Goal: Task Accomplishment & Management: Manage account settings

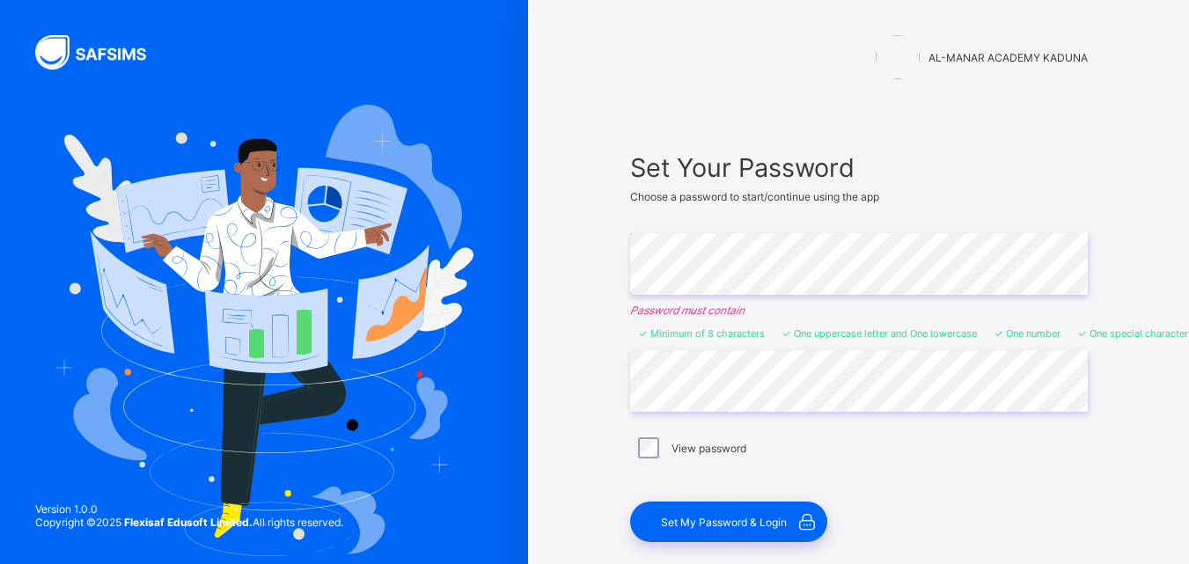
click at [628, 272] on div "Set Your Password Choose a password to start/continue using the app Enter Passw…" at bounding box center [859, 347] width 493 height 425
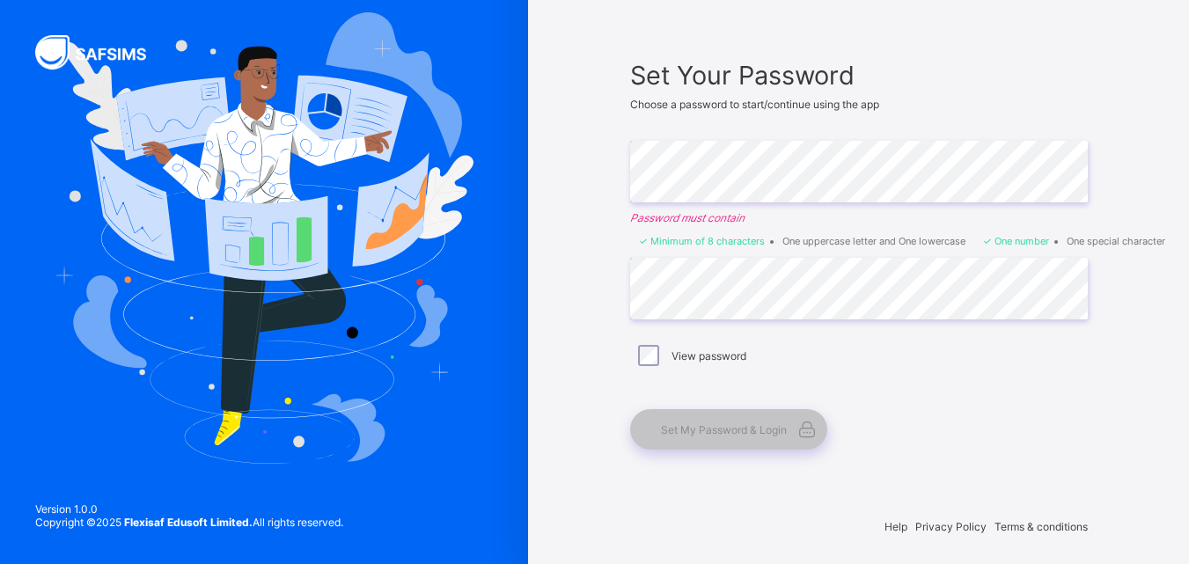
scroll to position [97, 0]
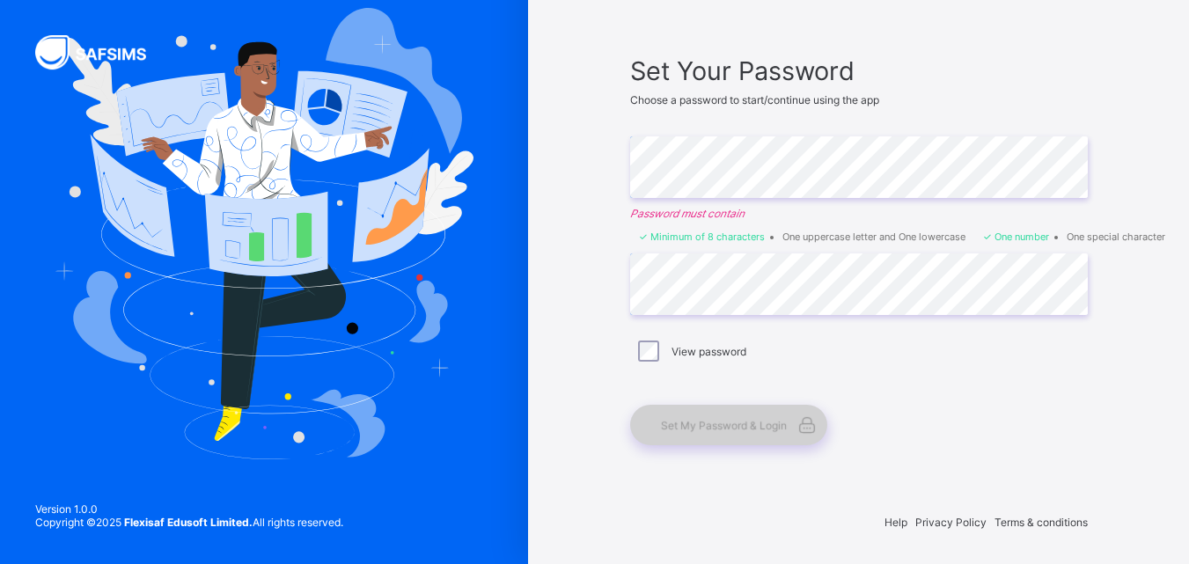
click at [746, 427] on span "Set My Password & Login" at bounding box center [724, 425] width 126 height 13
click at [745, 426] on span "Set My Password & Login" at bounding box center [724, 425] width 126 height 13
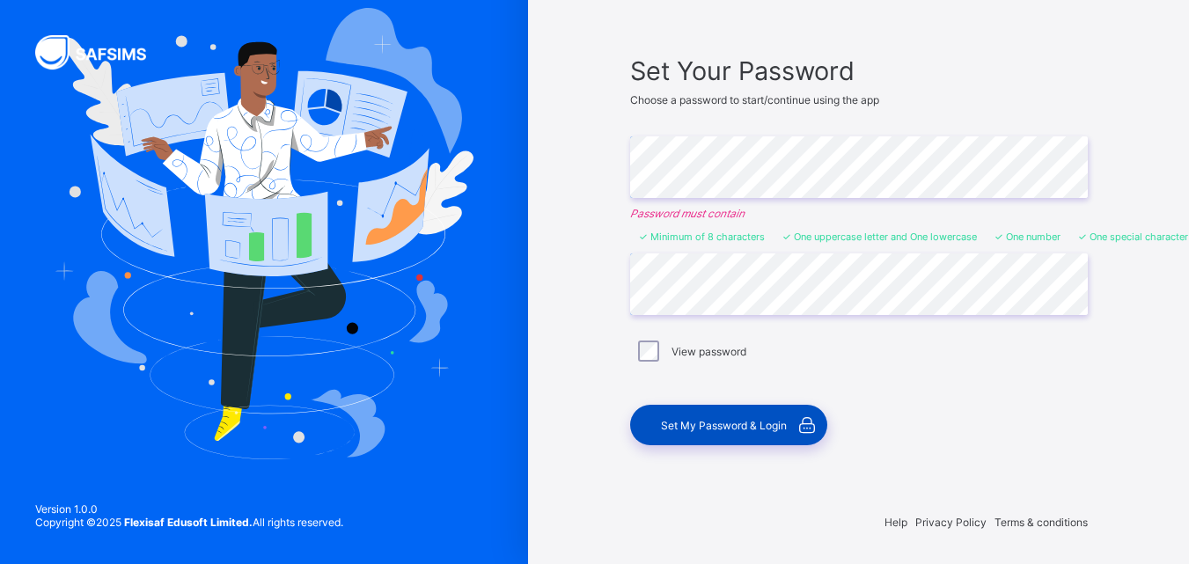
click at [738, 417] on div "Set My Password & Login" at bounding box center [728, 425] width 197 height 40
click at [737, 416] on div "Set My Password & Login" at bounding box center [728, 425] width 197 height 40
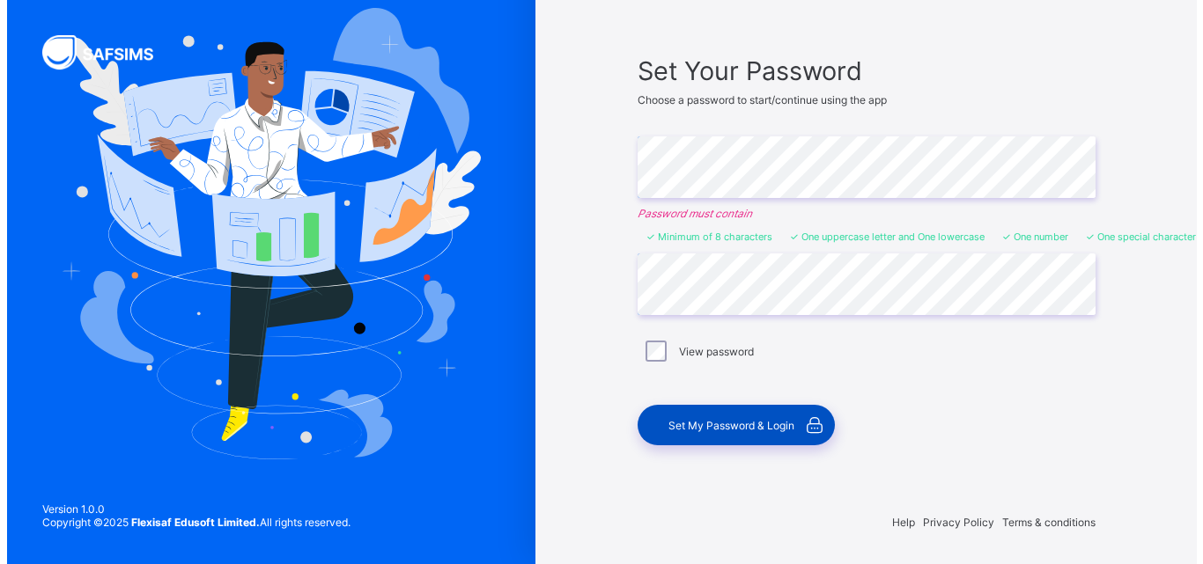
scroll to position [0, 0]
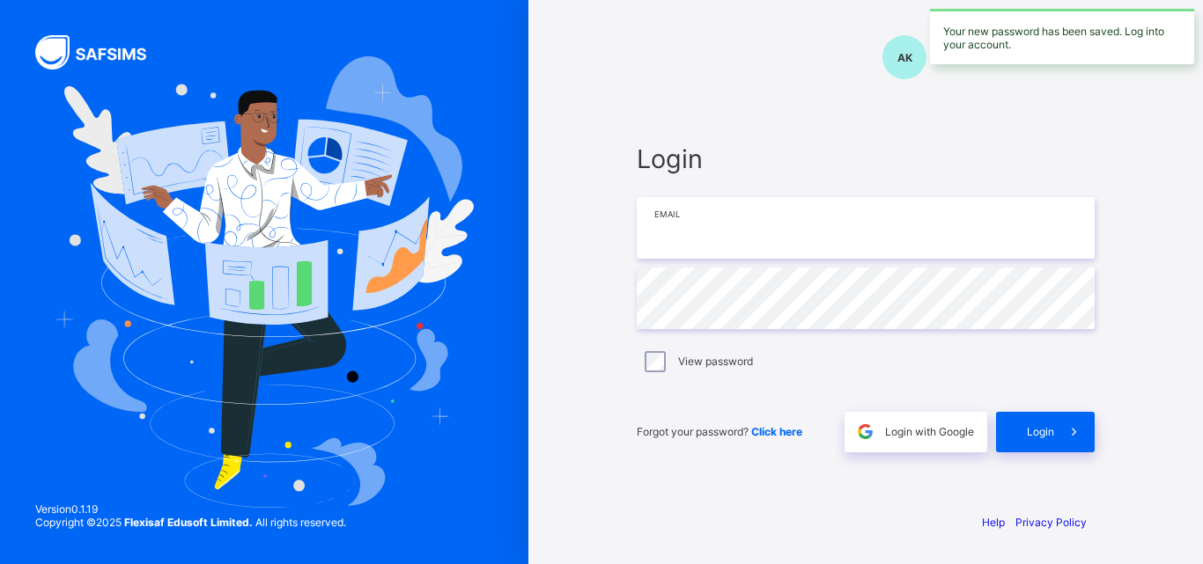
type input "*********"
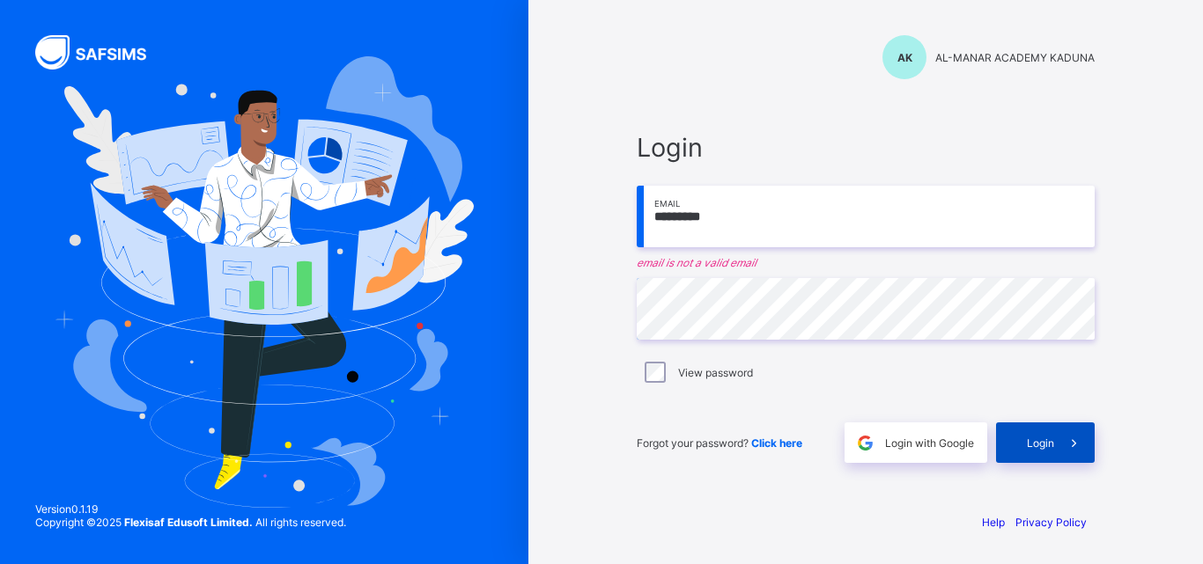
click at [1005, 440] on div "Login" at bounding box center [1045, 443] width 99 height 40
click at [1036, 437] on span "Login" at bounding box center [1039, 443] width 27 height 13
click at [1053, 435] on div "Login" at bounding box center [1045, 443] width 99 height 40
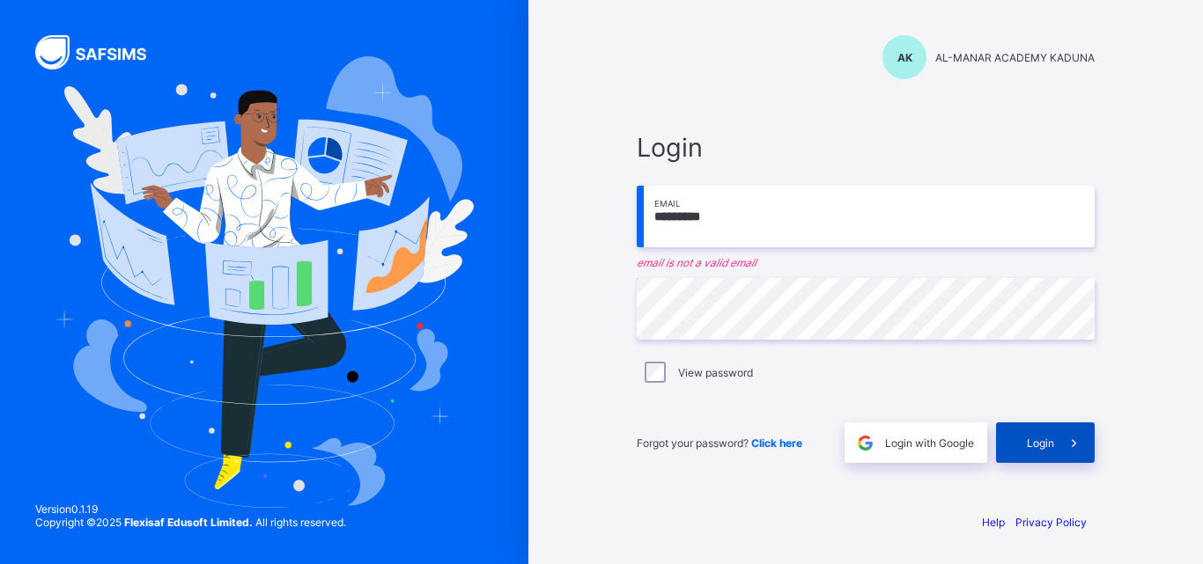
click at [1014, 438] on div "Login" at bounding box center [1045, 443] width 99 height 40
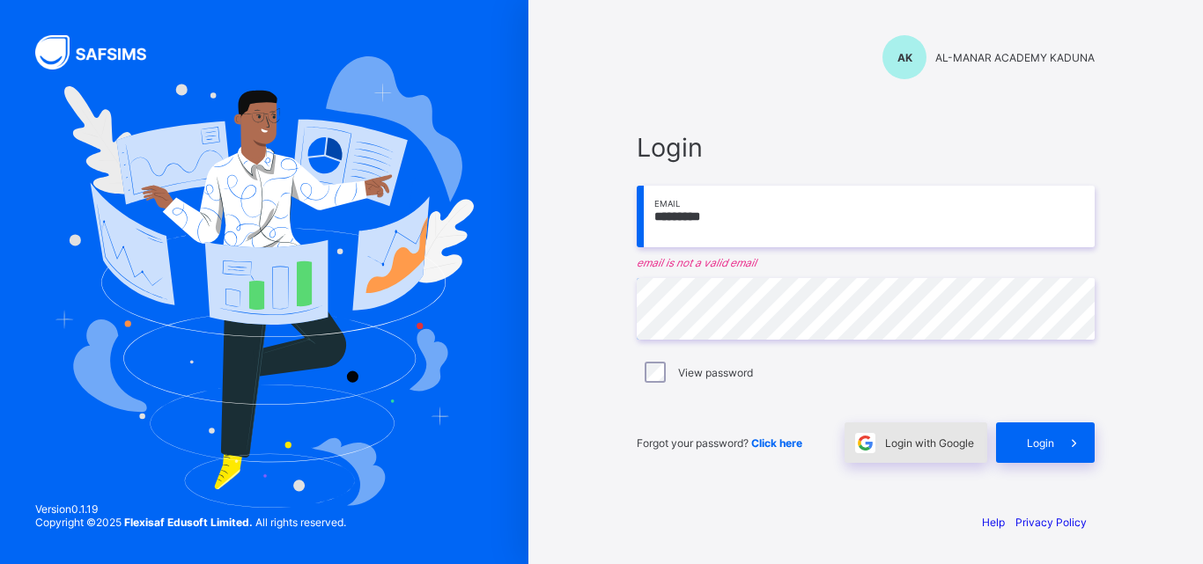
click at [942, 441] on span "Login with Google" at bounding box center [929, 443] width 89 height 13
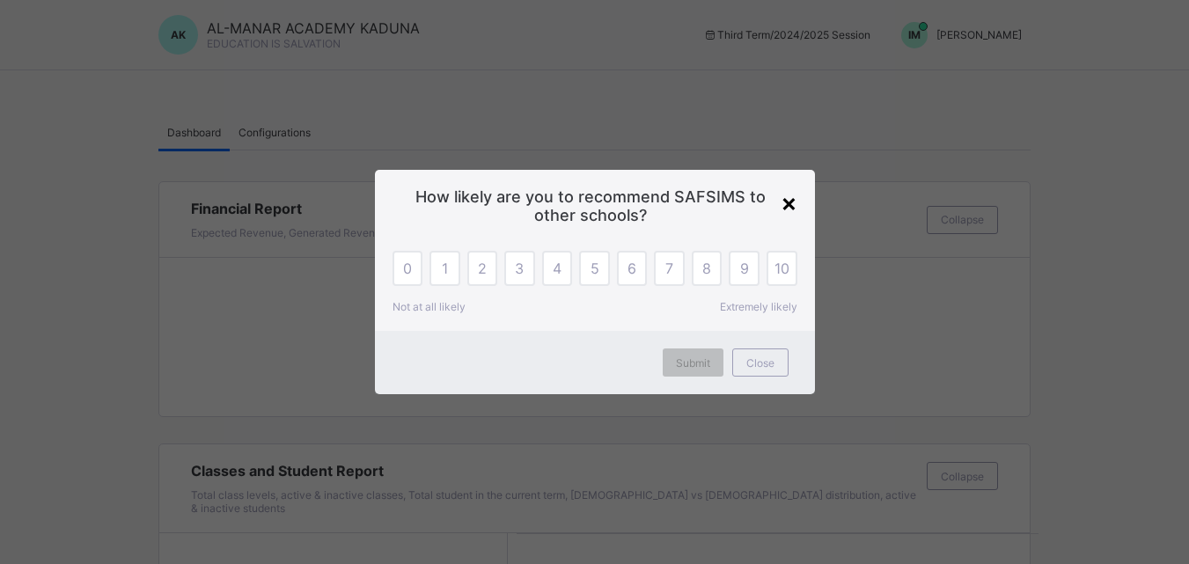
click at [787, 206] on div "×" at bounding box center [789, 203] width 17 height 30
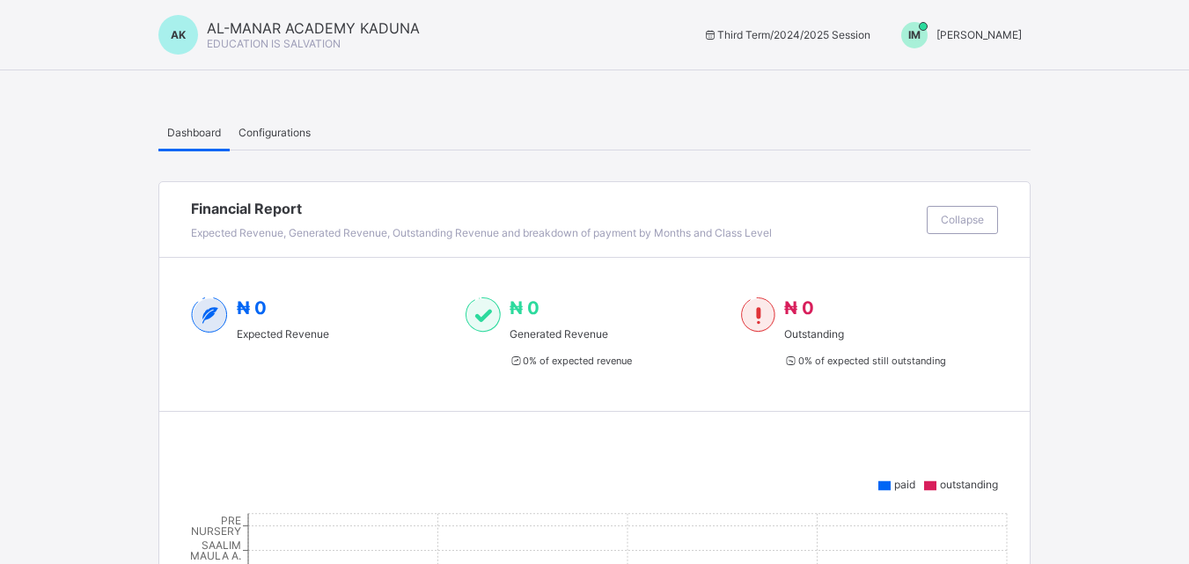
click at [944, 33] on span "IBRAHIM MUHAMMAD" at bounding box center [979, 34] width 85 height 13
click at [958, 50] on span "Switch to Admin View" at bounding box center [964, 41] width 134 height 18
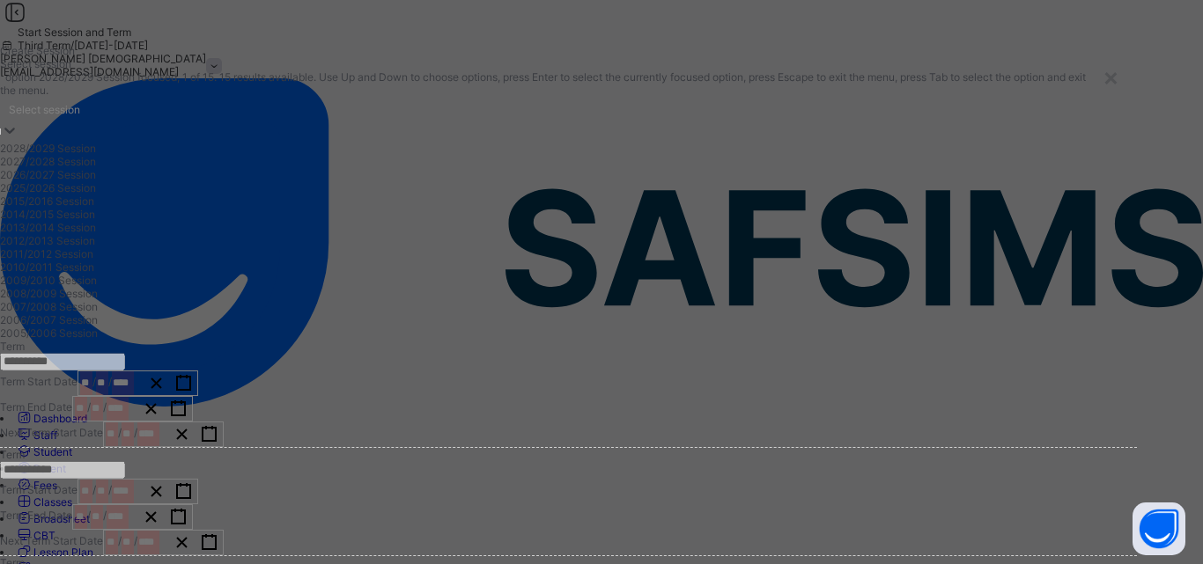
click at [18, 139] on icon at bounding box center [10, 130] width 18 height 18
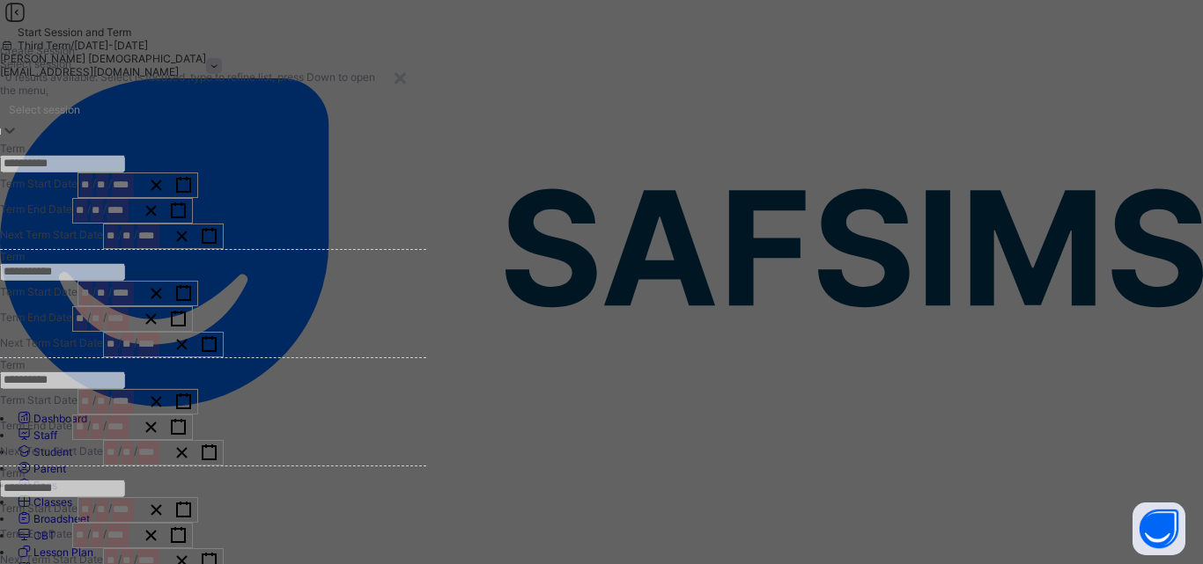
click at [18, 139] on icon at bounding box center [10, 130] width 18 height 18
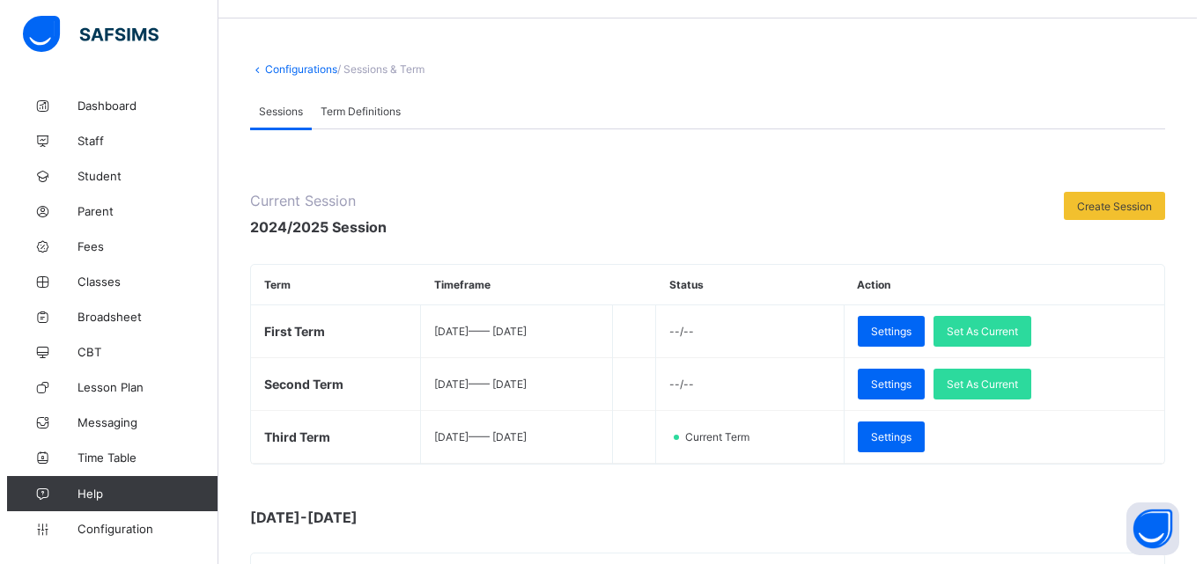
scroll to position [33, 0]
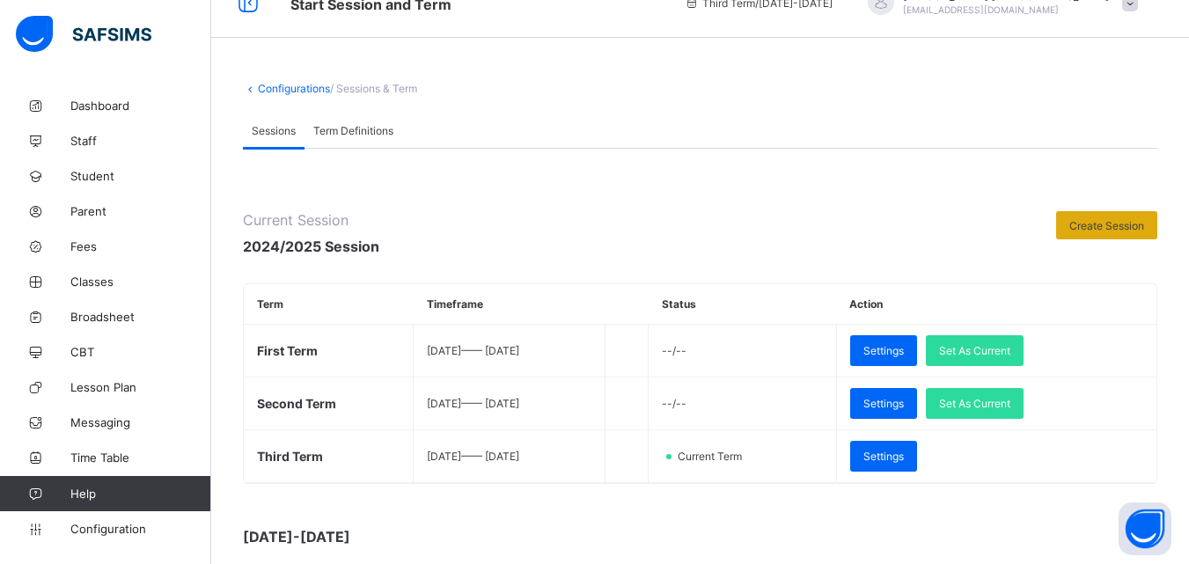
click at [1118, 219] on span "Create Session" at bounding box center [1107, 225] width 75 height 13
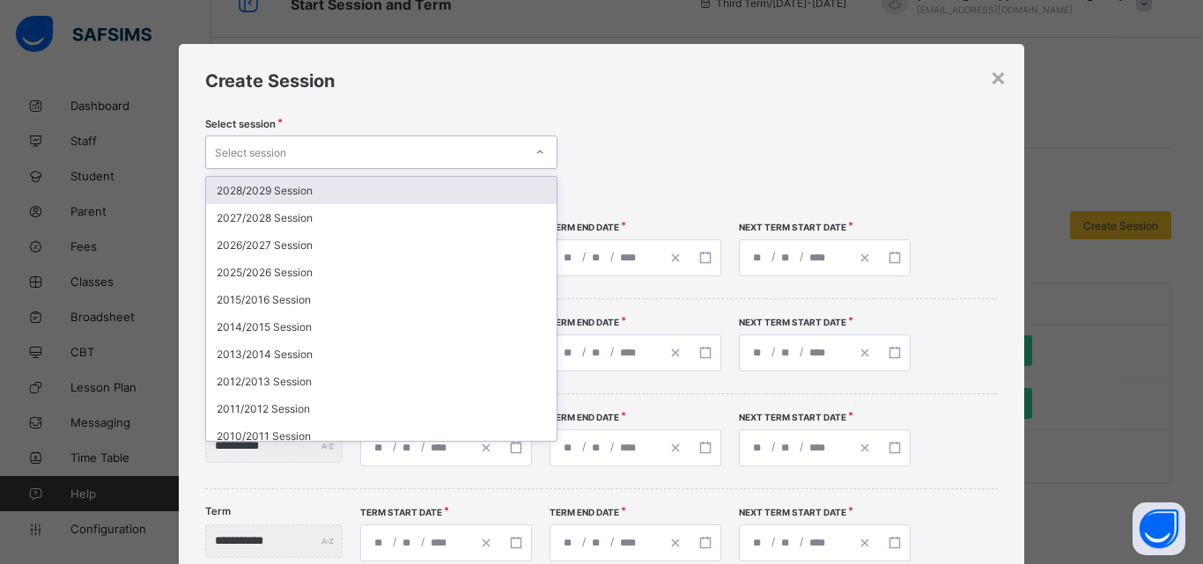
click at [539, 147] on icon at bounding box center [539, 152] width 11 height 18
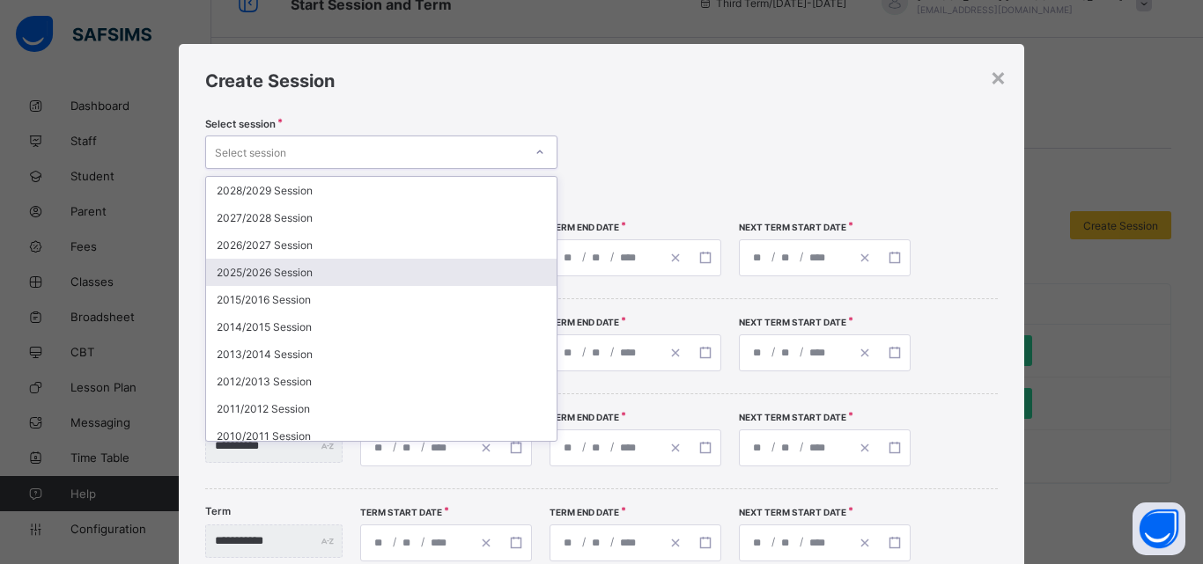
click at [390, 283] on div "2025/2026 Session" at bounding box center [381, 272] width 350 height 27
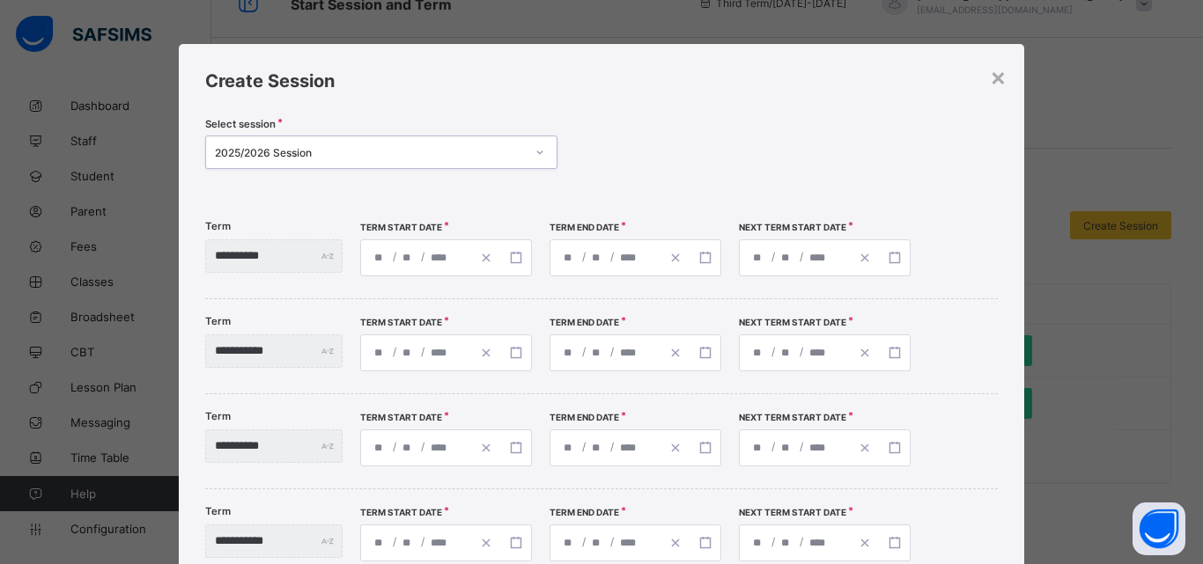
click at [401, 260] on div "/ /" at bounding box center [446, 257] width 172 height 37
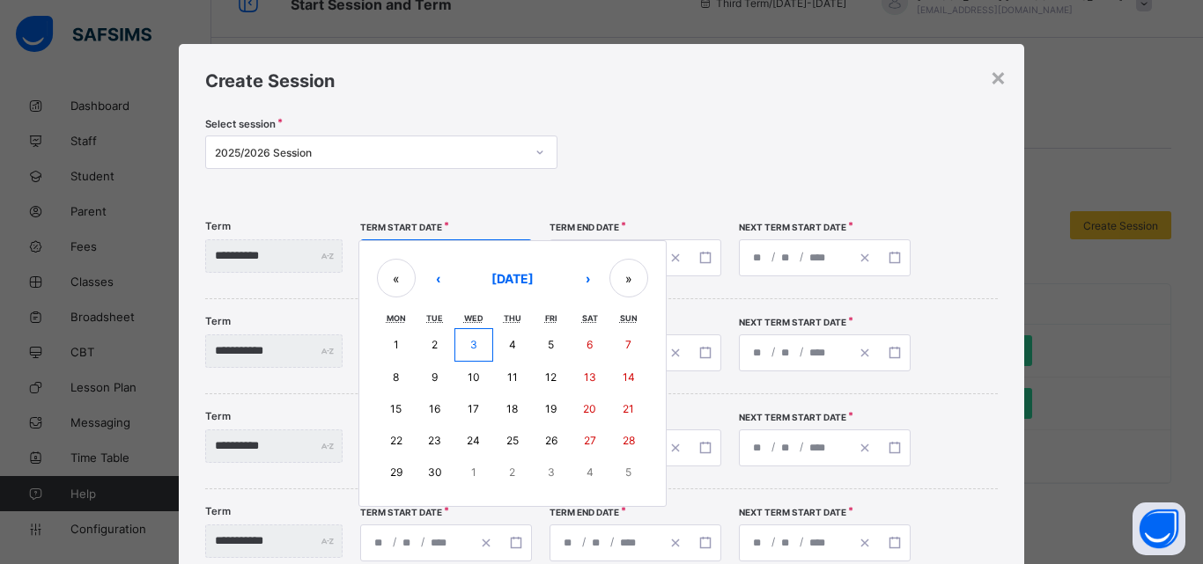
click at [413, 370] on button "8" at bounding box center [396, 378] width 39 height 32
type input "**********"
type input "*"
type input "****"
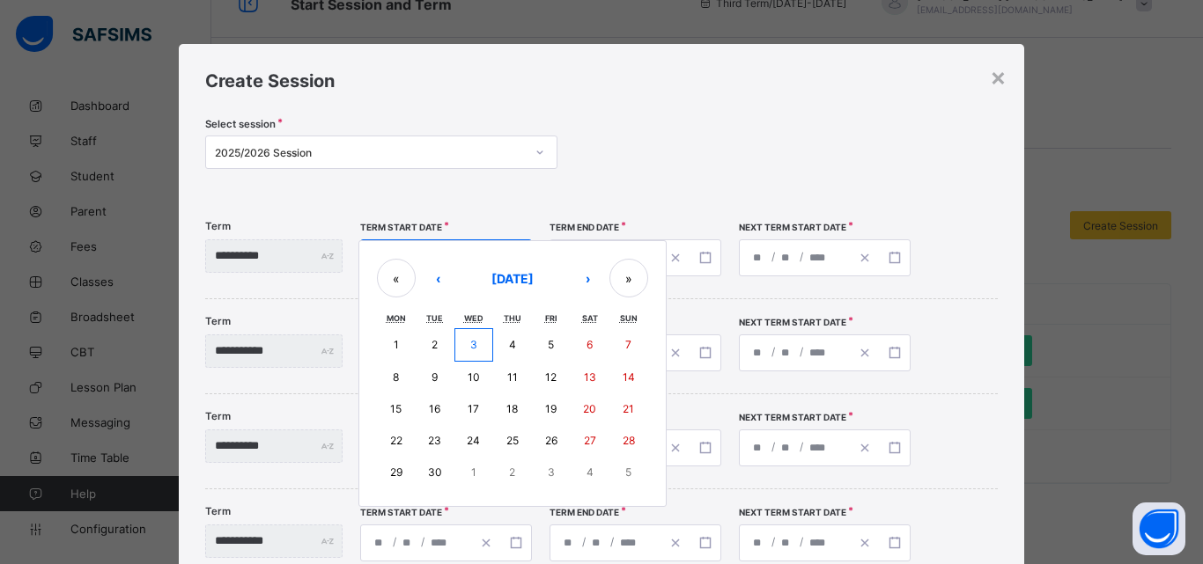
type input "**********"
type input "**"
type input "*"
type input "****"
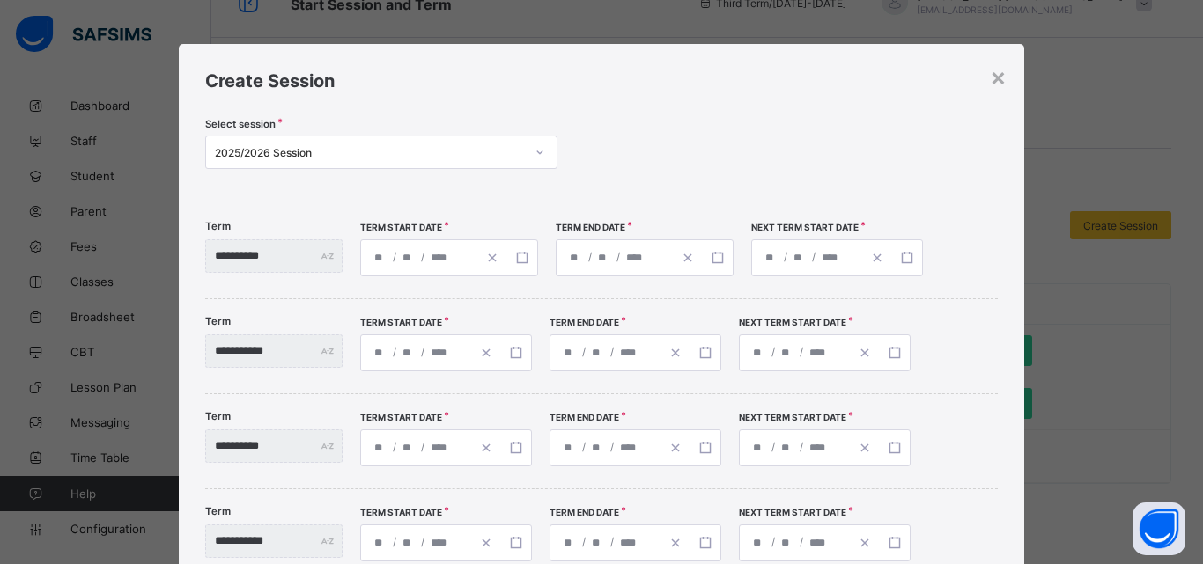
click at [613, 249] on div "**********" at bounding box center [614, 257] width 116 height 35
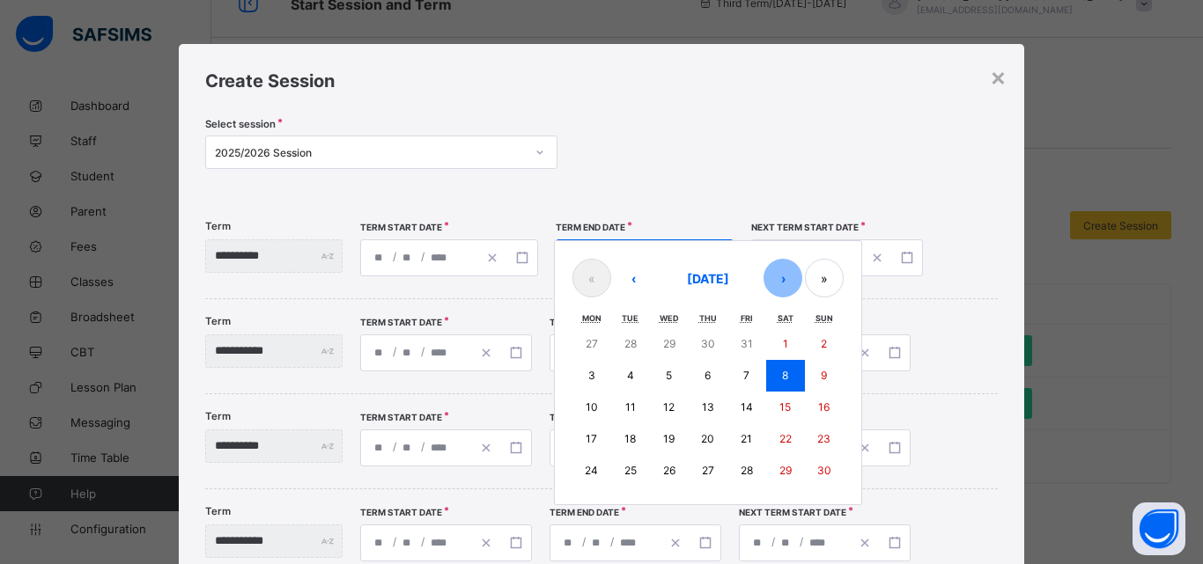
click at [802, 281] on button "›" at bounding box center [782, 278] width 39 height 39
click at [791, 376] on abbr "13" at bounding box center [785, 375] width 12 height 13
type input "**********"
type input "**"
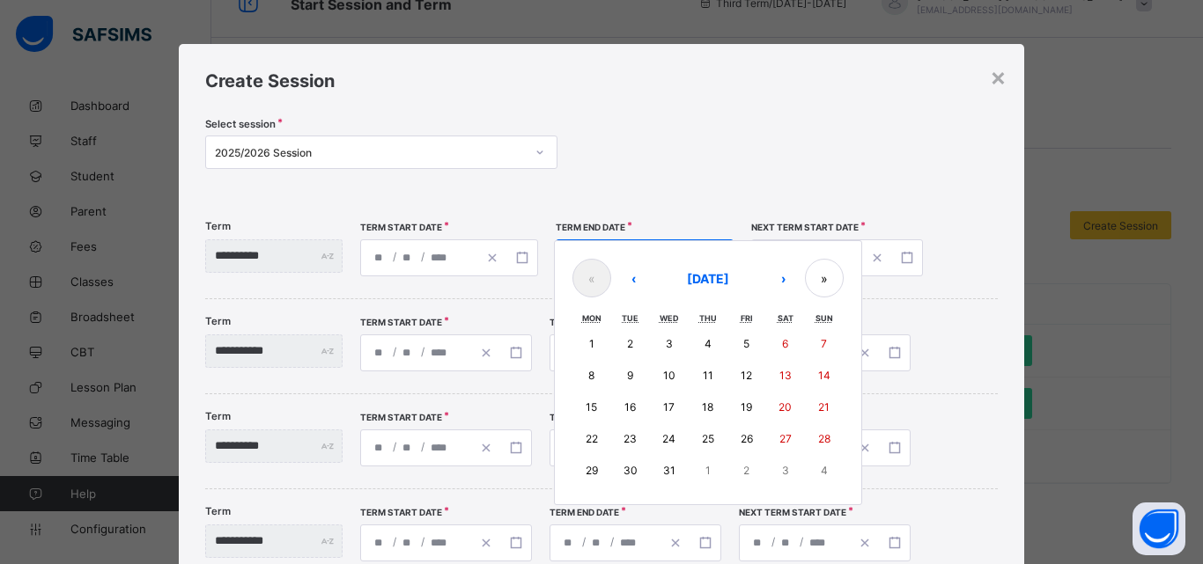
type input "**********"
type input "**"
type input "****"
type input "**********"
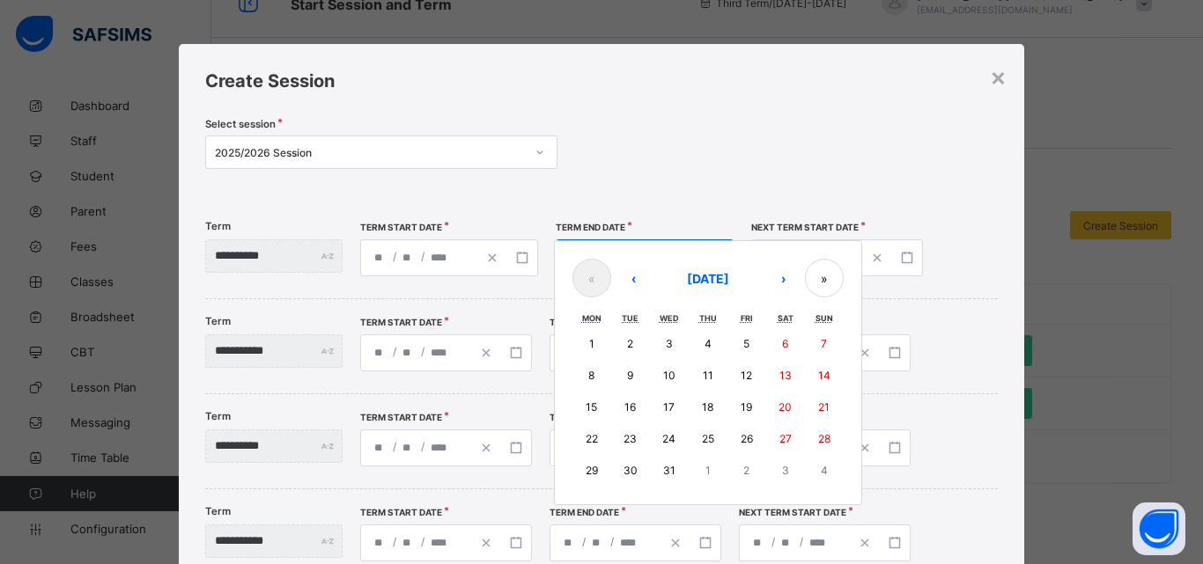
type input "**"
type input "****"
type input "**********"
type input "*"
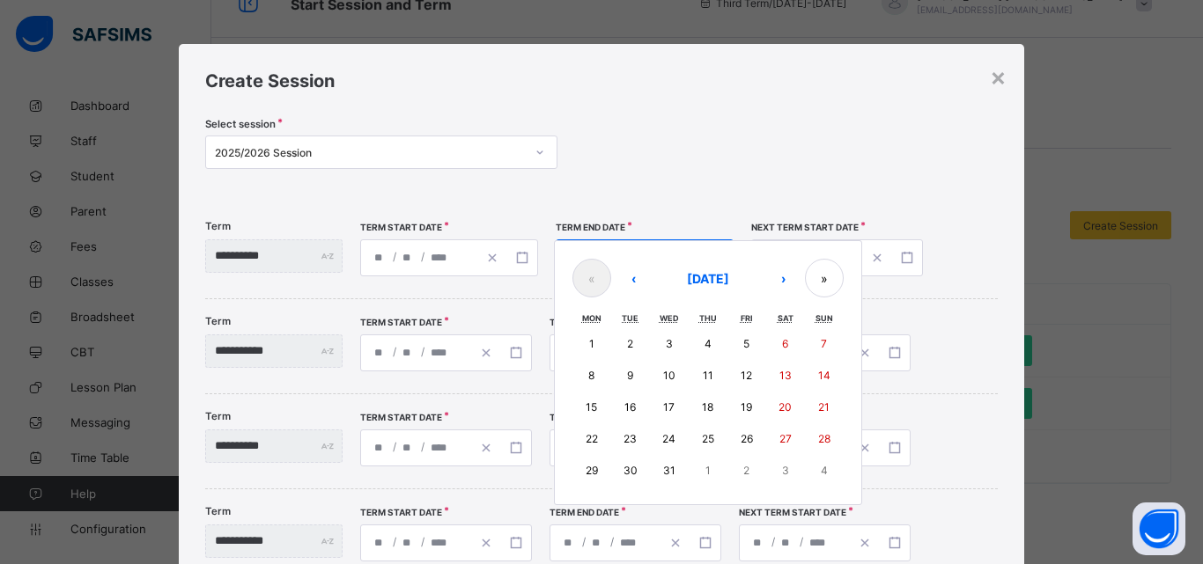
type input "**"
type input "****"
type input "**********"
type input "*"
type input "**"
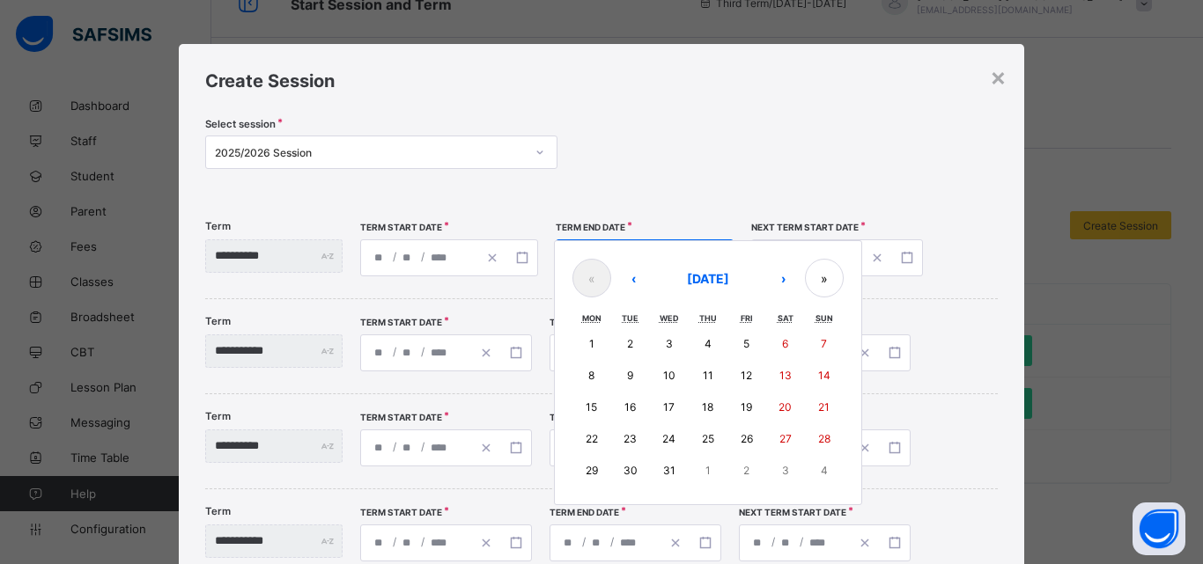
type input "****"
type input "**********"
type input "*"
type input "**"
type input "****"
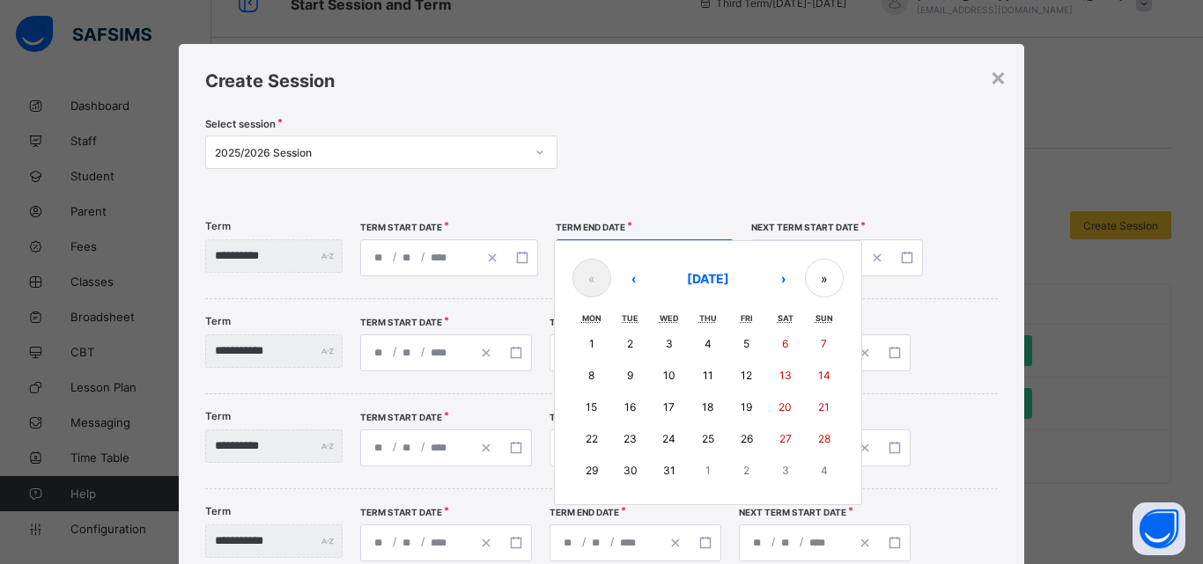
type input "**********"
type input "*"
type input "**"
type input "****"
type input "**********"
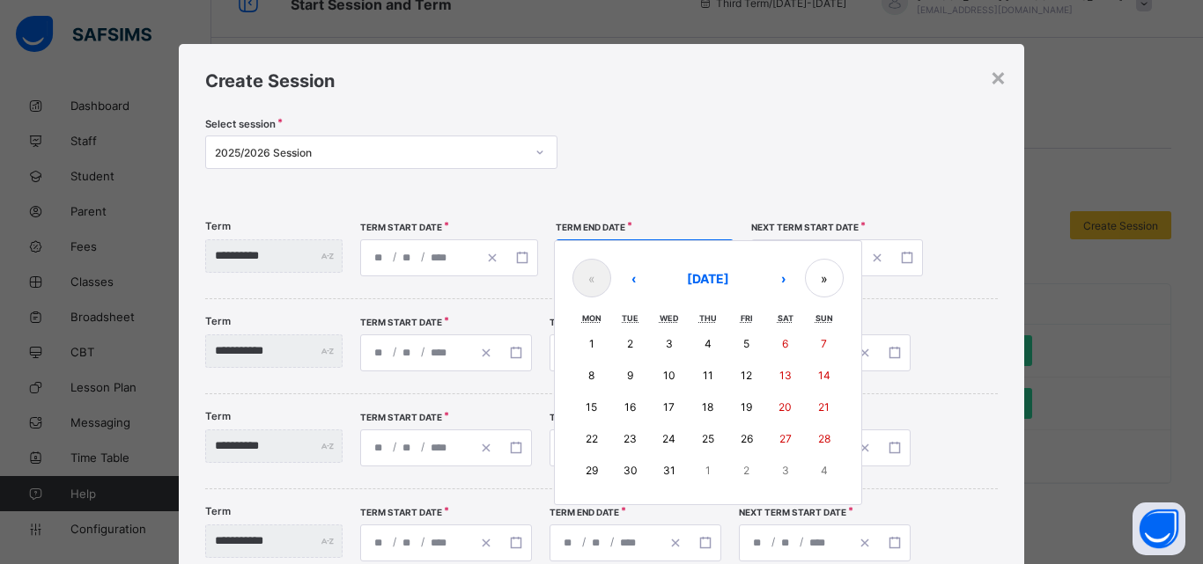
type input "*"
type input "**"
type input "****"
type input "**********"
type input "*"
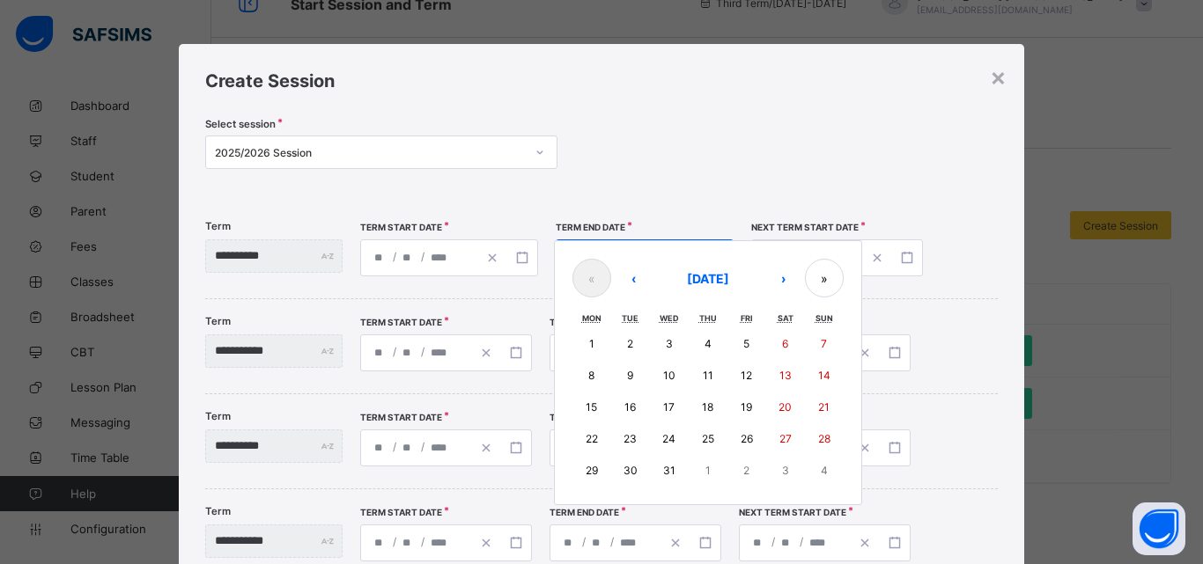
type input "**"
type input "****"
type input "**********"
type input "*"
type input "**"
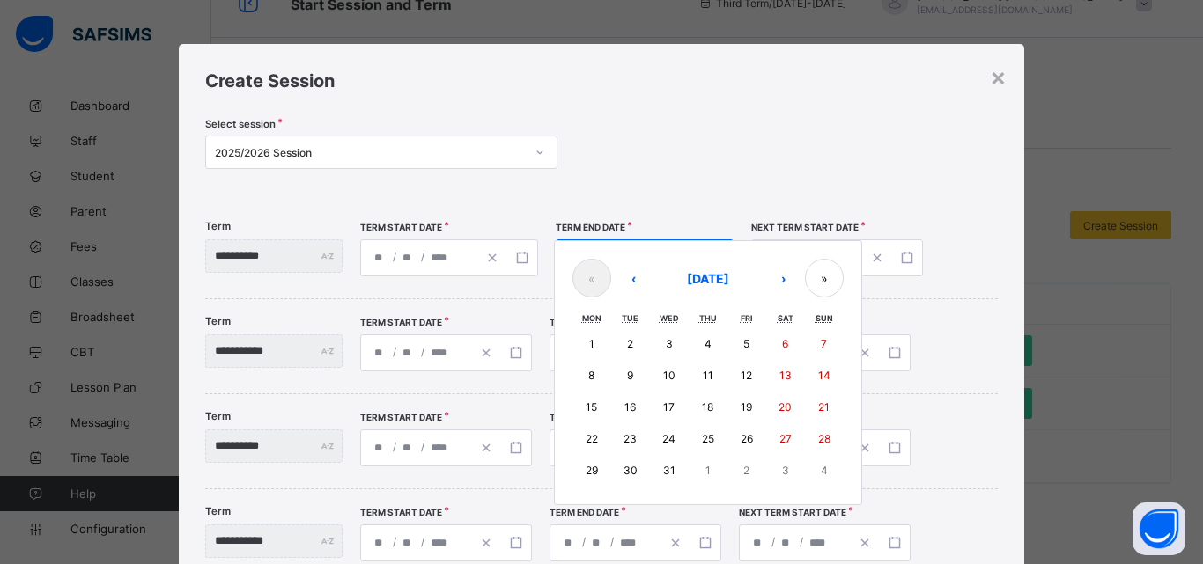
type input "****"
type input "**********"
type input "*"
type input "**"
type input "****"
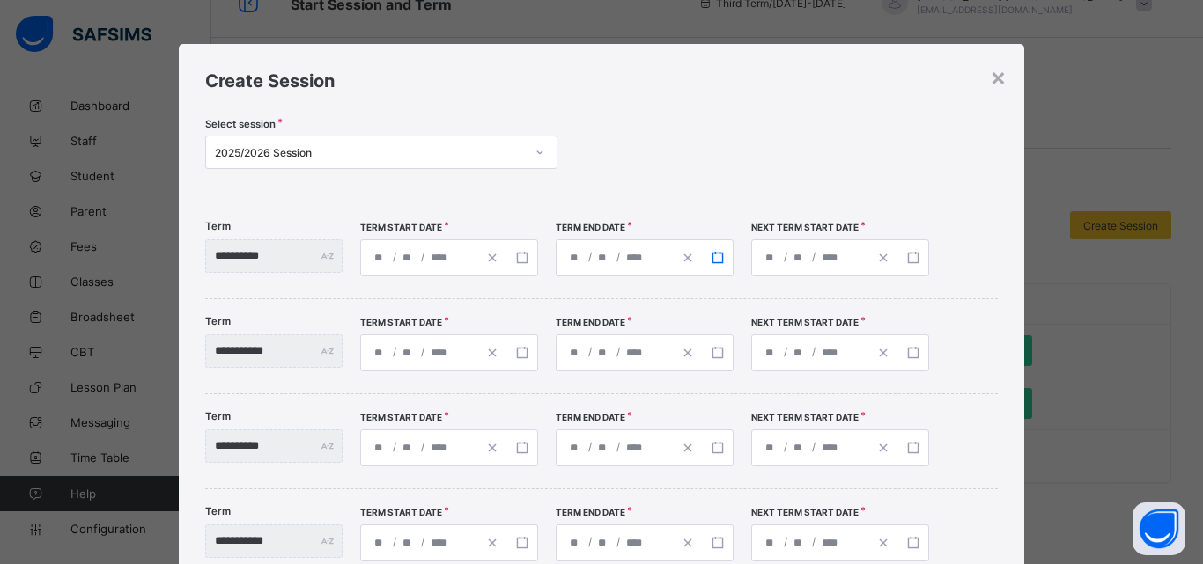
click at [722, 260] on rect "button" at bounding box center [717, 258] width 10 height 10
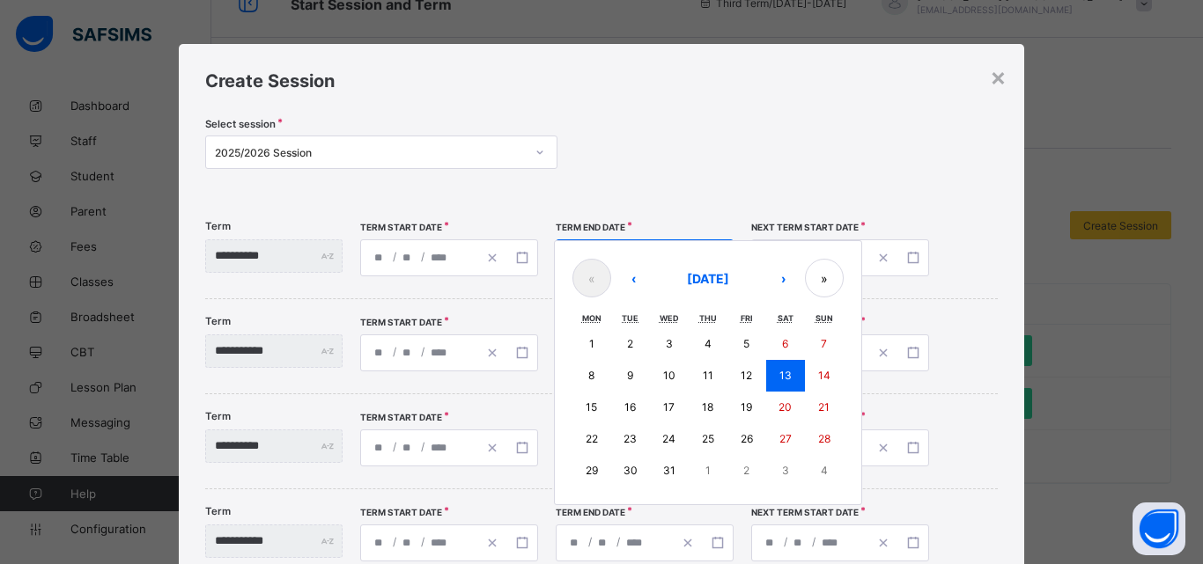
click at [752, 369] on abbr "12" at bounding box center [745, 375] width 11 height 13
type input "**********"
type input "**"
type input "**********"
type input "**"
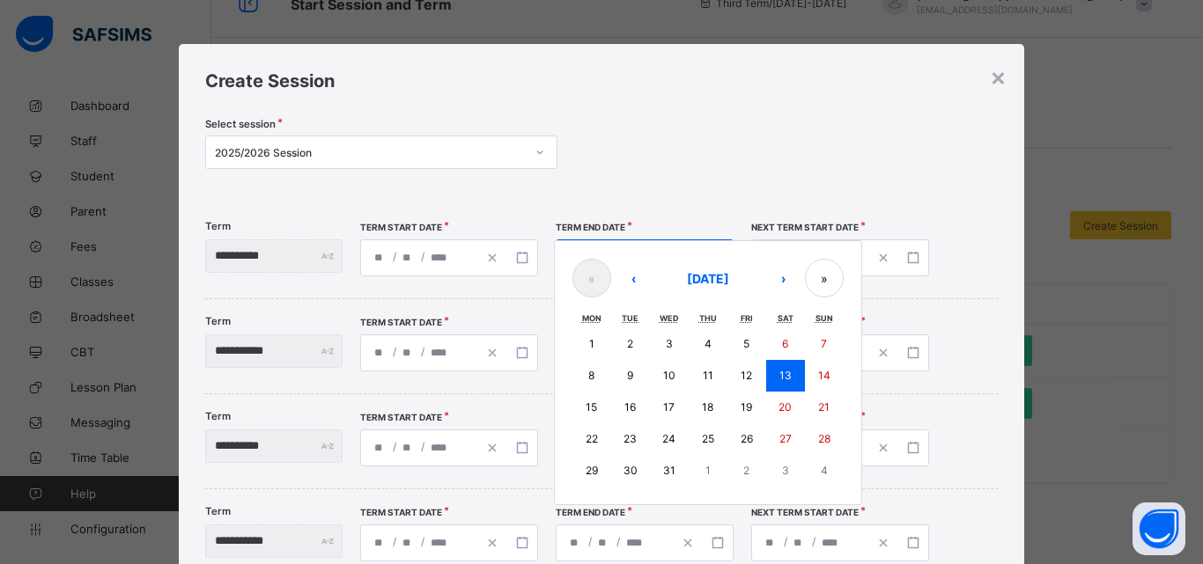
type input "**********"
type input "**"
type input "**********"
type input "**"
type input "**********"
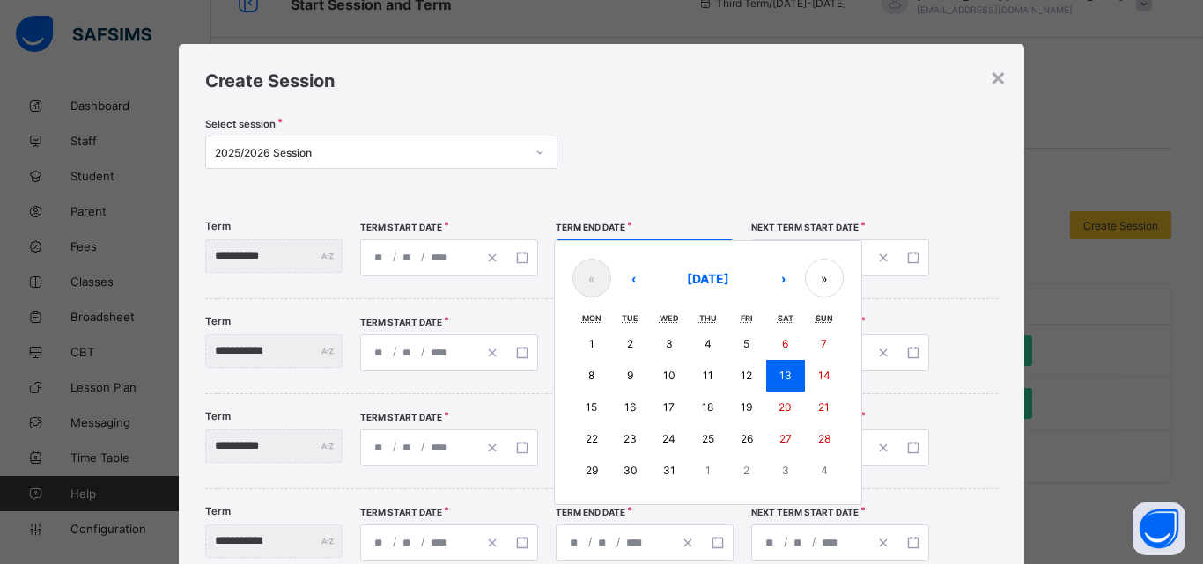
type input "**"
type input "**********"
type input "**"
type input "**********"
type input "**"
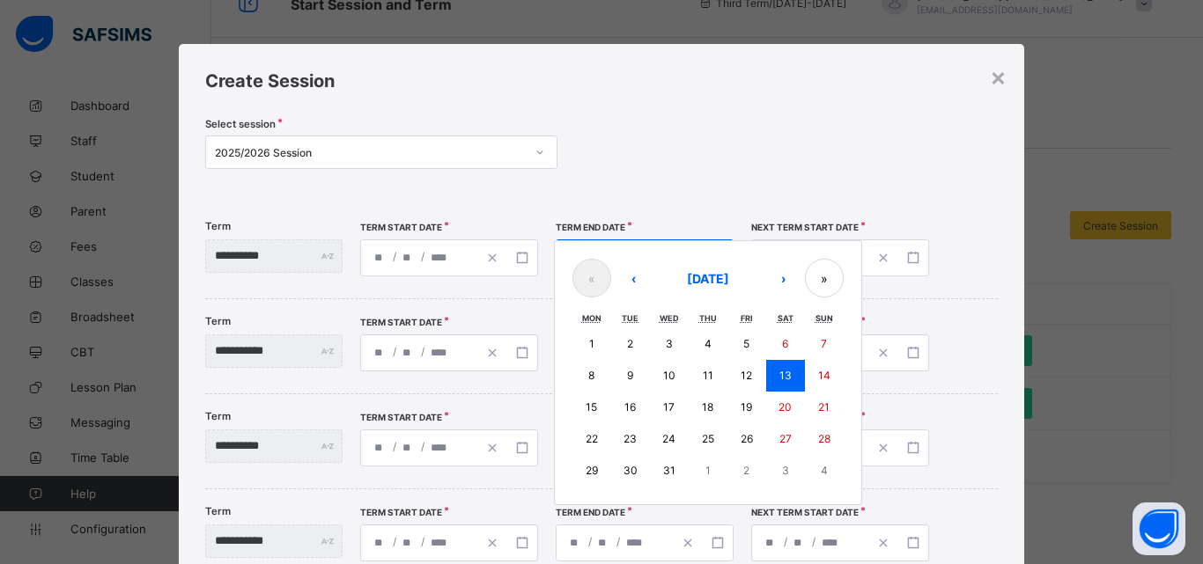
type input "**********"
type input "**"
type input "**********"
type input "**"
type input "**********"
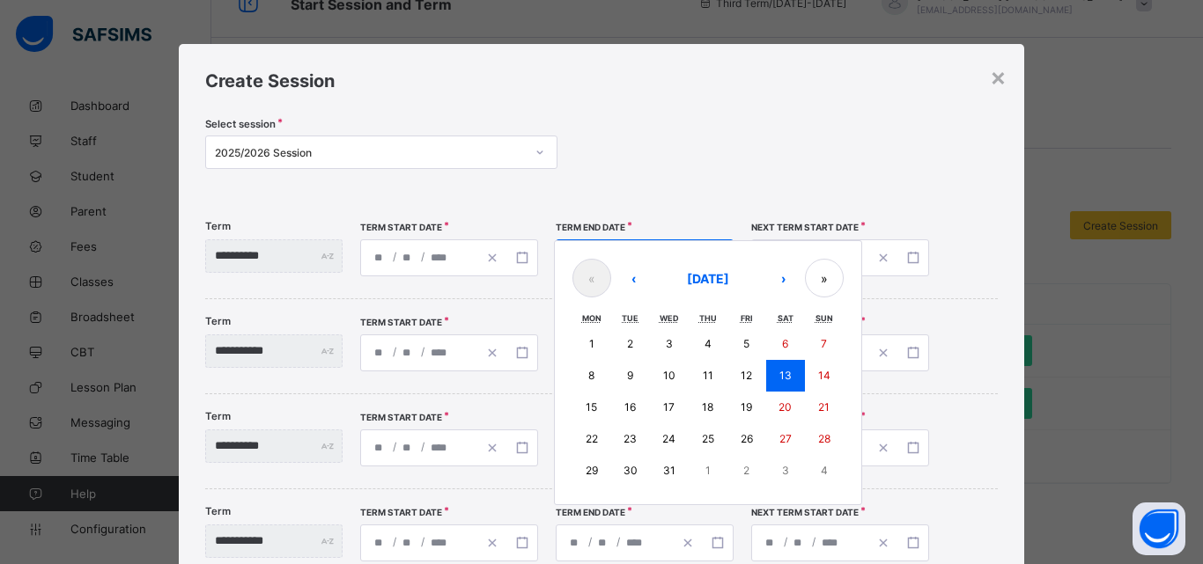
type input "**"
type input "**********"
type input "*"
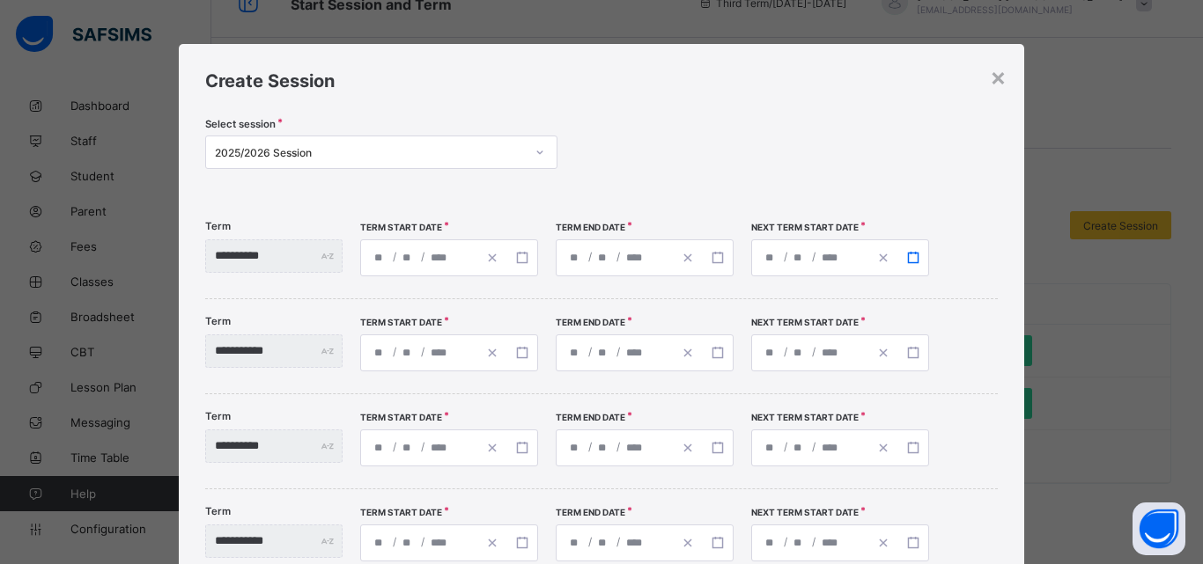
click at [919, 258] on icon "button" at bounding box center [913, 258] width 12 height 12
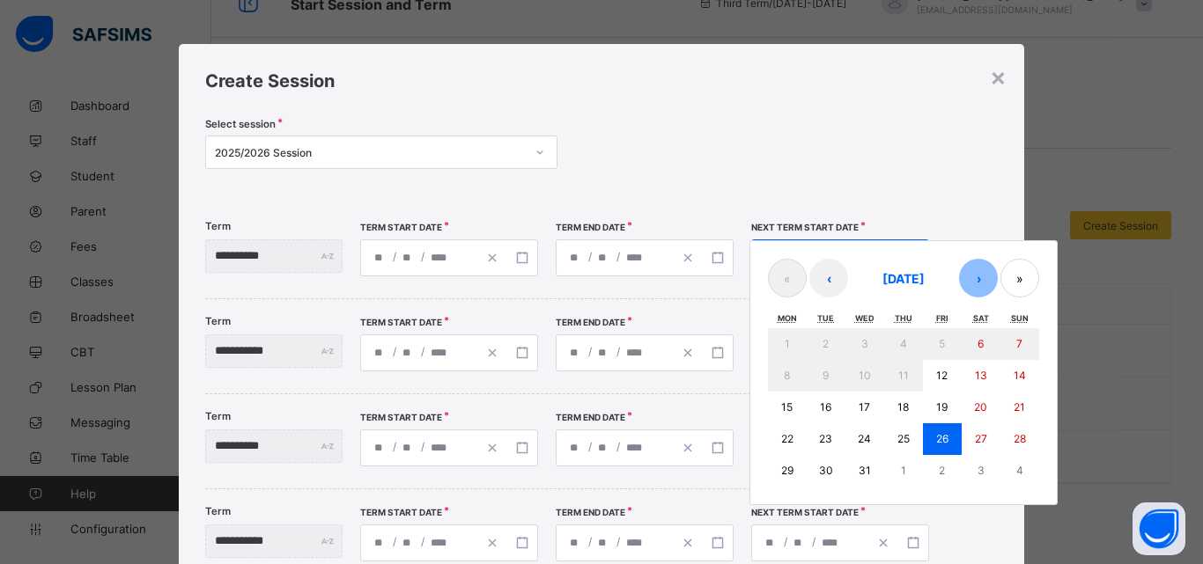
click at [997, 280] on button "›" at bounding box center [978, 278] width 39 height 39
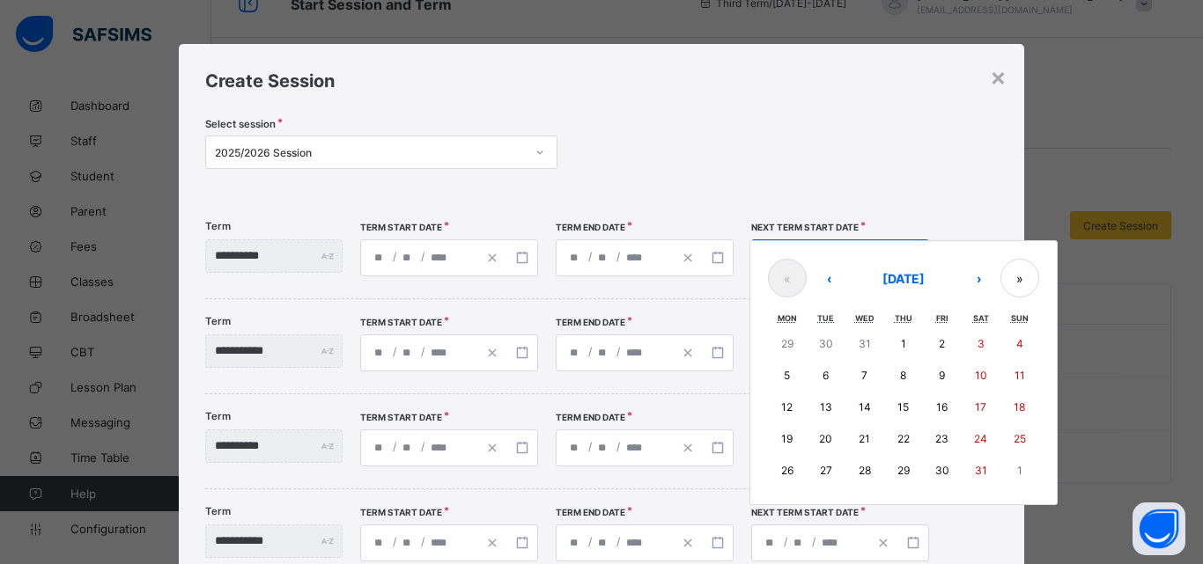
click at [806, 370] on button "5" at bounding box center [787, 376] width 39 height 32
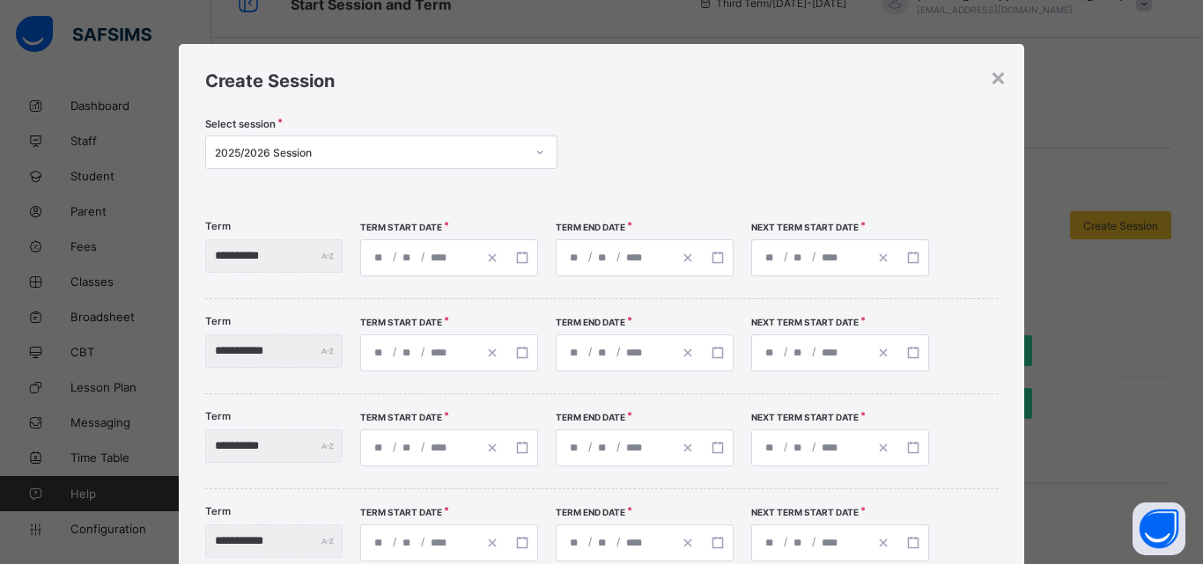
type input "**********"
type input "*"
type input "****"
type input "**********"
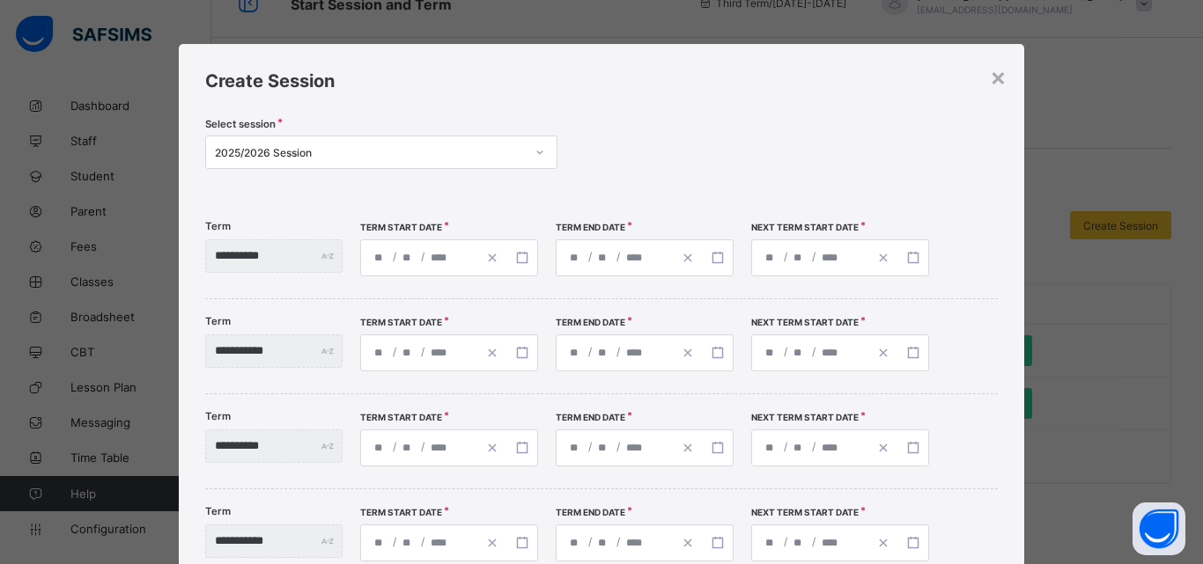
type input "*"
type input "****"
type input "**********"
type input "*"
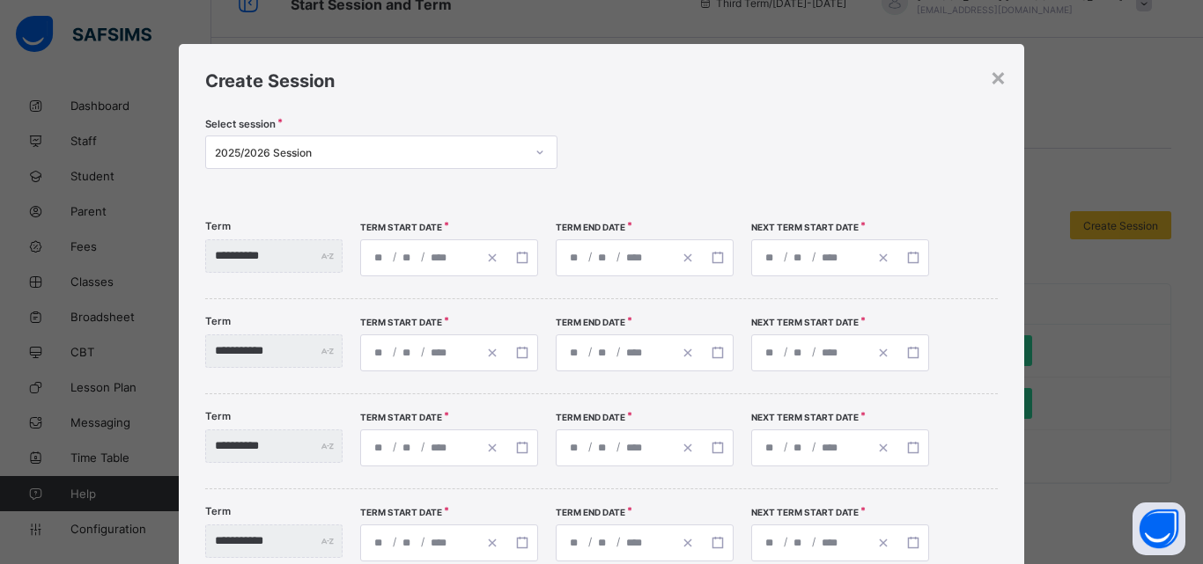
type input "*"
type input "**********"
type input "**"
type input "**********"
type input "**"
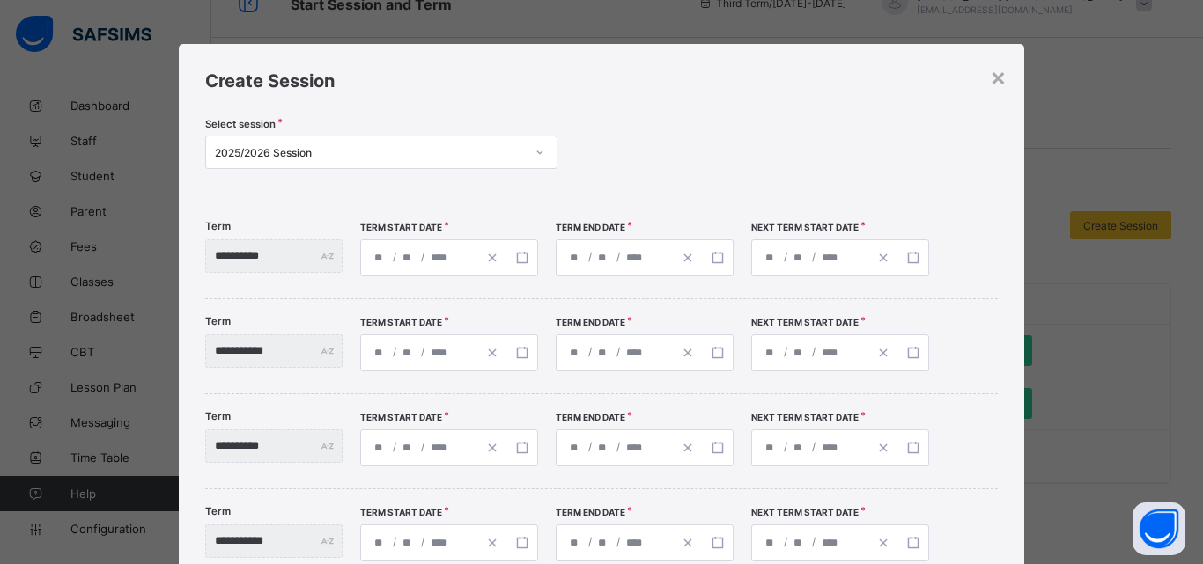
type input "**********"
type input "**"
type input "**********"
type input "*"
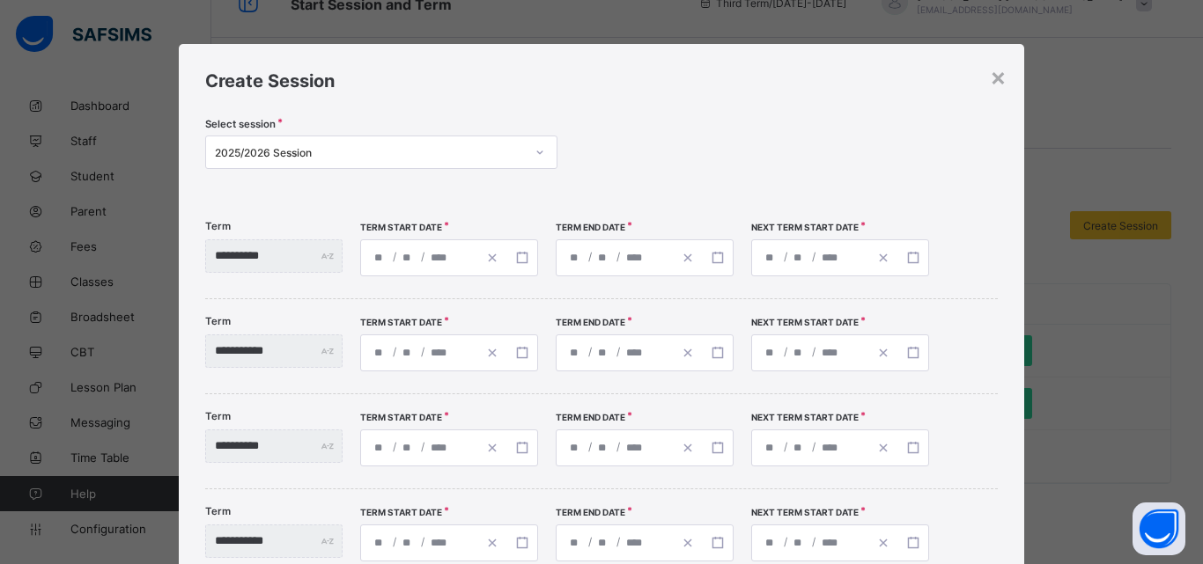
type input "**********"
type input "*"
type input "**********"
type input "*"
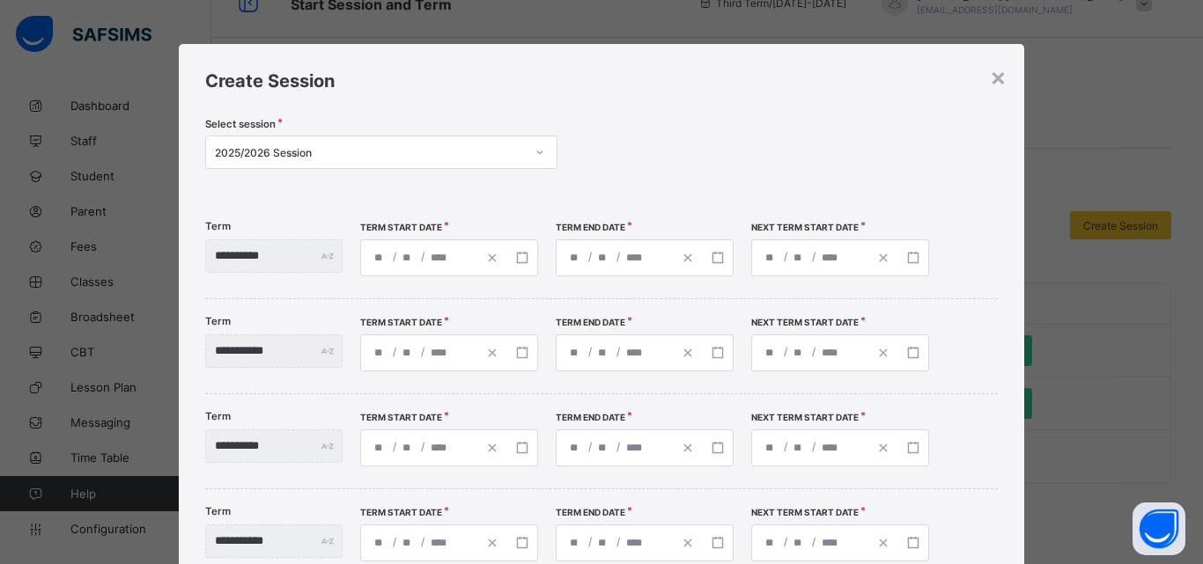
type input "*"
type input "**********"
type input "**"
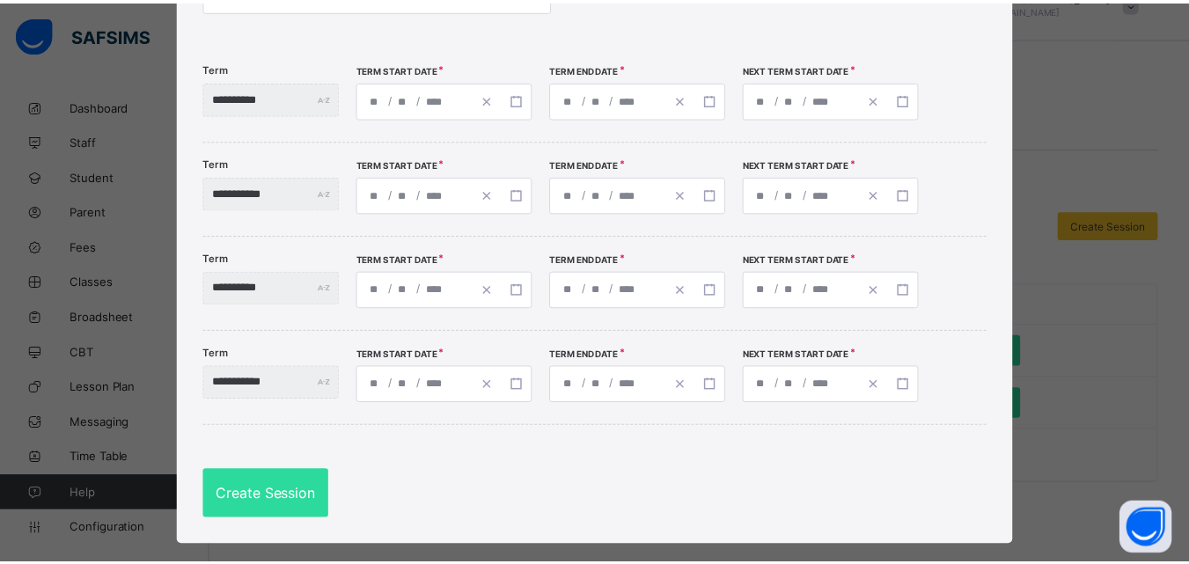
scroll to position [184, 0]
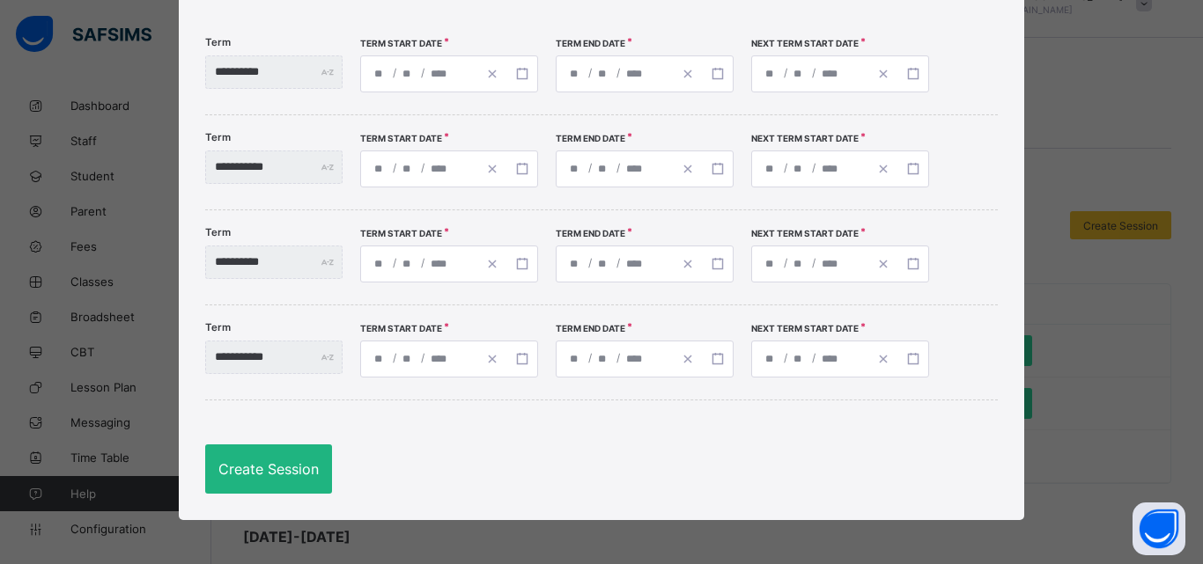
click at [244, 472] on span "Create Session" at bounding box center [268, 469] width 100 height 18
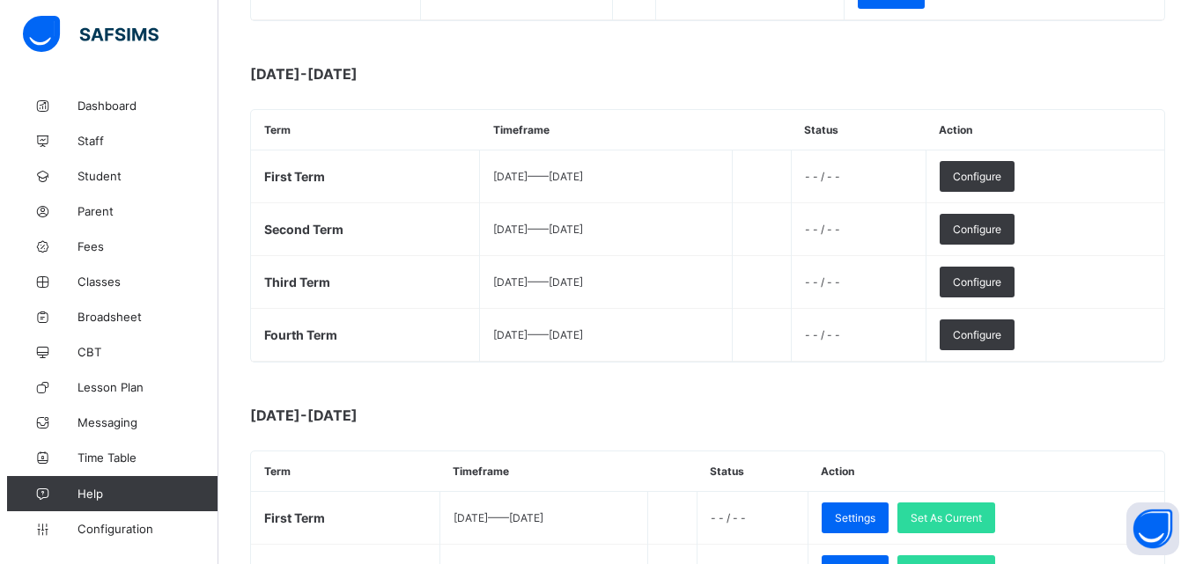
scroll to position [501, 0]
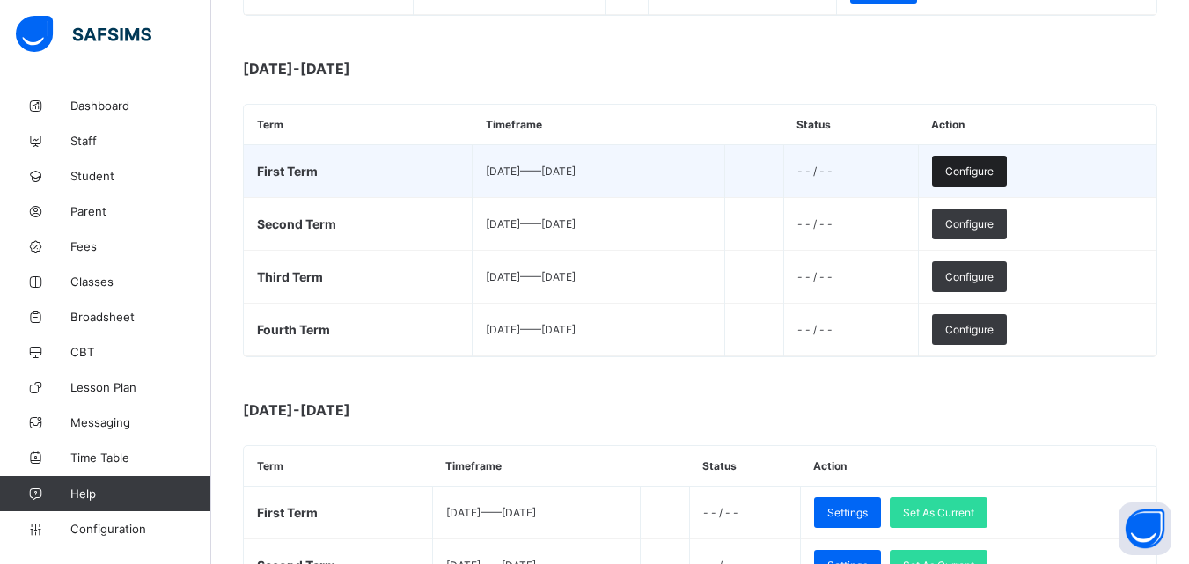
click at [994, 171] on span "Configure" at bounding box center [969, 171] width 48 height 13
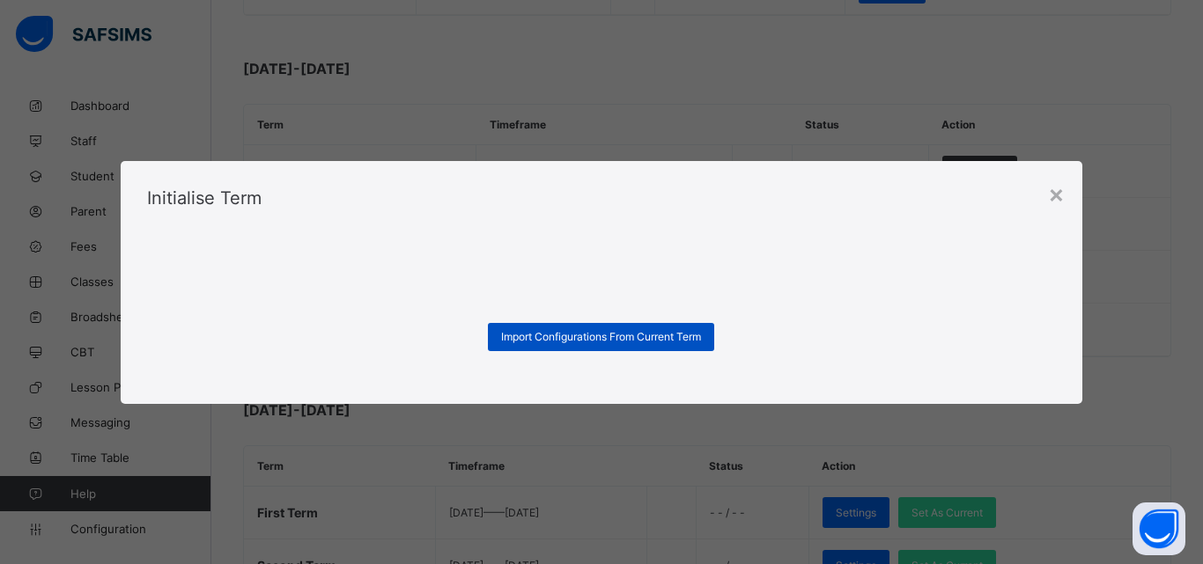
click at [586, 341] on span "Import Configurations From Current Term" at bounding box center [601, 336] width 200 height 13
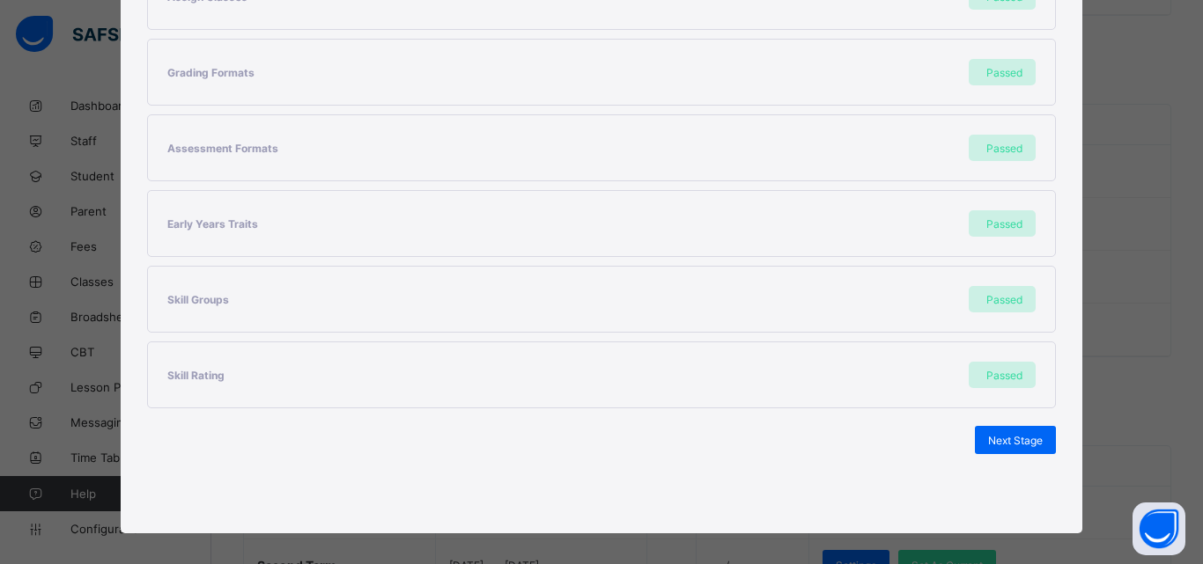
scroll to position [462, 0]
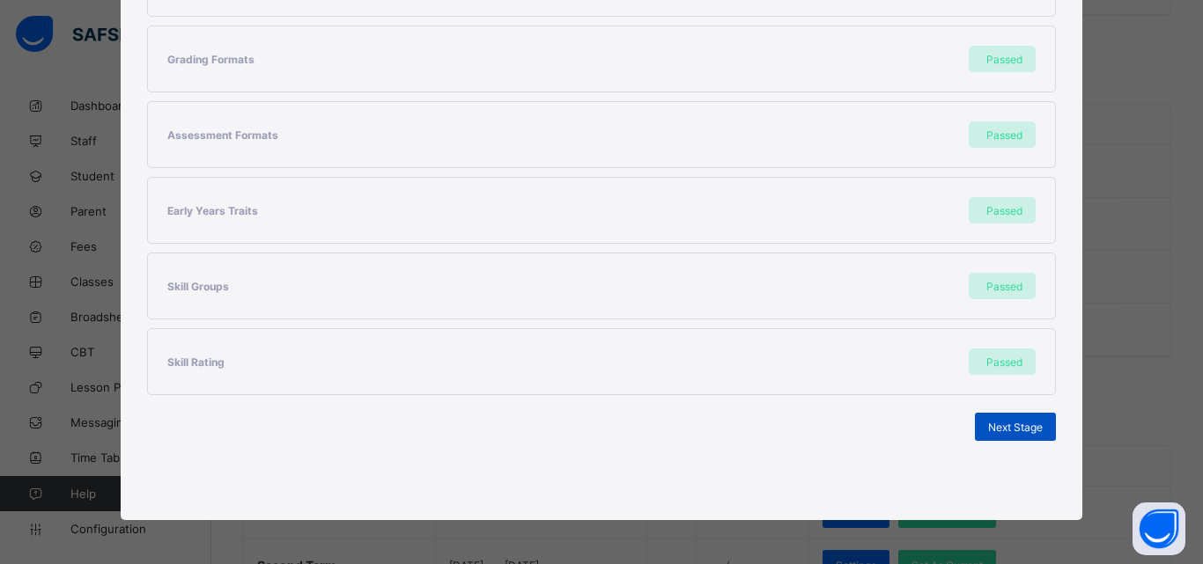
click at [1003, 432] on span "Next Stage" at bounding box center [1015, 427] width 55 height 13
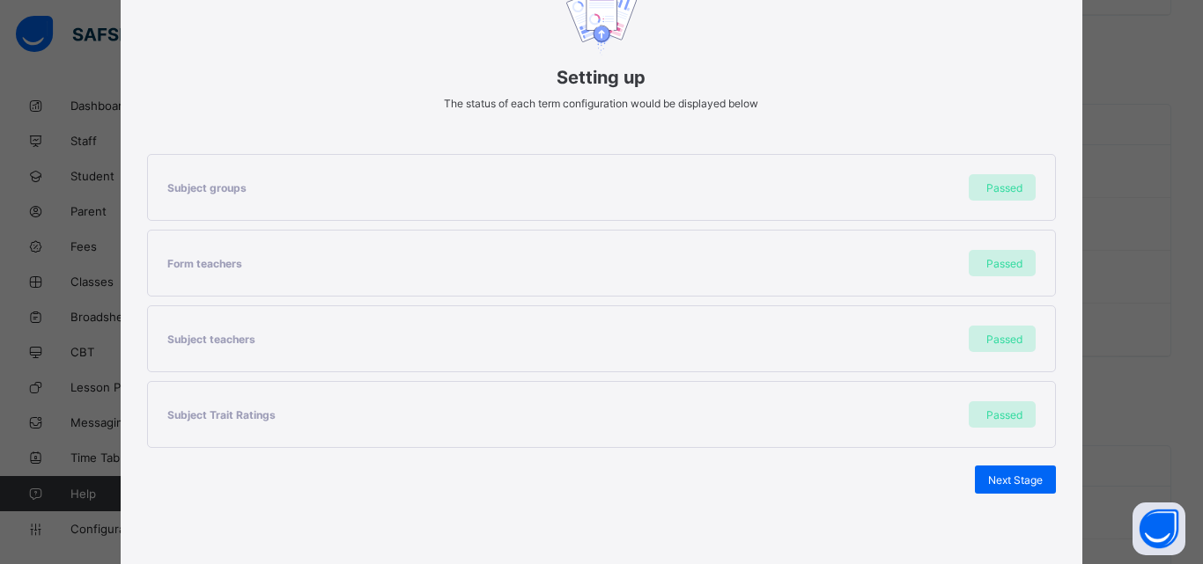
scroll to position [235, 0]
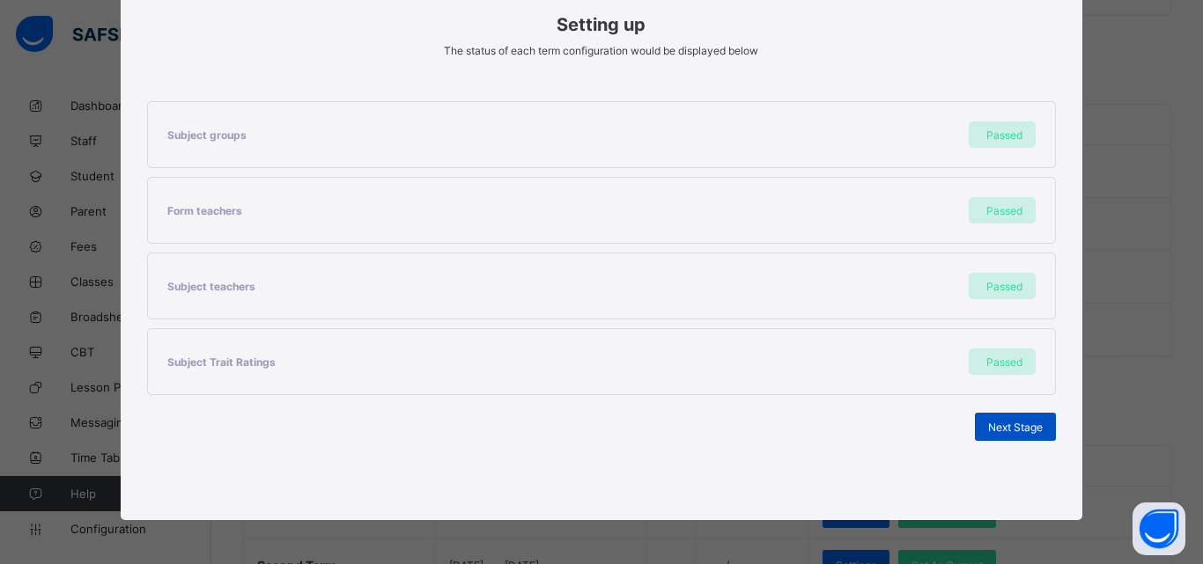
click at [1002, 418] on div "Next Stage" at bounding box center [1015, 427] width 81 height 28
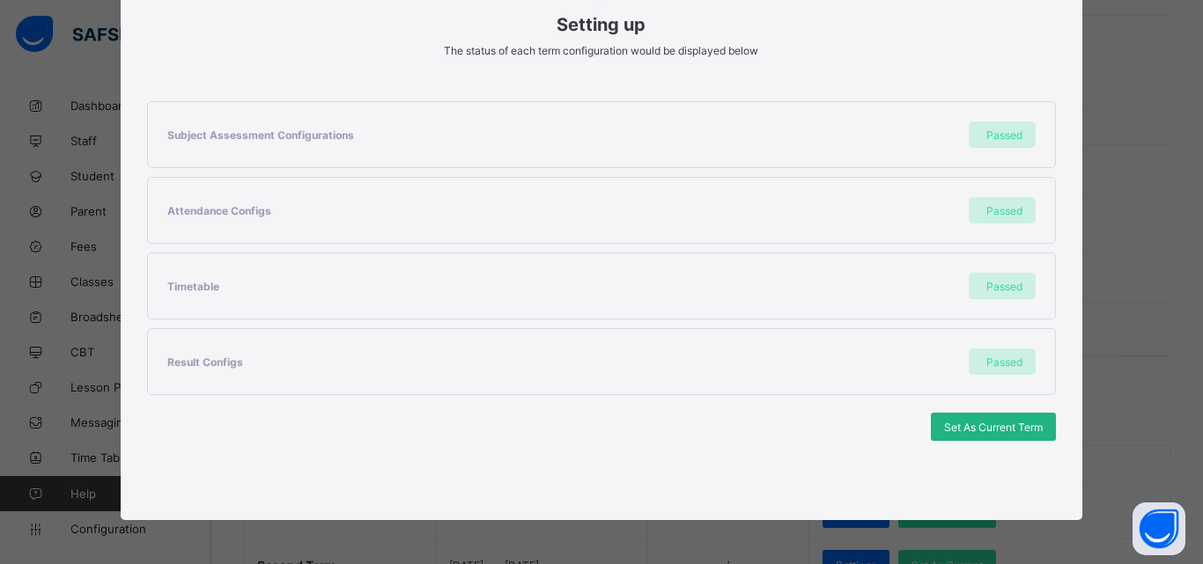
click at [975, 427] on span "Set As Current Term" at bounding box center [993, 427] width 99 height 13
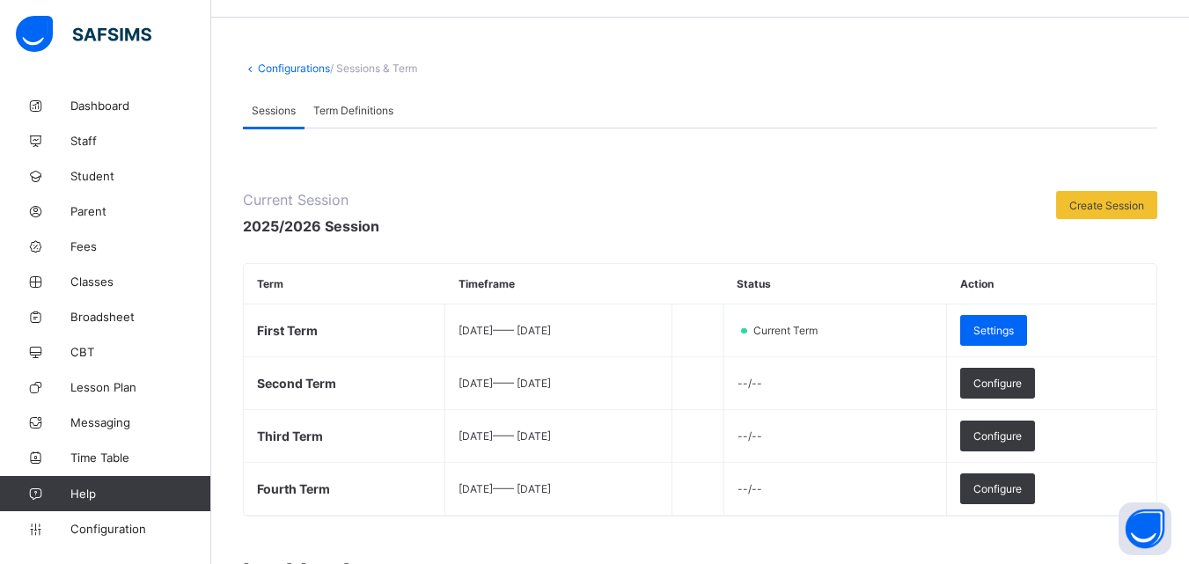
scroll to position [0, 0]
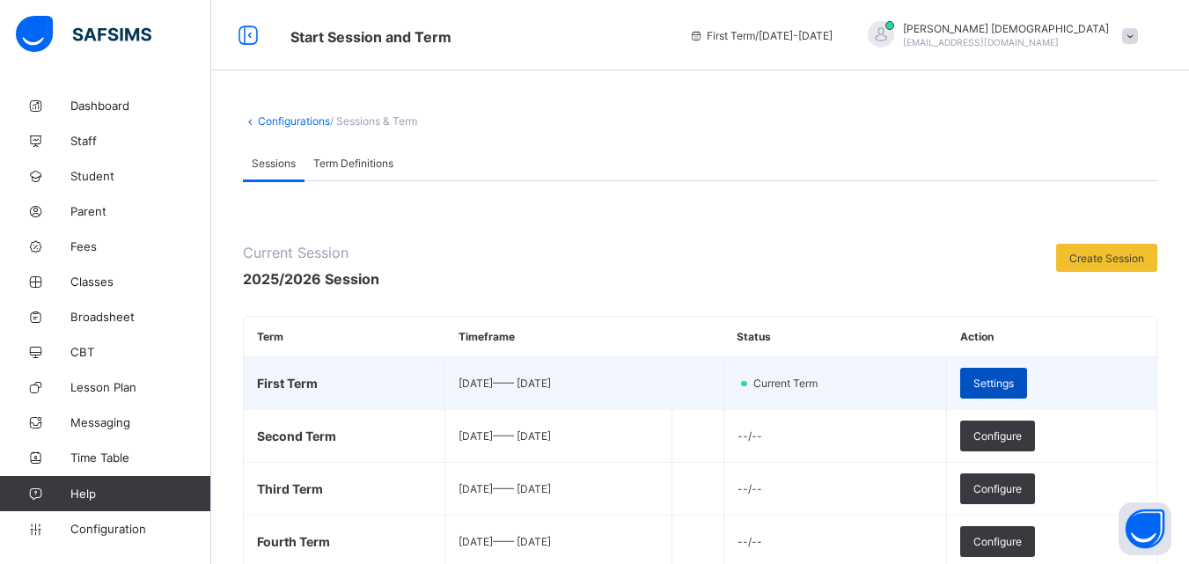
click at [1024, 375] on div "Settings" at bounding box center [993, 383] width 67 height 31
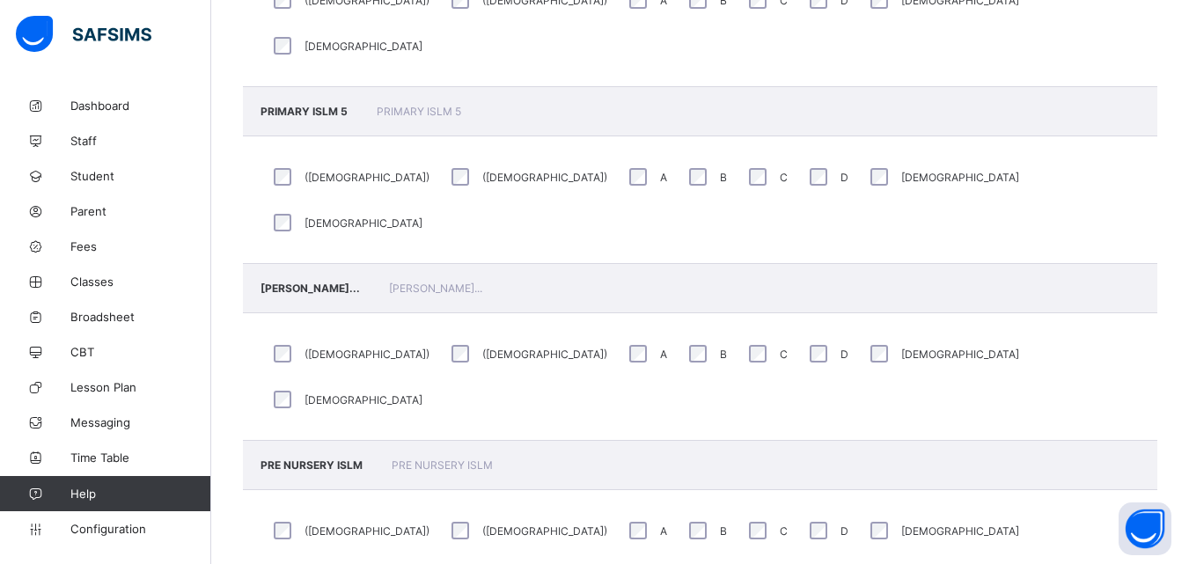
scroll to position [3210, 0]
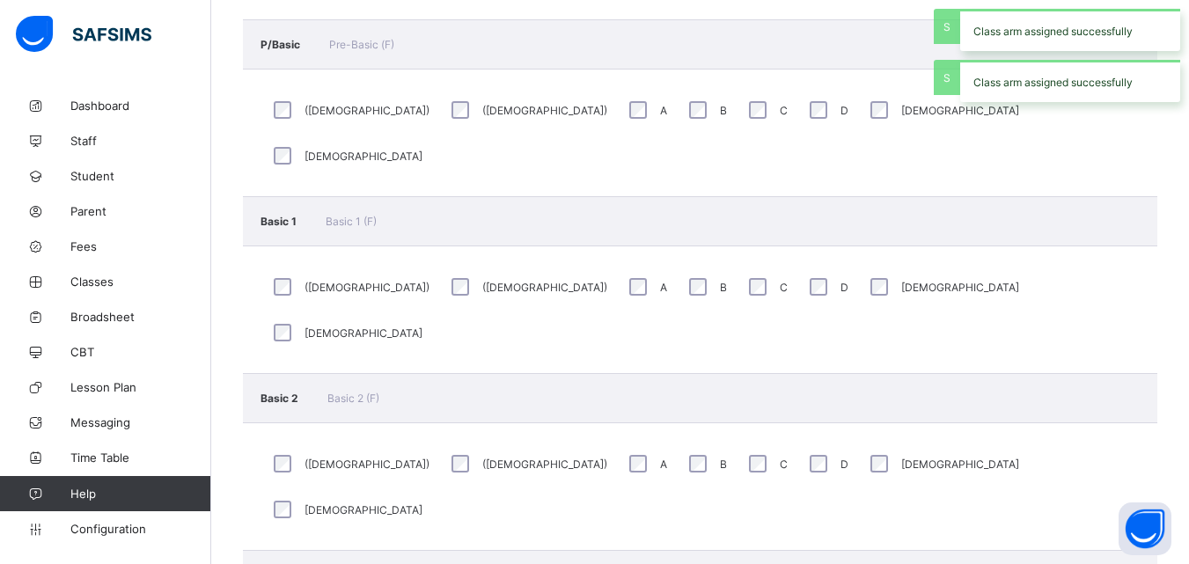
scroll to position [9654, 0]
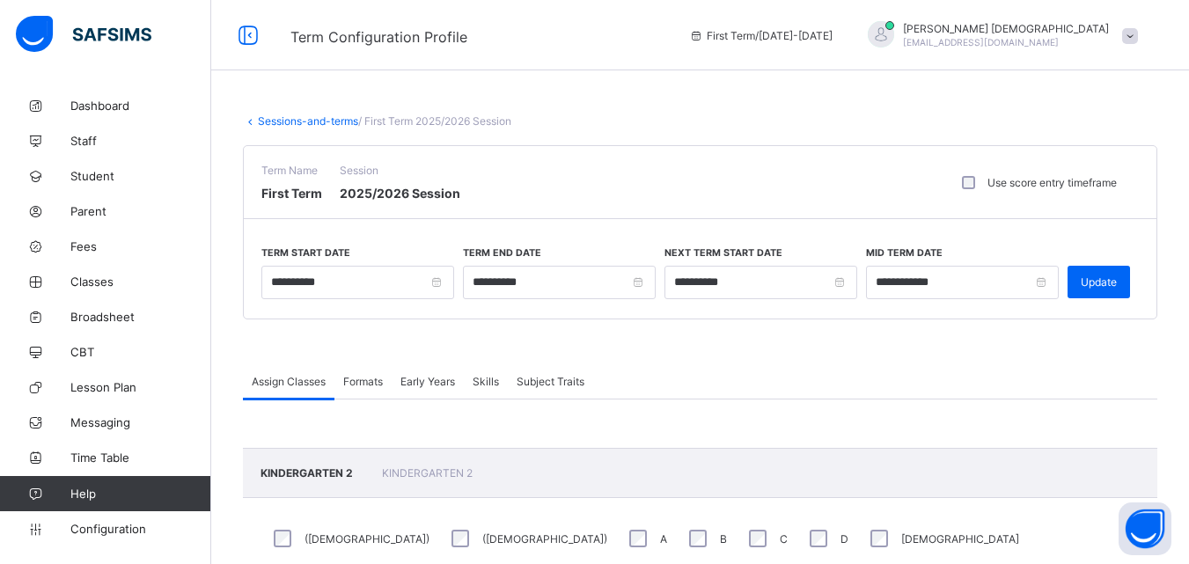
click at [359, 381] on span "Formats" at bounding box center [363, 381] width 40 height 13
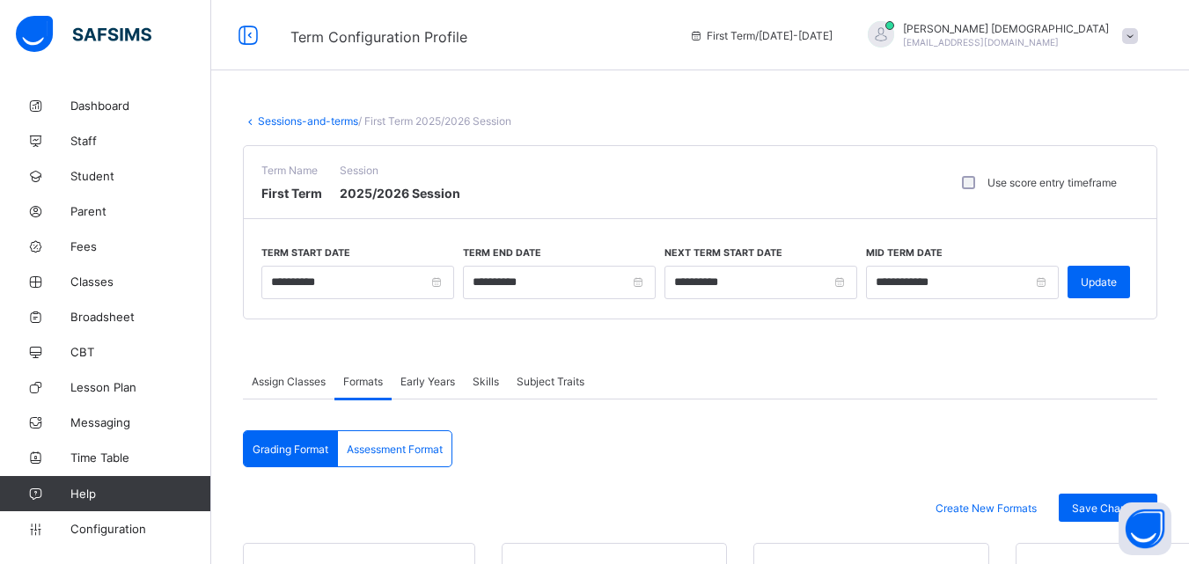
click at [283, 445] on span "Grading Format" at bounding box center [291, 449] width 76 height 13
click at [315, 439] on div "Grading Format" at bounding box center [291, 448] width 94 height 35
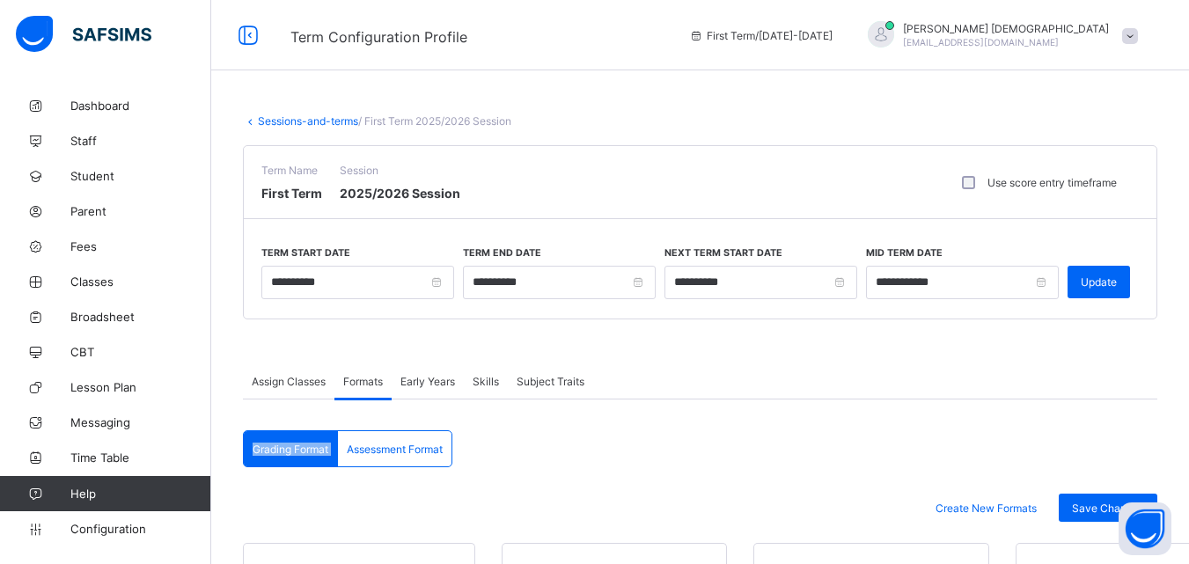
click at [315, 439] on div "Grading Format" at bounding box center [291, 448] width 94 height 35
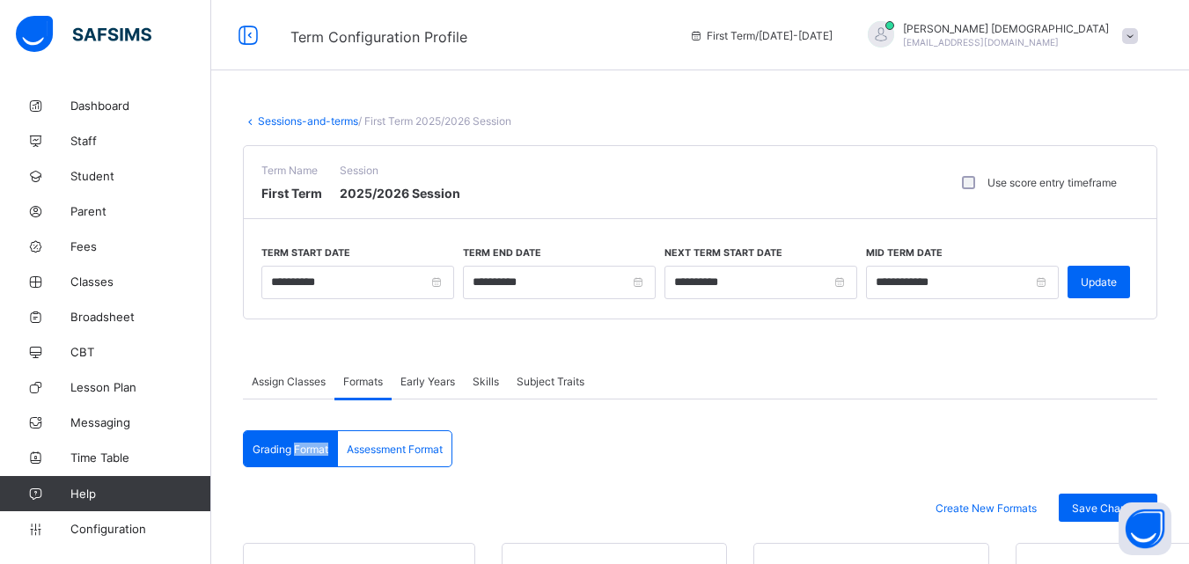
click at [315, 439] on div "Grading Format" at bounding box center [291, 448] width 94 height 35
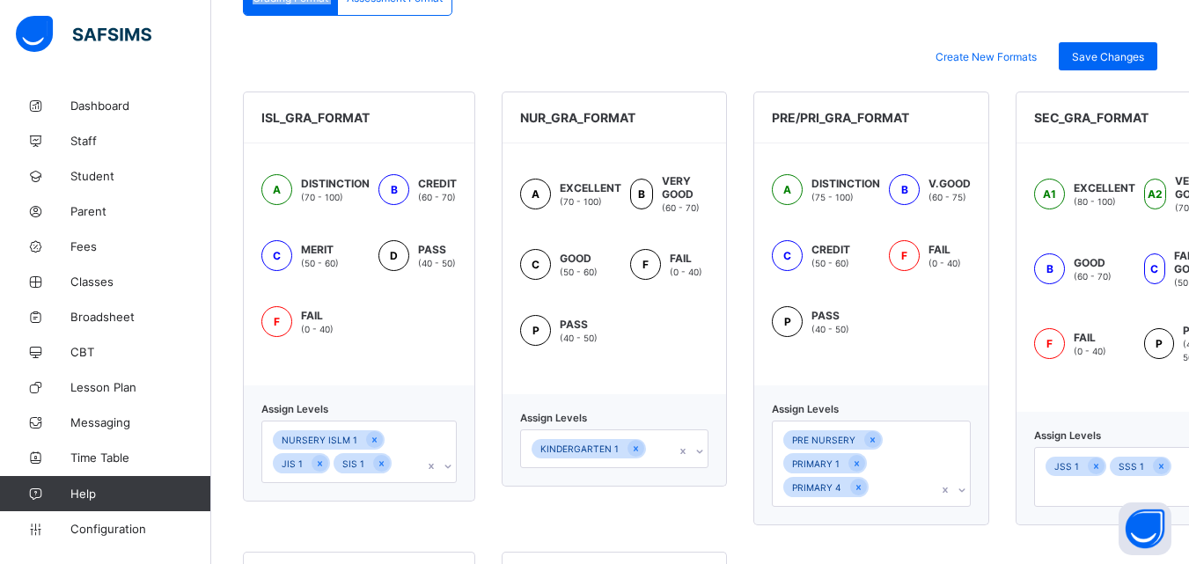
scroll to position [454, 0]
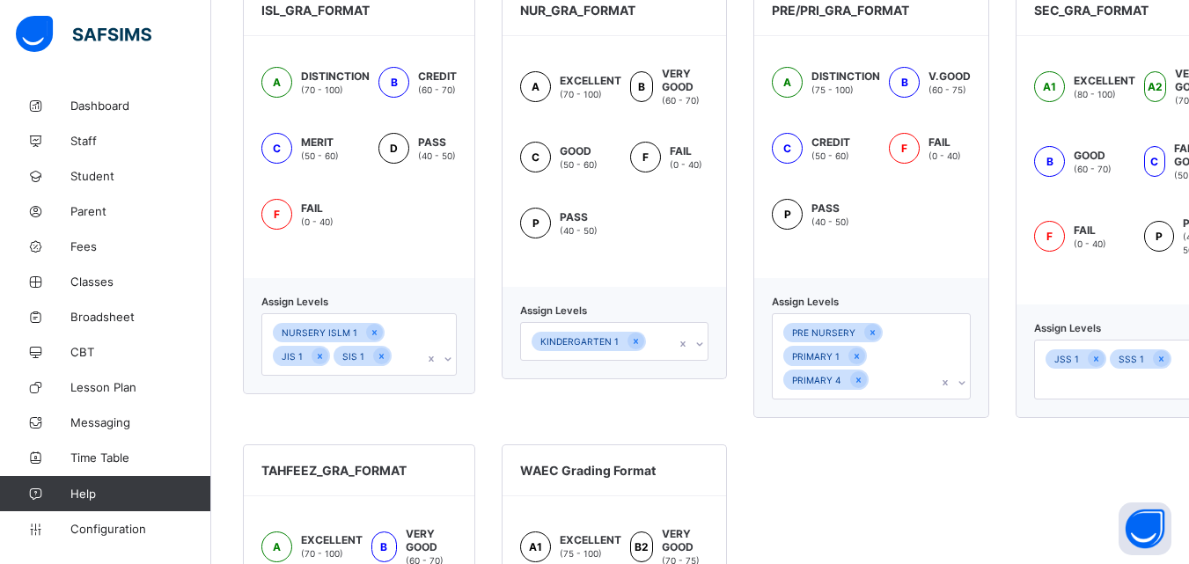
click at [701, 361] on div "KINDERGARTEN 1" at bounding box center [614, 341] width 188 height 39
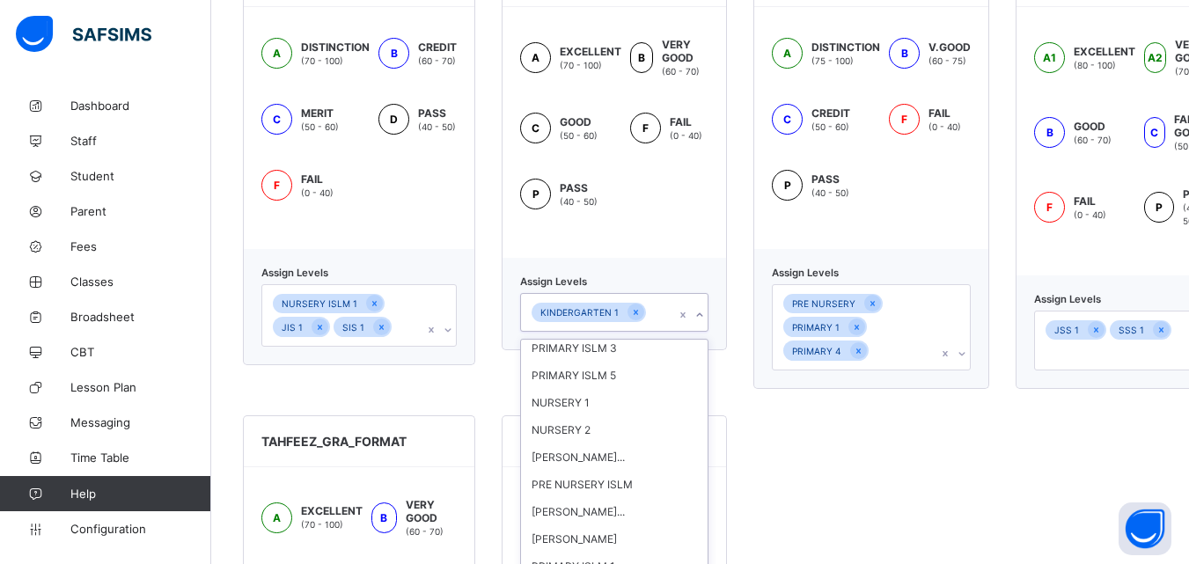
scroll to position [591, 0]
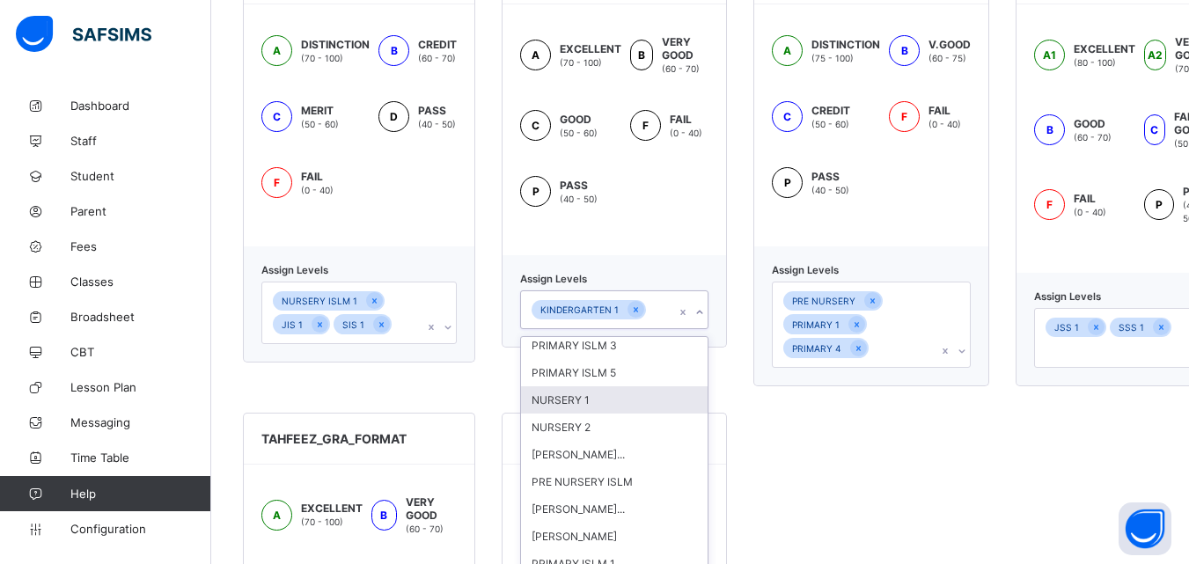
click at [559, 394] on div "NURSERY 1" at bounding box center [614, 399] width 187 height 27
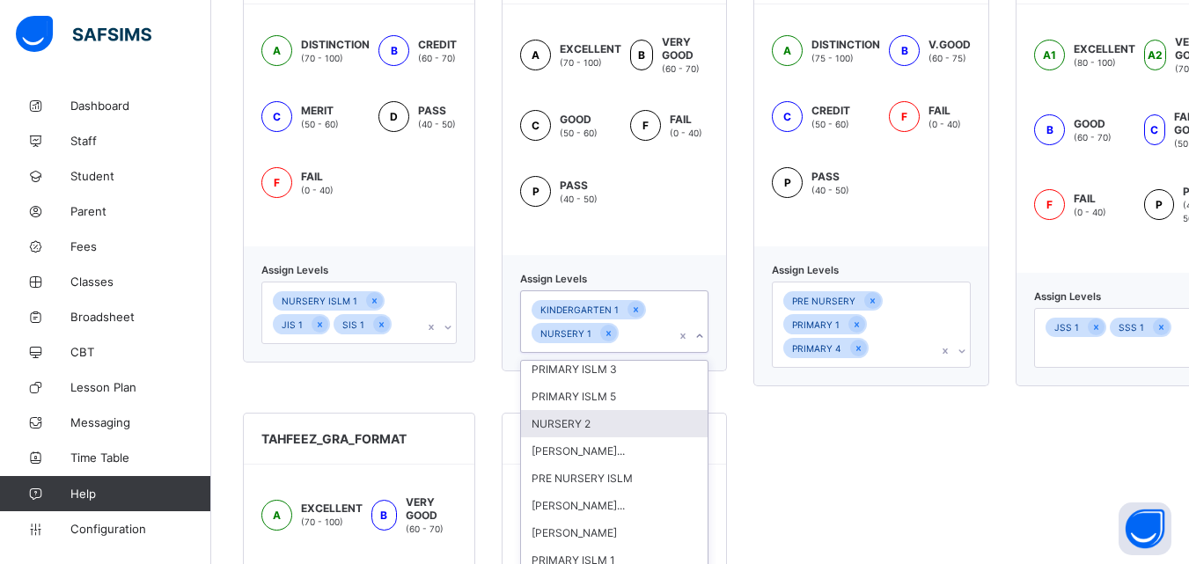
click at [559, 422] on div "NURSERY 2" at bounding box center [614, 423] width 187 height 27
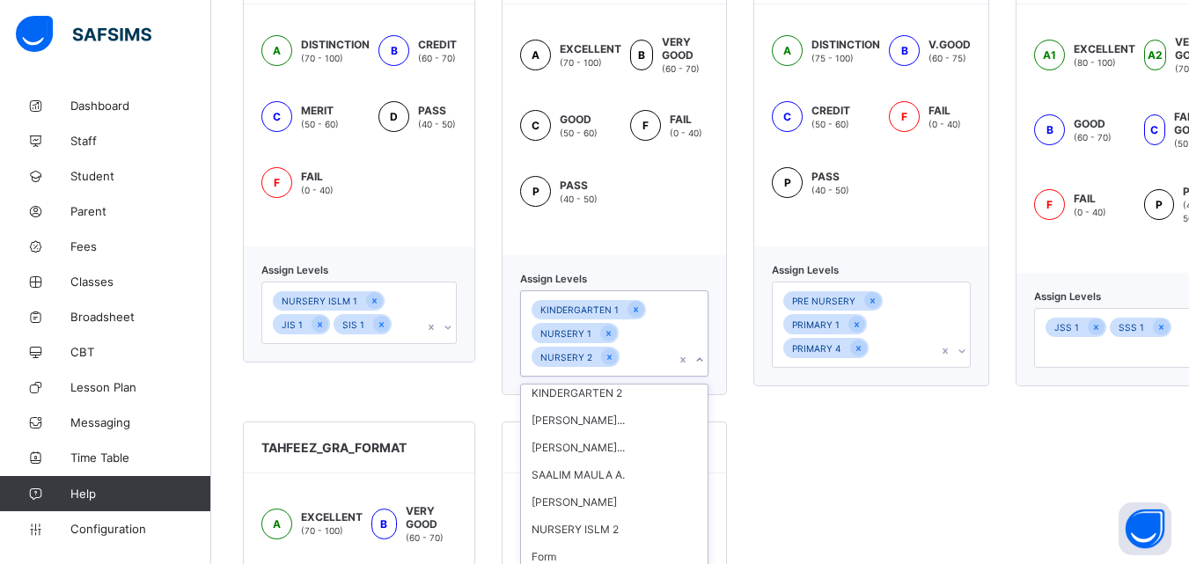
scroll to position [0, 0]
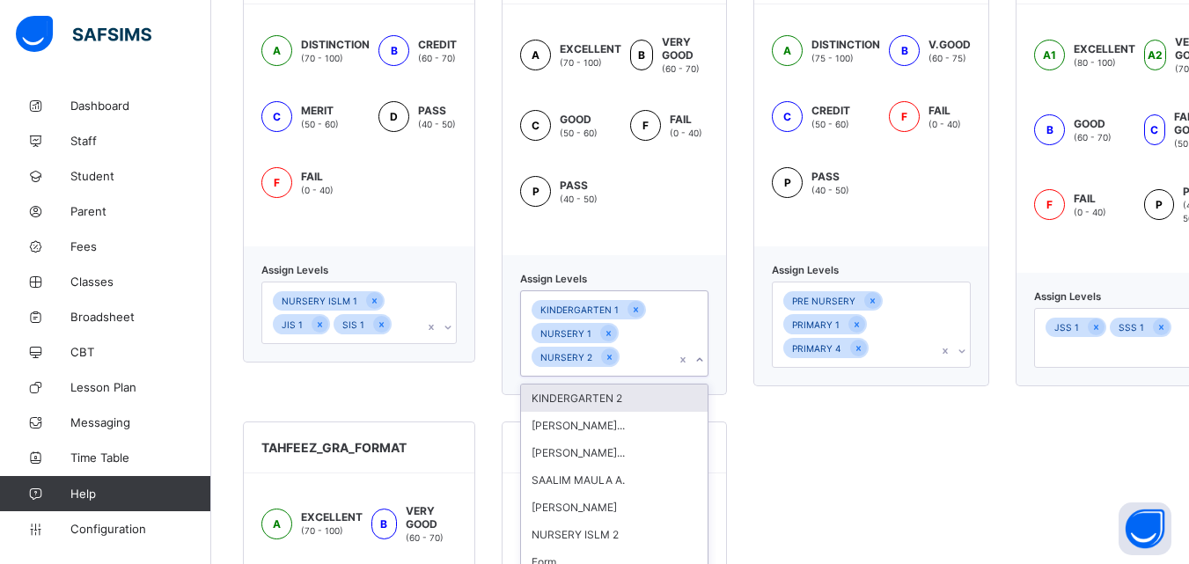
click at [601, 395] on div "KINDERGARTEN 2" at bounding box center [614, 398] width 187 height 27
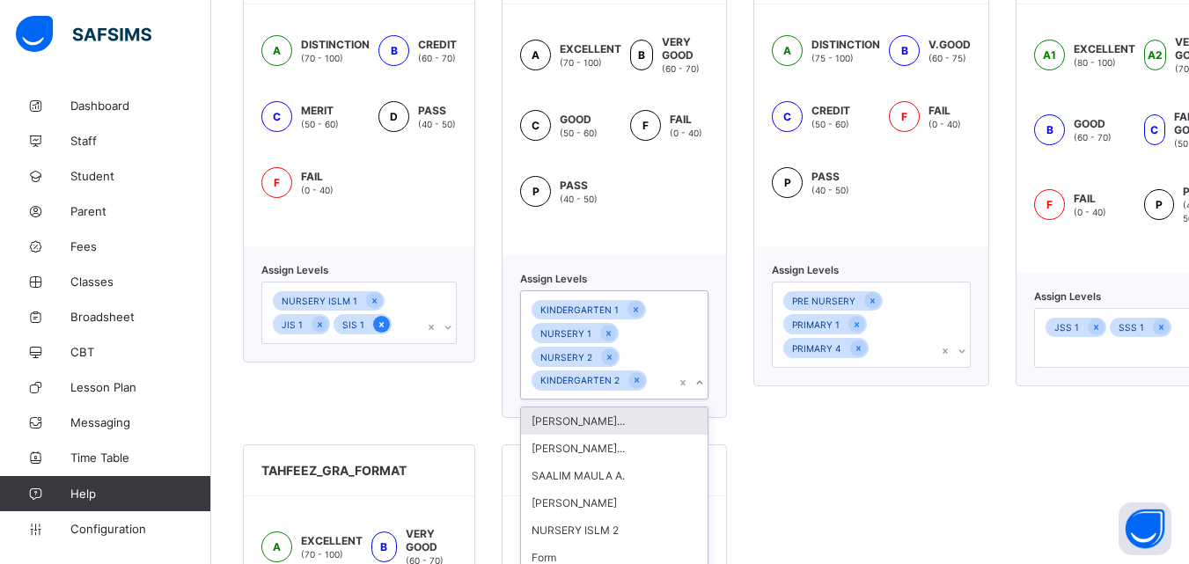
click at [379, 322] on icon at bounding box center [382, 325] width 10 height 12
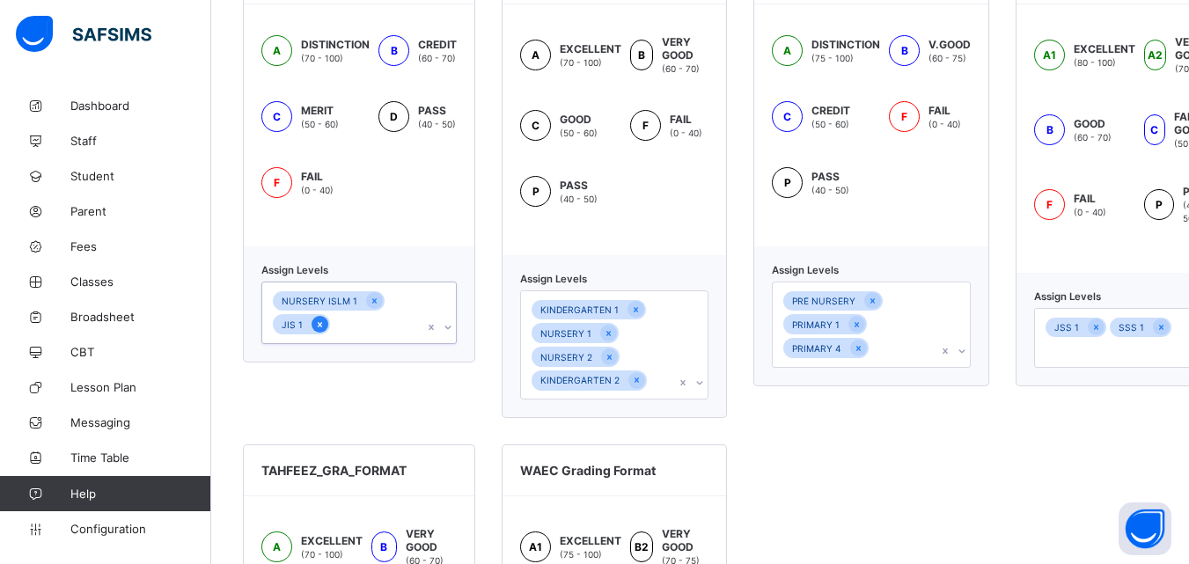
click at [317, 325] on icon at bounding box center [320, 325] width 10 height 12
click at [445, 303] on div "option JIS 1, deselected. 0 results available. Select is focused ,type to refin…" at bounding box center [358, 301] width 195 height 39
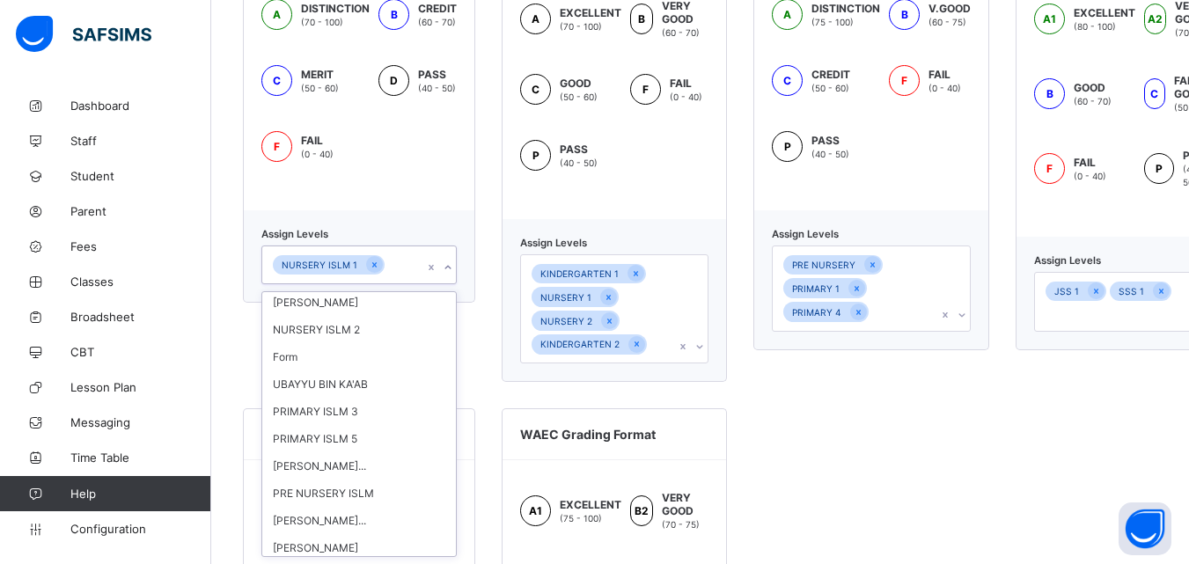
scroll to position [99, 0]
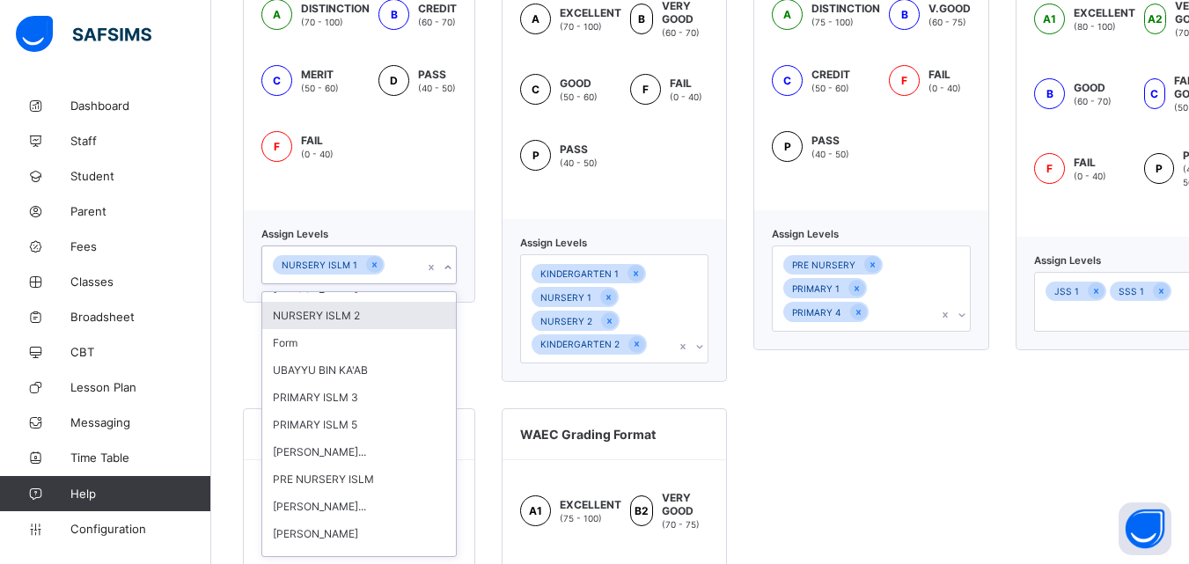
click at [349, 313] on div "NURSERY ISLM 2" at bounding box center [359, 315] width 194 height 27
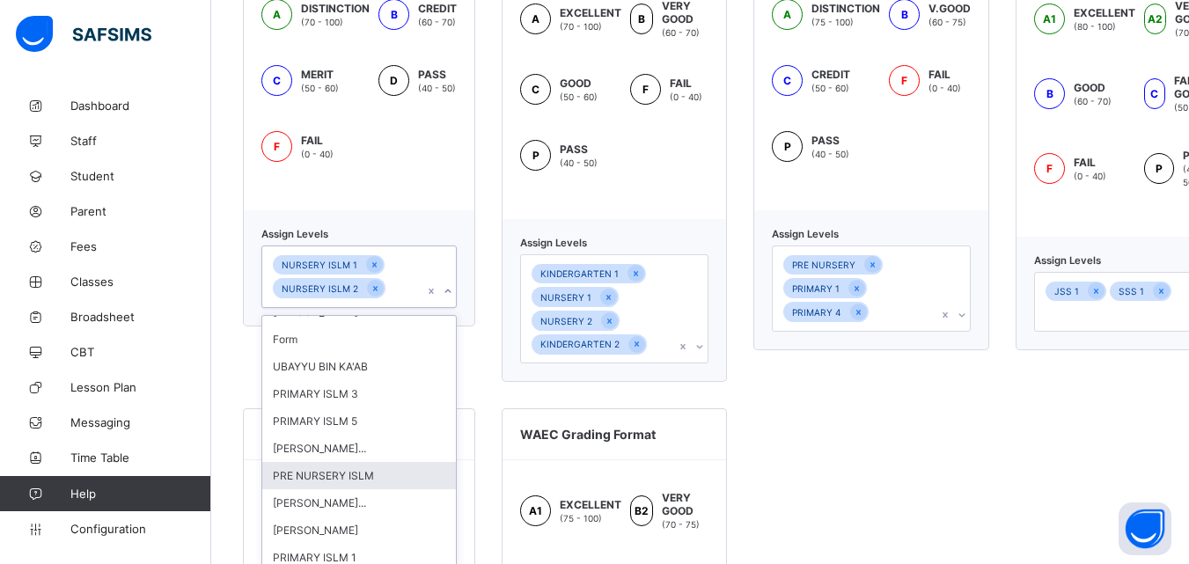
click at [349, 472] on div "PRE NURSERY ISLM" at bounding box center [359, 475] width 194 height 27
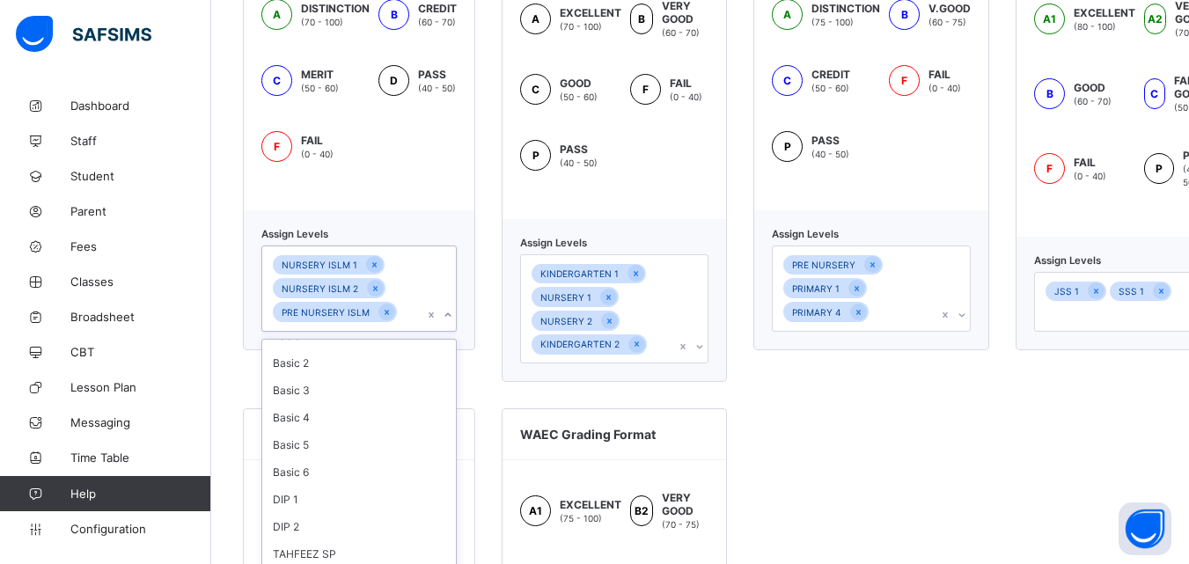
scroll to position [1069, 0]
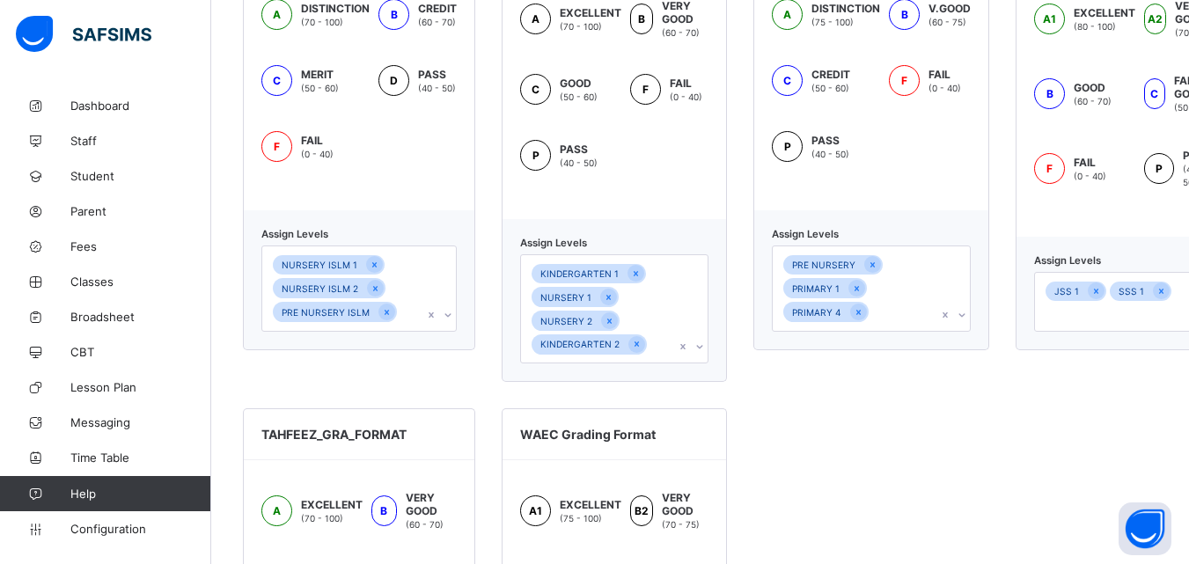
click at [964, 434] on div "ISL_GRA_FORMAT A DISTINCTION (70 - 100) B CREDIT (60 - 70) C MERIT (50 - 60) D …" at bounding box center [700, 430] width 915 height 1028
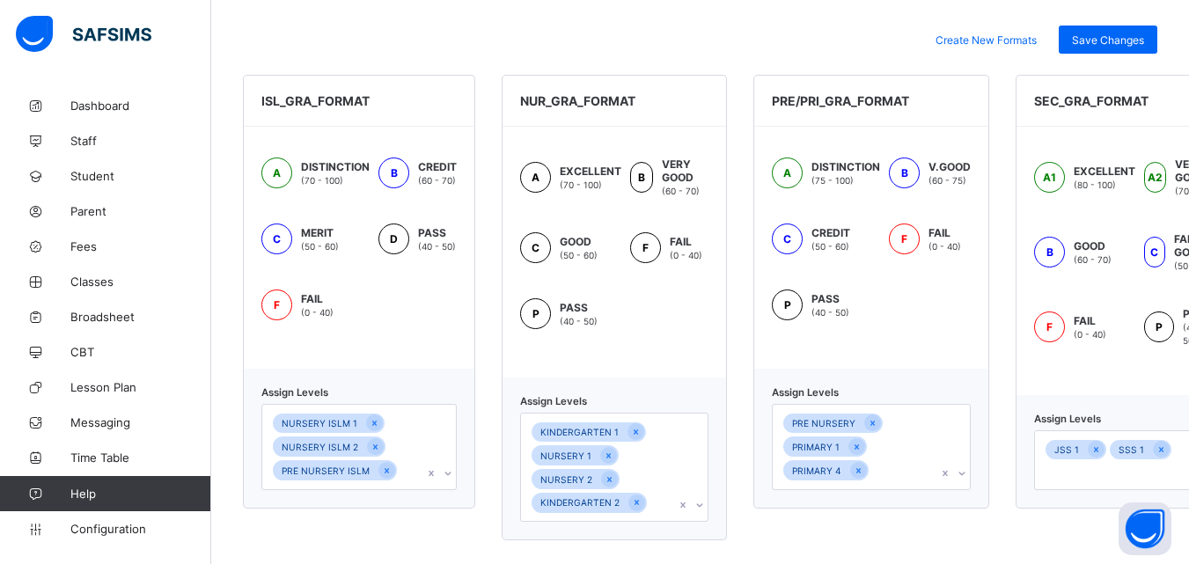
scroll to position [466, 0]
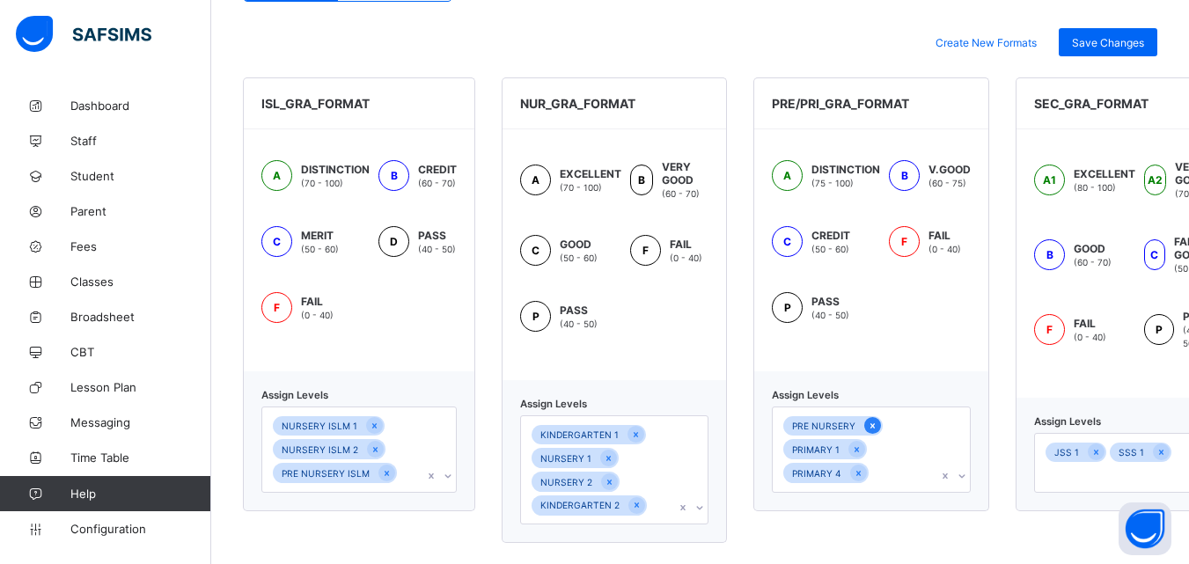
click at [868, 425] on icon at bounding box center [873, 426] width 10 height 12
click at [862, 423] on div at bounding box center [857, 425] width 17 height 17
click at [862, 425] on icon at bounding box center [859, 426] width 10 height 12
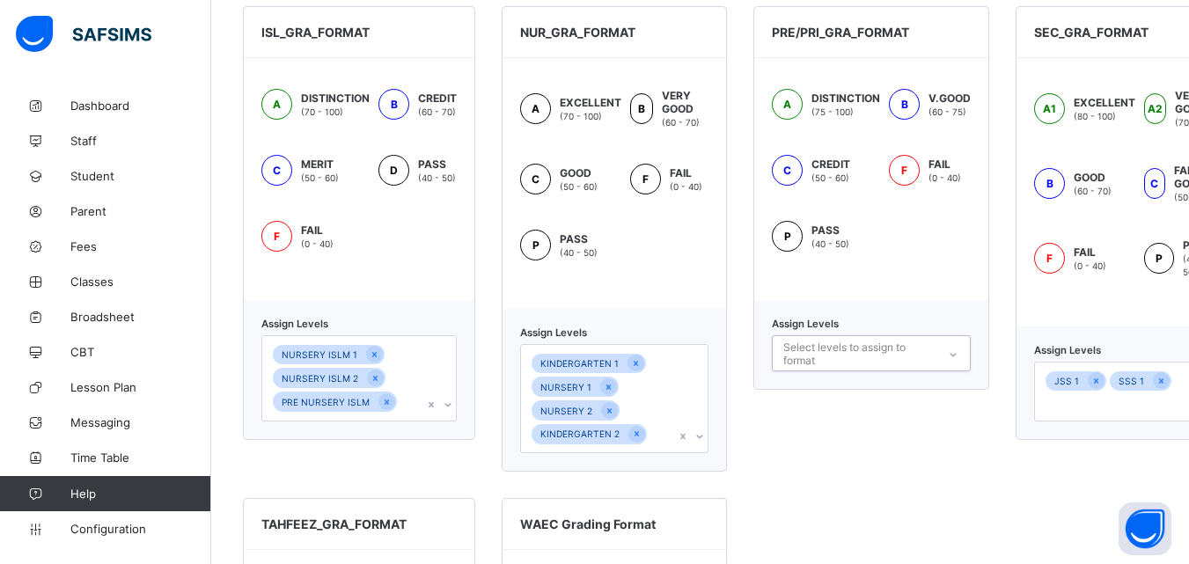
scroll to position [540, 0]
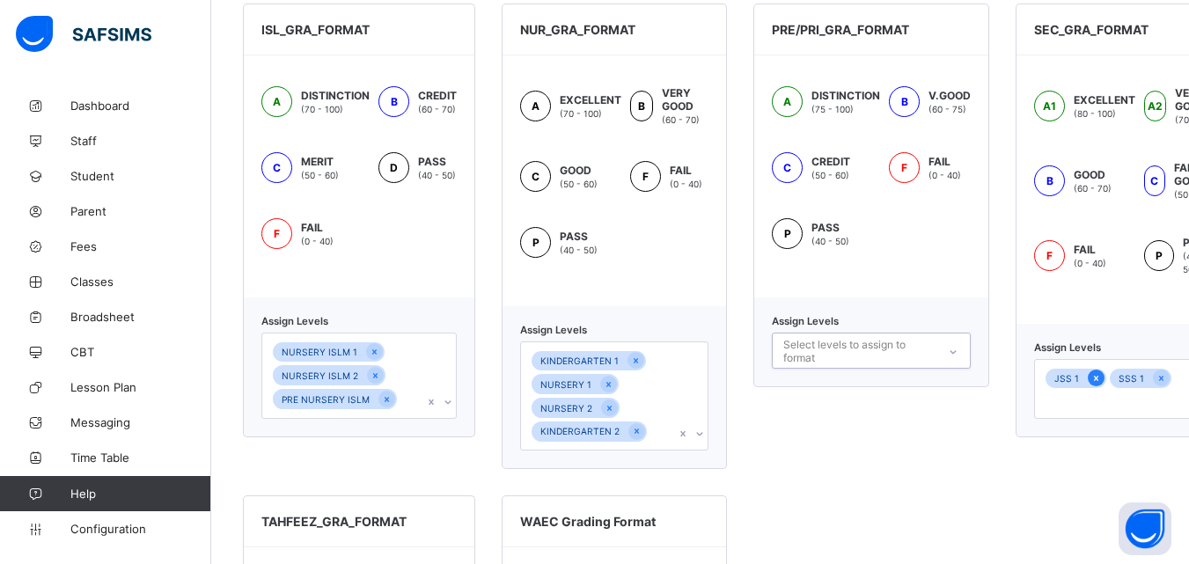
click at [1096, 376] on icon at bounding box center [1097, 378] width 10 height 12
click at [1097, 377] on icon at bounding box center [1098, 378] width 10 height 12
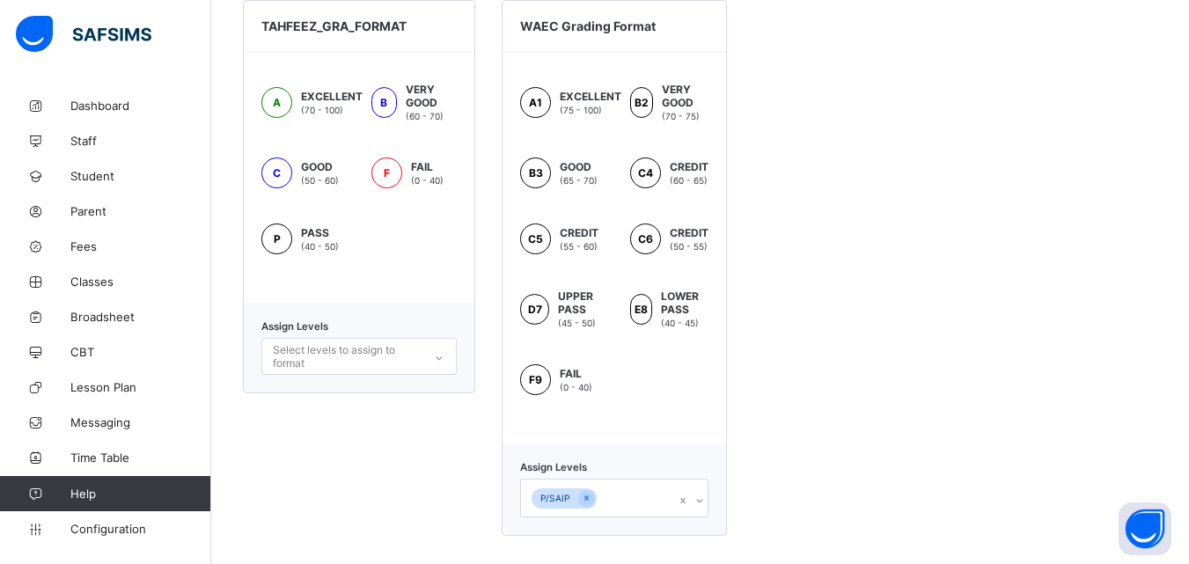
scroll to position [1042, 0]
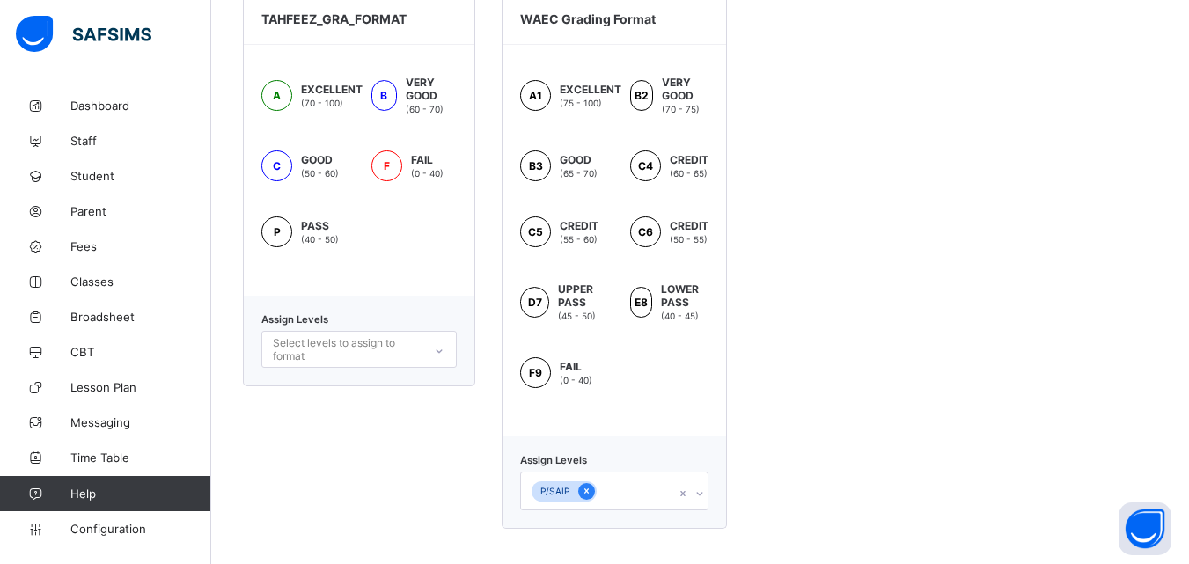
click at [586, 489] on icon at bounding box center [587, 491] width 10 height 12
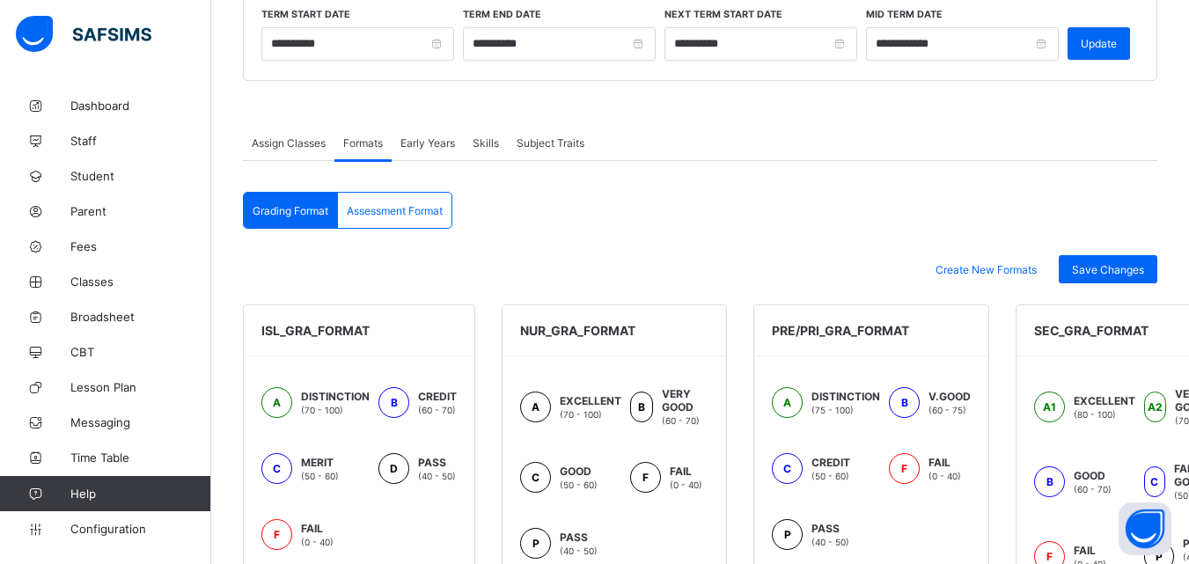
scroll to position [90, 0]
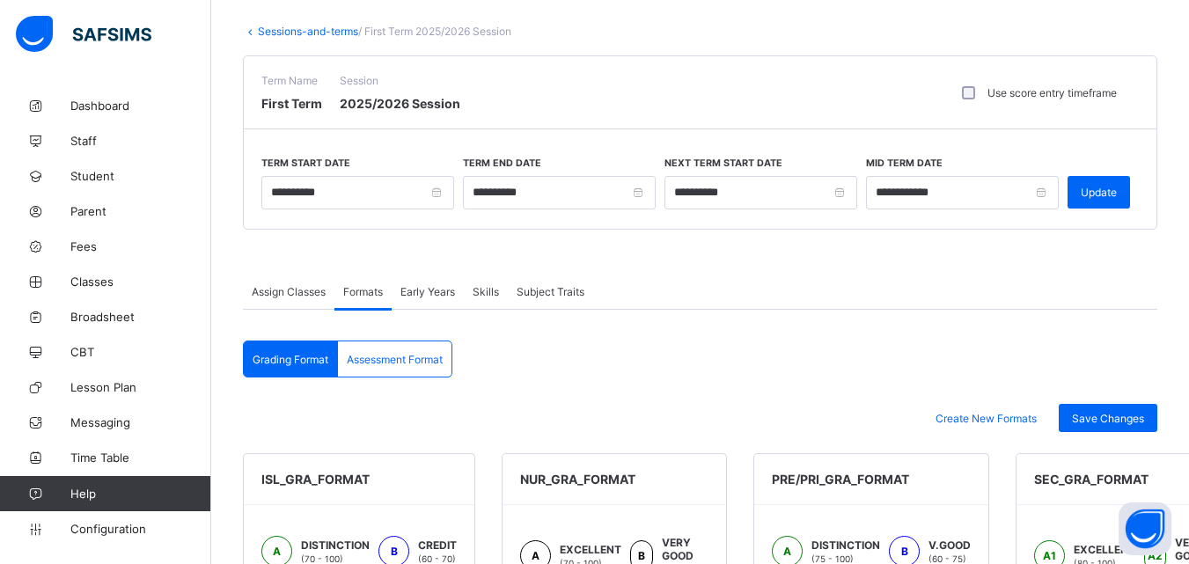
click at [391, 348] on div "Assessment Format" at bounding box center [395, 359] width 114 height 35
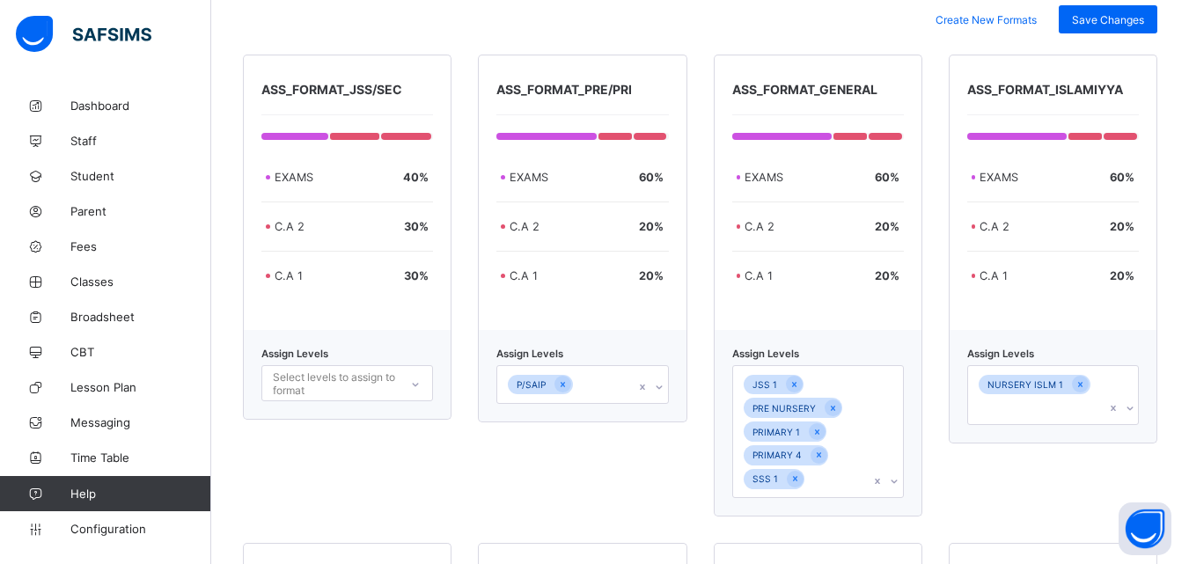
scroll to position [495, 0]
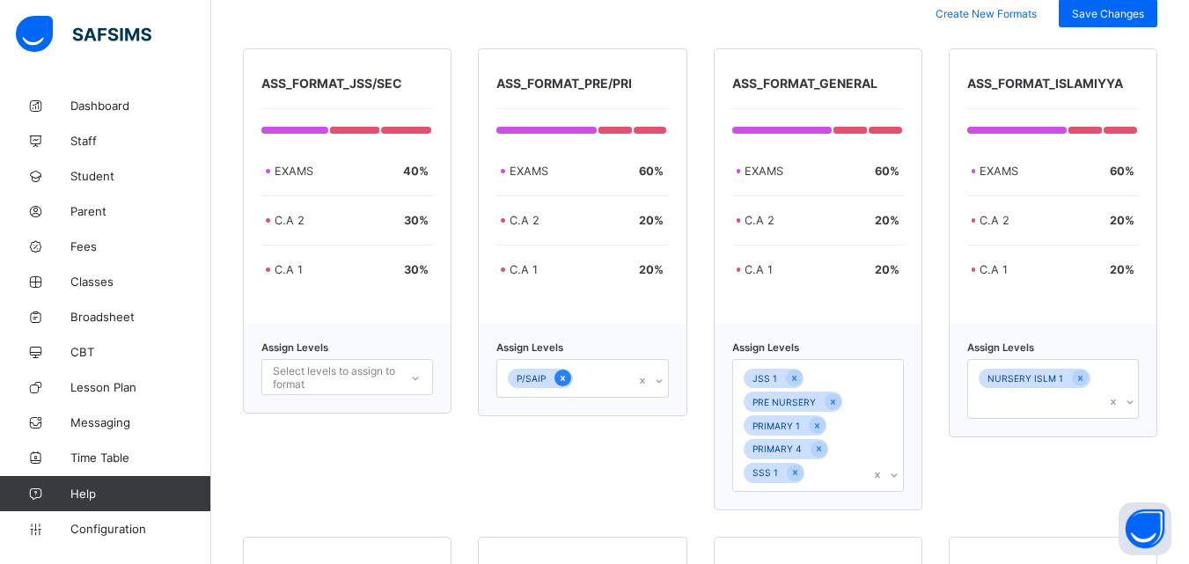
click at [566, 375] on icon at bounding box center [563, 378] width 10 height 12
click at [657, 376] on div "Assign Levels option P/SAIP , deselected. 0 results available. Select is focuse…" at bounding box center [582, 369] width 209 height 90
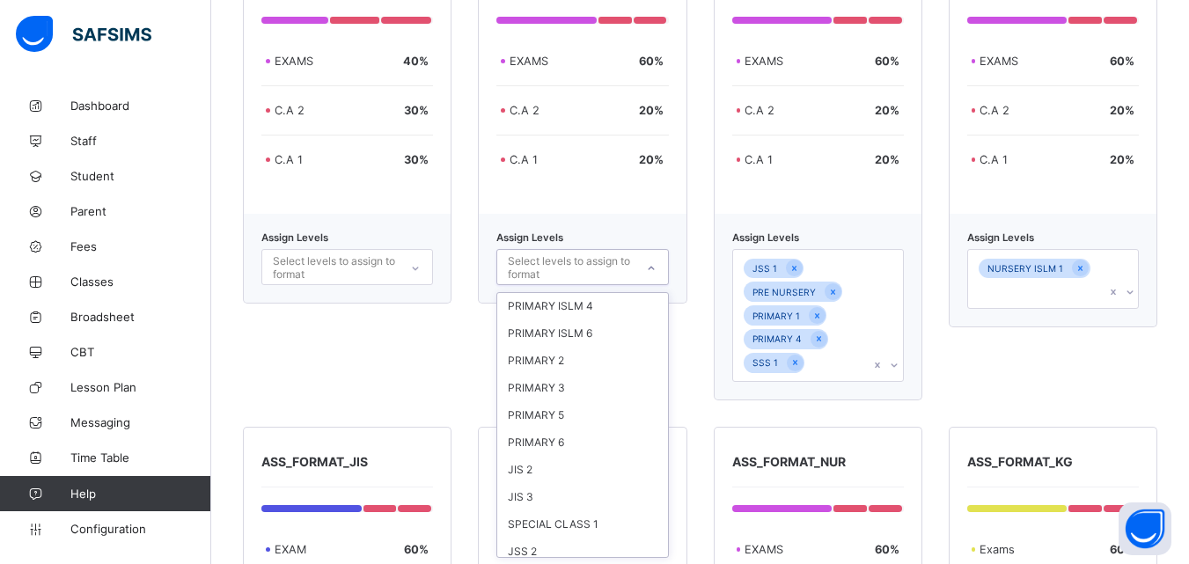
scroll to position [499, 0]
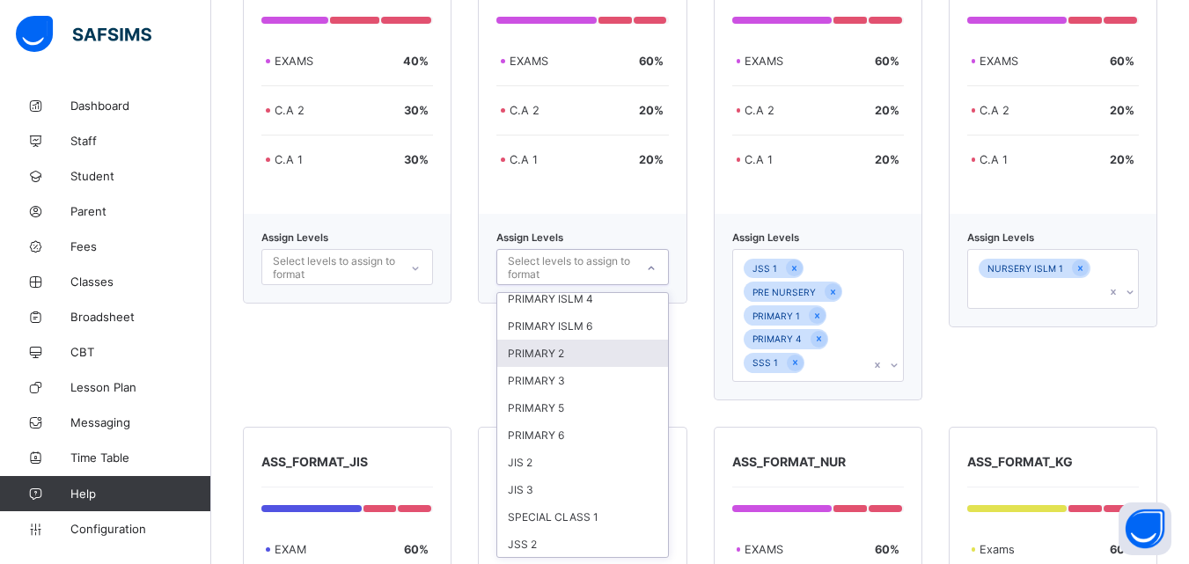
click at [563, 346] on div "PRIMARY 2" at bounding box center [582, 353] width 170 height 27
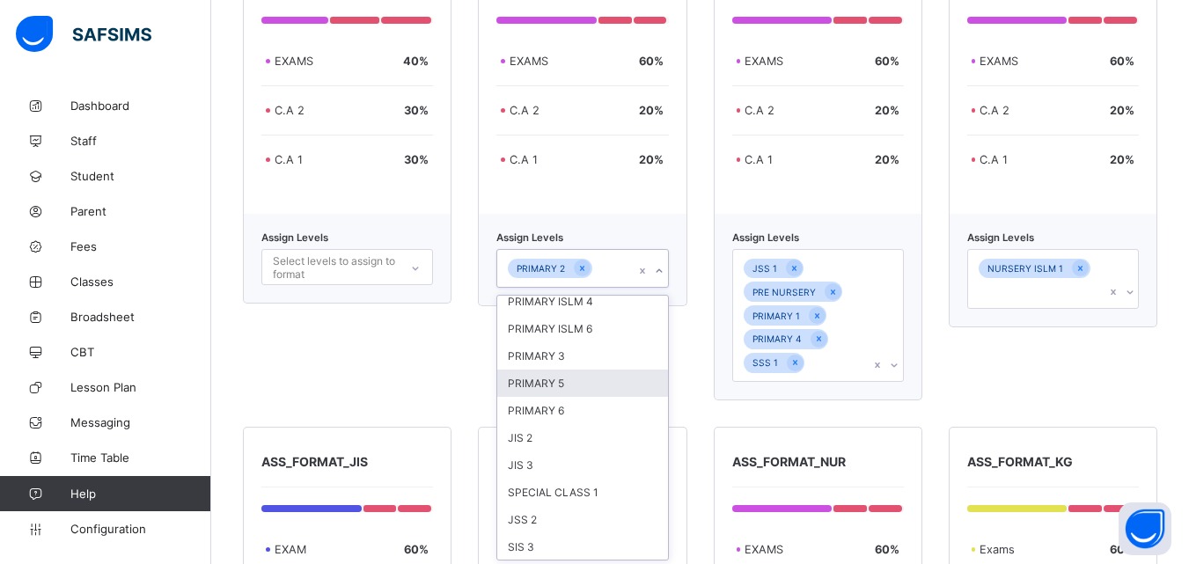
click at [548, 386] on div "PRIMARY 5" at bounding box center [582, 383] width 170 height 27
click at [546, 372] on div "PRIMARY 3" at bounding box center [582, 379] width 170 height 27
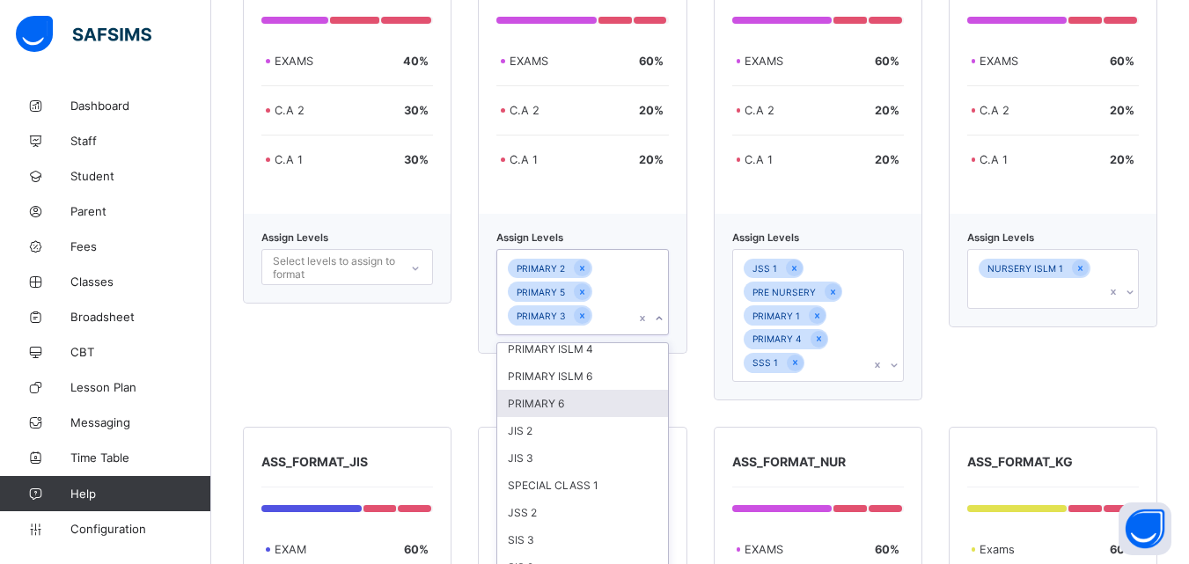
click at [547, 399] on div "PRIMARY 6" at bounding box center [582, 403] width 170 height 27
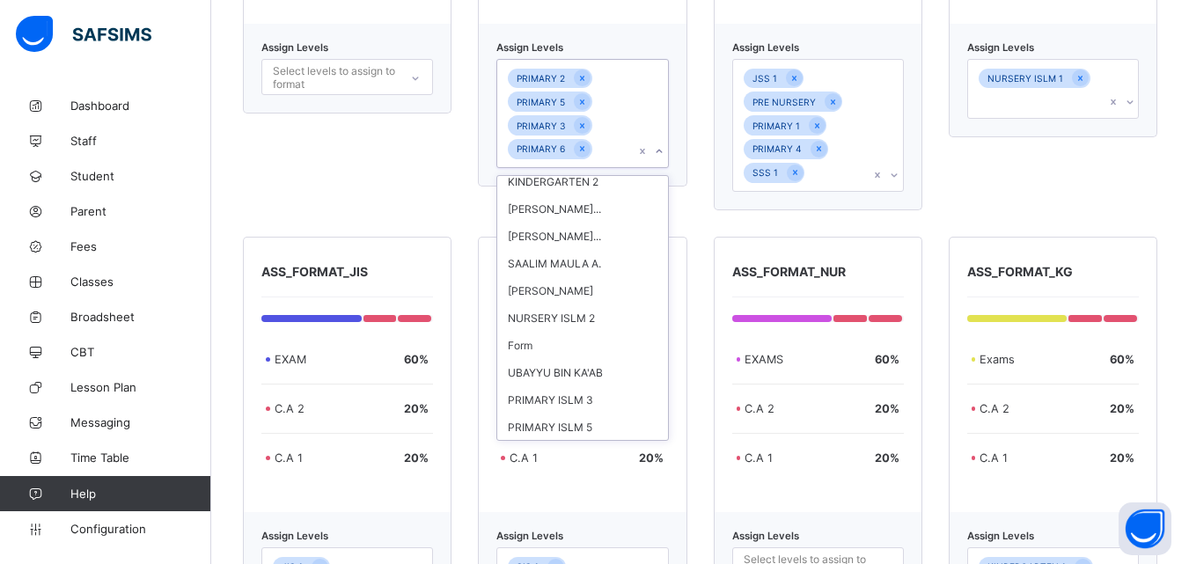
scroll to position [0, 0]
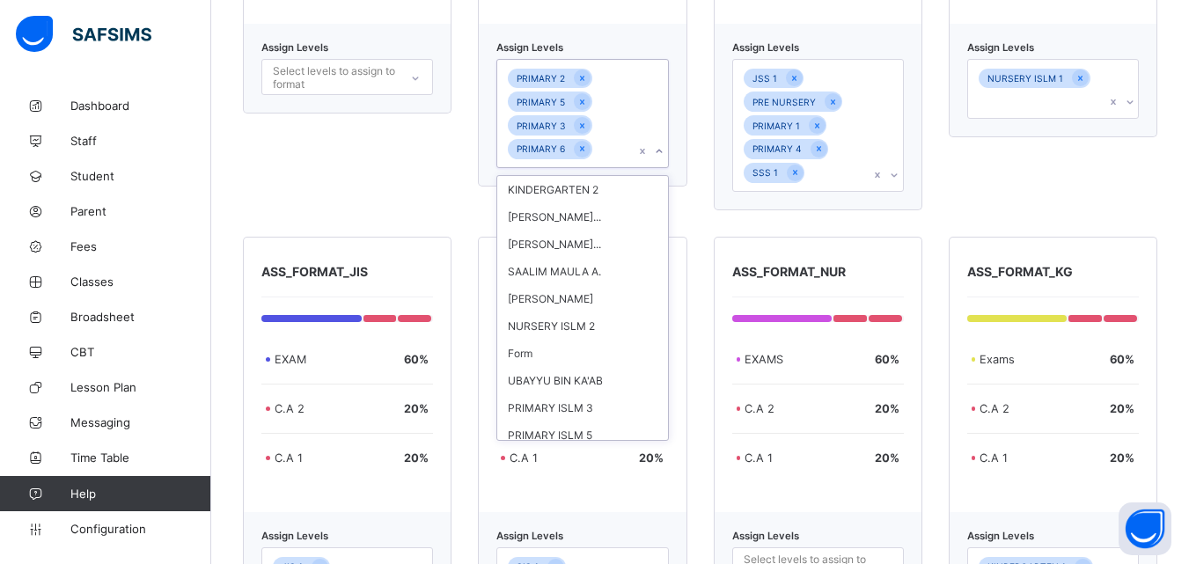
click at [695, 212] on div "ASS_FORMAT_JSS/SEC EXAMS 40 % C.A 2 30 % C.A 1 30 % Assign Levels Select levels…" at bounding box center [700, 382] width 915 height 1269
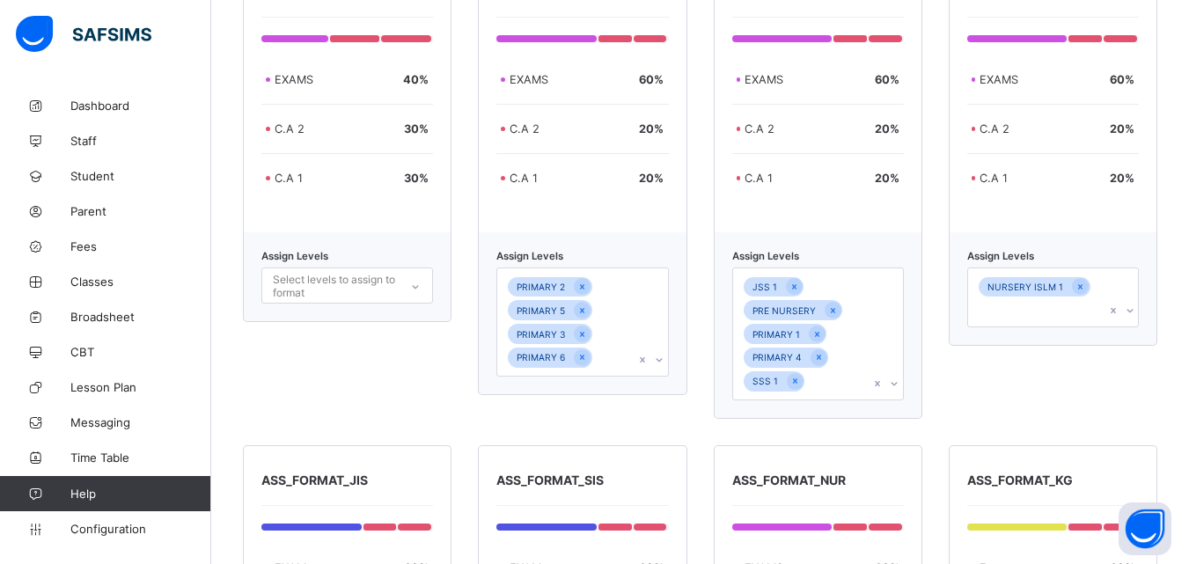
scroll to position [550, 0]
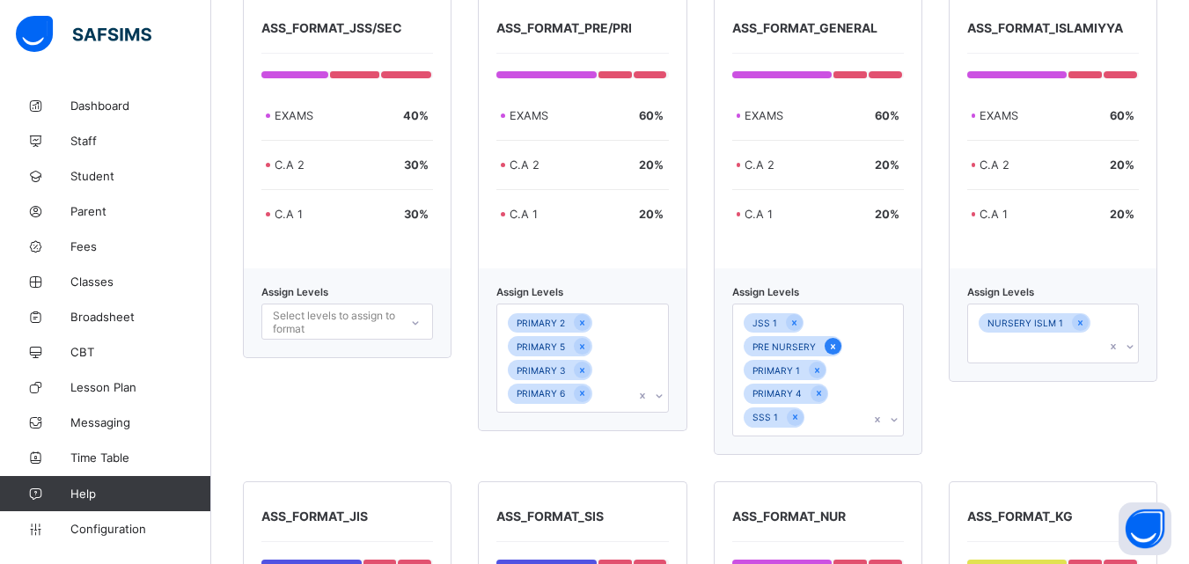
click at [835, 347] on icon at bounding box center [832, 346] width 4 height 5
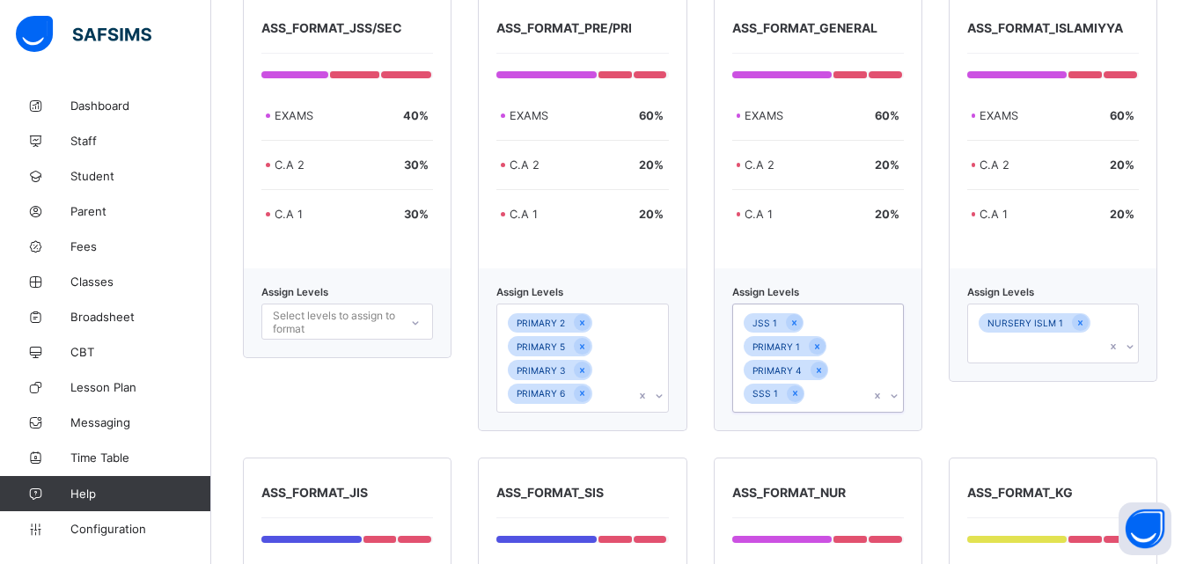
click at [901, 397] on div "option PRE NURSERY, deselected. 0 results available. Select is focused ,type to…" at bounding box center [818, 358] width 172 height 109
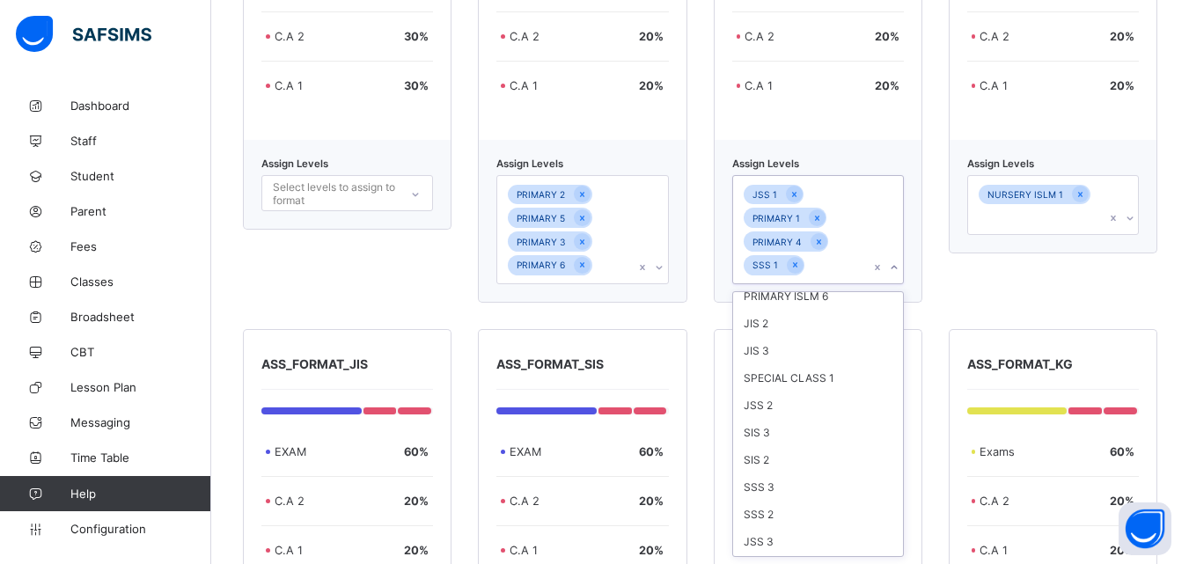
scroll to position [535, 0]
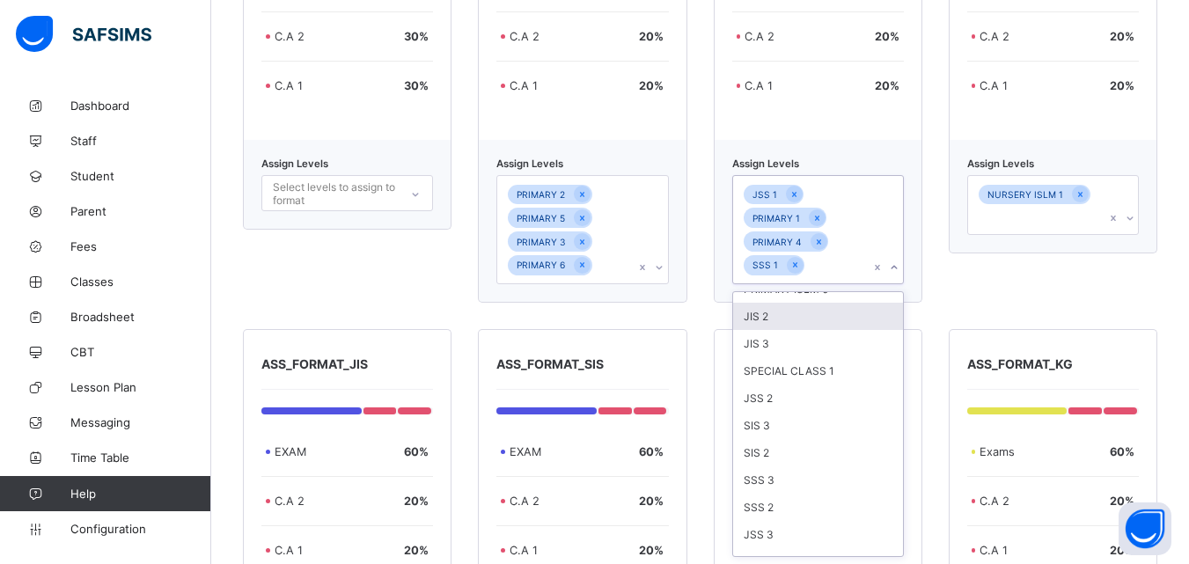
click at [835, 322] on div "JIS 2" at bounding box center [818, 316] width 170 height 27
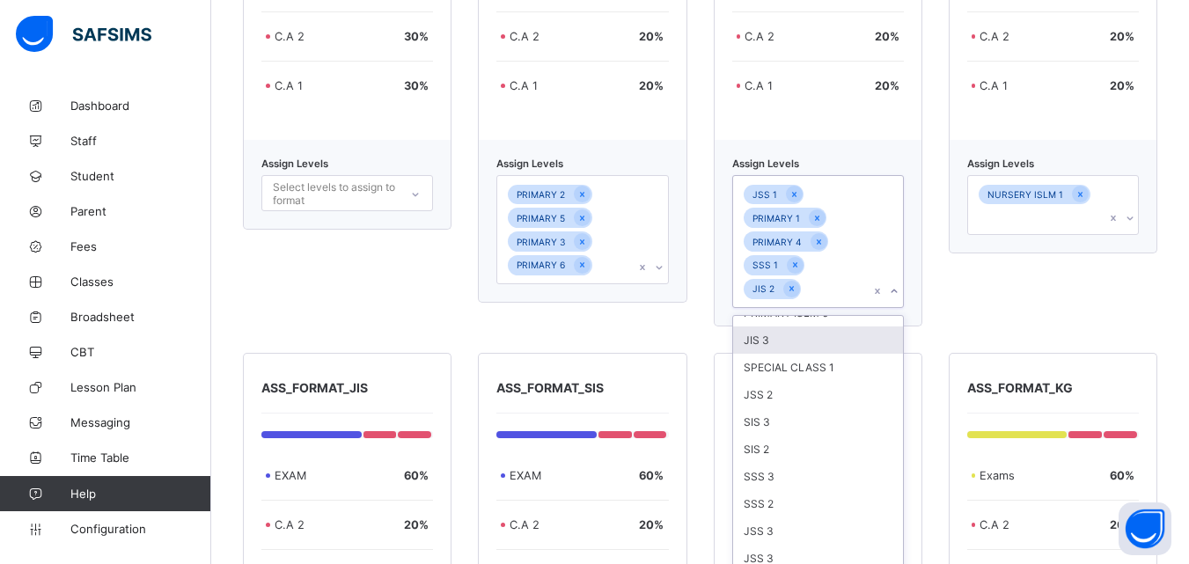
click at [815, 339] on div "JIS 3" at bounding box center [818, 340] width 170 height 27
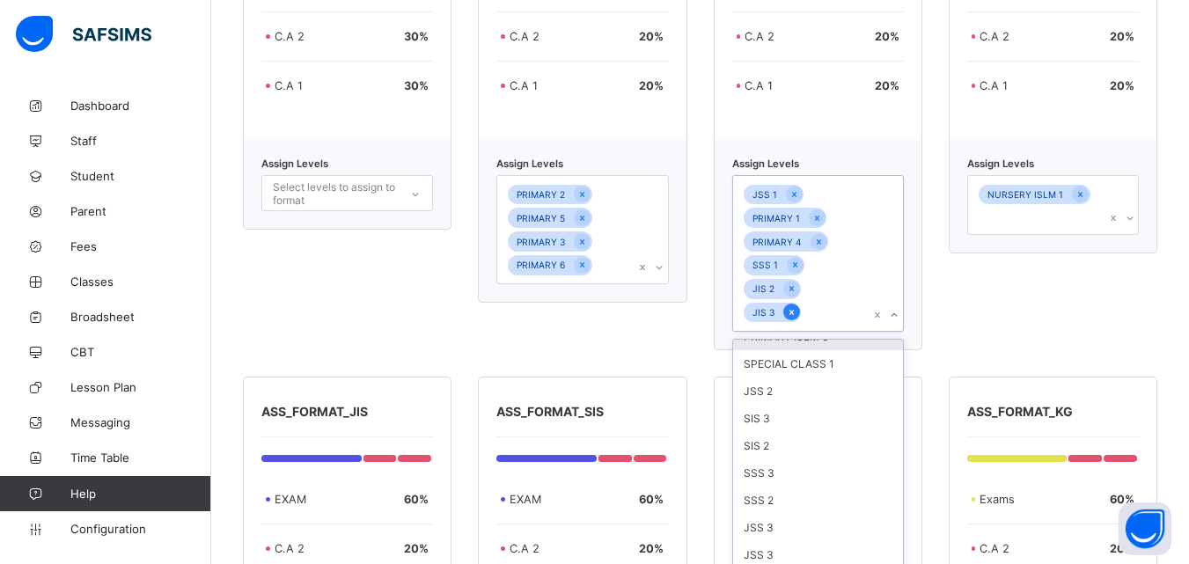
click at [797, 306] on icon at bounding box center [792, 312] width 10 height 12
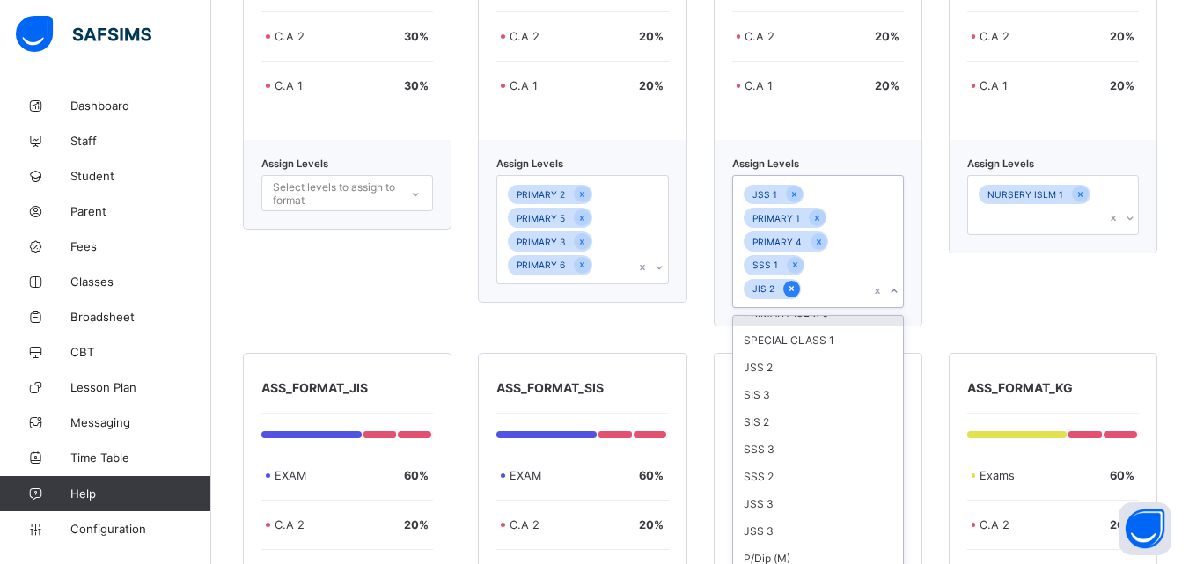
click at [797, 291] on icon at bounding box center [792, 289] width 10 height 12
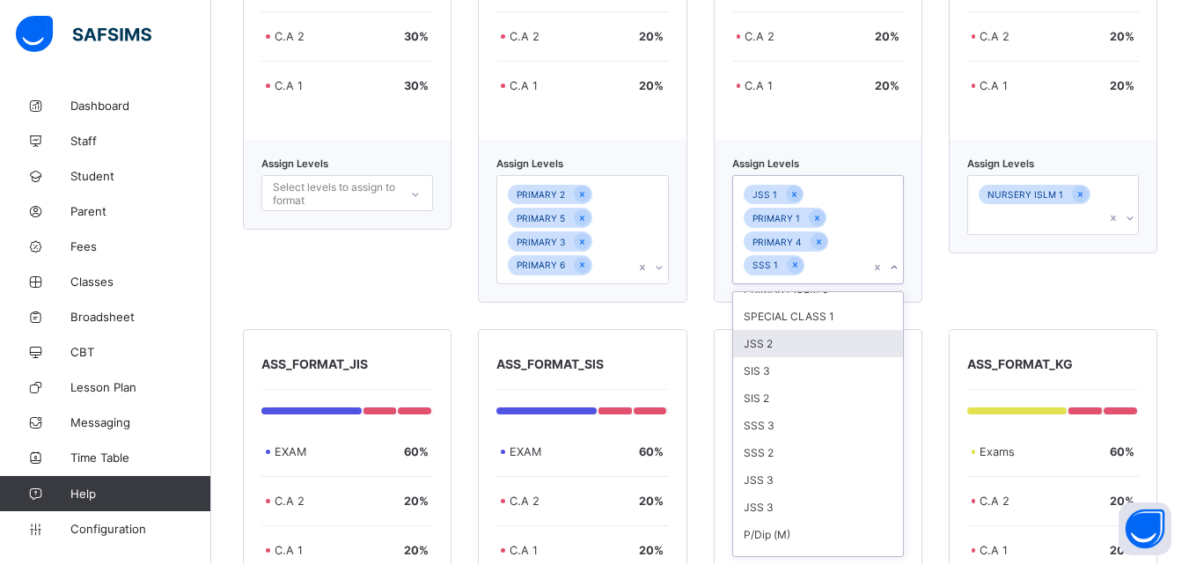
click at [797, 345] on div "JSS 2" at bounding box center [818, 343] width 170 height 27
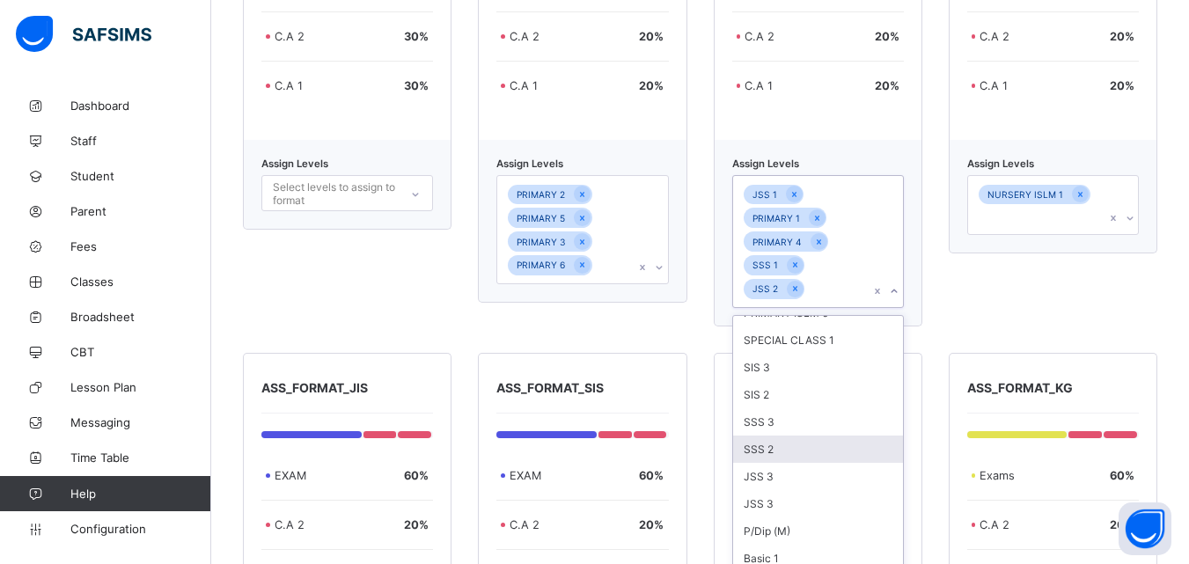
click at [810, 444] on div "SSS 2" at bounding box center [818, 449] width 170 height 27
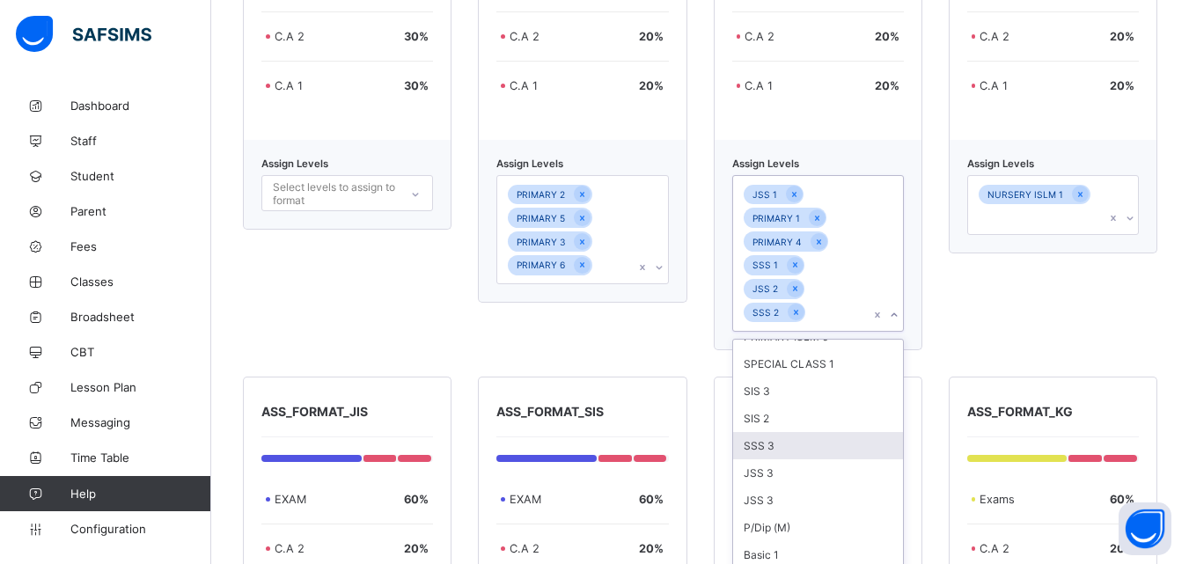
click at [798, 447] on div "SSS 3" at bounding box center [818, 445] width 170 height 27
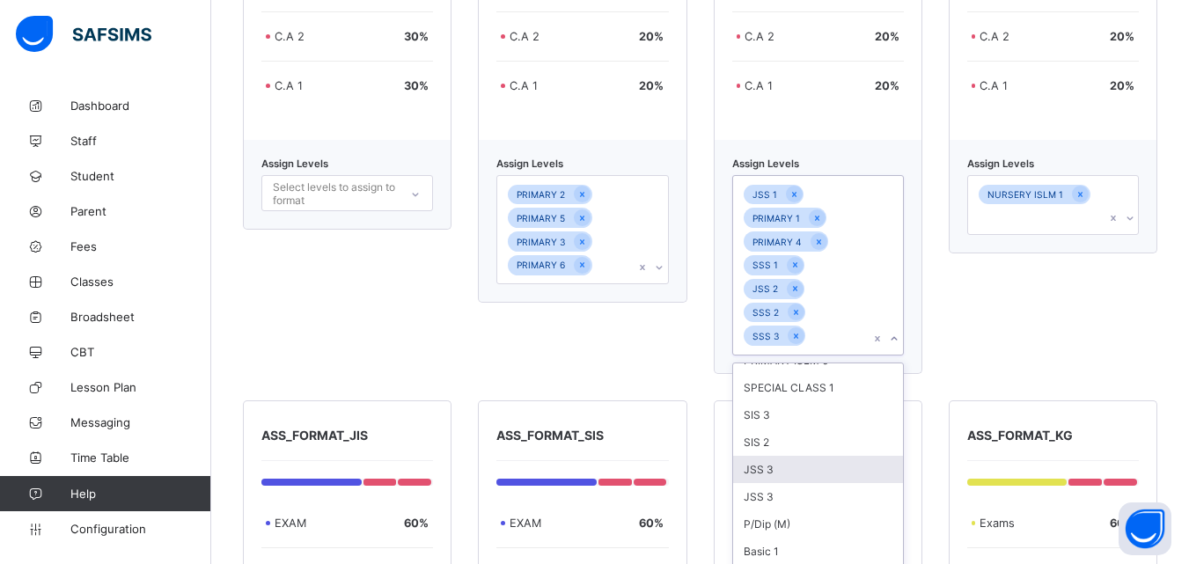
click at [776, 473] on div "JSS 3" at bounding box center [818, 469] width 170 height 27
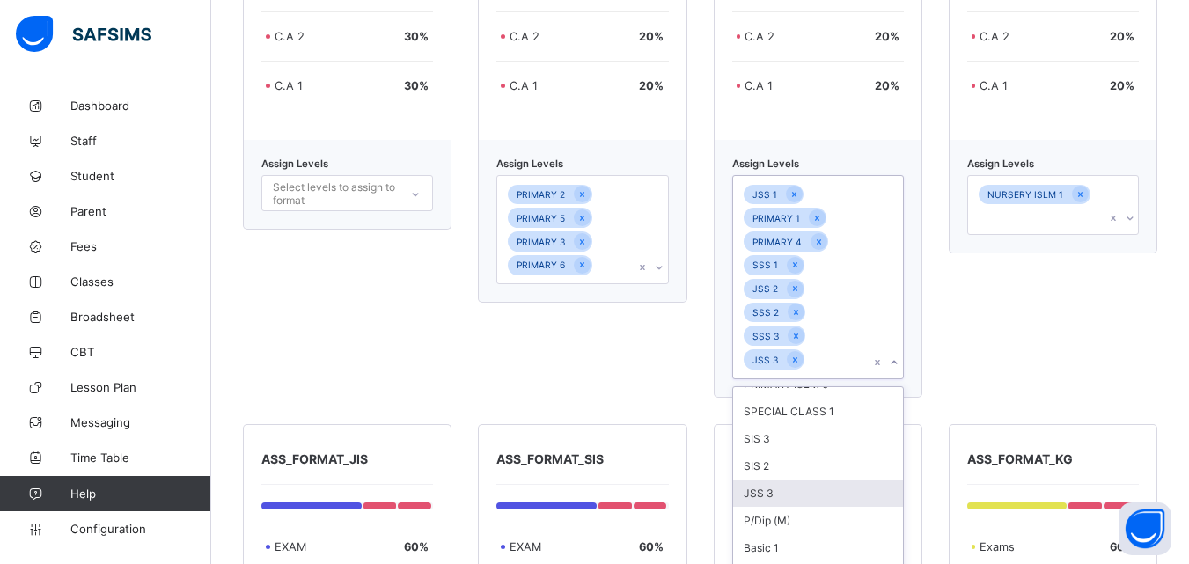
click at [781, 489] on div "JSS 3" at bounding box center [818, 493] width 170 height 27
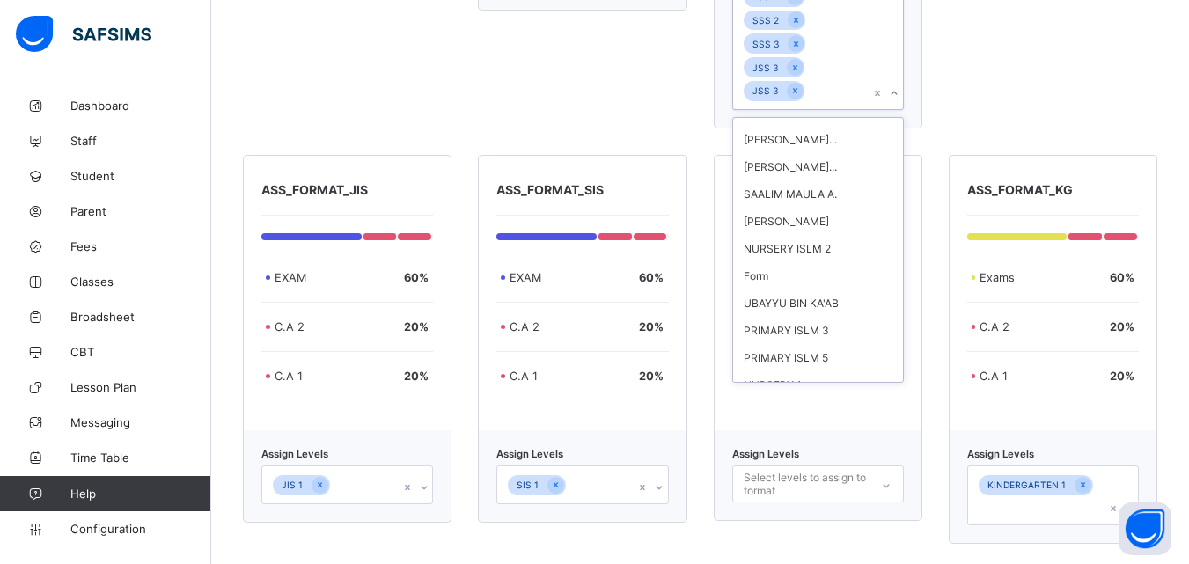
scroll to position [0, 0]
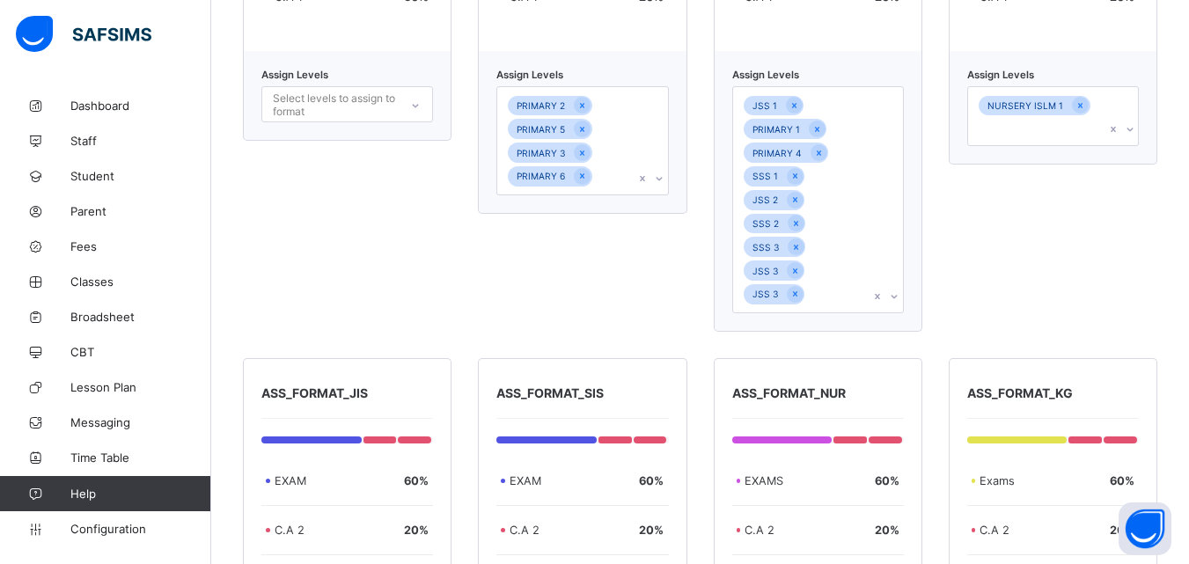
scroll to position [765, 0]
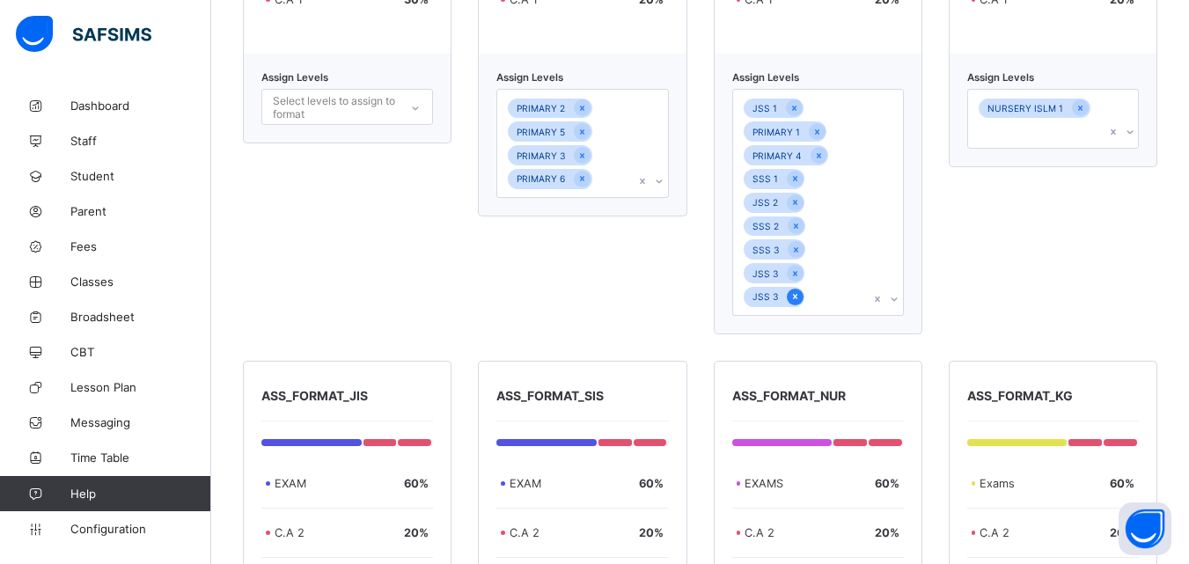
click at [797, 297] on icon at bounding box center [794, 296] width 4 height 5
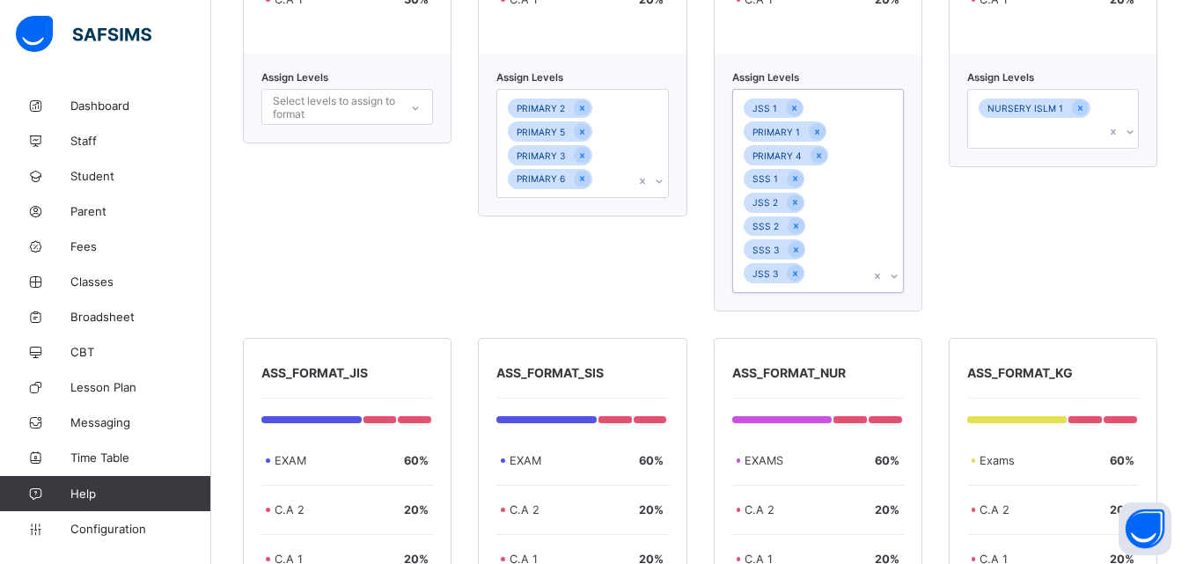
click at [665, 186] on icon at bounding box center [659, 182] width 11 height 18
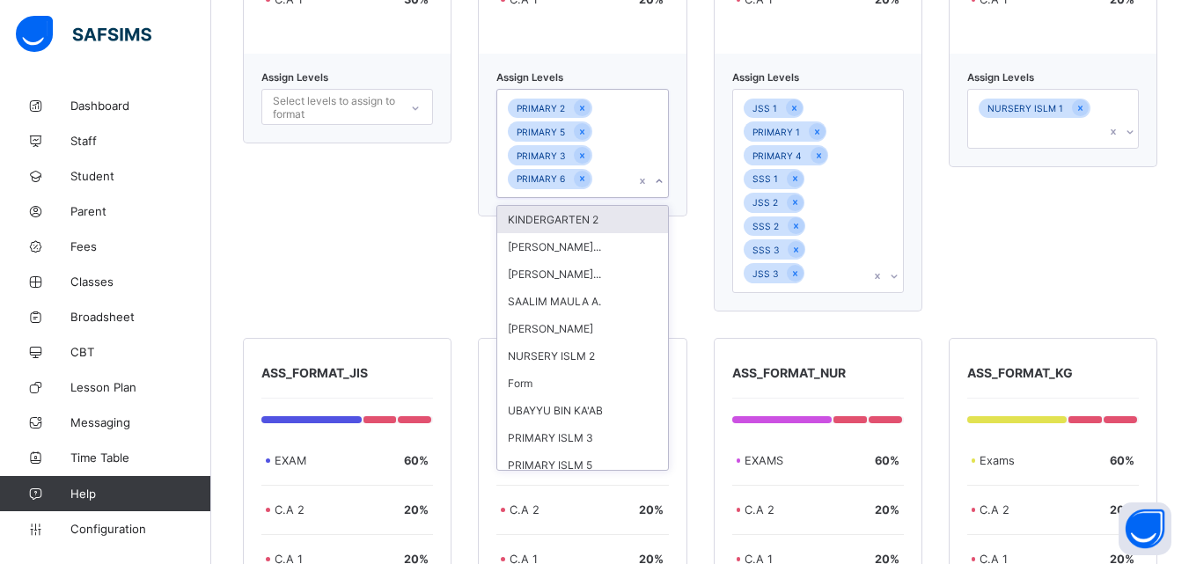
click at [665, 186] on icon at bounding box center [659, 182] width 11 height 18
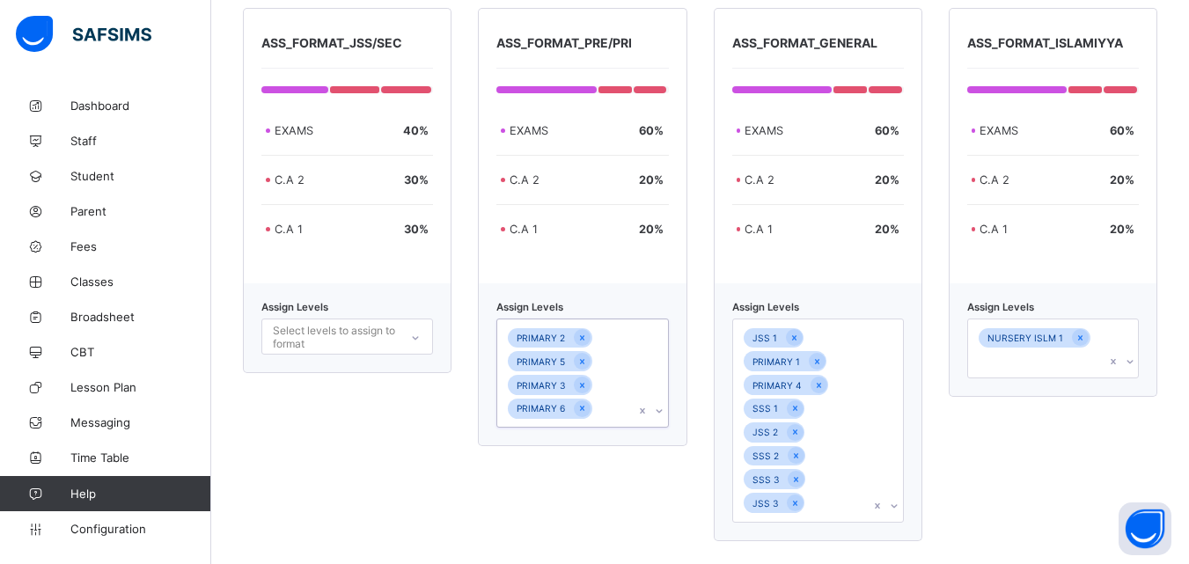
scroll to position [533, 0]
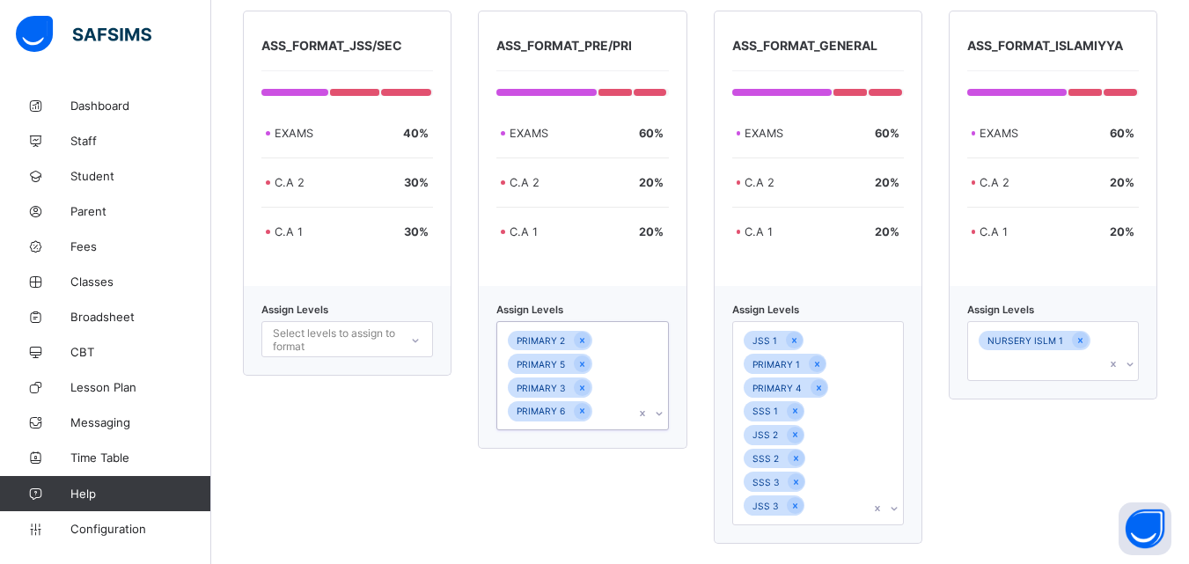
click at [1139, 340] on div "NURSERY ISLM 1" at bounding box center [1053, 351] width 172 height 60
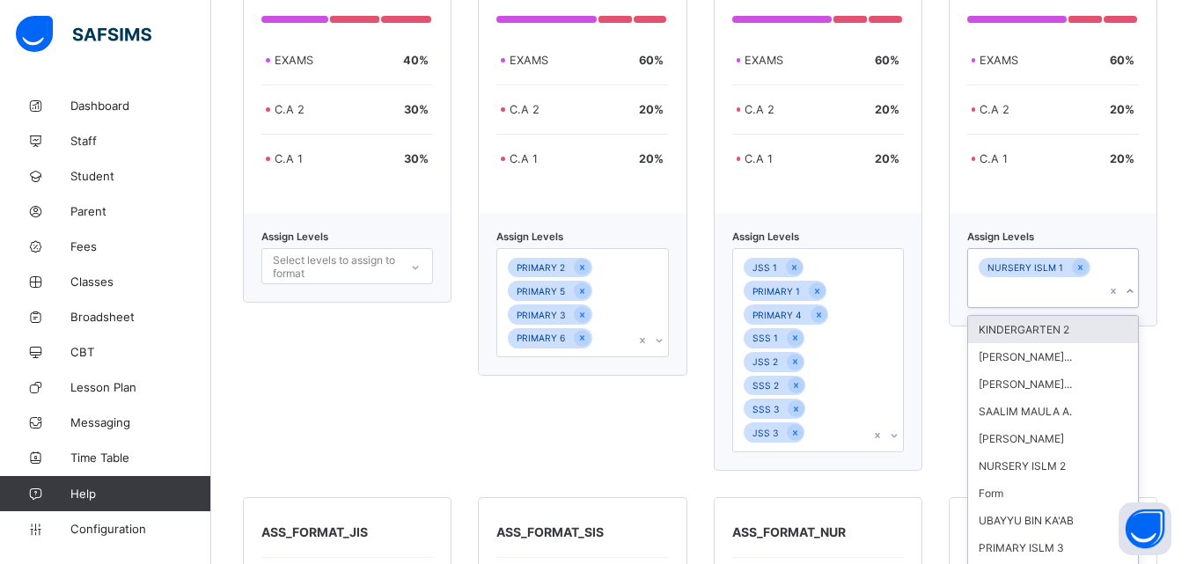
scroll to position [608, 0]
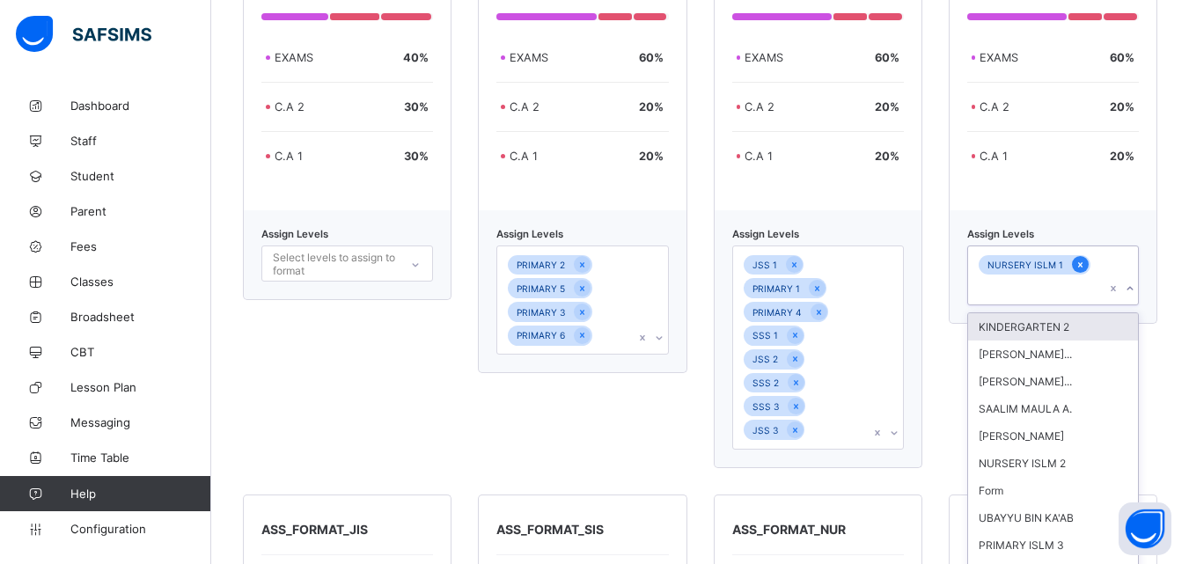
click at [1085, 261] on icon at bounding box center [1081, 265] width 10 height 12
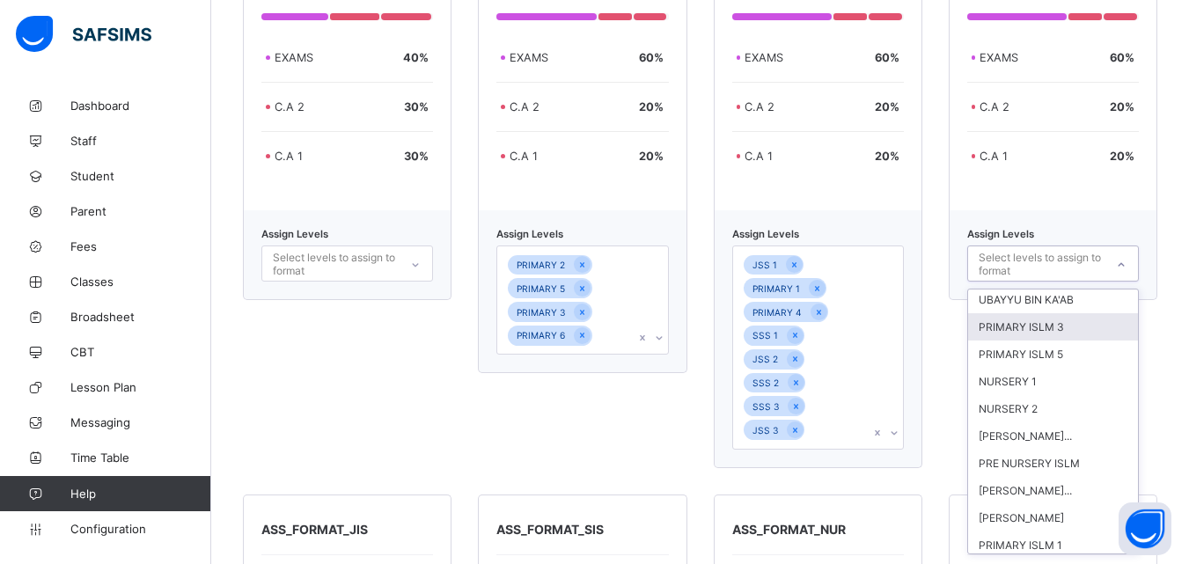
scroll to position [188, 0]
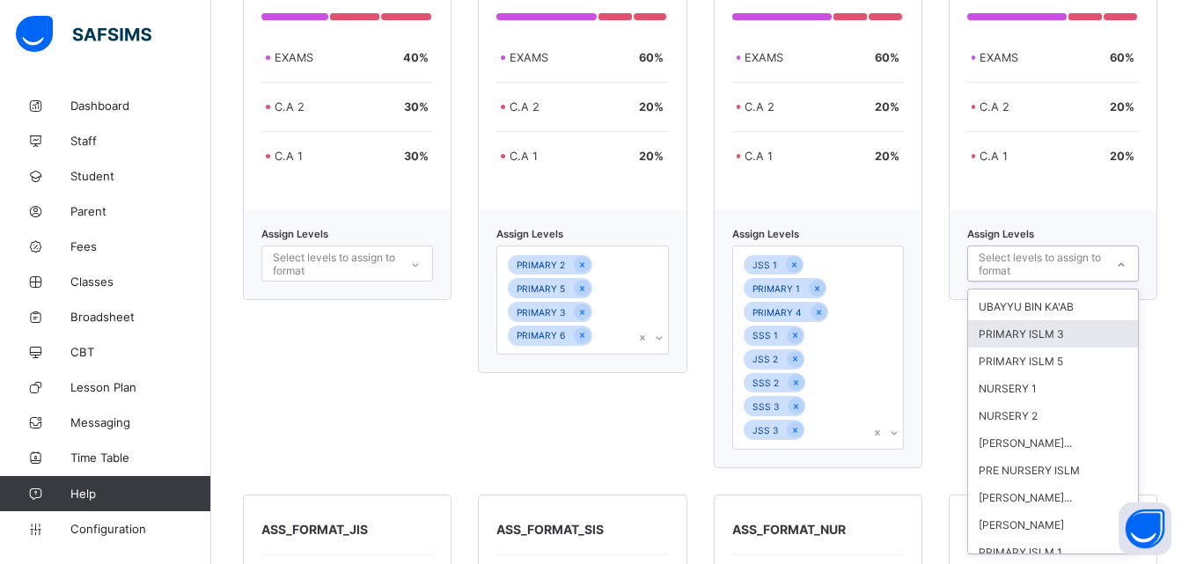
click at [1068, 332] on div "PRIMARY ISLM 3" at bounding box center [1053, 333] width 170 height 27
click at [1061, 336] on div "PRIMARY ISLM 5" at bounding box center [1053, 336] width 170 height 27
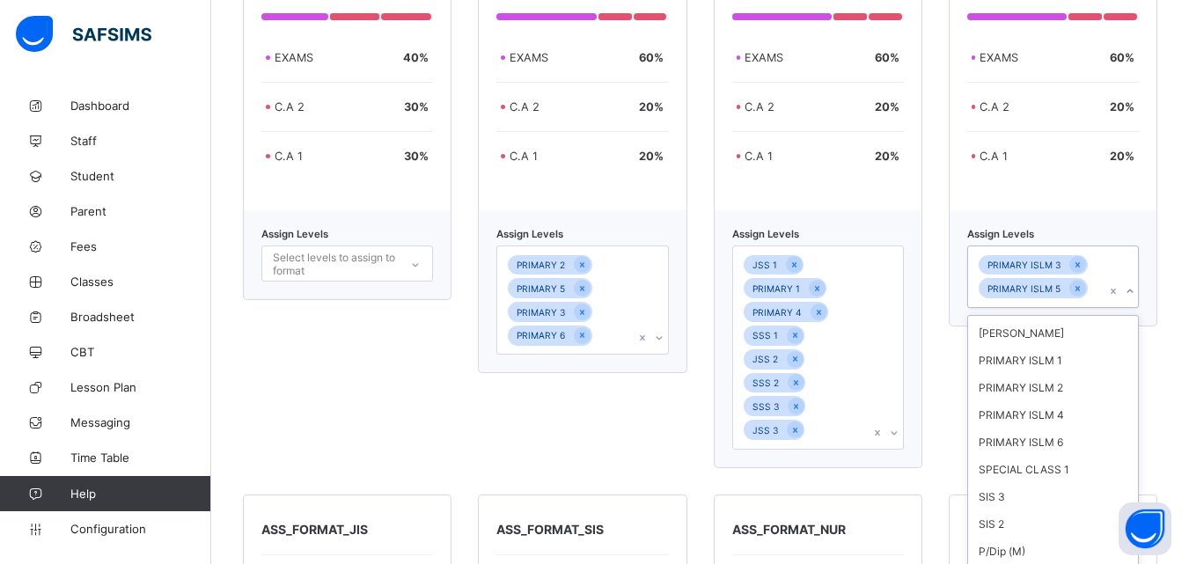
scroll to position [371, 0]
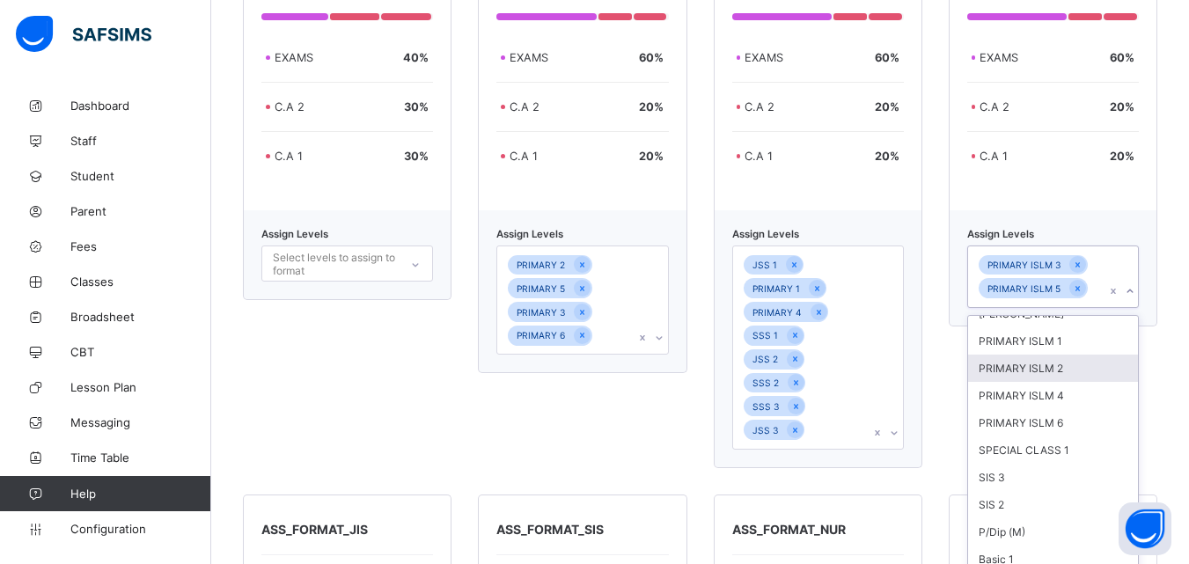
click at [1074, 364] on div "PRIMARY ISLM 2" at bounding box center [1053, 368] width 170 height 27
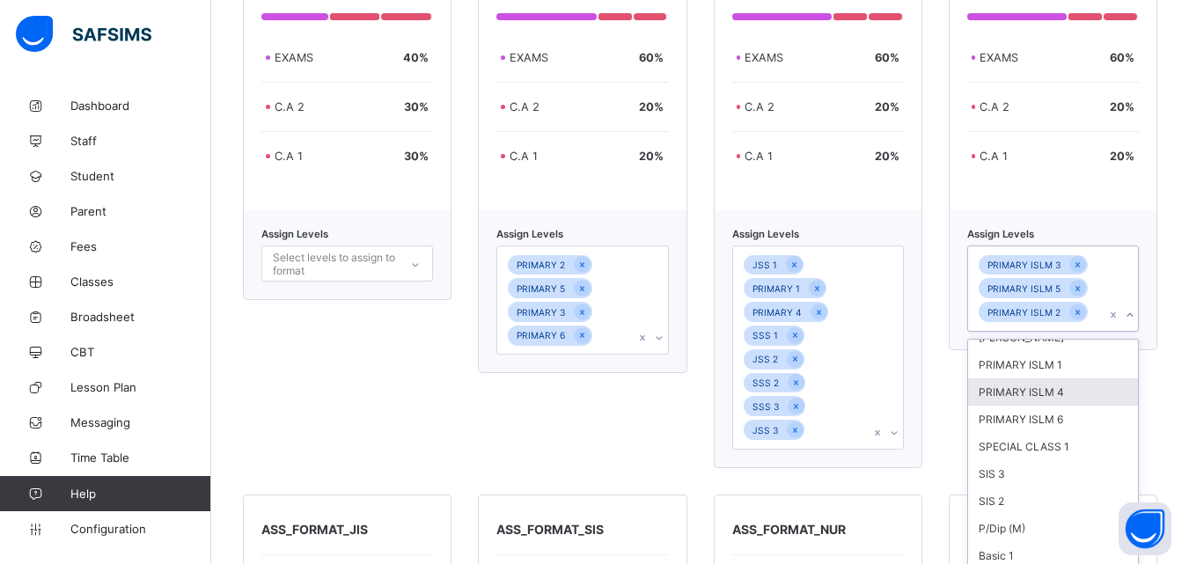
click at [1053, 389] on div "PRIMARY ISLM 4" at bounding box center [1053, 392] width 170 height 27
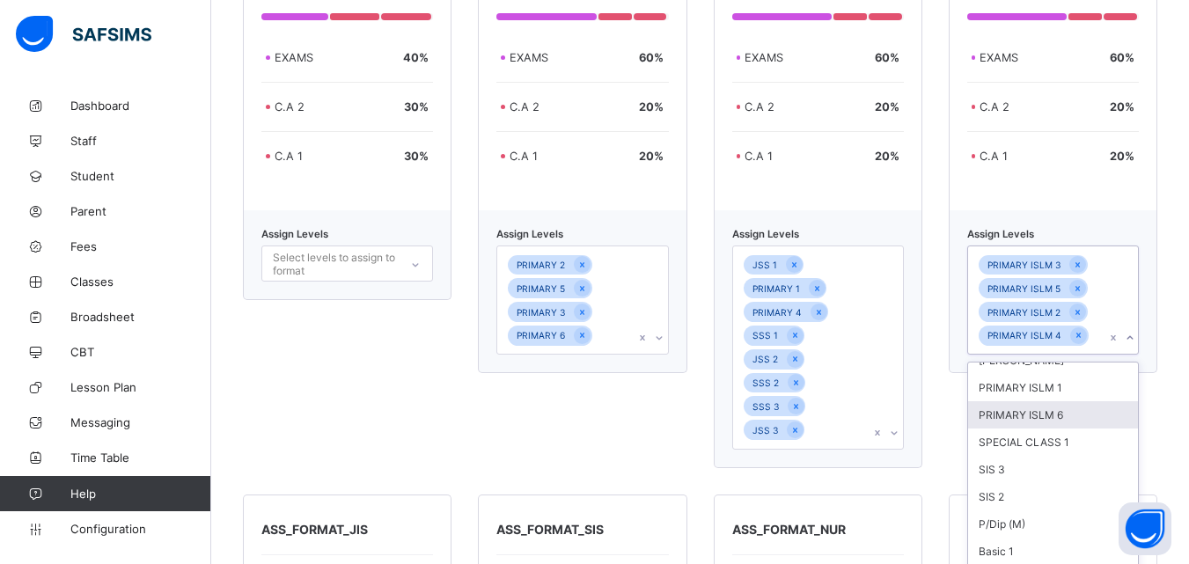
click at [1052, 413] on div "PRIMARY ISLM 6" at bounding box center [1053, 414] width 170 height 27
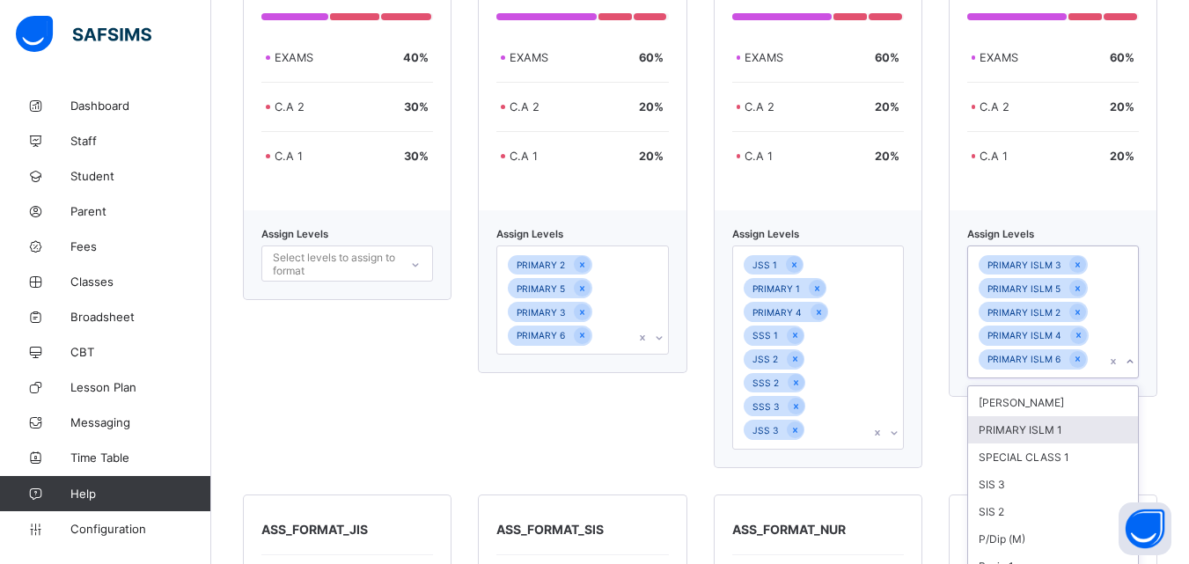
scroll to position [346, 0]
click at [1033, 435] on div "PRIMARY ISLM 1" at bounding box center [1053, 436] width 170 height 27
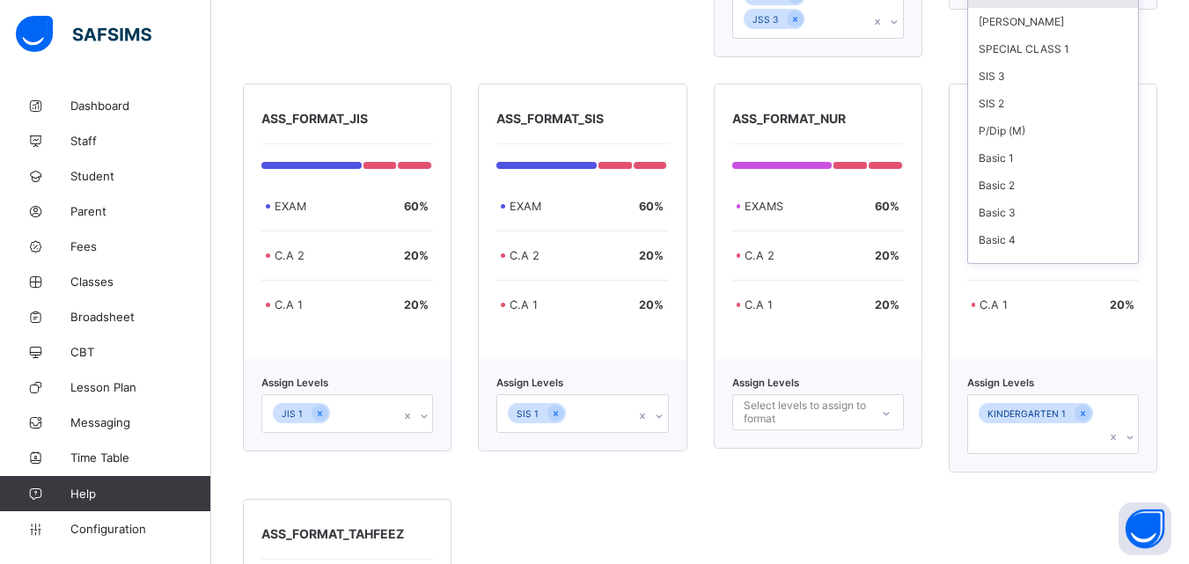
scroll to position [1022, 0]
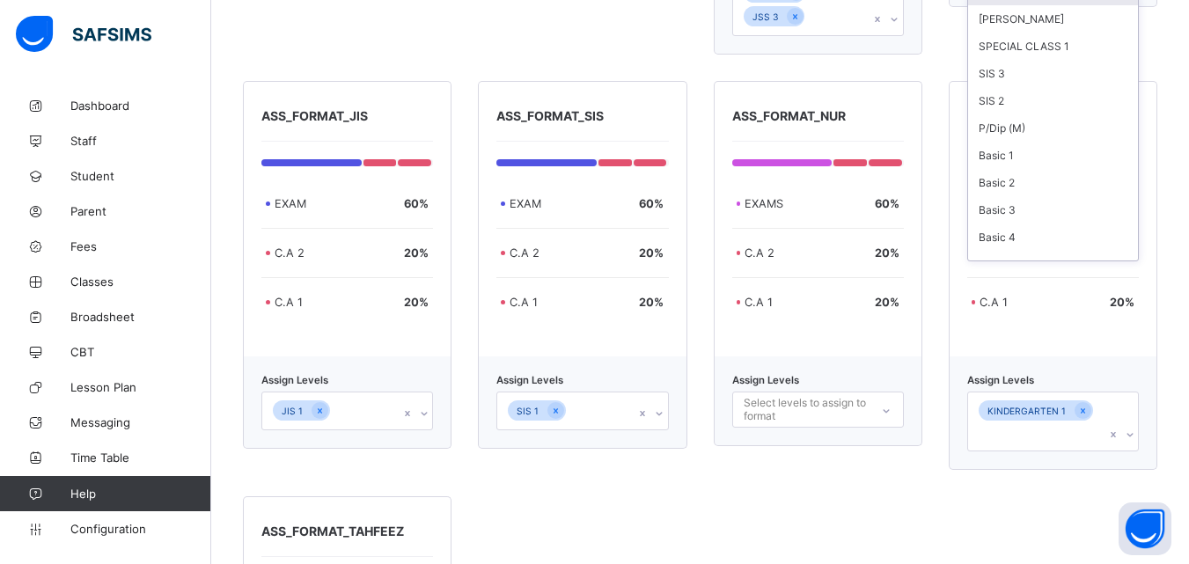
click at [423, 416] on div "JIS 1" at bounding box center [347, 411] width 172 height 39
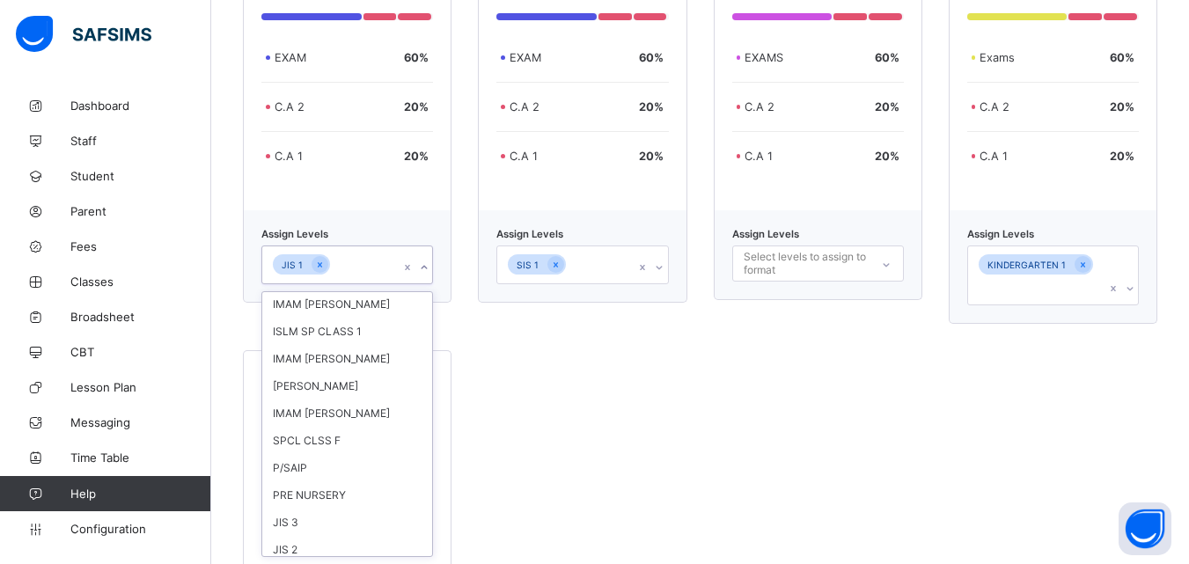
scroll to position [1328, 0]
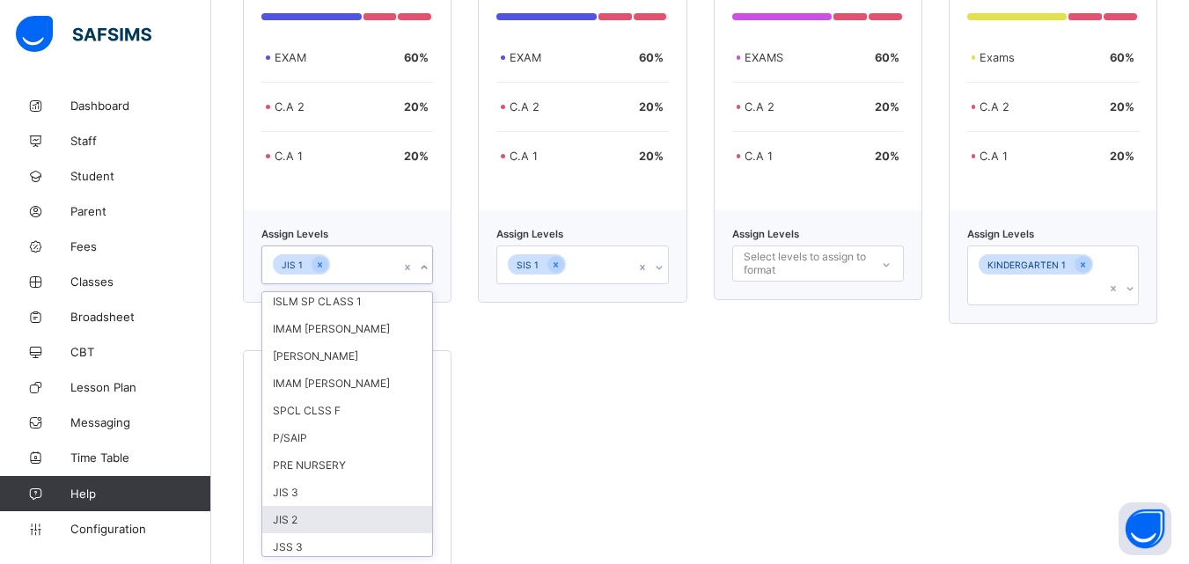
click at [290, 506] on div "JIS 2" at bounding box center [347, 519] width 170 height 27
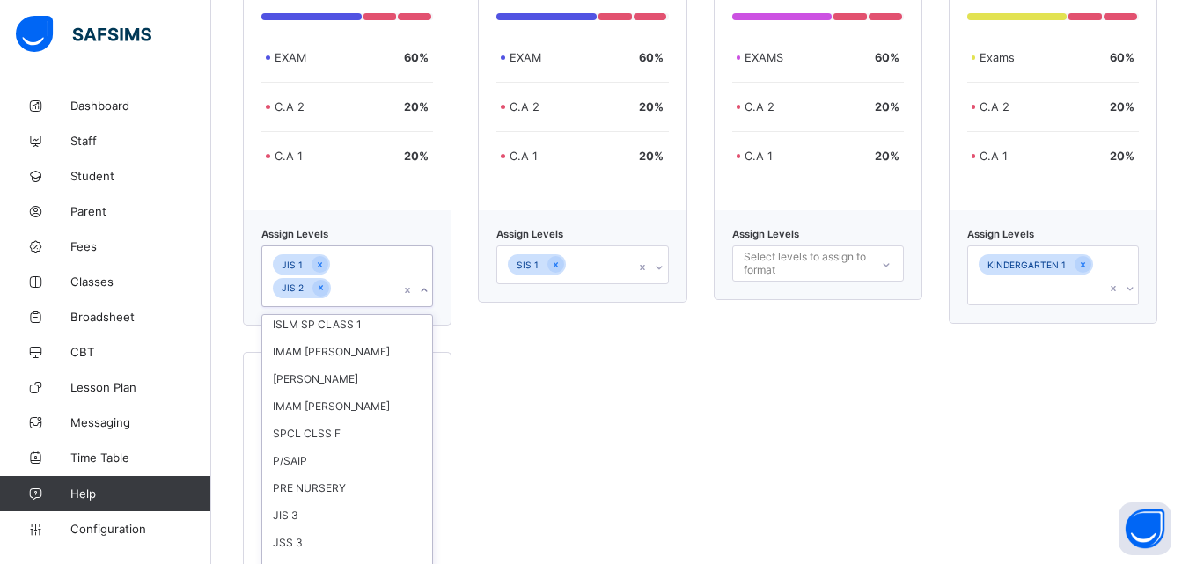
scroll to position [1319, 0]
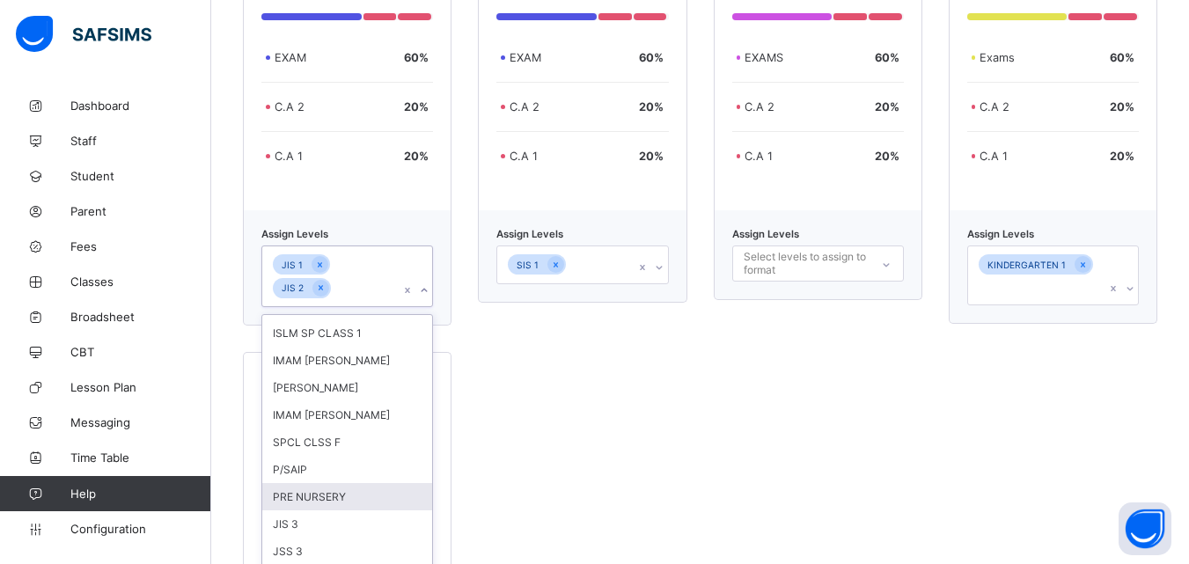
click at [601, 441] on div "ASS_FORMAT_JSS/SEC EXAMS 40 % C.A 2 30 % C.A 1 30 % Assign Levels Select levels…" at bounding box center [700, 46] width 915 height 1343
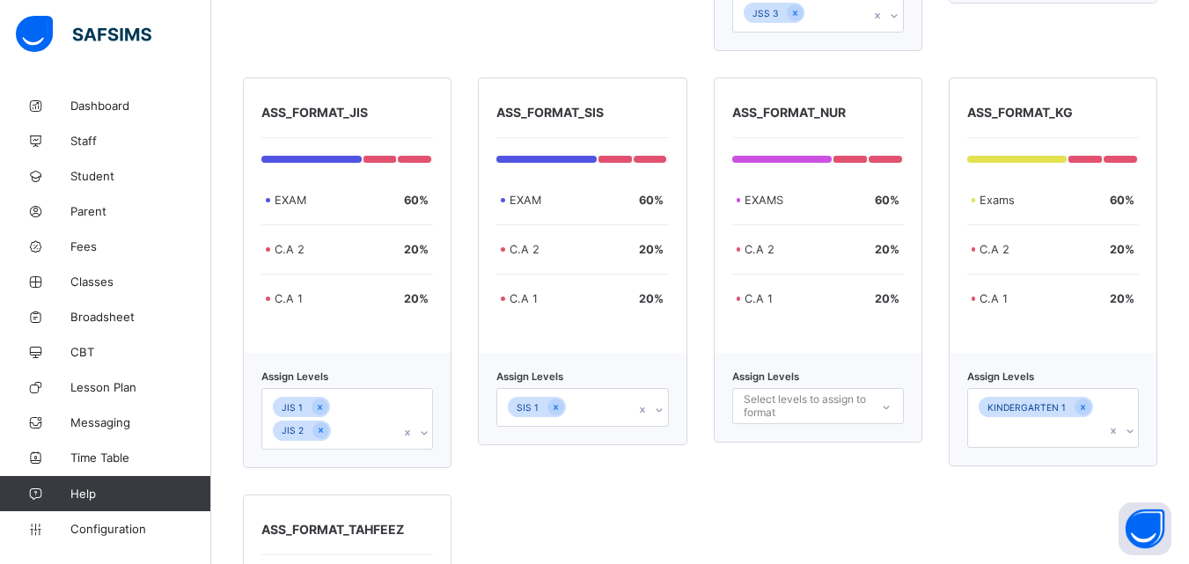
scroll to position [1023, 0]
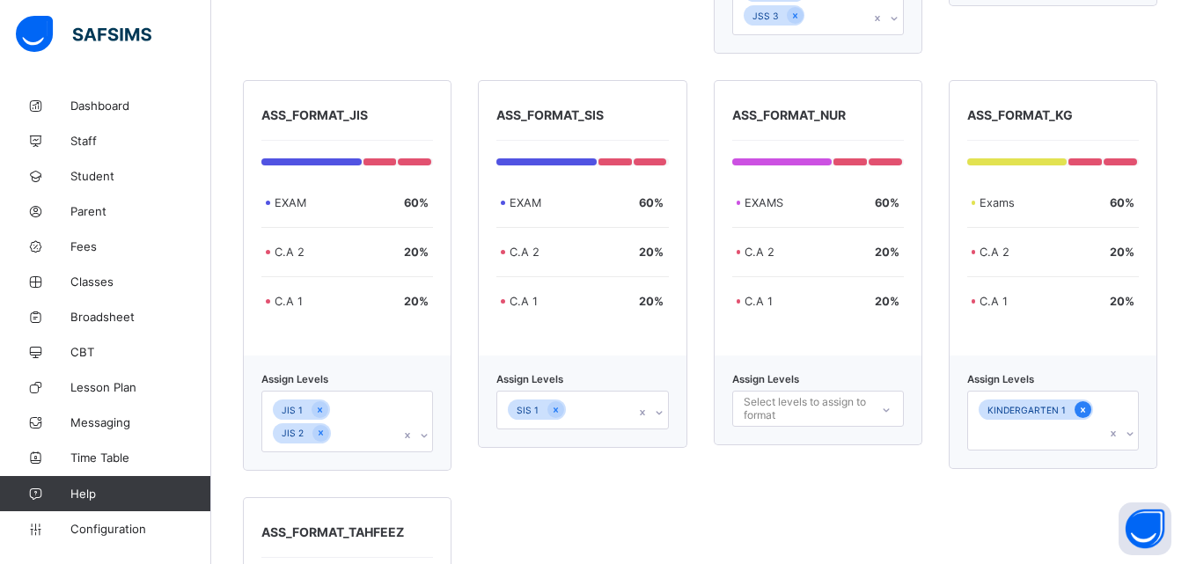
click at [1085, 410] on icon at bounding box center [1083, 410] width 4 height 5
click at [557, 411] on icon at bounding box center [556, 410] width 4 height 5
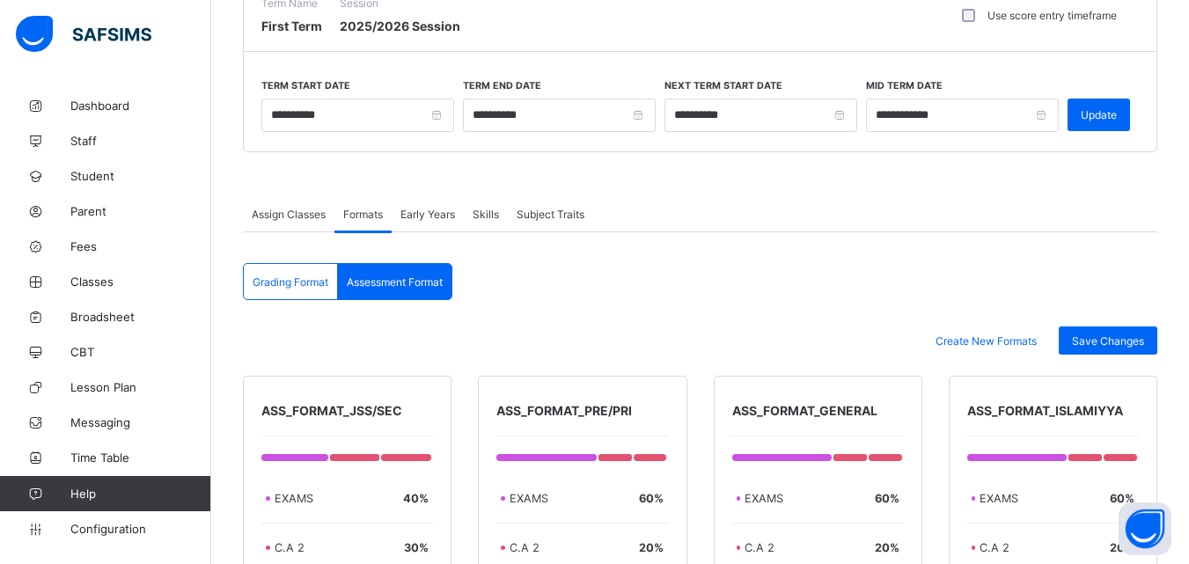
scroll to position [164, 0]
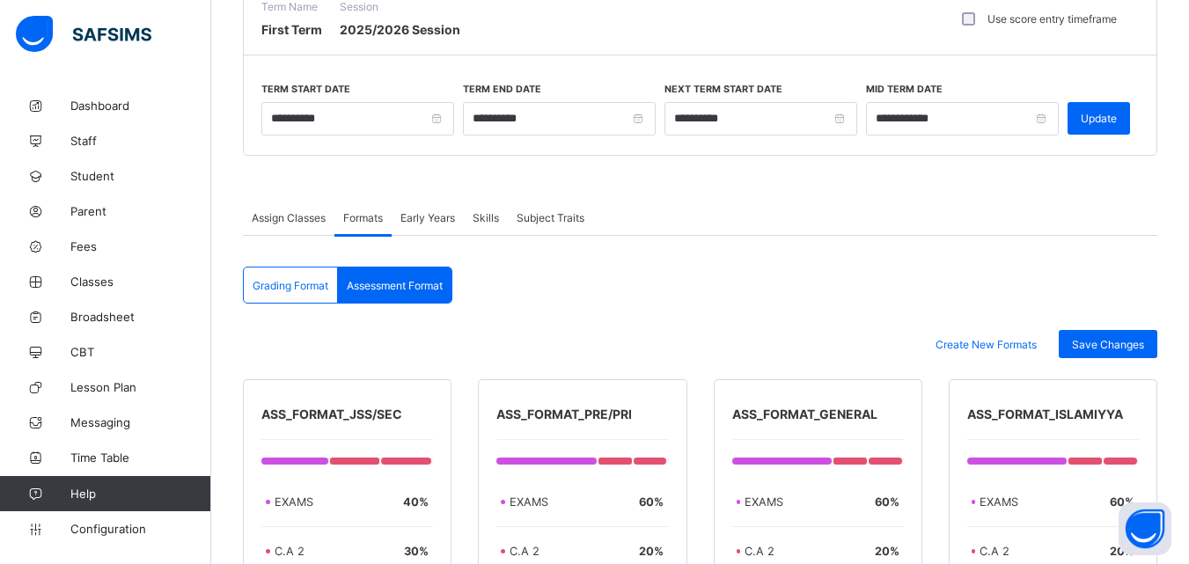
click at [280, 283] on span "Grading Format" at bounding box center [291, 285] width 76 height 13
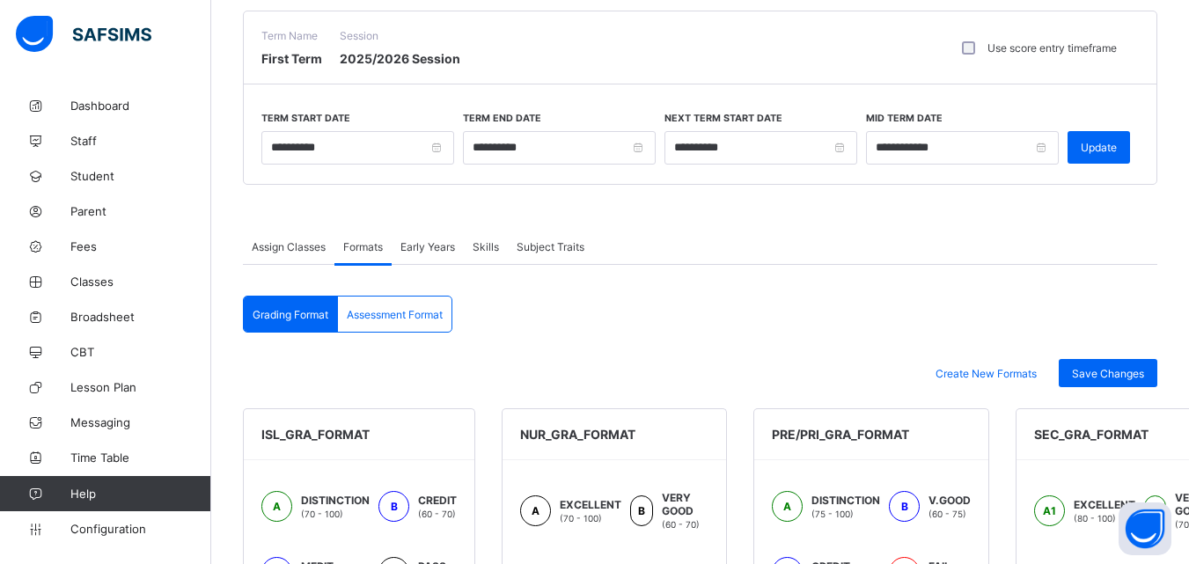
scroll to position [140, 0]
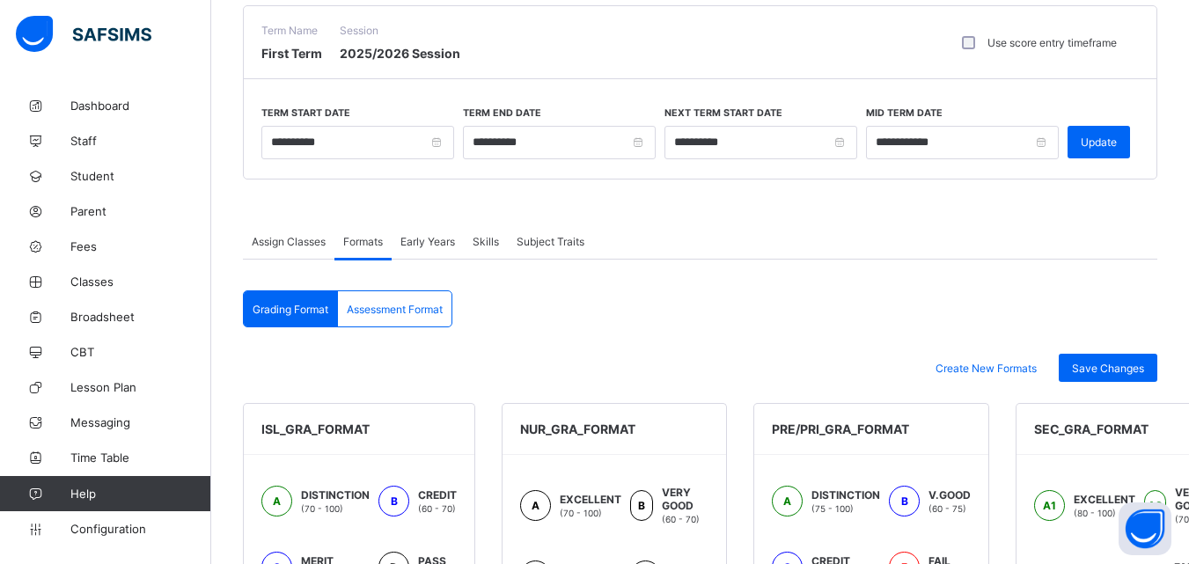
click at [435, 239] on span "Early Years" at bounding box center [428, 241] width 55 height 13
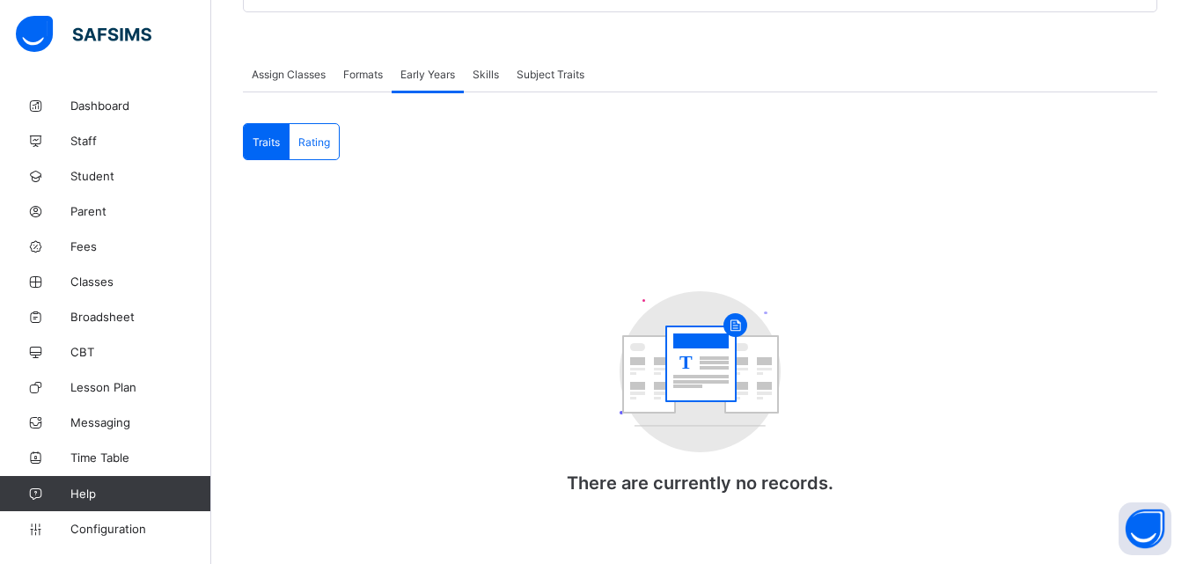
scroll to position [228, 0]
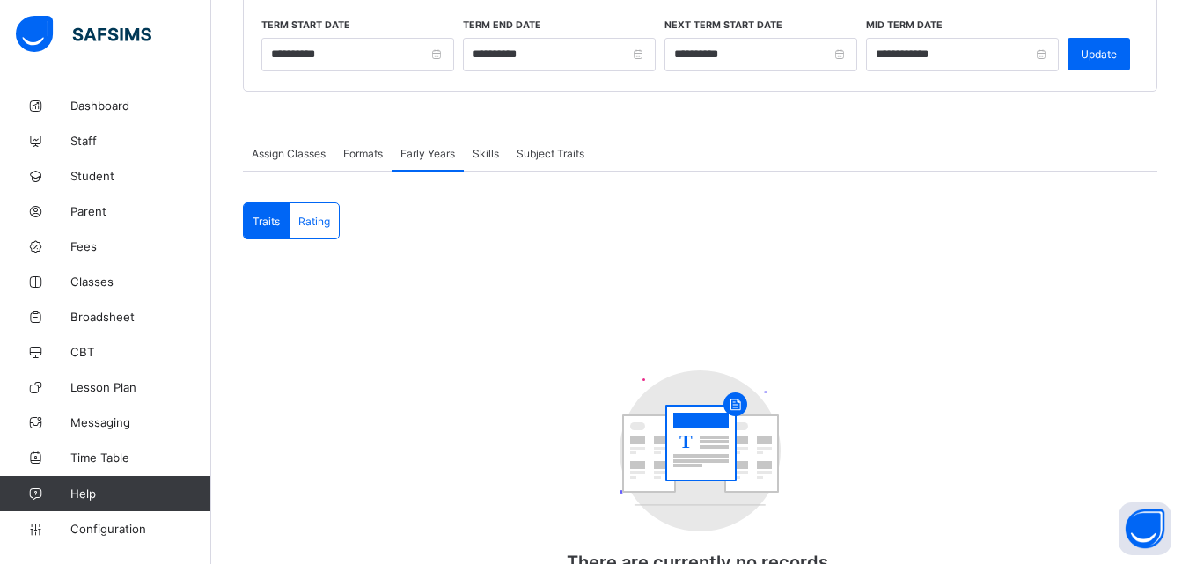
click at [488, 154] on span "Skills" at bounding box center [486, 153] width 26 height 13
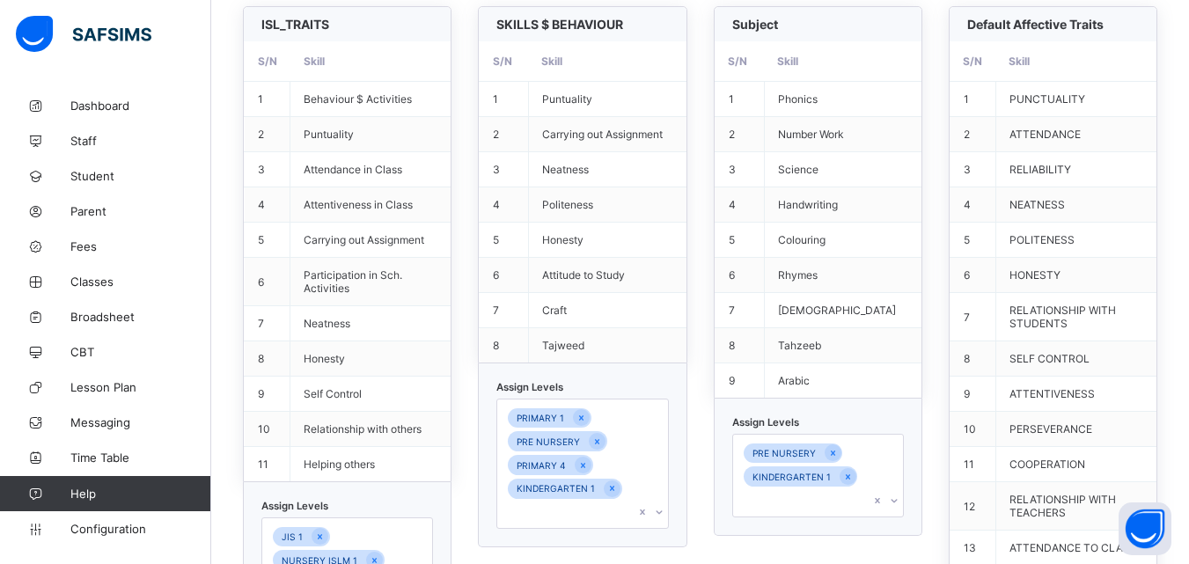
scroll to position [534, 0]
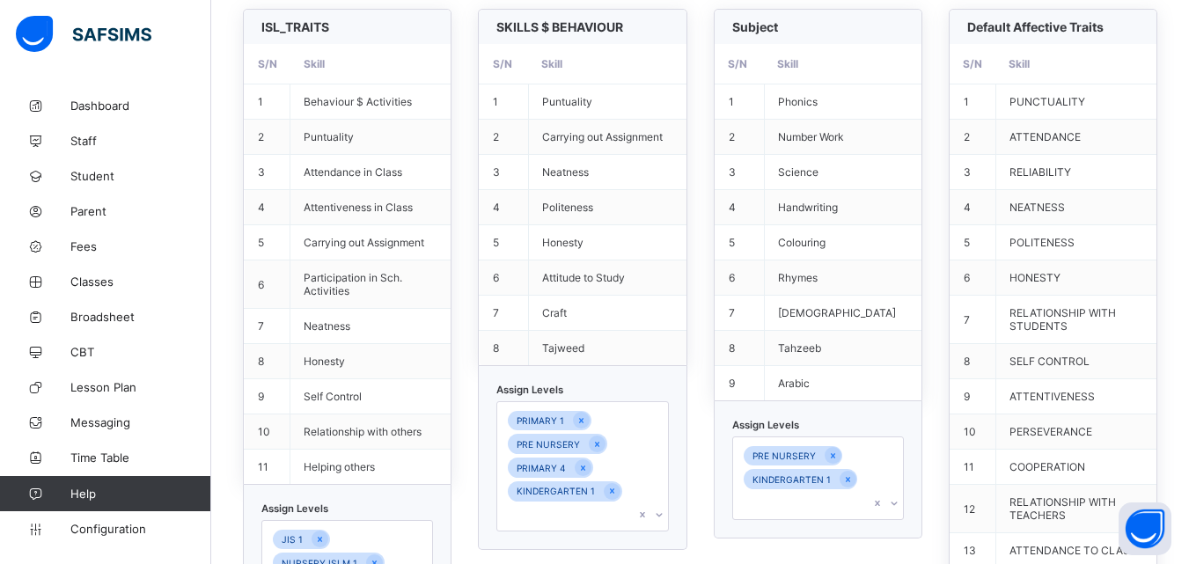
click at [904, 480] on div "PRE NURSERY KINDERGARTEN 1" at bounding box center [818, 479] width 172 height 84
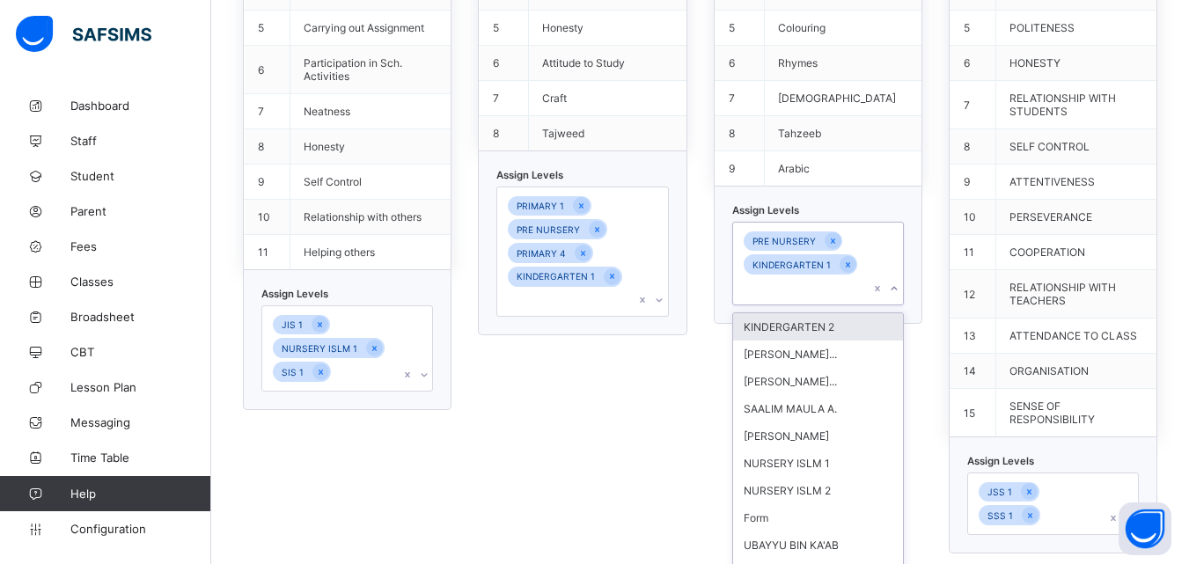
click at [813, 313] on div "KINDERGARTEN 2" at bounding box center [818, 326] width 170 height 27
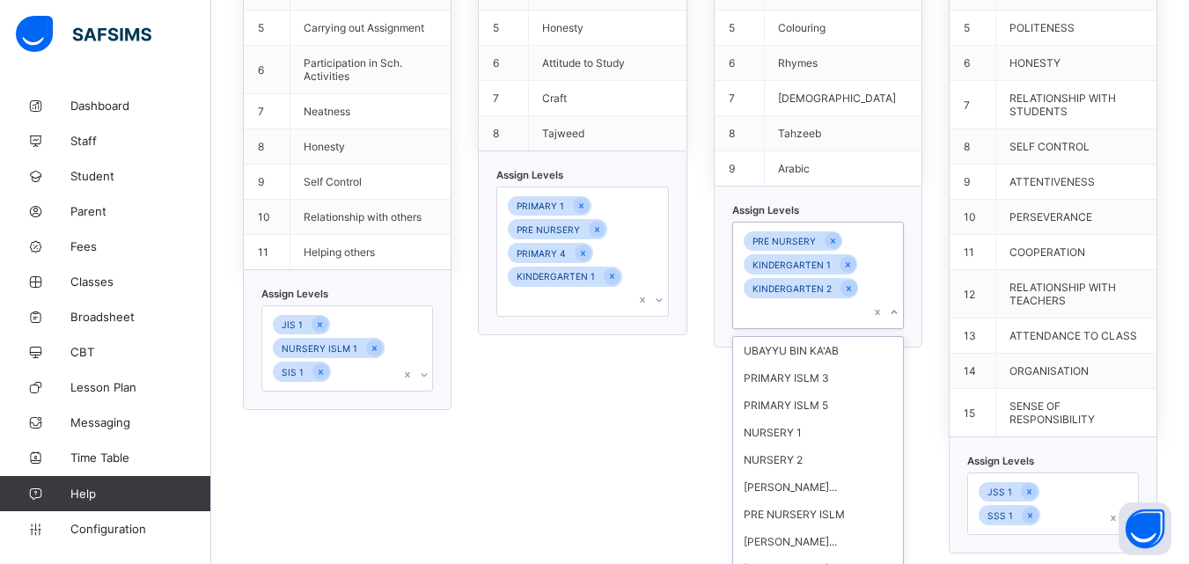
scroll to position [103, 0]
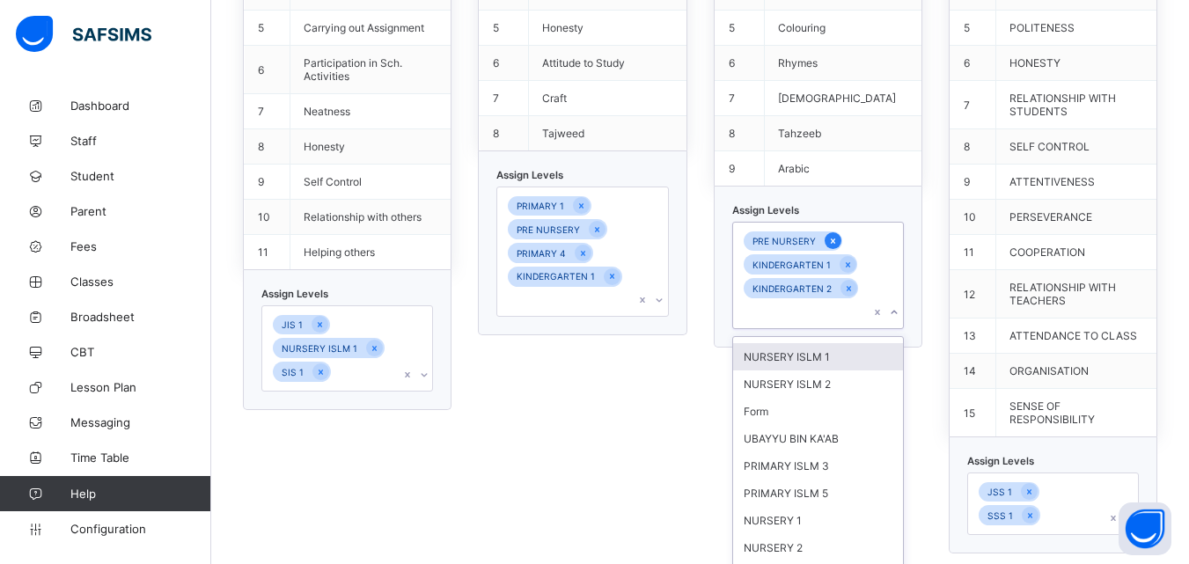
click at [838, 238] on icon at bounding box center [833, 241] width 10 height 12
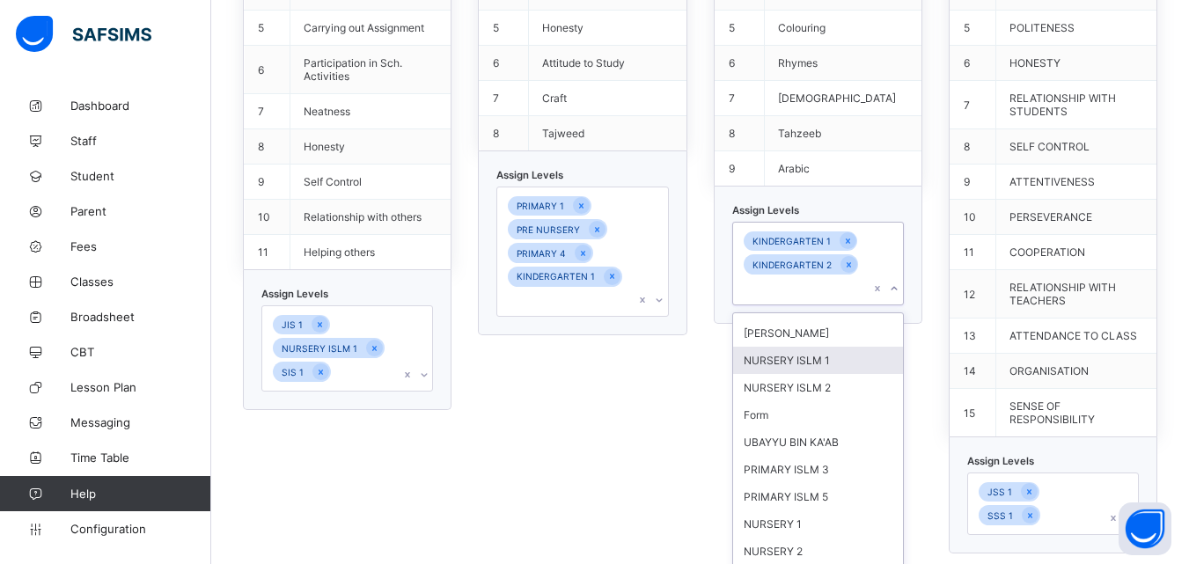
scroll to position [130, 0]
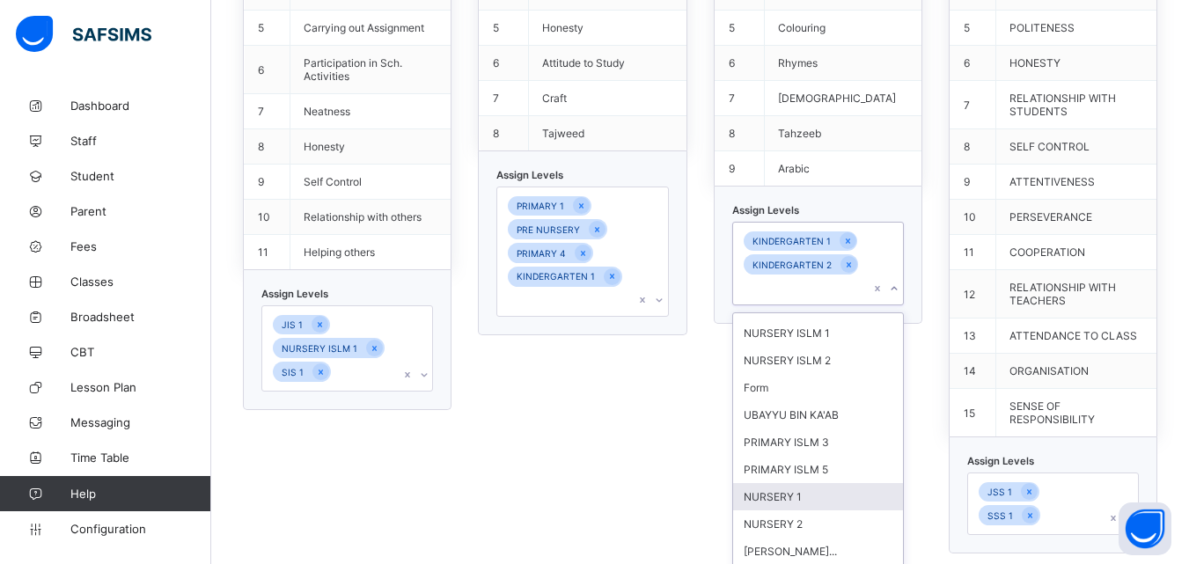
click at [815, 483] on div "NURSERY 1" at bounding box center [818, 496] width 170 height 27
click at [797, 493] on div "NURSERY 2" at bounding box center [818, 499] width 170 height 27
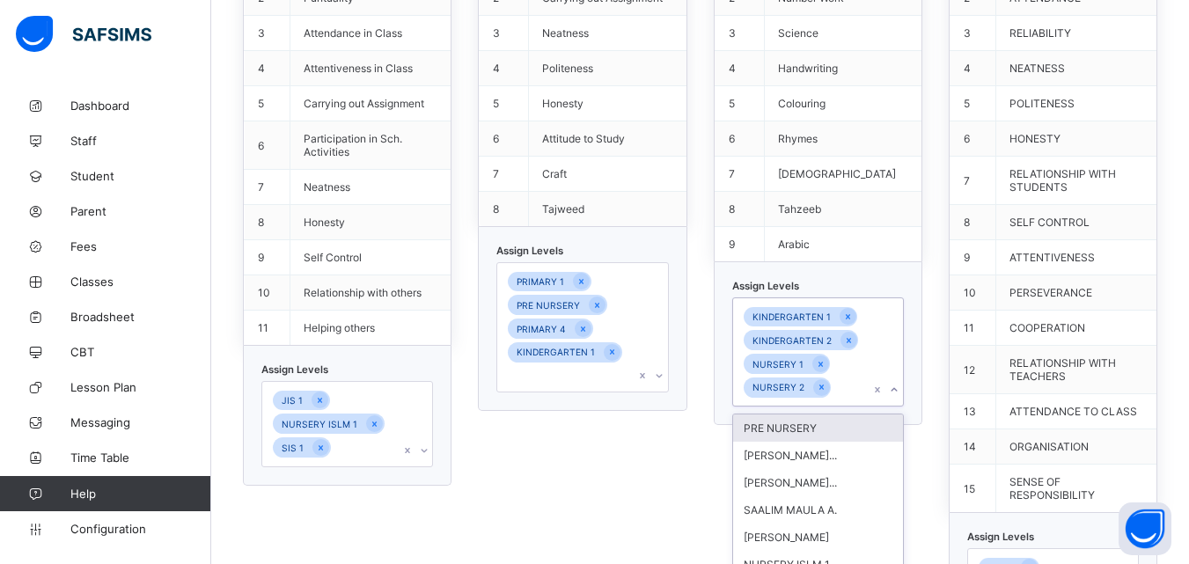
scroll to position [676, 0]
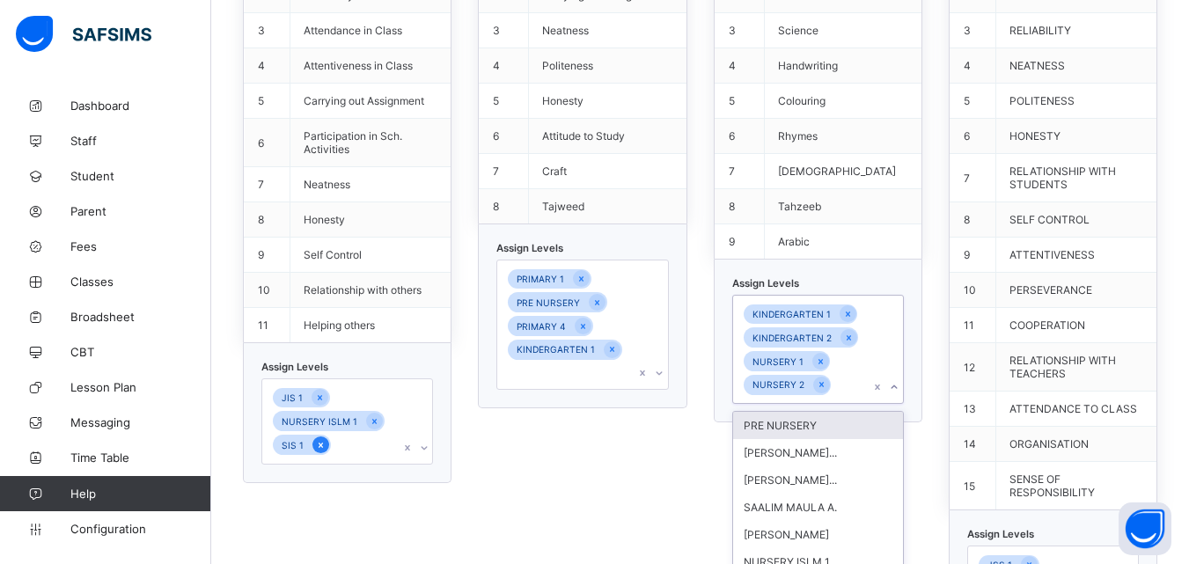
click at [321, 448] on icon at bounding box center [321, 445] width 10 height 12
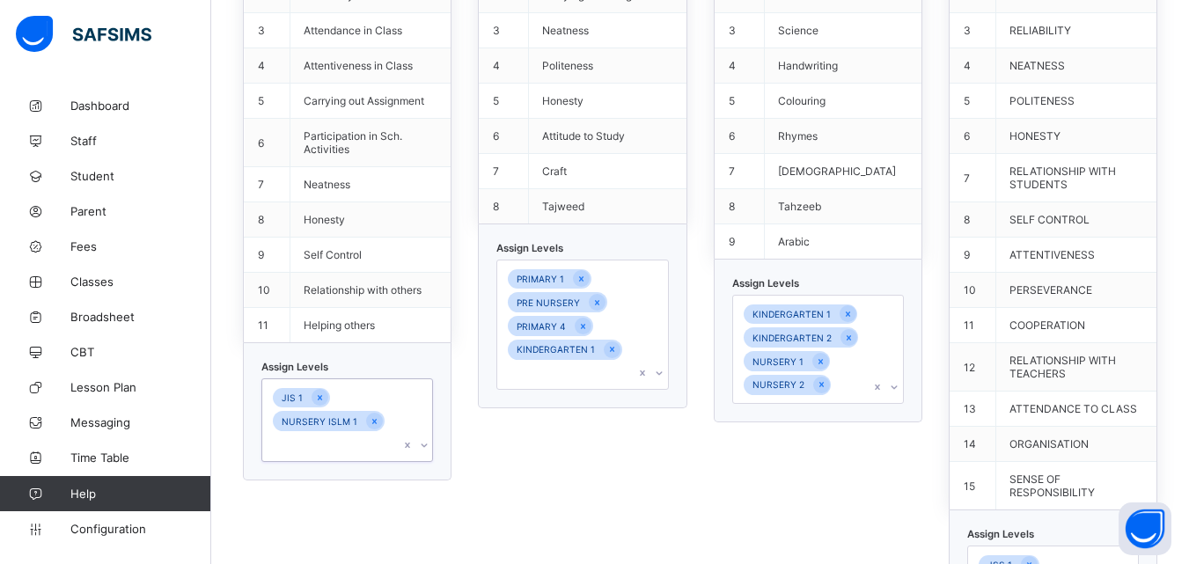
click at [428, 423] on div "option SIS 1, deselected. 0 results available. Select is focused ,type to refin…" at bounding box center [347, 421] width 172 height 84
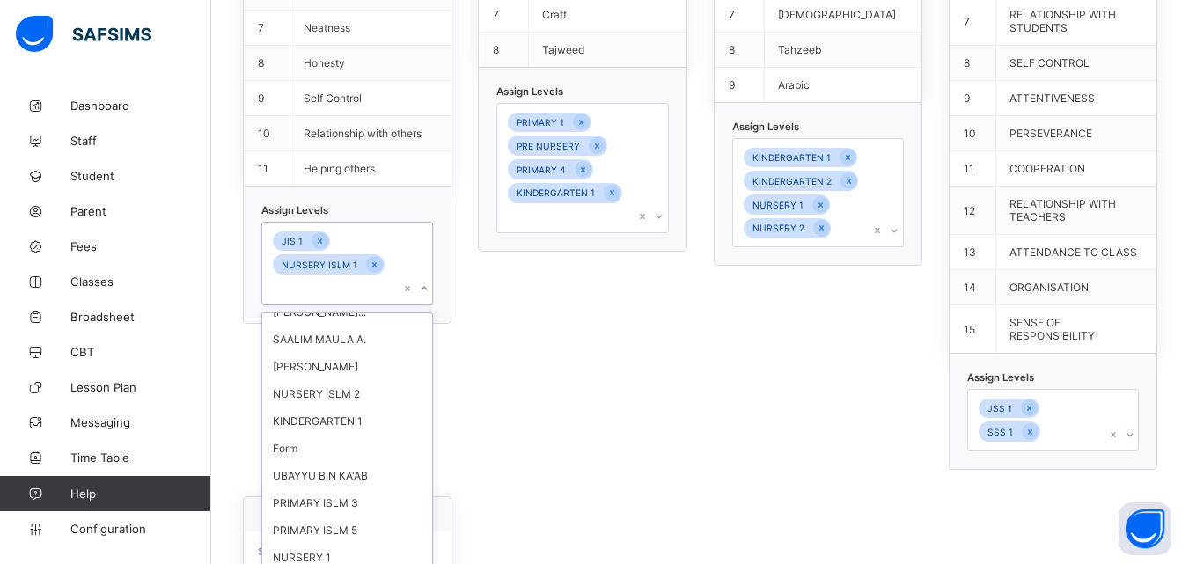
scroll to position [113, 0]
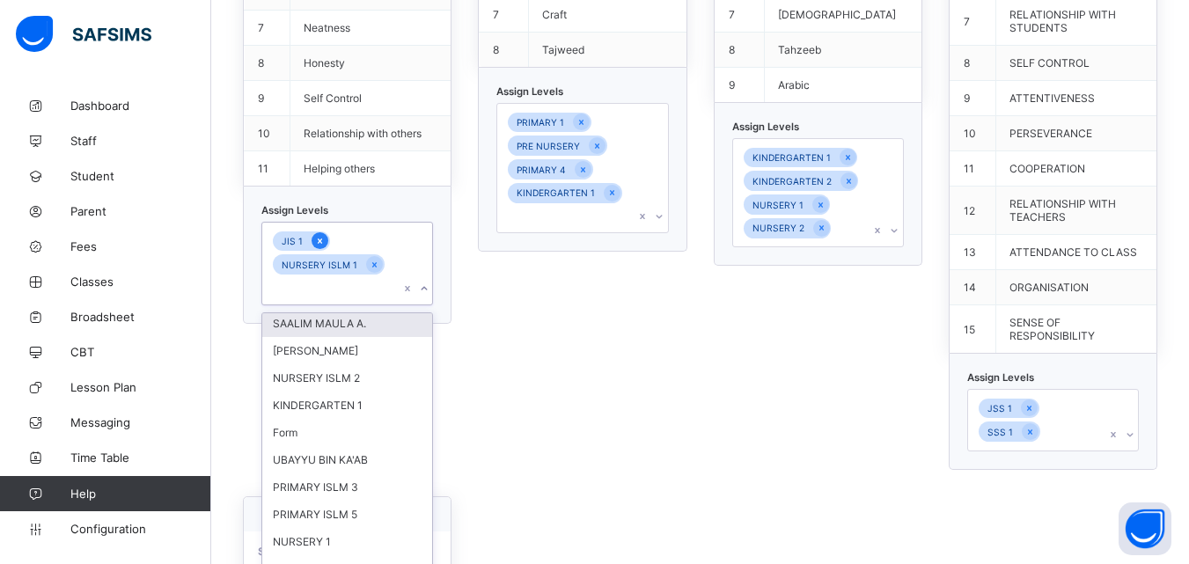
click at [318, 243] on icon at bounding box center [320, 241] width 4 height 5
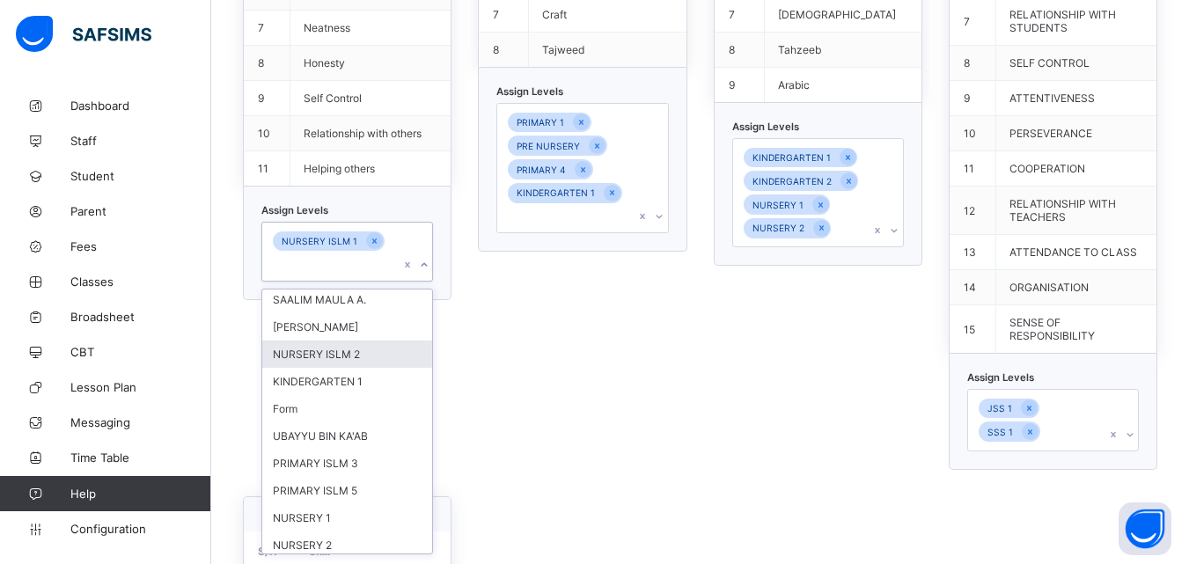
click at [354, 341] on div "NURSERY ISLM 2" at bounding box center [347, 354] width 170 height 27
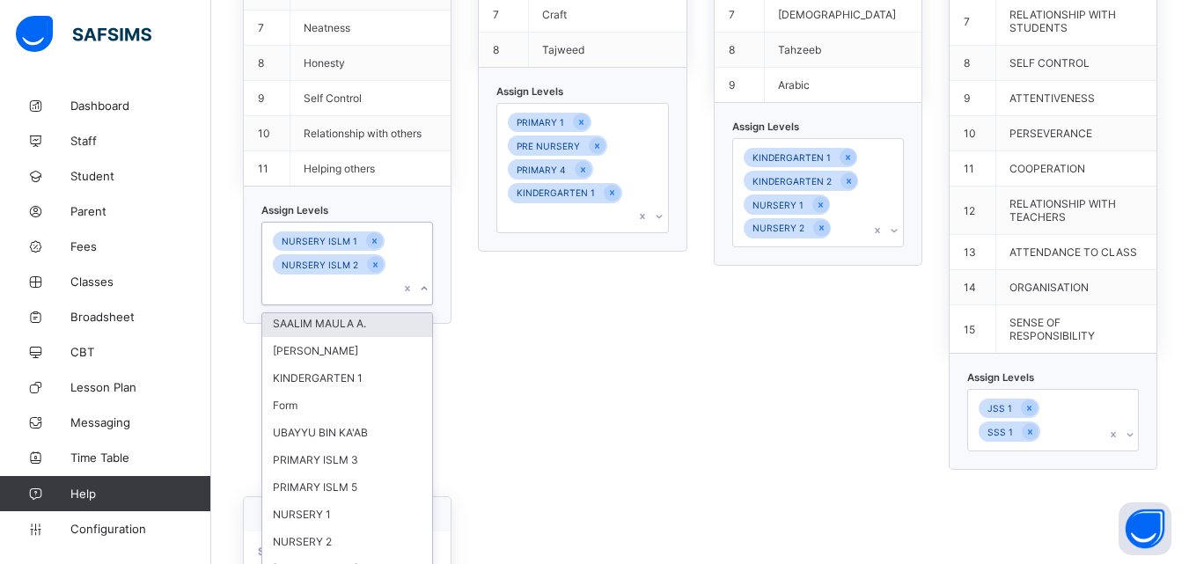
scroll to position [0, 0]
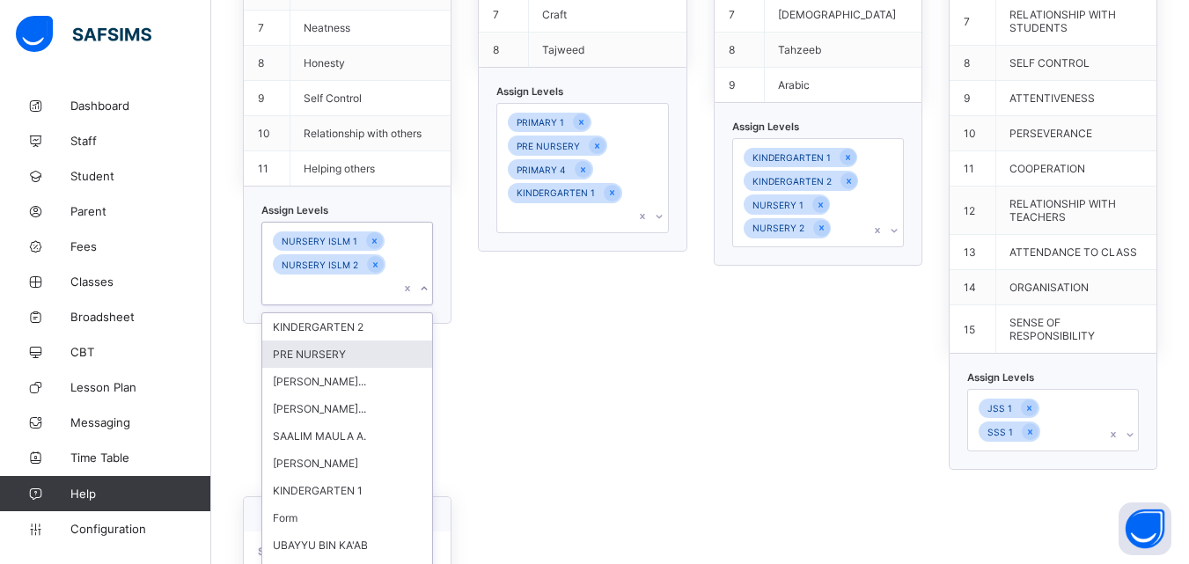
click at [326, 341] on div "PRE NURSERY" at bounding box center [347, 354] width 170 height 27
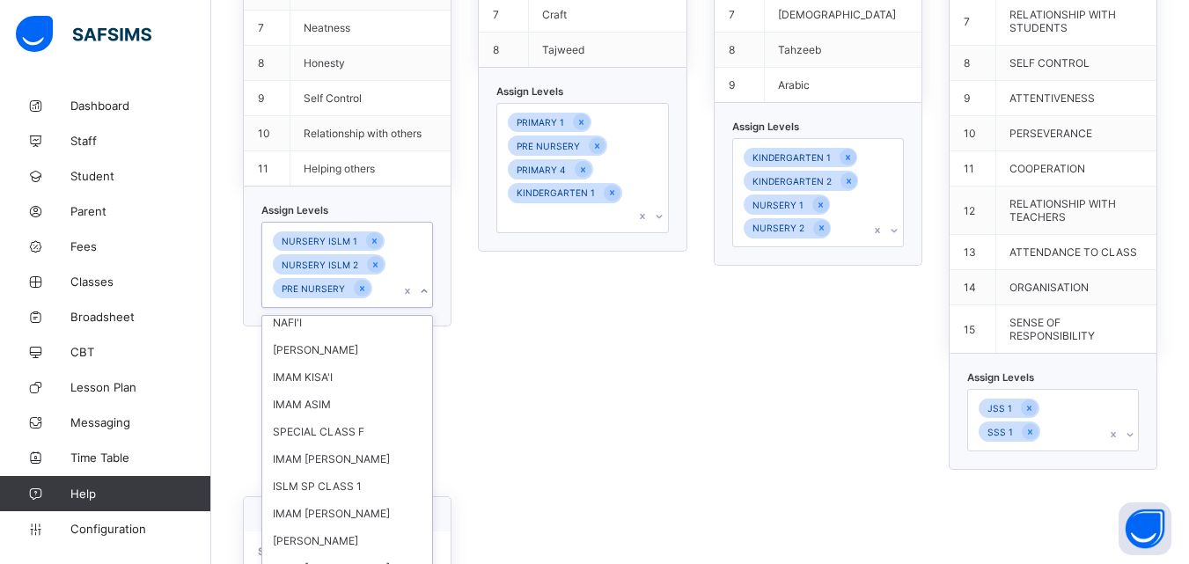
scroll to position [1837, 0]
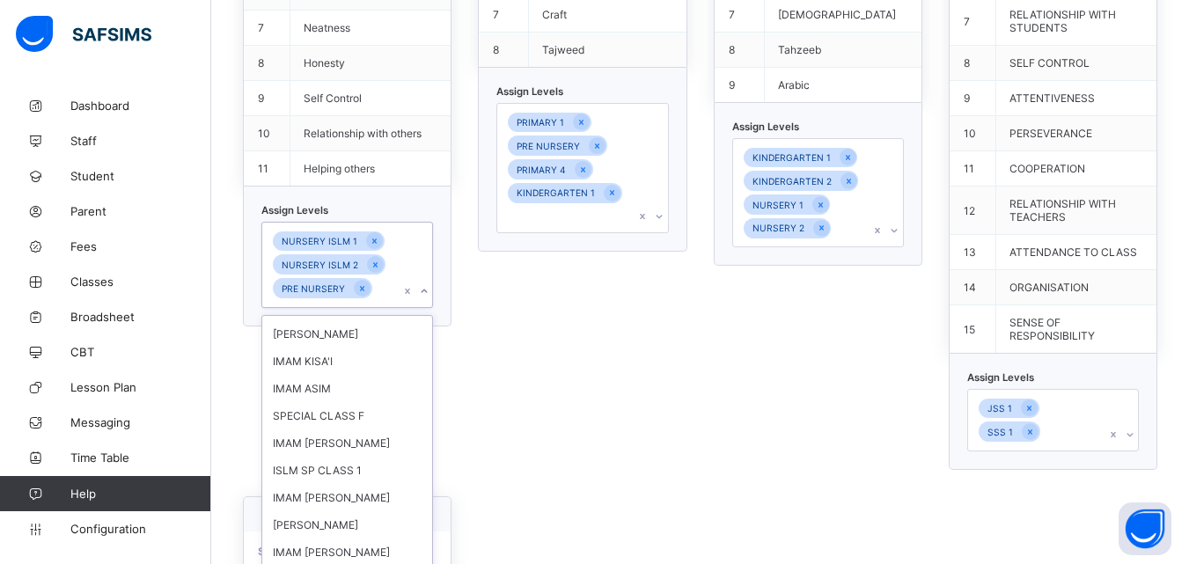
click at [563, 469] on div "SKILLS $ BEHAVIOUR S/N Skill 1 Puntuality 2 Carrying out Assignment 3 Neatness …" at bounding box center [582, 90] width 209 height 760
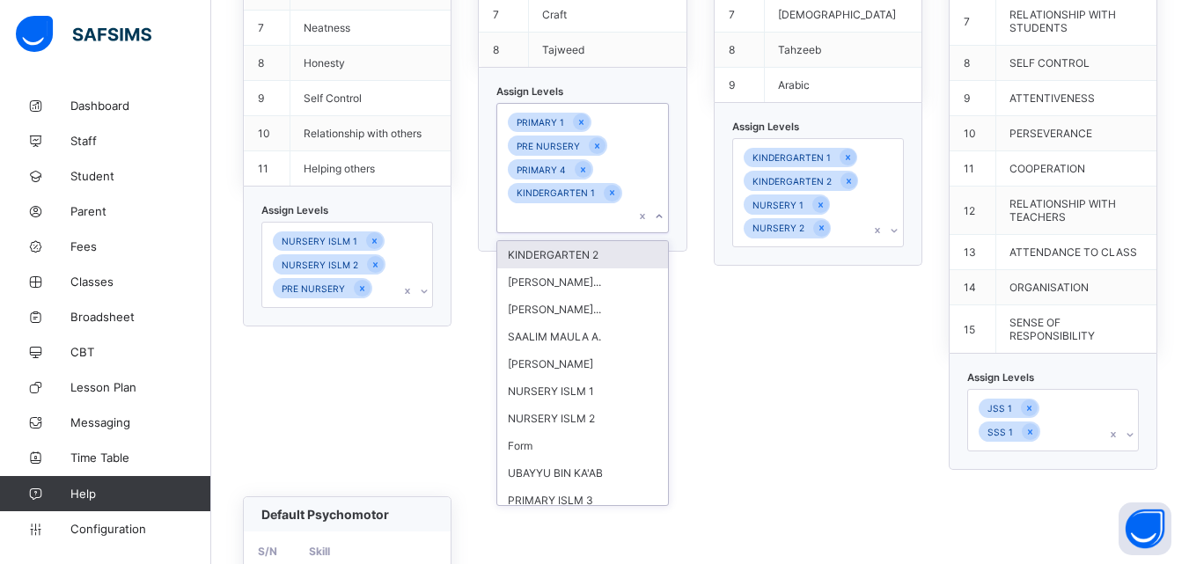
click at [665, 208] on icon at bounding box center [659, 217] width 11 height 18
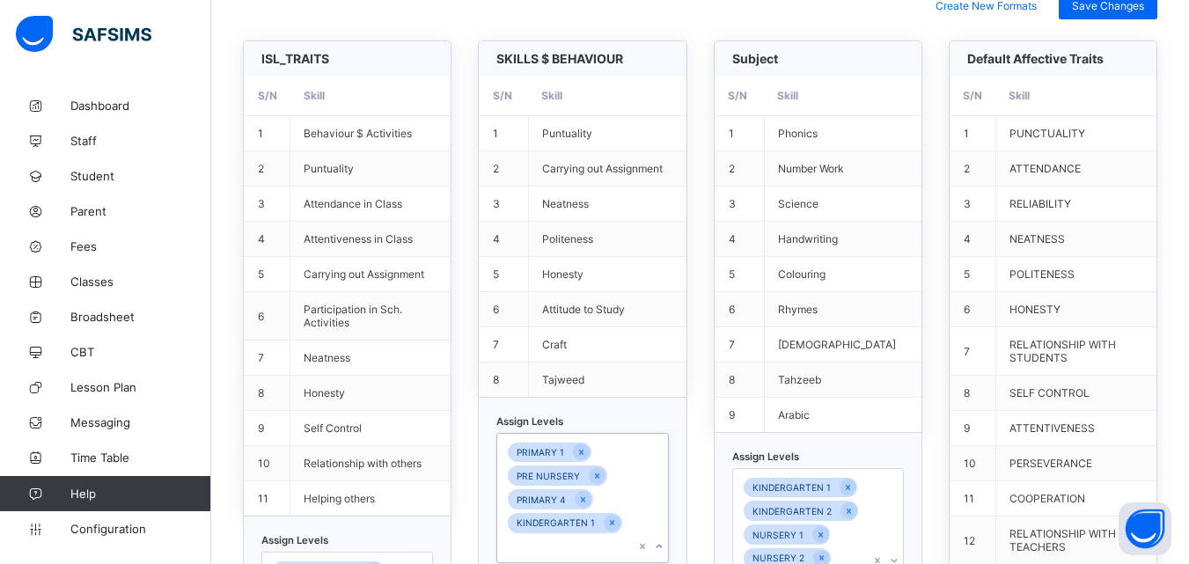
scroll to position [500, 0]
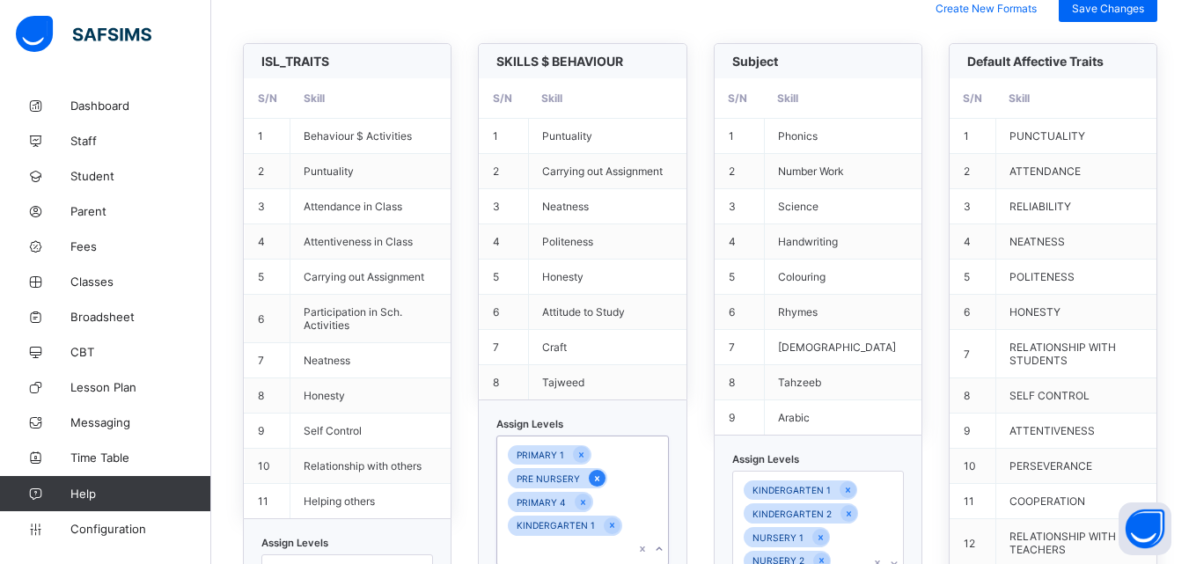
click at [602, 478] on icon at bounding box center [597, 479] width 10 height 12
click at [613, 504] on icon at bounding box center [612, 503] width 10 height 12
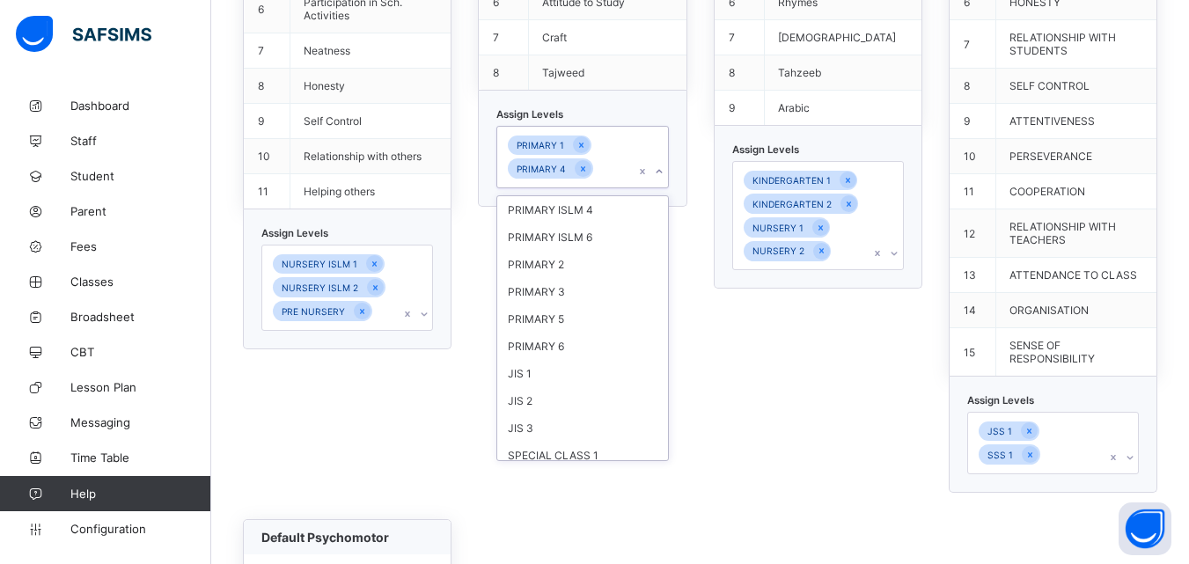
scroll to position [589, 0]
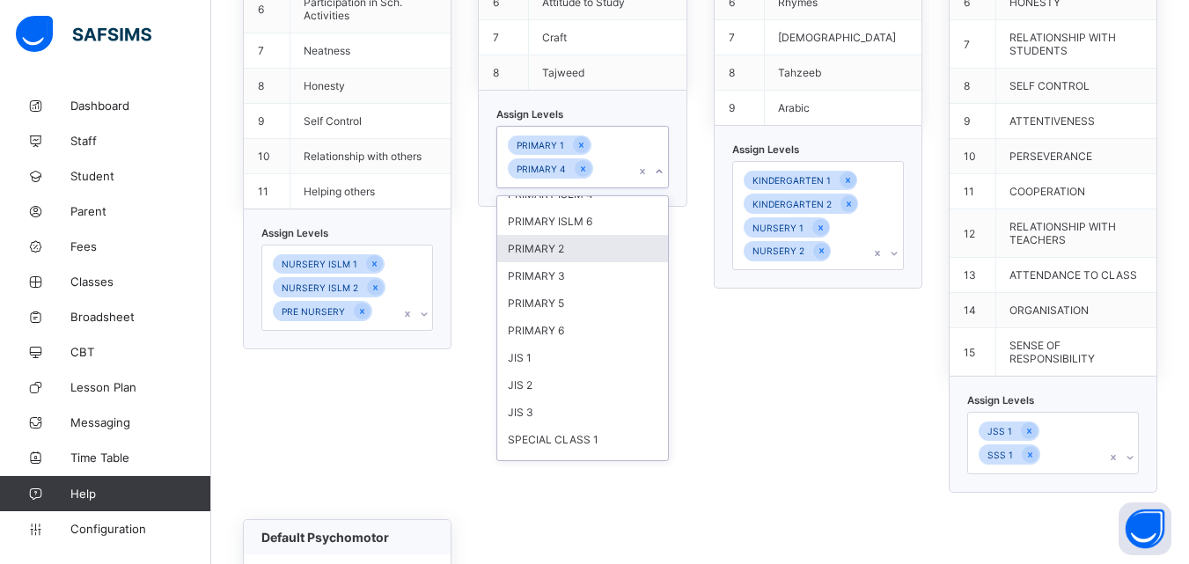
click at [545, 243] on div "PRIMARY 2" at bounding box center [582, 248] width 170 height 27
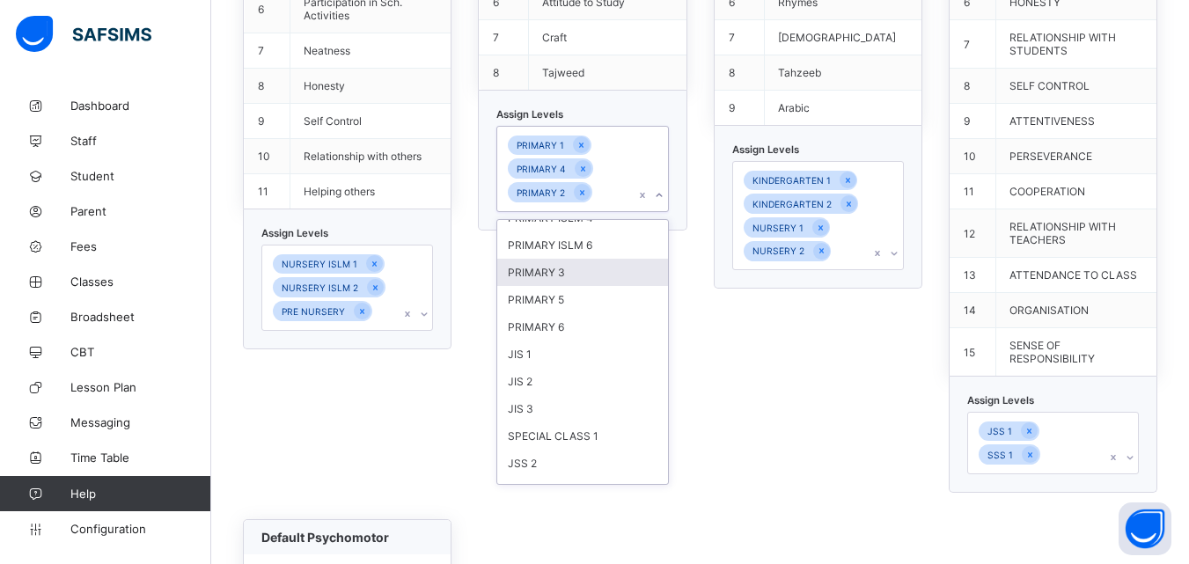
click at [547, 269] on div "PRIMARY 3" at bounding box center [582, 272] width 170 height 27
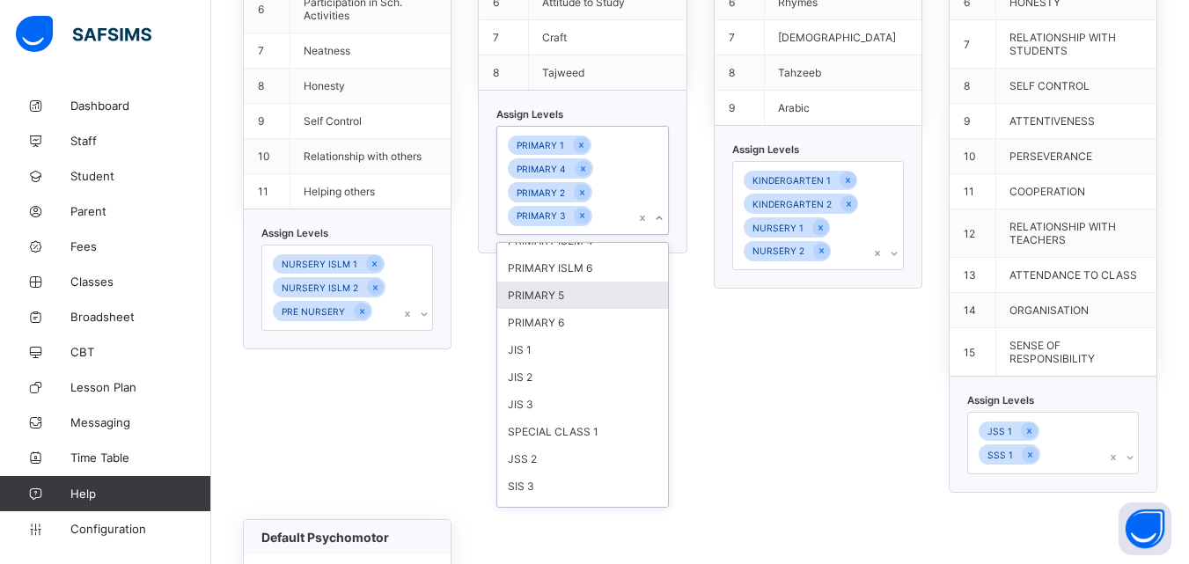
click at [548, 288] on div "PRIMARY 5" at bounding box center [582, 295] width 170 height 27
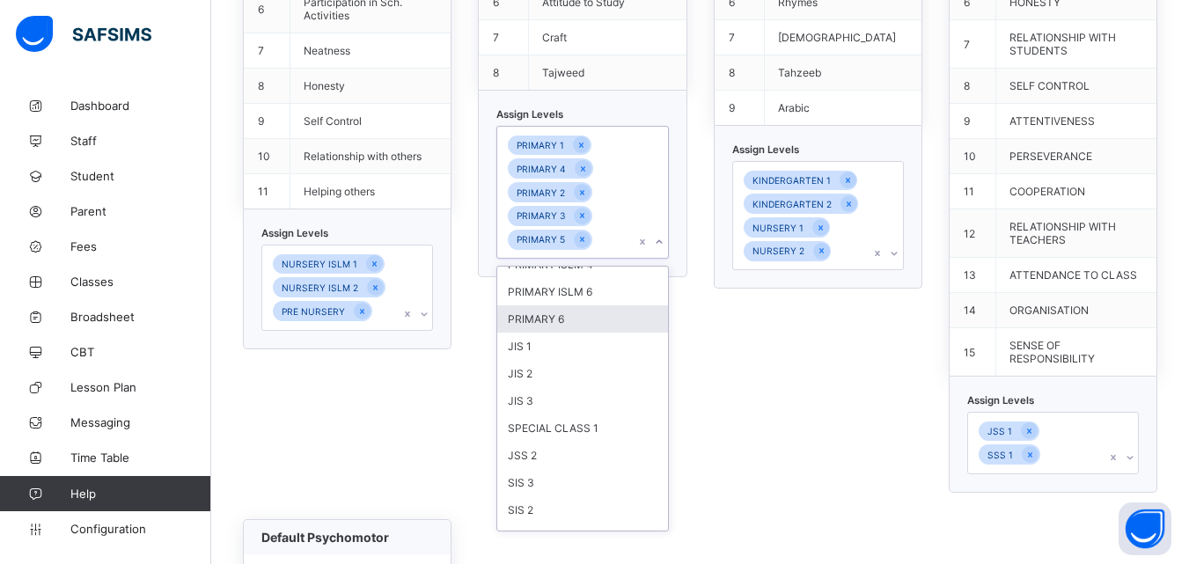
click at [548, 312] on div "PRIMARY 6" at bounding box center [582, 318] width 170 height 27
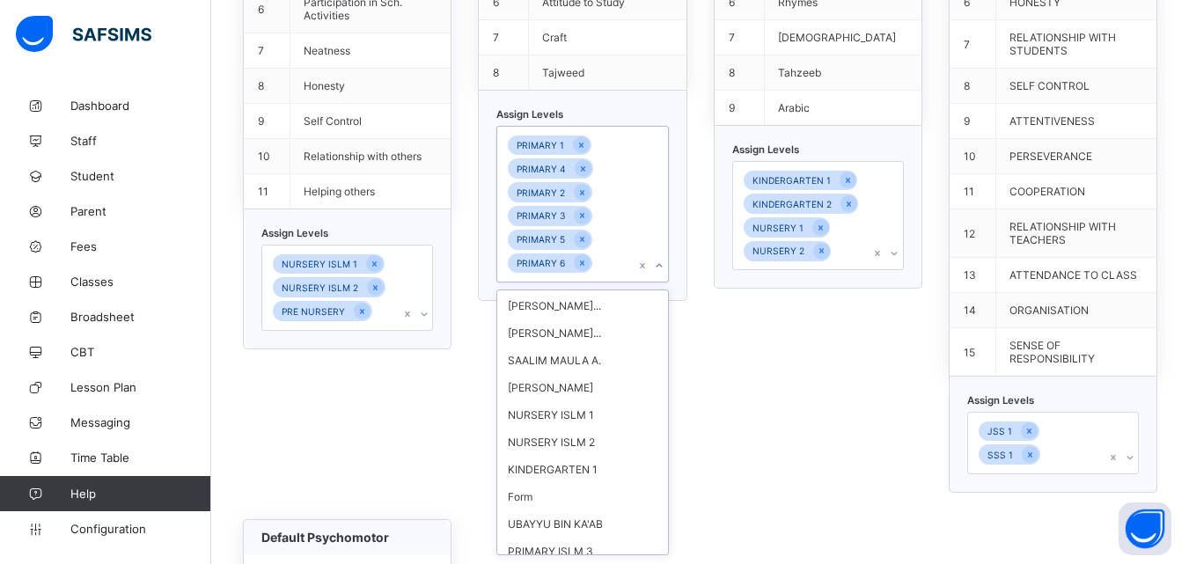
scroll to position [0, 0]
click at [1139, 459] on div "JSS 1 SSS 1" at bounding box center [1053, 443] width 172 height 63
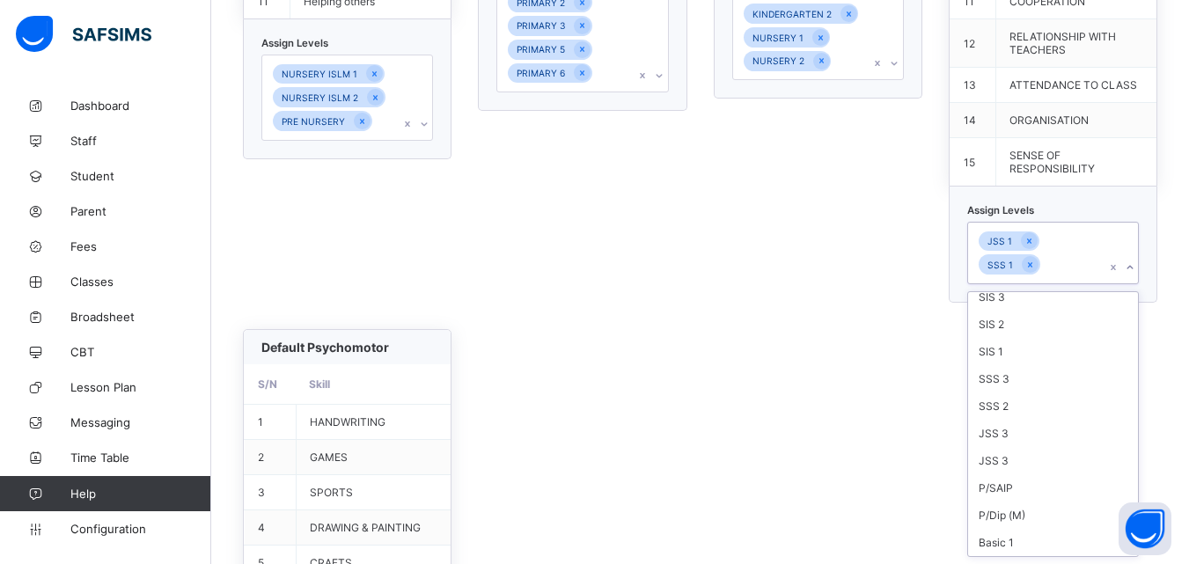
scroll to position [928, 0]
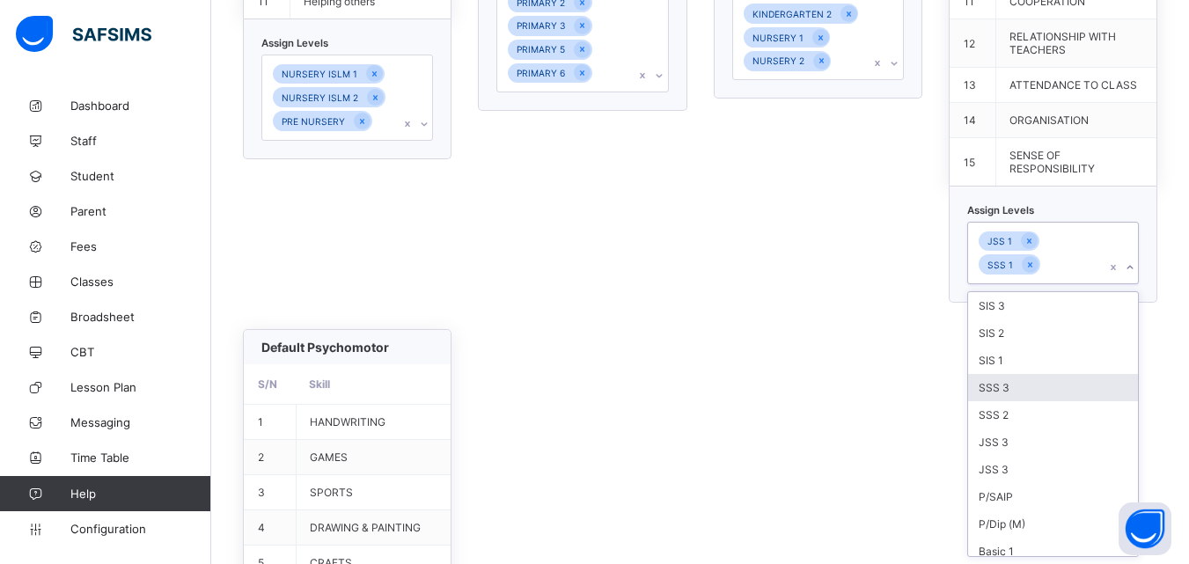
click at [1030, 388] on div "SSS 3" at bounding box center [1053, 387] width 170 height 27
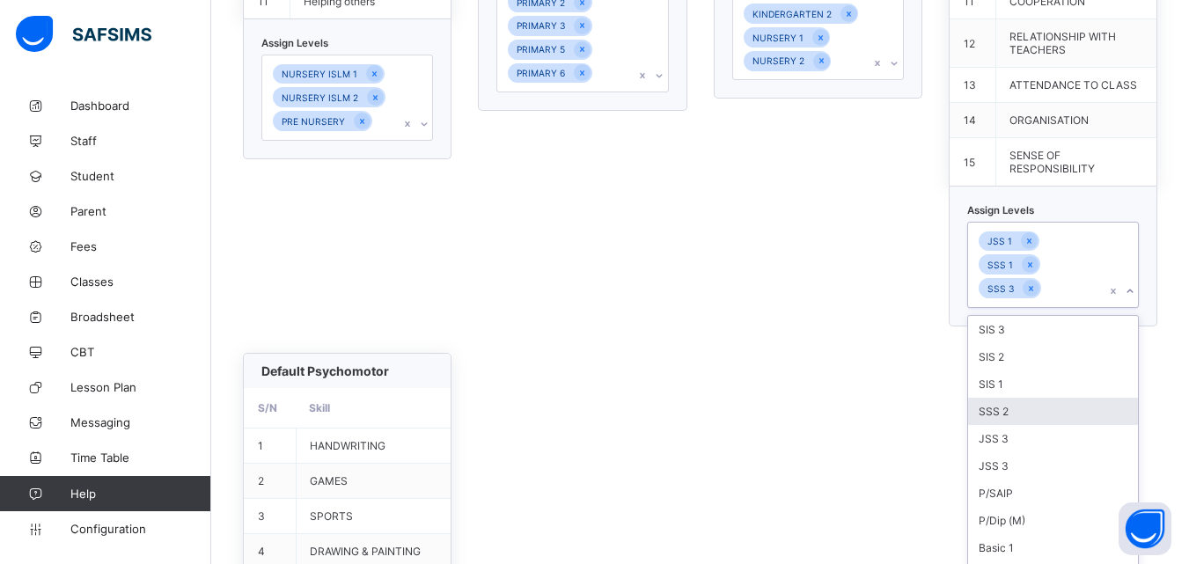
click at [1017, 416] on div "SSS 2" at bounding box center [1053, 411] width 170 height 27
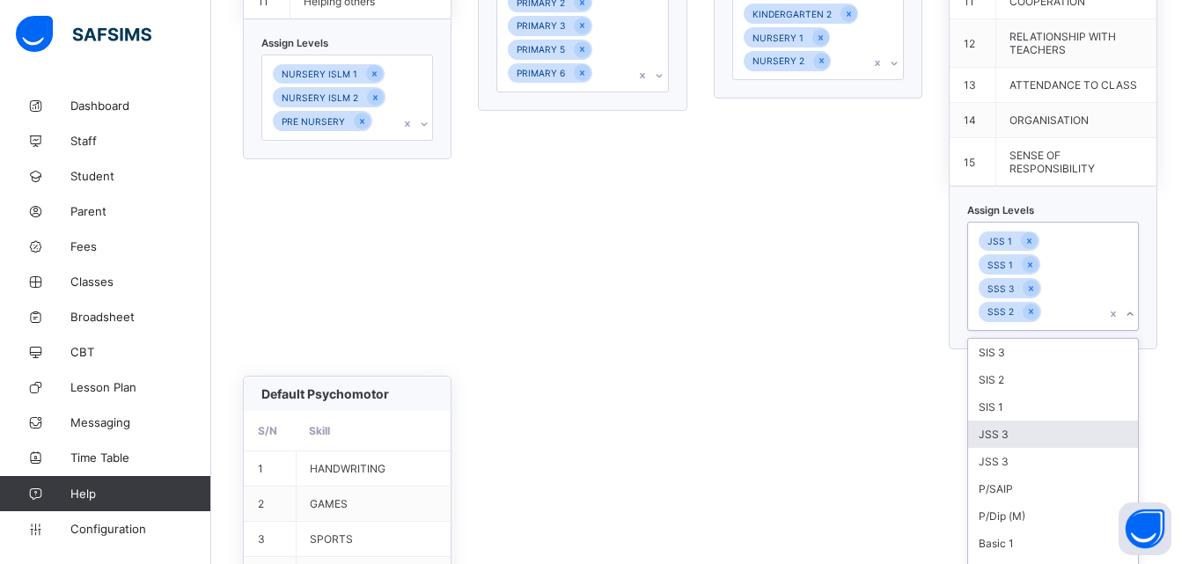
click at [1012, 435] on div "JSS 3" at bounding box center [1053, 434] width 170 height 27
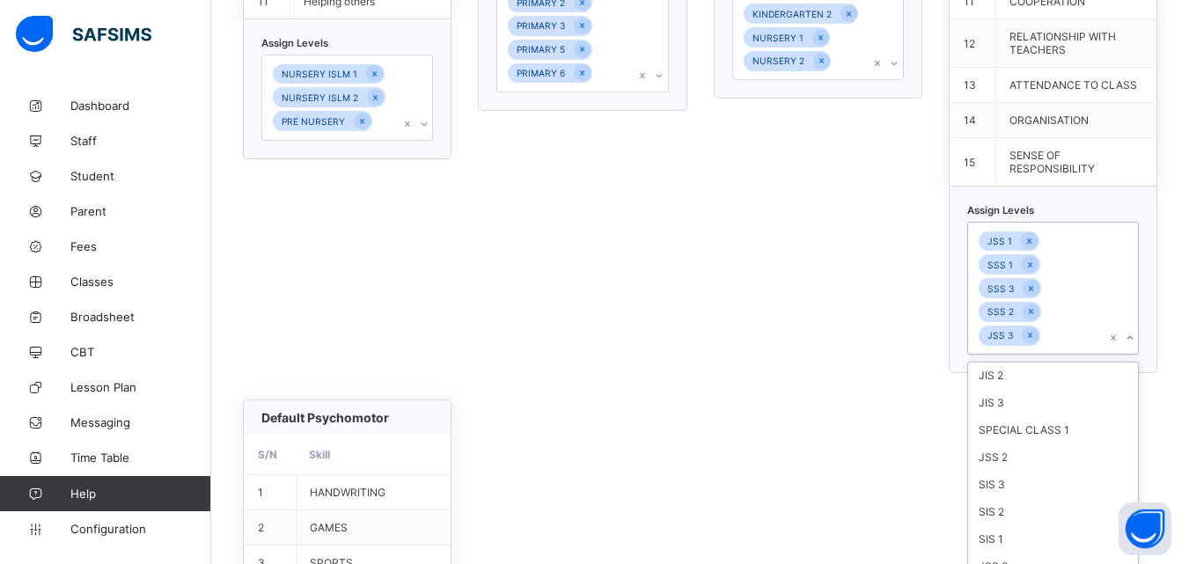
scroll to position [828, 0]
click at [1013, 445] on div "JSS 2" at bounding box center [1053, 449] width 170 height 27
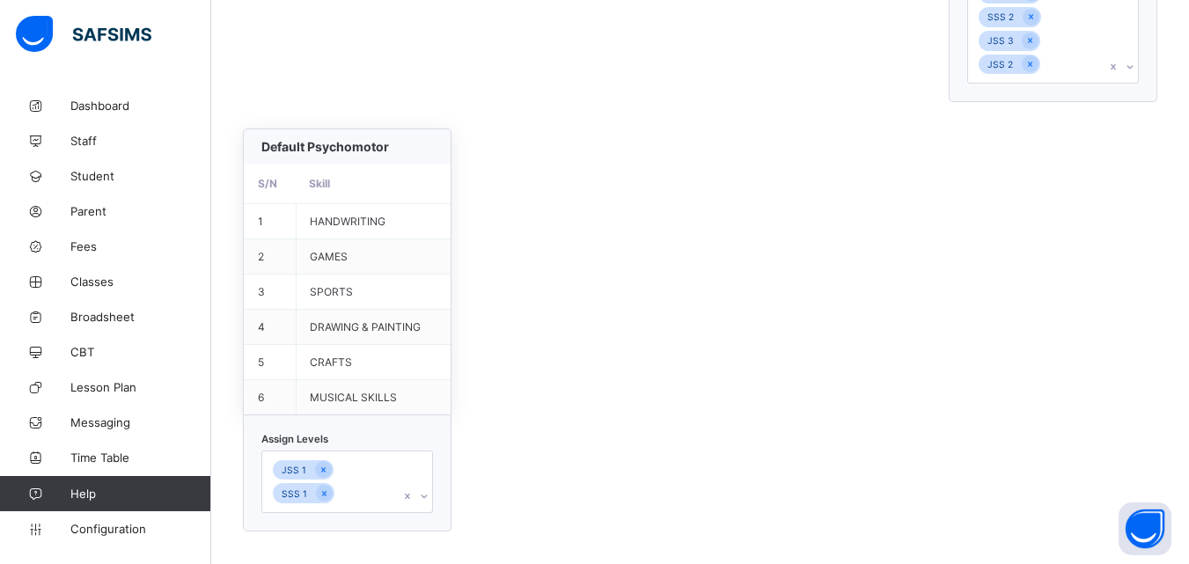
scroll to position [1298, 0]
click at [320, 466] on icon at bounding box center [324, 467] width 10 height 12
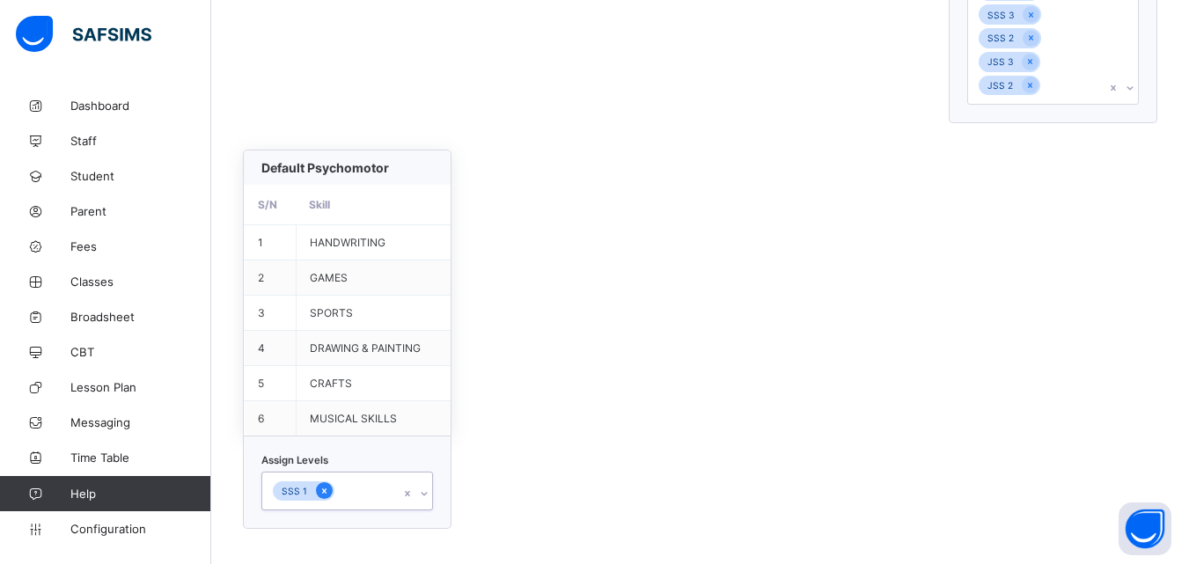
click at [320, 490] on icon at bounding box center [325, 491] width 10 height 12
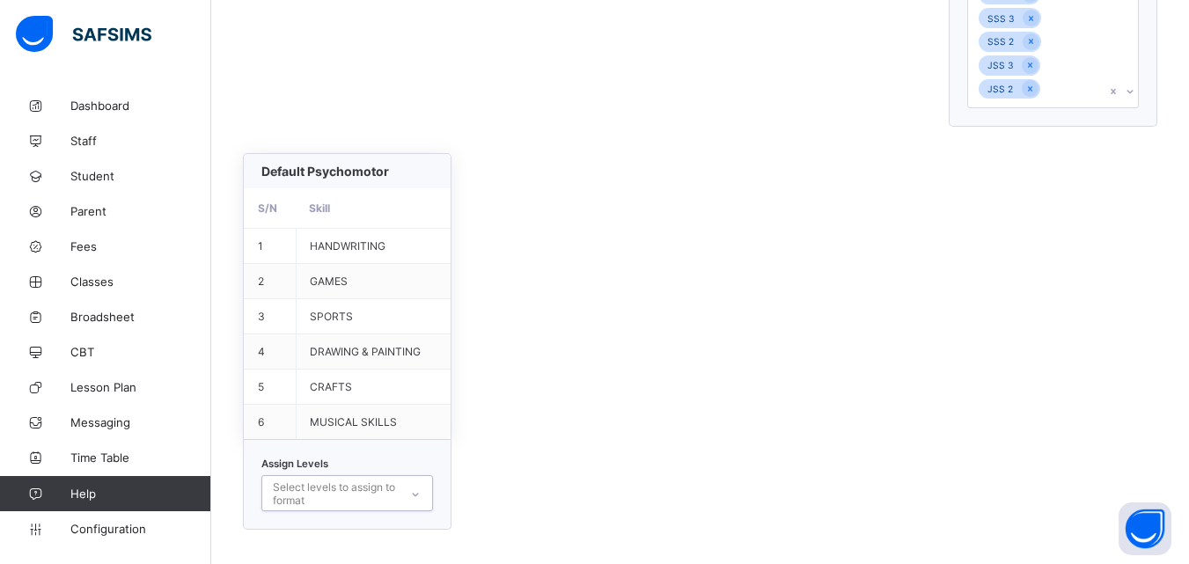
scroll to position [1490, 0]
click at [417, 493] on div "option SSS 1, deselected. 0 results available. Select is focused ,type to refin…" at bounding box center [347, 493] width 172 height 36
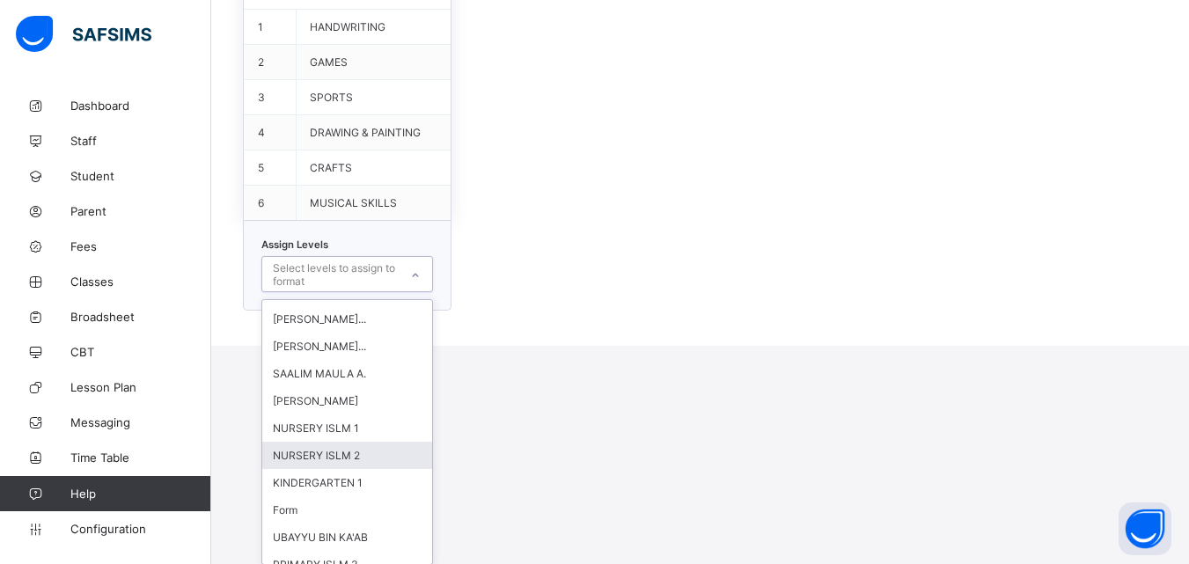
scroll to position [33, 0]
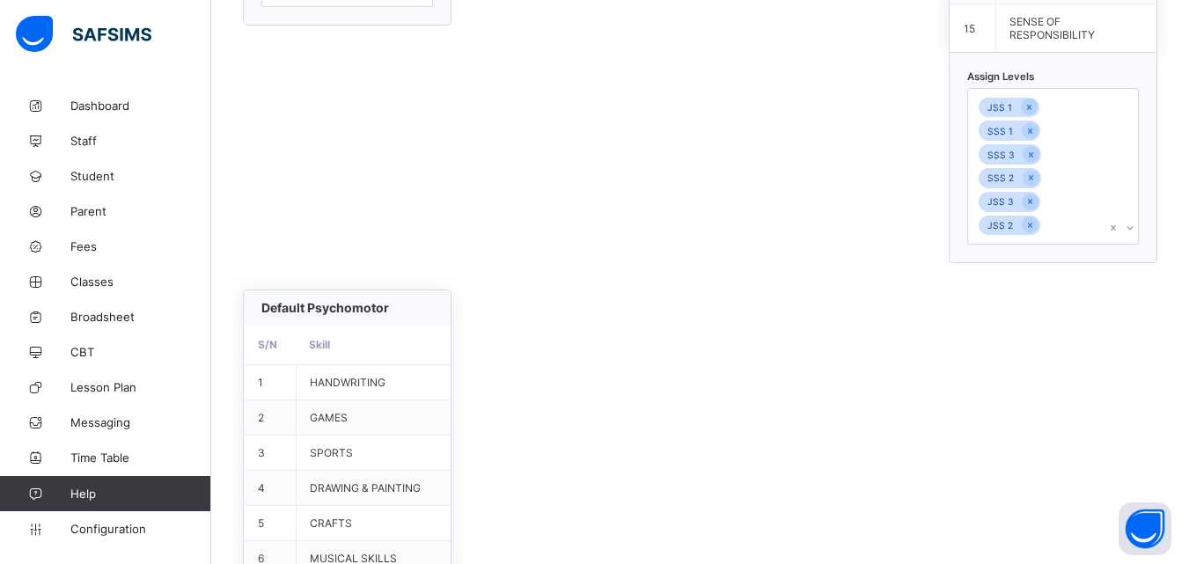
scroll to position [1225, 0]
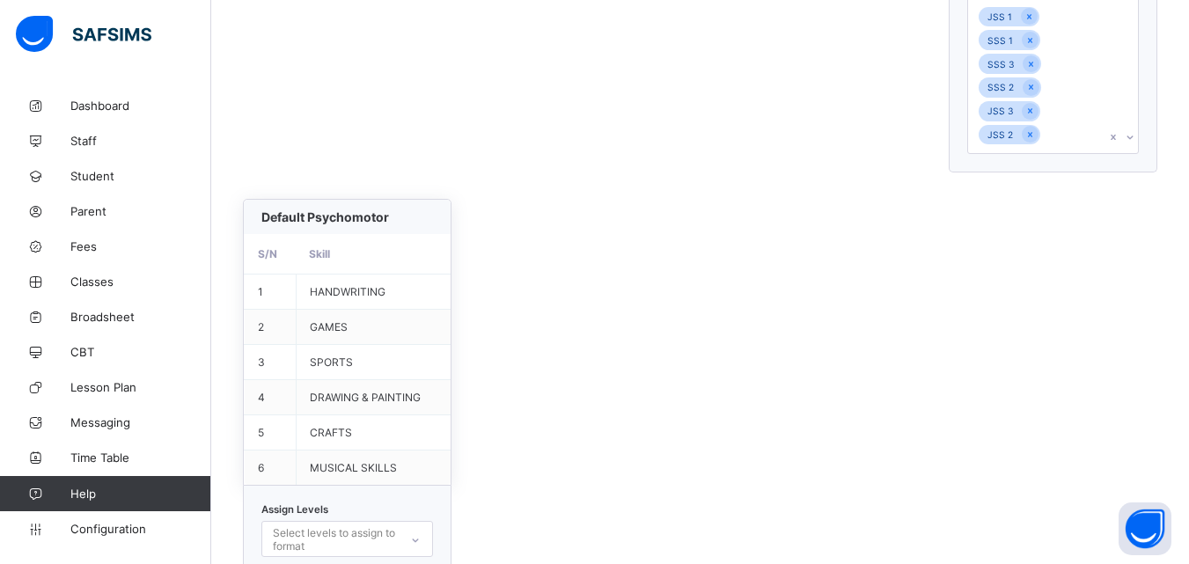
click at [413, 546] on div "Select levels to assign to format" at bounding box center [347, 539] width 172 height 36
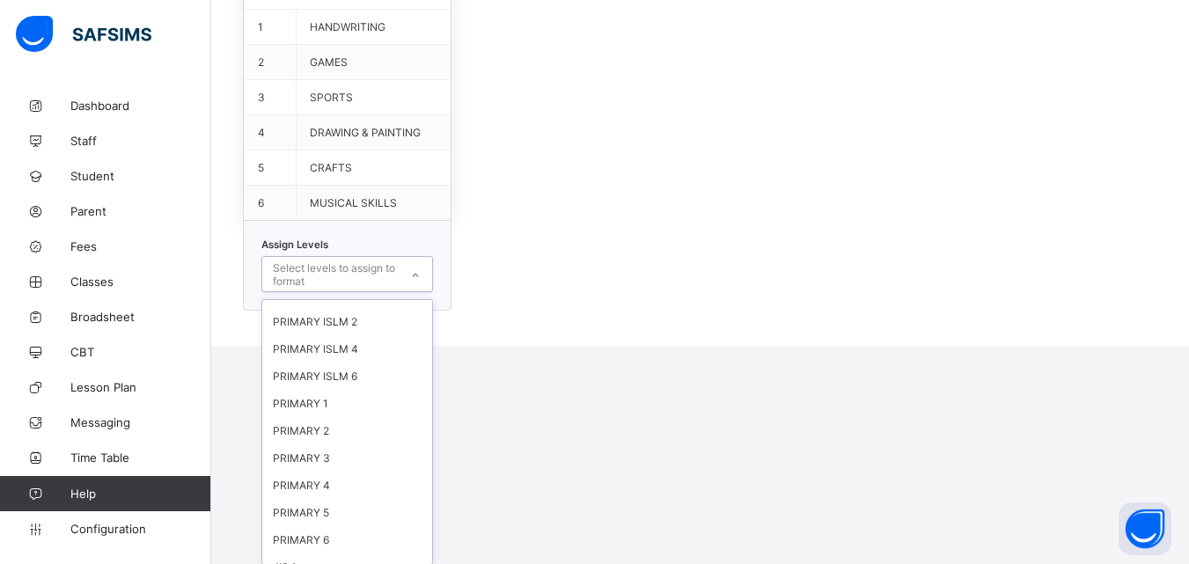
scroll to position [546, 0]
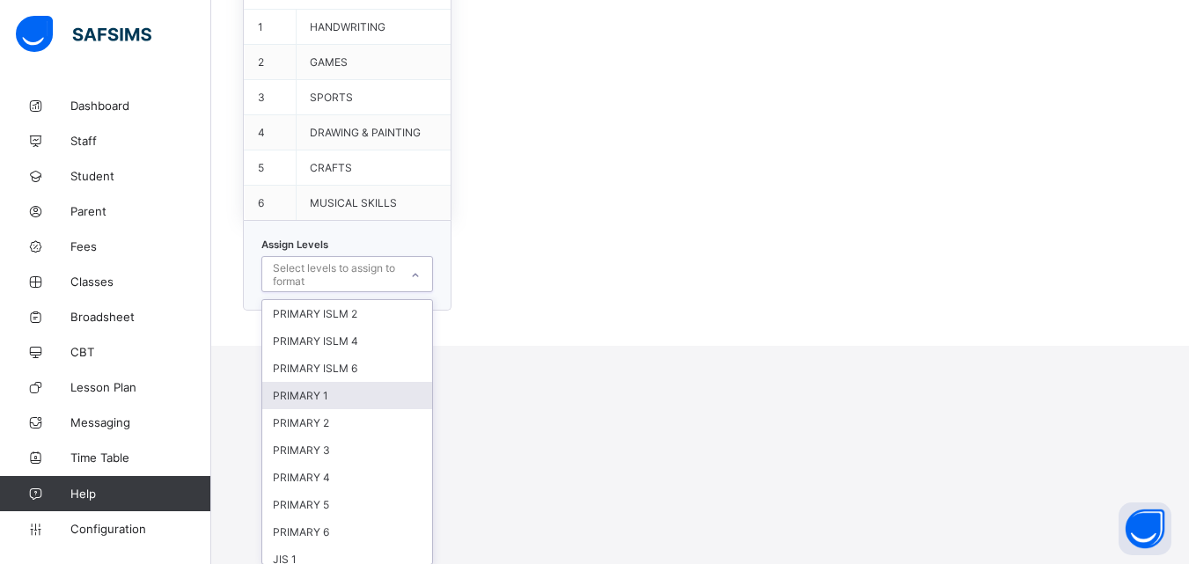
click at [335, 384] on div "PRIMARY 1" at bounding box center [347, 395] width 170 height 27
click at [327, 401] on div "PRIMARY 2" at bounding box center [347, 398] width 170 height 27
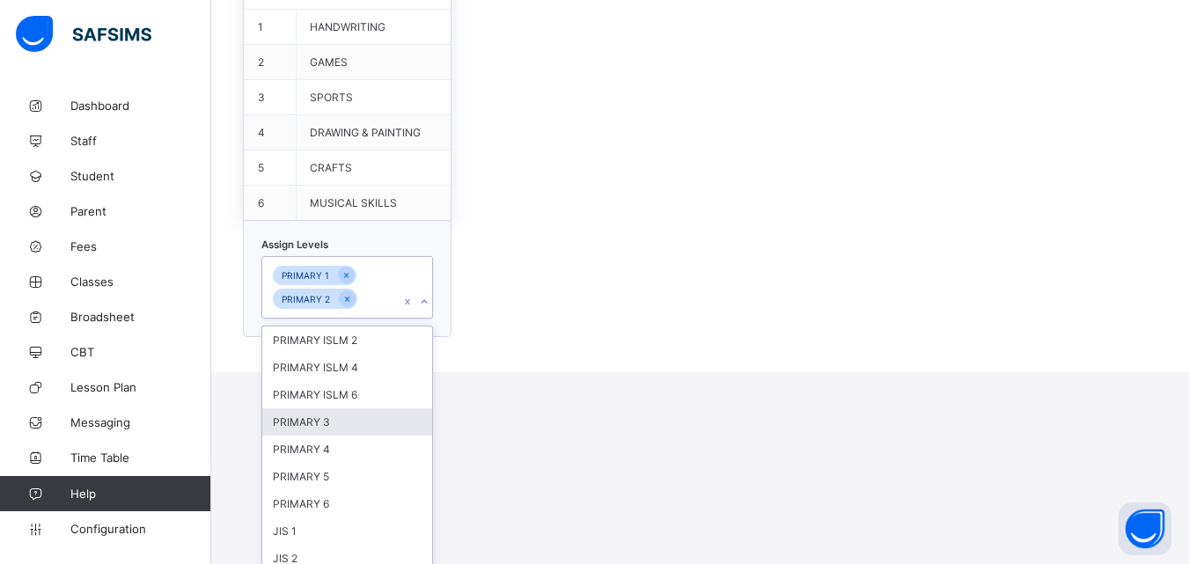
click at [322, 425] on div "PRIMARY 3" at bounding box center [347, 421] width 170 height 27
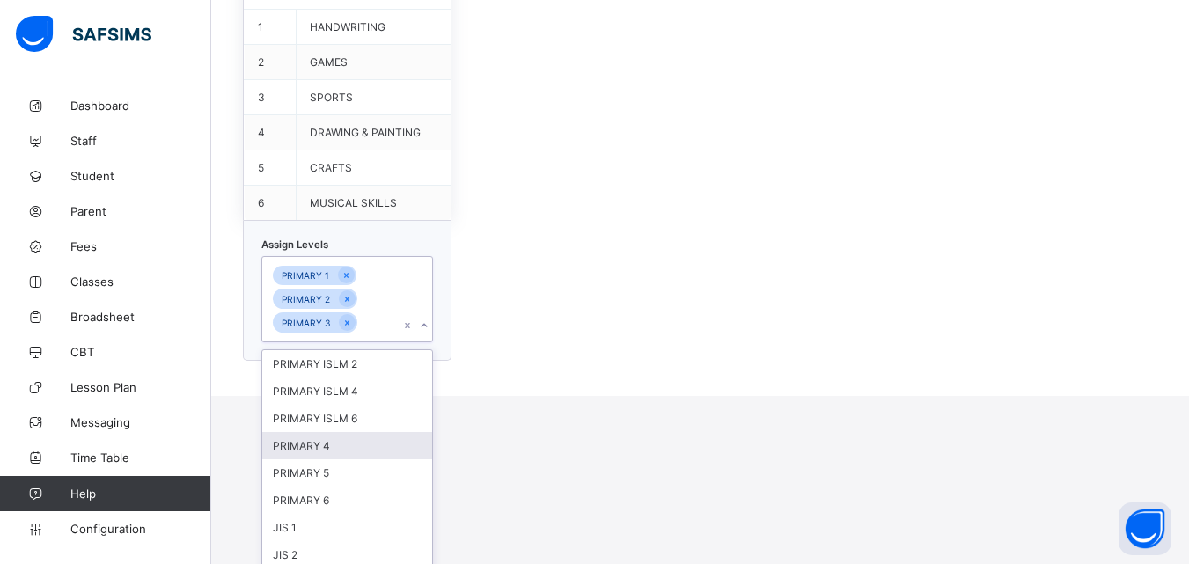
click at [323, 444] on div "PRIMARY 4" at bounding box center [347, 445] width 170 height 27
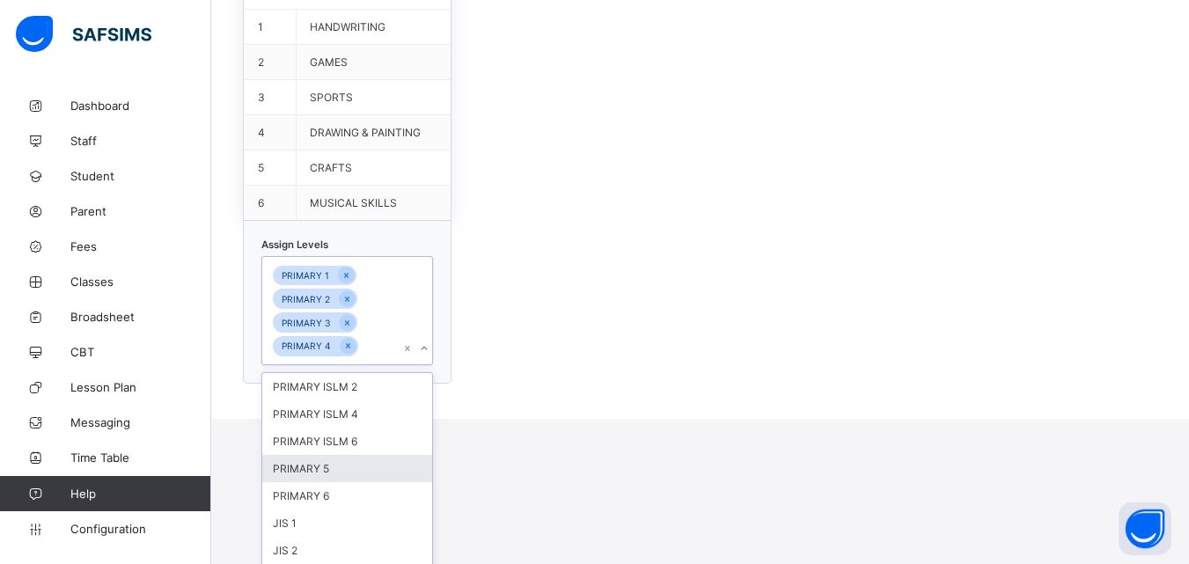
click at [325, 459] on div "PRIMARY 5" at bounding box center [347, 468] width 170 height 27
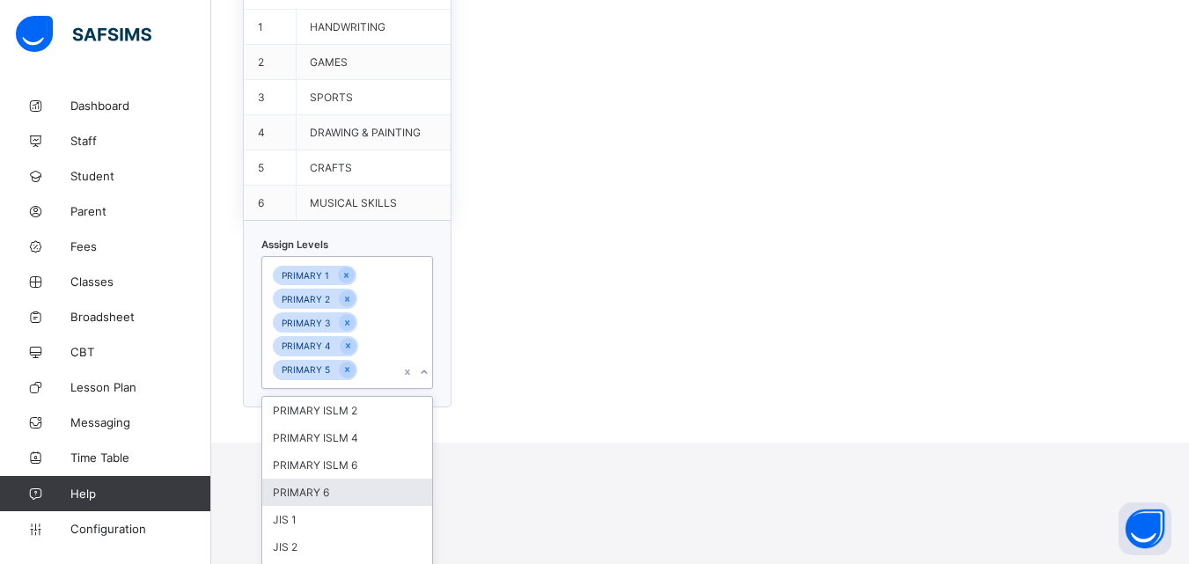
click at [320, 491] on div "PRIMARY 6" at bounding box center [347, 492] width 170 height 27
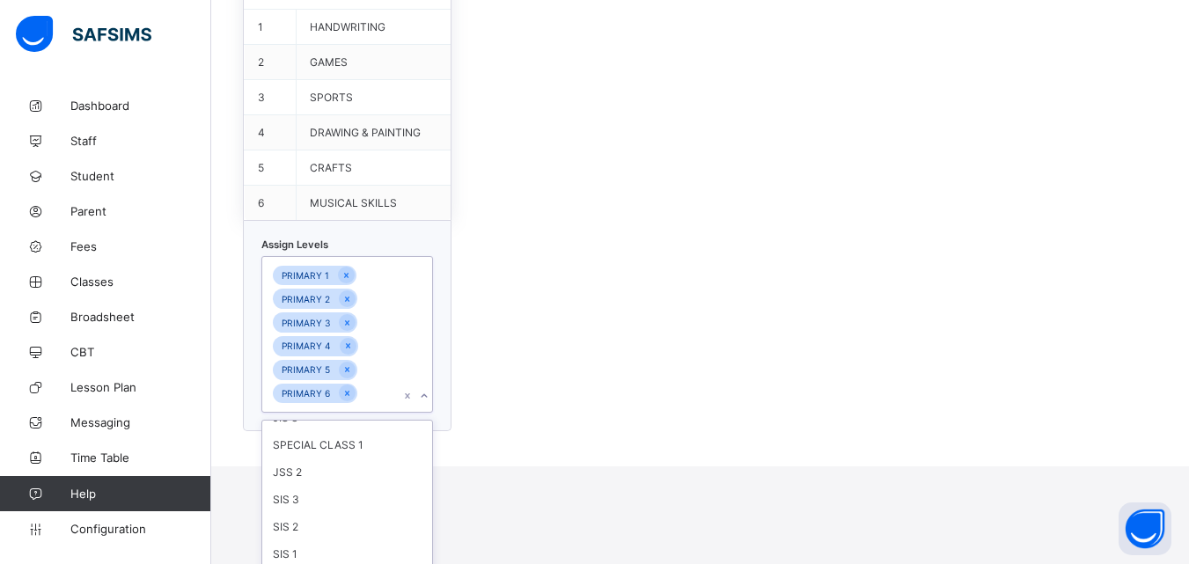
scroll to position [692, 0]
click at [305, 474] on div "JSS 2" at bounding box center [347, 479] width 170 height 27
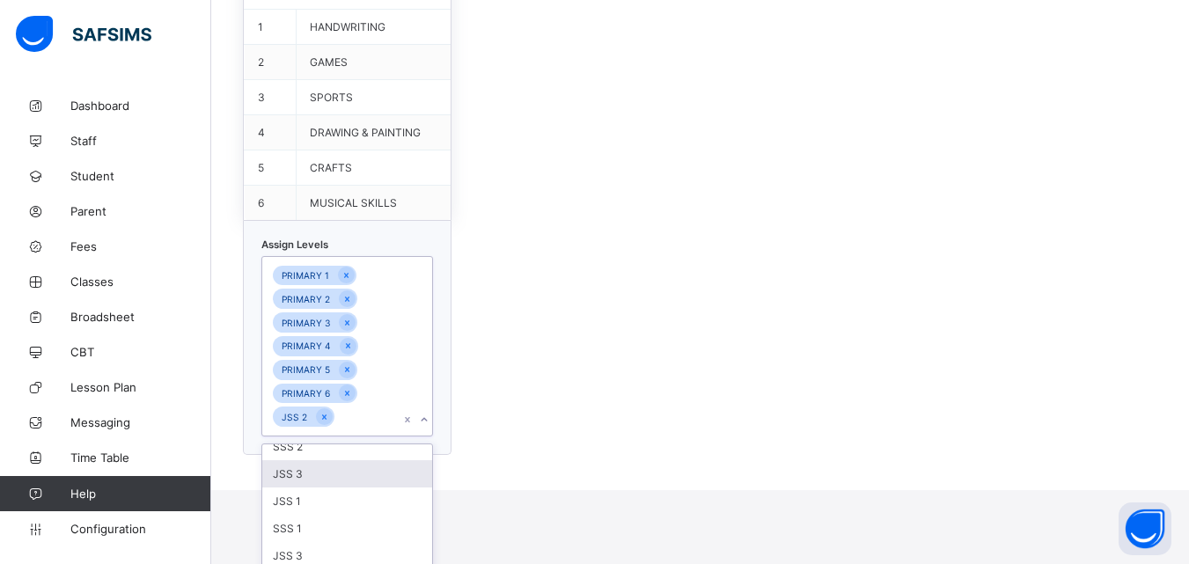
click at [302, 477] on div "JSS 3" at bounding box center [347, 473] width 170 height 27
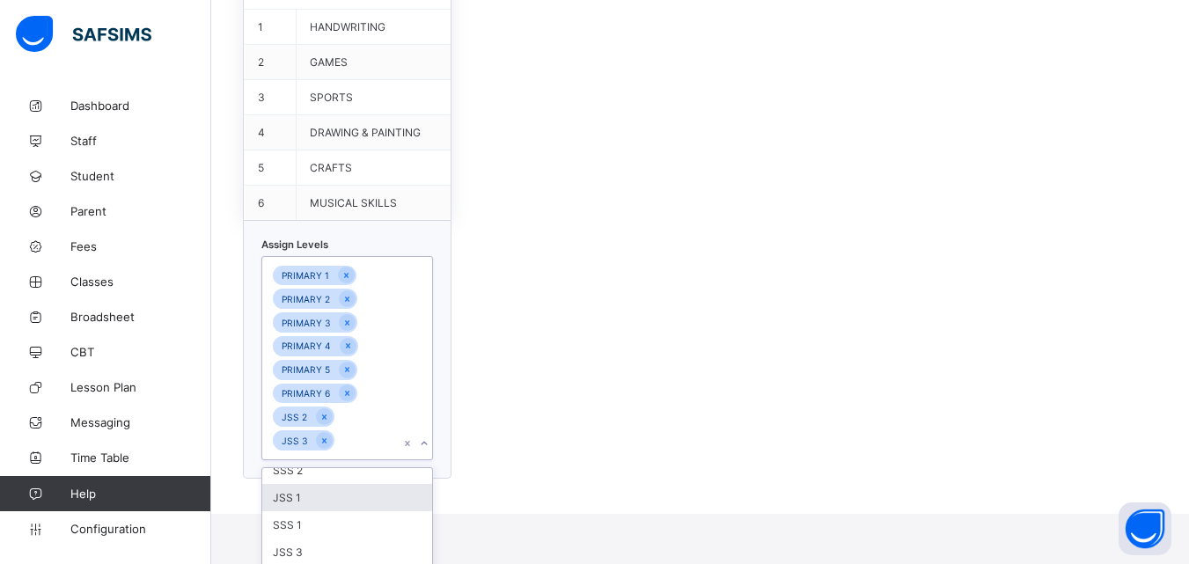
click at [303, 504] on div "JSS 1" at bounding box center [347, 497] width 170 height 27
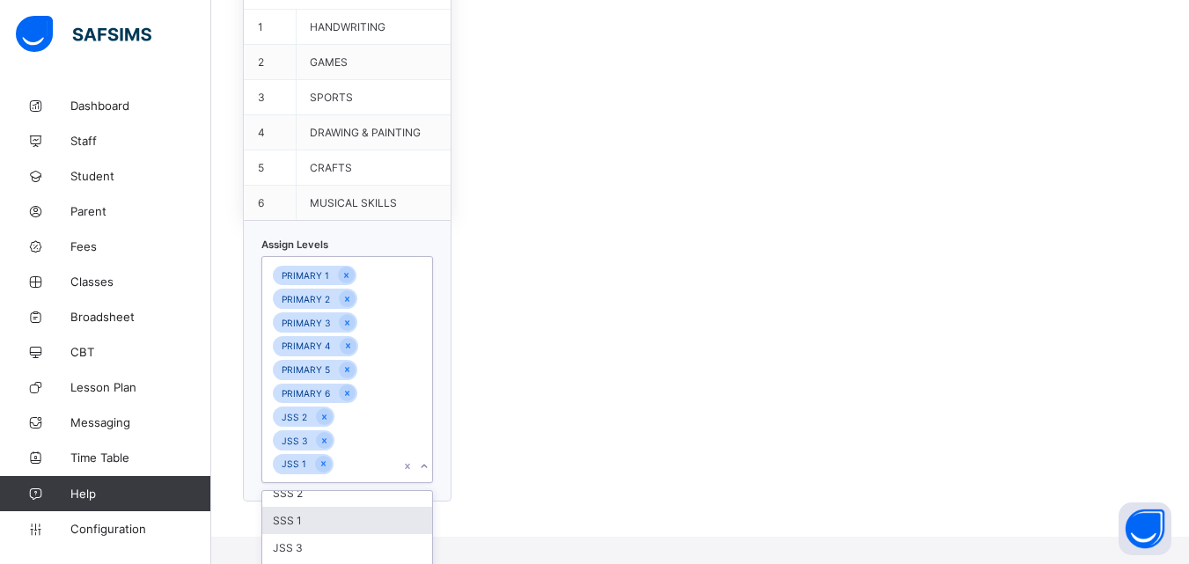
click at [305, 531] on div "SSS 1" at bounding box center [347, 520] width 170 height 27
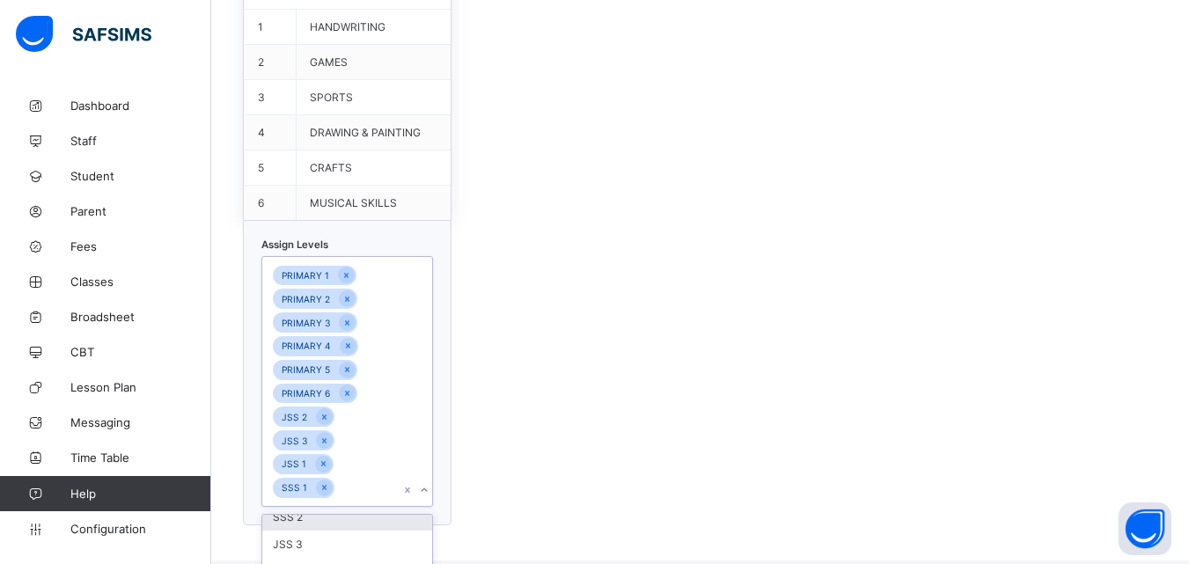
click at [305, 517] on div "SSS 2" at bounding box center [347, 517] width 170 height 27
click at [303, 547] on div "SSS 3" at bounding box center [347, 540] width 170 height 27
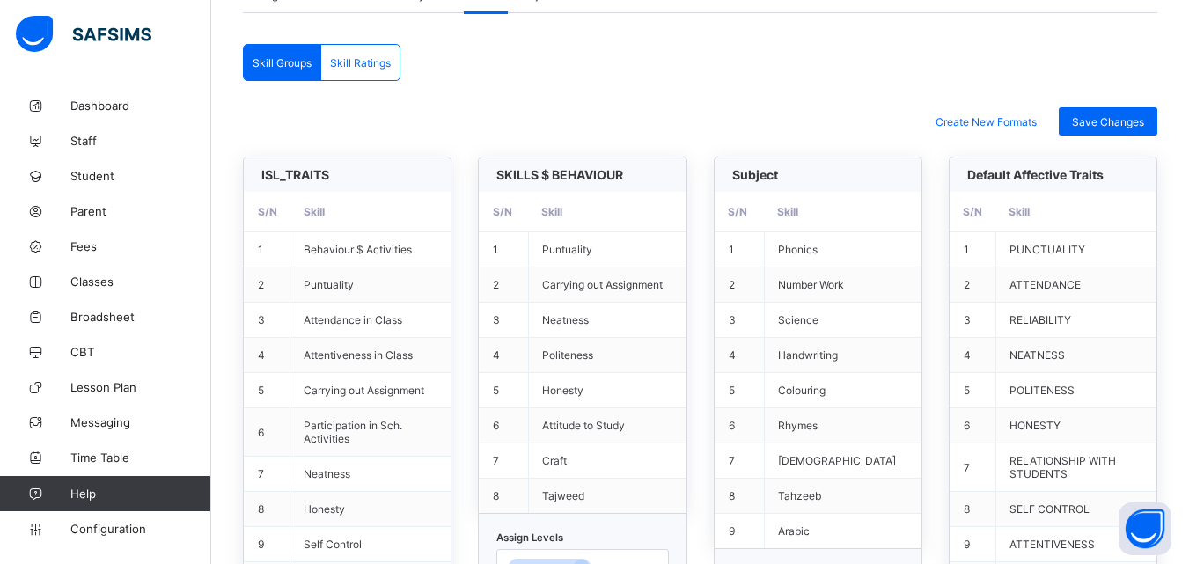
scroll to position [383, 0]
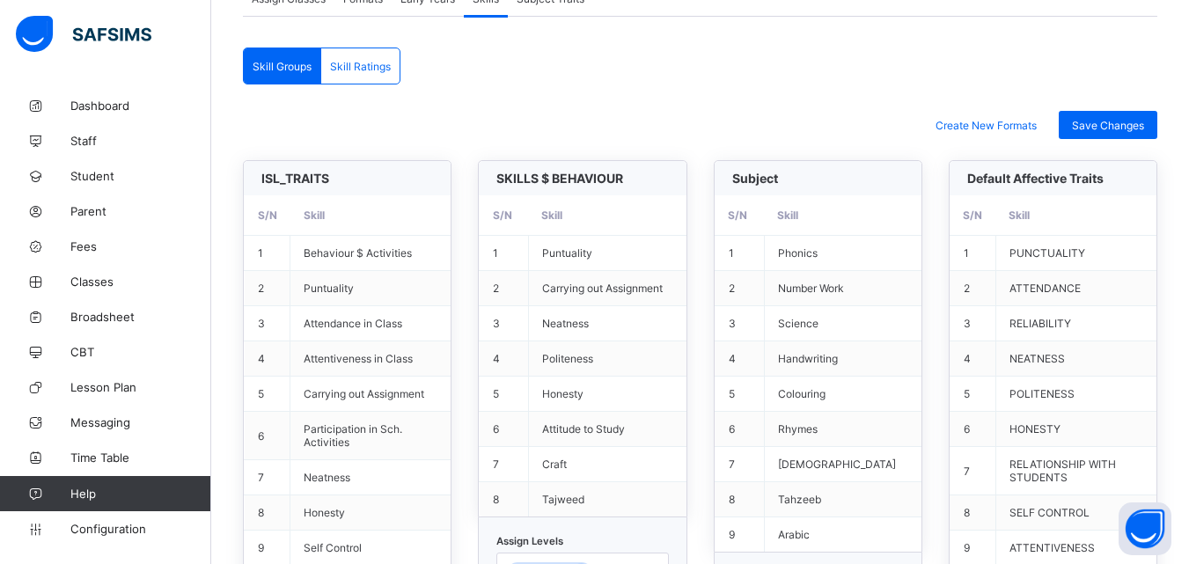
click at [355, 69] on span "Skill Ratings" at bounding box center [360, 66] width 61 height 13
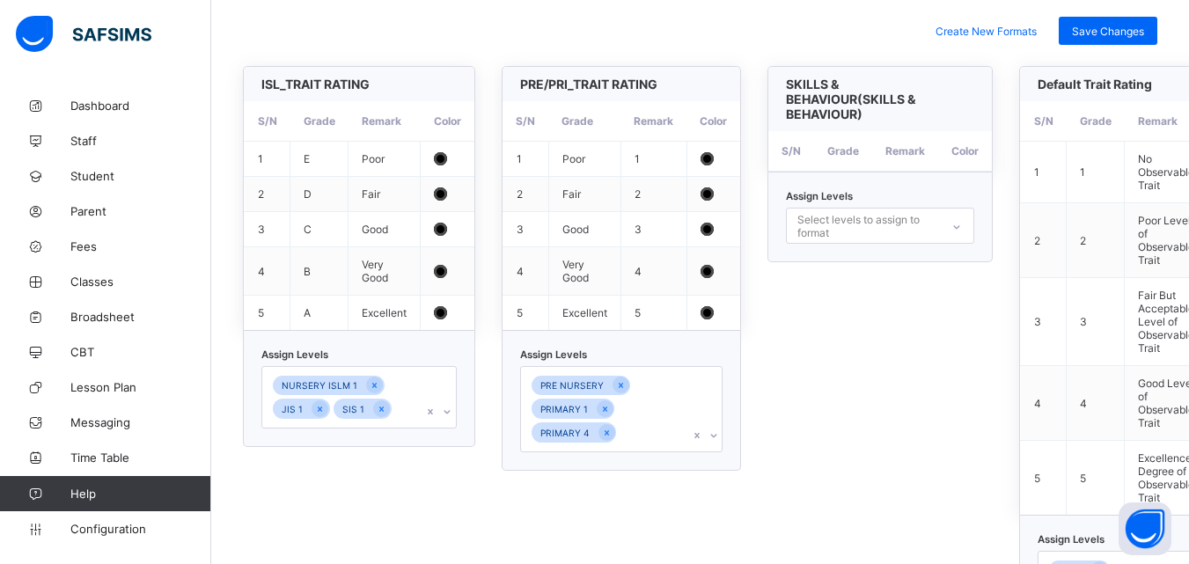
scroll to position [479, 0]
click at [450, 410] on div "NURSERY ISLM 1 JIS 1 SIS 1" at bounding box center [358, 395] width 195 height 63
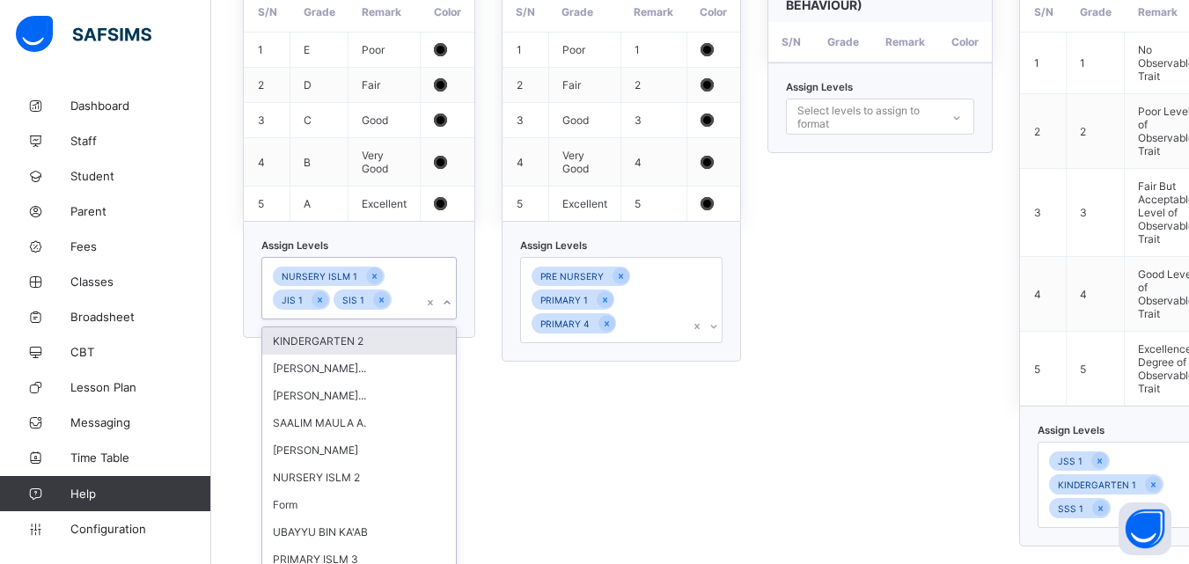
scroll to position [604, 0]
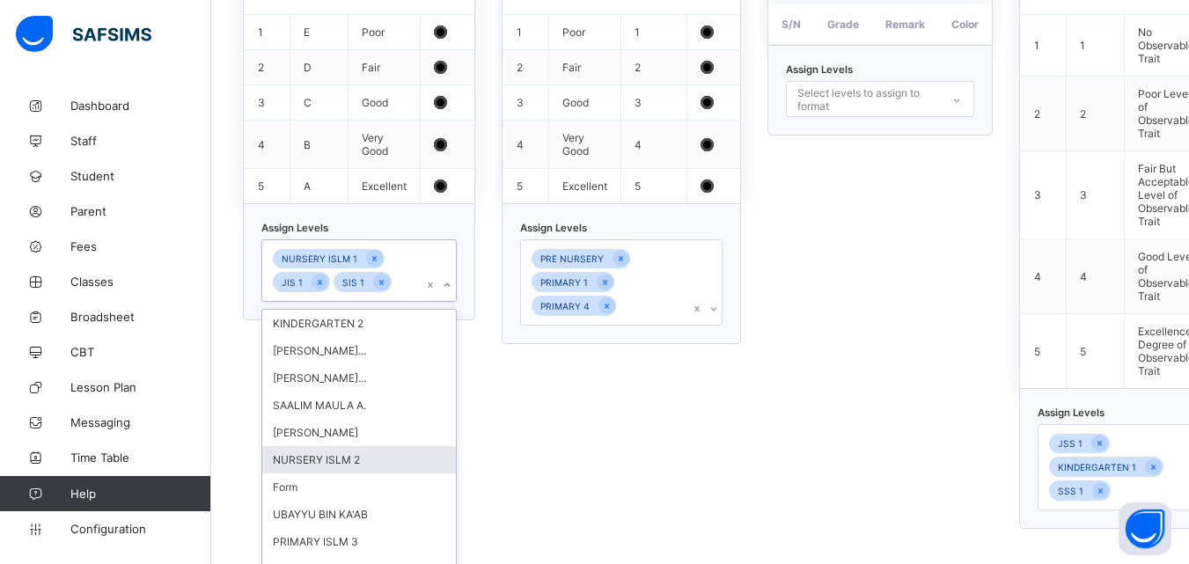
click at [329, 463] on div "NURSERY ISLM 2" at bounding box center [359, 459] width 194 height 27
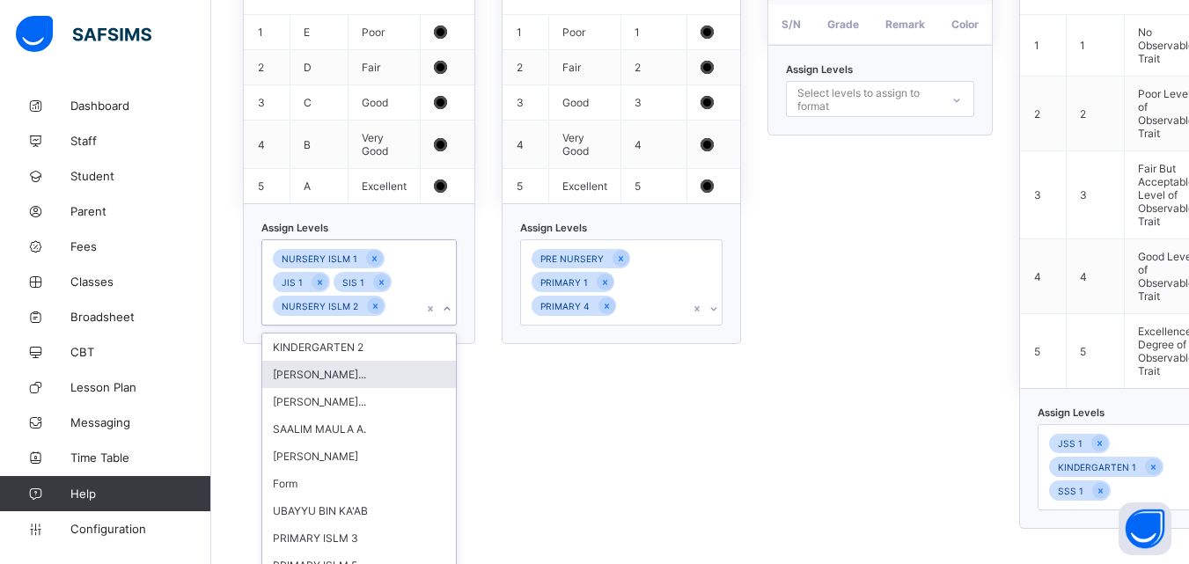
scroll to position [172, 0]
click at [370, 552] on div "PRIMARY ISLM 5" at bounding box center [359, 565] width 194 height 27
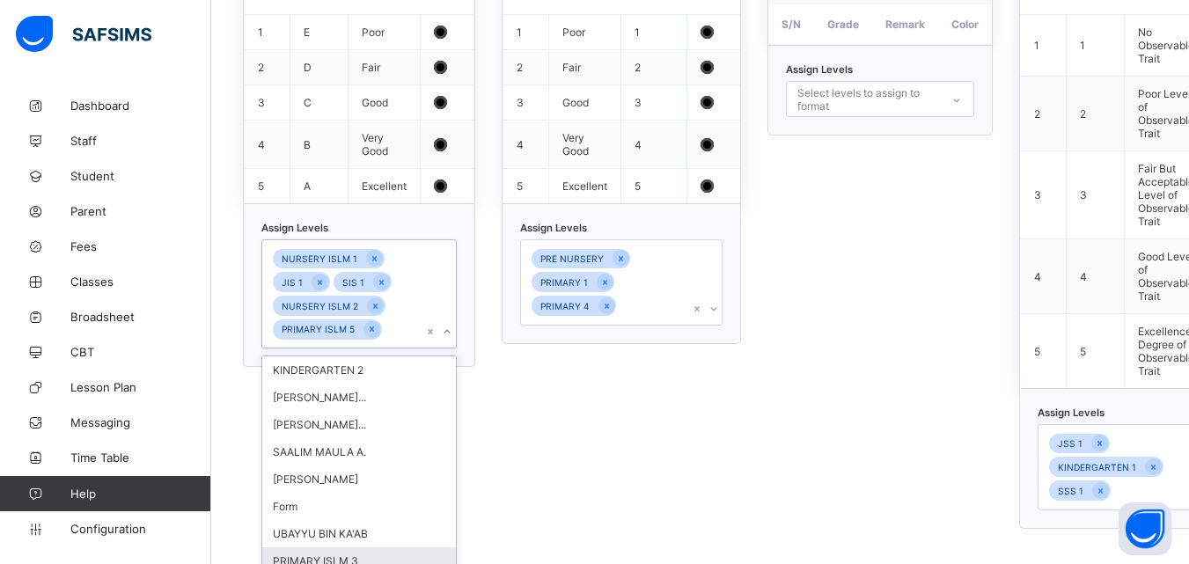
click at [364, 548] on div "PRIMARY ISLM 3" at bounding box center [359, 561] width 194 height 27
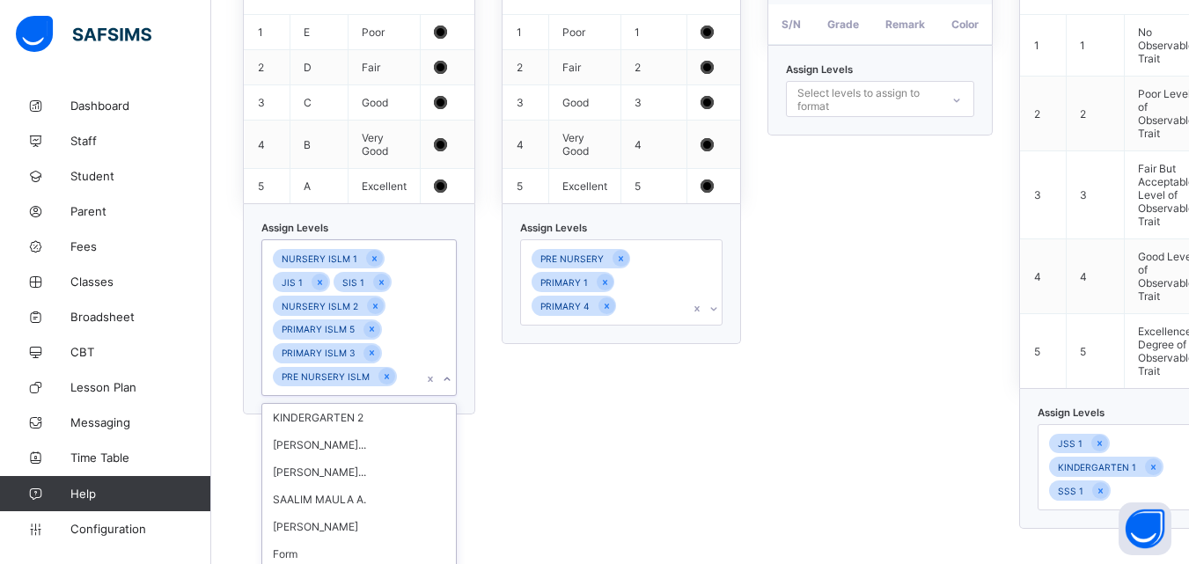
scroll to position [305, 0]
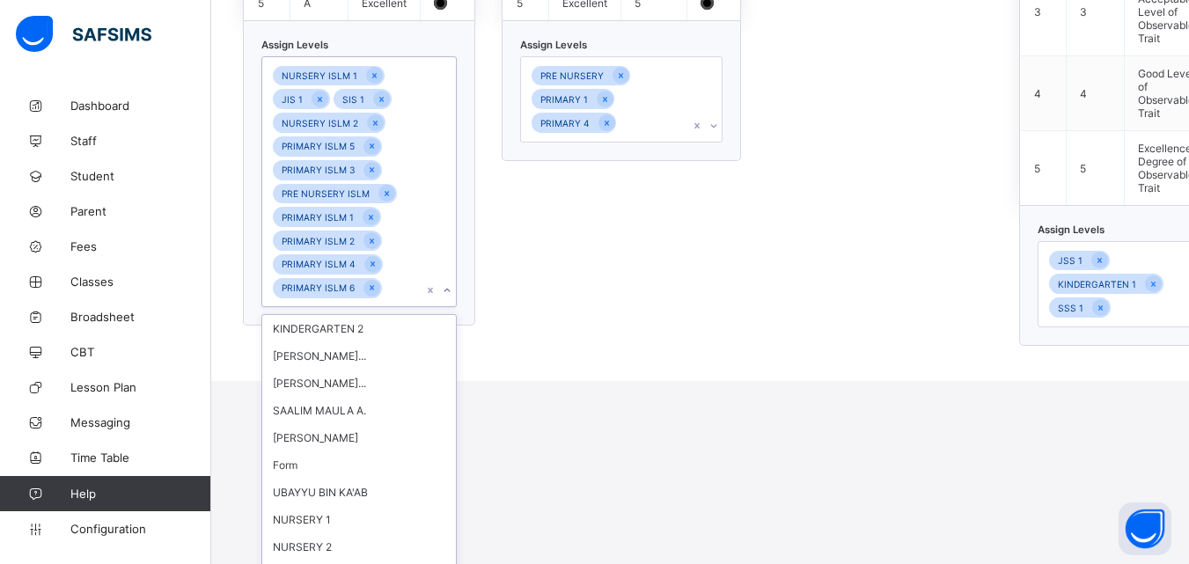
scroll to position [901, 0]
click at [377, 96] on icon at bounding box center [382, 99] width 10 height 12
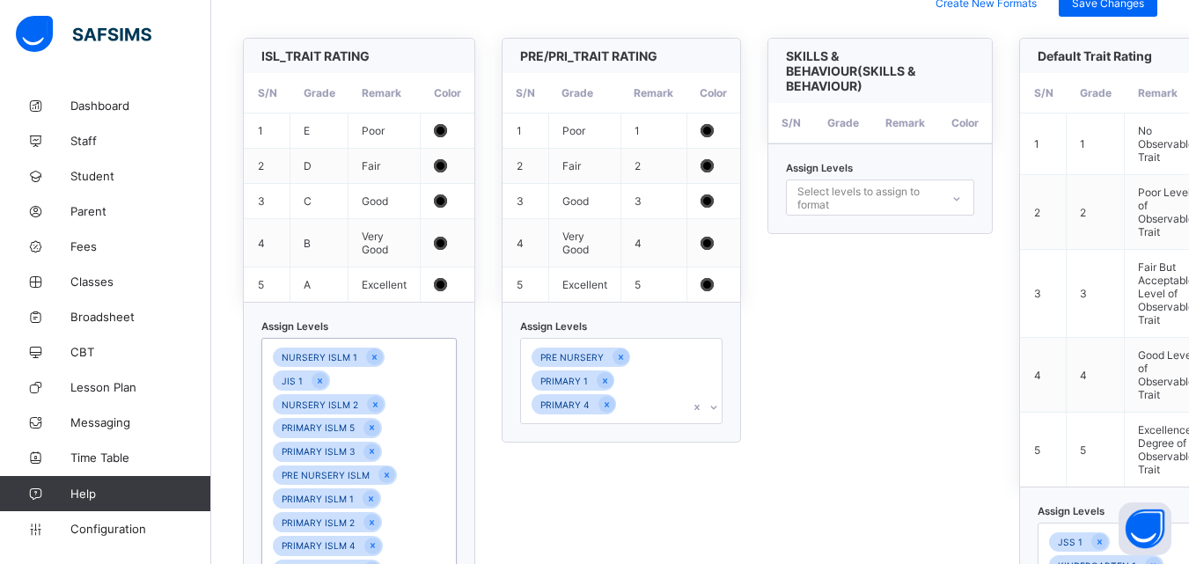
scroll to position [498, 0]
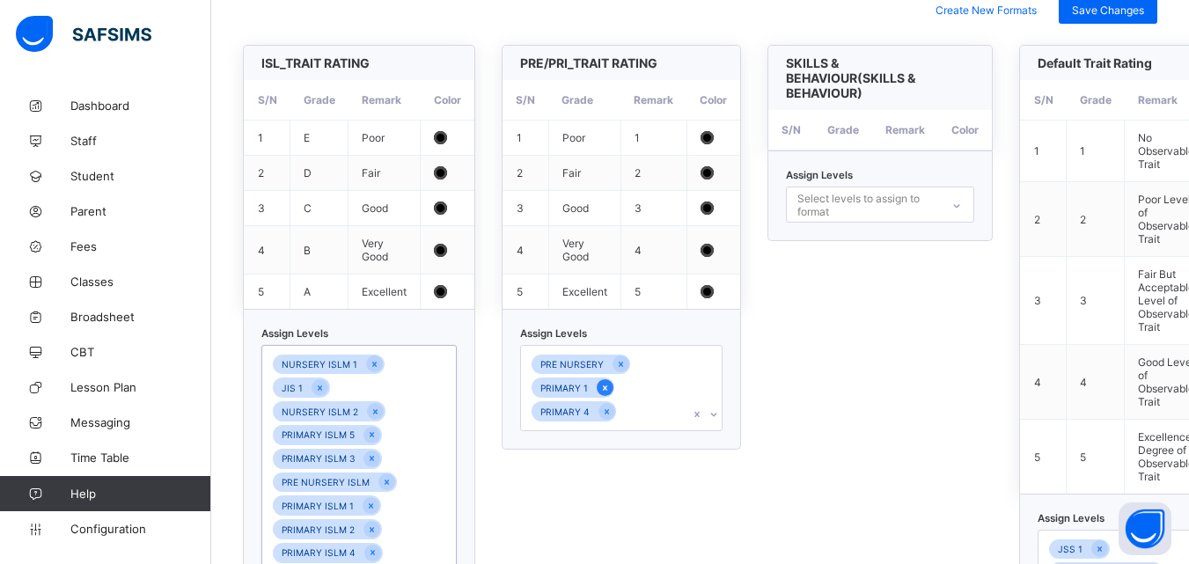
click at [604, 386] on icon at bounding box center [605, 388] width 10 height 12
click at [617, 364] on icon at bounding box center [621, 364] width 10 height 12
click at [715, 366] on div "option PRE NURSERY, deselected. 0 results available. Select is focused ,type to…" at bounding box center [621, 364] width 203 height 39
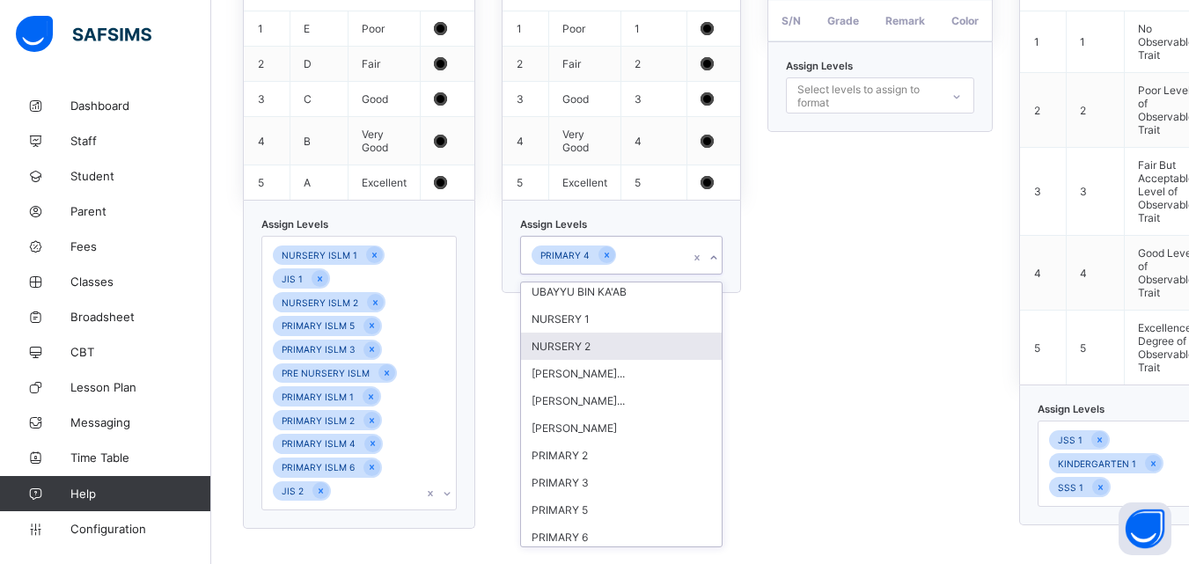
scroll to position [154, 0]
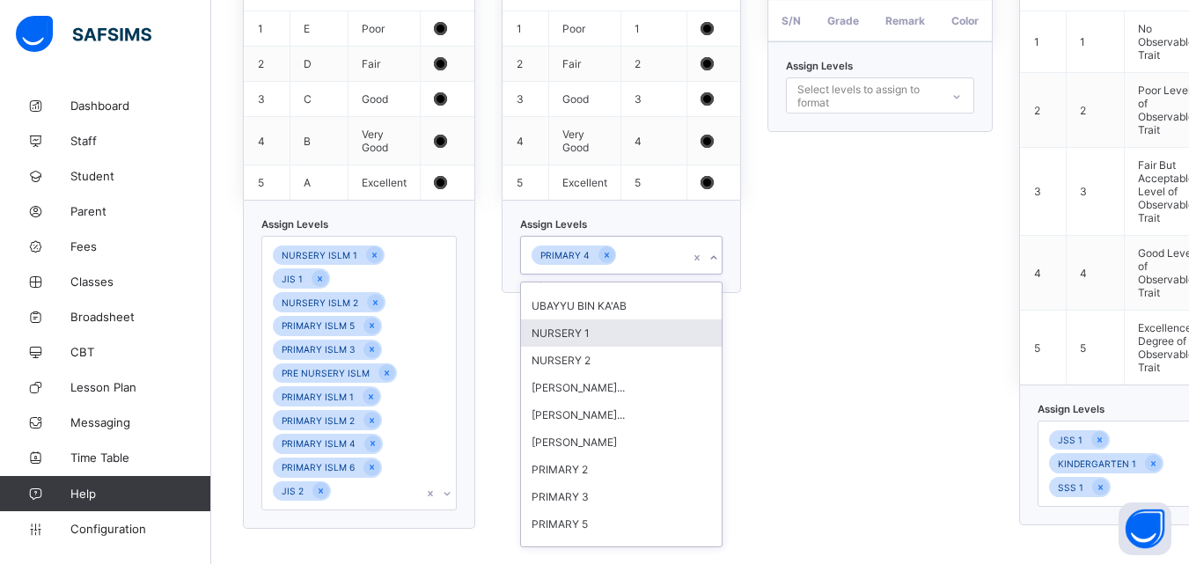
click at [587, 325] on div "NURSERY 1" at bounding box center [622, 333] width 202 height 27
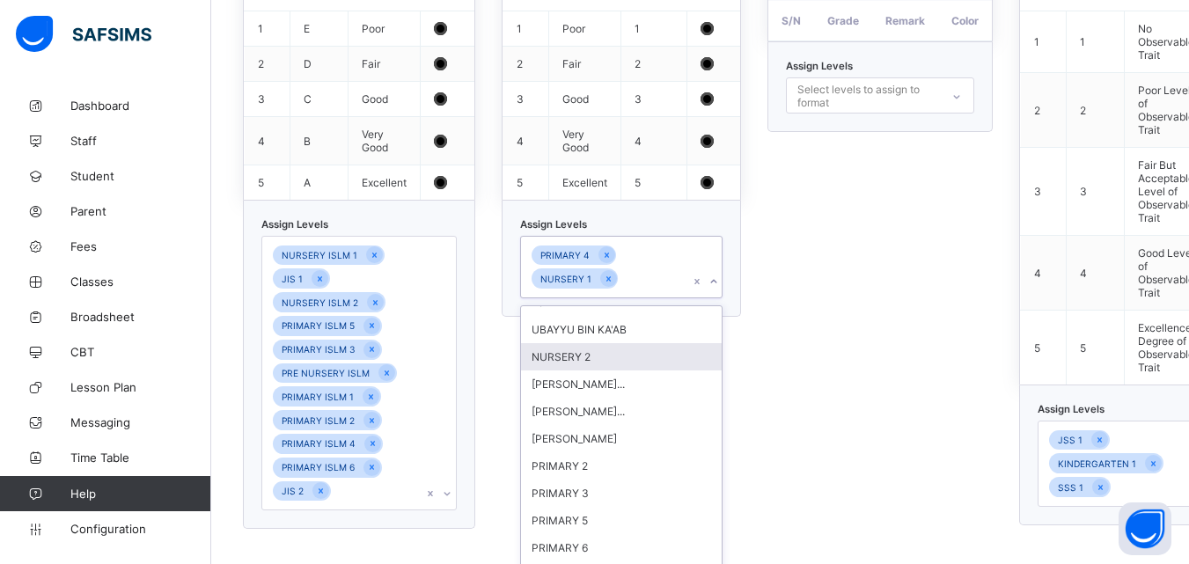
click at [587, 349] on div "NURSERY 2" at bounding box center [622, 356] width 202 height 27
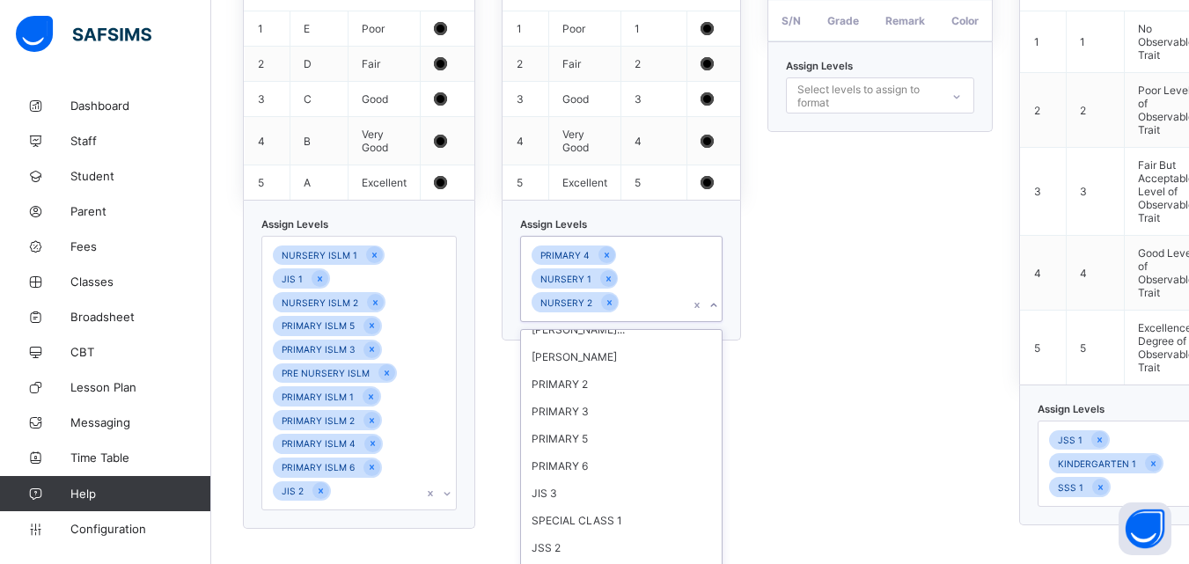
scroll to position [252, 0]
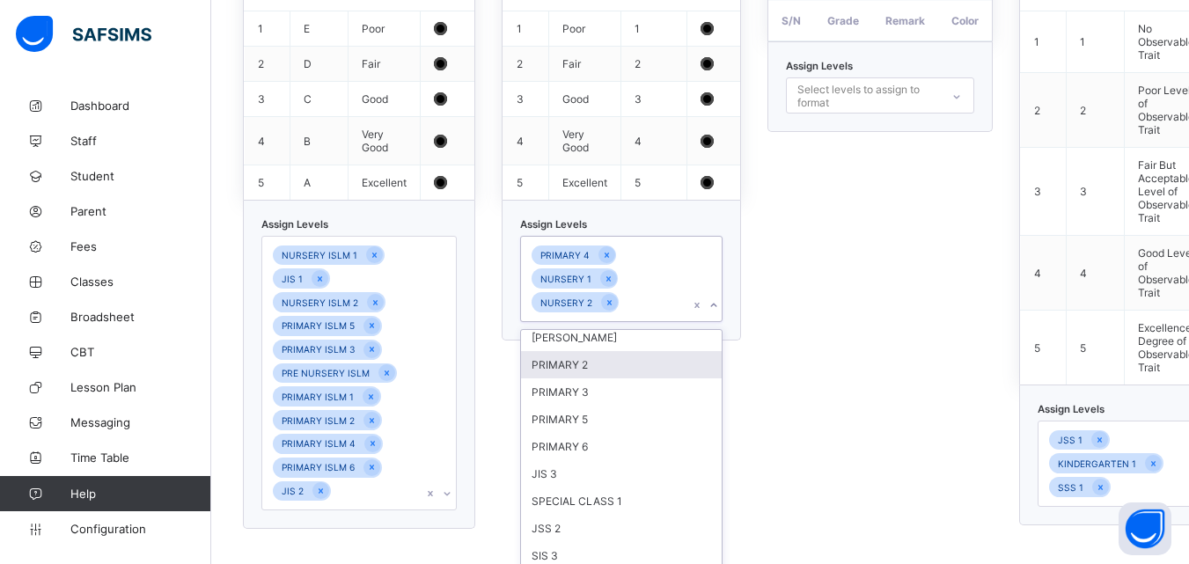
click at [566, 357] on div "PRIMARY 2" at bounding box center [622, 364] width 202 height 27
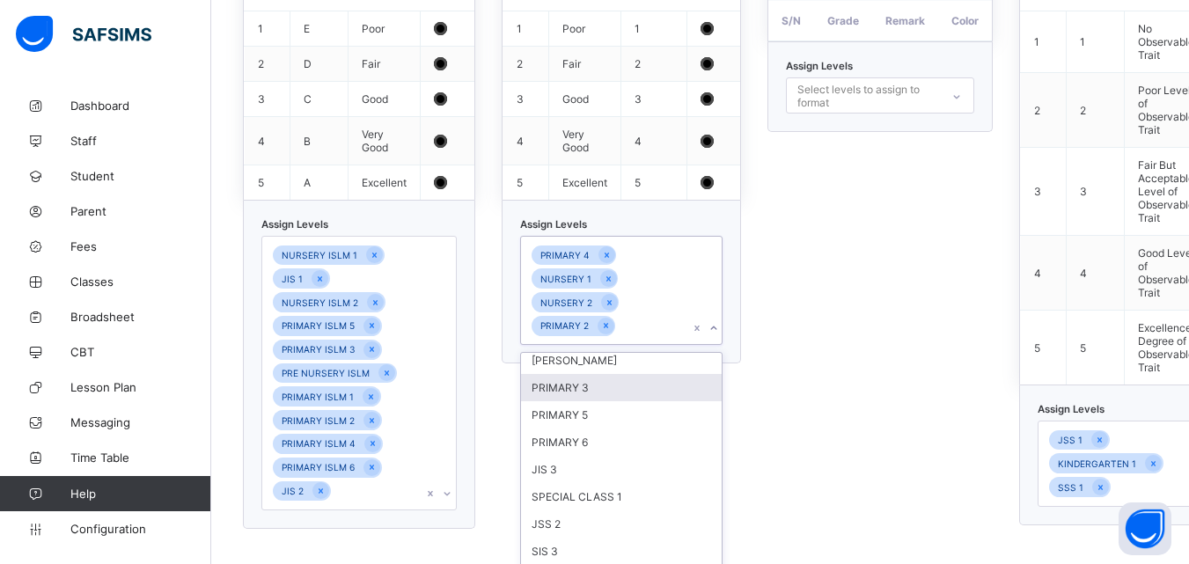
click at [574, 386] on div "PRIMARY 3" at bounding box center [622, 387] width 202 height 27
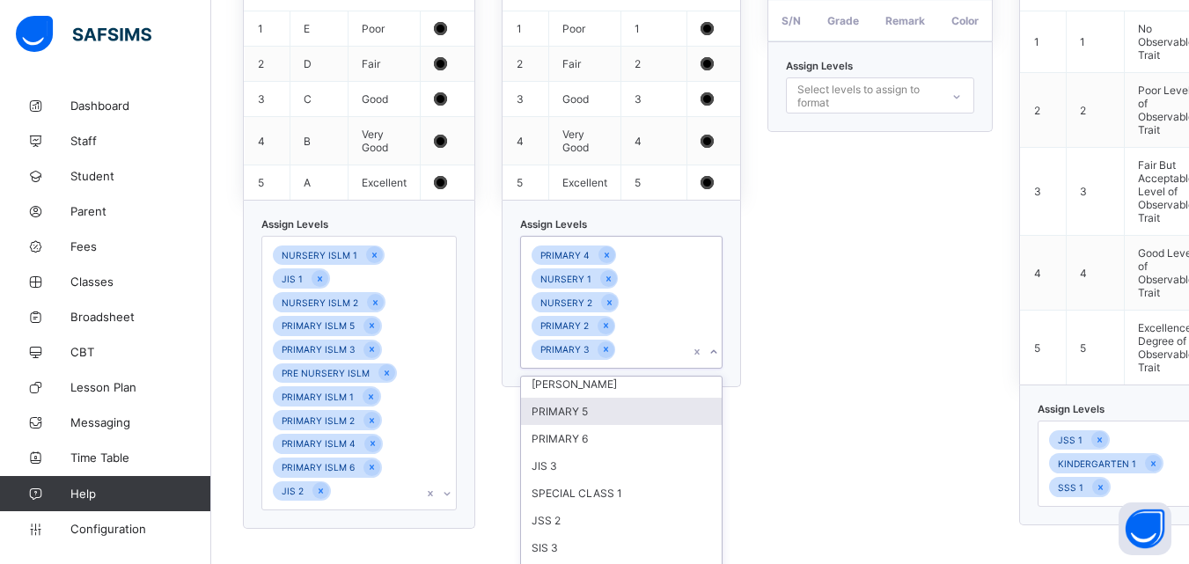
click at [574, 406] on div "PRIMARY 5" at bounding box center [622, 411] width 202 height 27
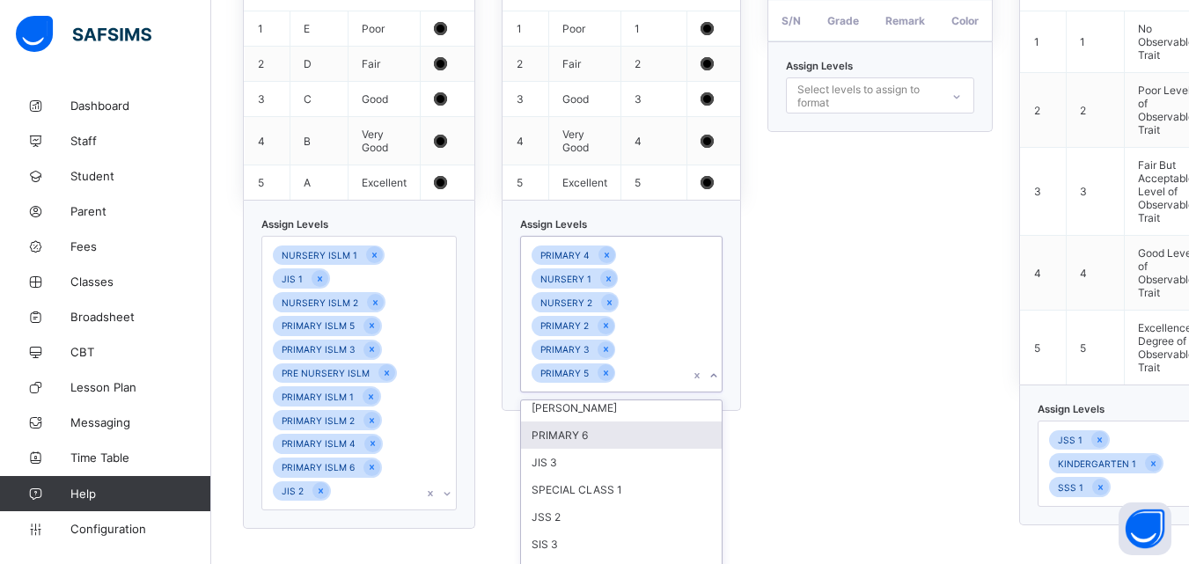
click at [574, 427] on div "PRIMARY 6" at bounding box center [622, 435] width 202 height 27
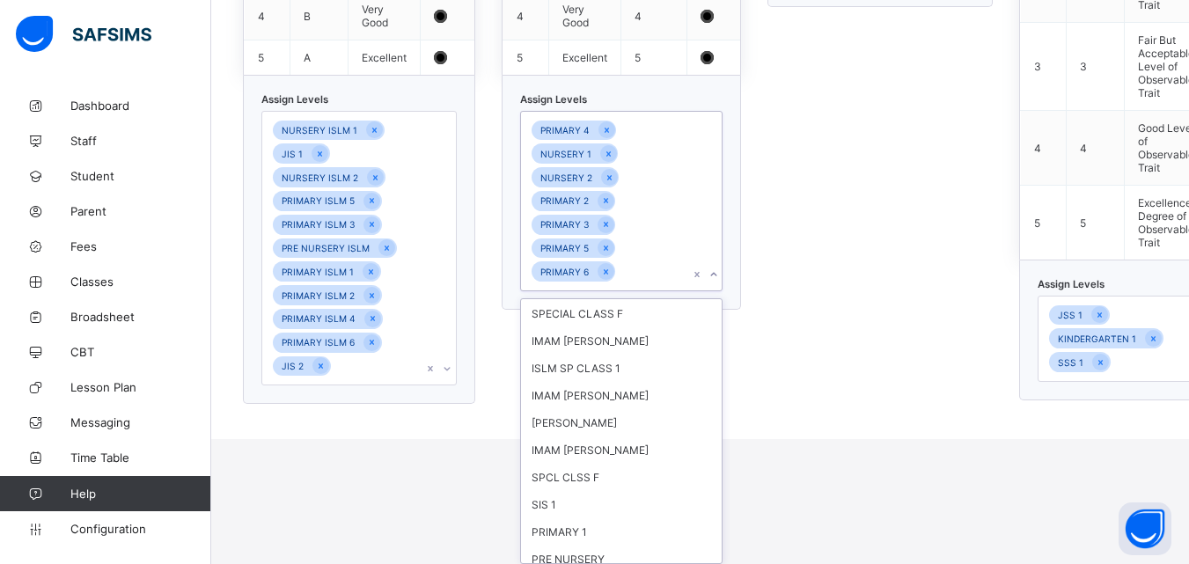
scroll to position [1346, 0]
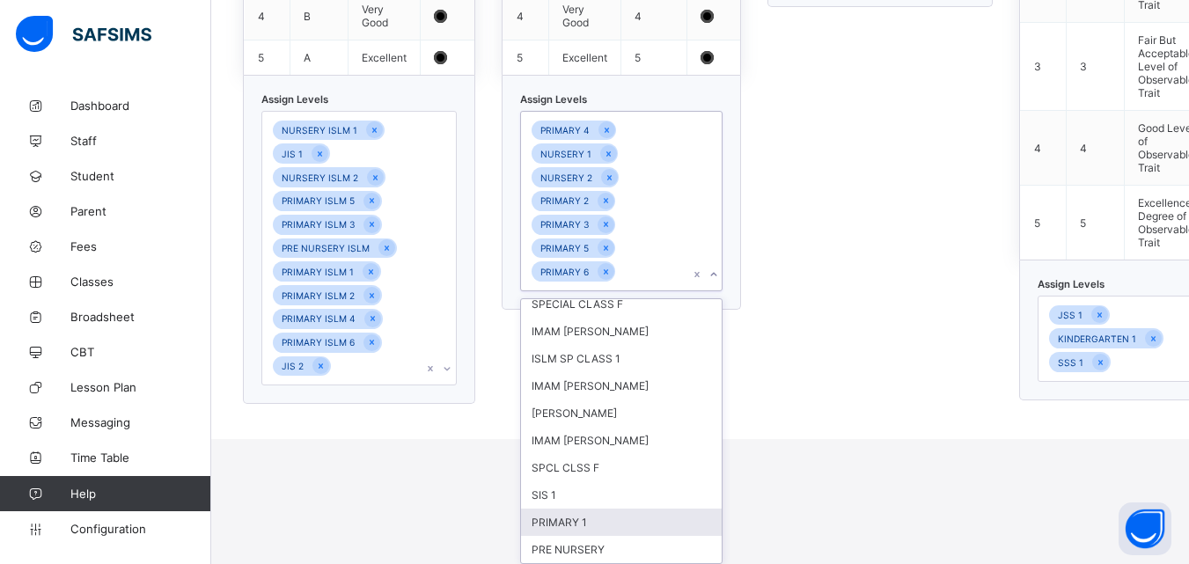
click at [619, 519] on div "PRIMARY 1" at bounding box center [622, 522] width 202 height 27
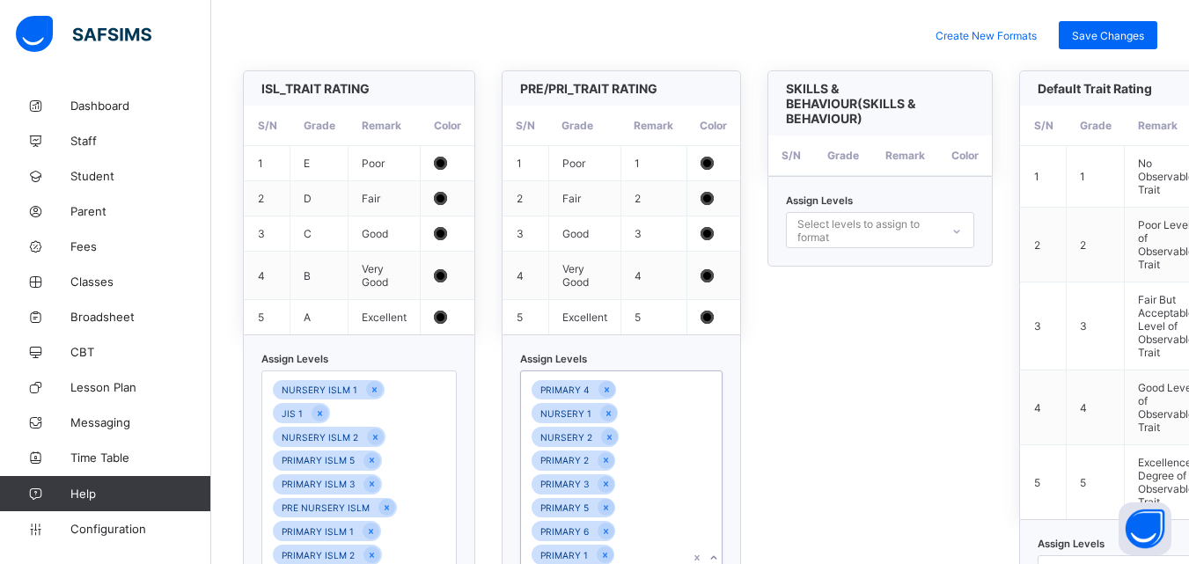
scroll to position [461, 0]
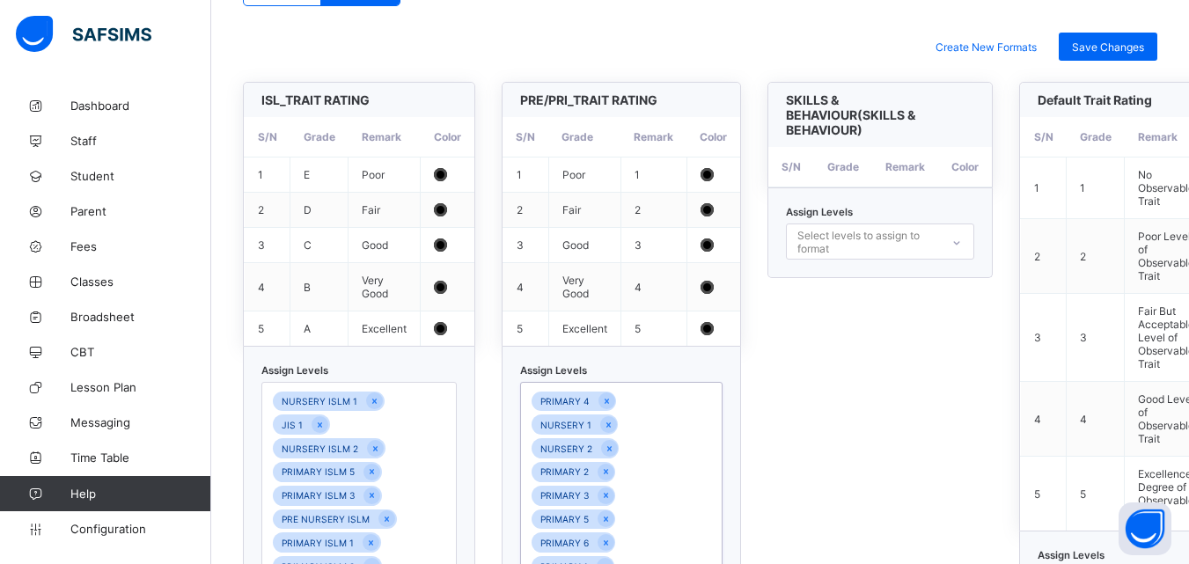
click at [957, 239] on icon at bounding box center [957, 243] width 11 height 18
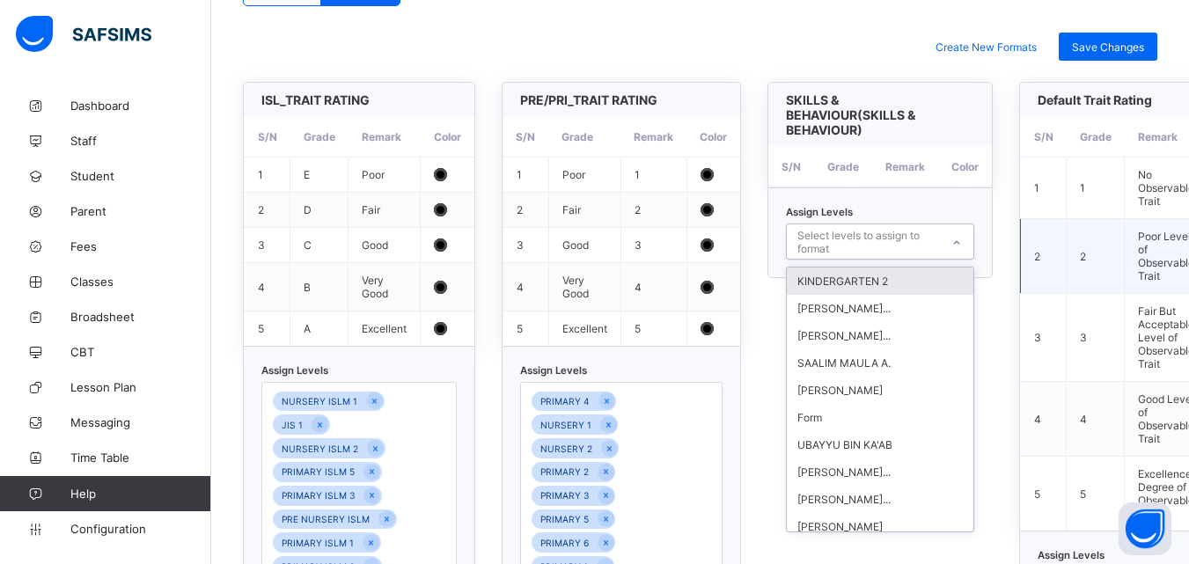
click at [1021, 264] on td "2" at bounding box center [1044, 256] width 46 height 75
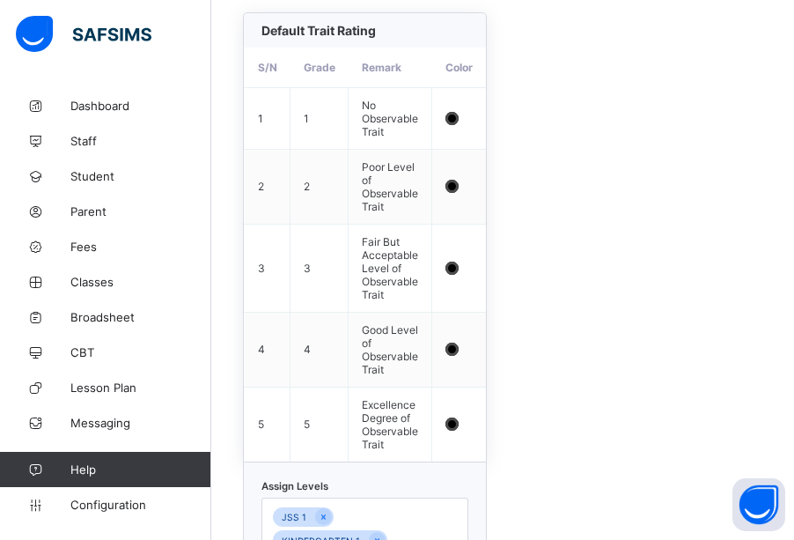
scroll to position [1371, 0]
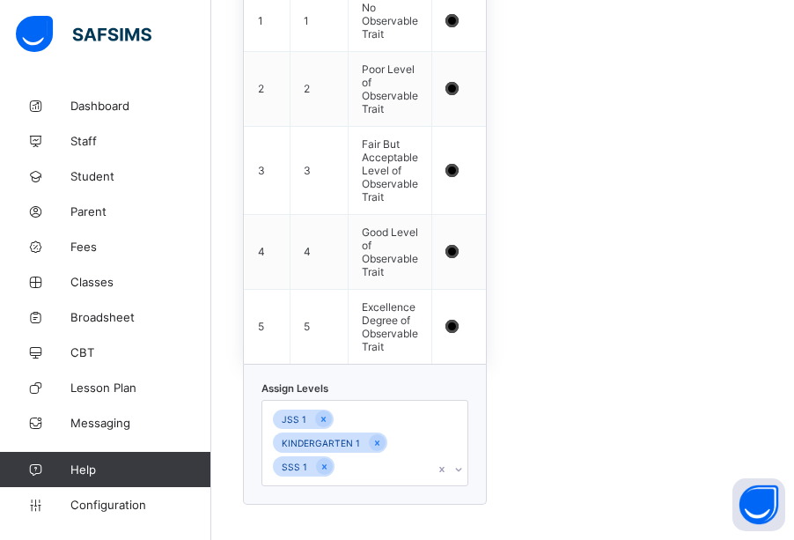
click at [455, 464] on div "JSS 1 KINDERGARTEN 1 SSS 1" at bounding box center [364, 443] width 207 height 86
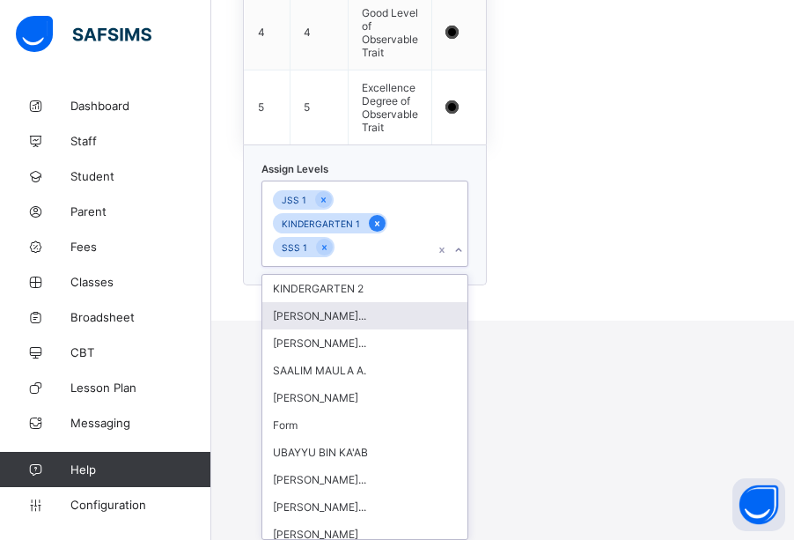
click at [378, 221] on icon at bounding box center [377, 223] width 10 height 12
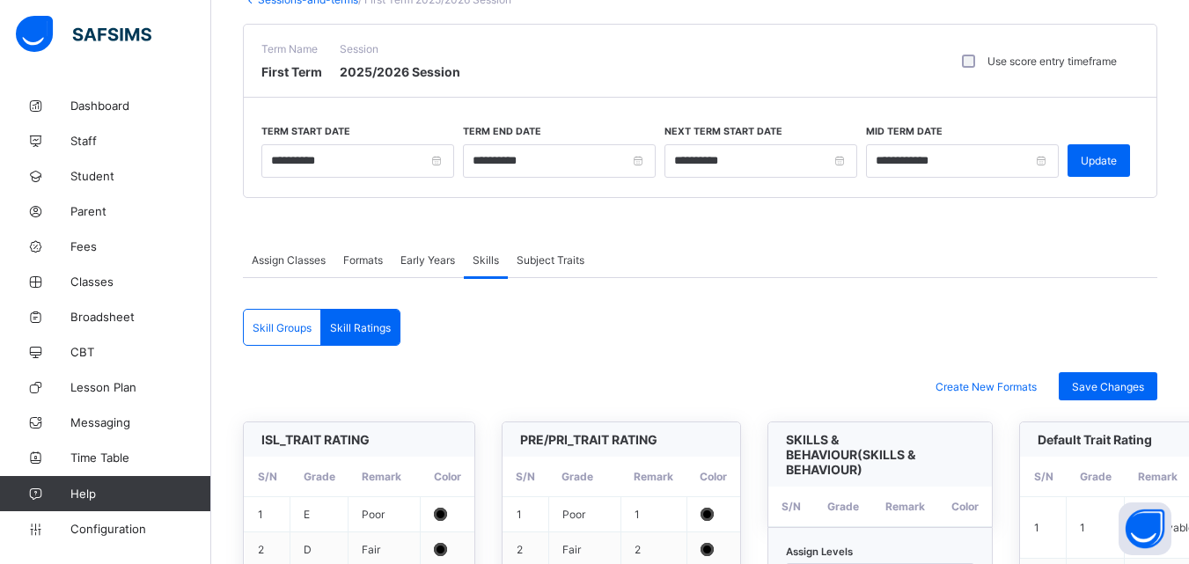
scroll to position [131, 0]
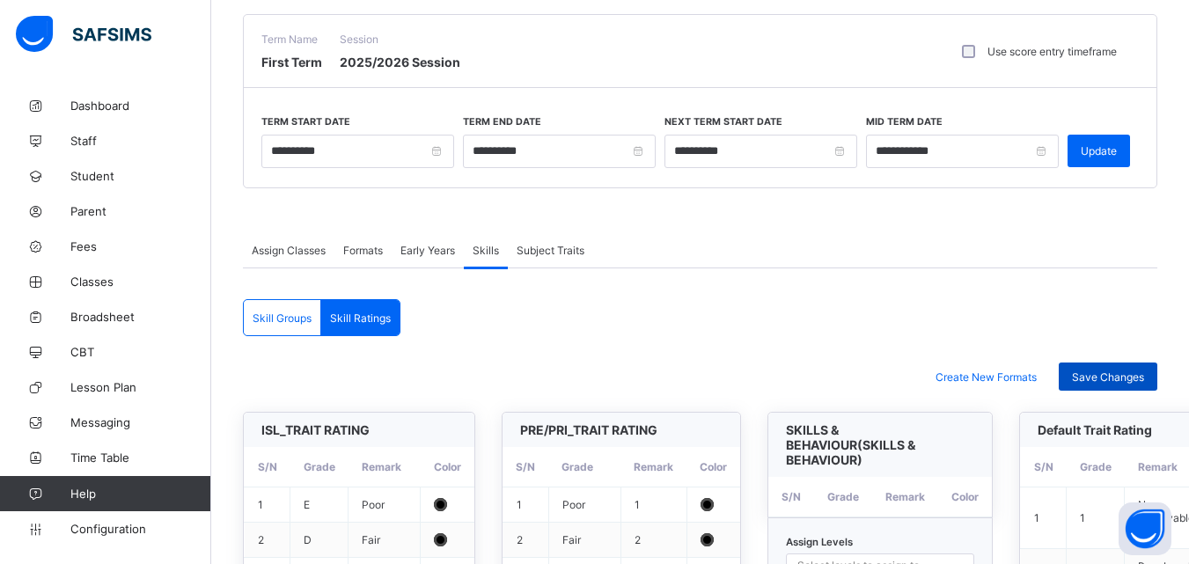
click at [1101, 371] on span "Save Changes" at bounding box center [1108, 377] width 72 height 13
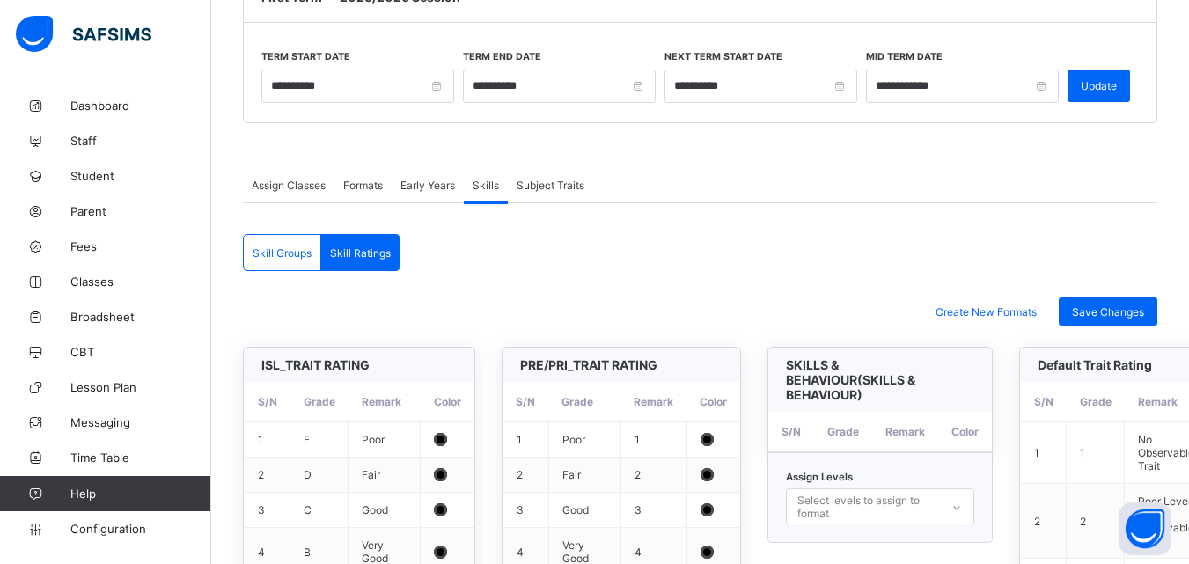
scroll to position [99, 0]
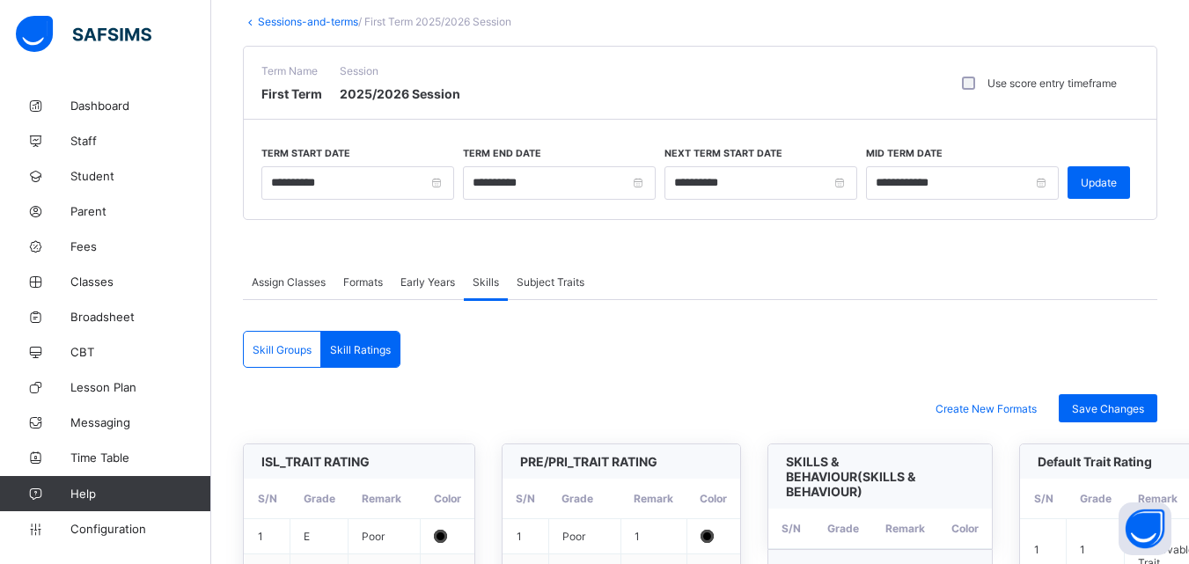
click at [357, 276] on span "Formats" at bounding box center [363, 282] width 40 height 13
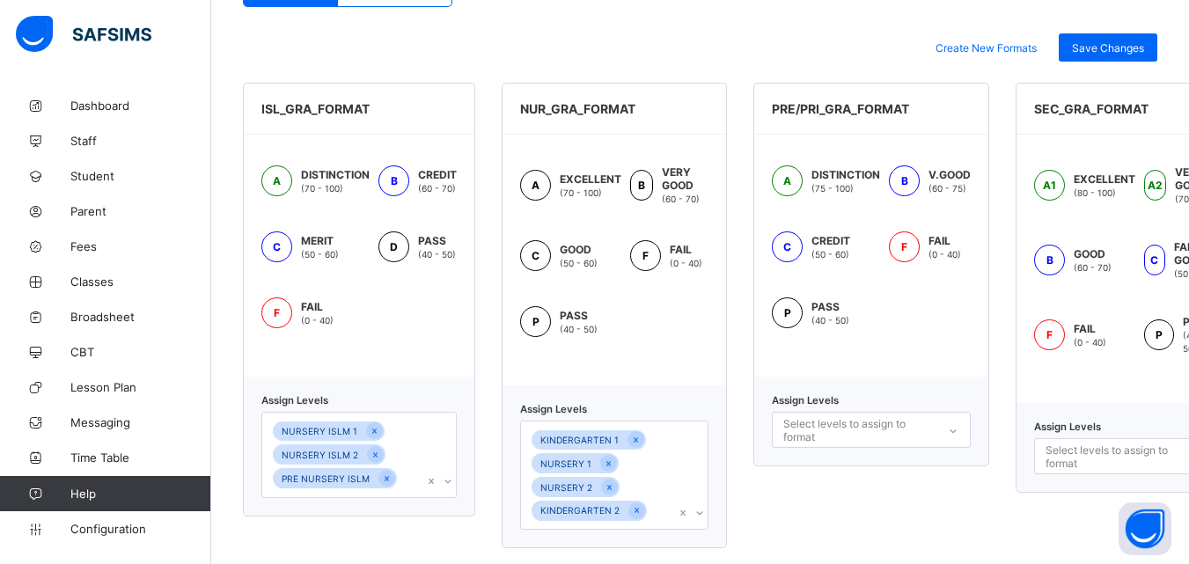
scroll to position [466, 0]
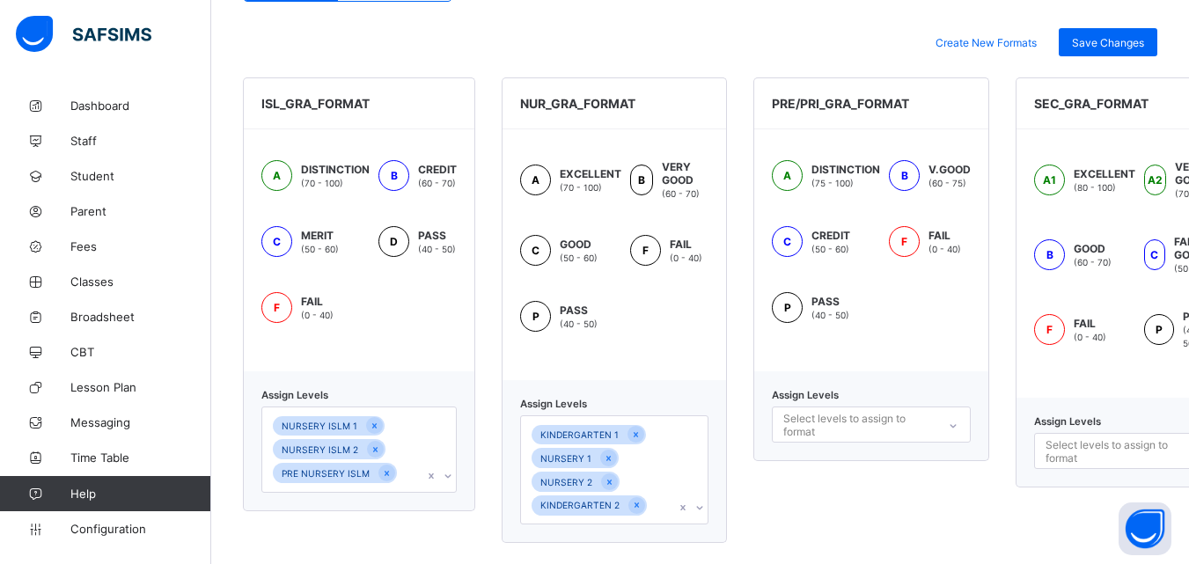
click at [955, 418] on div "Assign Levels Select levels to assign to format" at bounding box center [872, 417] width 236 height 90
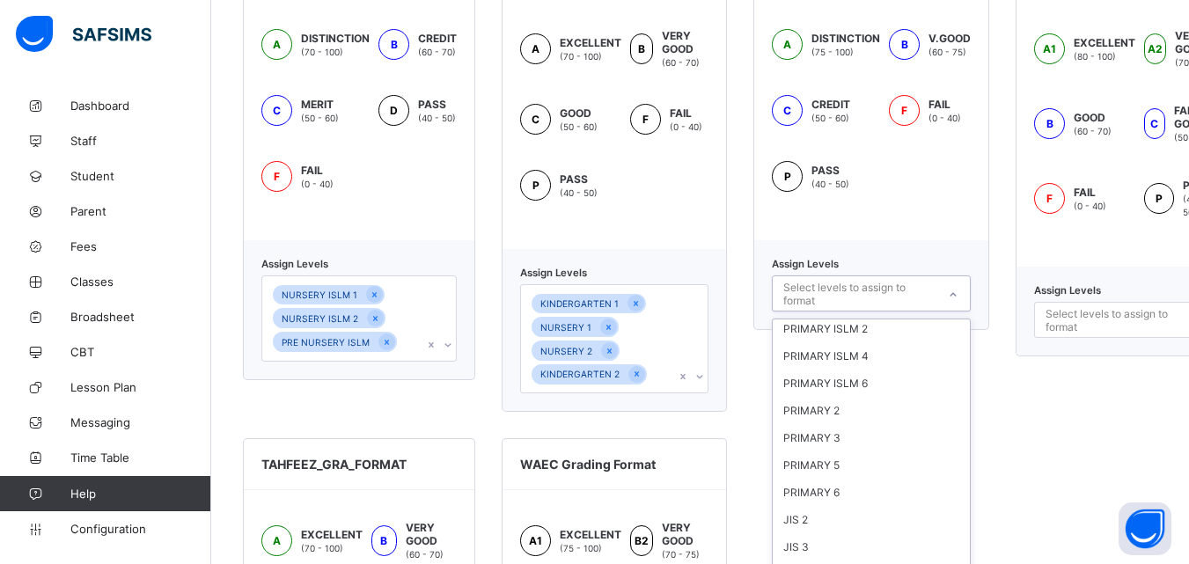
scroll to position [340, 0]
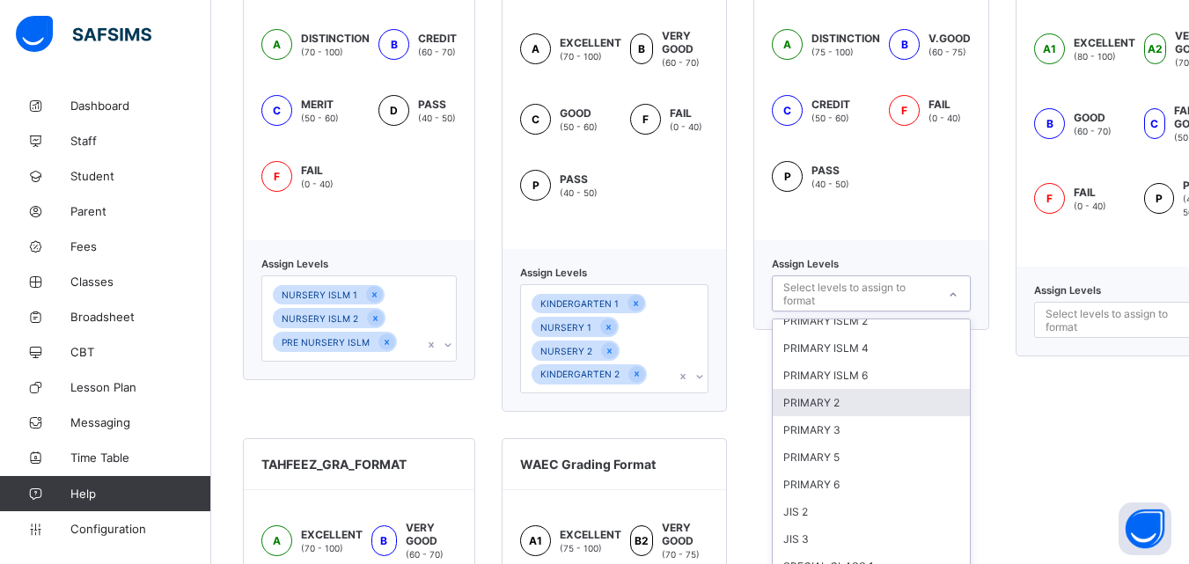
click at [859, 393] on div "PRIMARY 2" at bounding box center [871, 402] width 197 height 27
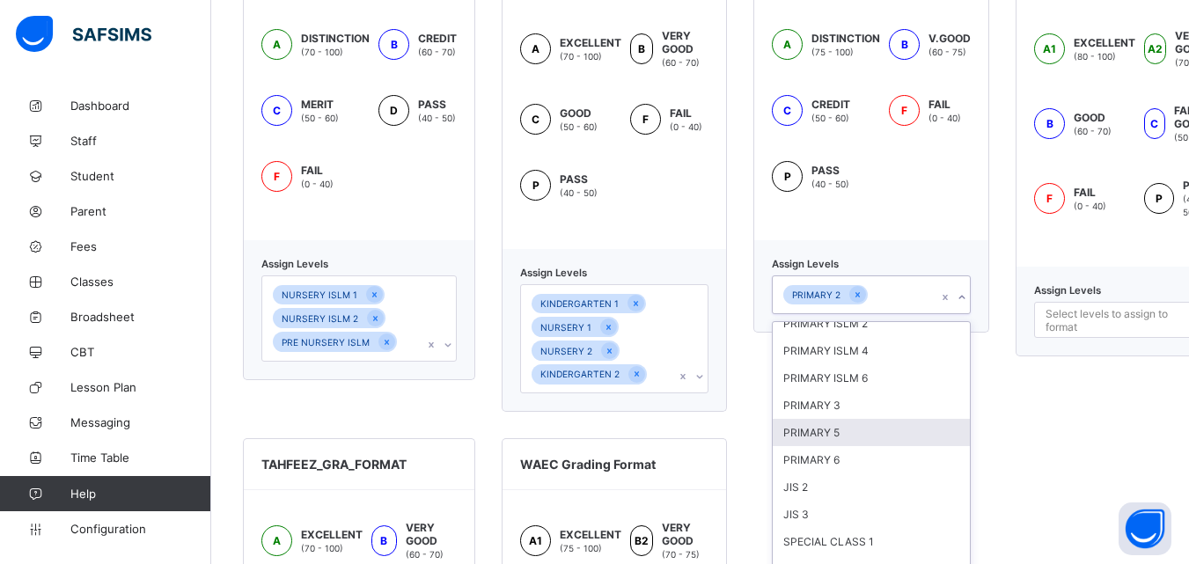
click at [826, 437] on div "PRIMARY 5" at bounding box center [871, 432] width 197 height 27
click at [817, 416] on div "PRIMARY 3" at bounding box center [871, 429] width 197 height 27
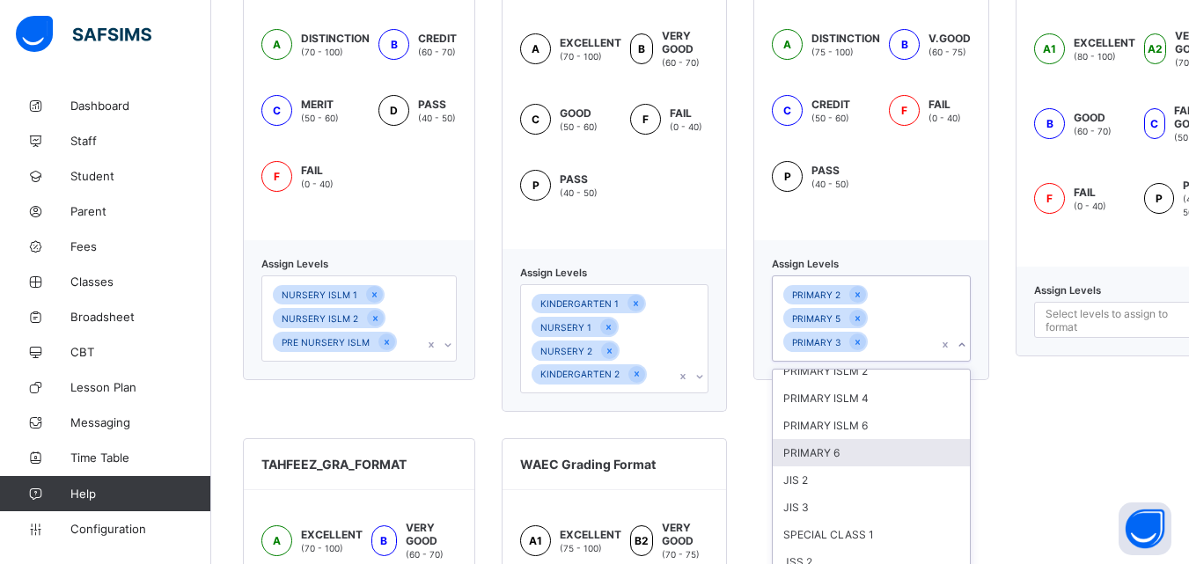
click at [814, 452] on div "PRIMARY 6" at bounding box center [871, 452] width 197 height 27
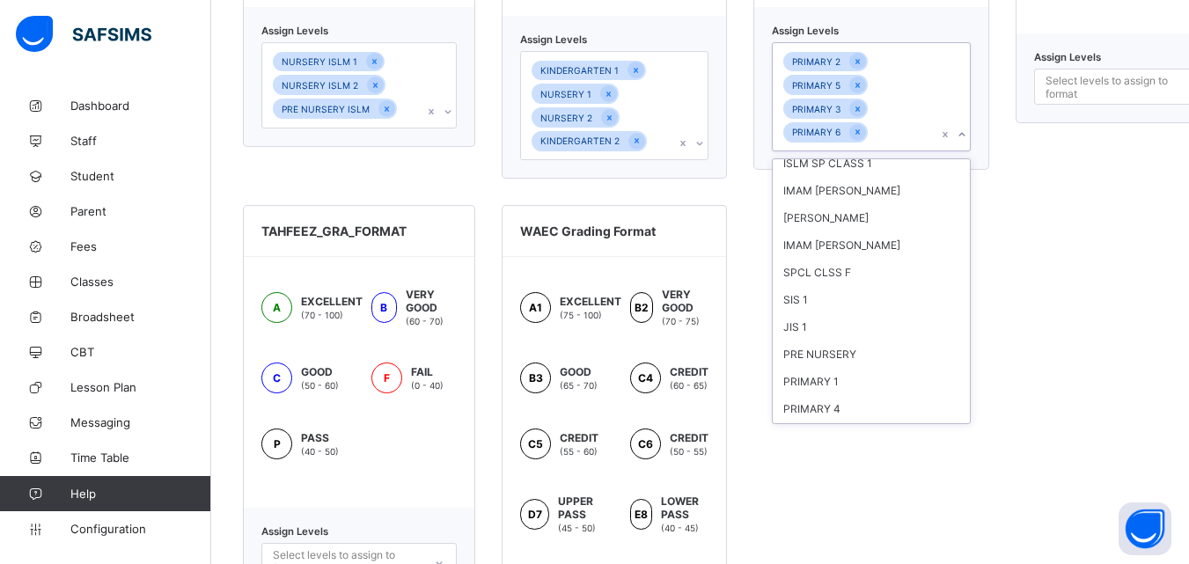
scroll to position [1619, 0]
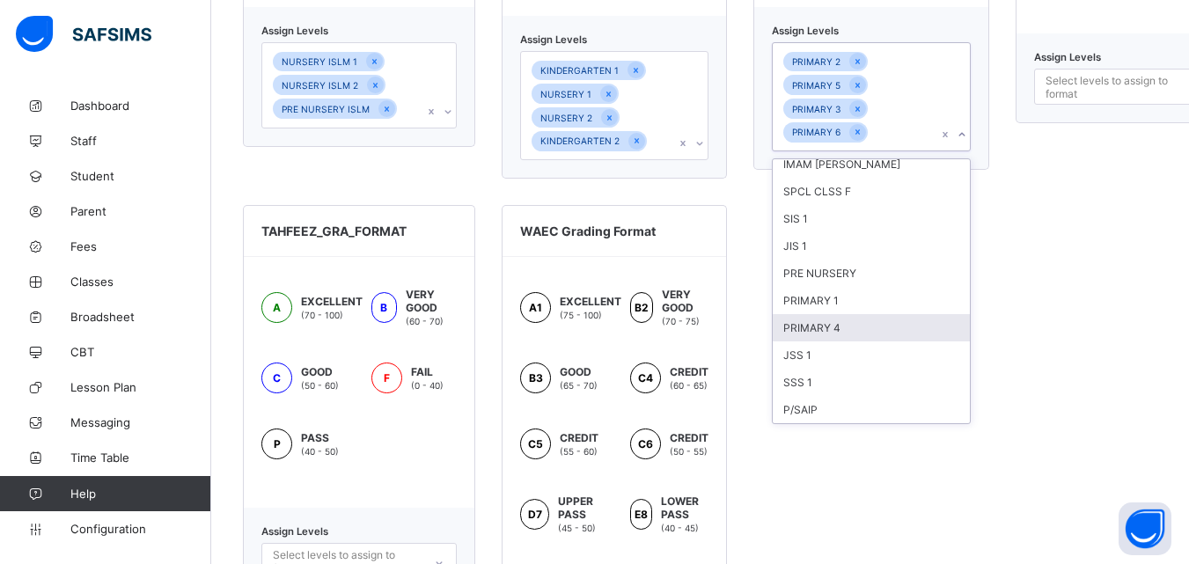
click at [816, 328] on div "PRIMARY 4" at bounding box center [871, 327] width 197 height 27
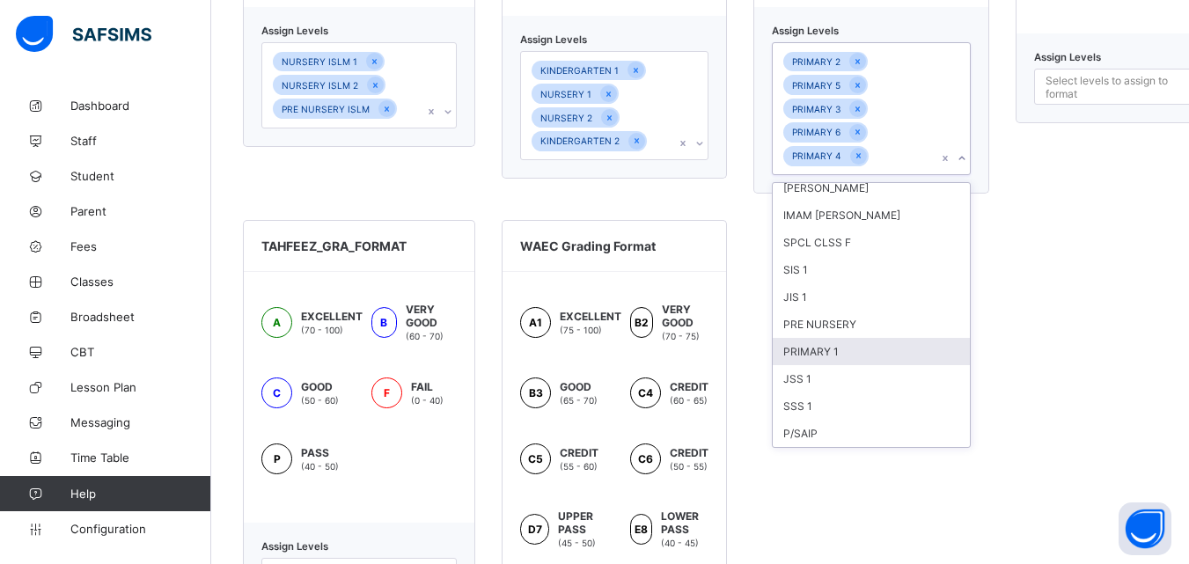
click at [820, 348] on div "PRIMARY 1" at bounding box center [871, 351] width 197 height 27
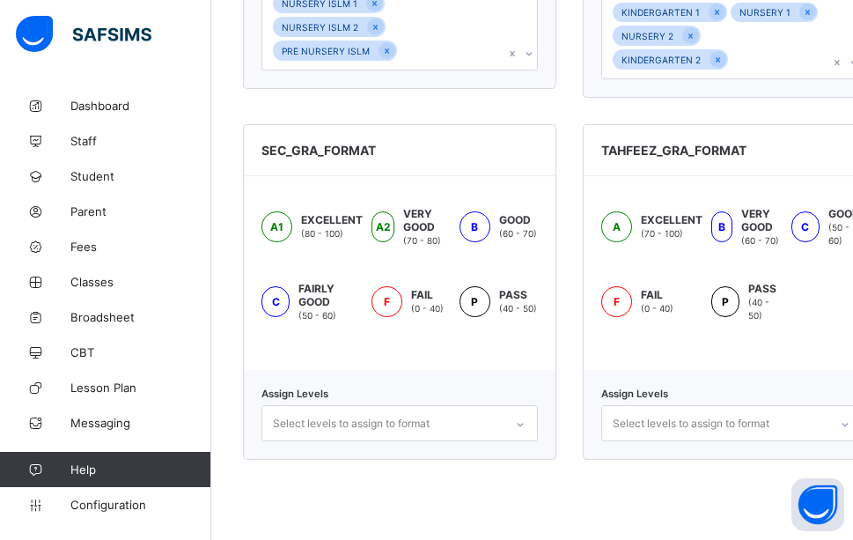
scroll to position [972, 0]
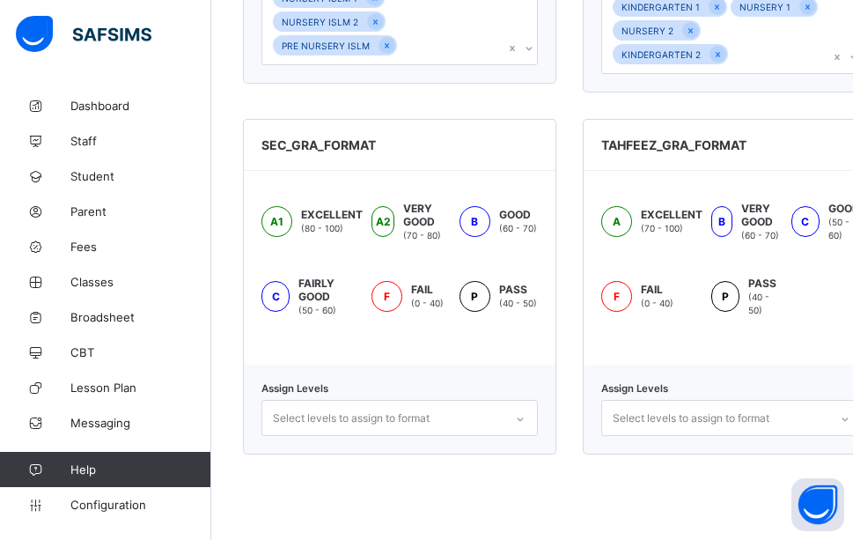
click at [520, 402] on div "Select levels to assign to format" at bounding box center [399, 418] width 276 height 36
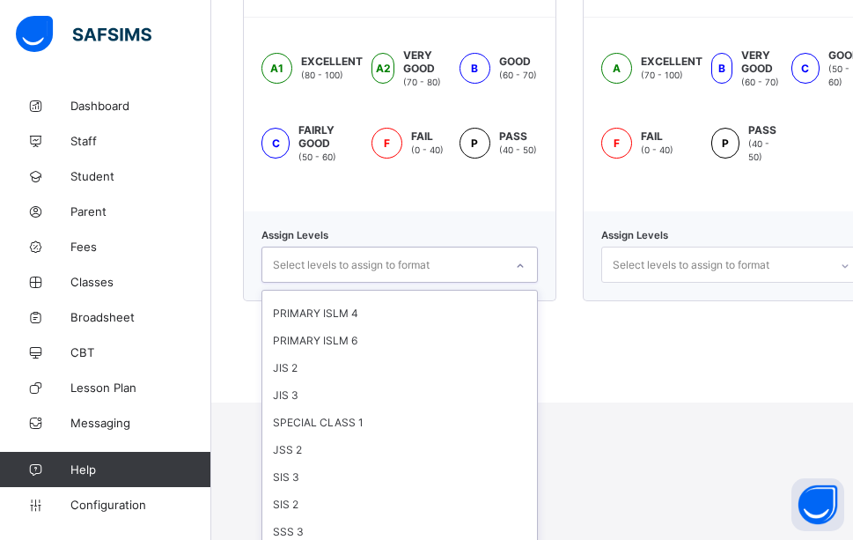
scroll to position [353, 0]
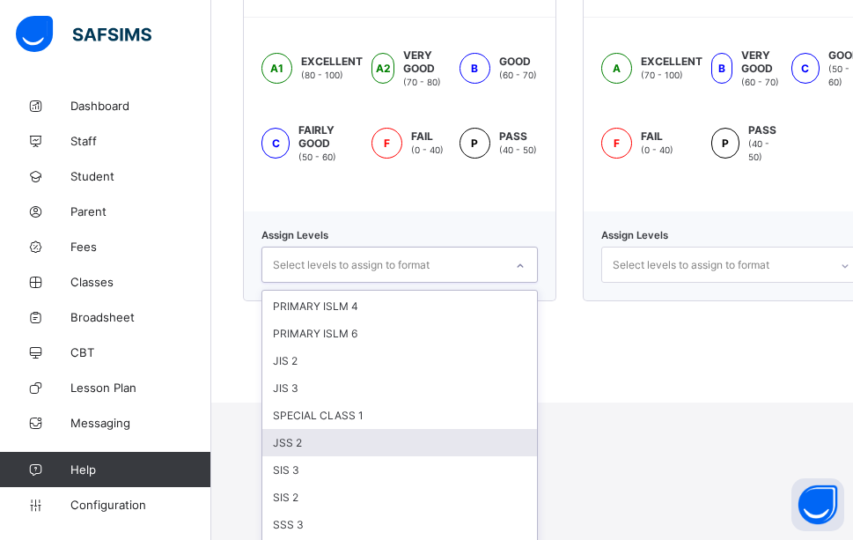
click at [333, 429] on div "JSS 2" at bounding box center [399, 442] width 275 height 27
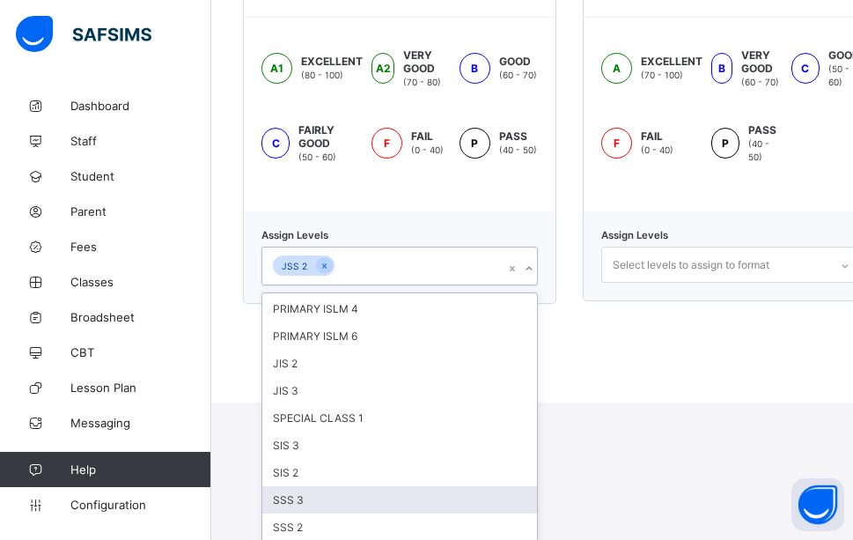
click at [312, 486] on div "SSS 3" at bounding box center [399, 499] width 275 height 27
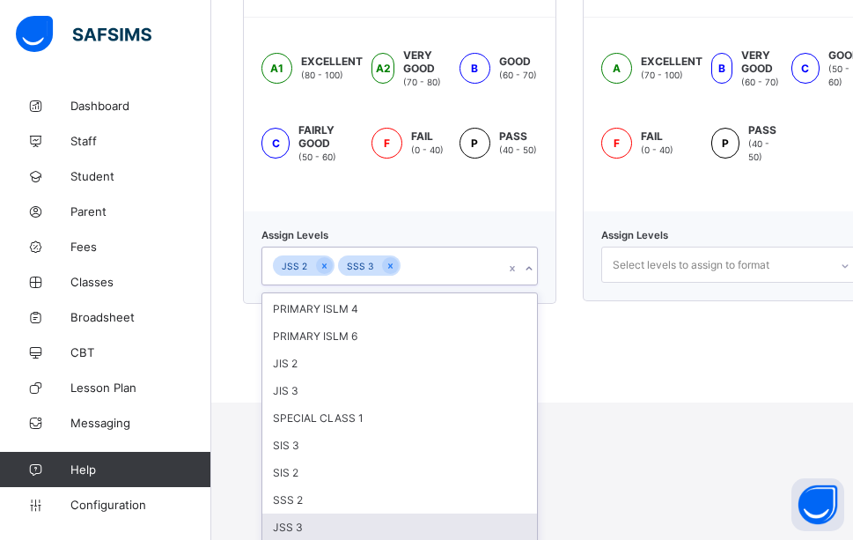
click at [301, 513] on div "JSS 3" at bounding box center [399, 526] width 275 height 27
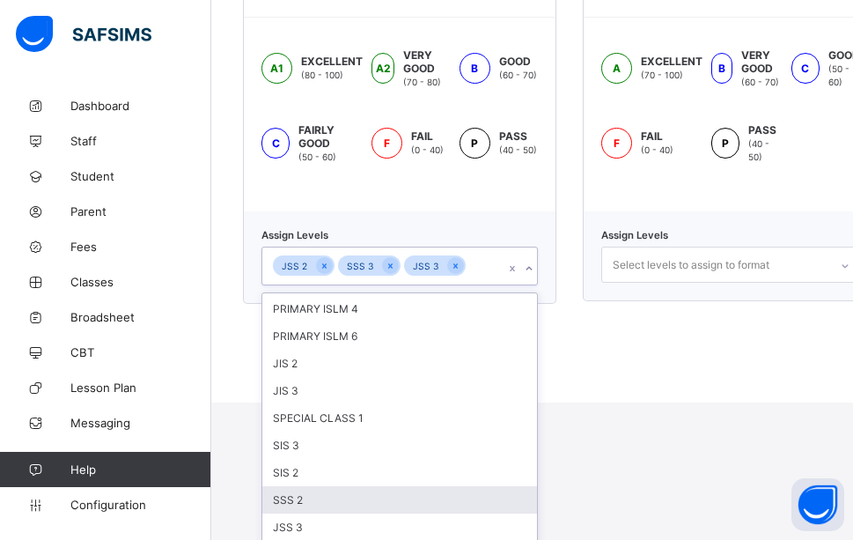
click at [302, 486] on div "SSS 2" at bounding box center [399, 499] width 275 height 27
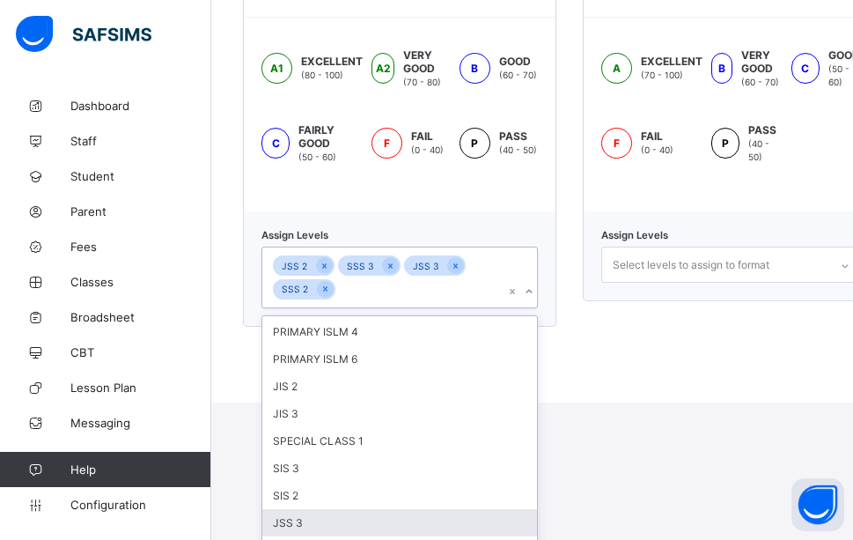
click at [292, 514] on div "JSS 3" at bounding box center [399, 522] width 275 height 27
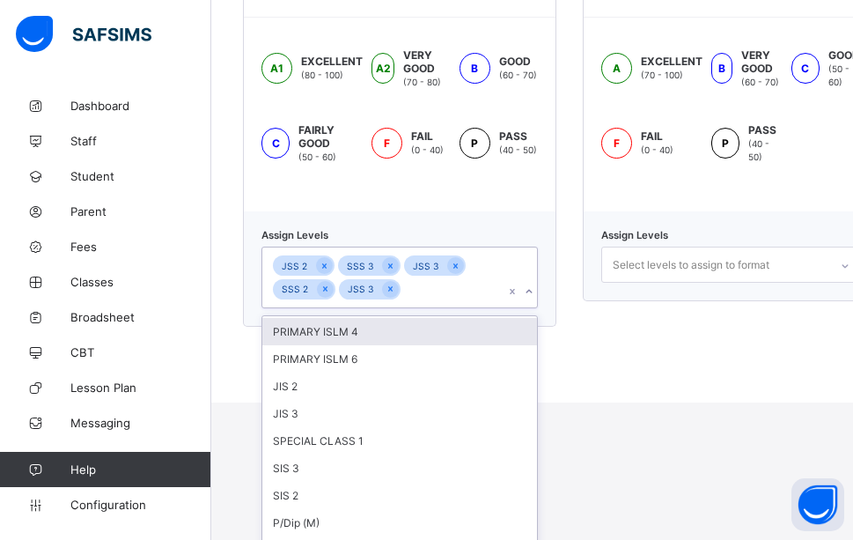
click at [379, 277] on div "SEC_GRA_FORMAT A1 EXCELLENT (80 - 100) A2 VERY GOOD (70 - 80) B GOOD (60 - 70) …" at bounding box center [399, 166] width 313 height 401
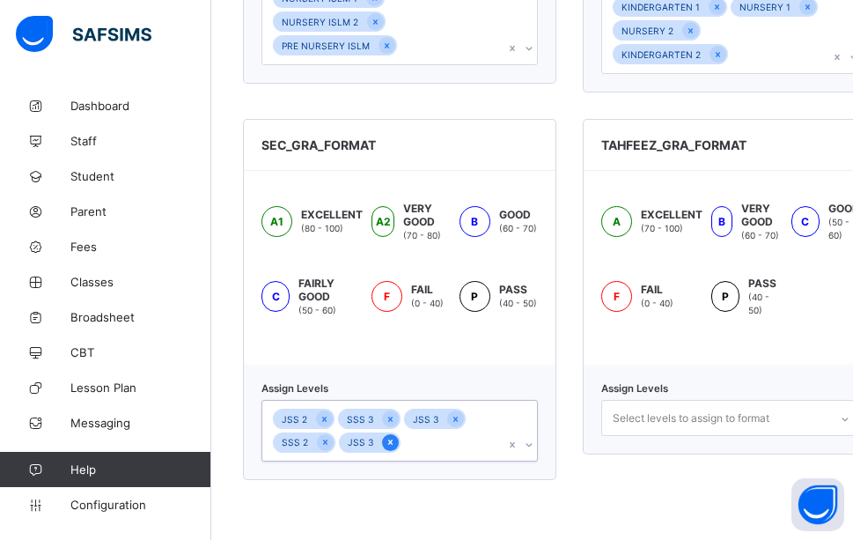
click at [386, 436] on icon at bounding box center [391, 442] width 10 height 12
click at [528, 432] on div "option JSS 3, deselected. 0 results available. Select is focused ,type to refin…" at bounding box center [399, 431] width 276 height 63
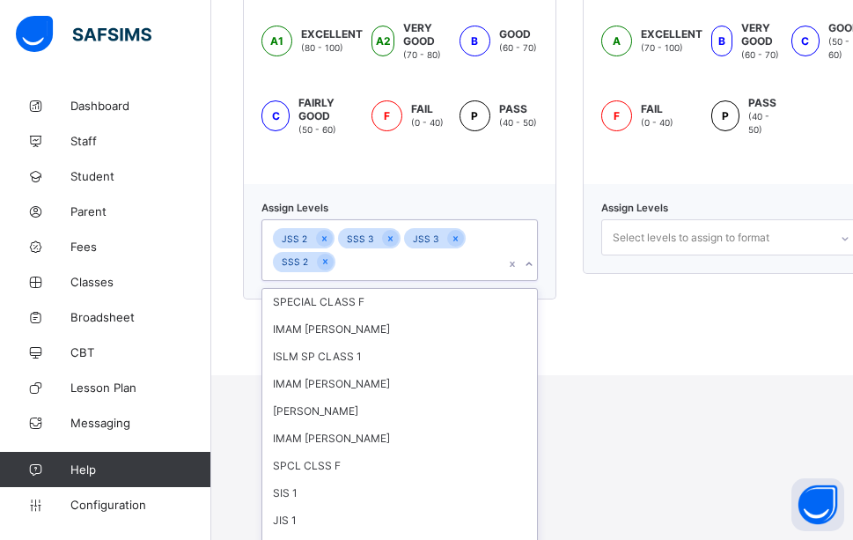
scroll to position [1455, 0]
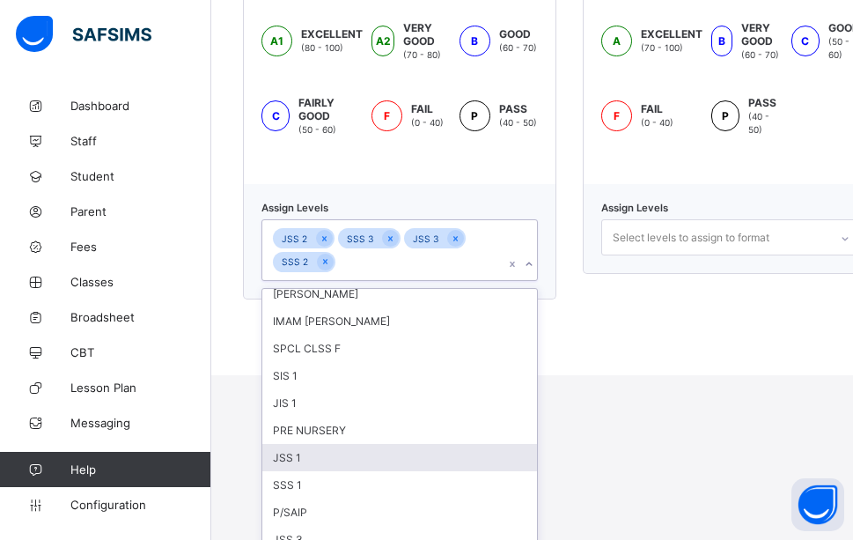
click at [275, 448] on div "JSS 1" at bounding box center [399, 457] width 275 height 27
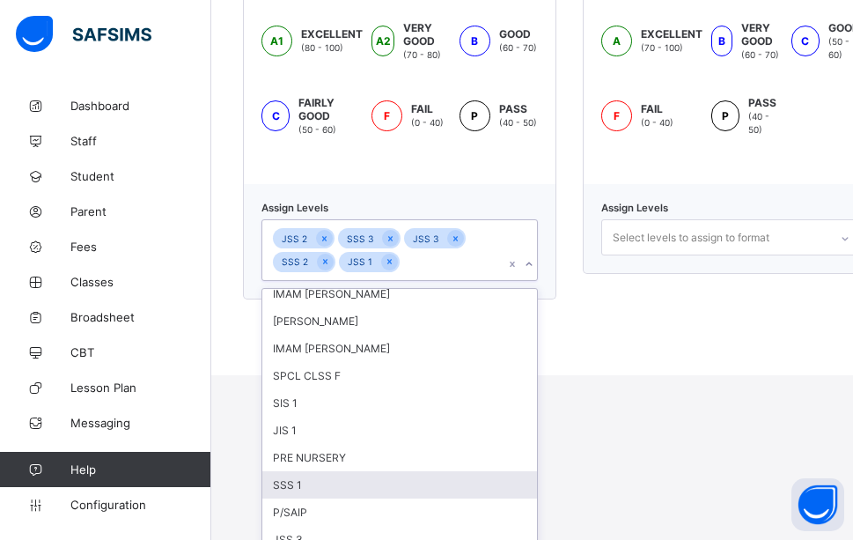
click at [283, 471] on div "SSS 1" at bounding box center [399, 484] width 275 height 27
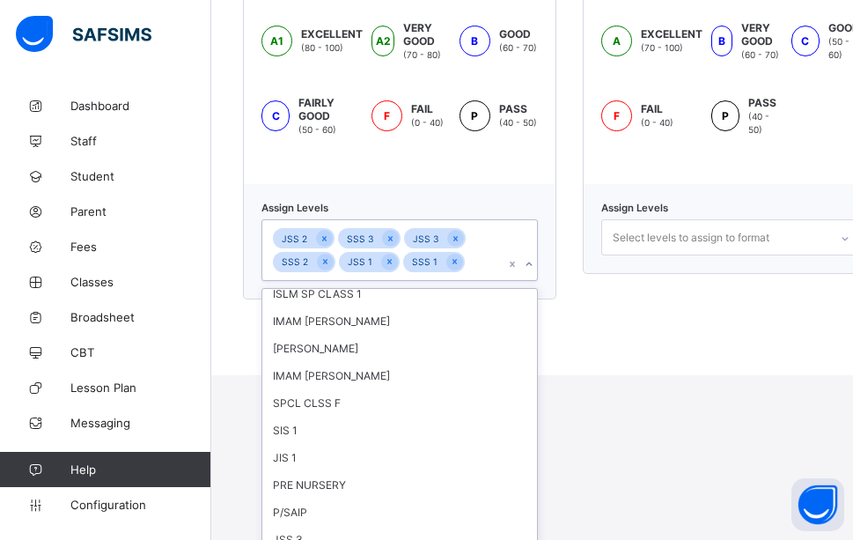
scroll to position [1401, 0]
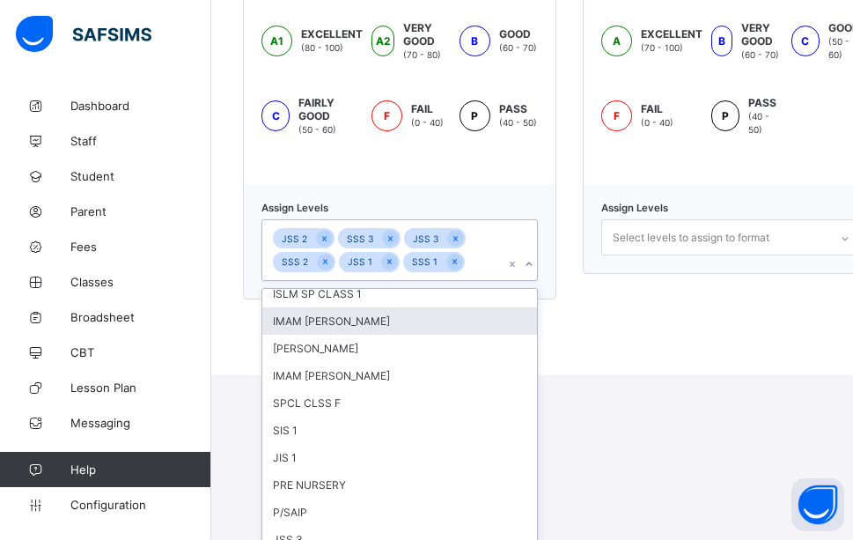
click at [689, 305] on div "TAHFEEZ_GRA_FORMAT A EXCELLENT (70 - 100) B VERY GOOD (60 - 70) C GOOD (50 - 60…" at bounding box center [732, 138] width 298 height 401
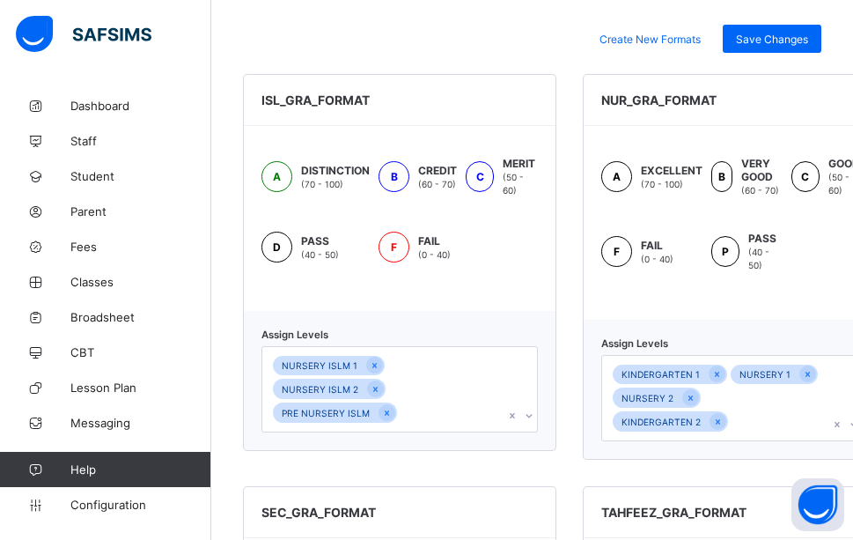
scroll to position [602, 0]
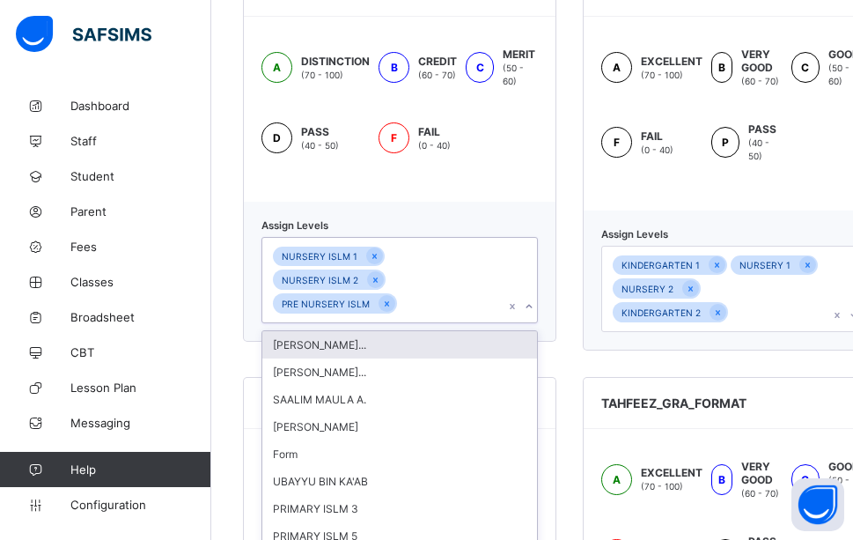
click at [527, 323] on div "option PRE NURSERY ISLM, selected. option ABDULLAHI BIN... focused, 1 of 61. 61…" at bounding box center [399, 280] width 276 height 86
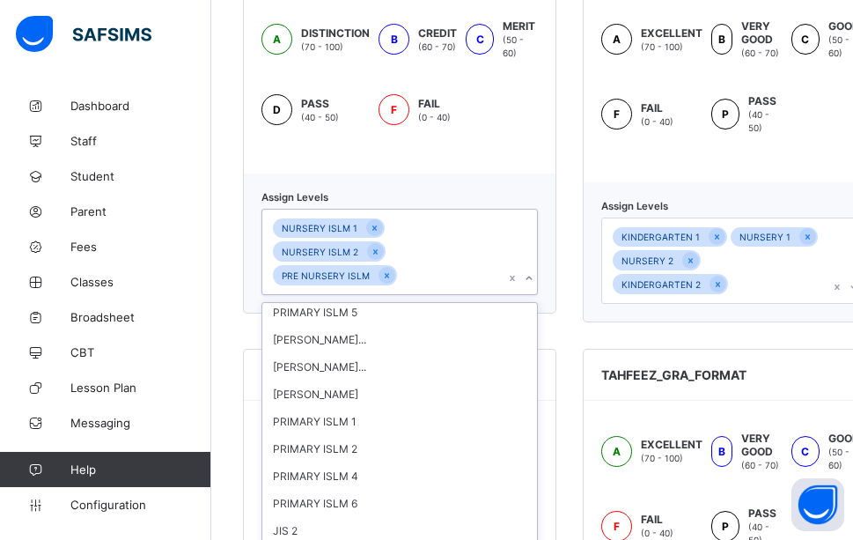
scroll to position [202, 0]
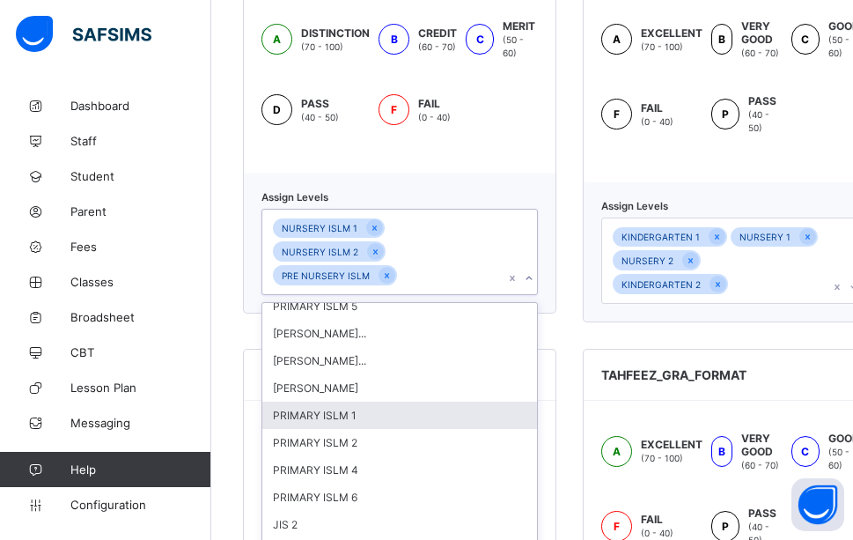
click at [334, 401] on div "PRIMARY ISLM 1" at bounding box center [399, 414] width 275 height 27
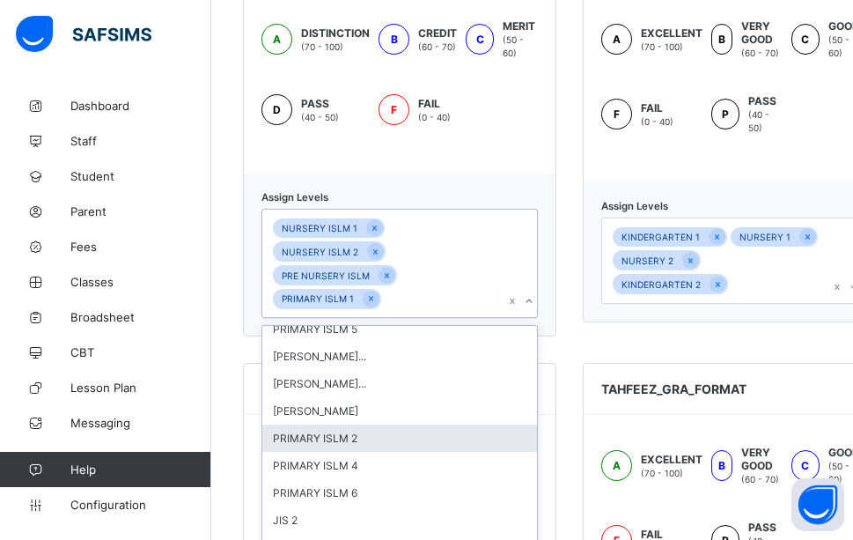
click at [335, 424] on div "PRIMARY ISLM 2" at bounding box center [399, 437] width 275 height 27
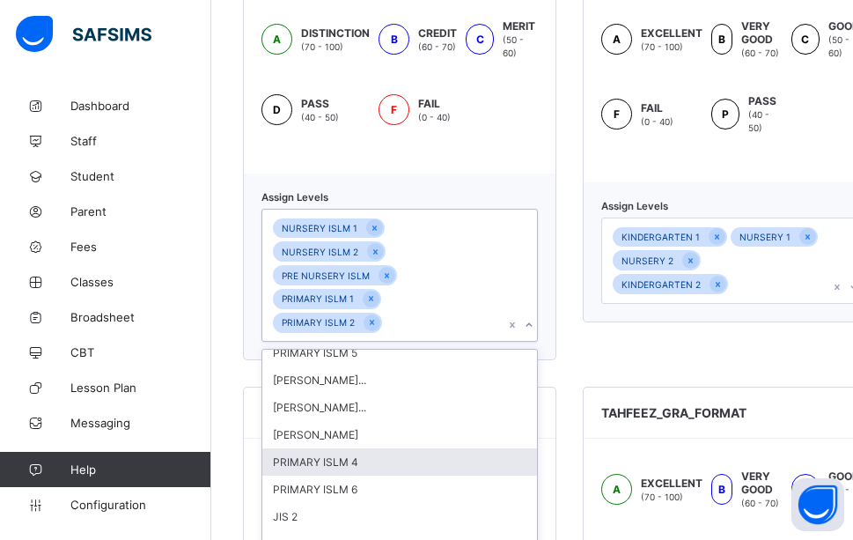
click at [333, 448] on div "PRIMARY ISLM 4" at bounding box center [399, 461] width 275 height 27
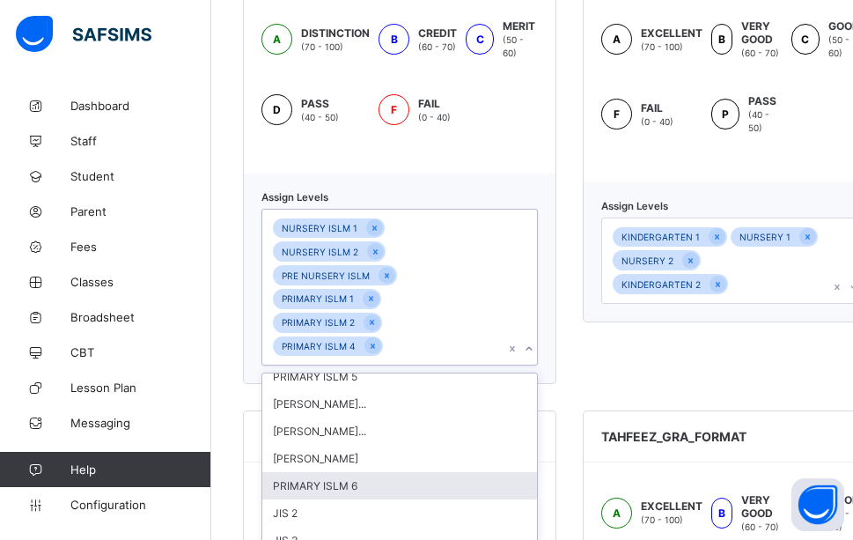
click at [335, 472] on div "PRIMARY ISLM 6" at bounding box center [399, 485] width 275 height 27
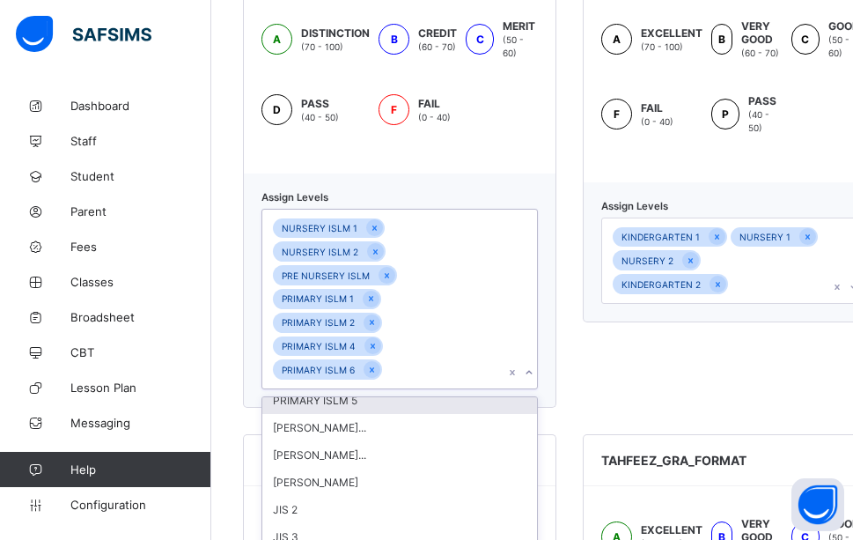
click at [347, 386] on div "PRIMARY ISLM 5" at bounding box center [399, 399] width 275 height 27
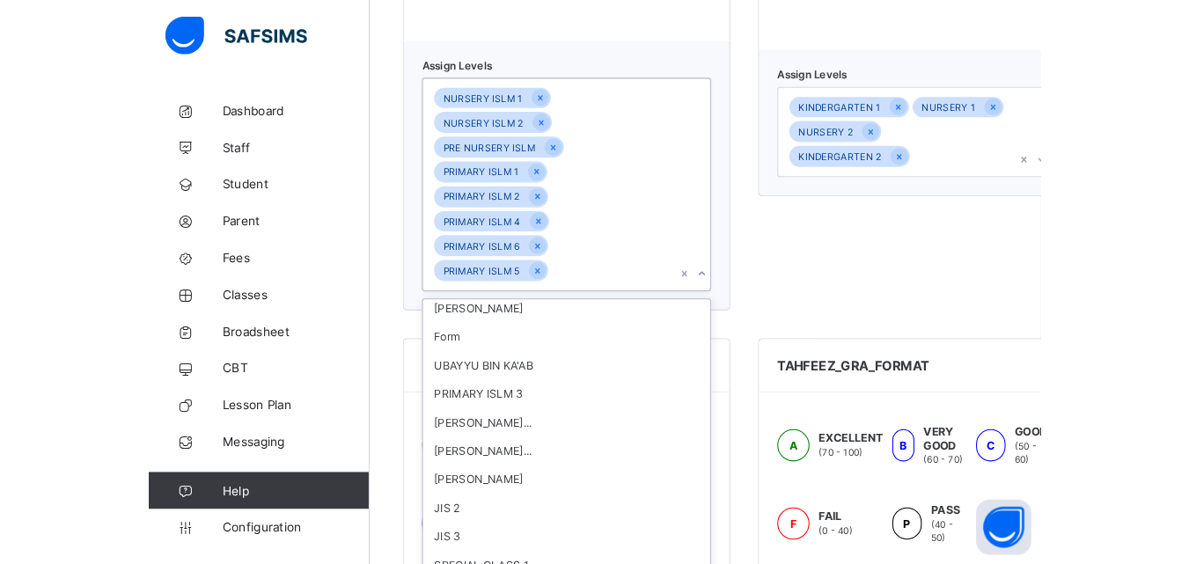
scroll to position [81, 0]
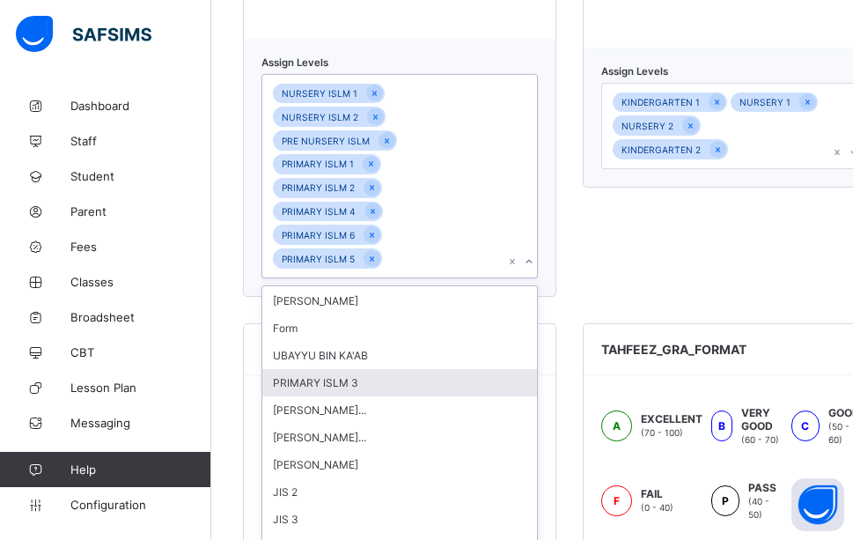
click at [315, 369] on div "PRIMARY ISLM 3" at bounding box center [399, 382] width 275 height 27
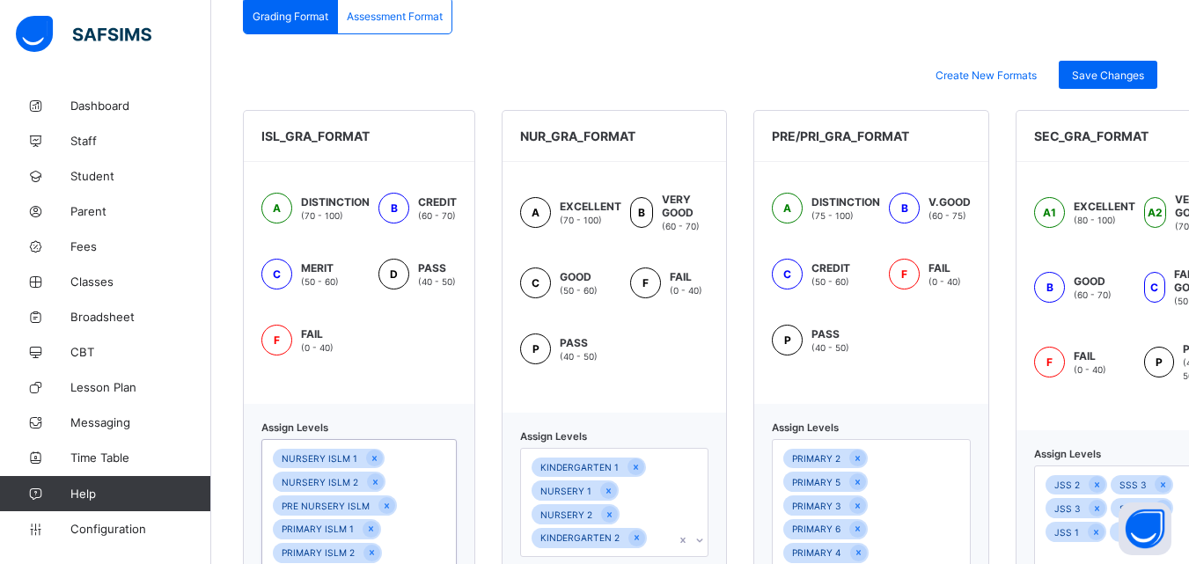
scroll to position [438, 0]
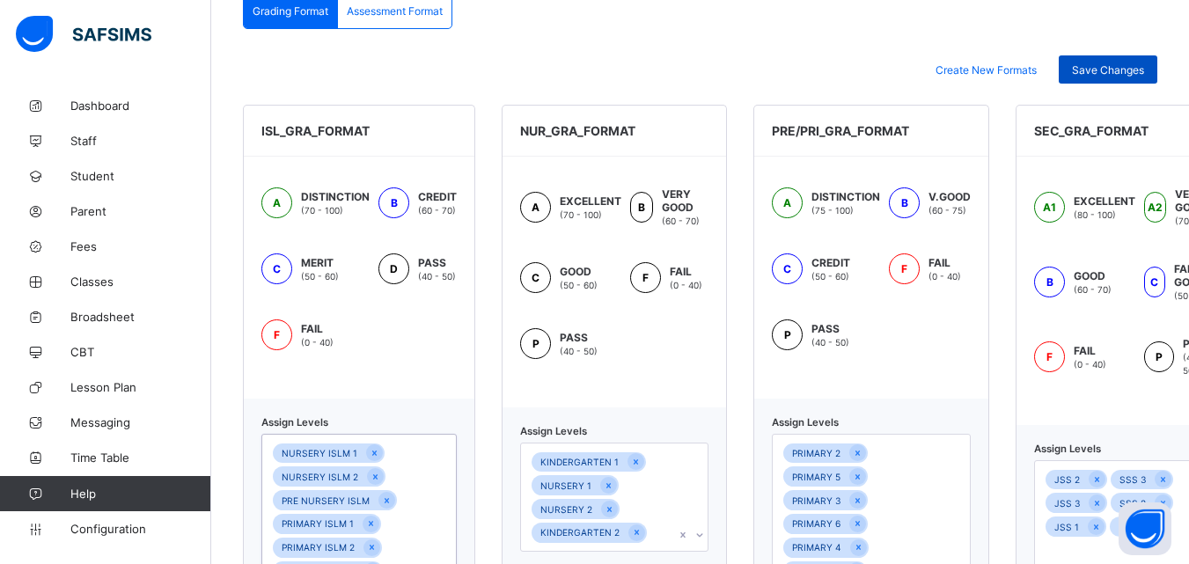
click at [1122, 65] on span "Save Changes" at bounding box center [1108, 69] width 72 height 13
click at [400, 6] on span "Assessment Format" at bounding box center [395, 10] width 96 height 13
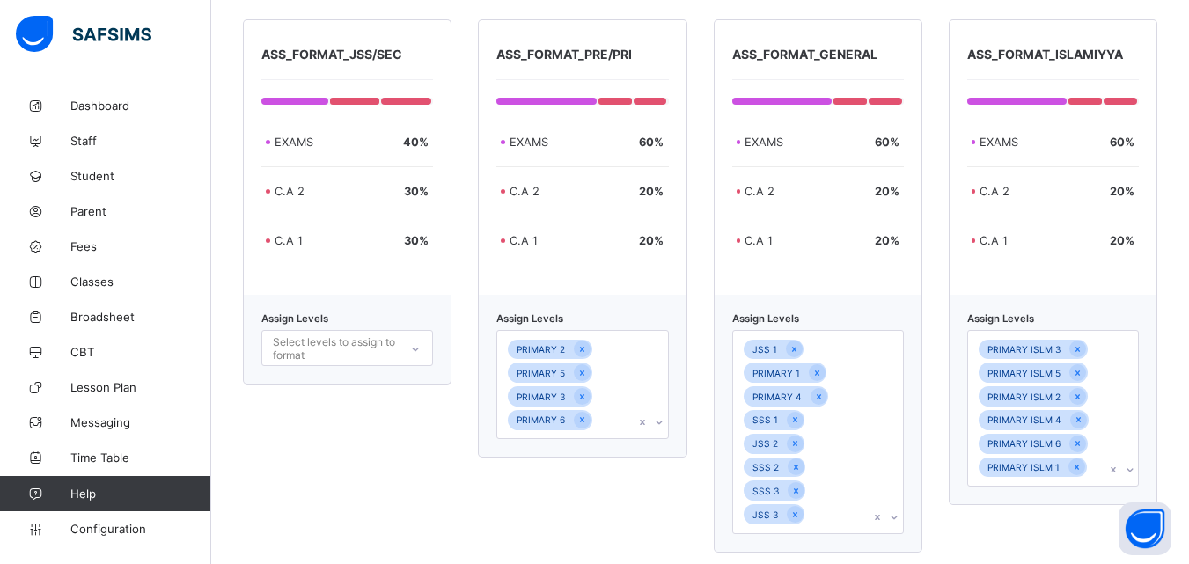
scroll to position [511, 0]
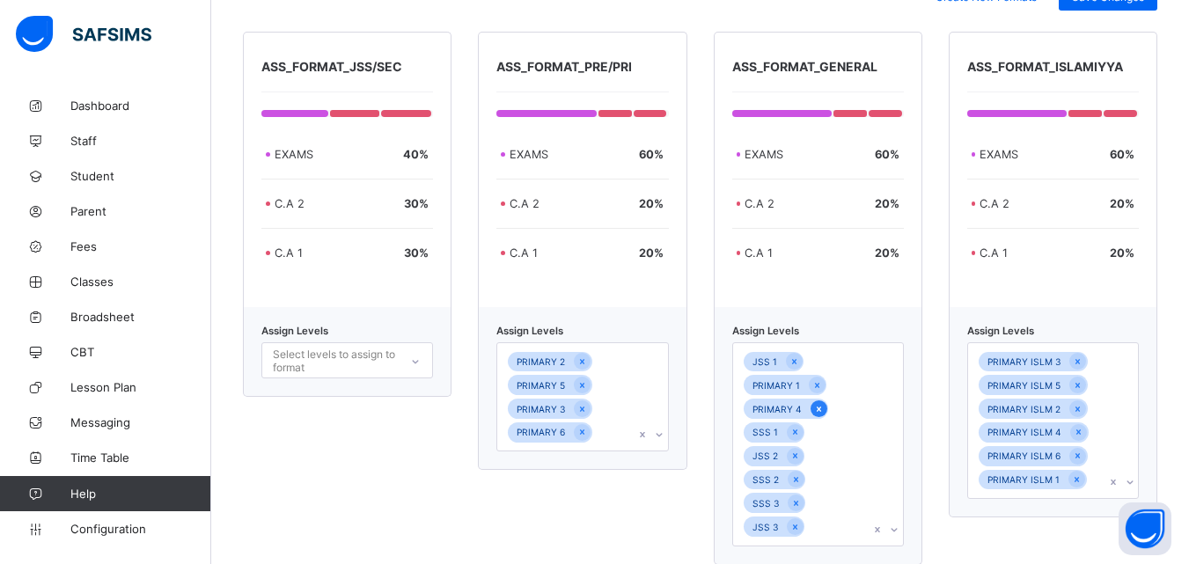
click at [819, 401] on div at bounding box center [819, 409] width 17 height 17
click at [818, 387] on icon at bounding box center [818, 385] width 10 height 12
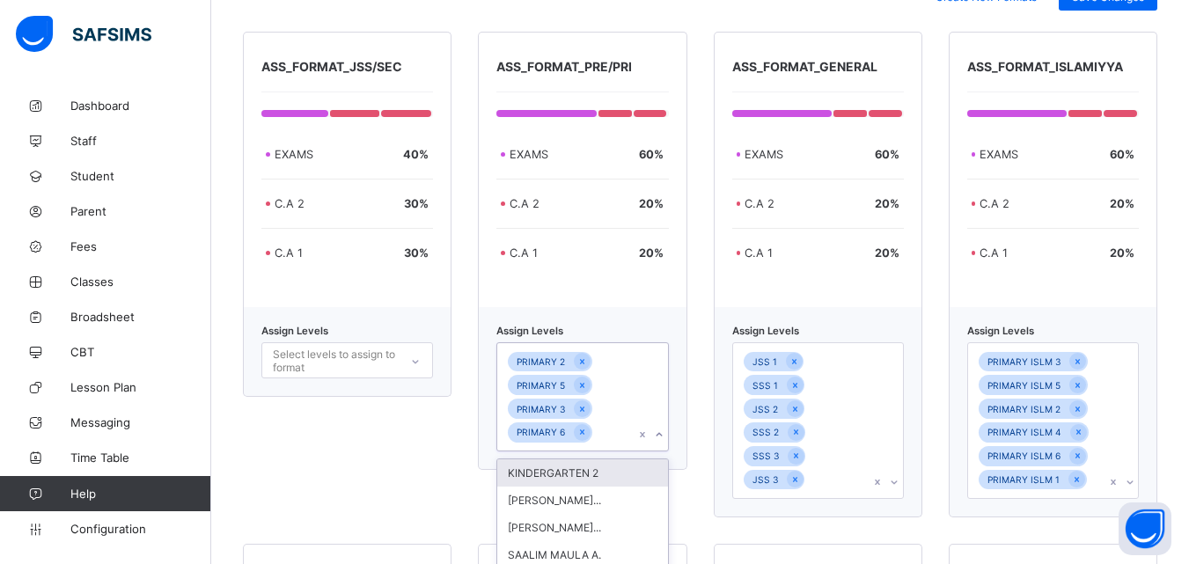
click at [666, 439] on div "option PRIMARY 6, selected. option KINDERGARTEN 2 focused, 1 of 62. 62 results …" at bounding box center [583, 396] width 172 height 109
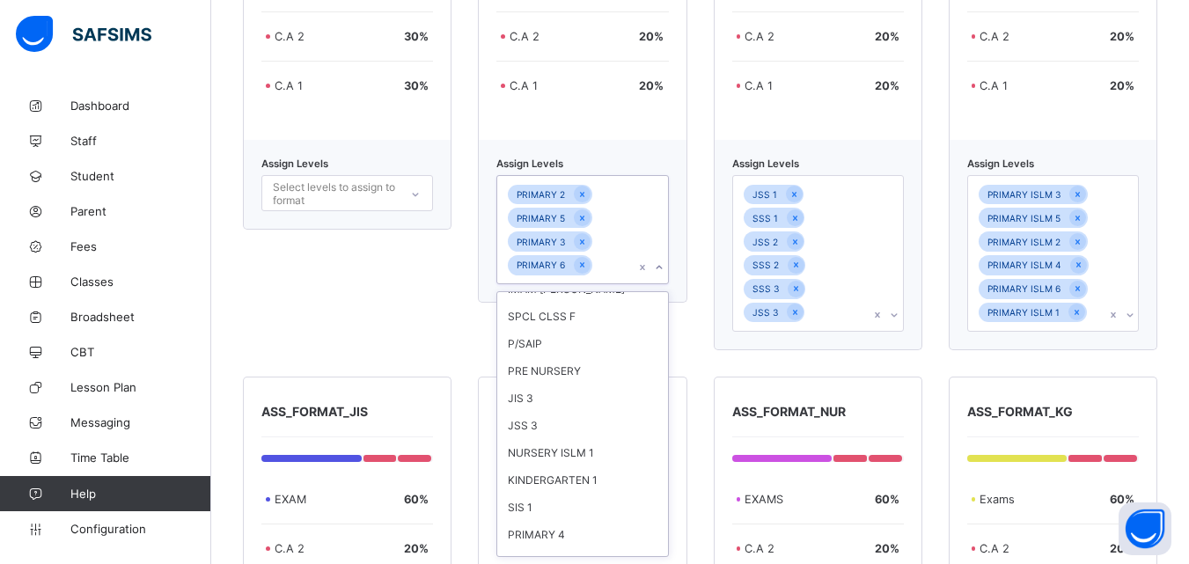
scroll to position [1428, 0]
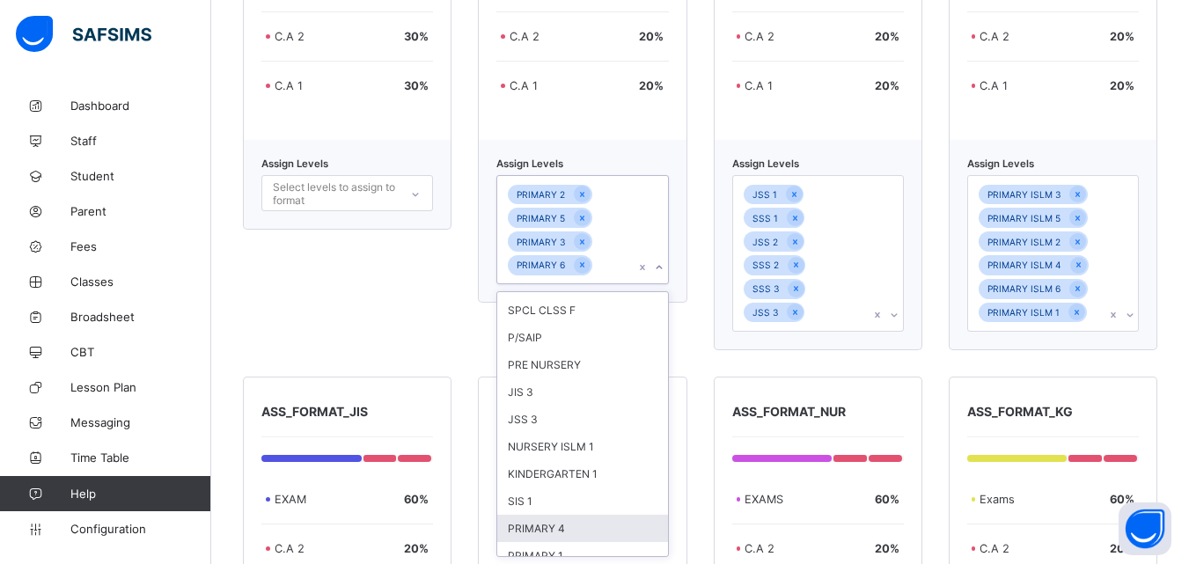
click at [576, 515] on div "PRIMARY 4" at bounding box center [582, 528] width 170 height 27
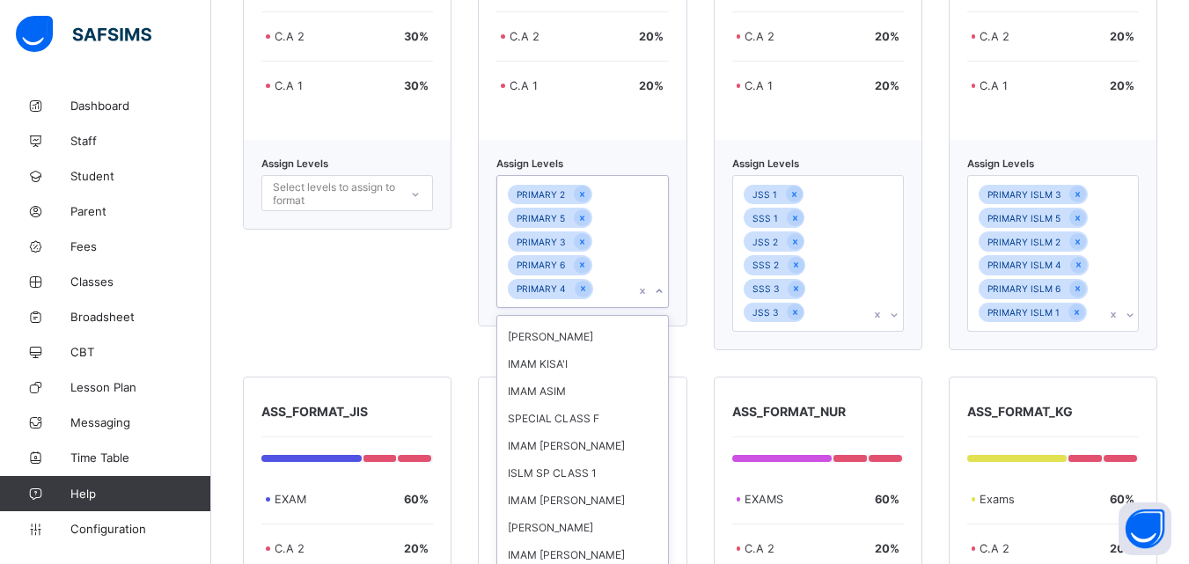
scroll to position [1401, 0]
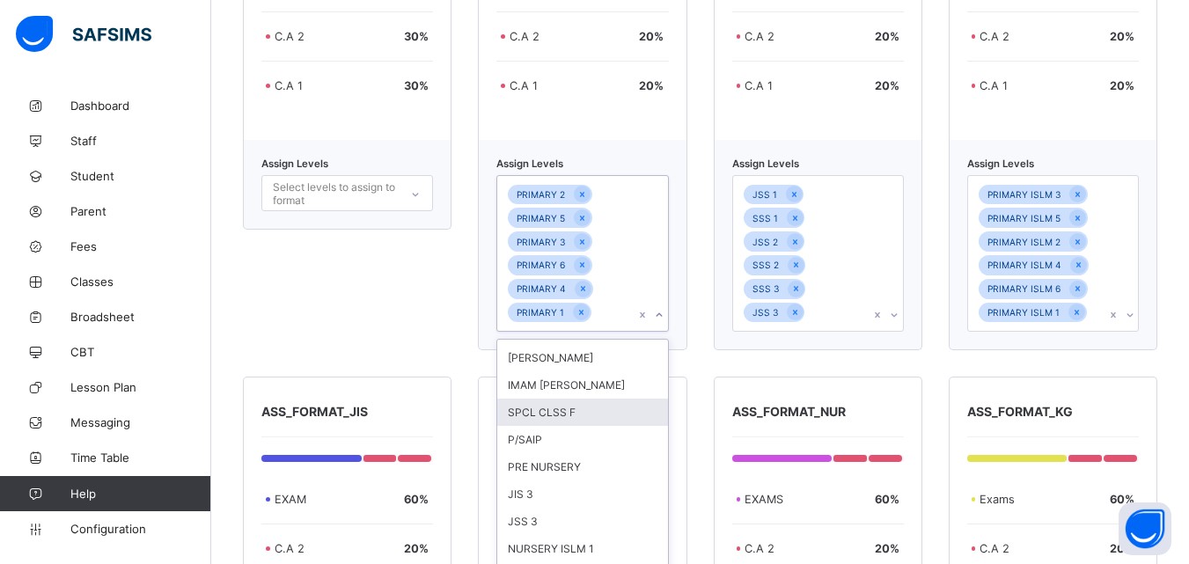
click at [386, 305] on div "ASS_FORMAT_JSS/SEC EXAMS 40 % C.A 2 30 % C.A 1 30 % Assign Levels Select levels…" at bounding box center [347, 107] width 209 height 486
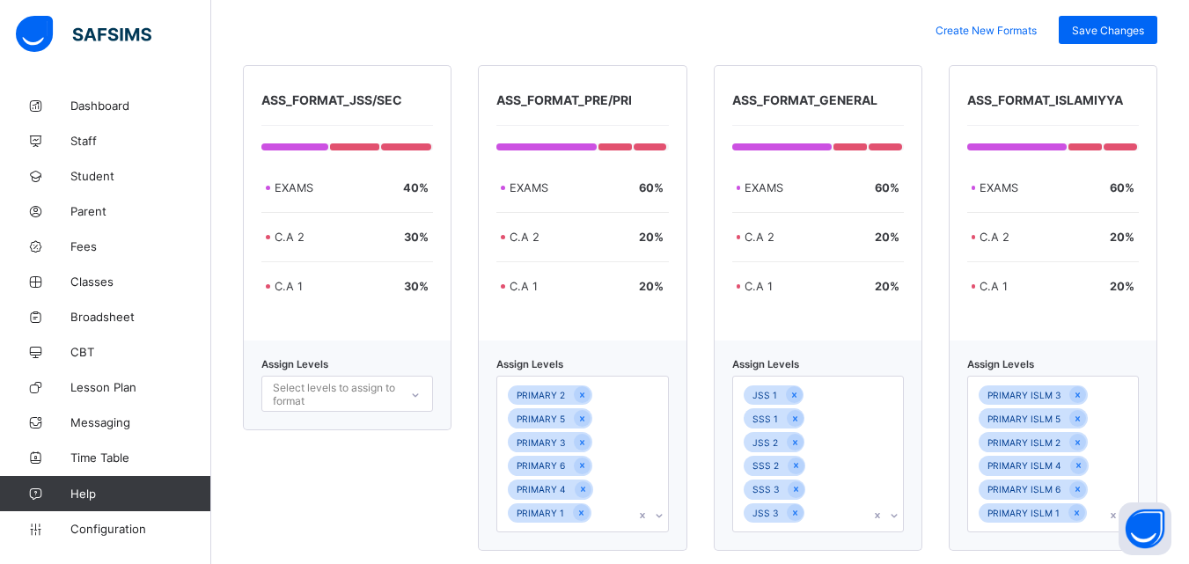
scroll to position [484, 0]
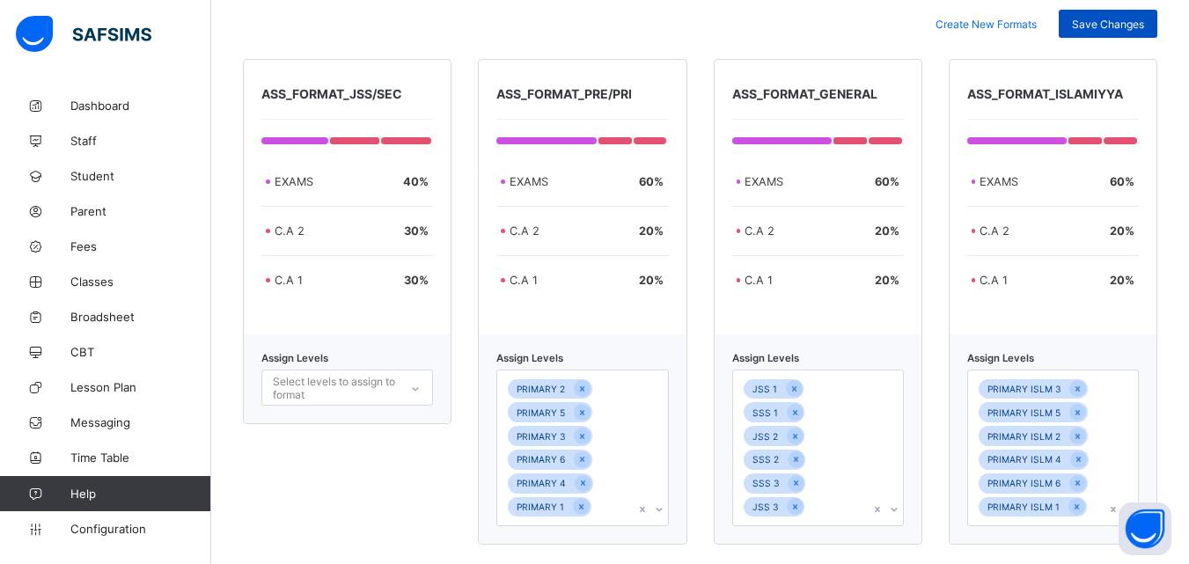
click at [1128, 13] on div "Save Changes" at bounding box center [1108, 24] width 99 height 28
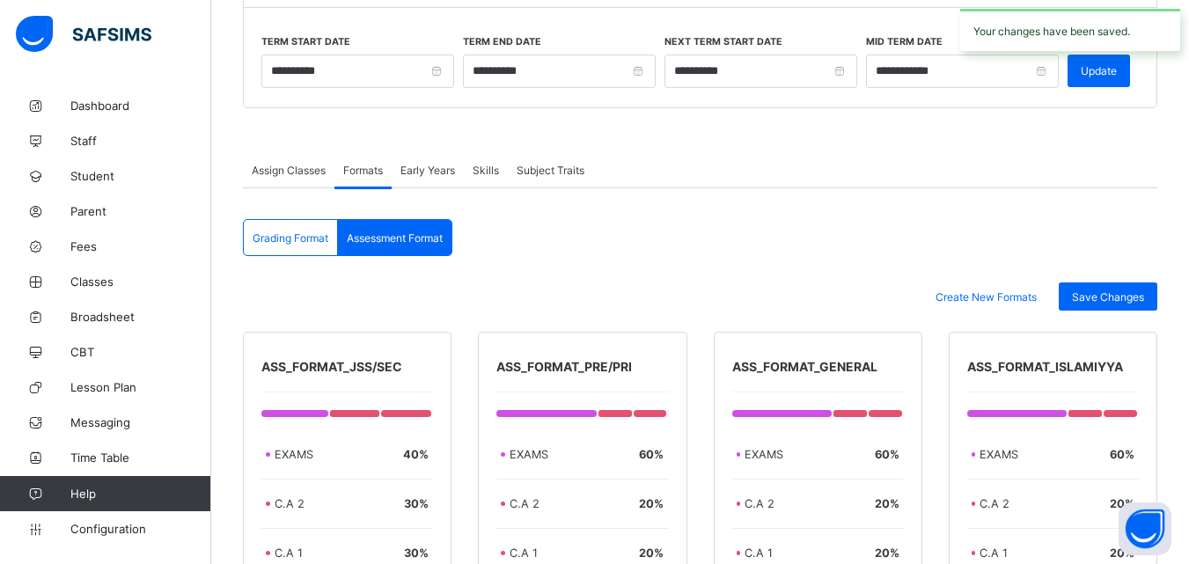
scroll to position [196, 0]
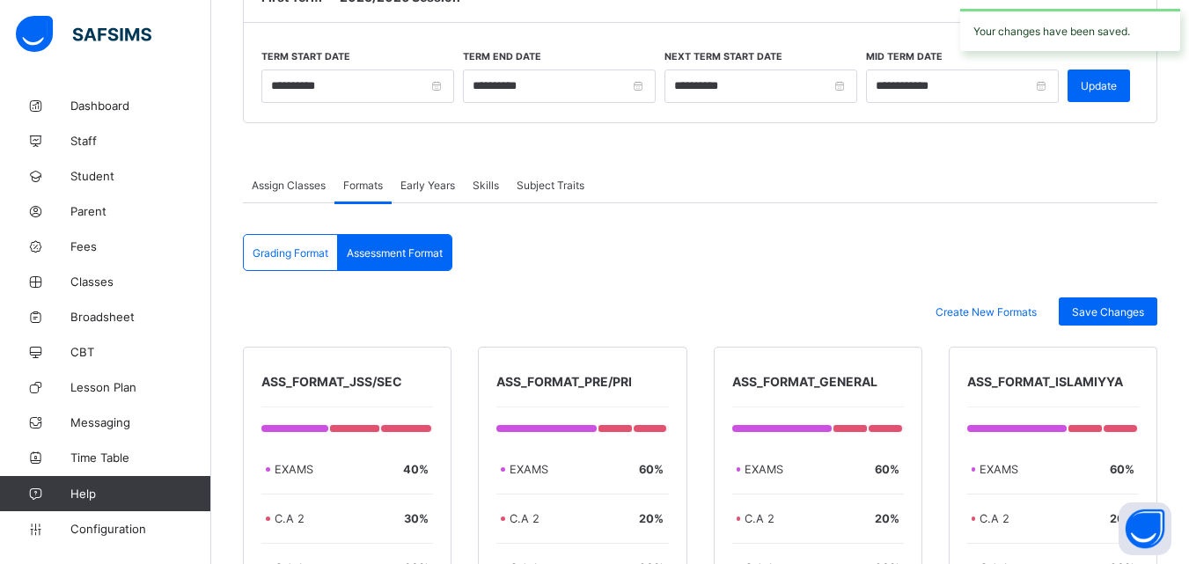
click at [284, 182] on span "Assign Classes" at bounding box center [289, 185] width 74 height 13
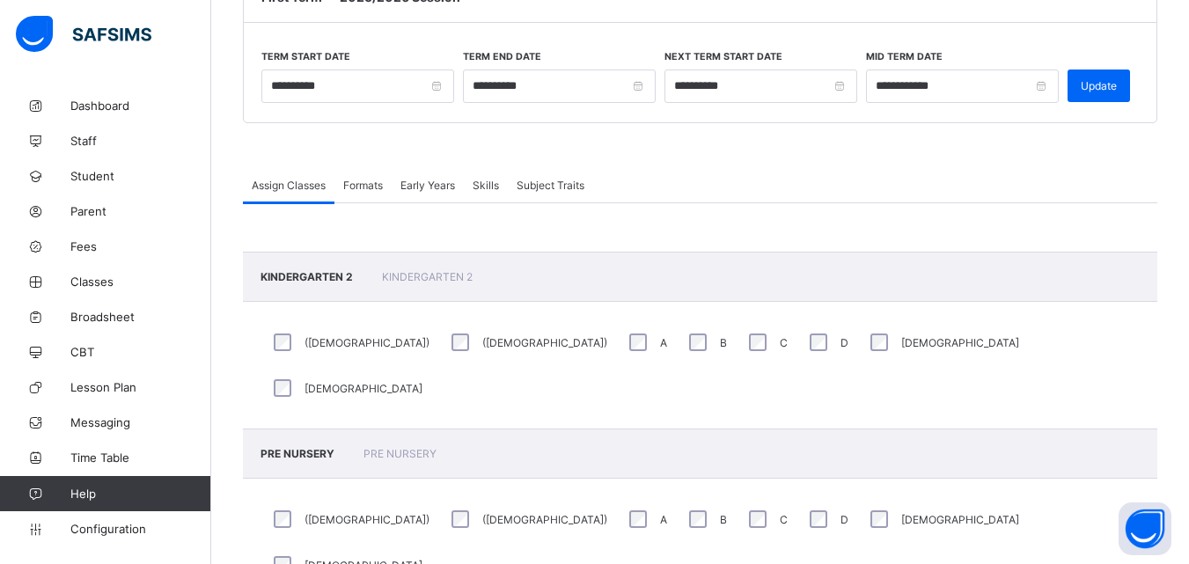
click at [498, 190] on span "Skills" at bounding box center [486, 185] width 26 height 13
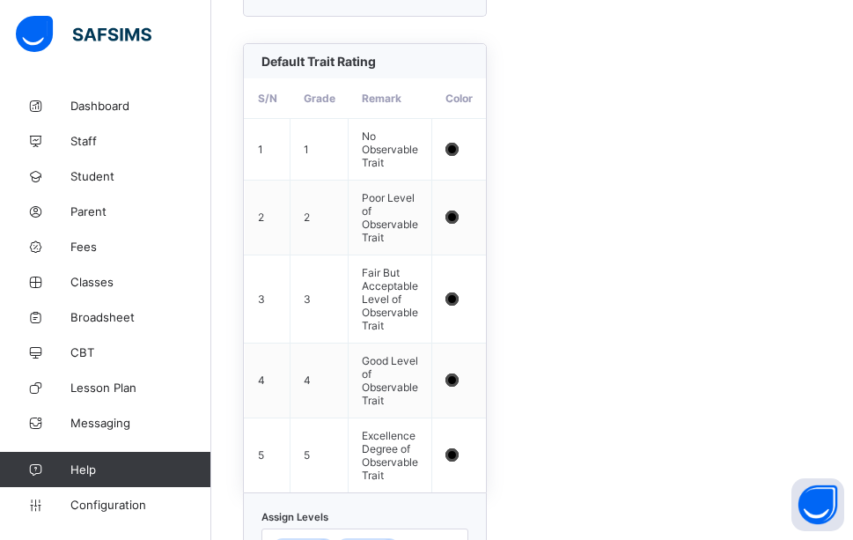
scroll to position [1281, 0]
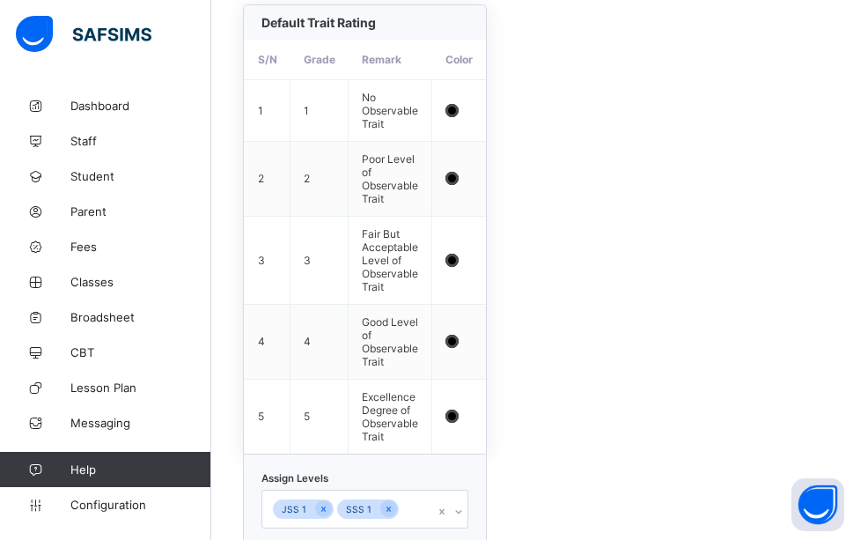
click at [461, 498] on div "JSS 1 SSS 1" at bounding box center [364, 508] width 207 height 39
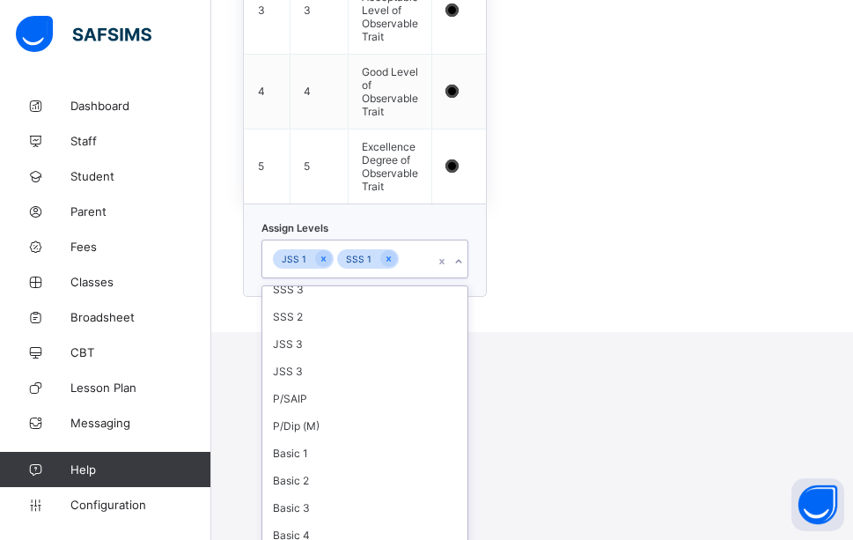
scroll to position [426, 0]
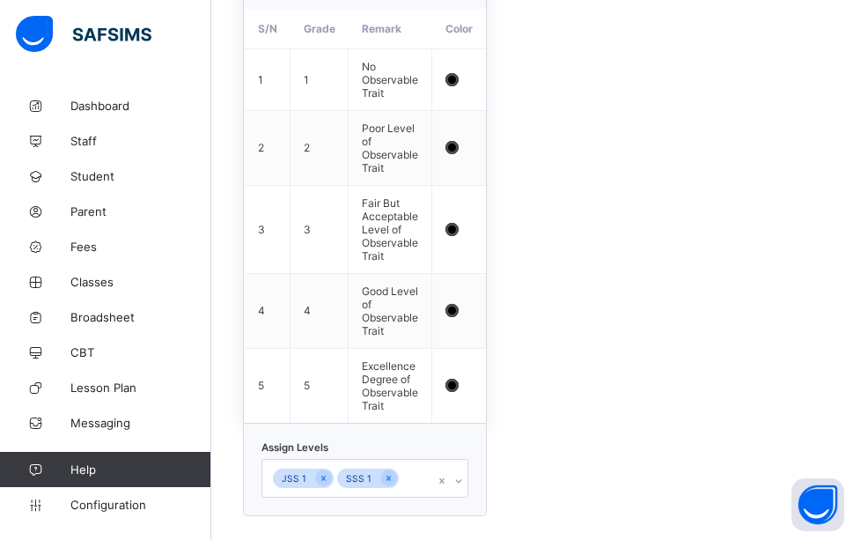
click at [463, 466] on div "JSS 1 SSS 1" at bounding box center [364, 478] width 207 height 39
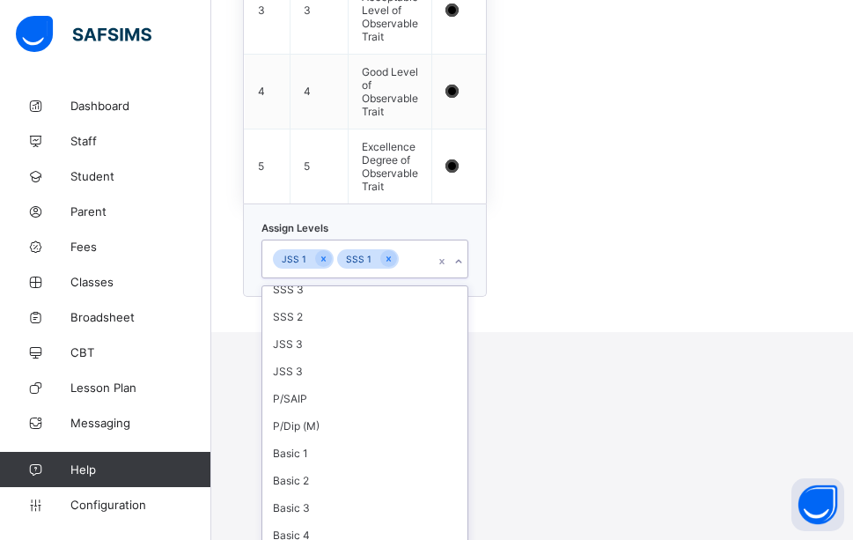
scroll to position [426, 0]
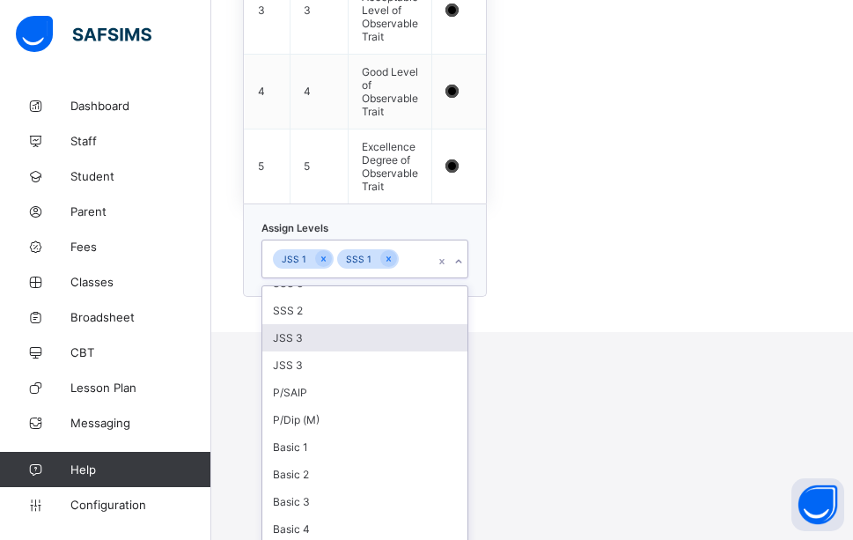
click at [342, 324] on div "JSS 3" at bounding box center [364, 337] width 205 height 27
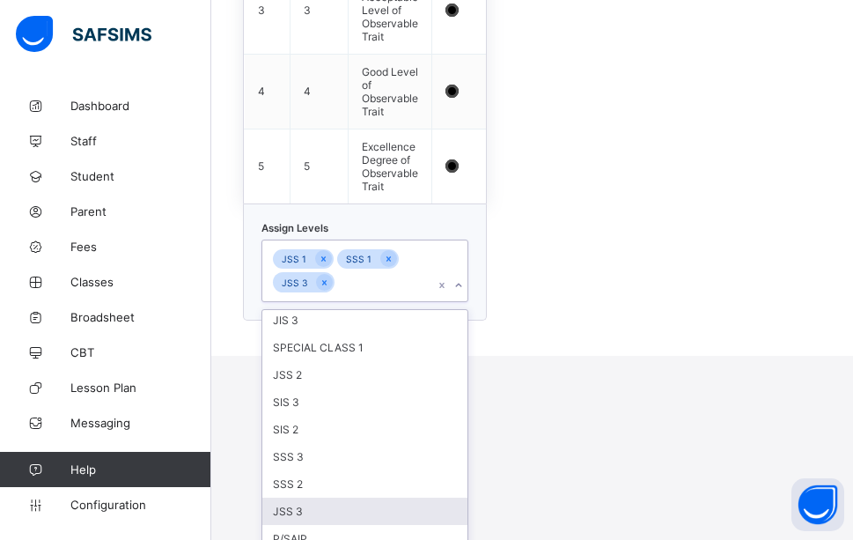
scroll to position [270, 0]
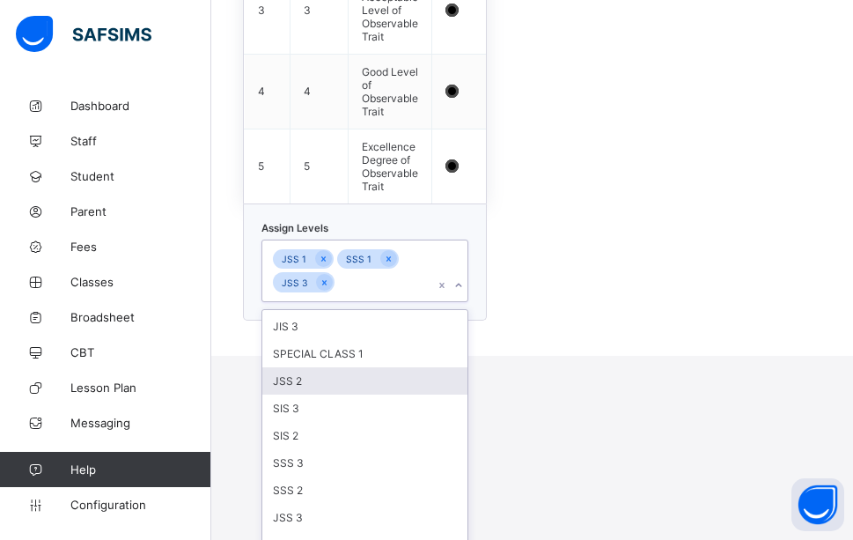
click at [351, 367] on div "JSS 2" at bounding box center [364, 380] width 205 height 27
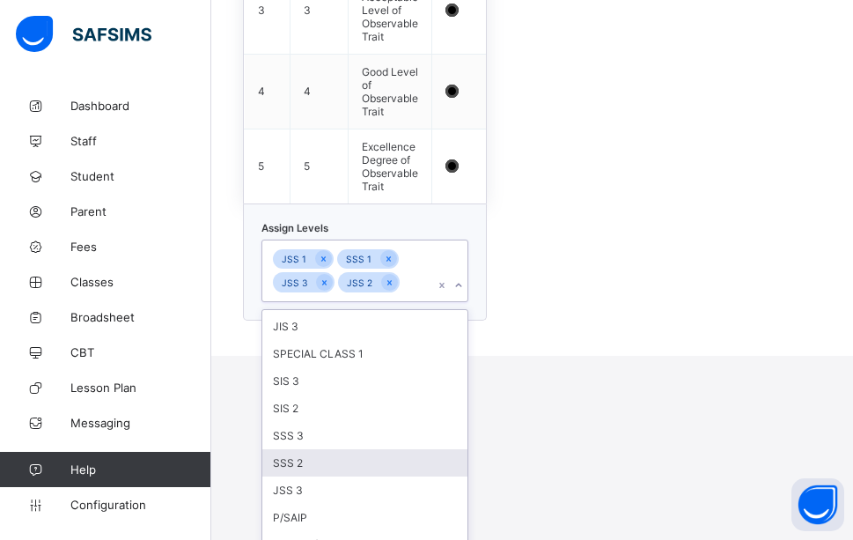
click at [321, 450] on div "SSS 2" at bounding box center [364, 462] width 205 height 27
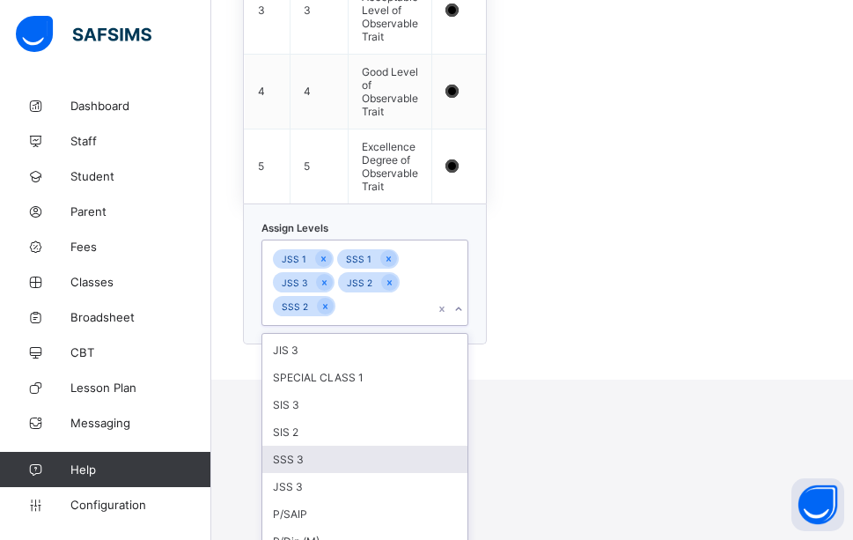
click at [300, 460] on div "SSS 3" at bounding box center [364, 458] width 205 height 27
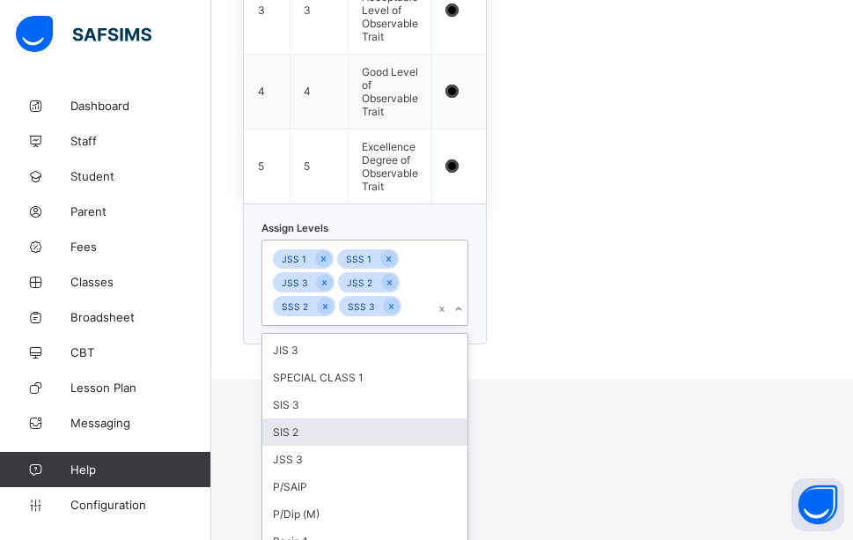
scroll to position [1359, 0]
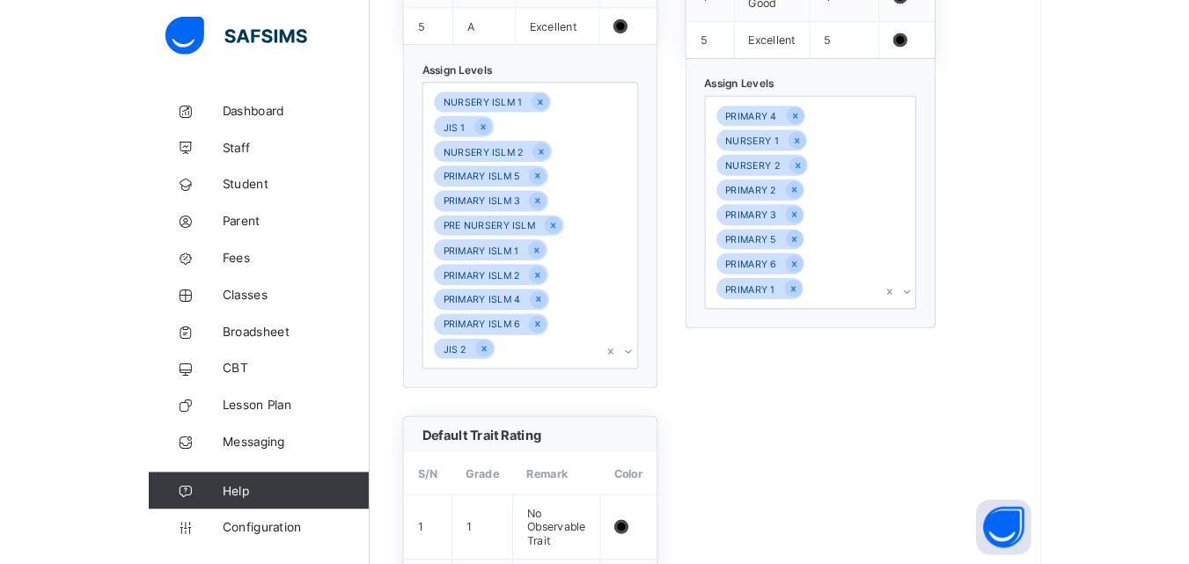
scroll to position [416, 0]
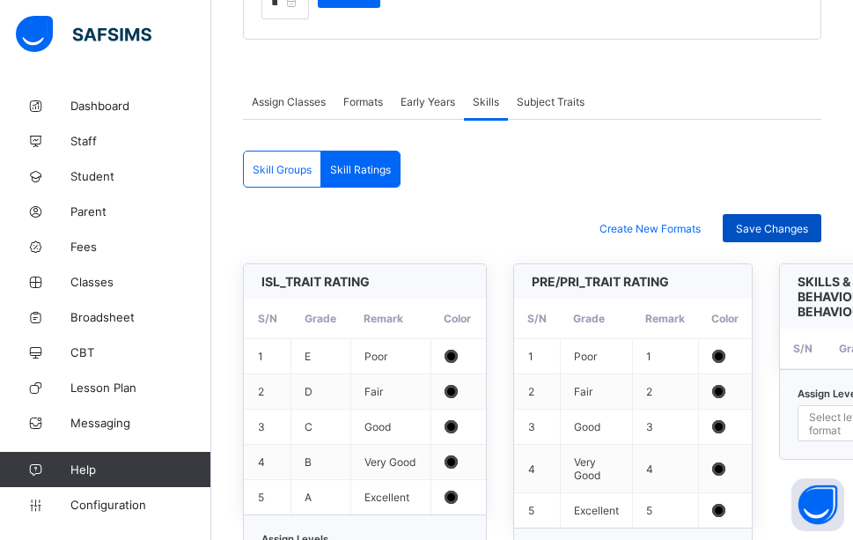
click at [773, 222] on span "Save Changes" at bounding box center [772, 228] width 72 height 13
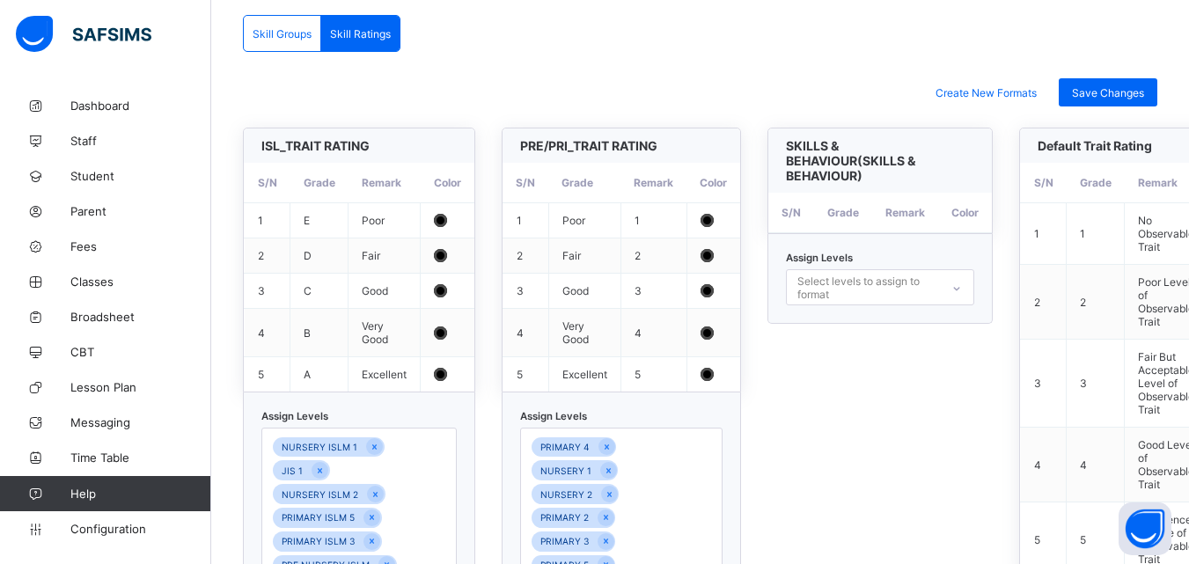
scroll to position [0, 0]
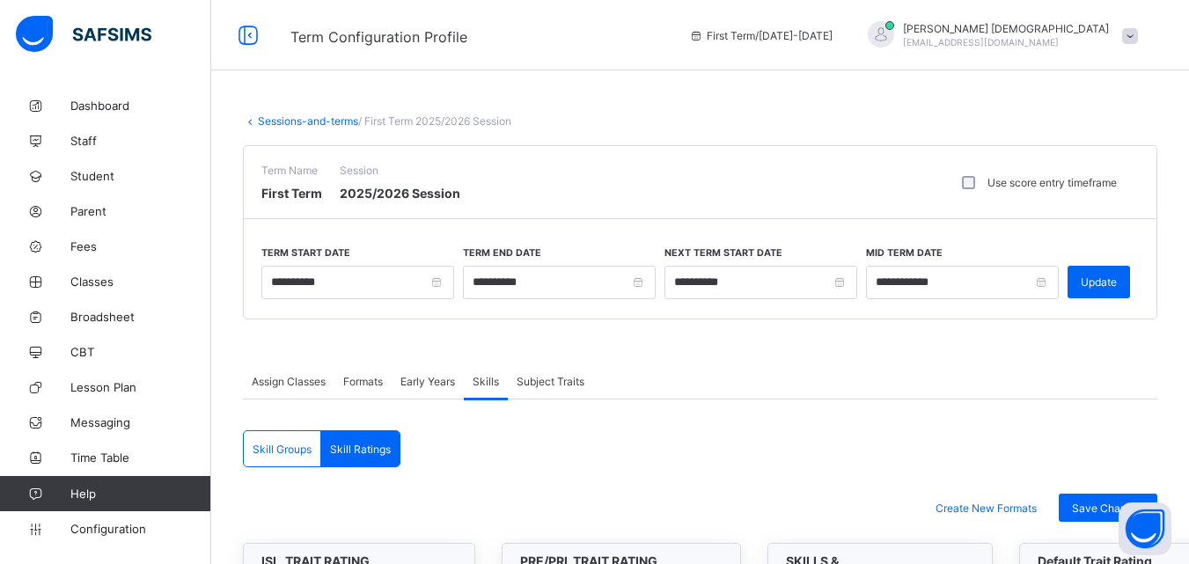
click at [554, 373] on div "Subject Traits" at bounding box center [550, 381] width 85 height 35
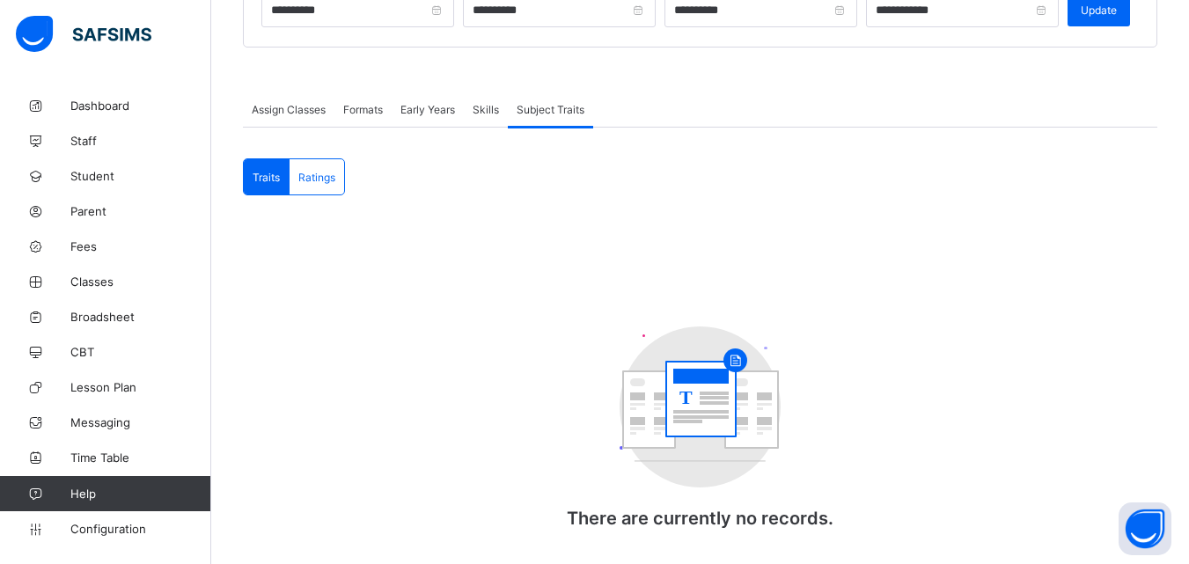
scroll to position [270, 0]
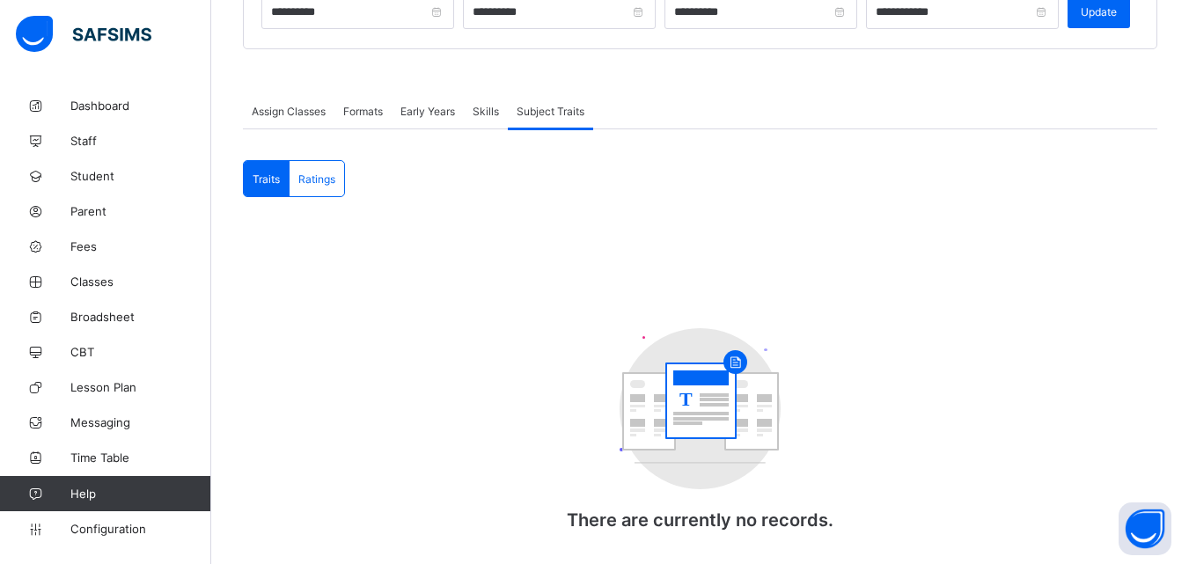
click at [433, 121] on div "Early Years" at bounding box center [428, 110] width 72 height 35
click at [494, 110] on span "Skills" at bounding box center [486, 111] width 26 height 13
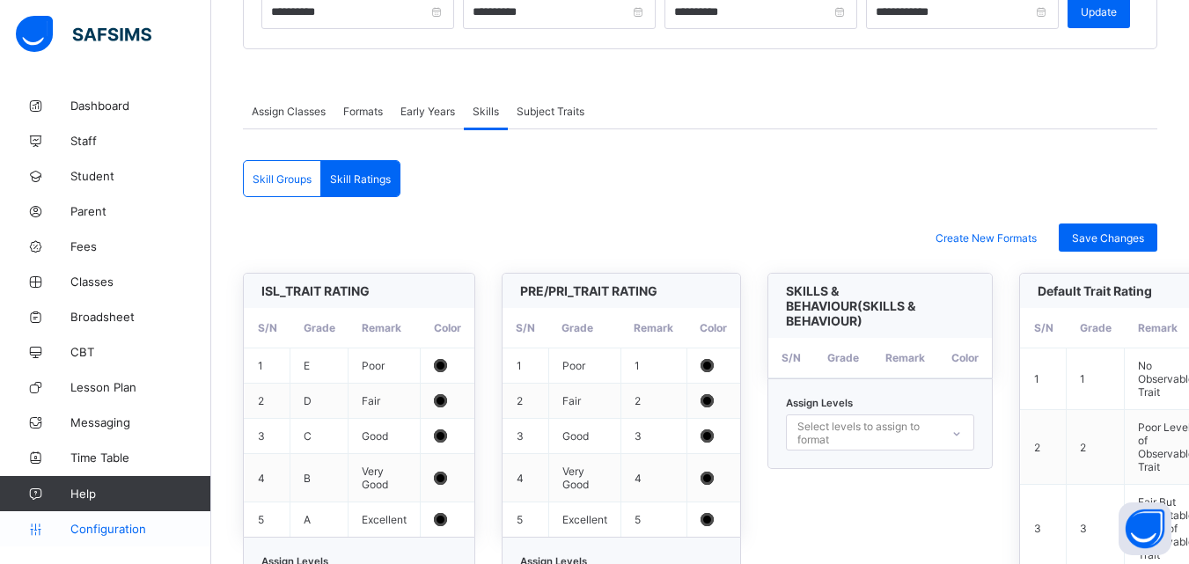
click at [102, 539] on link "Configuration" at bounding box center [105, 528] width 210 height 35
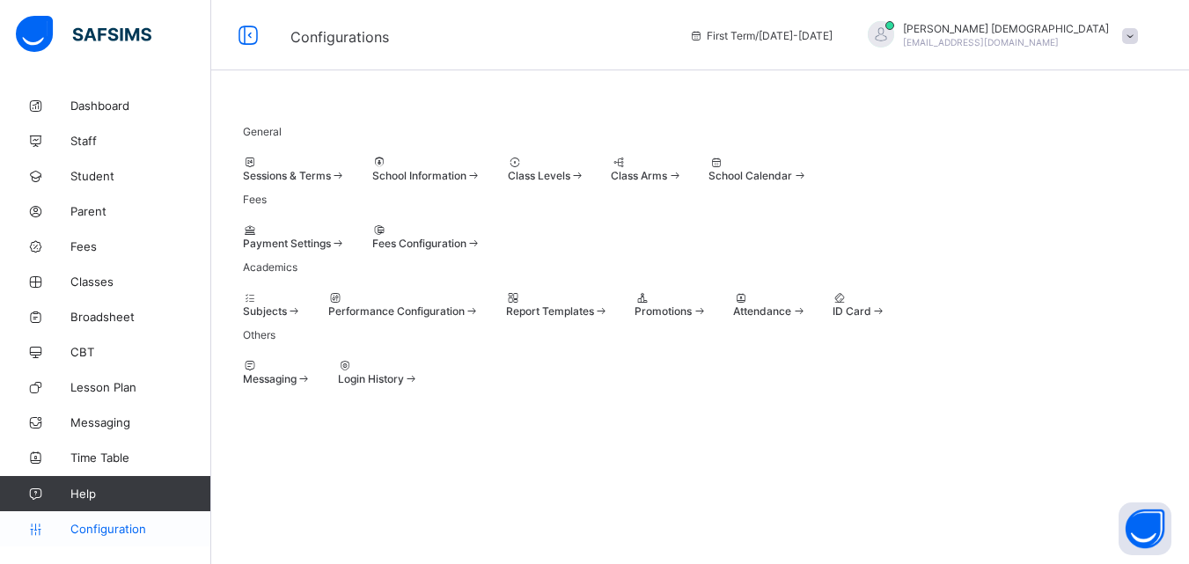
scroll to position [125, 0]
click at [508, 169] on span at bounding box center [508, 169] width 0 height 0
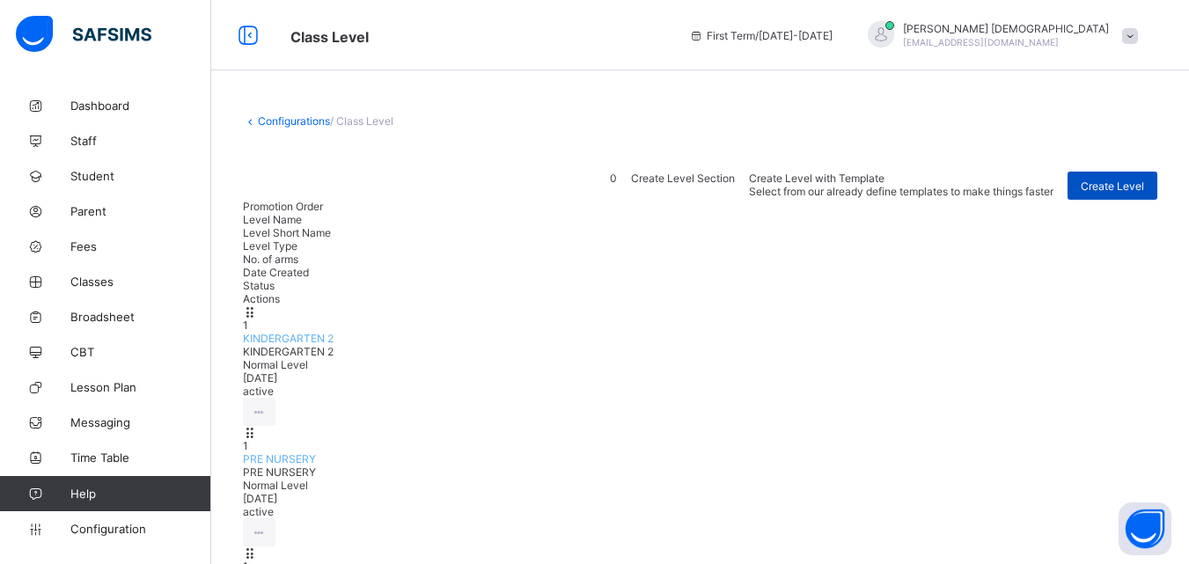
click at [1127, 182] on span "Create Level" at bounding box center [1112, 186] width 63 height 13
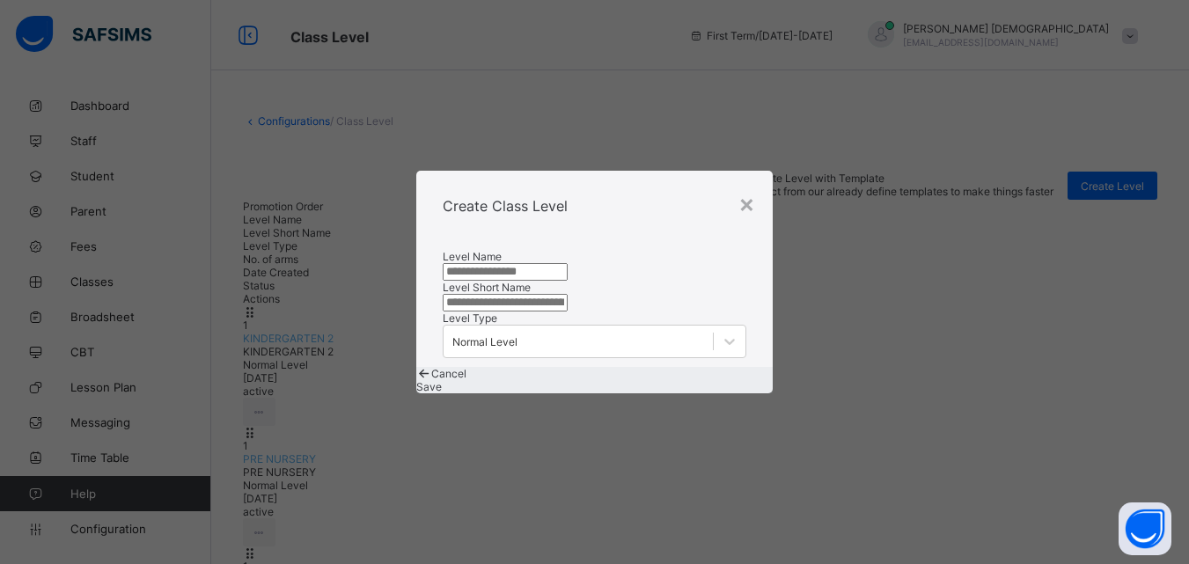
click at [568, 263] on input "text" at bounding box center [505, 272] width 125 height 18
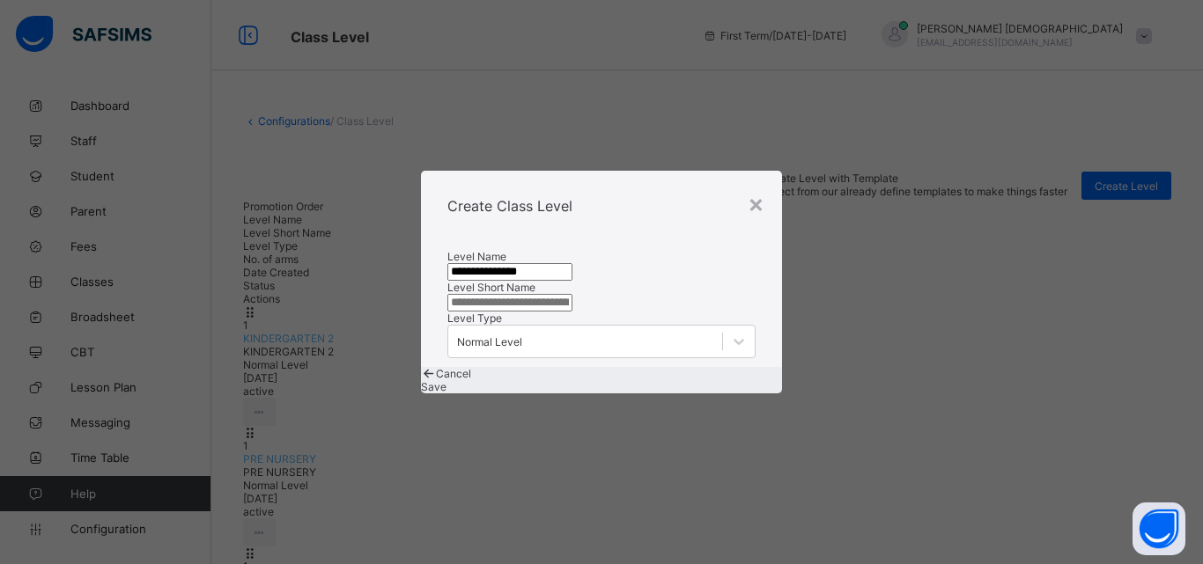
type input "**********"
click at [572, 305] on input "text" at bounding box center [509, 303] width 125 height 18
type input "****"
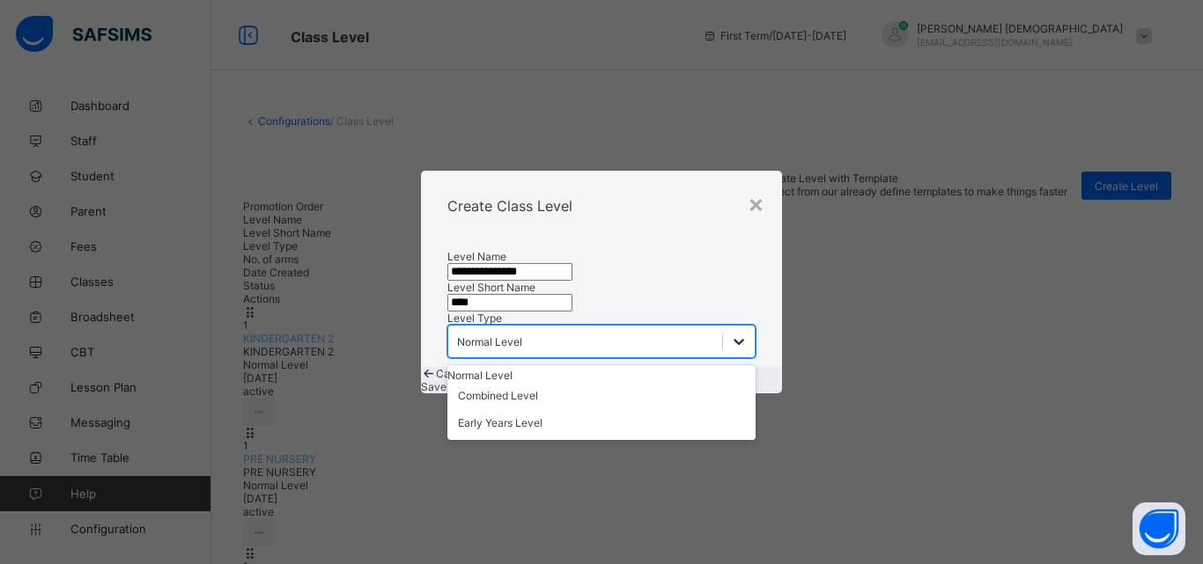
click at [730, 350] on icon at bounding box center [739, 342] width 18 height 18
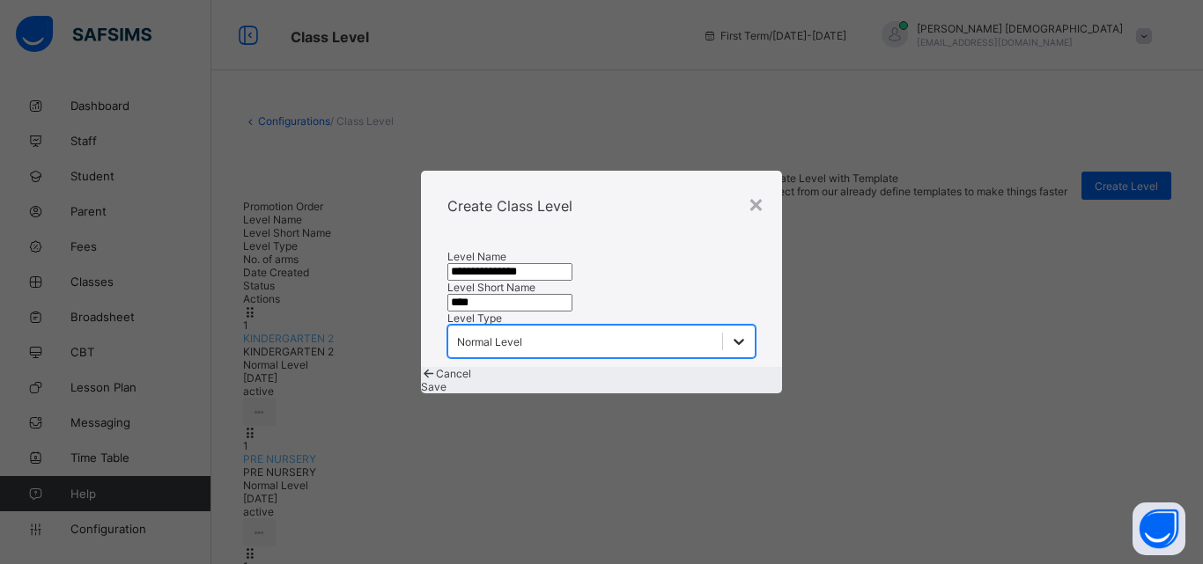
click at [730, 350] on icon at bounding box center [739, 342] width 18 height 18
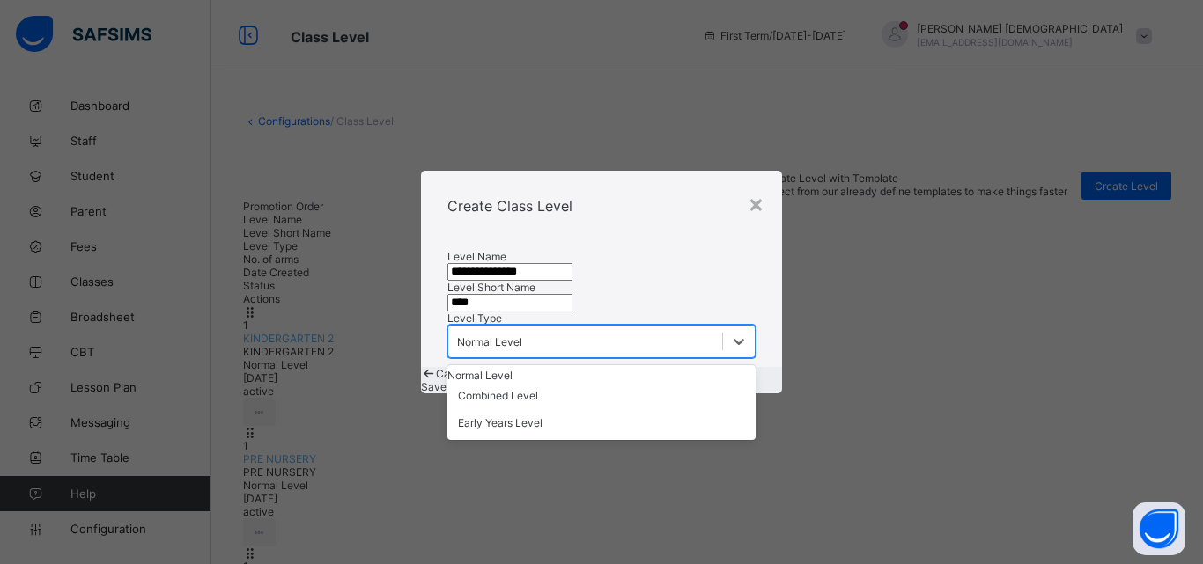
click at [660, 358] on div "Level Type option Normal Level focused, 1 of 3. 3 results available. Use Up and…" at bounding box center [601, 335] width 308 height 47
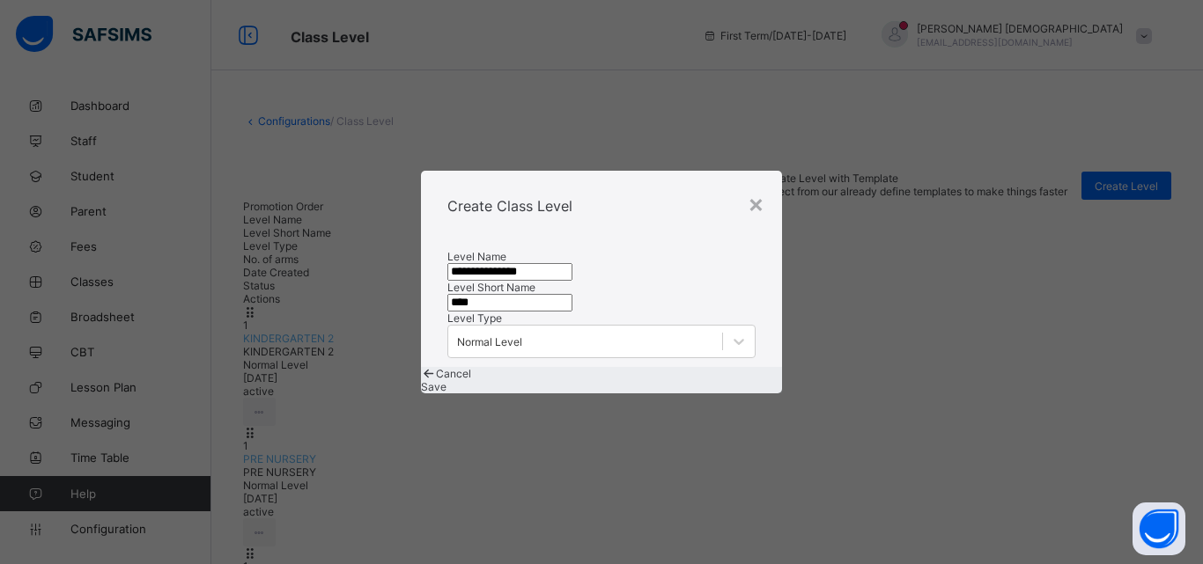
click at [446, 394] on span "Save" at bounding box center [434, 386] width 26 height 13
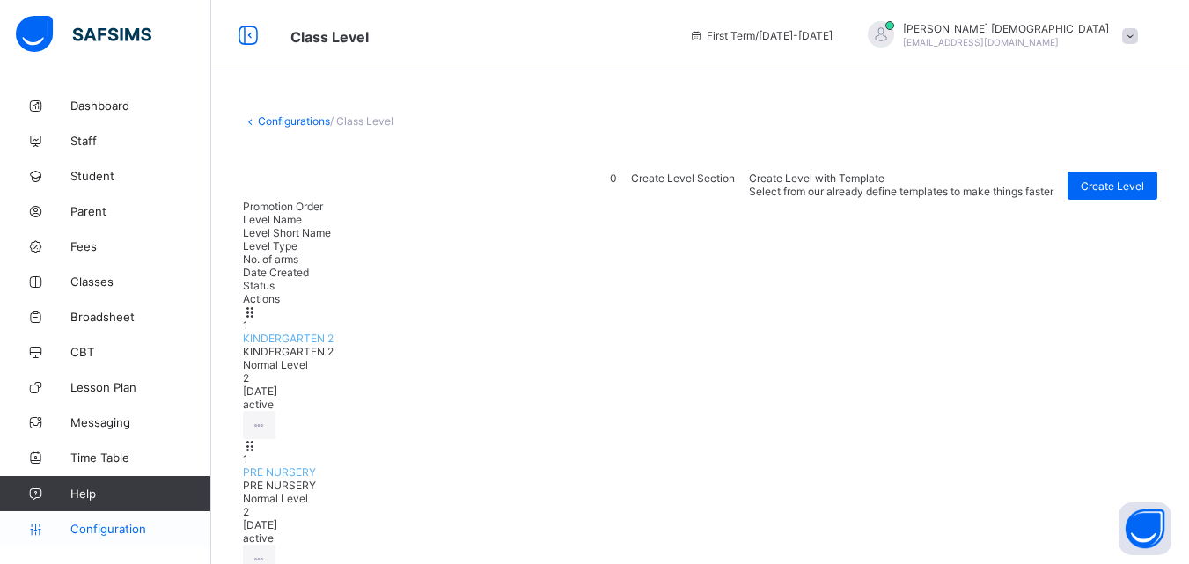
click at [102, 518] on link "Configuration" at bounding box center [105, 528] width 210 height 35
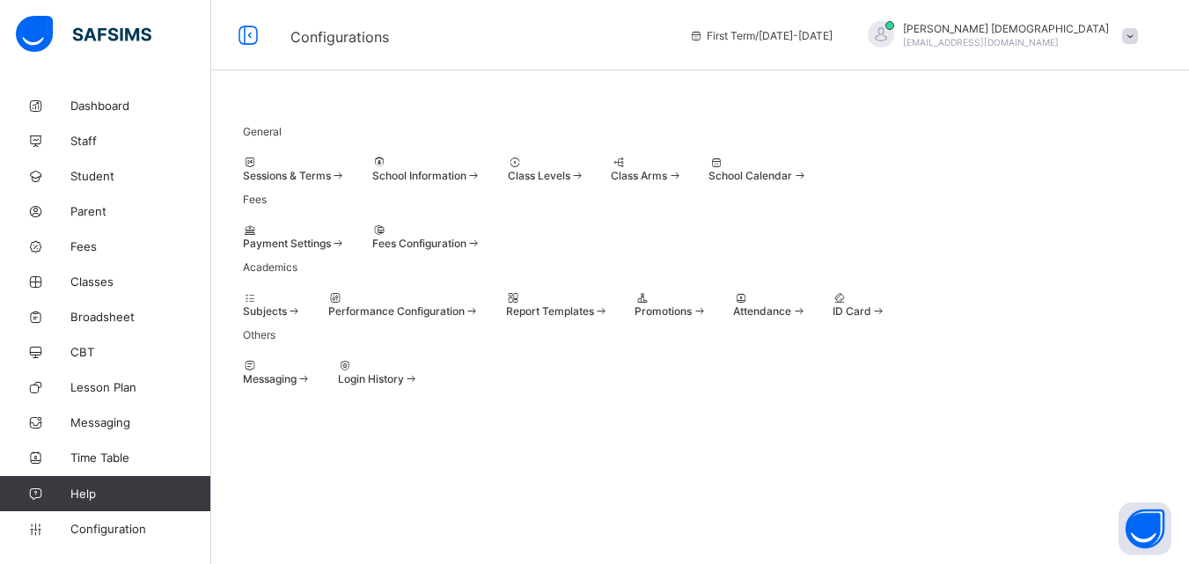
click at [667, 182] on span "Class Arms" at bounding box center [639, 175] width 56 height 13
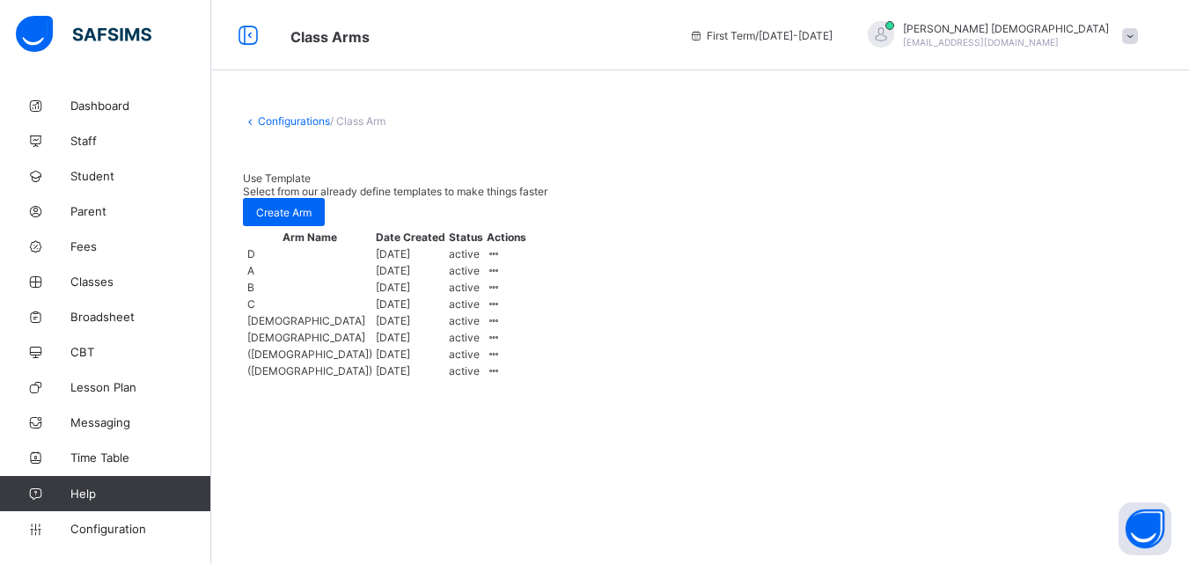
scroll to position [4, 0]
click at [282, 114] on link "Configurations" at bounding box center [294, 120] width 72 height 13
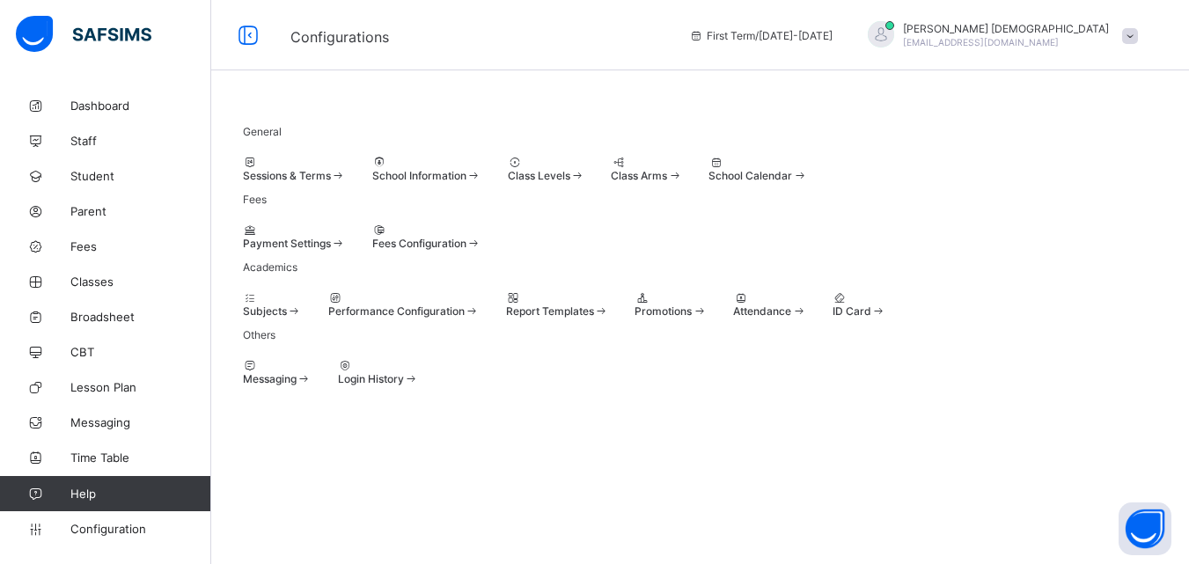
click at [792, 178] on span "School Calendar" at bounding box center [751, 175] width 84 height 13
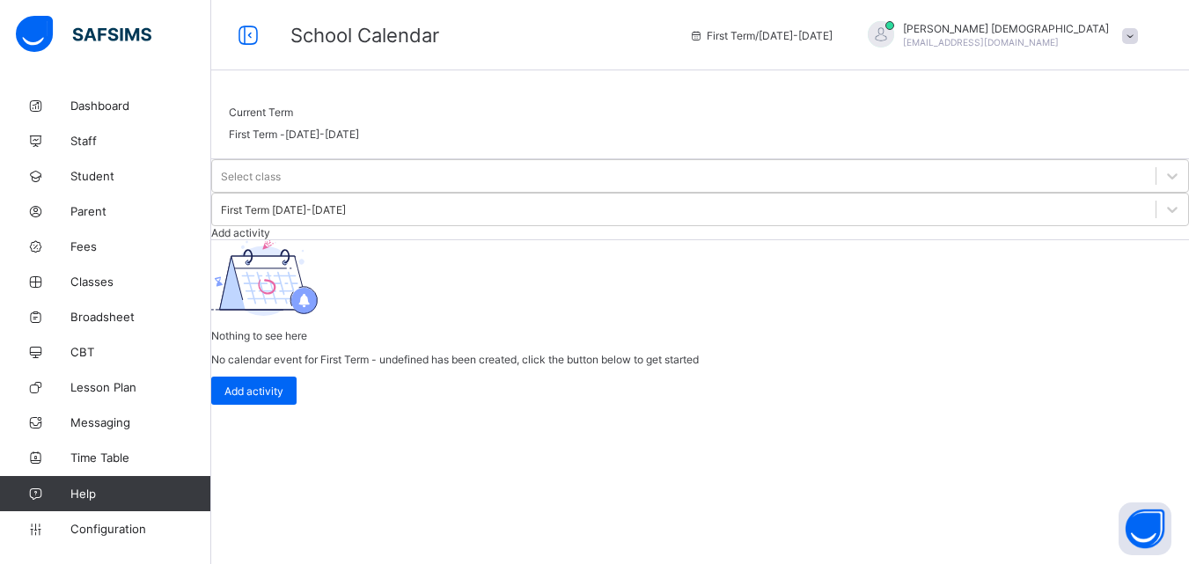
click at [270, 226] on span "Add activity" at bounding box center [240, 232] width 59 height 13
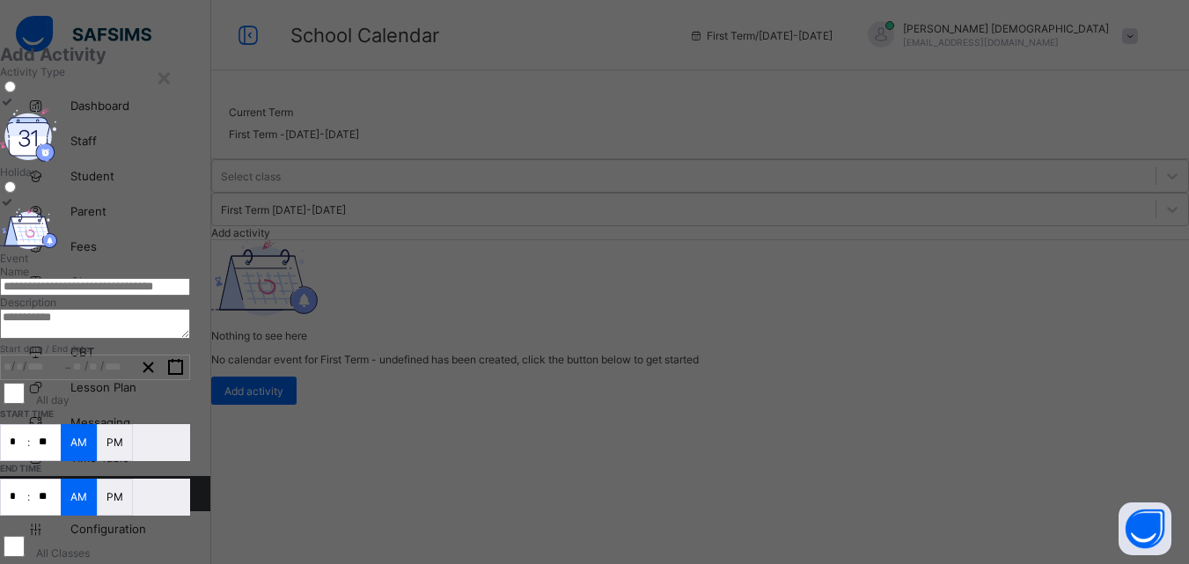
click at [190, 339] on textarea at bounding box center [95, 324] width 190 height 30
click at [190, 296] on input "text" at bounding box center [95, 287] width 190 height 18
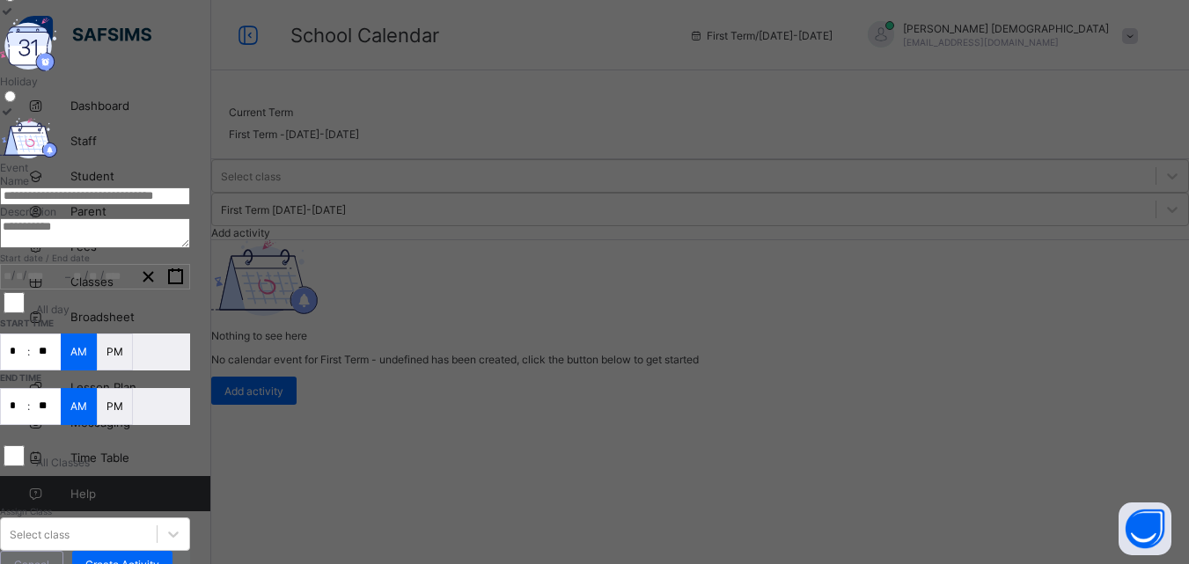
scroll to position [69, 0]
click at [949, 316] on div "**********" at bounding box center [594, 282] width 1189 height 564
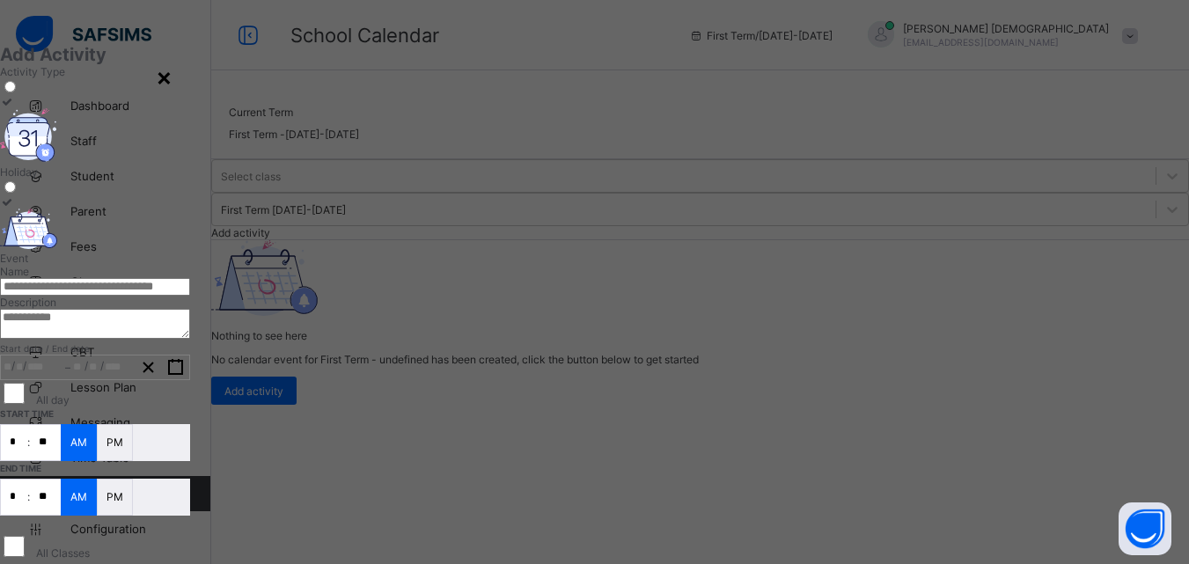
click at [173, 79] on div "×" at bounding box center [164, 77] width 17 height 30
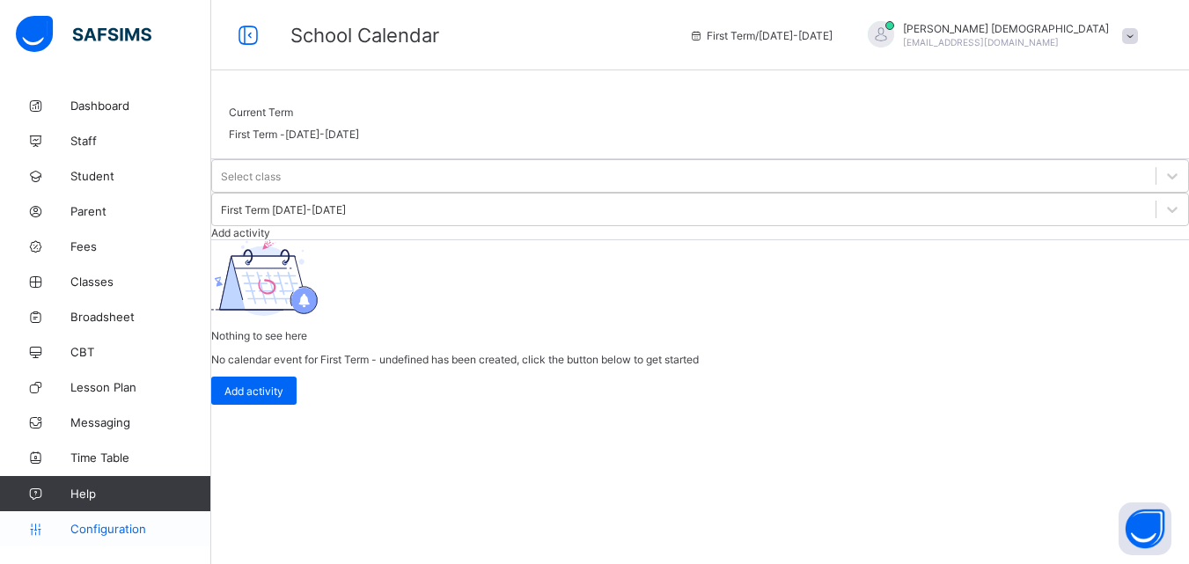
click at [122, 540] on link "Configuration" at bounding box center [105, 528] width 210 height 35
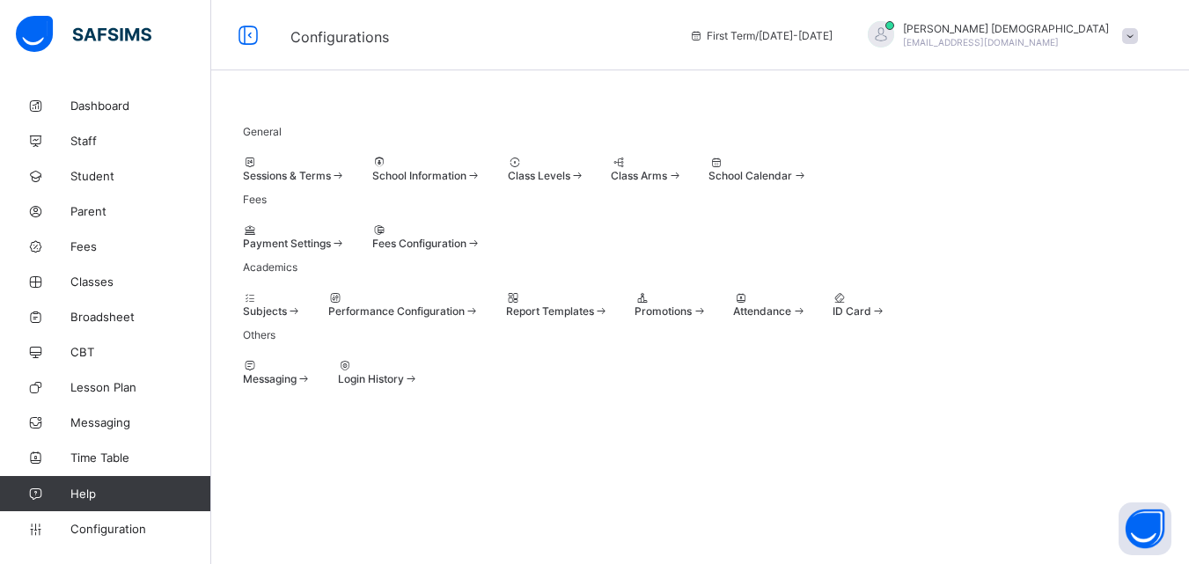
click at [302, 318] on span at bounding box center [294, 311] width 15 height 13
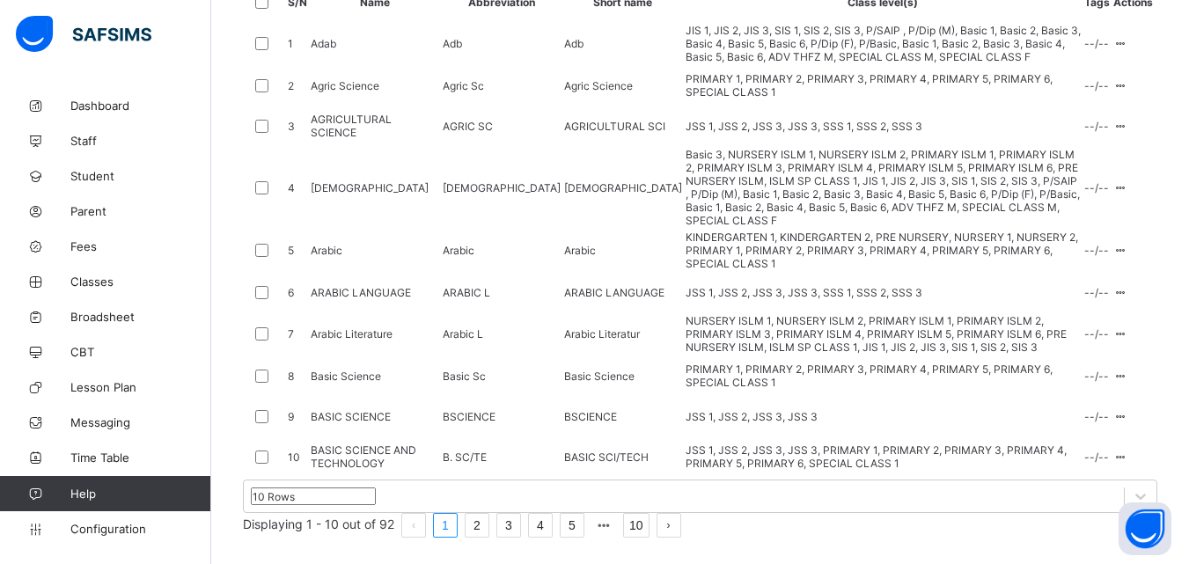
scroll to position [381, 0]
click at [1129, 249] on ul "Edit Subject Assign to Level Delete Subject" at bounding box center [1070, 195] width 117 height 107
click at [1129, 195] on icon at bounding box center [1121, 187] width 15 height 13
click at [1079, 261] on div "Assign to Level" at bounding box center [1083, 252] width 75 height 18
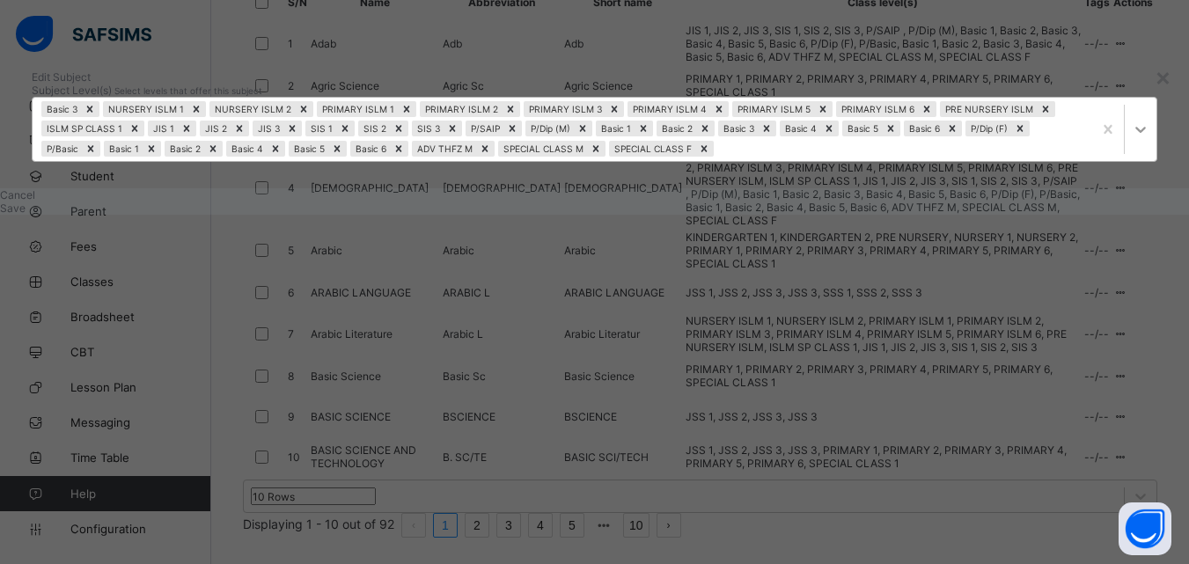
click at [1132, 138] on icon at bounding box center [1141, 130] width 18 height 18
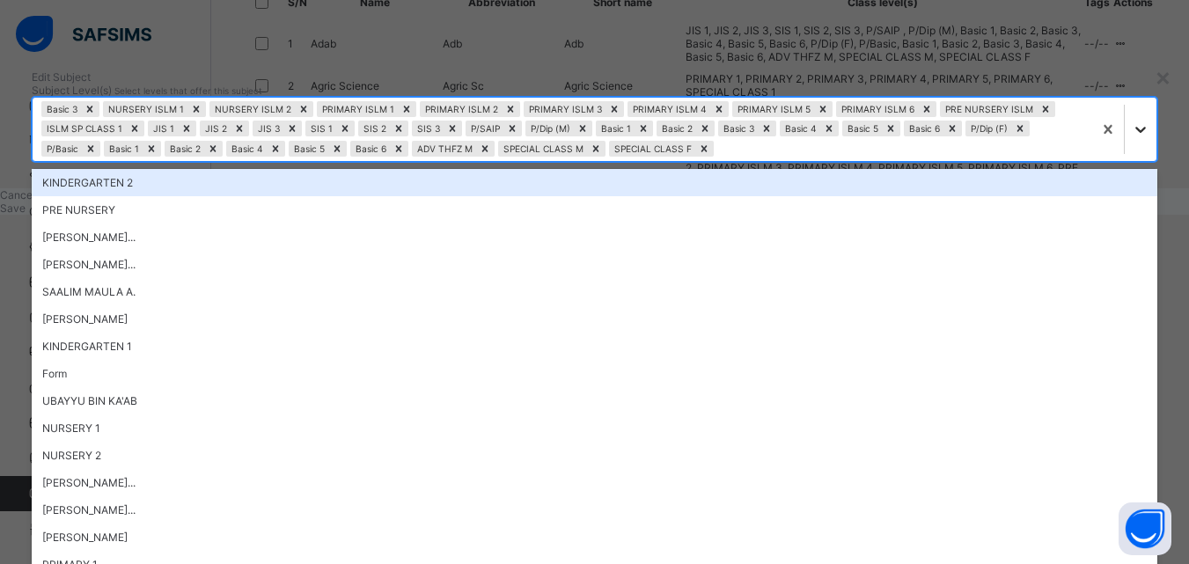
scroll to position [0, 0]
click at [1132, 138] on icon at bounding box center [1141, 130] width 18 height 18
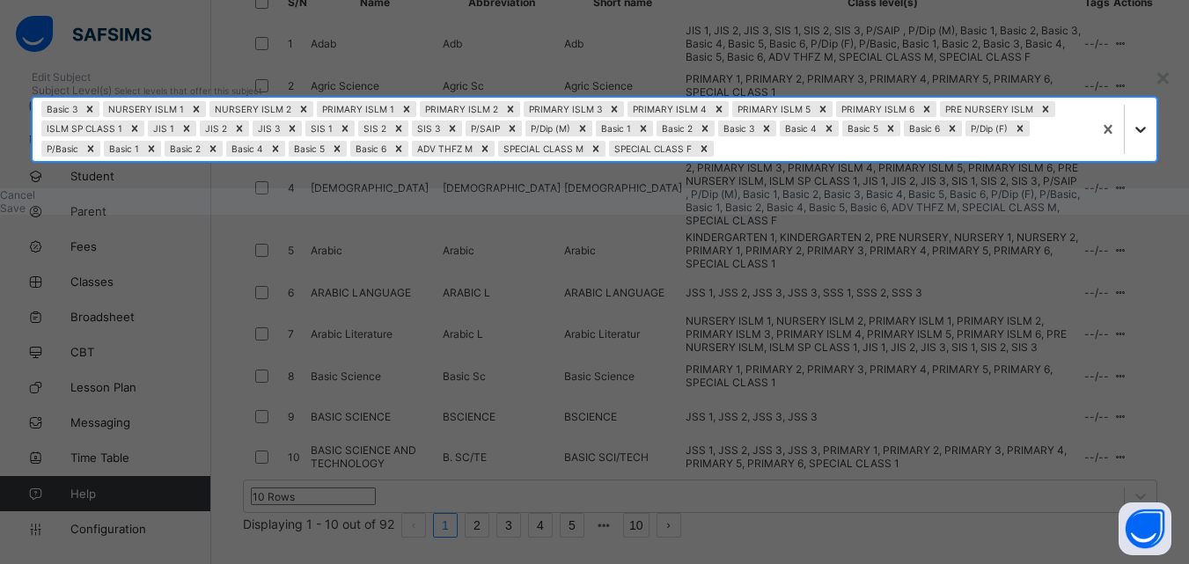
click at [1132, 138] on icon at bounding box center [1141, 130] width 18 height 18
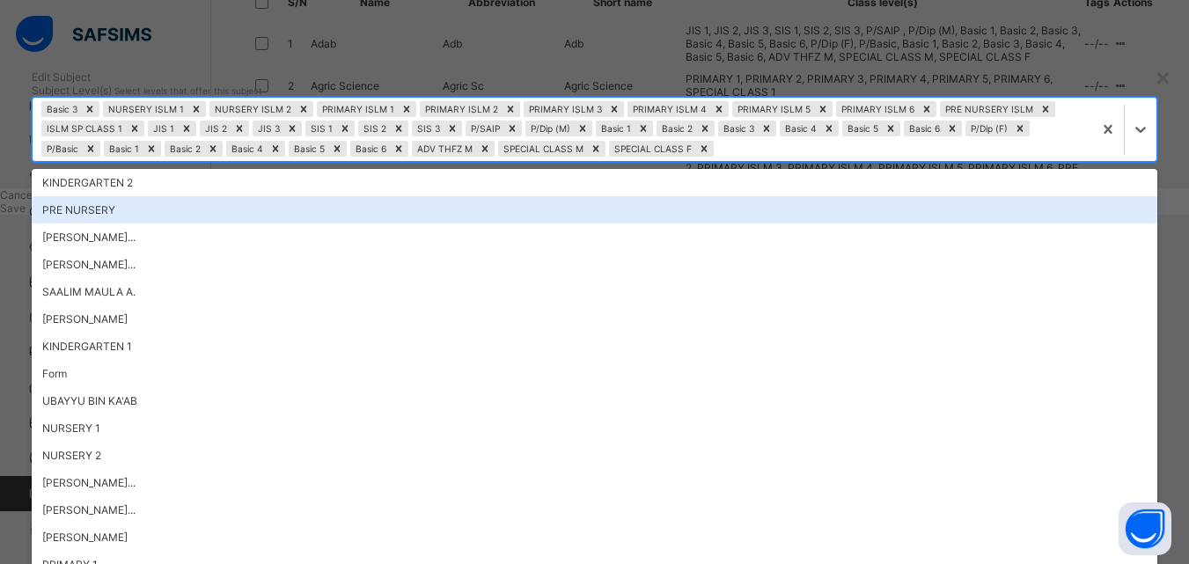
scroll to position [1081, 0]
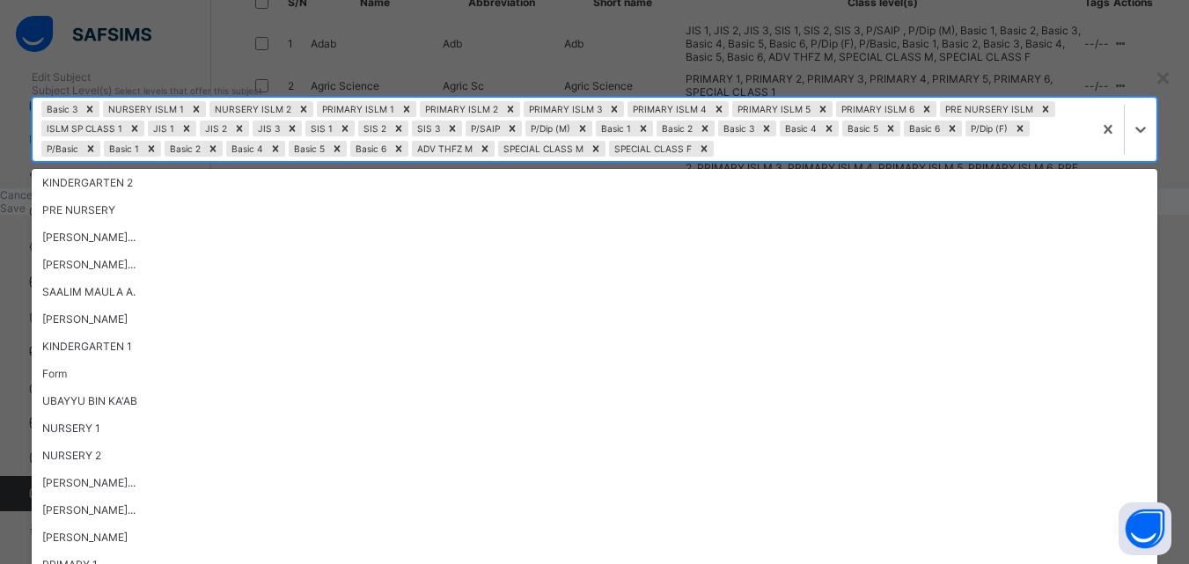
click at [866, 112] on div "Edit Subject Subject Level(s) Select levels that offer this subject option IMAM…" at bounding box center [594, 116] width 1189 height 144
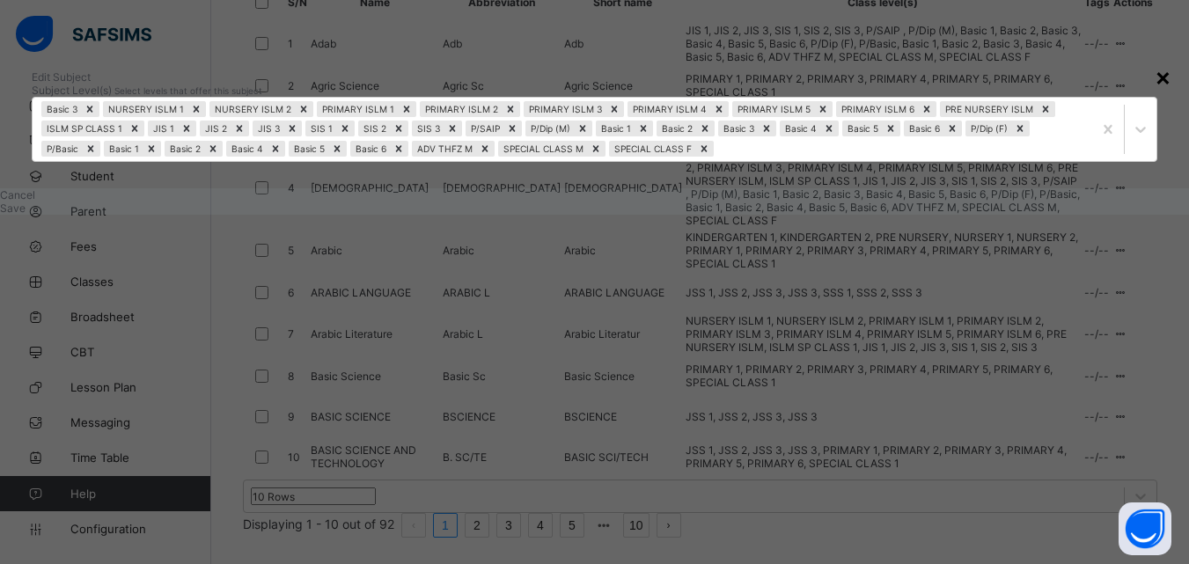
click at [1155, 92] on div "×" at bounding box center [1163, 77] width 17 height 30
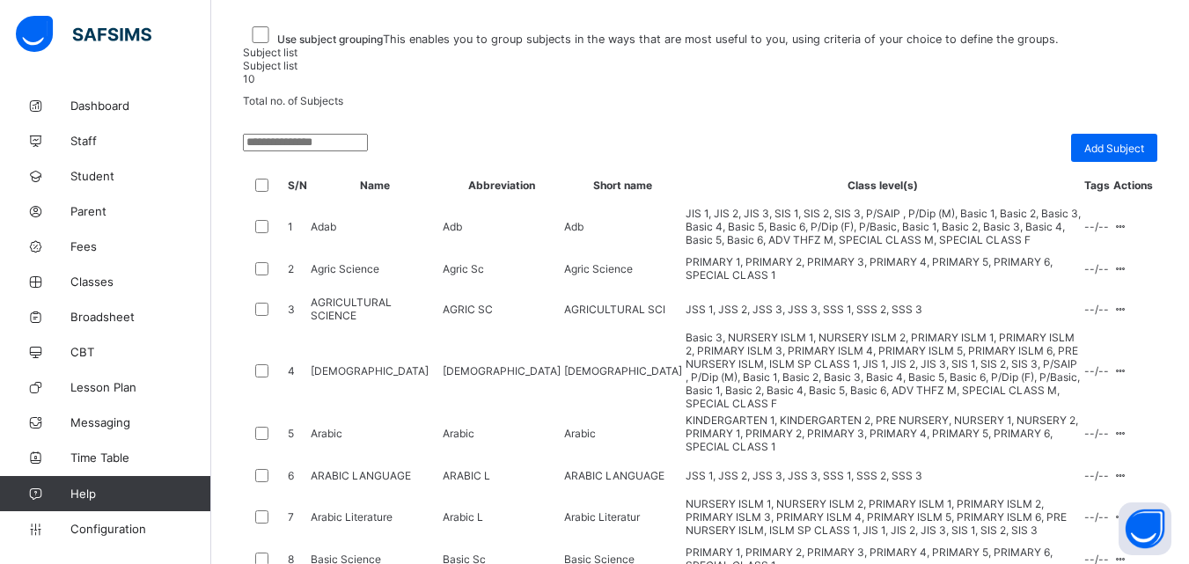
scroll to position [44, 0]
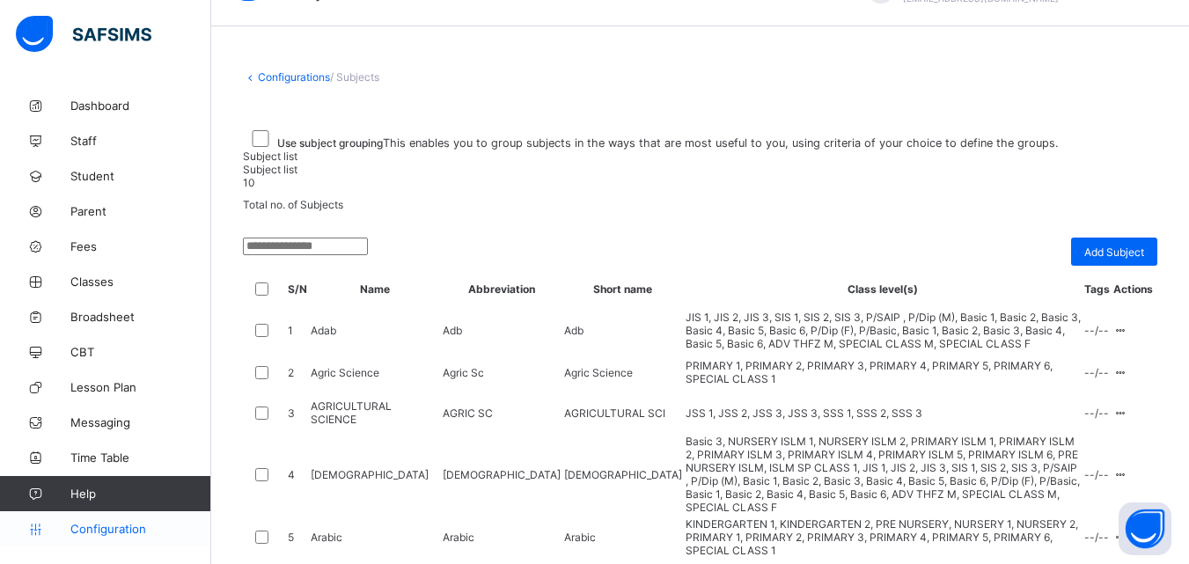
click at [77, 533] on span "Configuration" at bounding box center [140, 529] width 140 height 14
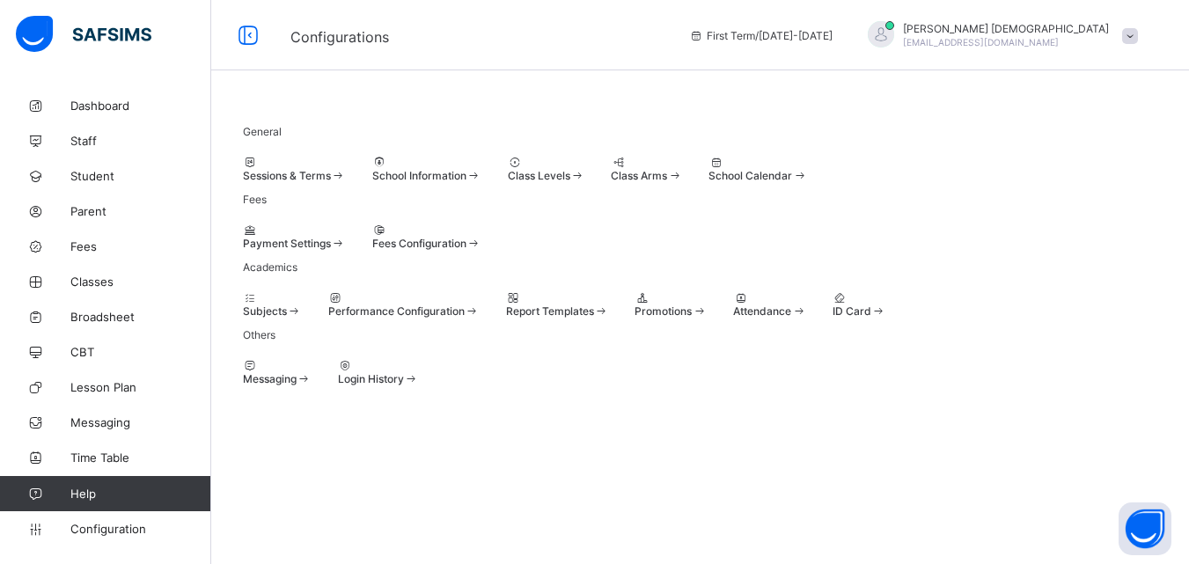
click at [682, 156] on div "Class Arms" at bounding box center [646, 169] width 71 height 26
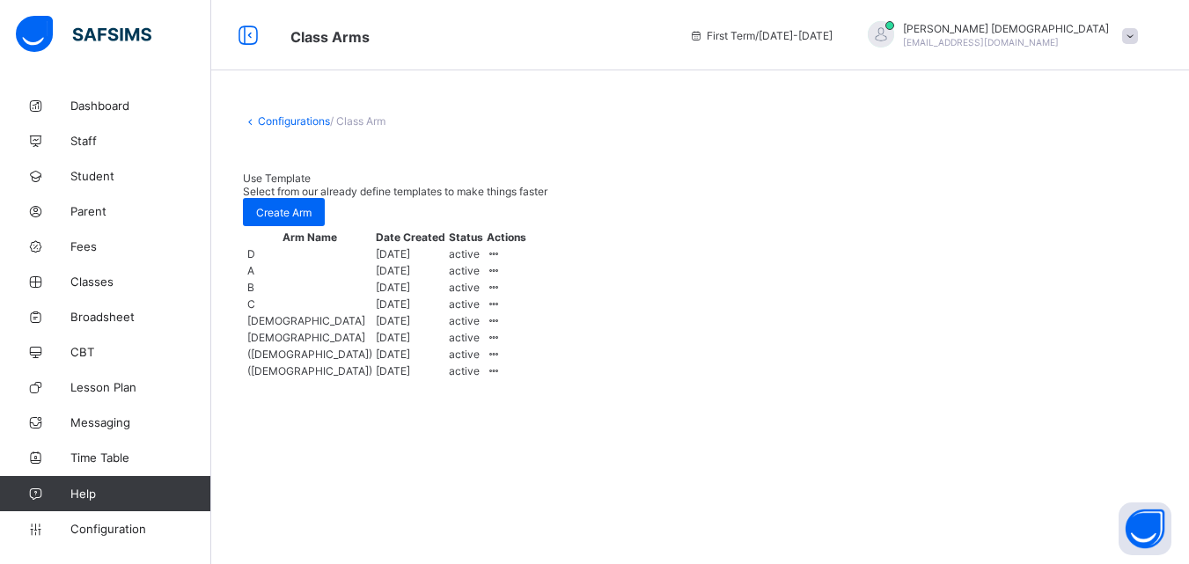
scroll to position [4, 0]
click at [355, 117] on span "/ Class Arm" at bounding box center [357, 120] width 55 height 13
click at [129, 530] on span "Configuration" at bounding box center [140, 529] width 140 height 14
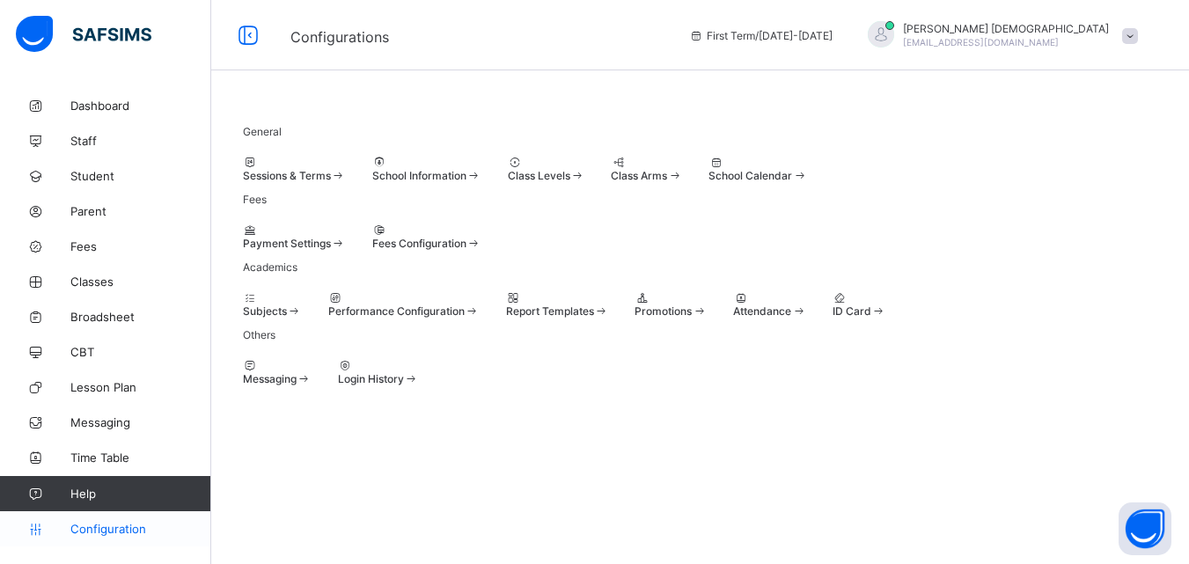
scroll to position [44, 0]
click at [331, 169] on span "Sessions & Terms" at bounding box center [287, 175] width 88 height 13
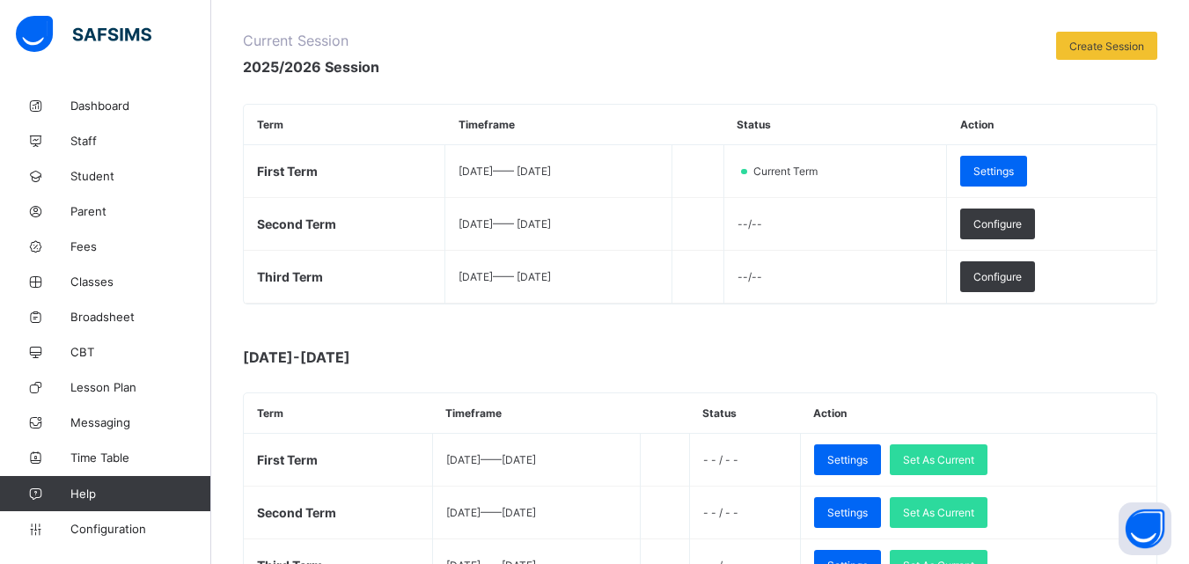
scroll to position [217, 0]
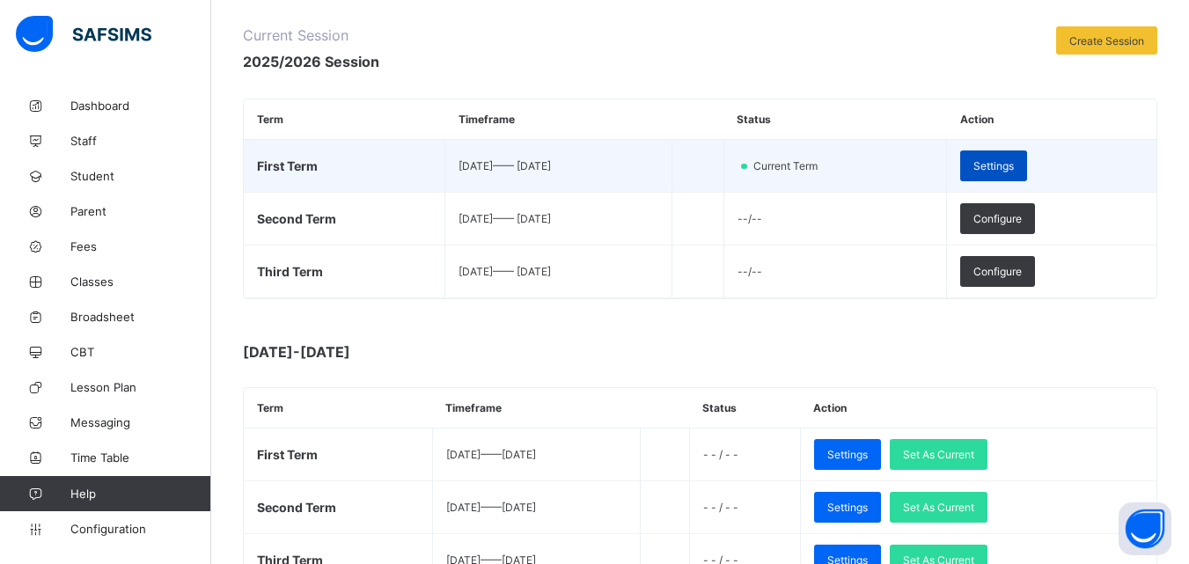
click at [1021, 156] on div "Settings" at bounding box center [993, 166] width 67 height 31
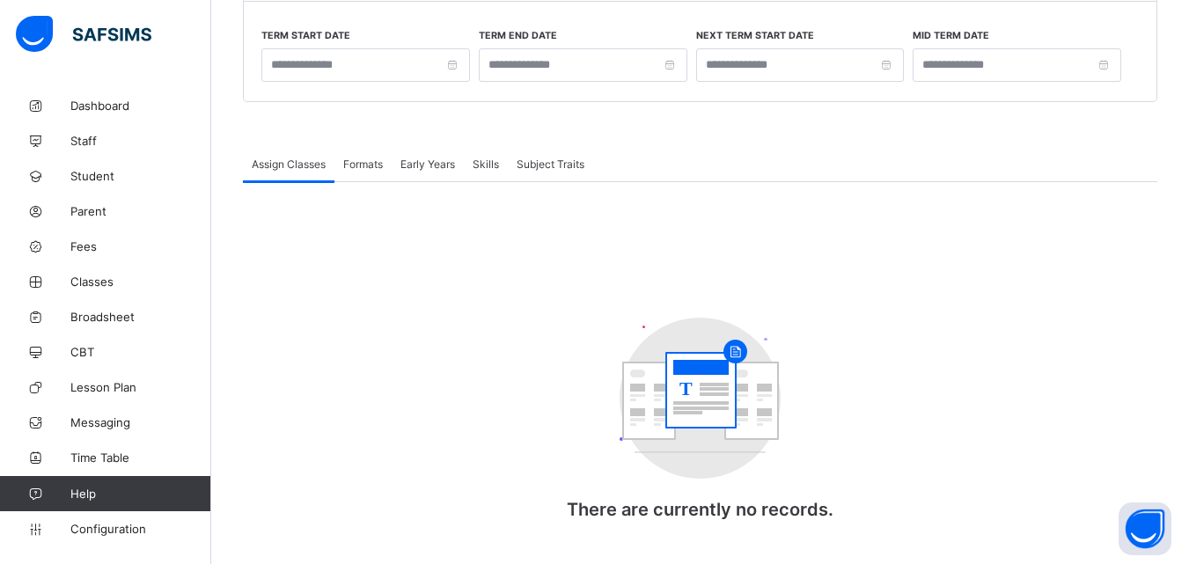
type input "**********"
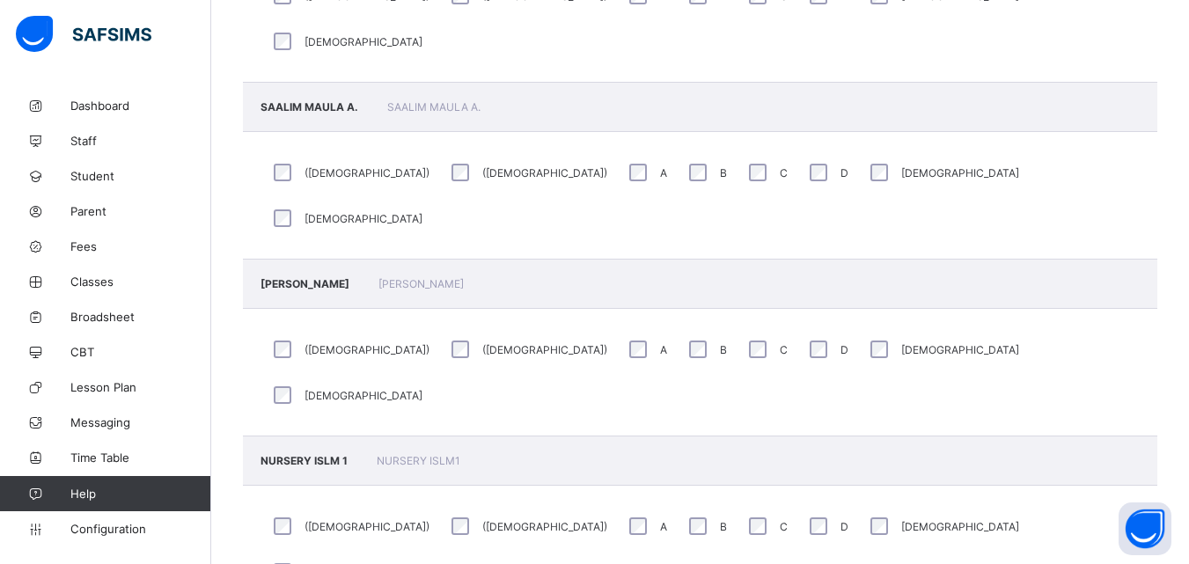
scroll to position [88, 0]
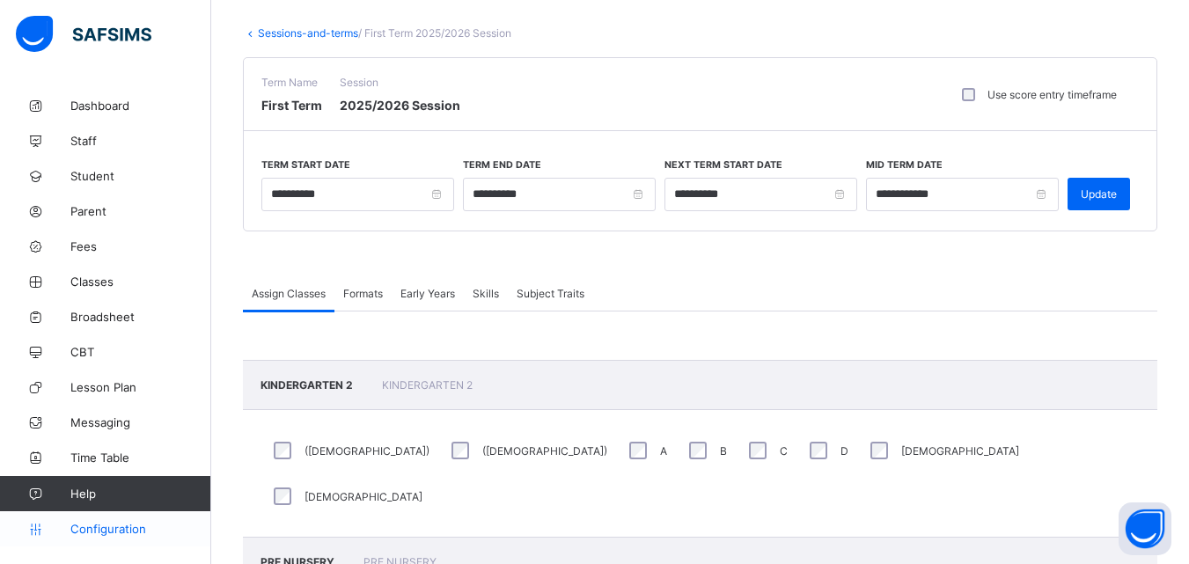
click at [130, 524] on span "Configuration" at bounding box center [140, 529] width 140 height 14
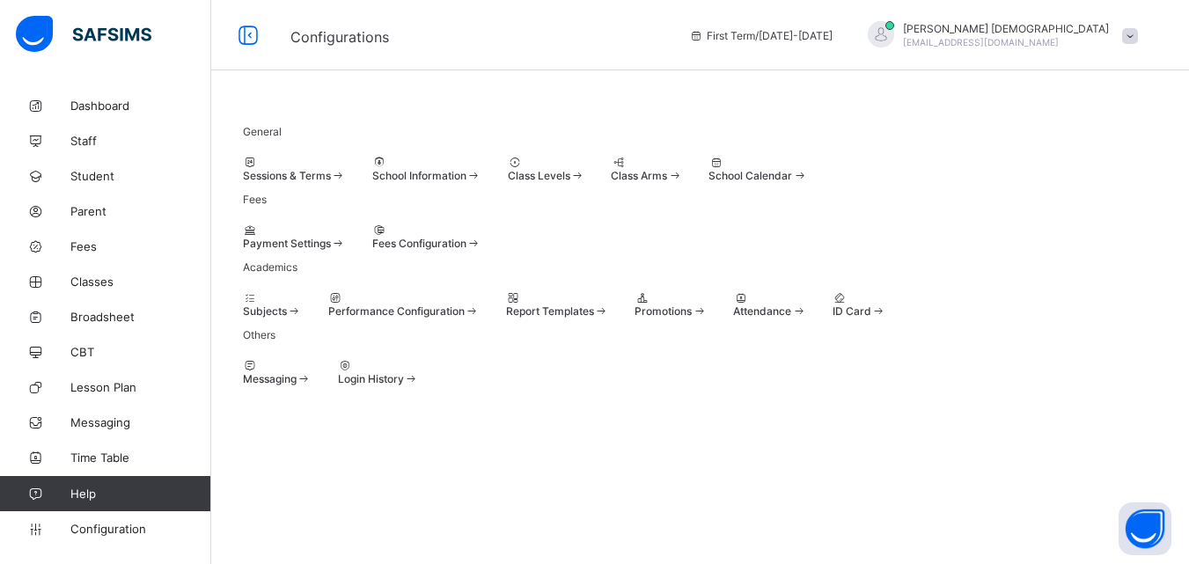
click at [302, 305] on div at bounding box center [272, 297] width 59 height 13
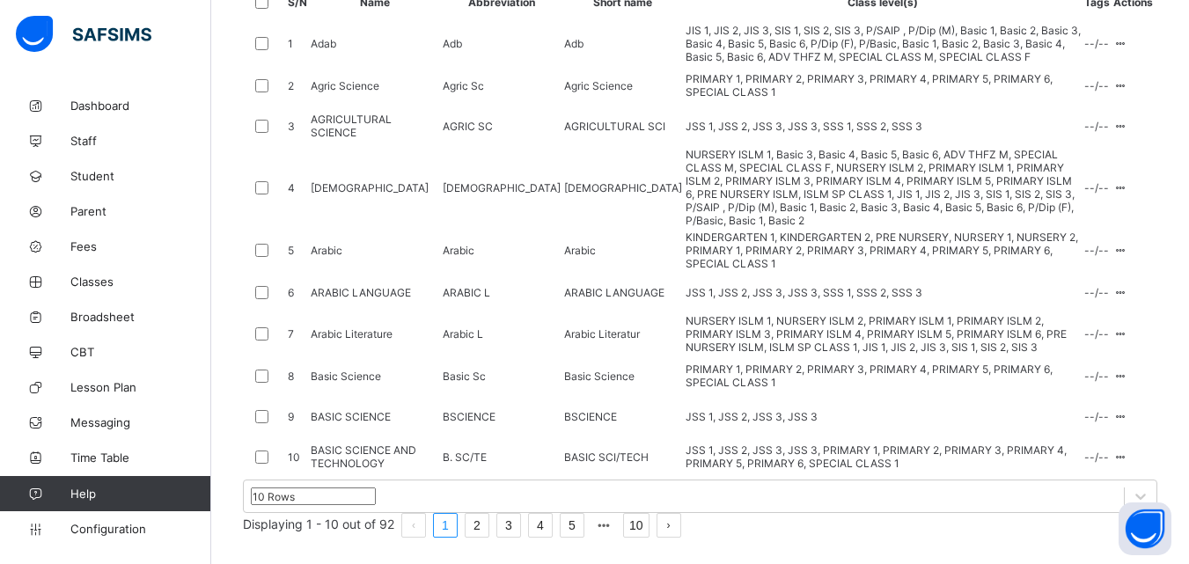
scroll to position [623, 0]
click at [1129, 203] on ul "Edit Subject Assign to Level Delete Subject" at bounding box center [1070, 256] width 117 height 107
click at [1083, 248] on div "Assign to Level" at bounding box center [1083, 252] width 75 height 18
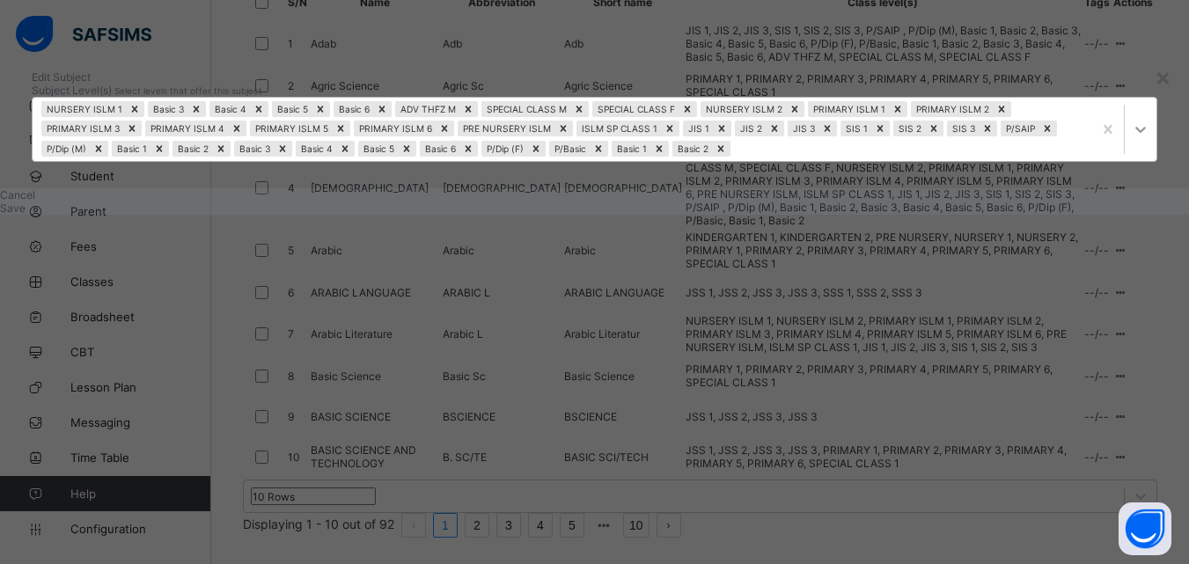
click at [1132, 138] on icon at bounding box center [1141, 130] width 18 height 18
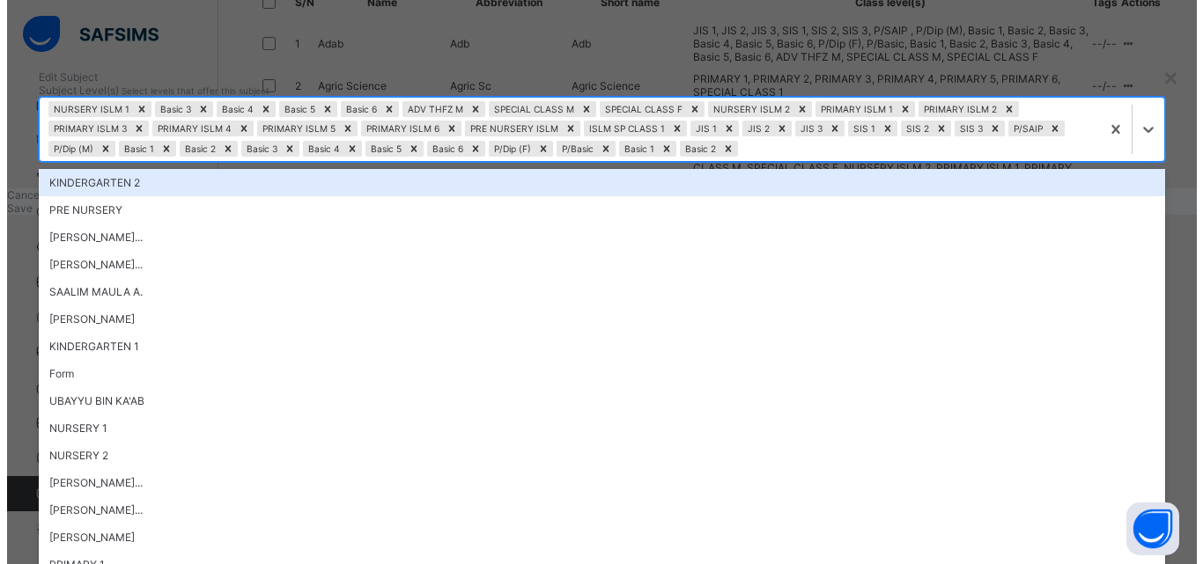
scroll to position [1093, 0]
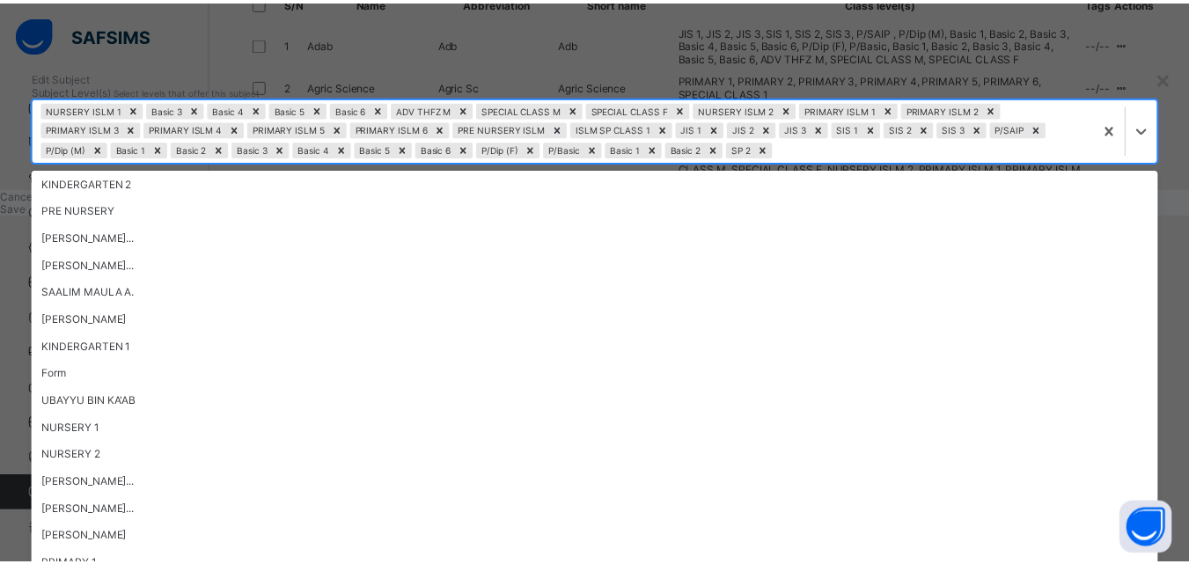
scroll to position [1065, 0]
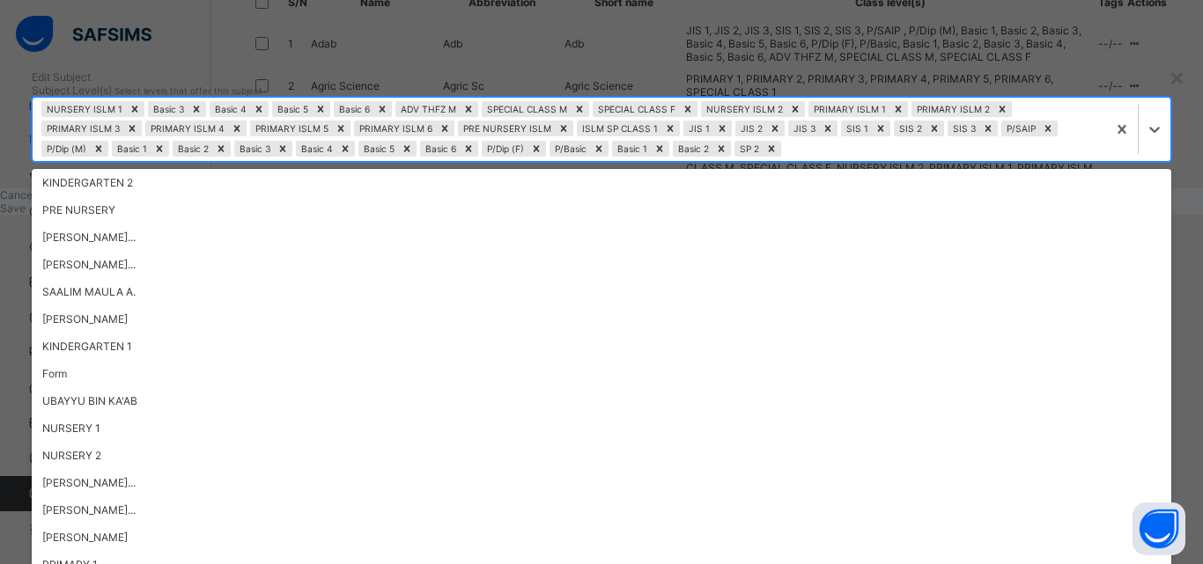
click at [962, 419] on div "× Edit Subject Subject Level(s) Select levels that offer this subject option SP…" at bounding box center [601, 282] width 1203 height 564
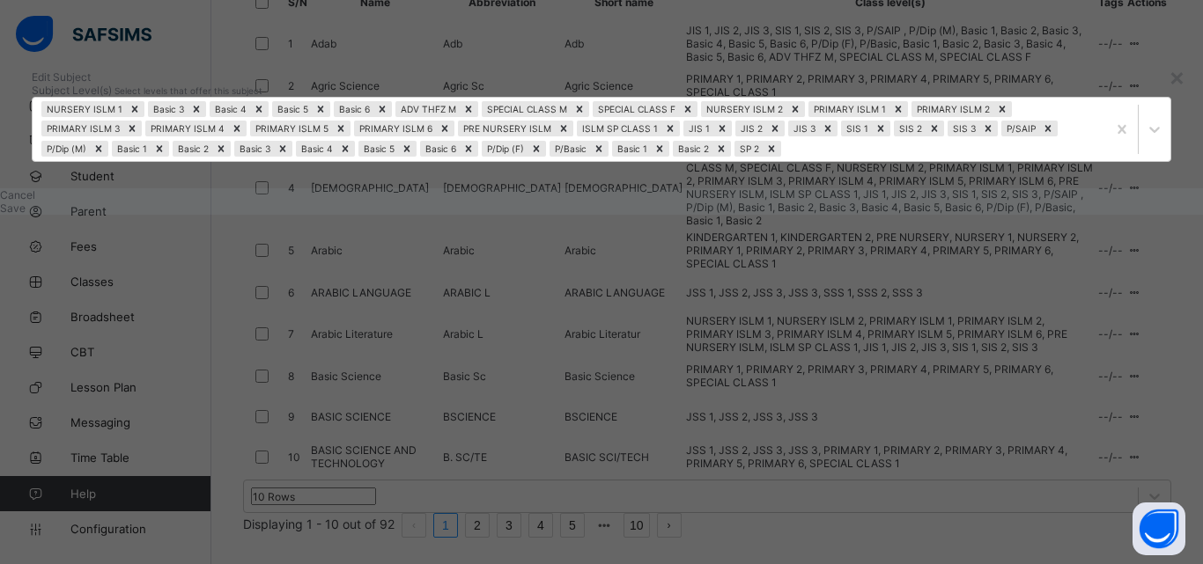
click at [824, 215] on div "Save" at bounding box center [601, 208] width 1203 height 13
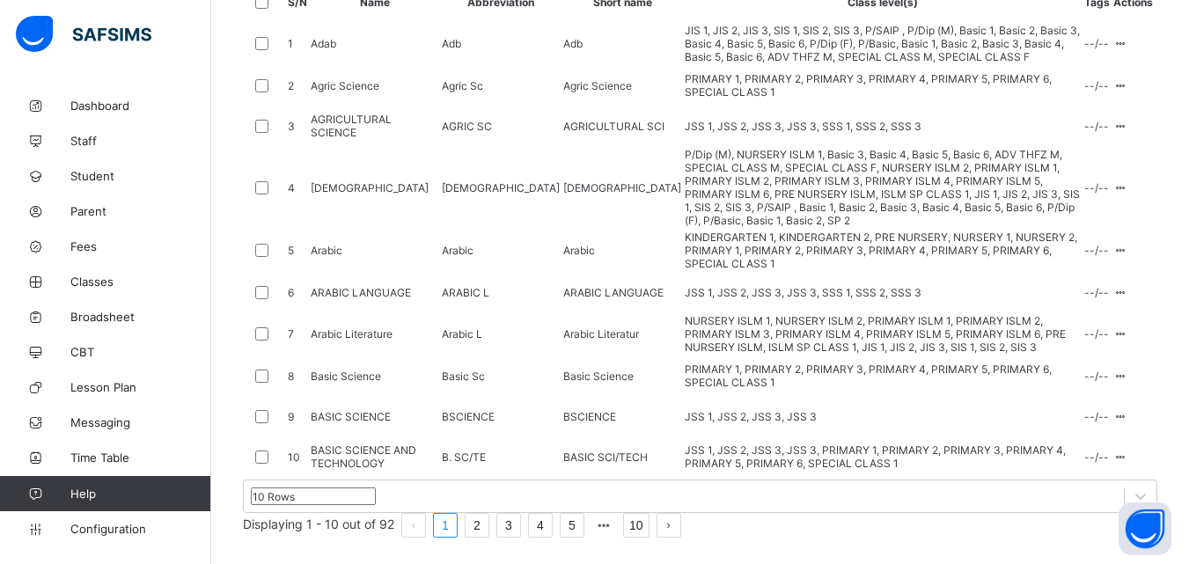
scroll to position [130, 0]
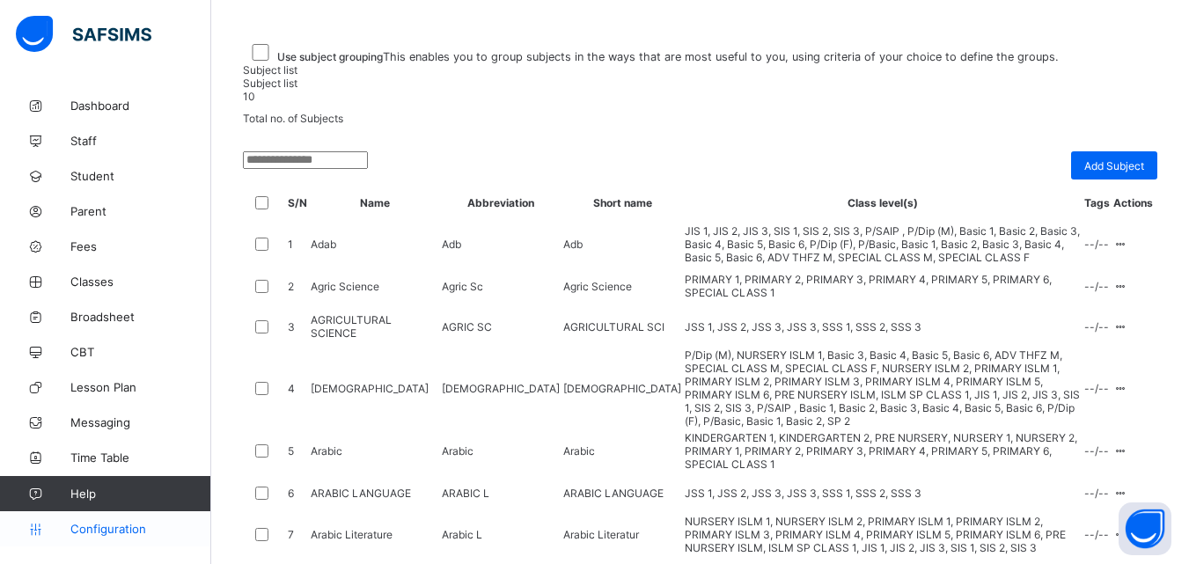
click at [104, 533] on span "Configuration" at bounding box center [140, 529] width 140 height 14
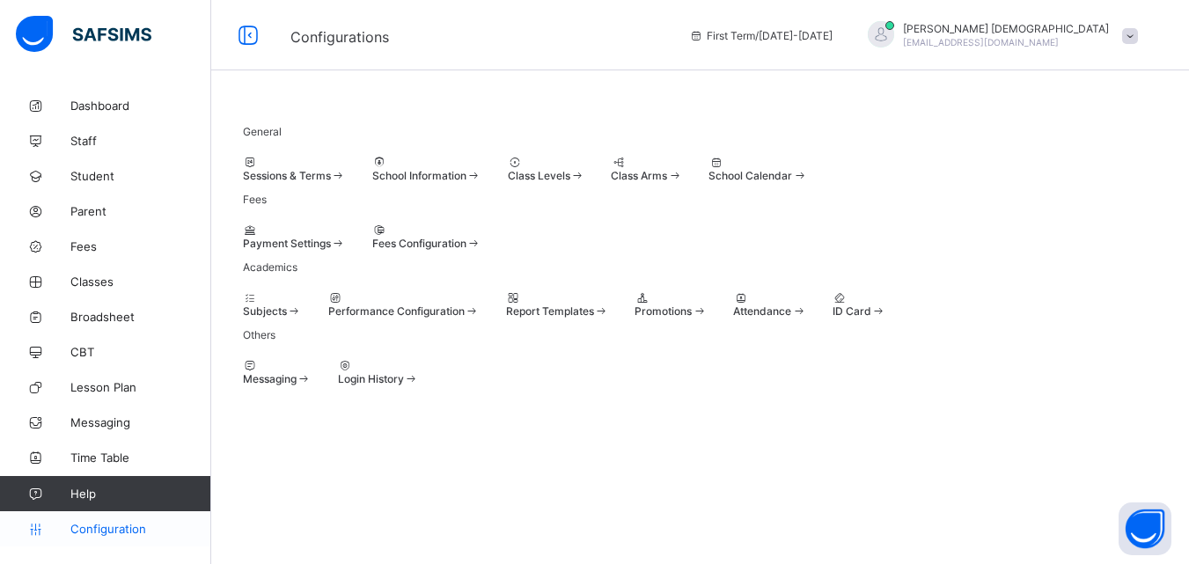
scroll to position [125, 0]
click at [480, 305] on div "Performance Configuration" at bounding box center [403, 311] width 151 height 13
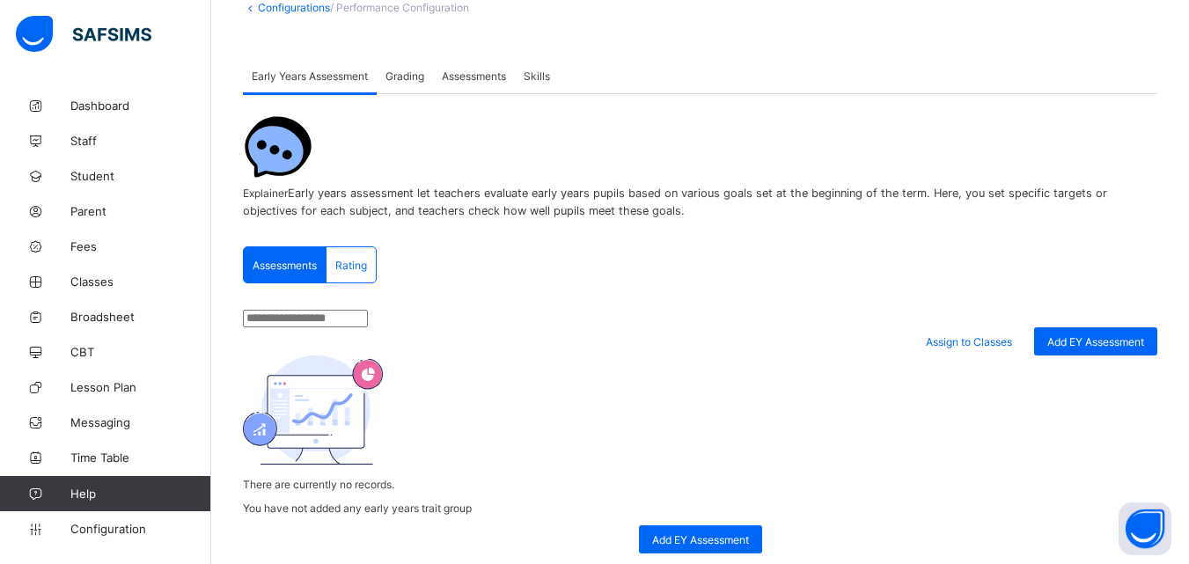
scroll to position [113, 0]
click at [361, 263] on span "Rating" at bounding box center [351, 266] width 32 height 13
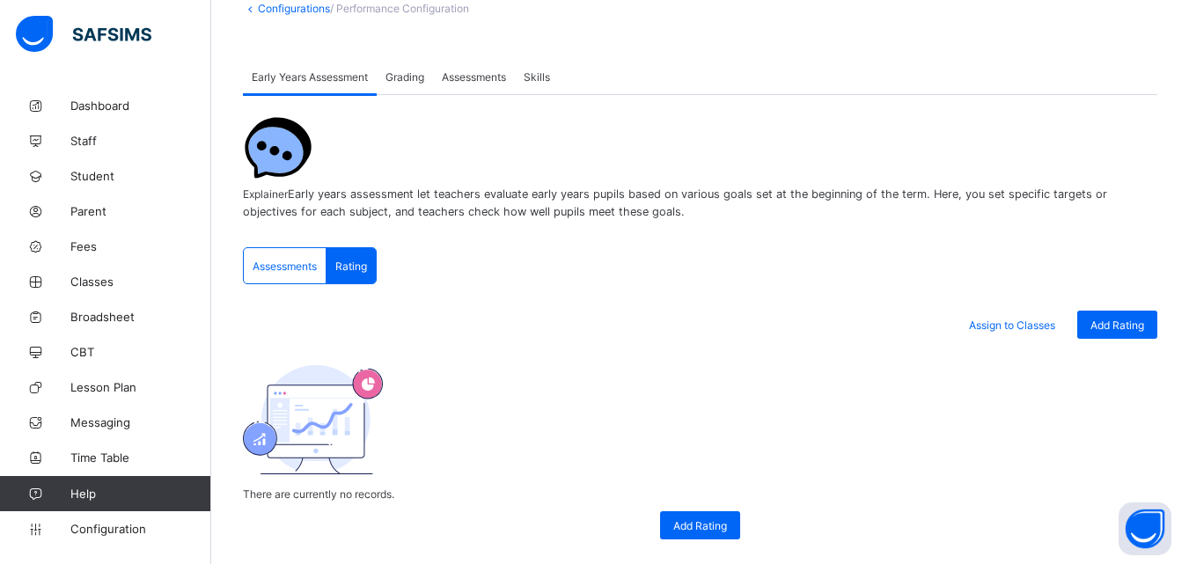
click at [278, 254] on div "Assessments" at bounding box center [285, 265] width 83 height 35
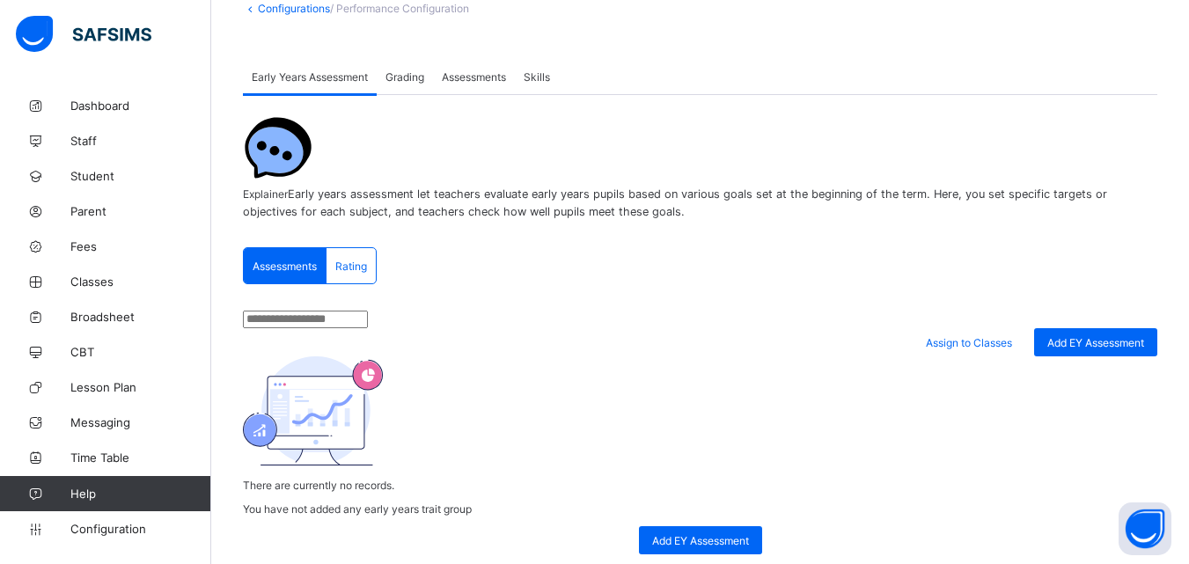
click at [403, 71] on span "Grading" at bounding box center [405, 76] width 39 height 13
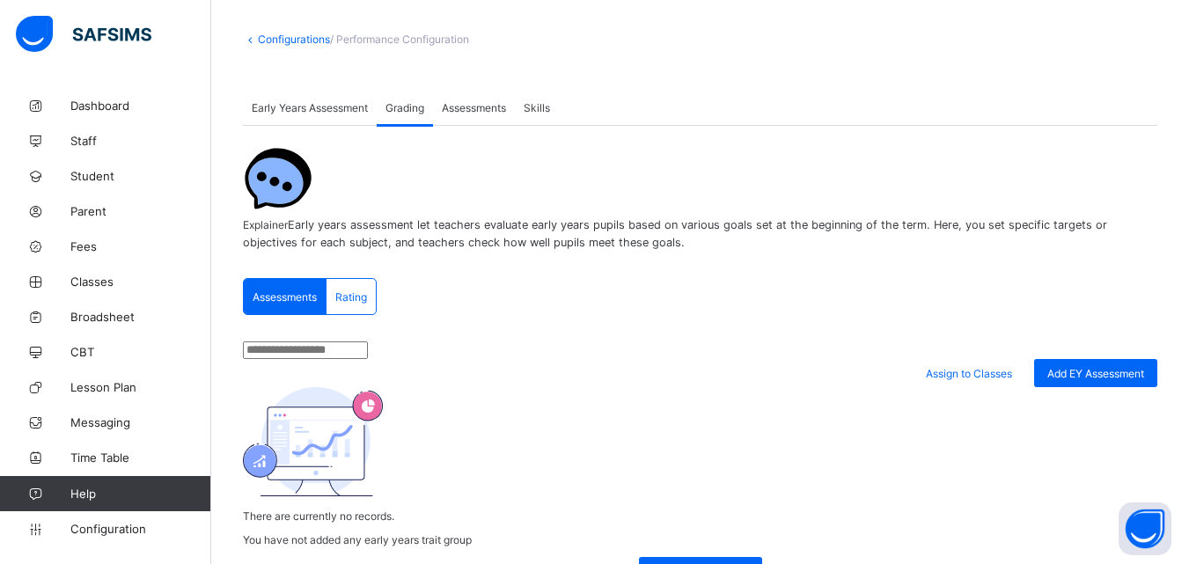
scroll to position [0, 0]
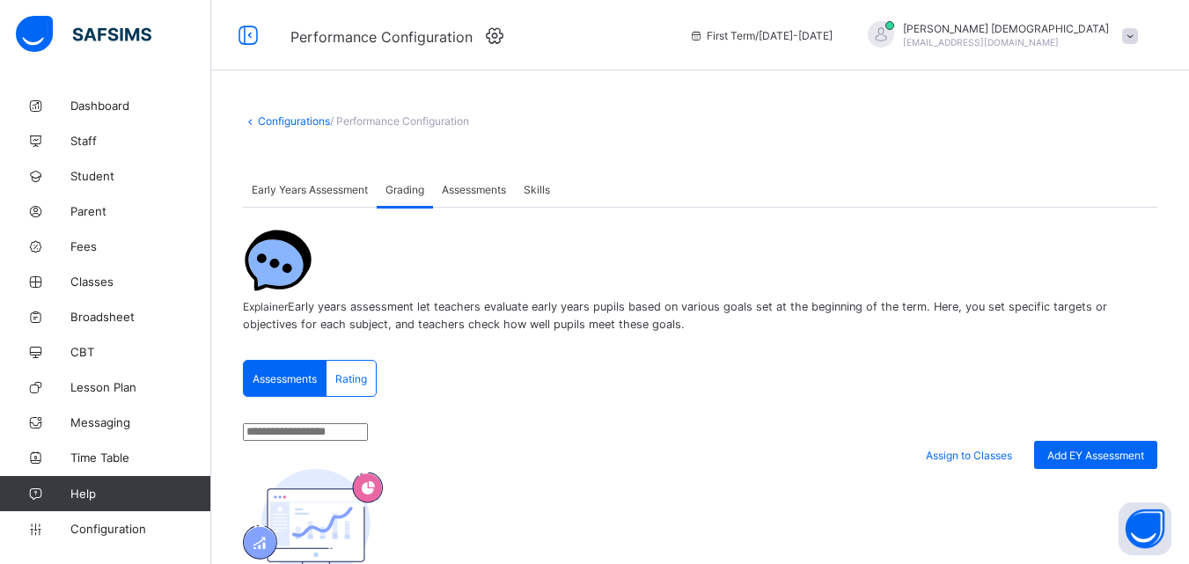
click at [487, 189] on span "Assessments" at bounding box center [474, 189] width 64 height 13
click at [280, 117] on link "Configurations" at bounding box center [294, 120] width 72 height 13
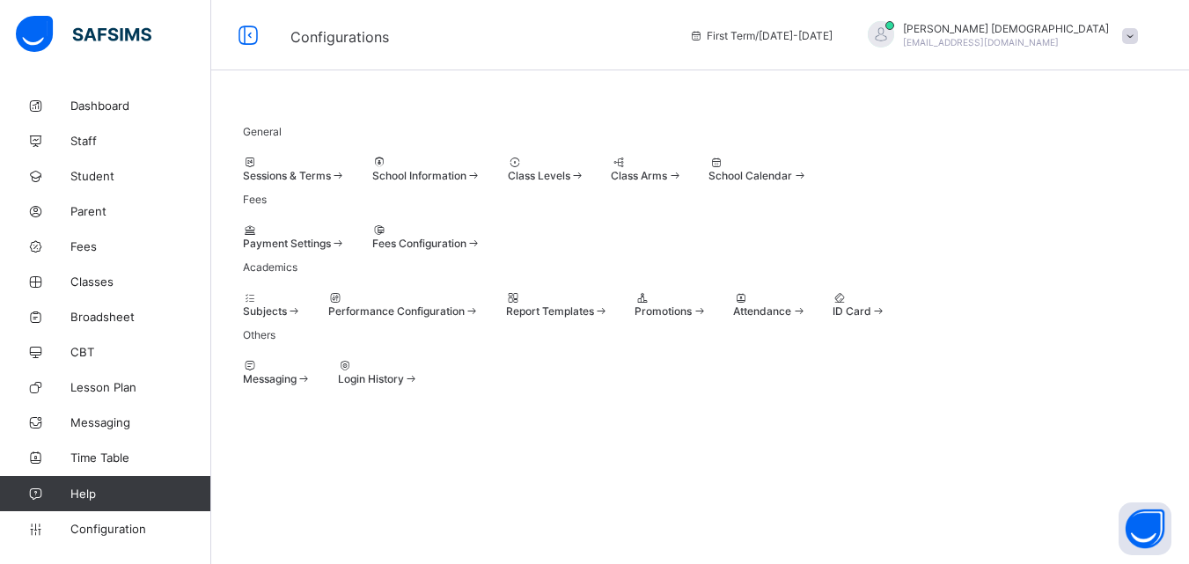
click at [506, 305] on span at bounding box center [506, 305] width 0 height 0
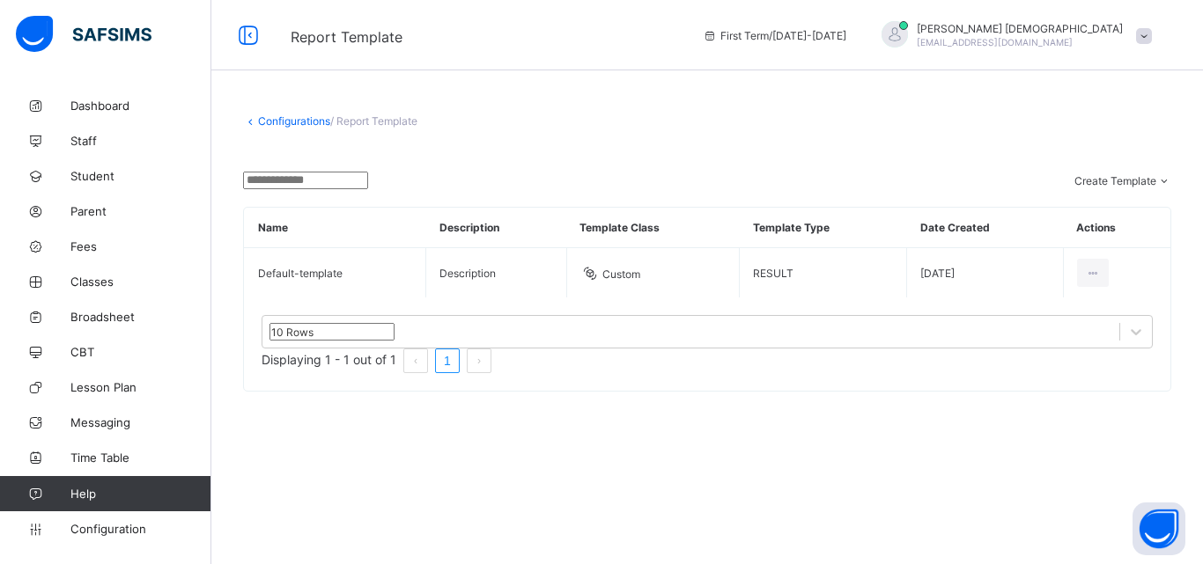
click at [316, 123] on link "Configurations" at bounding box center [294, 120] width 72 height 13
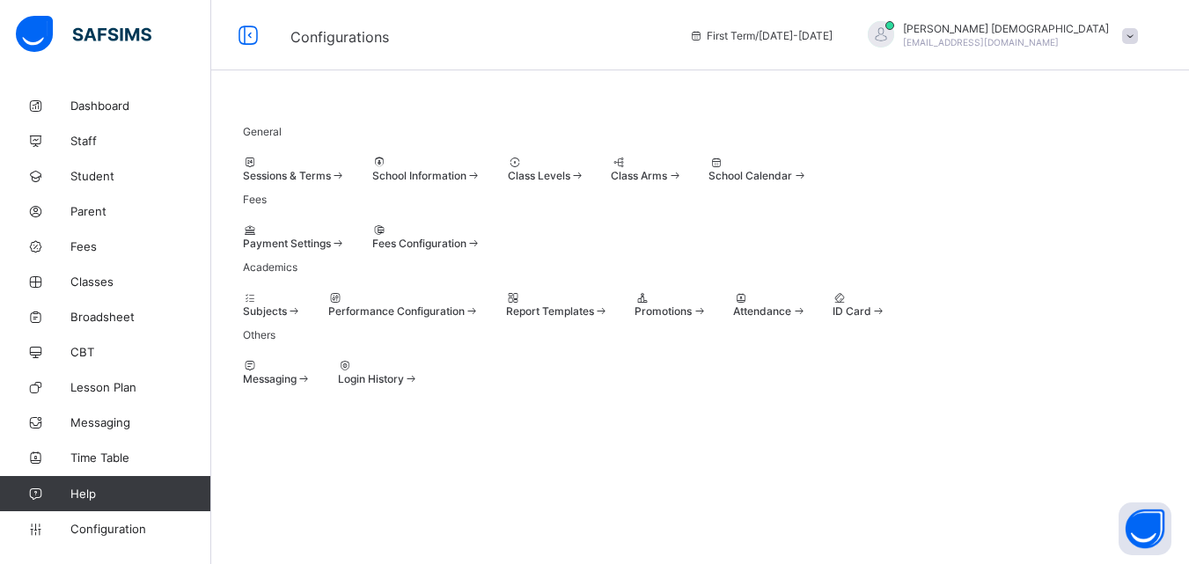
click at [707, 318] on span at bounding box center [699, 311] width 15 height 13
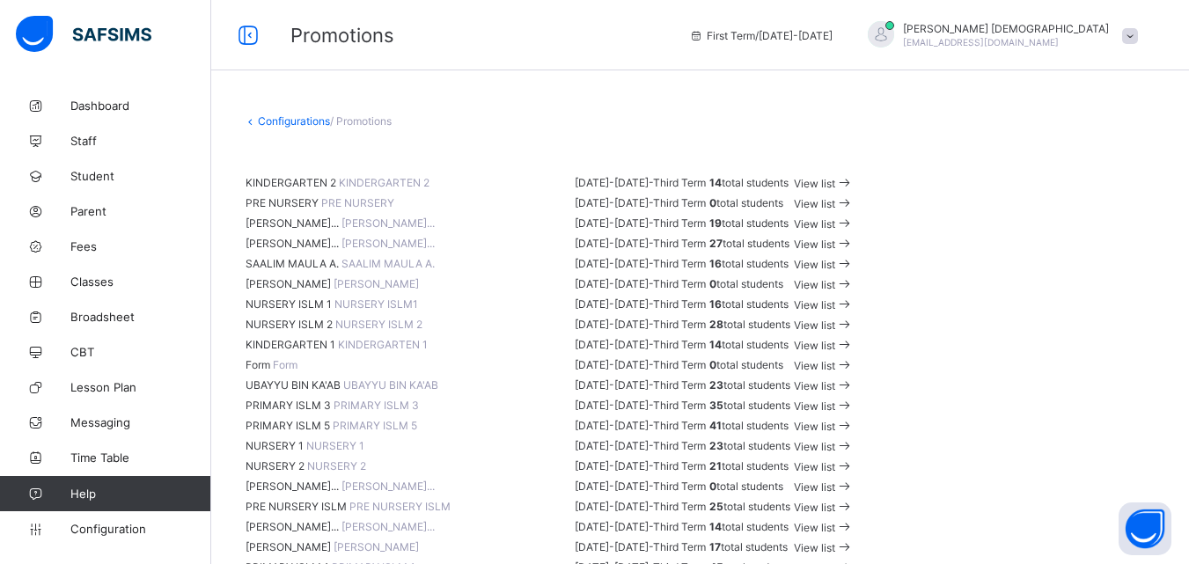
click at [835, 190] on span "View list" at bounding box center [814, 183] width 41 height 13
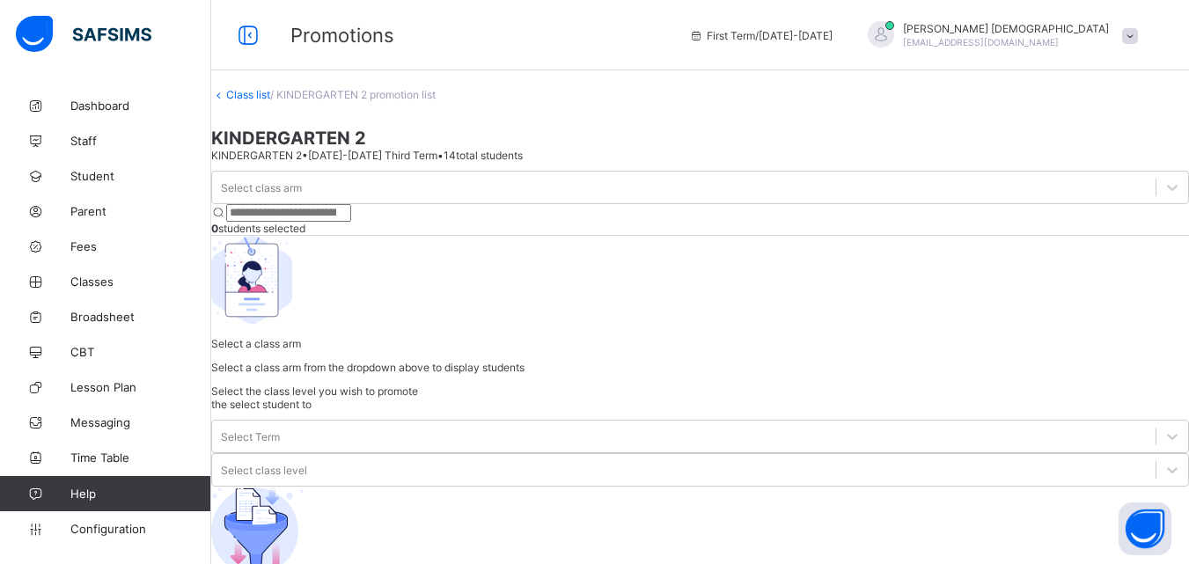
click at [270, 101] on link "Class list" at bounding box center [248, 94] width 44 height 13
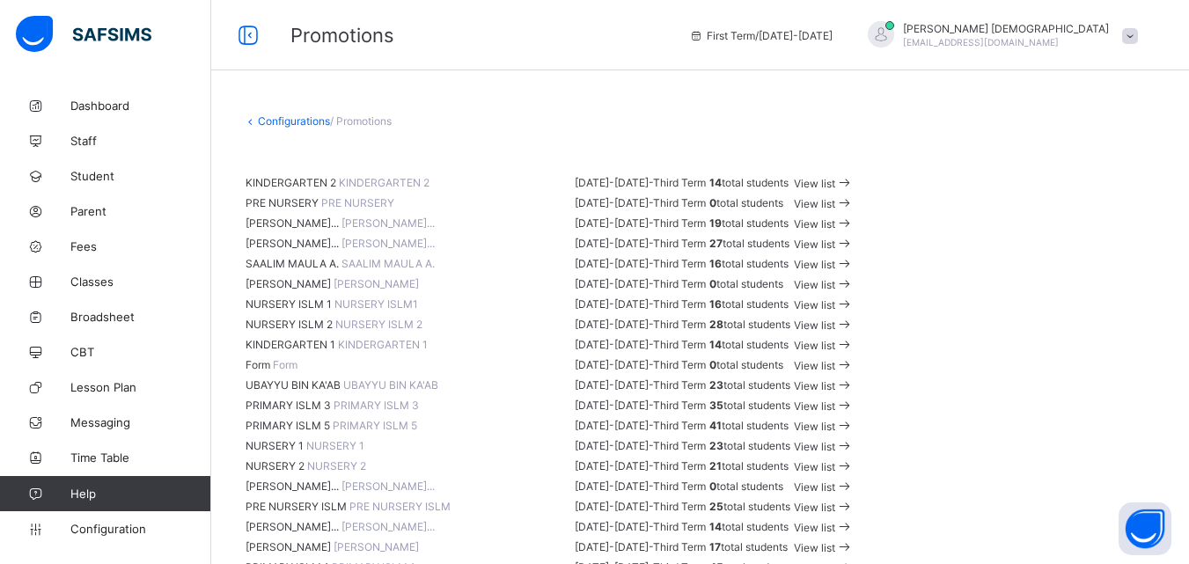
click at [854, 191] on div "View list" at bounding box center [824, 182] width 60 height 17
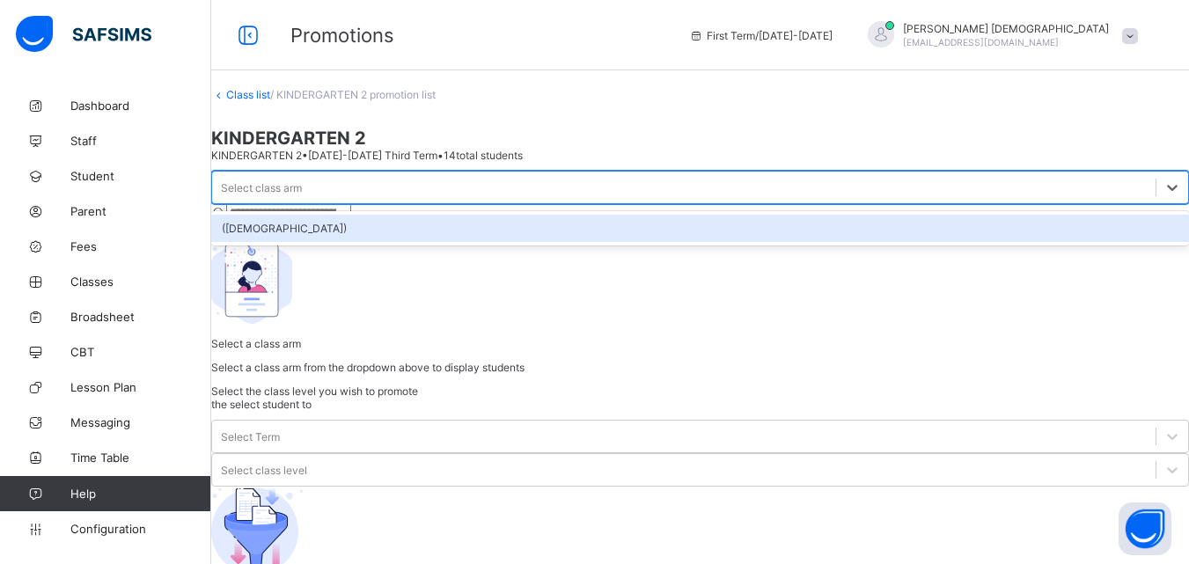
click at [302, 181] on div "Select class arm" at bounding box center [261, 187] width 81 height 13
click at [327, 215] on div "(MALE)" at bounding box center [700, 228] width 978 height 27
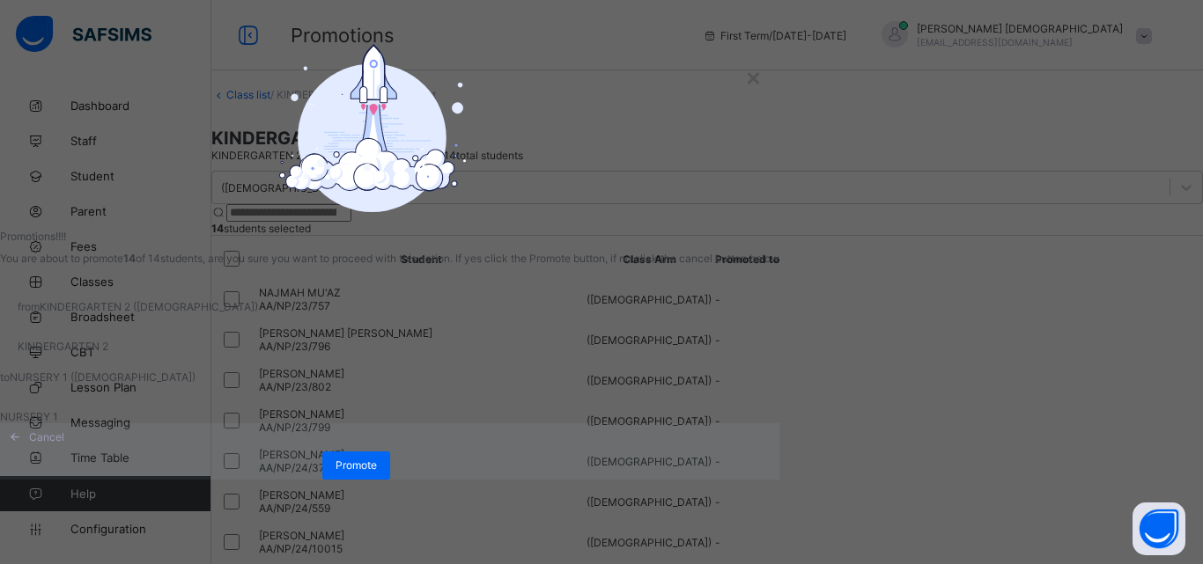
scroll to position [97, 0]
click at [377, 472] on span "Promote" at bounding box center [355, 465] width 41 height 13
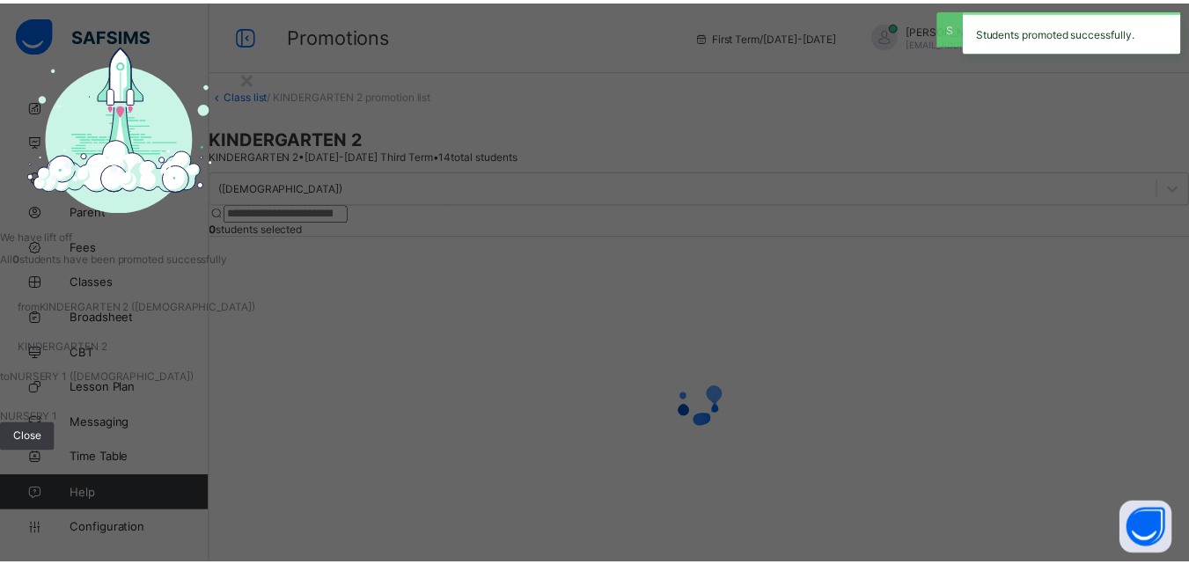
scroll to position [35, 0]
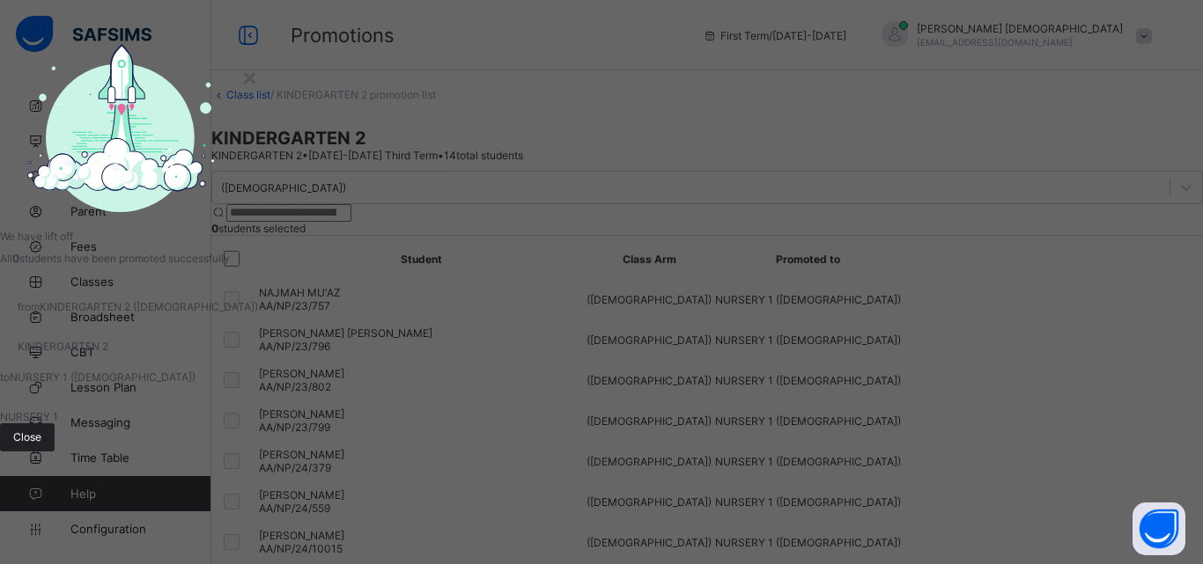
click at [55, 447] on div "Close" at bounding box center [27, 437] width 55 height 28
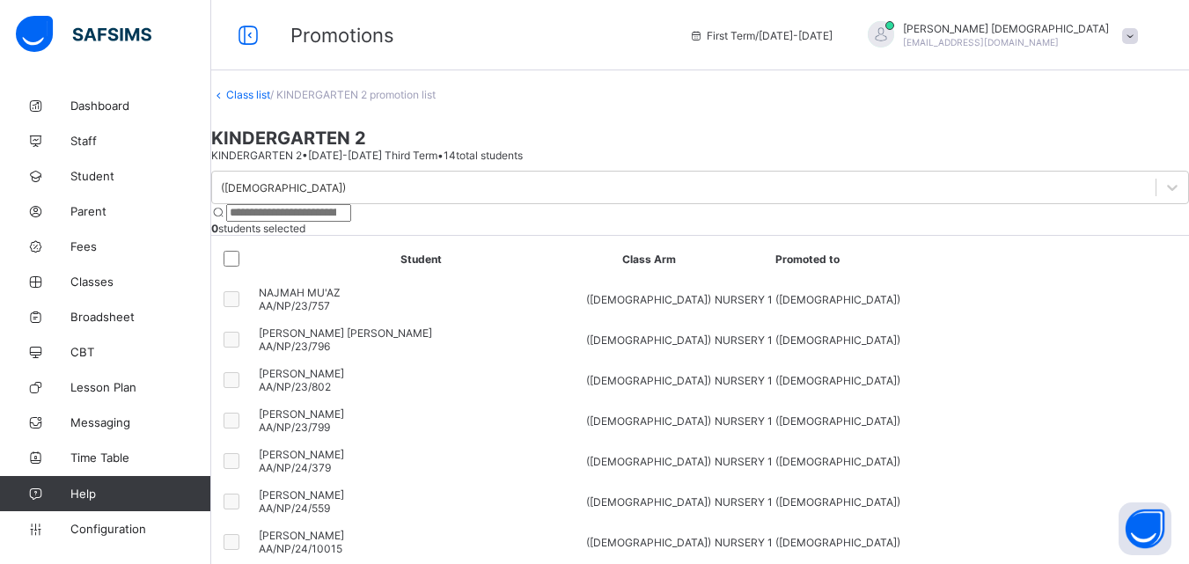
click at [270, 101] on link "Class list" at bounding box center [248, 94] width 44 height 13
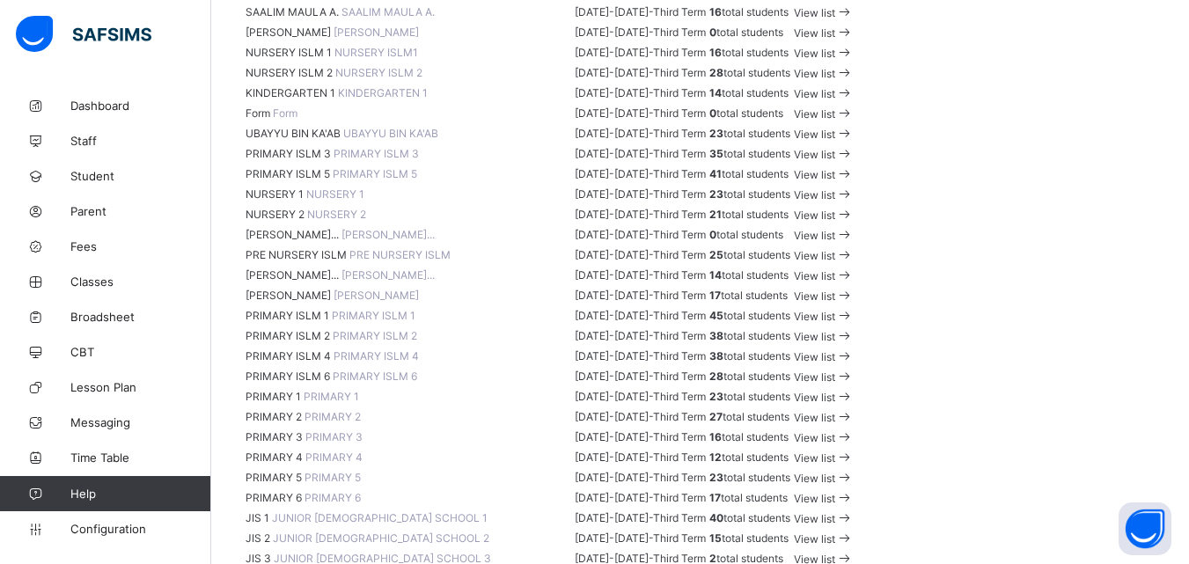
scroll to position [262, 0]
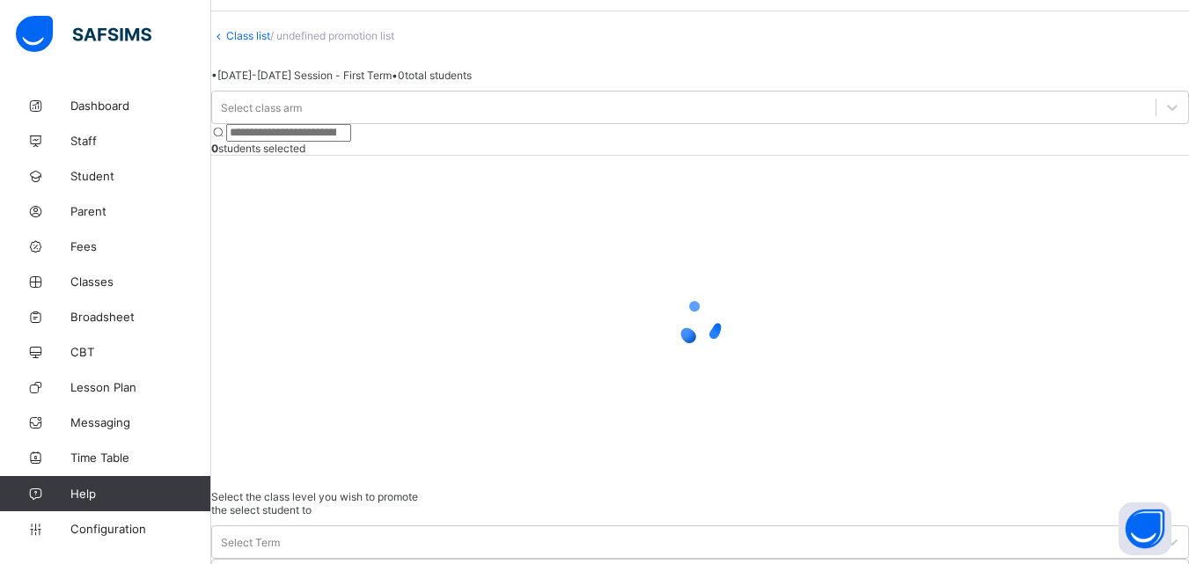
scroll to position [80, 0]
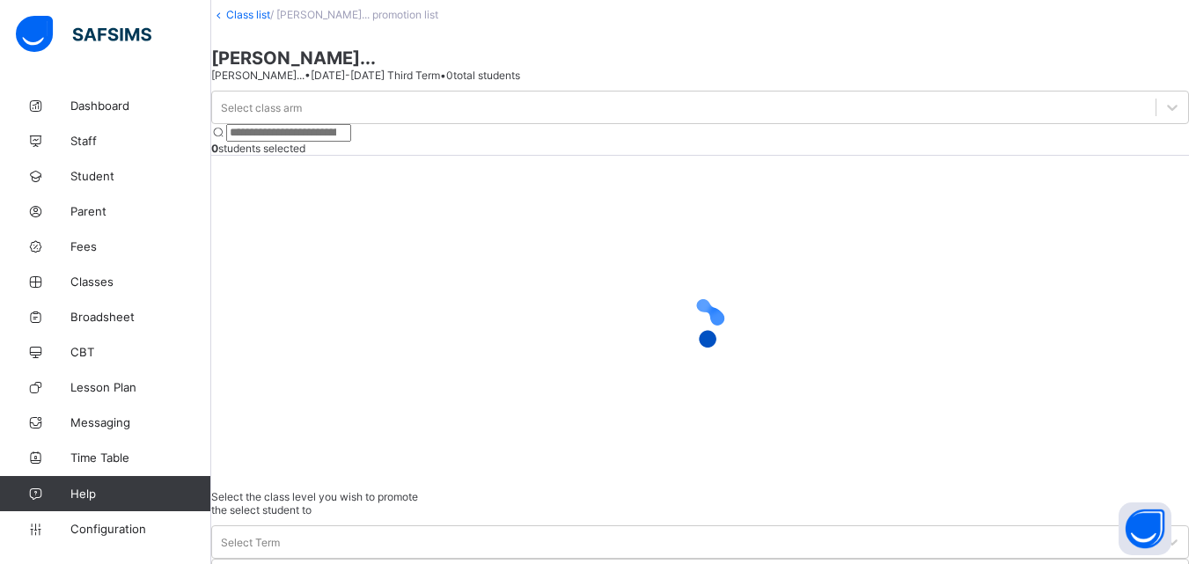
click at [287, 39] on span at bounding box center [700, 43] width 978 height 9
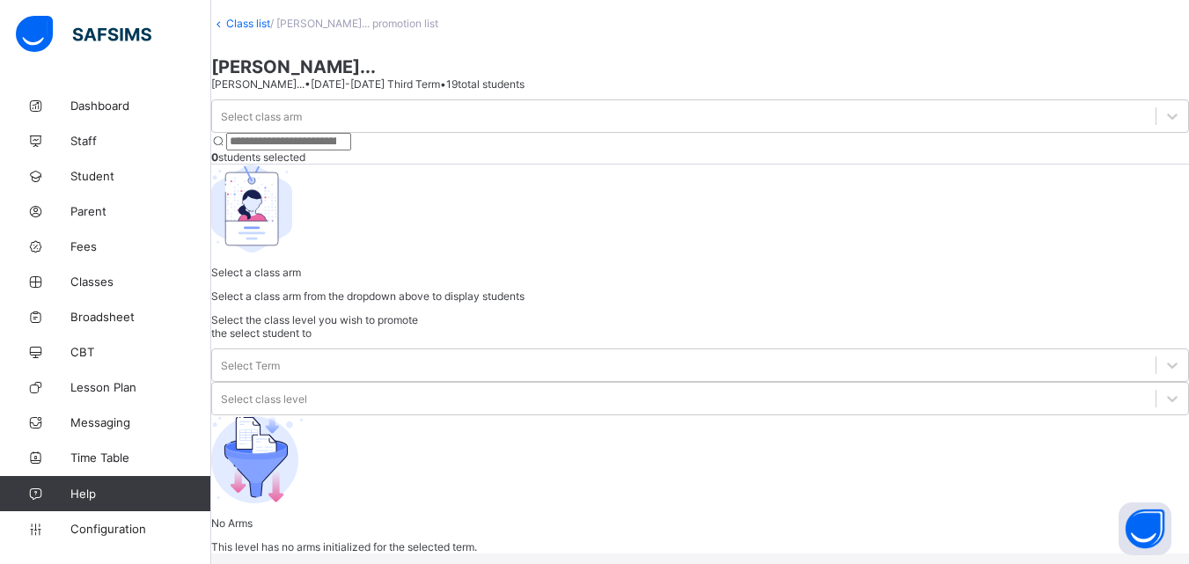
scroll to position [102, 0]
click at [262, 18] on link "Class list" at bounding box center [248, 23] width 44 height 13
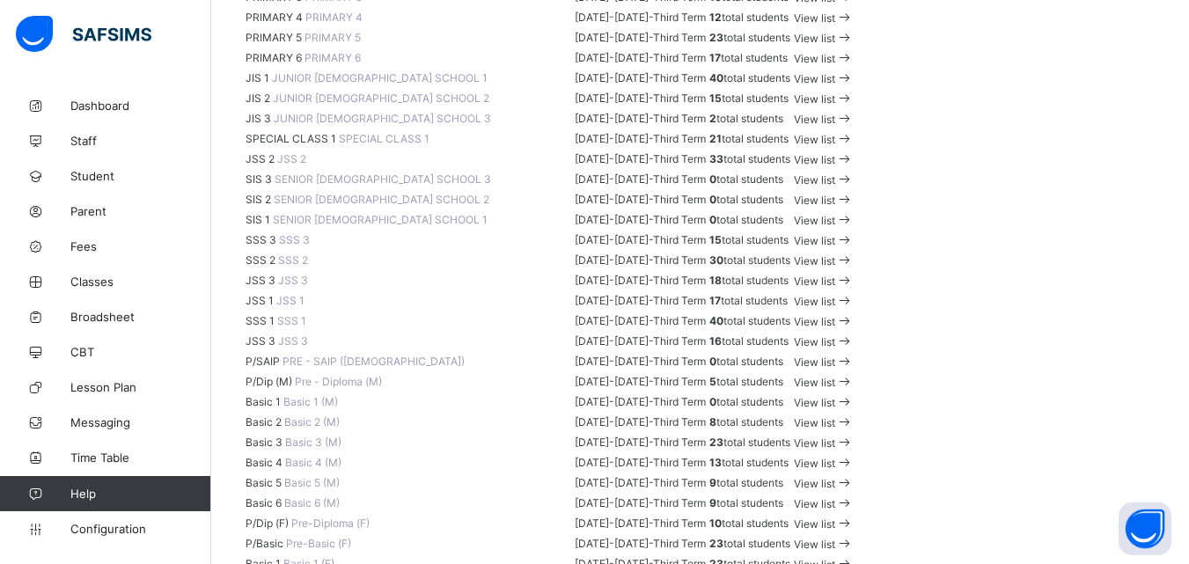
scroll to position [712, 0]
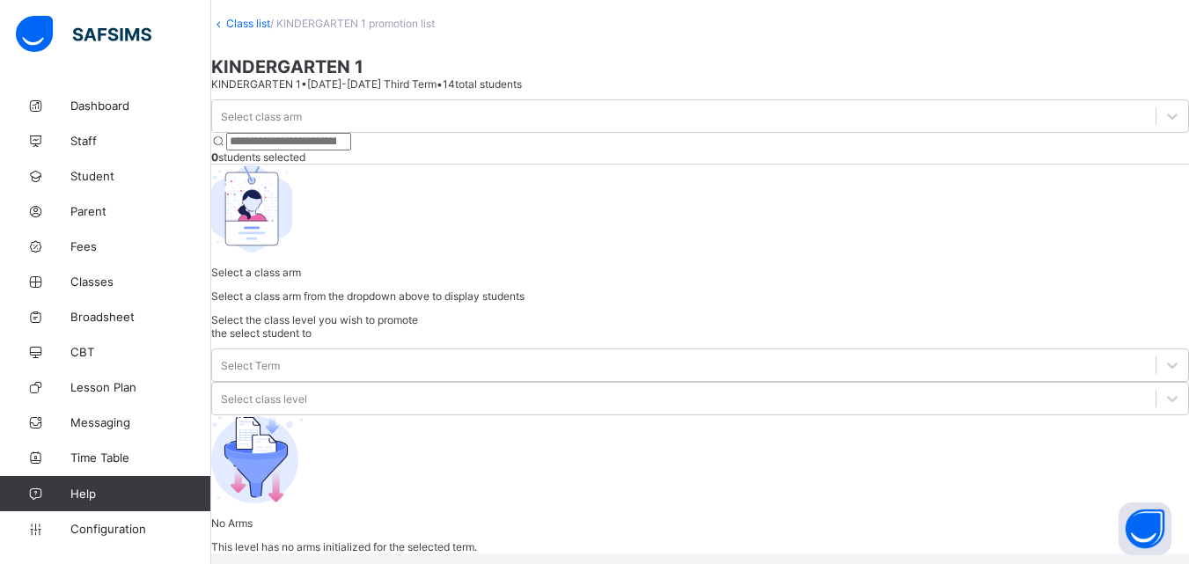
scroll to position [116, 0]
click at [1164, 357] on icon at bounding box center [1173, 366] width 18 height 18
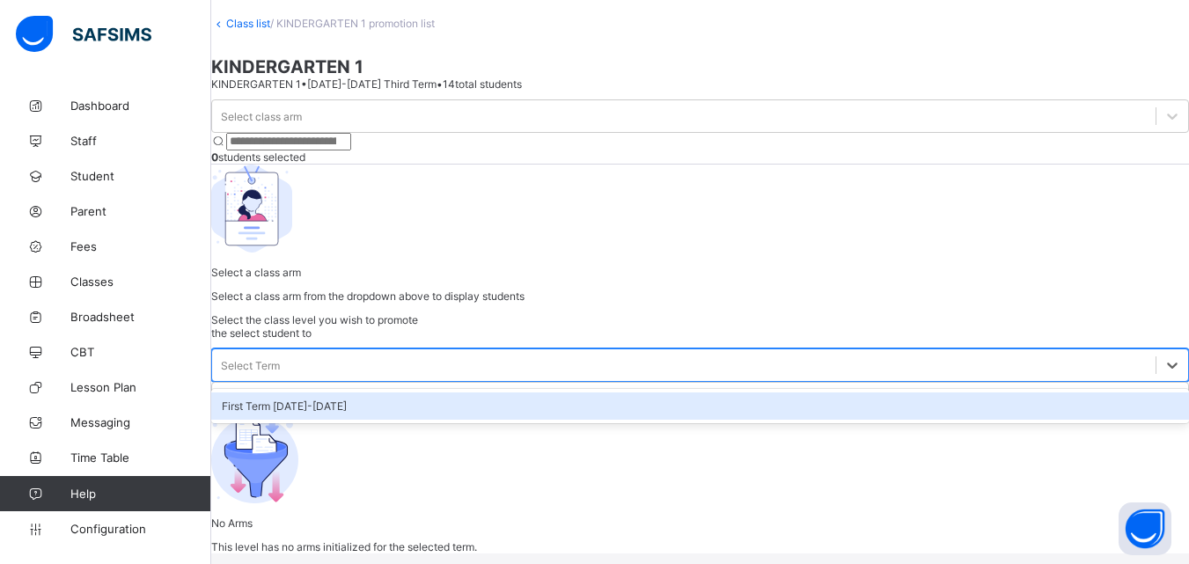
click at [912, 393] on div "First Term 2025-2026" at bounding box center [700, 406] width 978 height 27
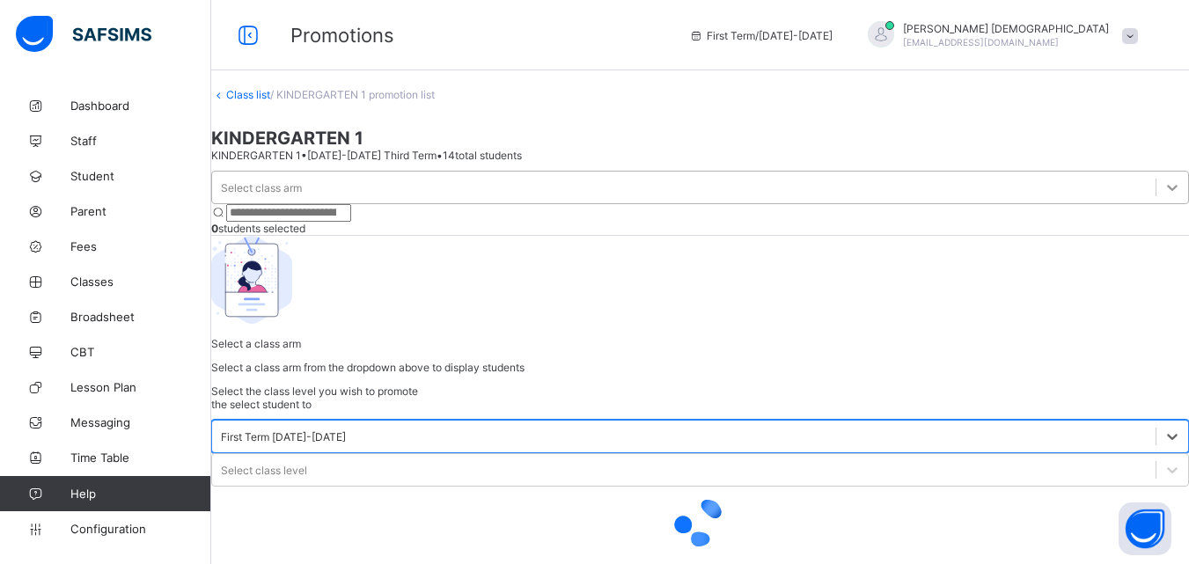
click at [1157, 172] on div at bounding box center [1173, 188] width 32 height 32
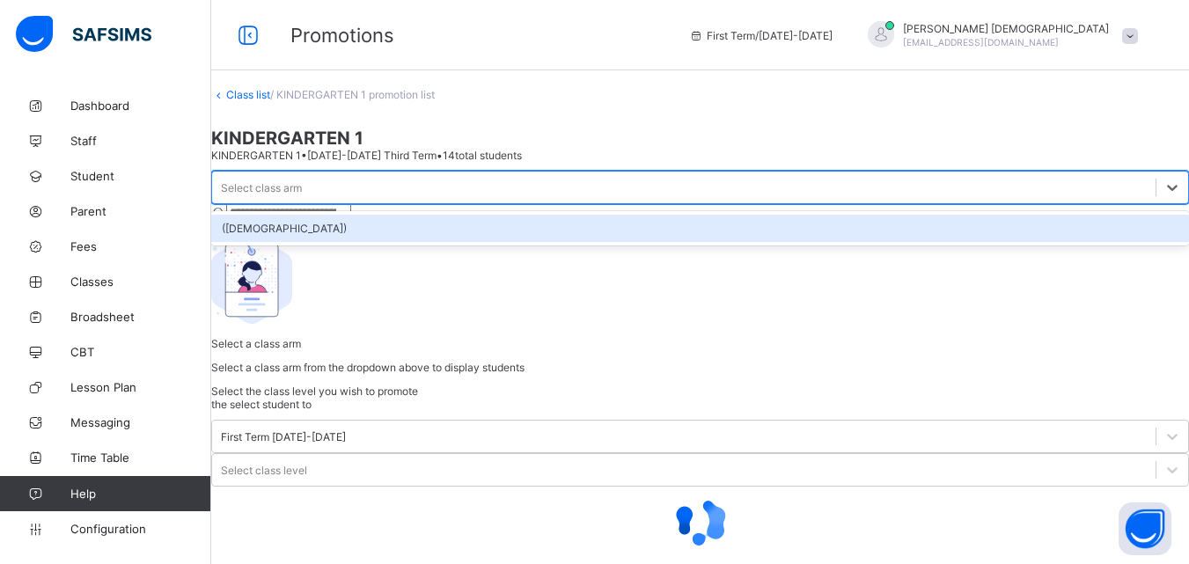
click at [327, 215] on div "(MALE)" at bounding box center [700, 228] width 978 height 27
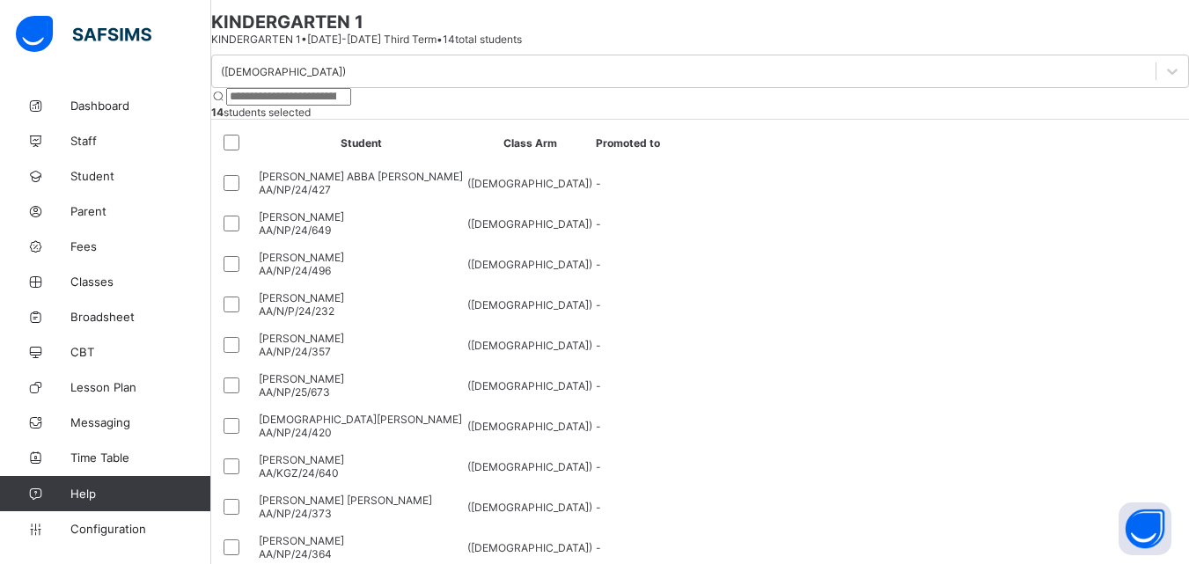
click at [1100, 86] on div "Class list / KINDERGARTEN 1 promotion list KINDERGARTEN 1 KINDERGARTEN 1 • 2024…" at bounding box center [700, 472] width 978 height 1001
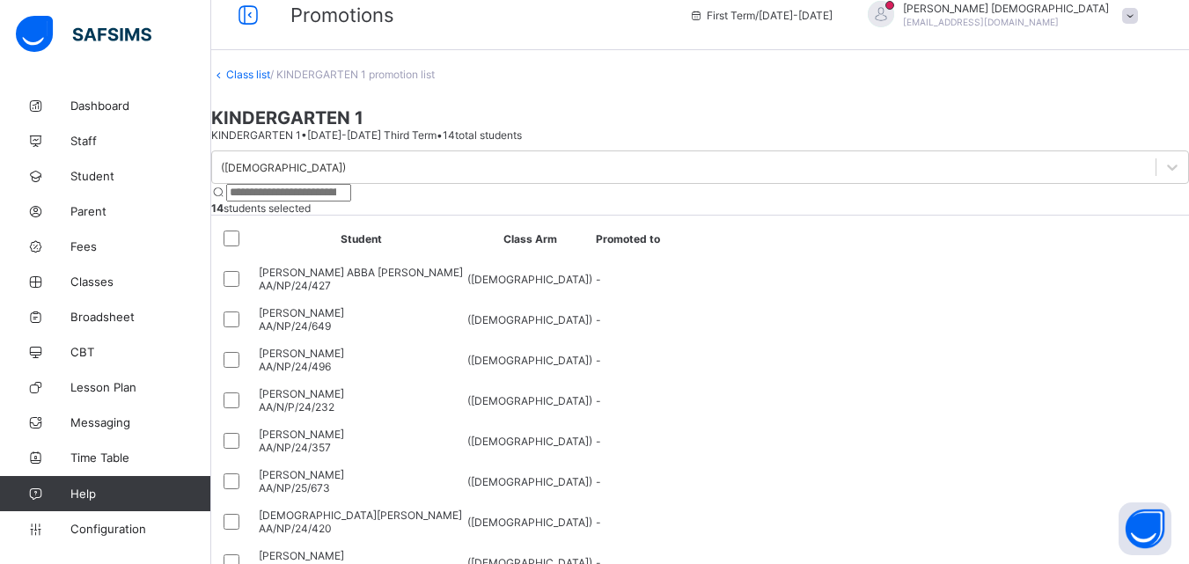
scroll to position [0, 0]
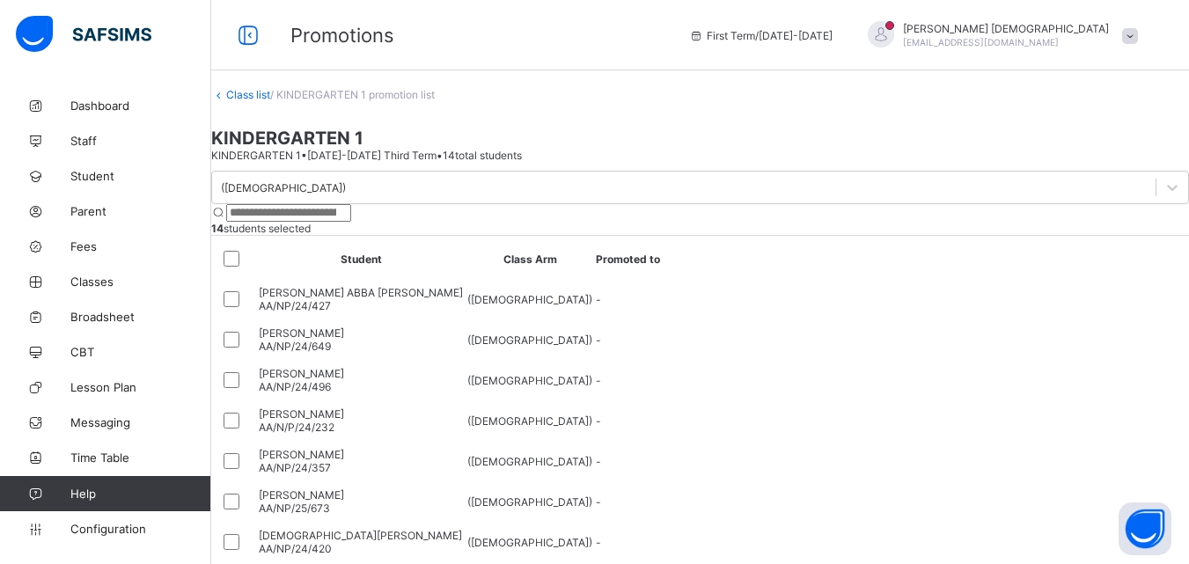
click at [261, 101] on link "Class list" at bounding box center [248, 94] width 44 height 13
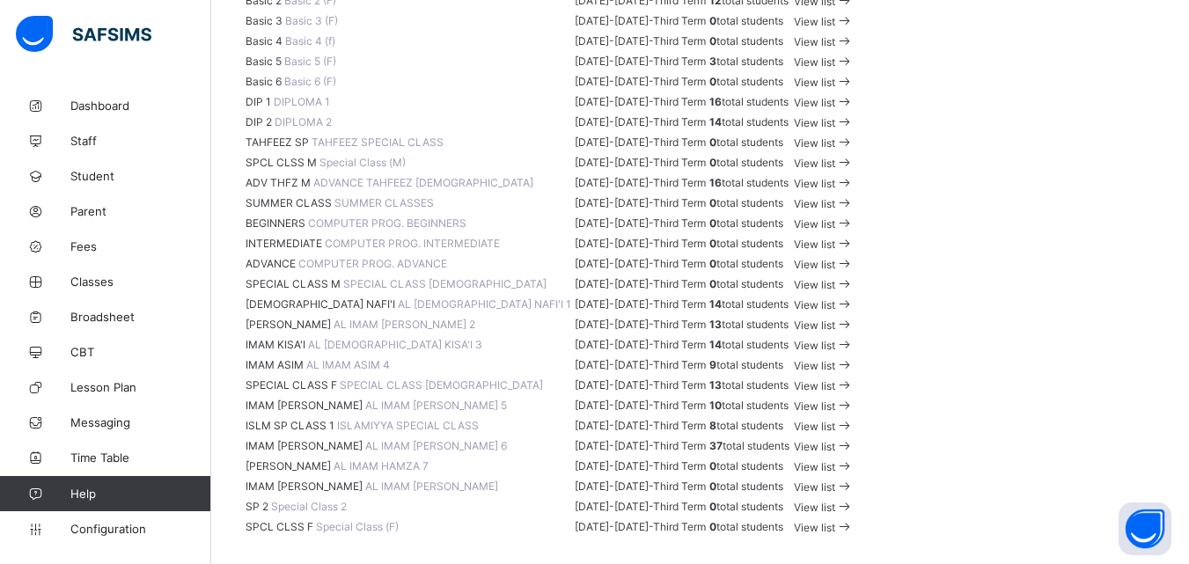
scroll to position [1897, 0]
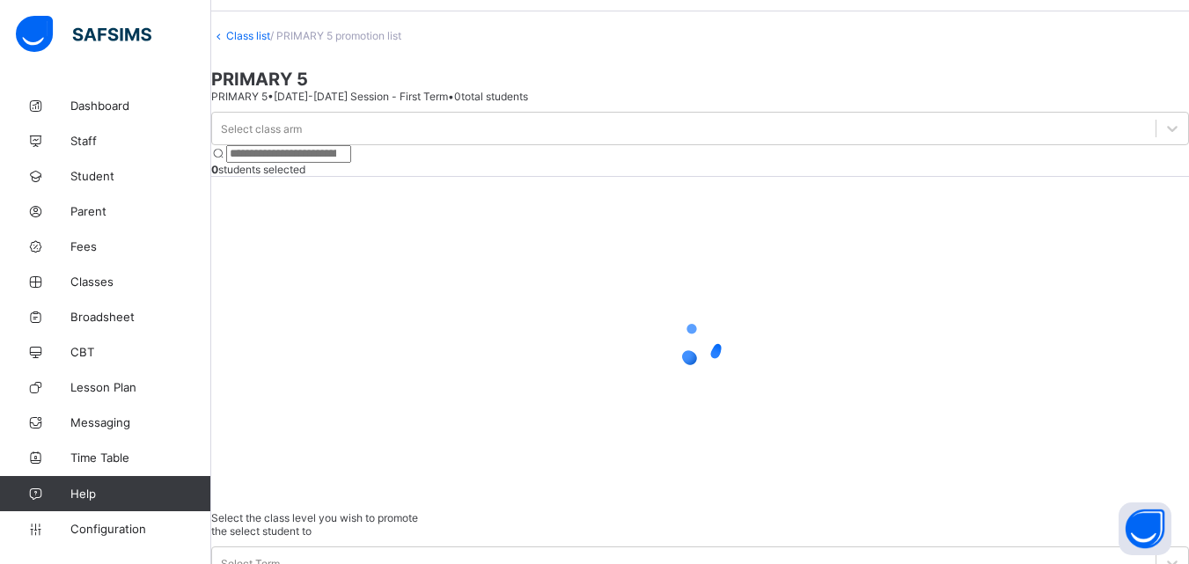
scroll to position [80, 0]
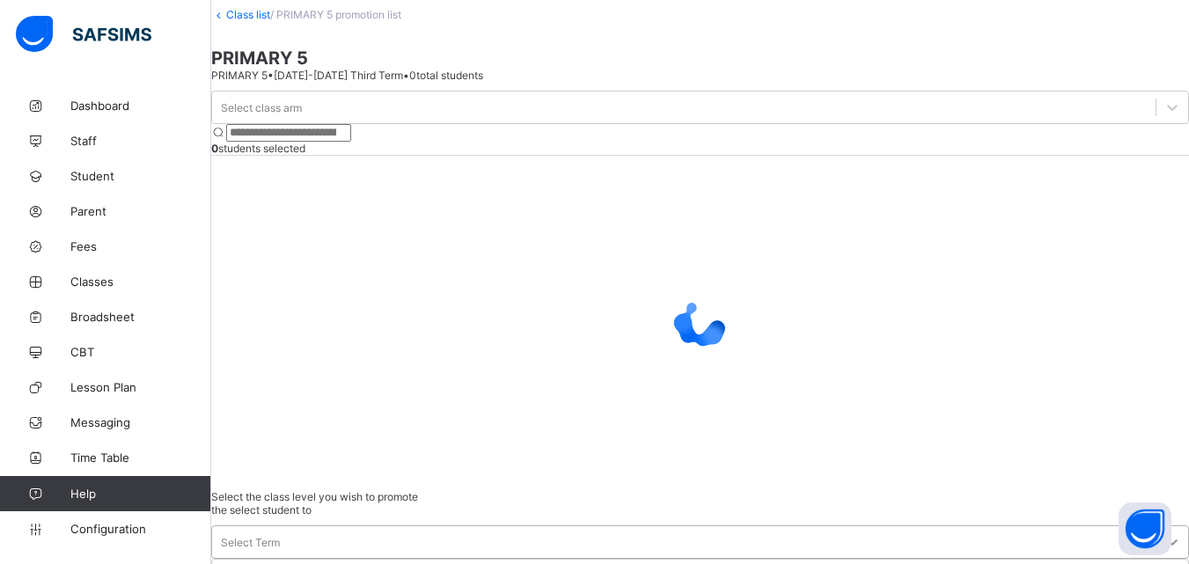
click at [1157, 526] on div at bounding box center [1173, 542] width 32 height 32
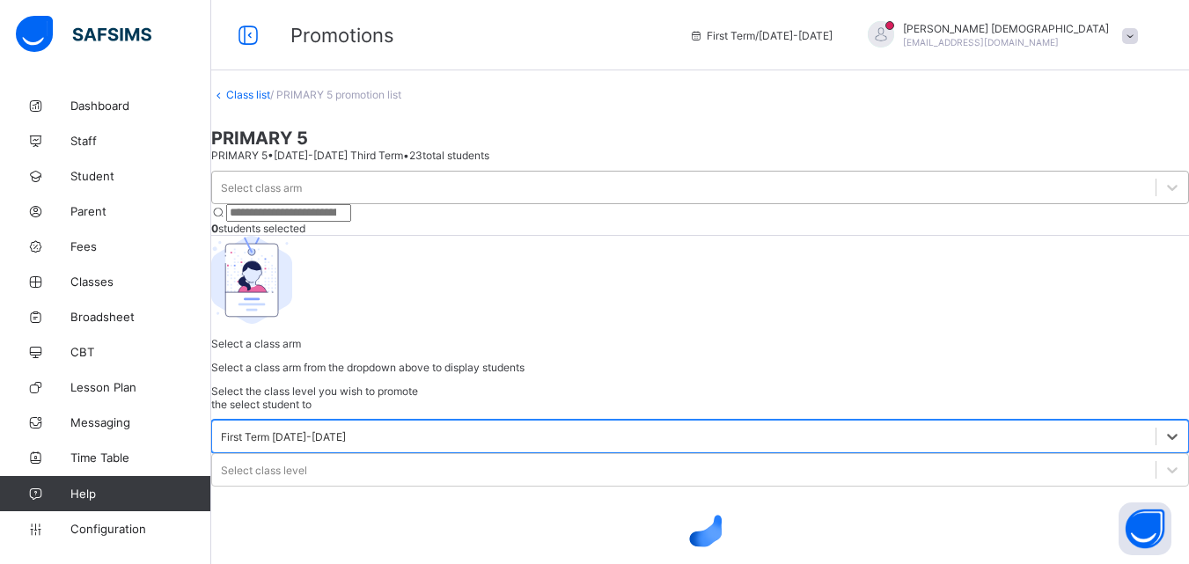
click at [359, 175] on div "Select class arm" at bounding box center [684, 187] width 944 height 25
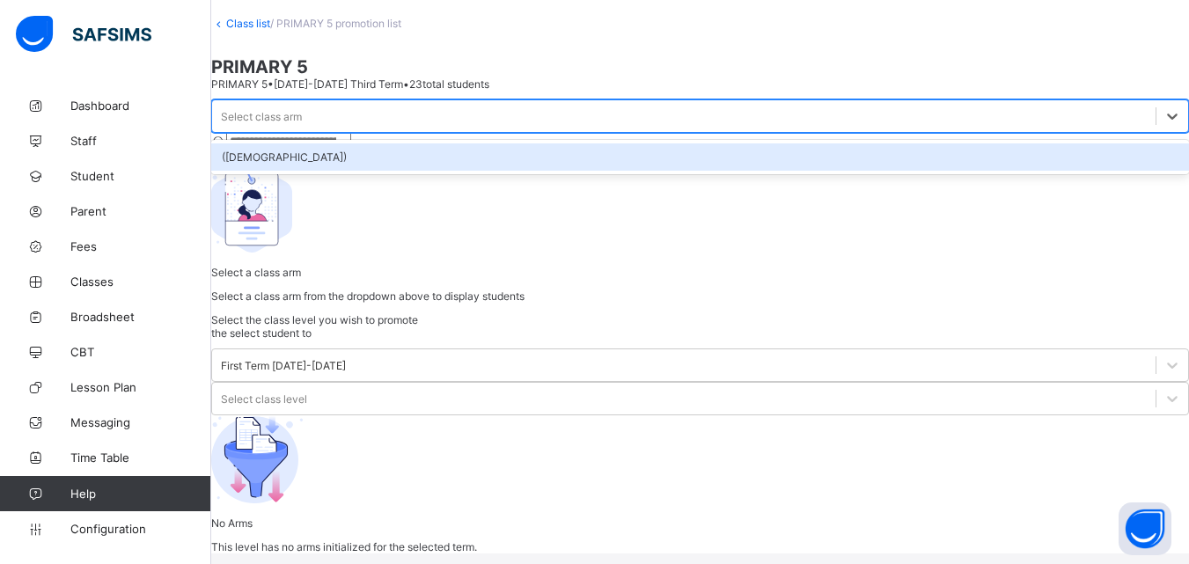
click at [309, 171] on div "(MALE)" at bounding box center [700, 156] width 978 height 27
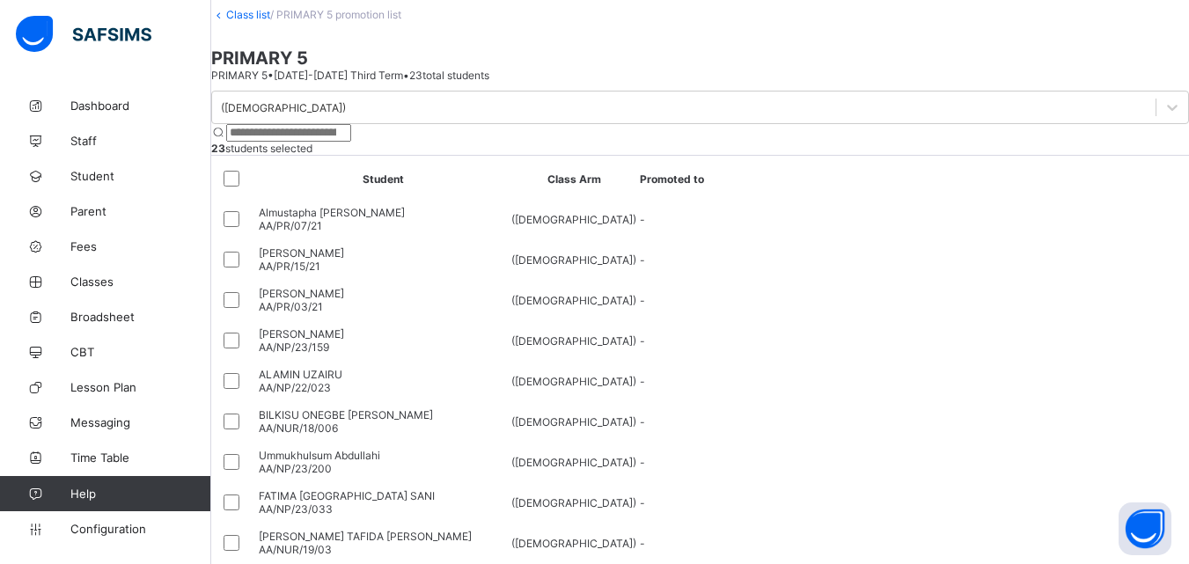
click at [270, 21] on link "Class list" at bounding box center [248, 14] width 44 height 13
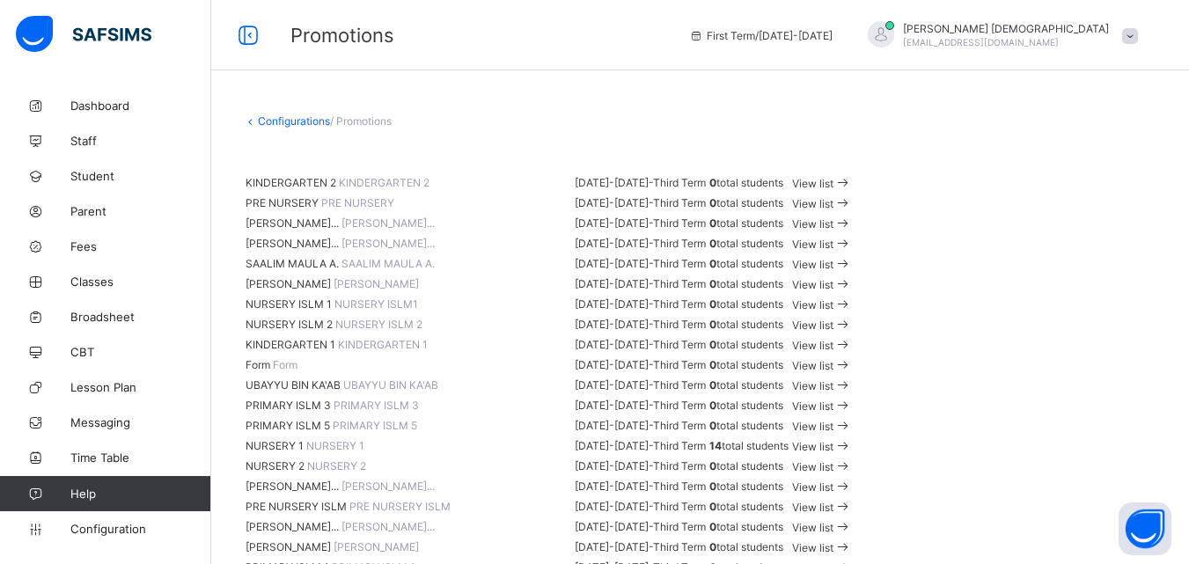
click at [284, 121] on link "Configurations" at bounding box center [294, 120] width 72 height 13
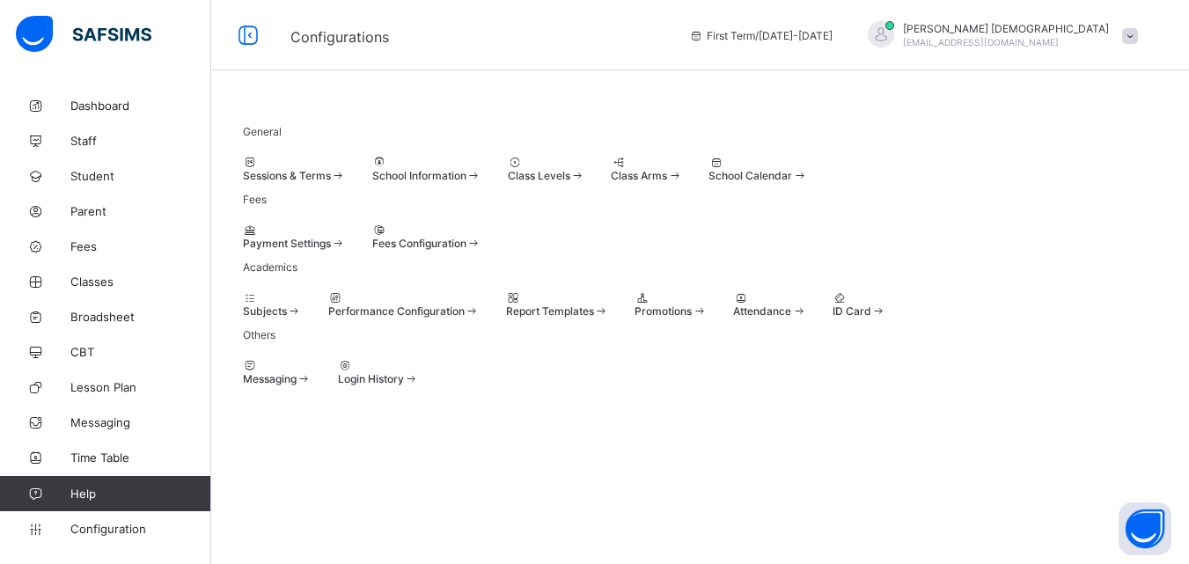
click at [243, 169] on span at bounding box center [243, 169] width 0 height 0
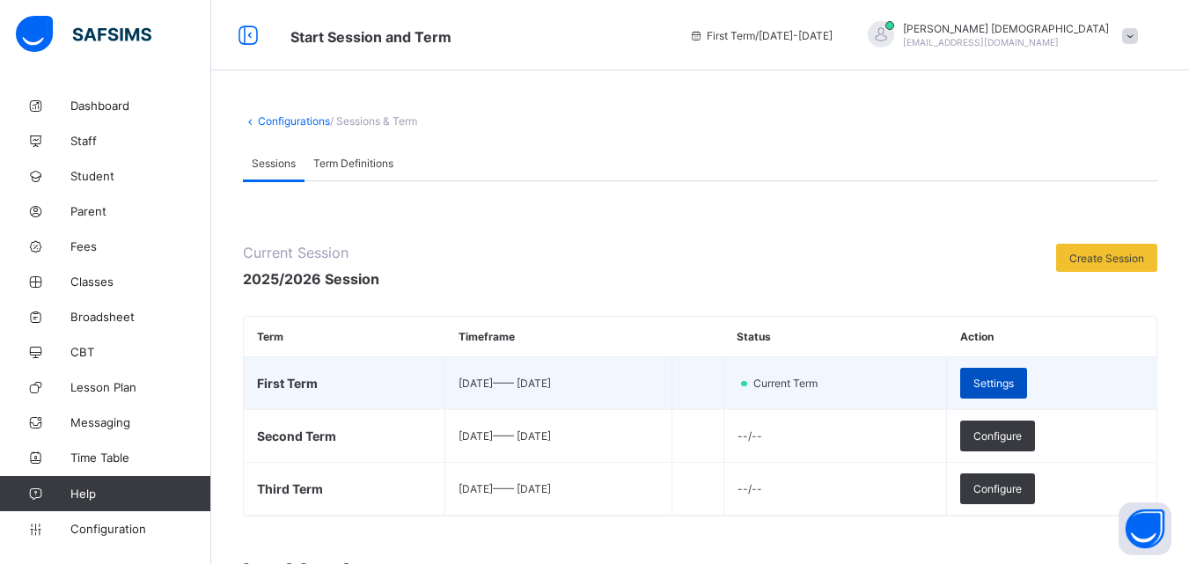
click at [1000, 382] on div "Settings" at bounding box center [993, 383] width 67 height 31
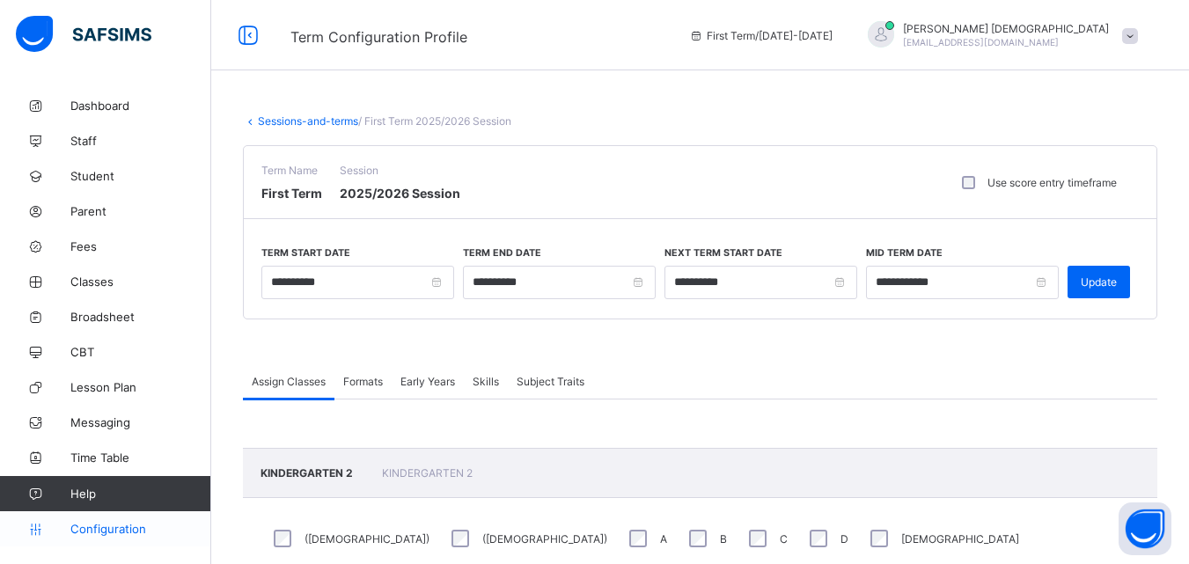
click at [105, 522] on span "Configuration" at bounding box center [140, 529] width 140 height 14
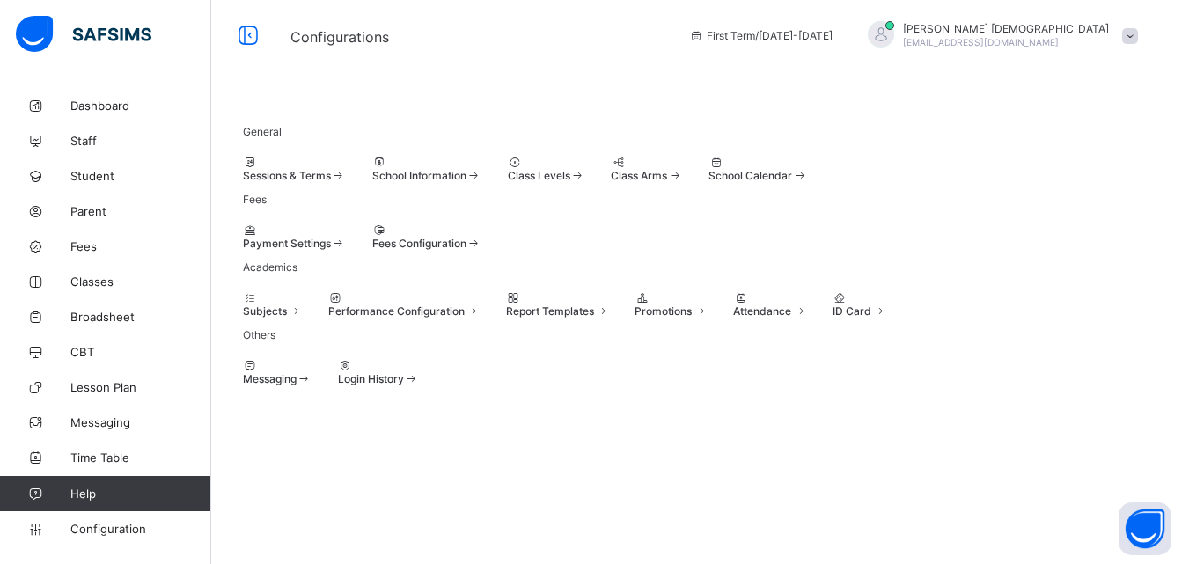
click at [508, 169] on span at bounding box center [508, 169] width 0 height 0
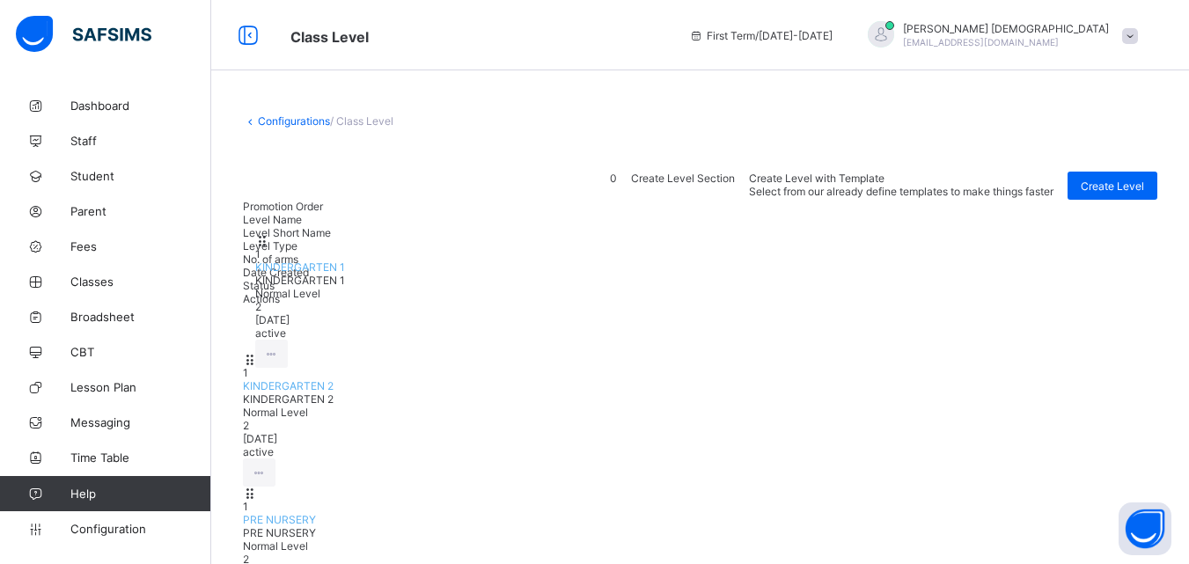
drag, startPoint x: 621, startPoint y: 383, endPoint x: 627, endPoint y: 256, distance: 126.9
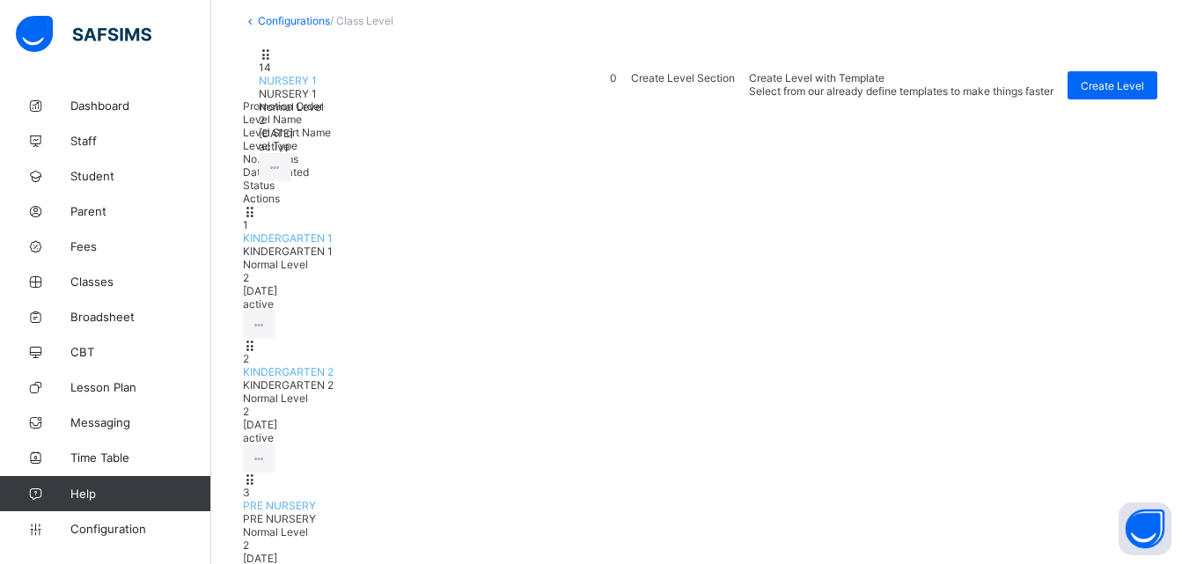
scroll to position [65, 0]
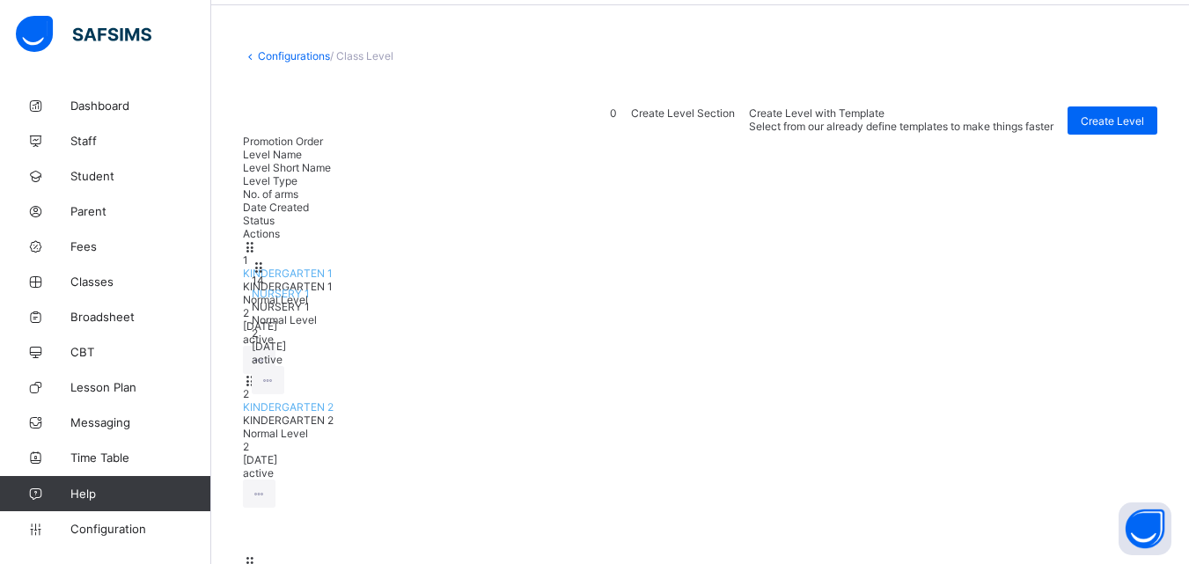
drag, startPoint x: 647, startPoint y: 320, endPoint x: 654, endPoint y: 279, distance: 41.1
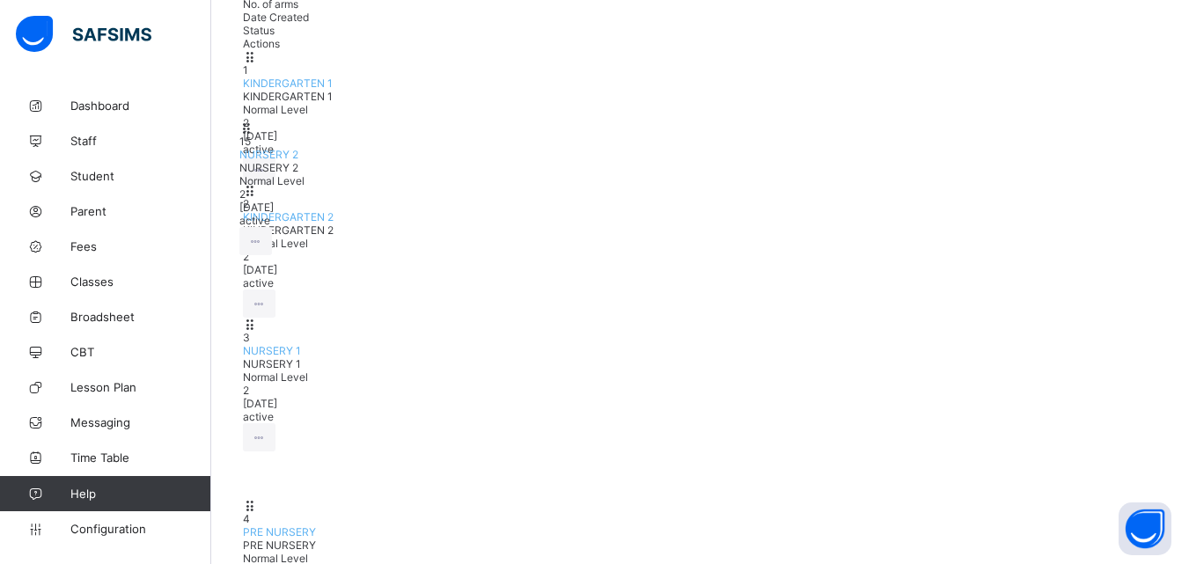
scroll to position [248, 0]
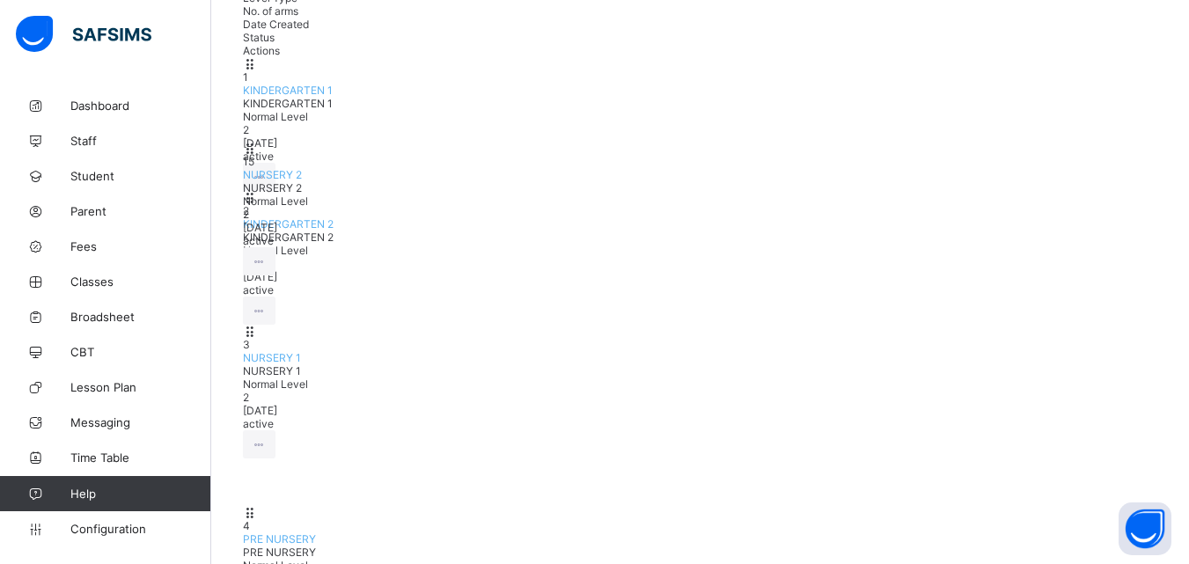
drag, startPoint x: 615, startPoint y: 166, endPoint x: 614, endPoint y: 174, distance: 9.0
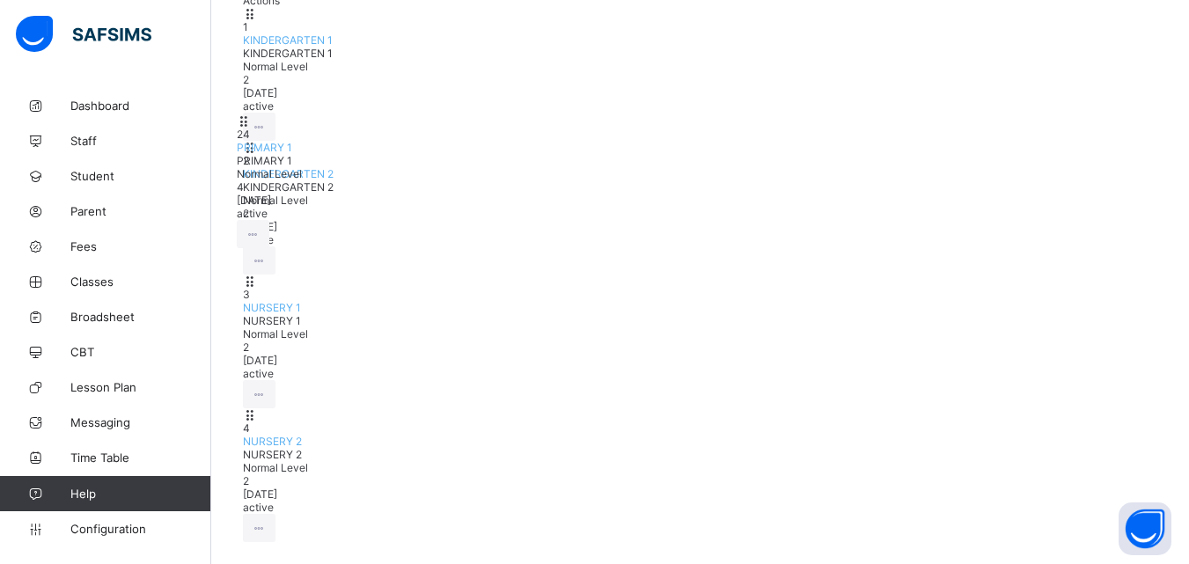
scroll to position [295, 0]
drag, startPoint x: 599, startPoint y: 253, endPoint x: 592, endPoint y: 86, distance: 166.5
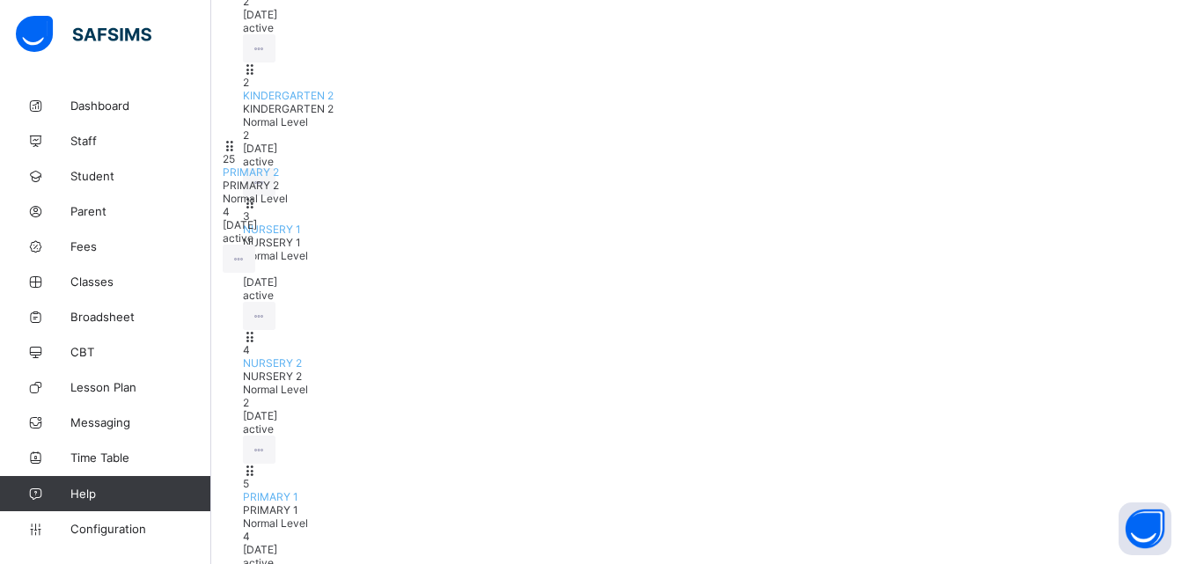
scroll to position [342, 0]
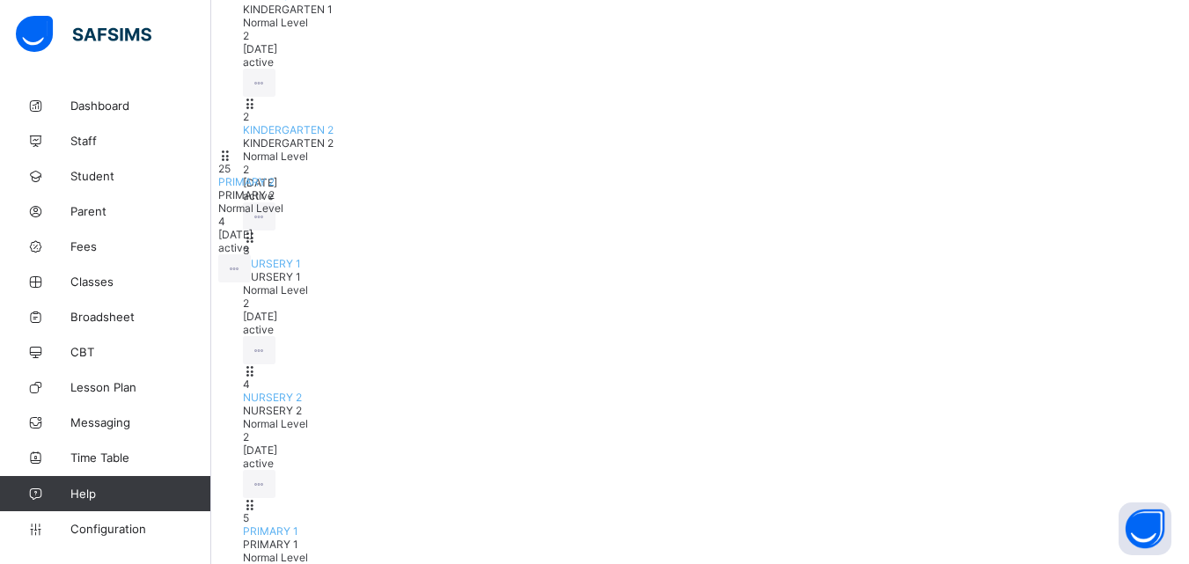
drag, startPoint x: 619, startPoint y: 332, endPoint x: 592, endPoint y: 176, distance: 158.0
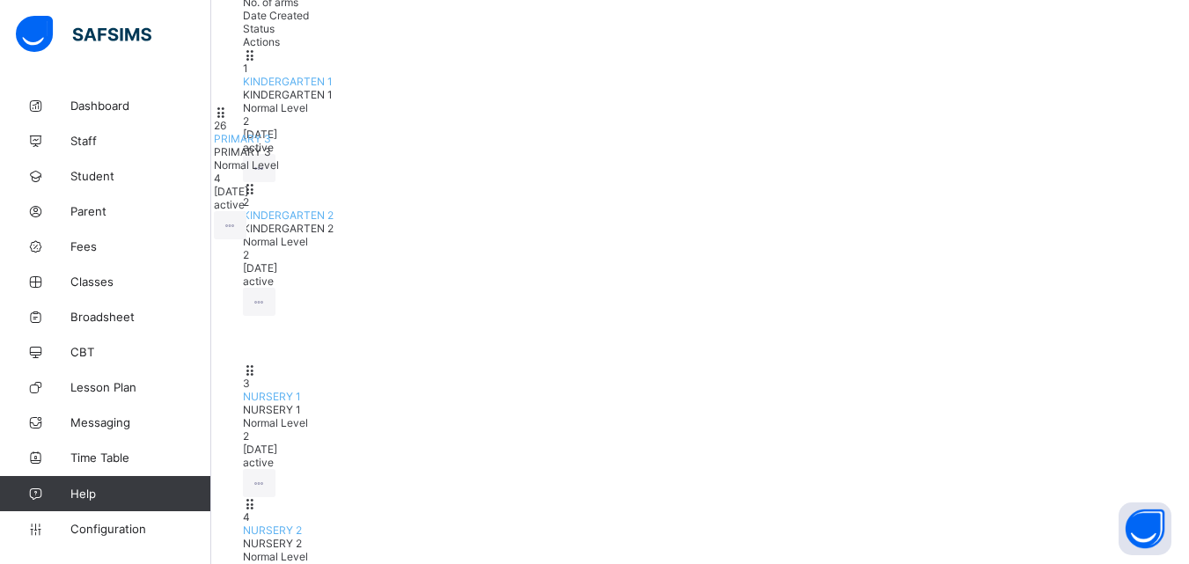
scroll to position [214, 0]
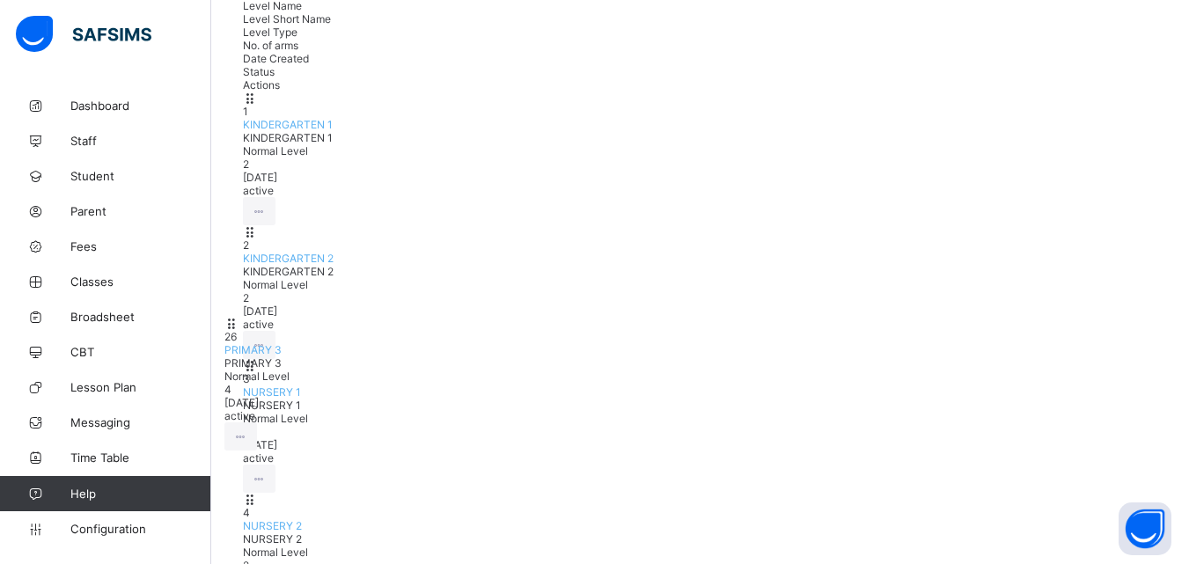
drag, startPoint x: 614, startPoint y: 55, endPoint x: 594, endPoint y: 340, distance: 285.1
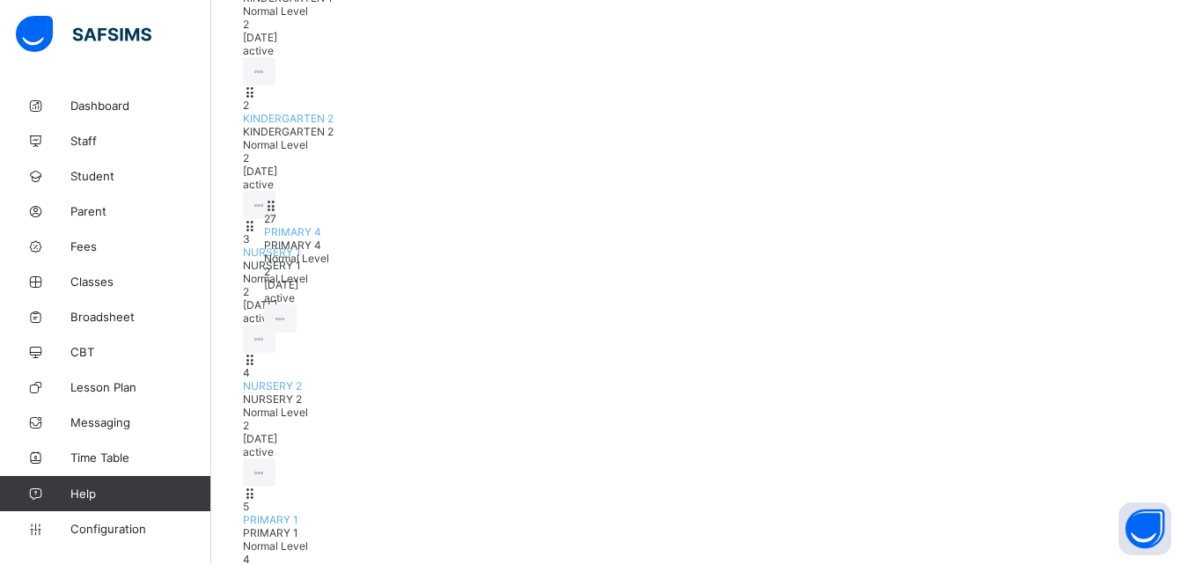
scroll to position [350, 0]
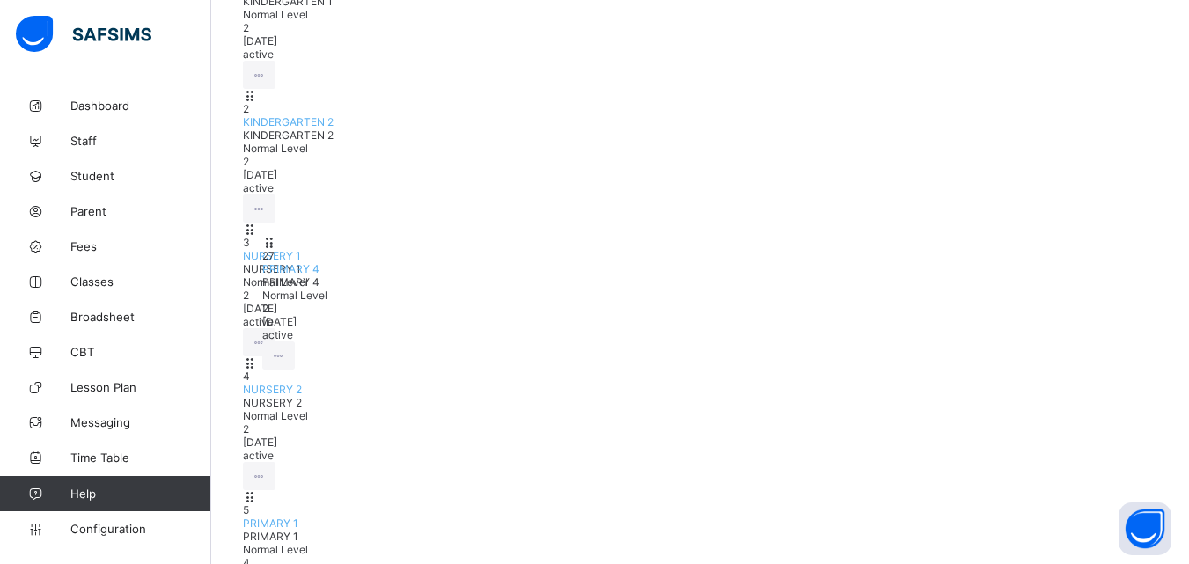
drag, startPoint x: 683, startPoint y: 349, endPoint x: 701, endPoint y: 234, distance: 115.8
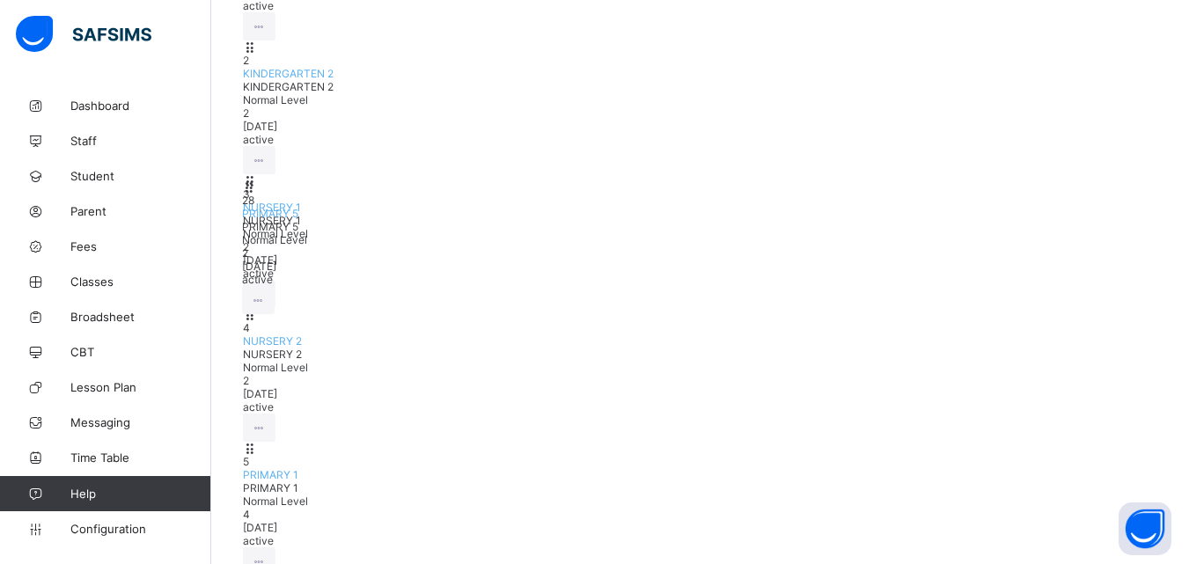
scroll to position [384, 0]
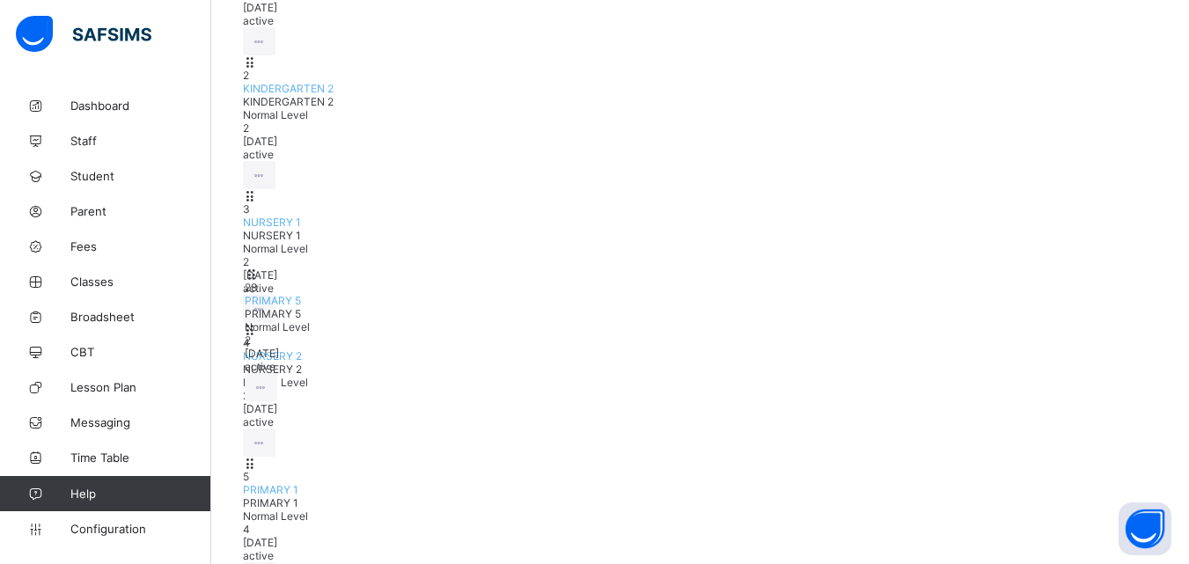
drag, startPoint x: 632, startPoint y: 451, endPoint x: 631, endPoint y: 287, distance: 163.7
drag, startPoint x: 627, startPoint y: 291, endPoint x: 623, endPoint y: 242, distance: 48.5
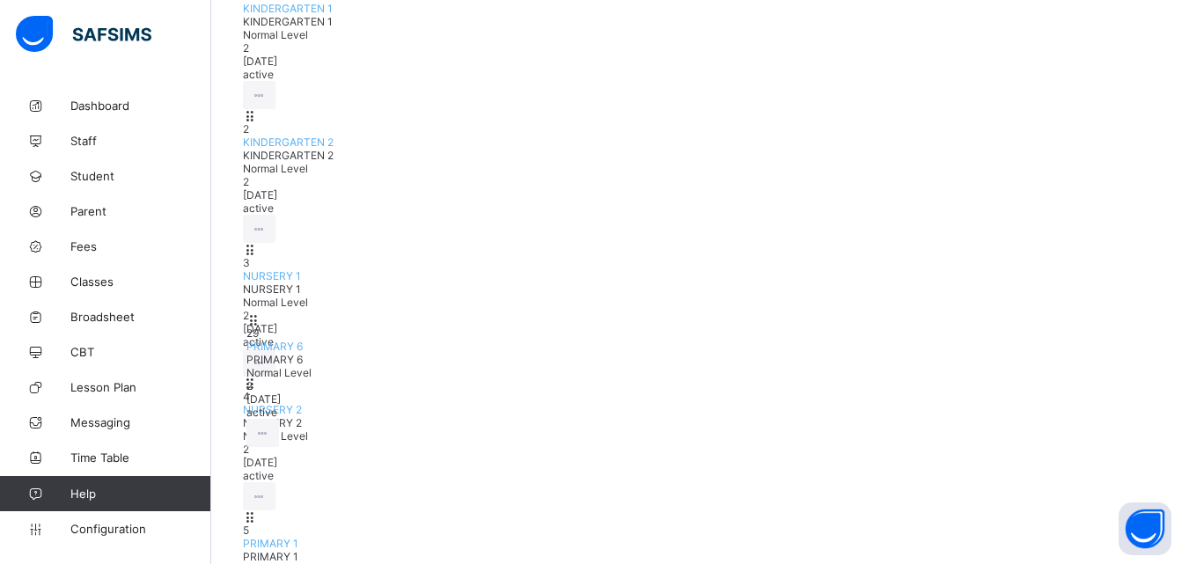
scroll to position [335, 0]
drag, startPoint x: 685, startPoint y: 195, endPoint x: 688, endPoint y: 331, distance: 136.5
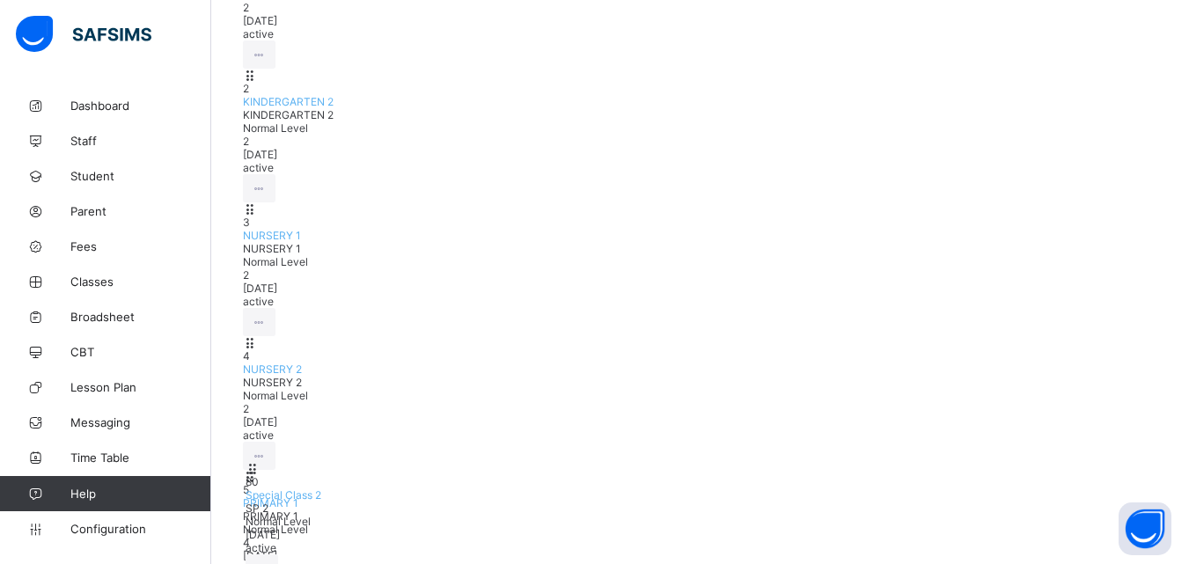
scroll to position [417, 0]
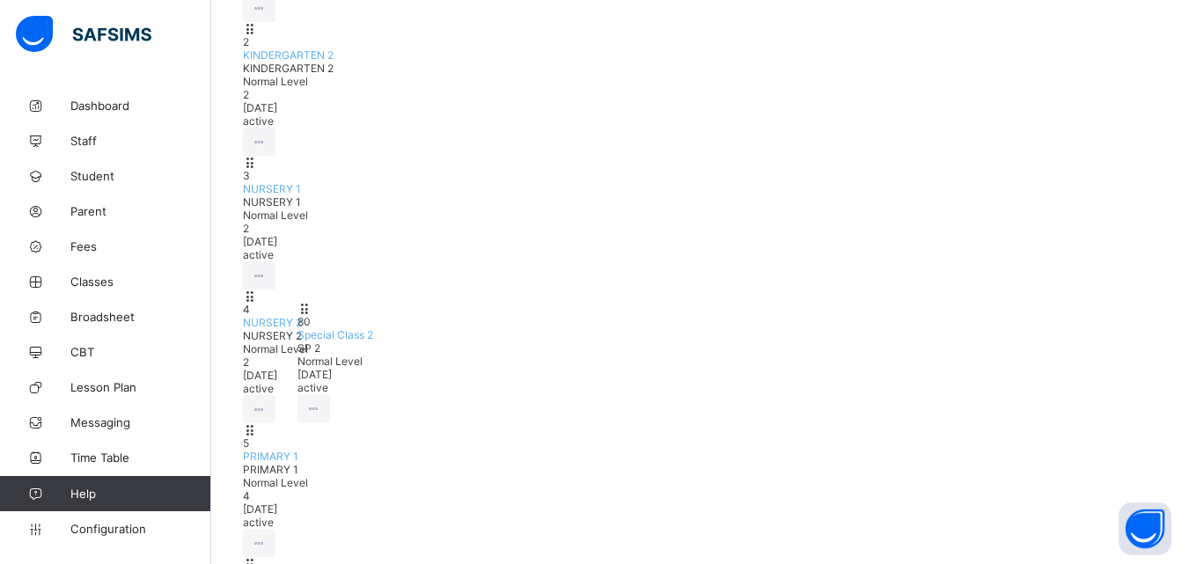
drag, startPoint x: 703, startPoint y: 468, endPoint x: 756, endPoint y: 318, distance: 159.5
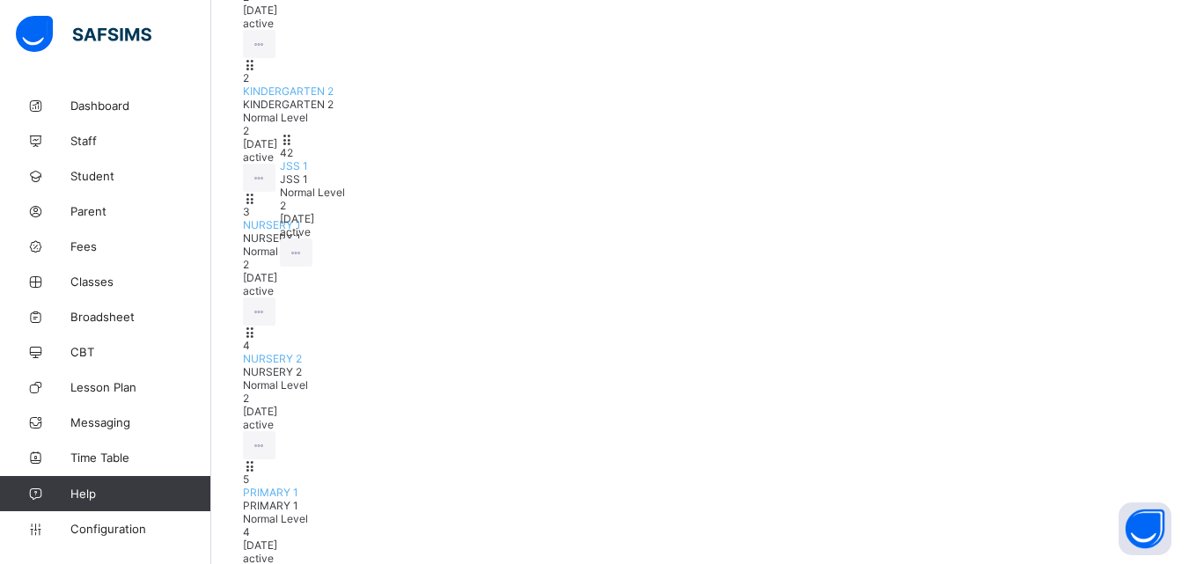
scroll to position [376, 0]
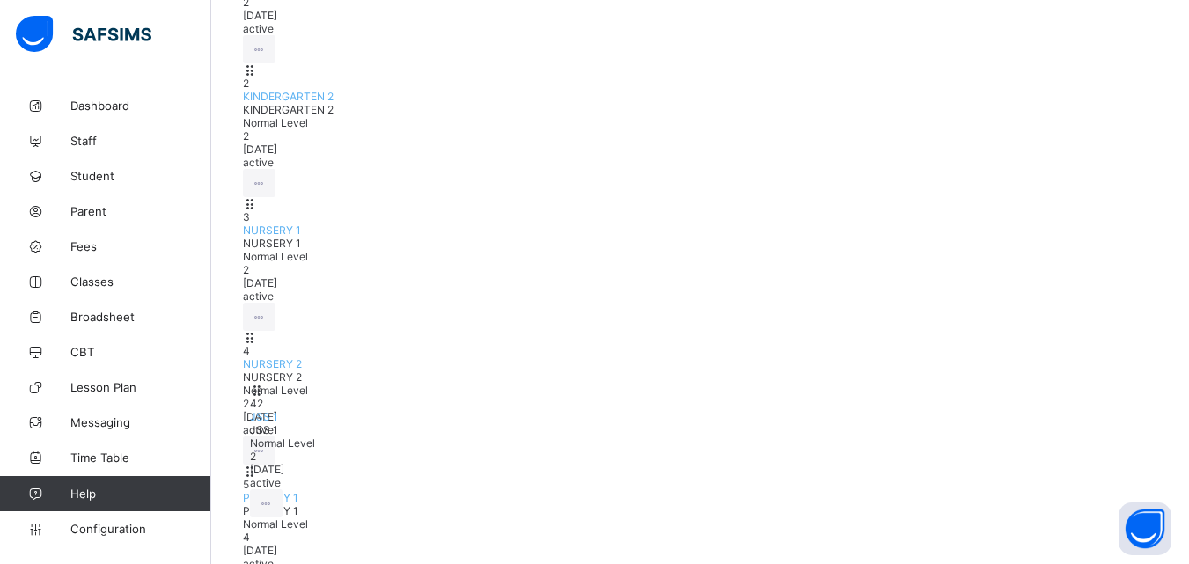
drag, startPoint x: 571, startPoint y: 340, endPoint x: 582, endPoint y: 399, distance: 59.9
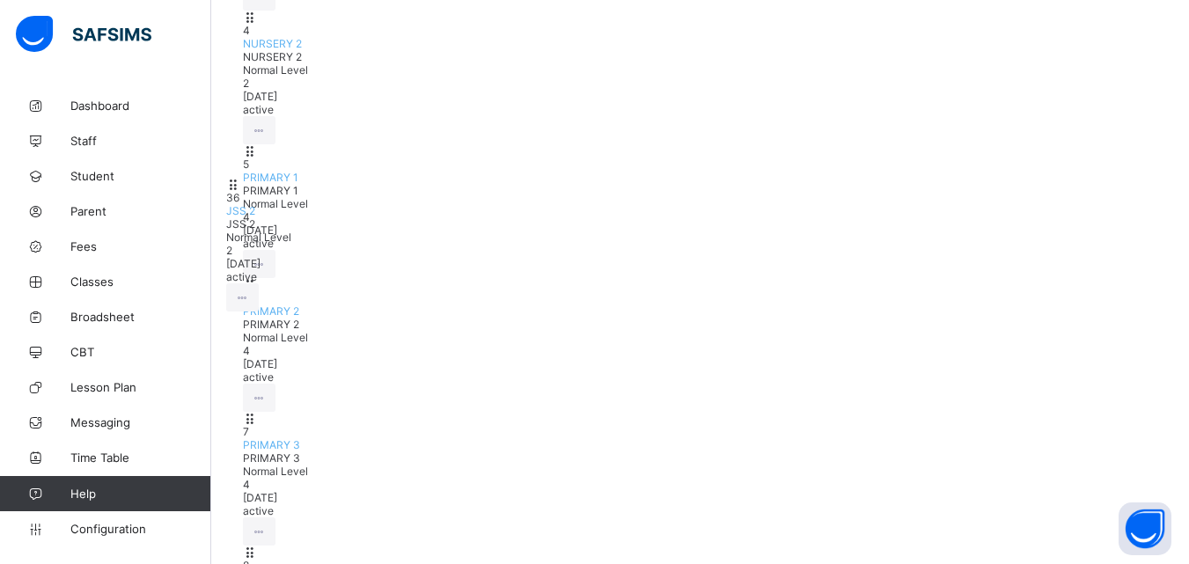
scroll to position [694, 0]
drag, startPoint x: 596, startPoint y: 335, endPoint x: 580, endPoint y: 150, distance: 186.4
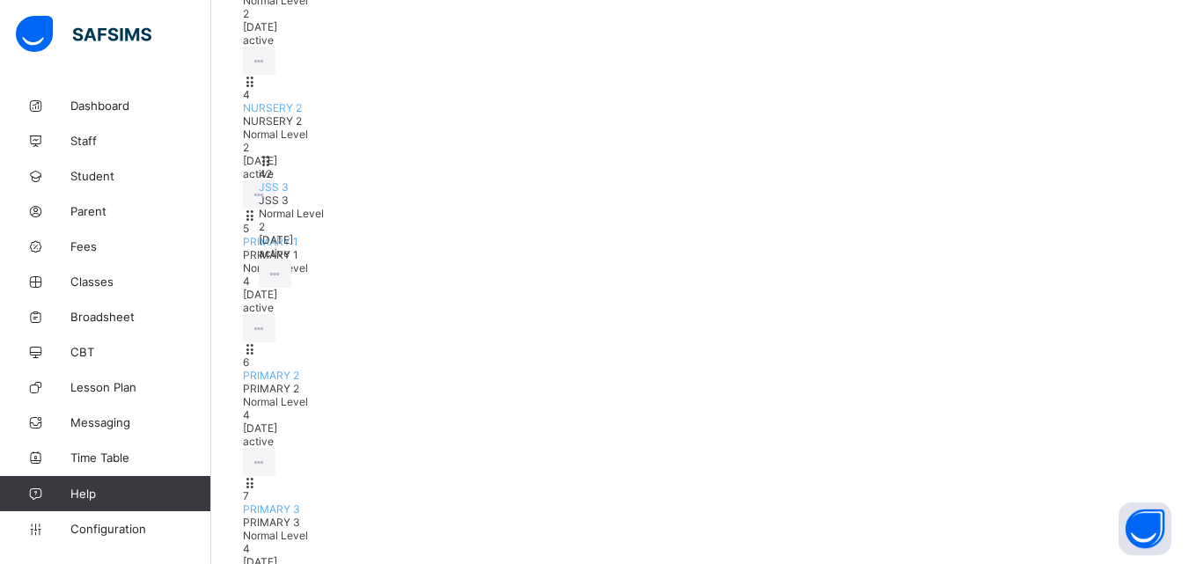
scroll to position [618, 0]
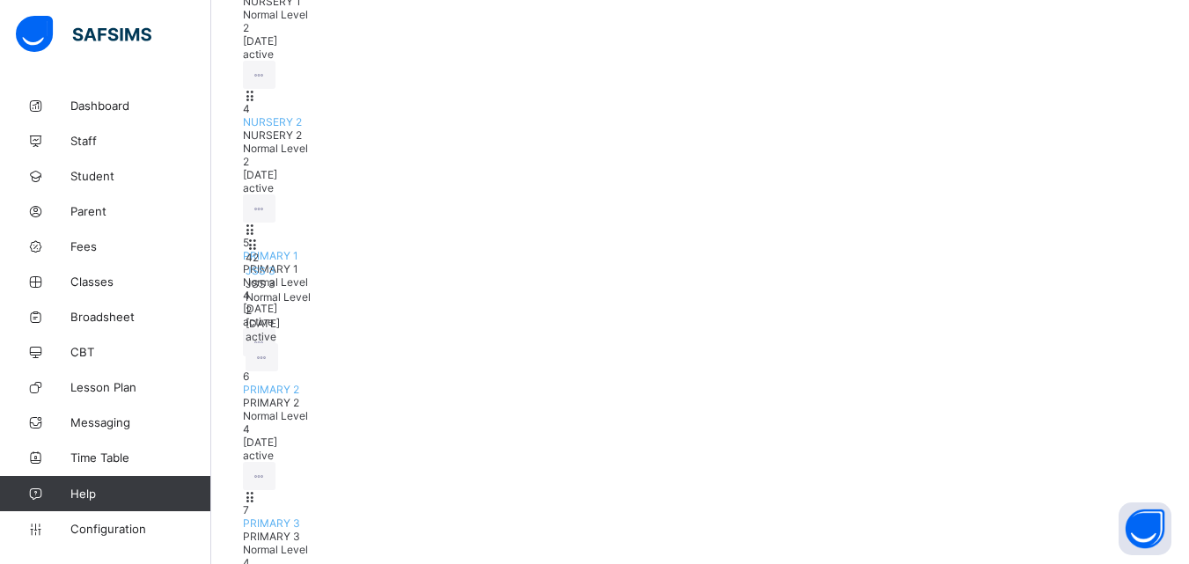
drag, startPoint x: 590, startPoint y: 477, endPoint x: 591, endPoint y: 256, distance: 221.0
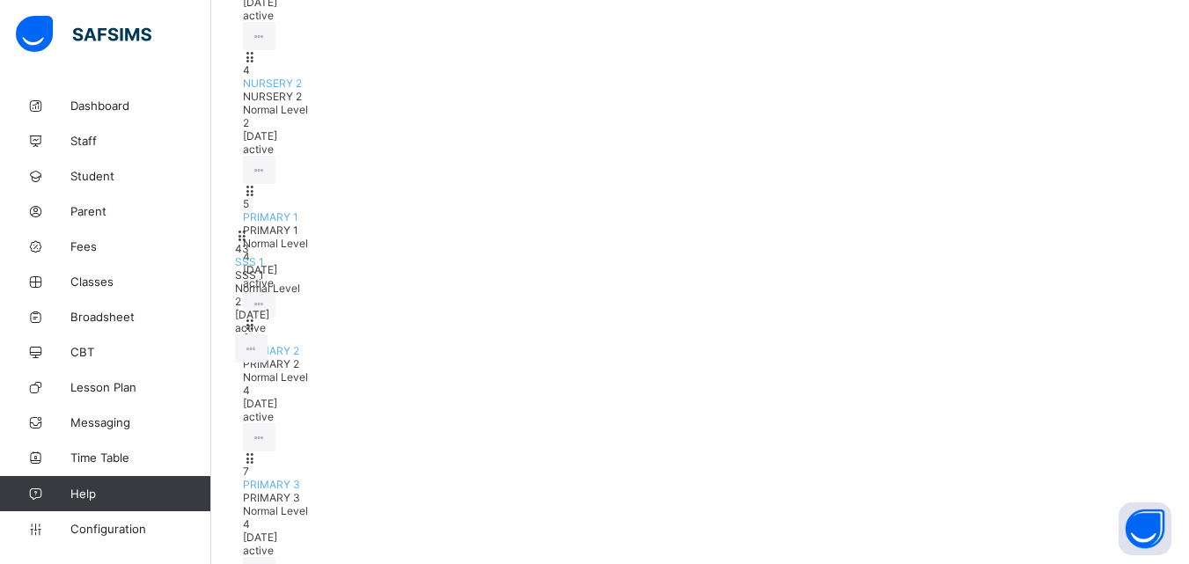
scroll to position [655, 0]
drag, startPoint x: 607, startPoint y: 418, endPoint x: 608, endPoint y: 259, distance: 159.3
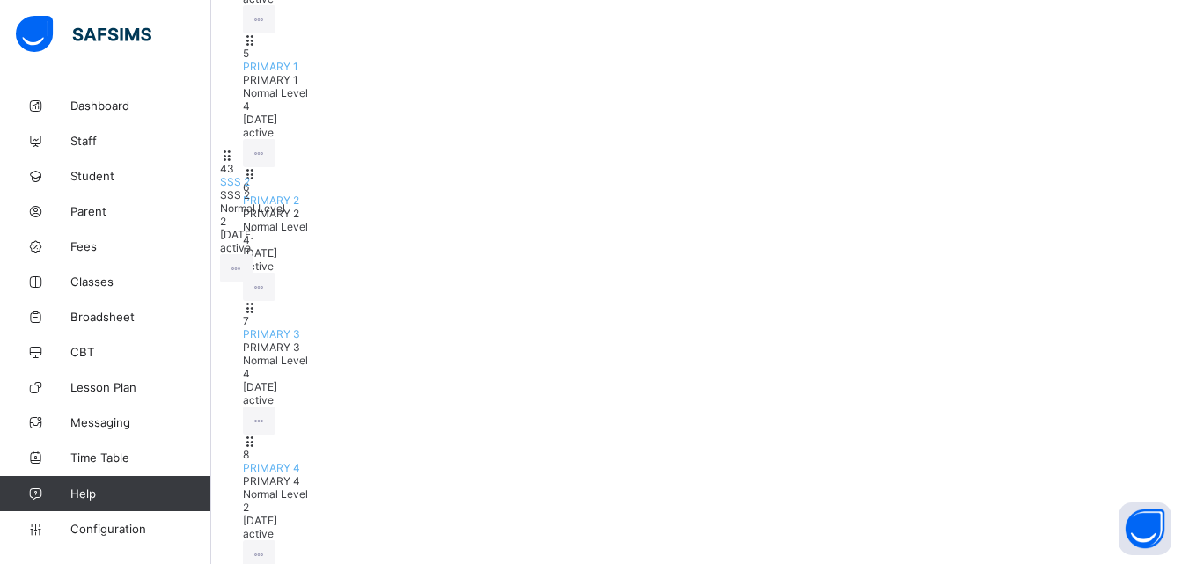
scroll to position [805, 0]
drag, startPoint x: 584, startPoint y: 425, endPoint x: 587, endPoint y: 177, distance: 248.3
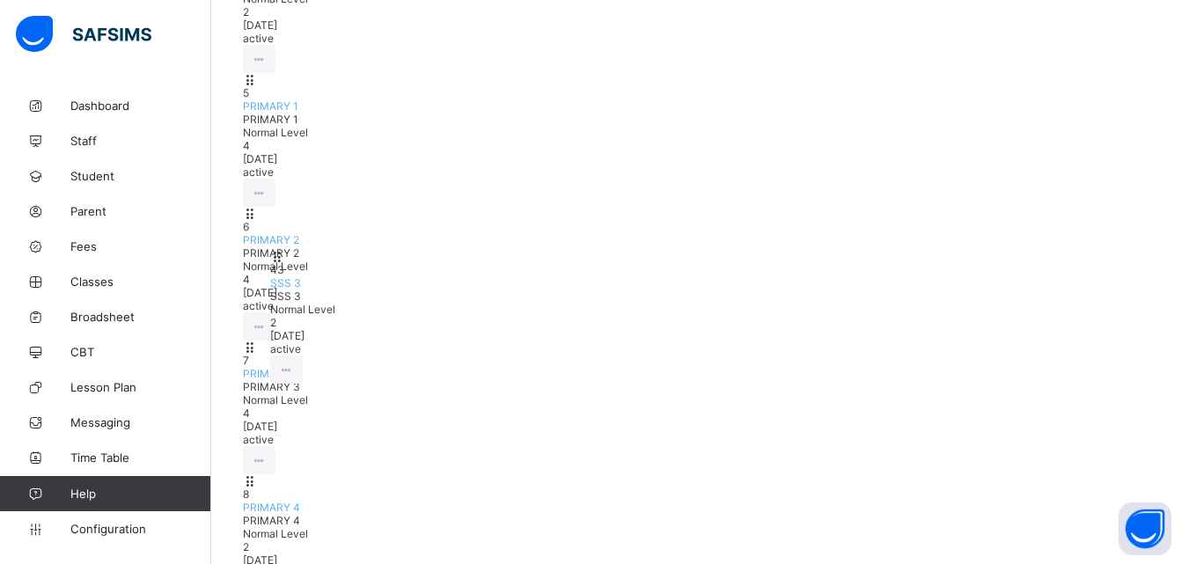
scroll to position [757, 0]
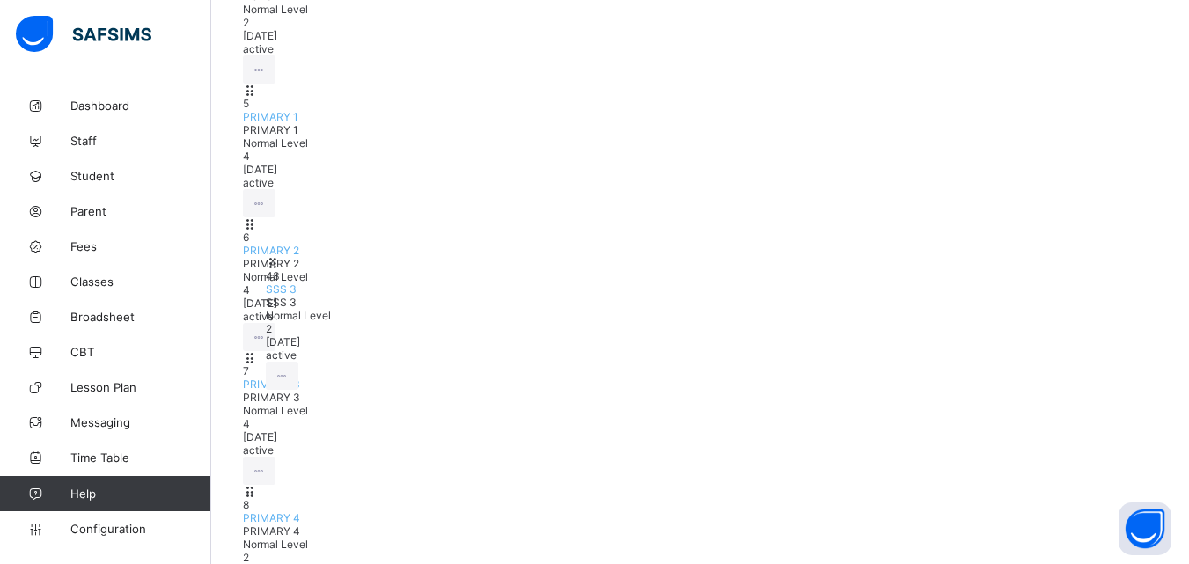
drag, startPoint x: 591, startPoint y: 289, endPoint x: 612, endPoint y: 275, distance: 25.4
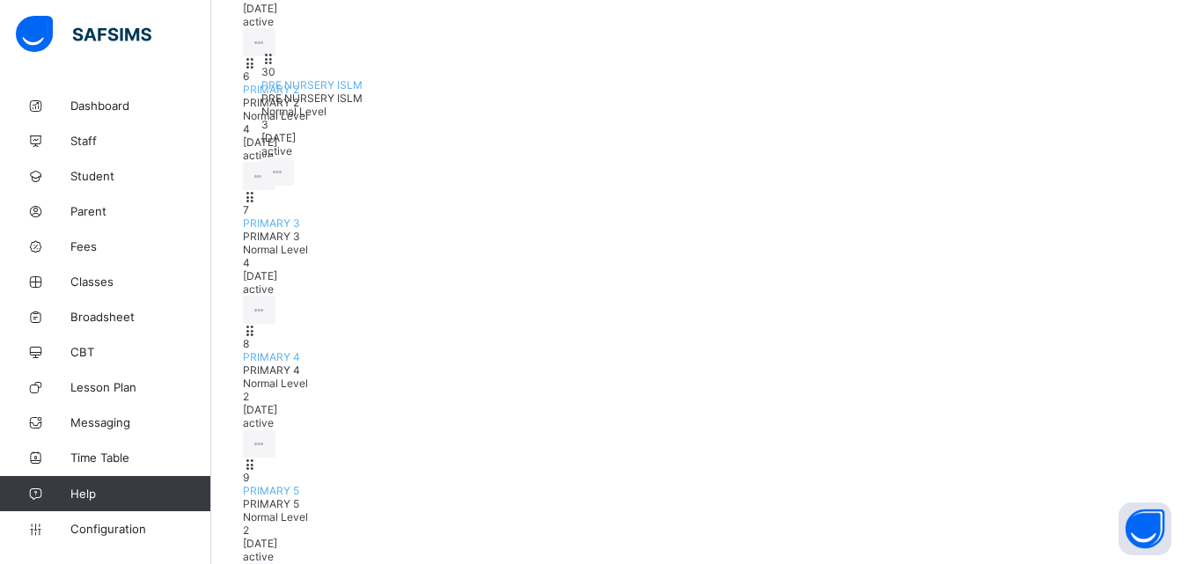
scroll to position [864, 0]
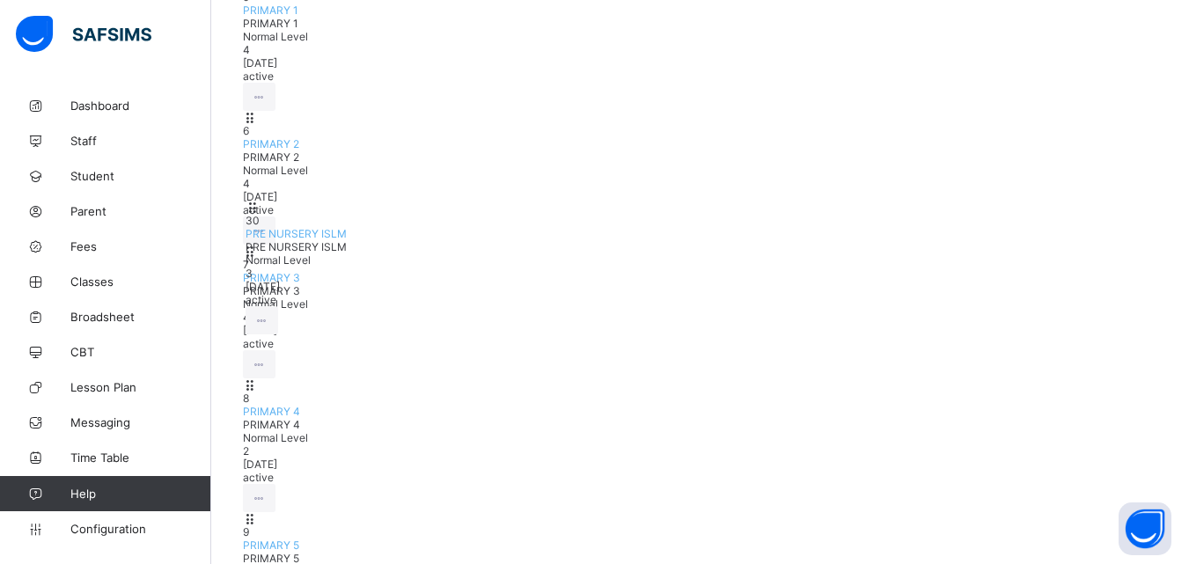
drag, startPoint x: 609, startPoint y: 41, endPoint x: 610, endPoint y: 216, distance: 174.3
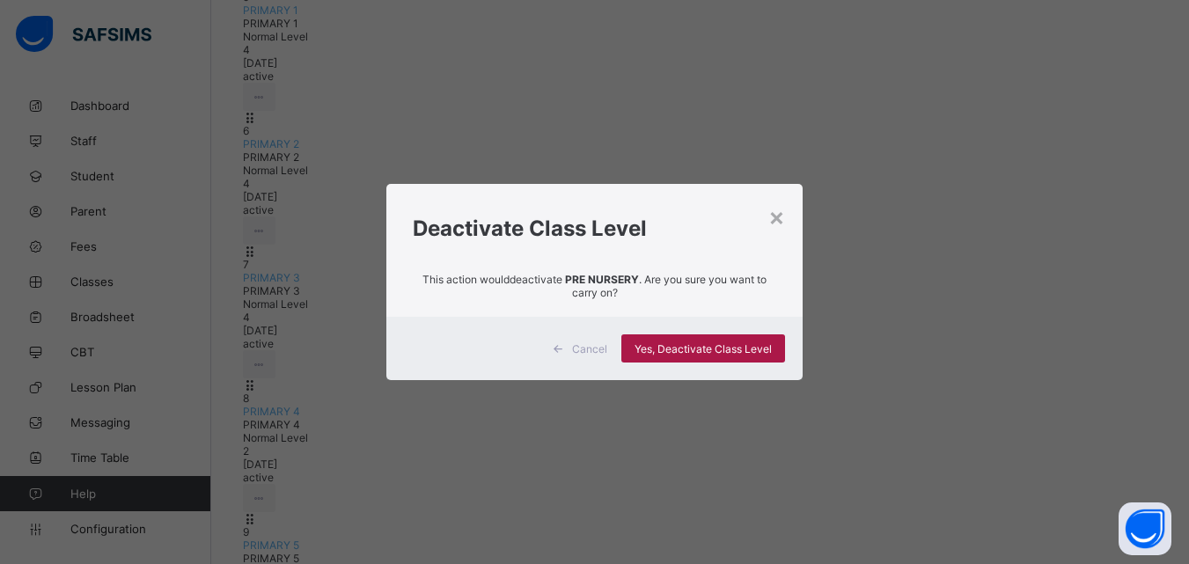
click at [687, 345] on span "Yes, Deactivate Class Level" at bounding box center [703, 348] width 137 height 13
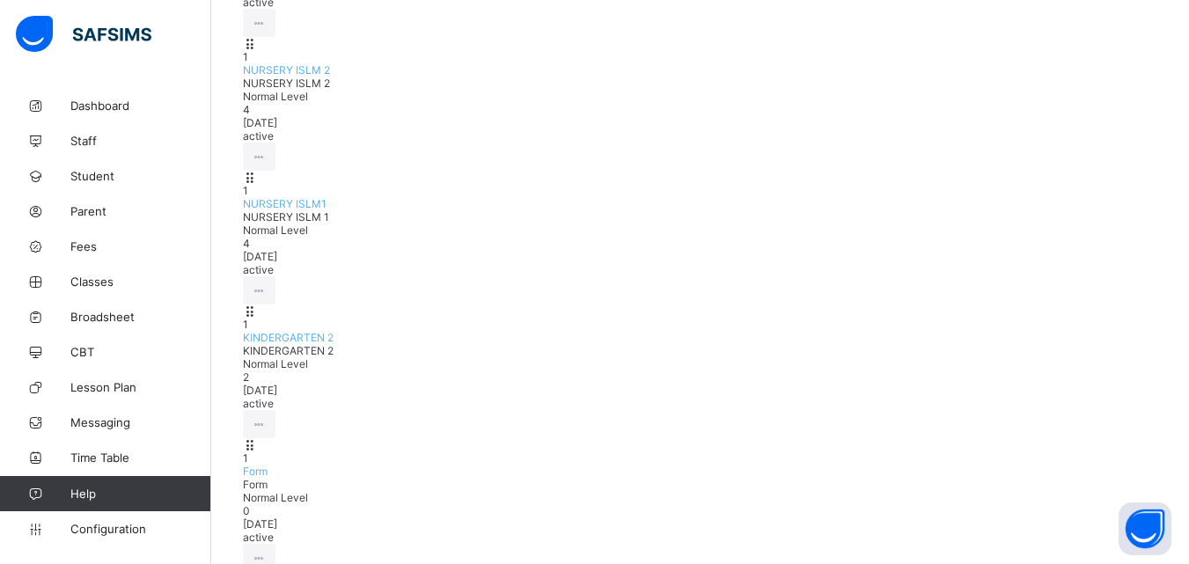
scroll to position [0, 0]
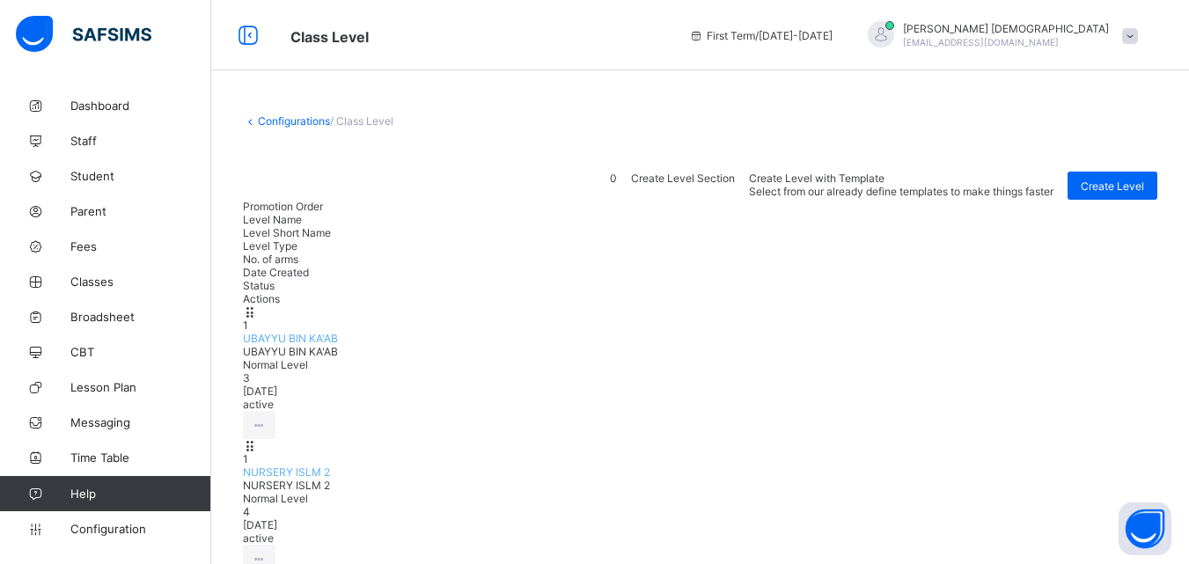
click at [299, 119] on link "Configurations" at bounding box center [294, 120] width 72 height 13
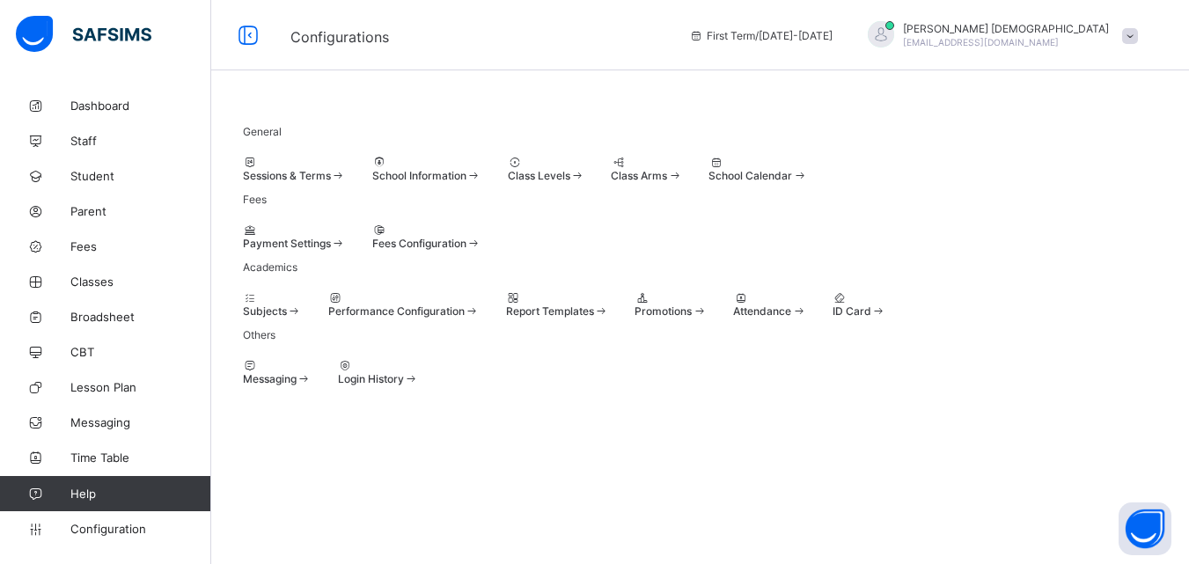
click at [707, 305] on div at bounding box center [671, 297] width 72 height 13
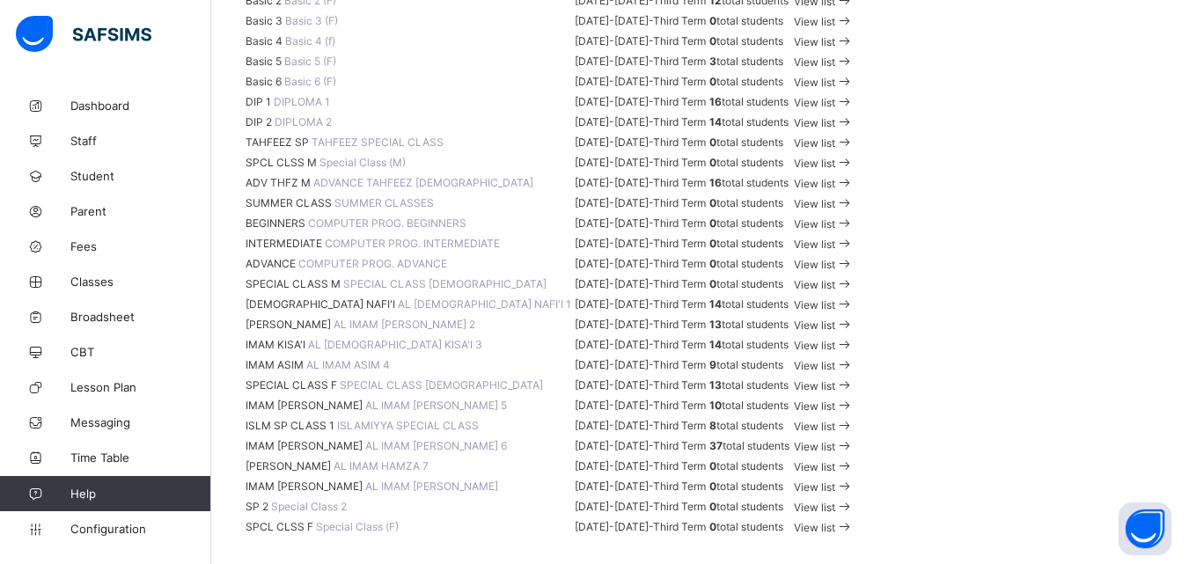
scroll to position [2086, 0]
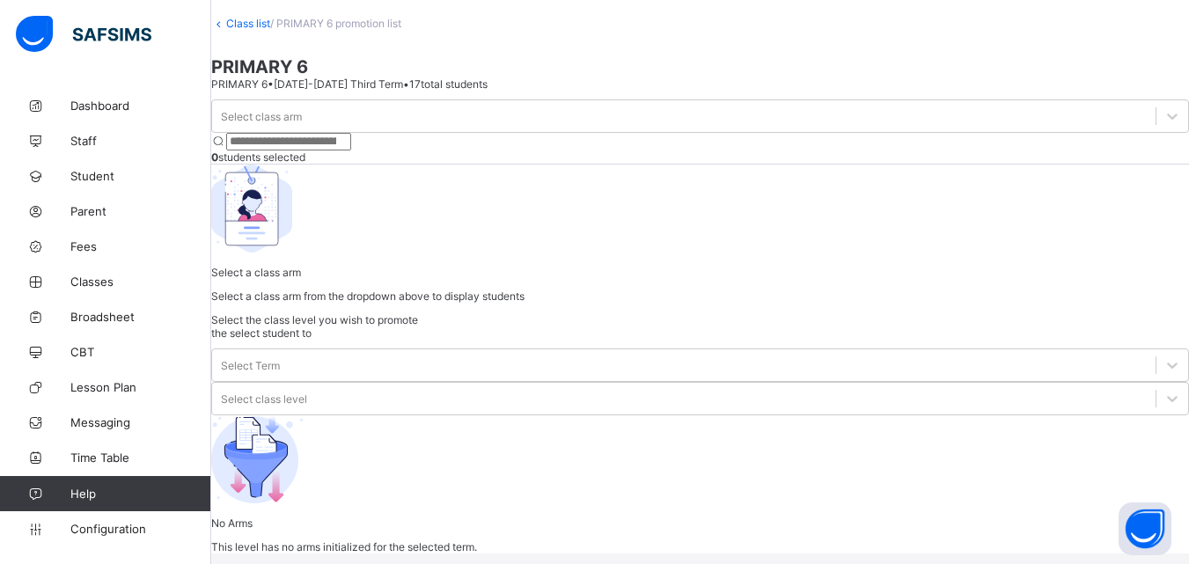
scroll to position [116, 0]
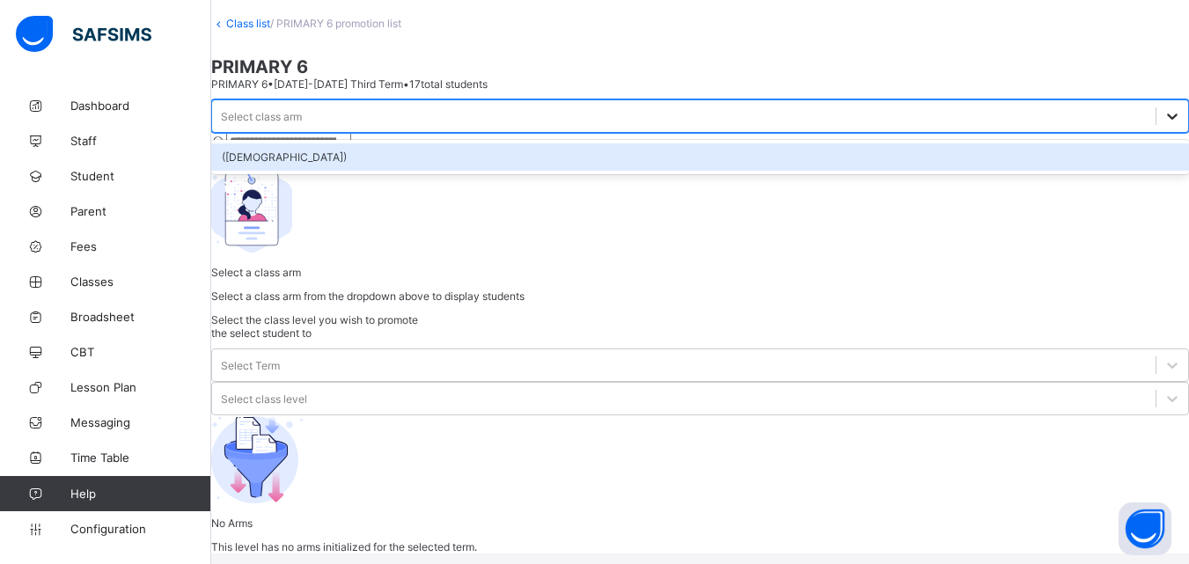
click at [1157, 132] on div at bounding box center [1173, 116] width 32 height 32
click at [337, 171] on div "(MALE)" at bounding box center [700, 156] width 978 height 27
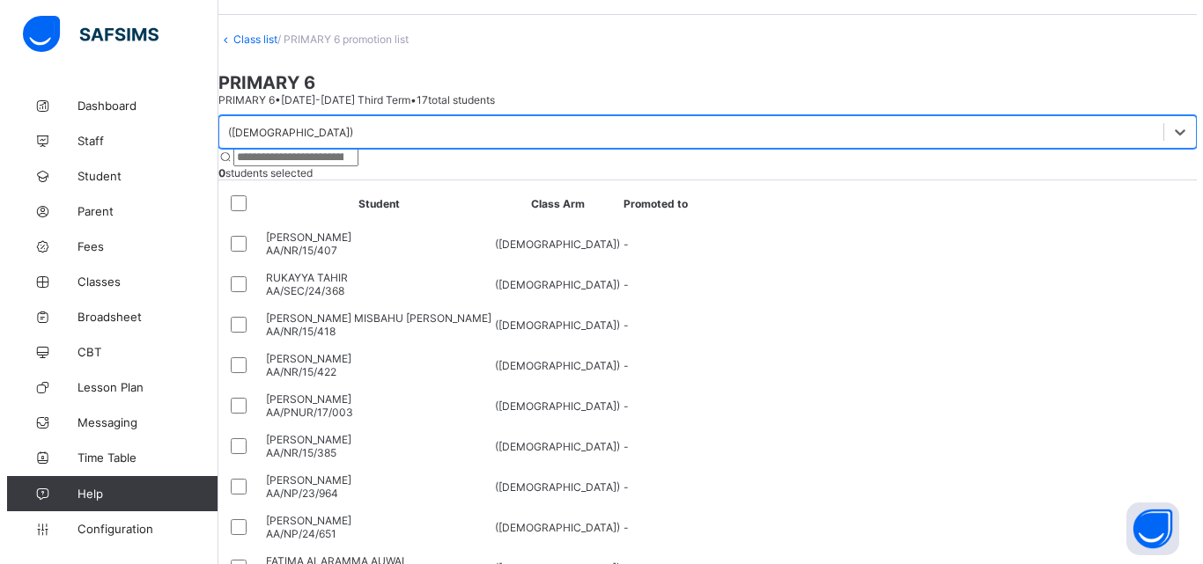
scroll to position [48, 0]
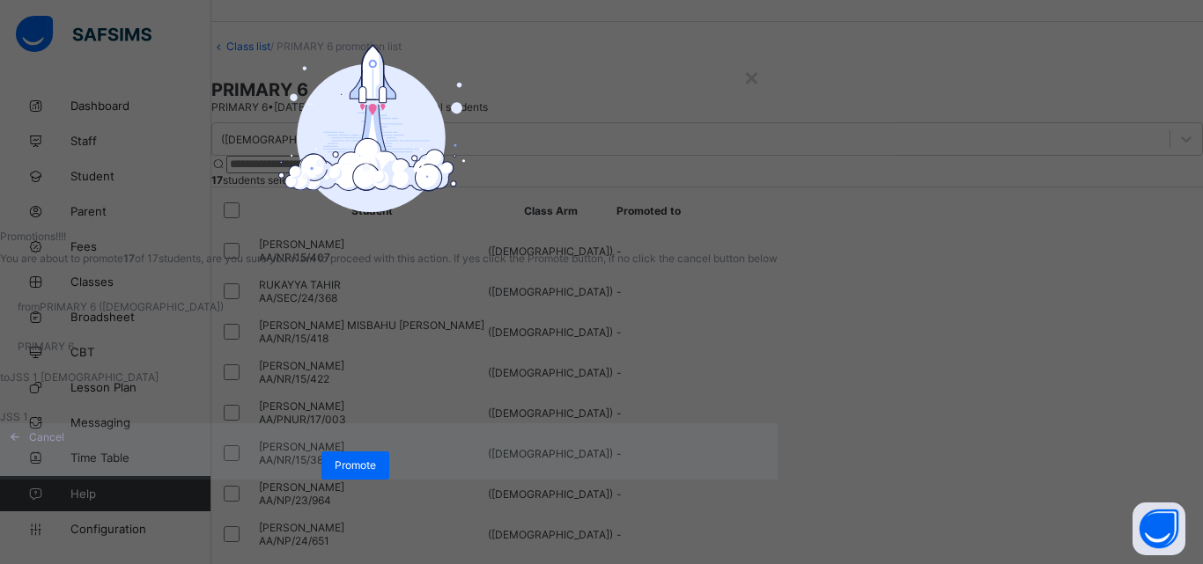
click at [628, 371] on div "from PRIMARY 6 (MALE) PRIMARY 6" at bounding box center [388, 327] width 777 height 88
click at [389, 480] on div "Promote" at bounding box center [355, 466] width 68 height 28
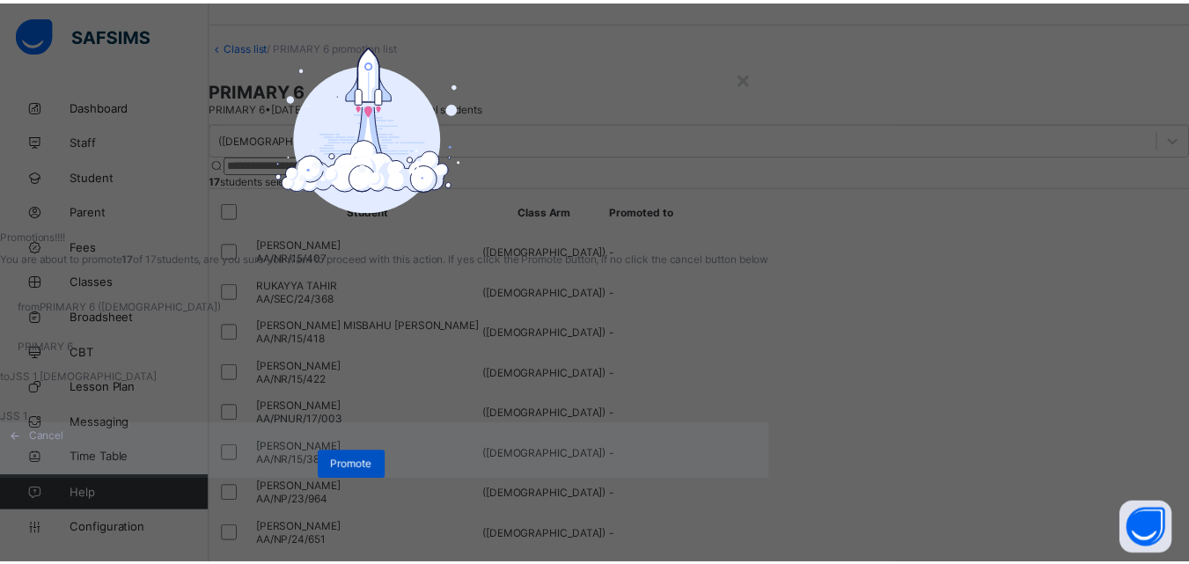
scroll to position [35, 0]
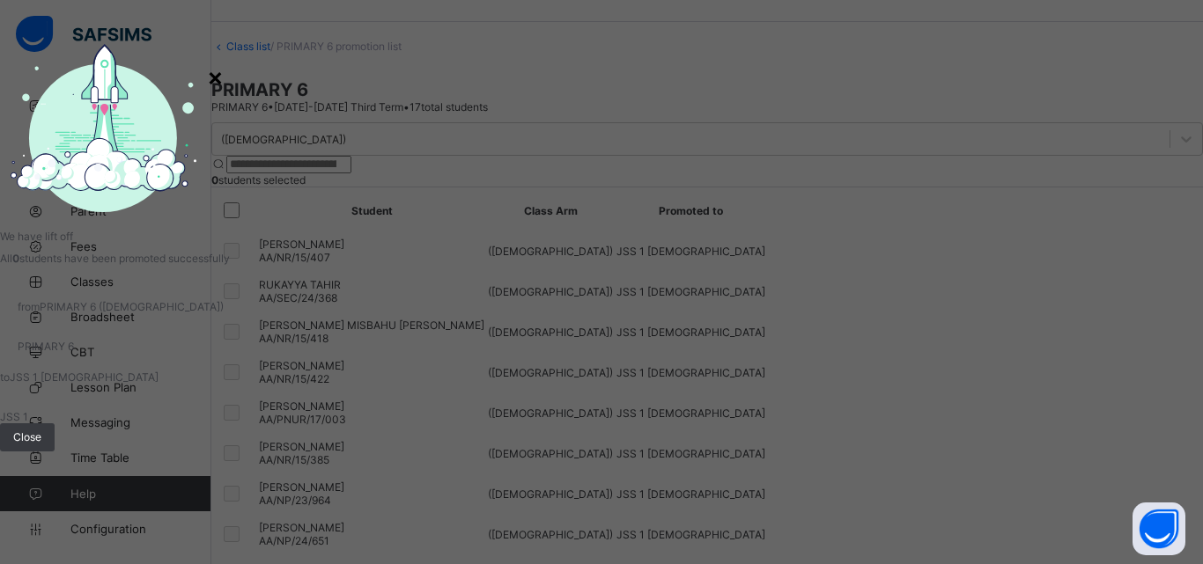
click at [224, 62] on div "×" at bounding box center [215, 77] width 17 height 30
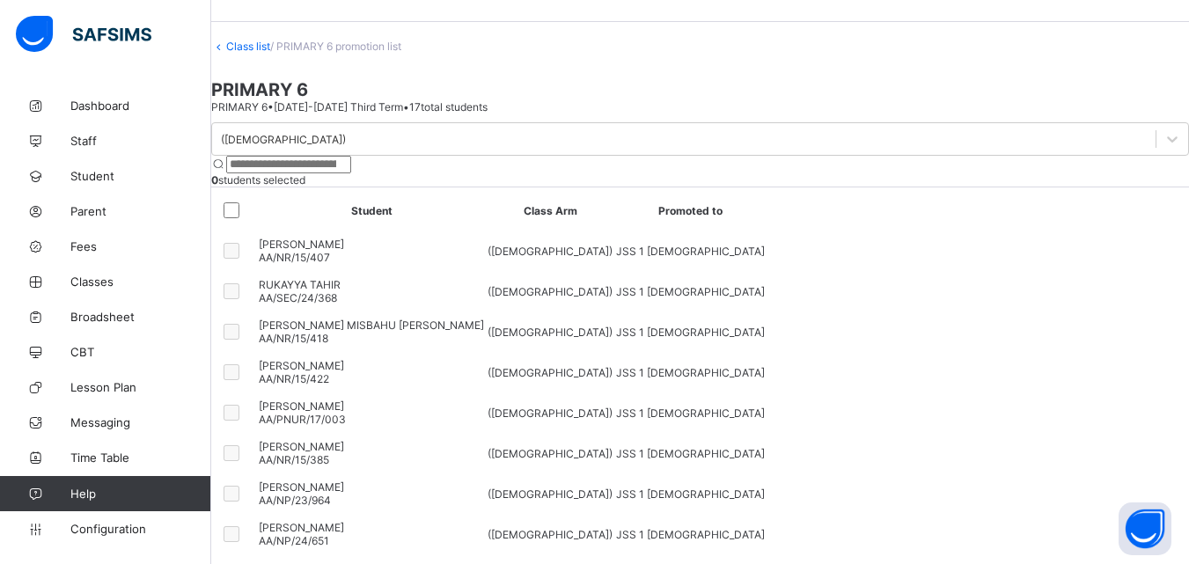
click at [258, 53] on link "Class list" at bounding box center [248, 46] width 44 height 13
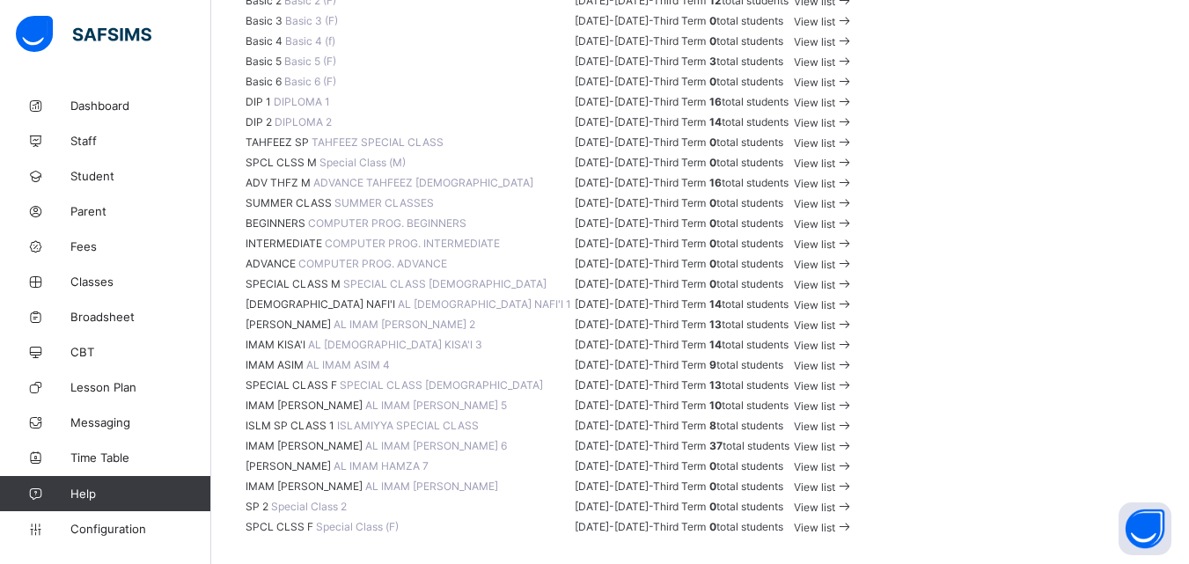
scroll to position [2190, 0]
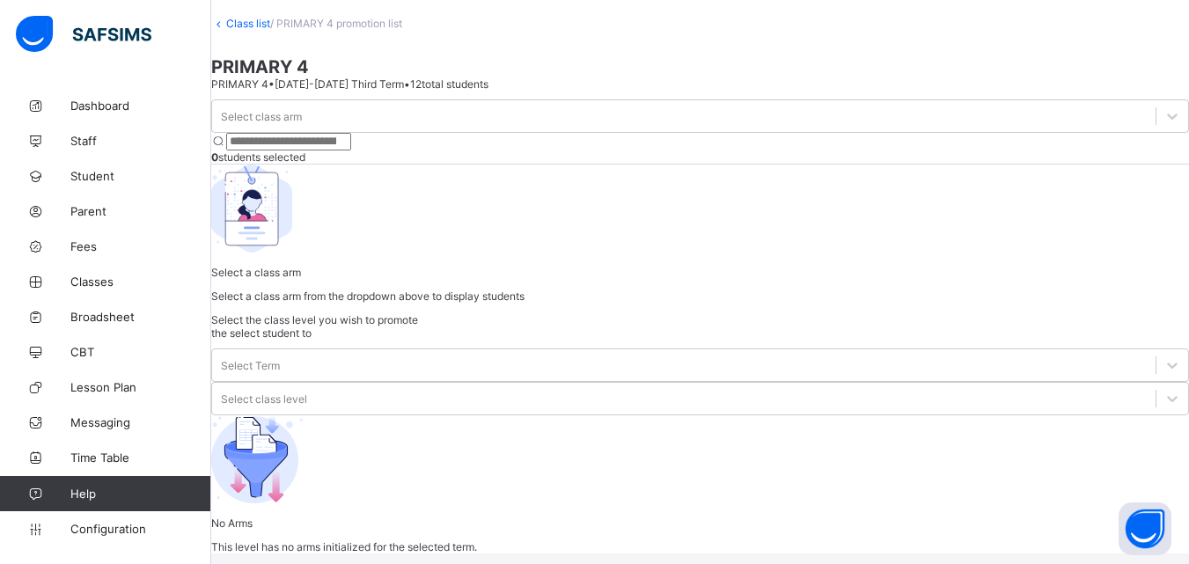
scroll to position [116, 0]
click at [1164, 125] on icon at bounding box center [1173, 116] width 18 height 18
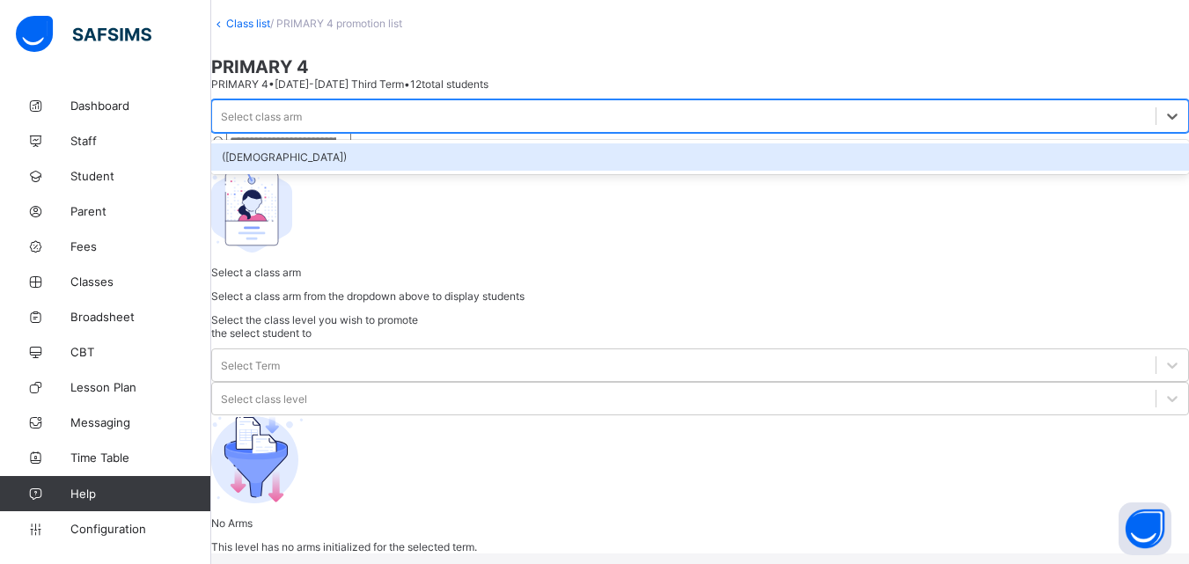
click at [360, 171] on div "(MALE)" at bounding box center [700, 156] width 978 height 27
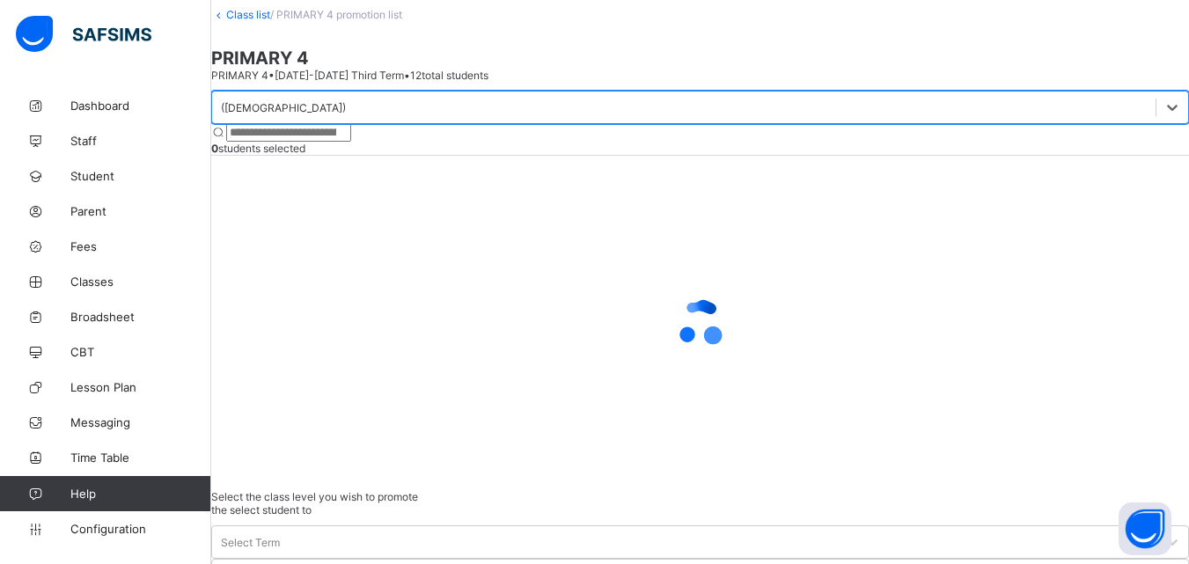
click at [883, 490] on div "Select the class level you wish to promote the select student to Select Term Se…" at bounding box center [700, 541] width 978 height 102
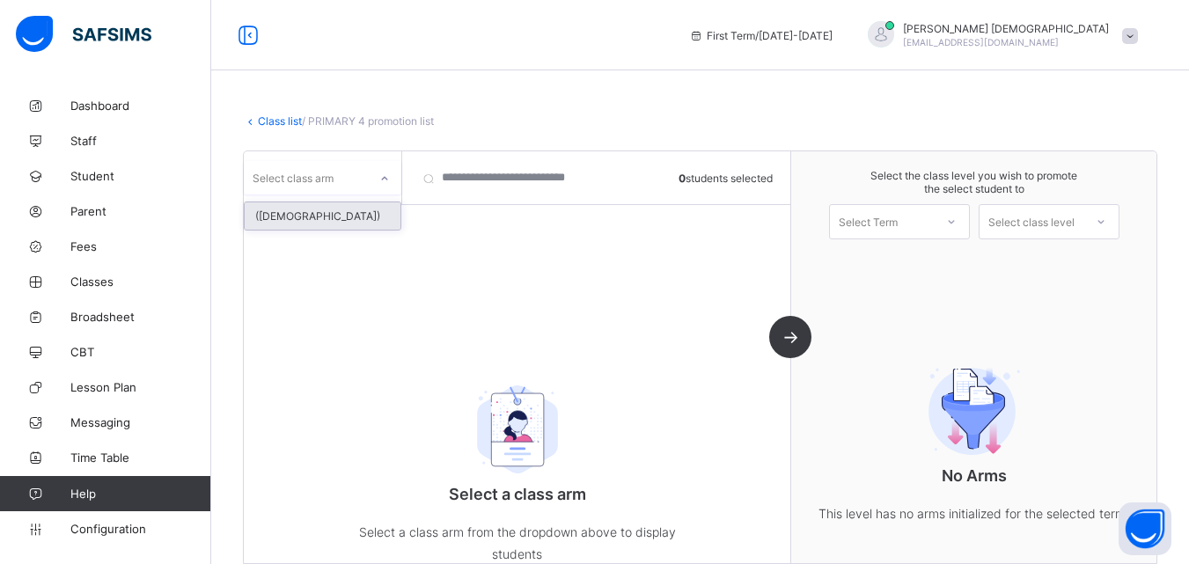
click at [382, 182] on icon at bounding box center [384, 179] width 11 height 18
click at [364, 212] on div "([DEMOGRAPHIC_DATA])" at bounding box center [323, 215] width 156 height 27
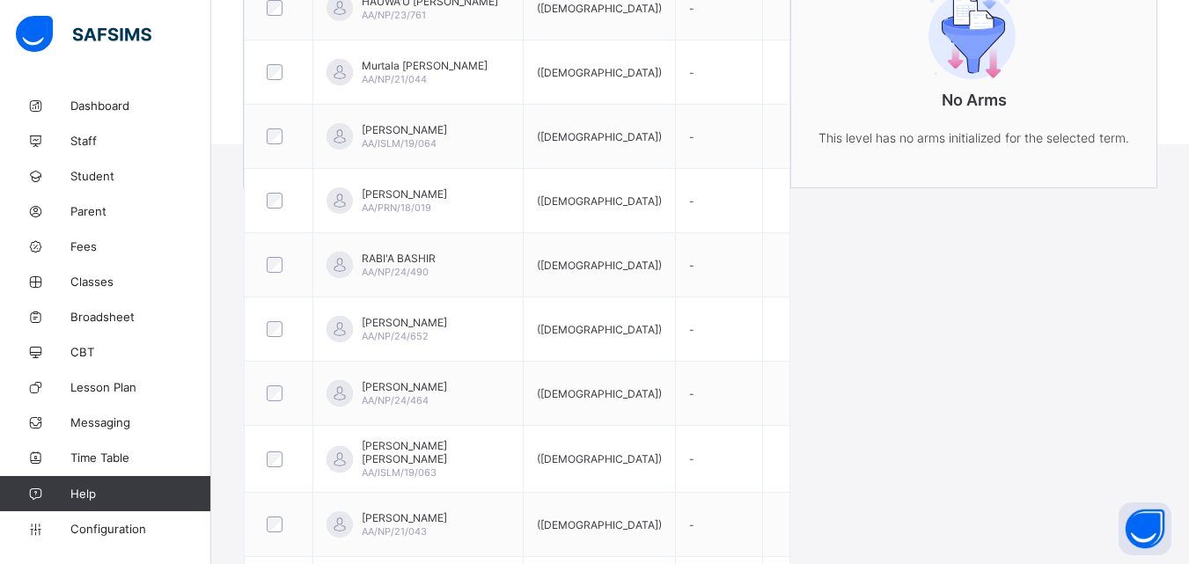
scroll to position [458, 0]
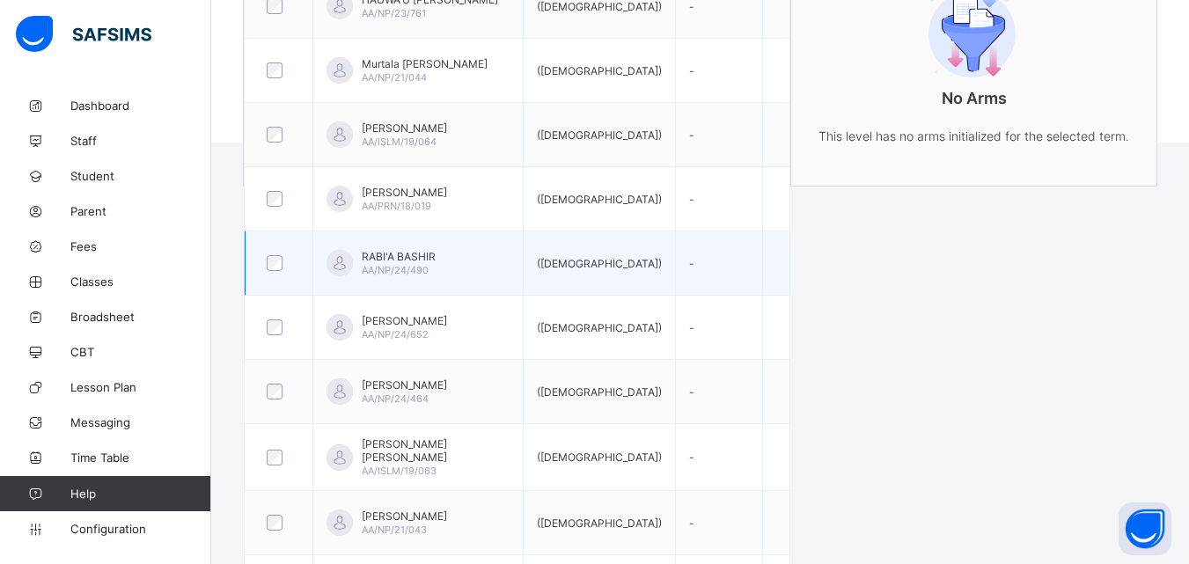
click at [268, 273] on div at bounding box center [279, 263] width 40 height 37
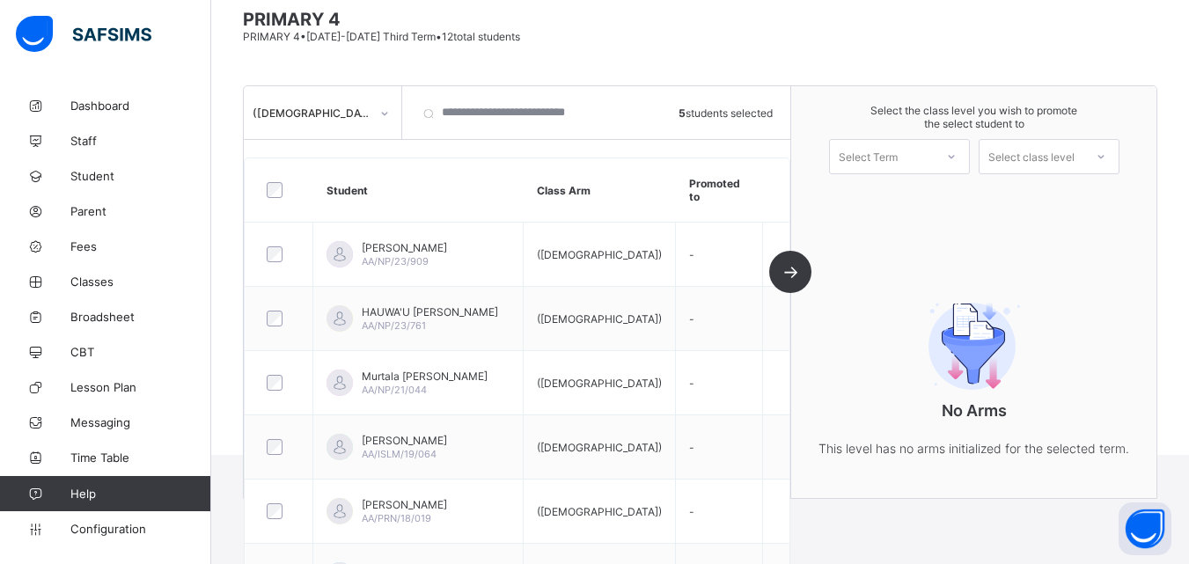
scroll to position [143, 0]
click at [957, 160] on icon at bounding box center [951, 159] width 11 height 18
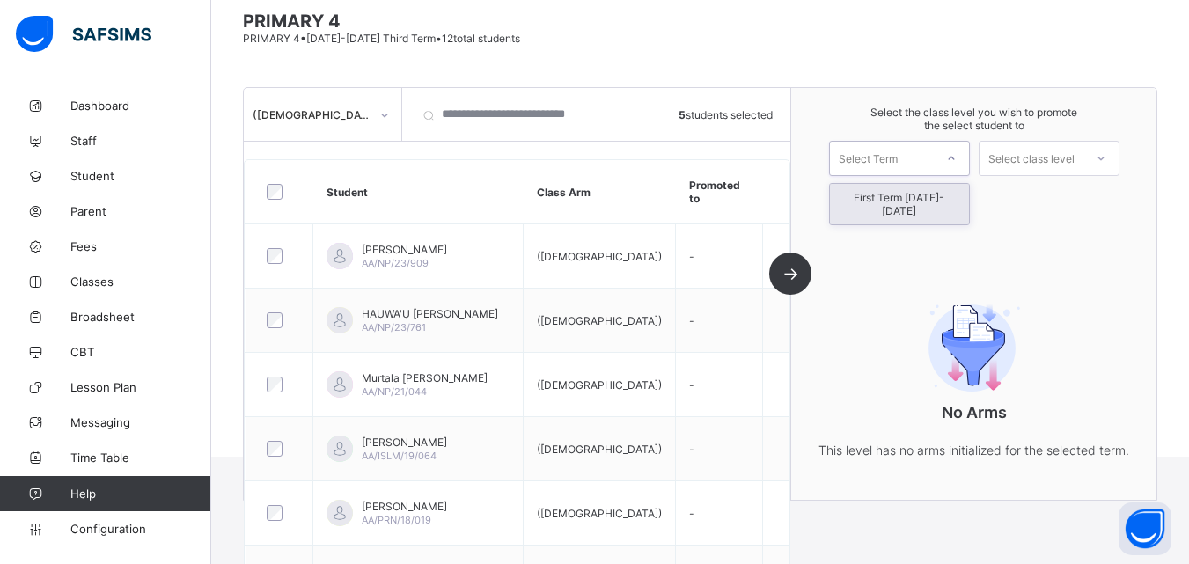
click at [909, 205] on div "First Term [DATE]-[DATE]" at bounding box center [899, 204] width 139 height 40
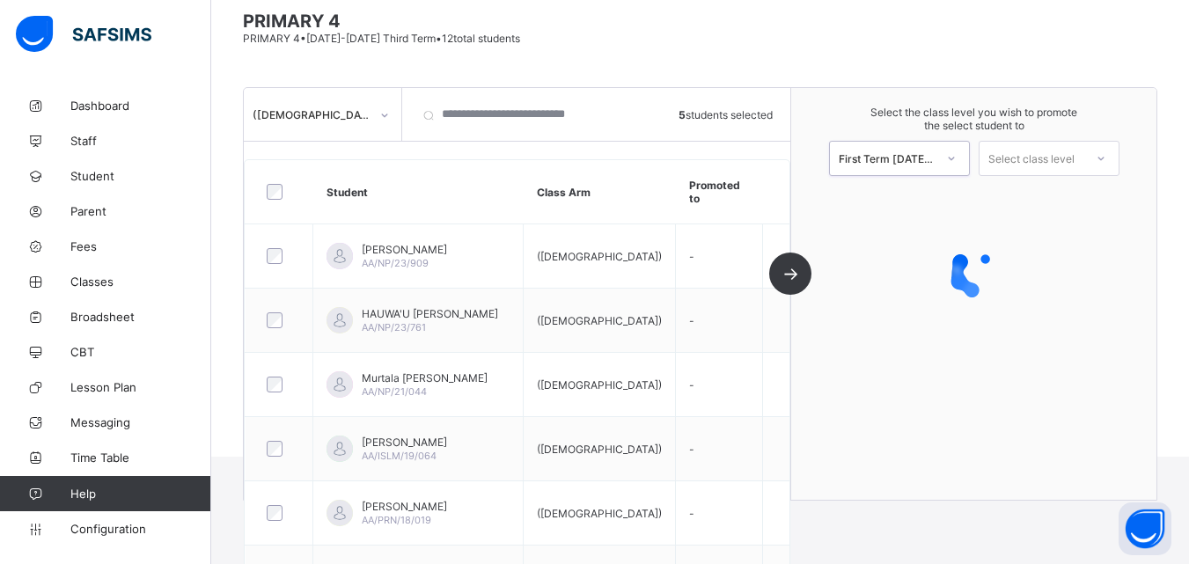
click at [1107, 155] on icon at bounding box center [1101, 159] width 11 height 18
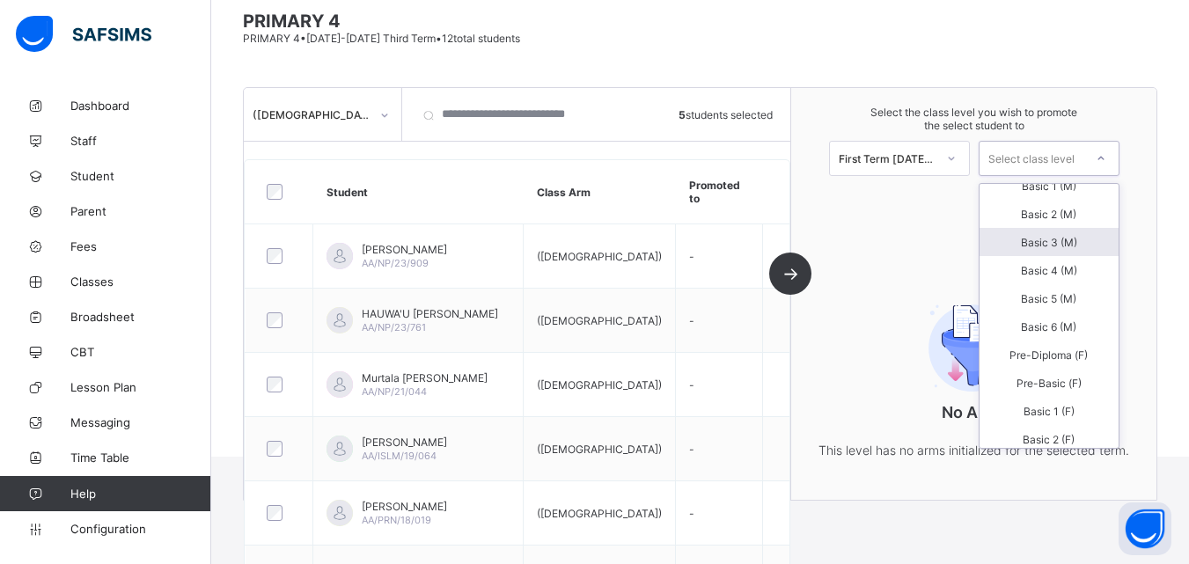
scroll to position [394, 0]
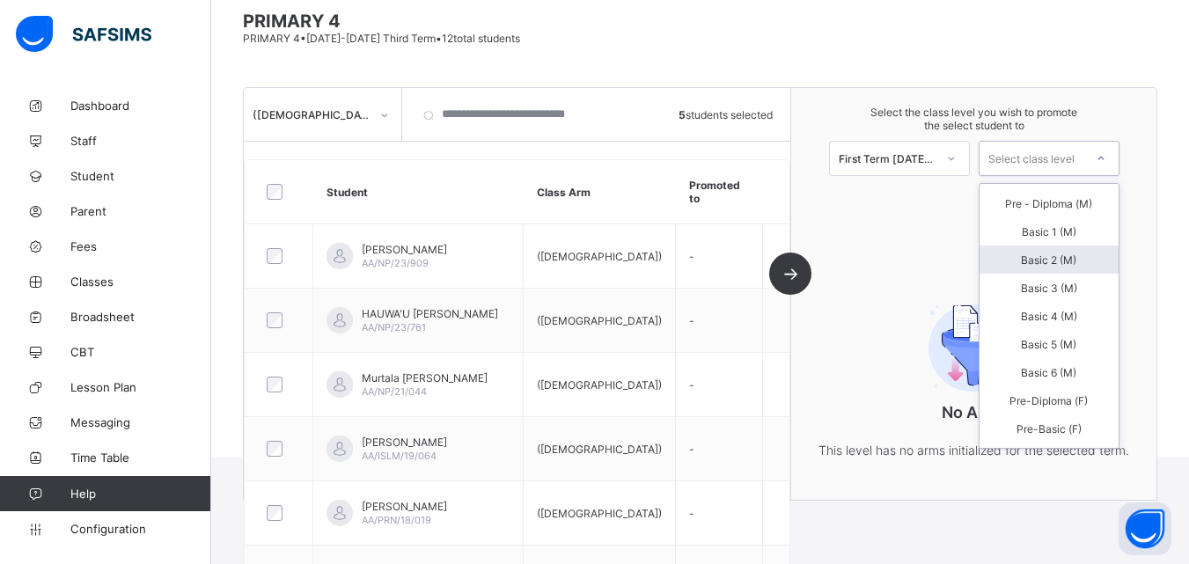
click at [803, 129] on div "Select the class level you wish to promote the select student to First Term 202…" at bounding box center [973, 141] width 365 height 106
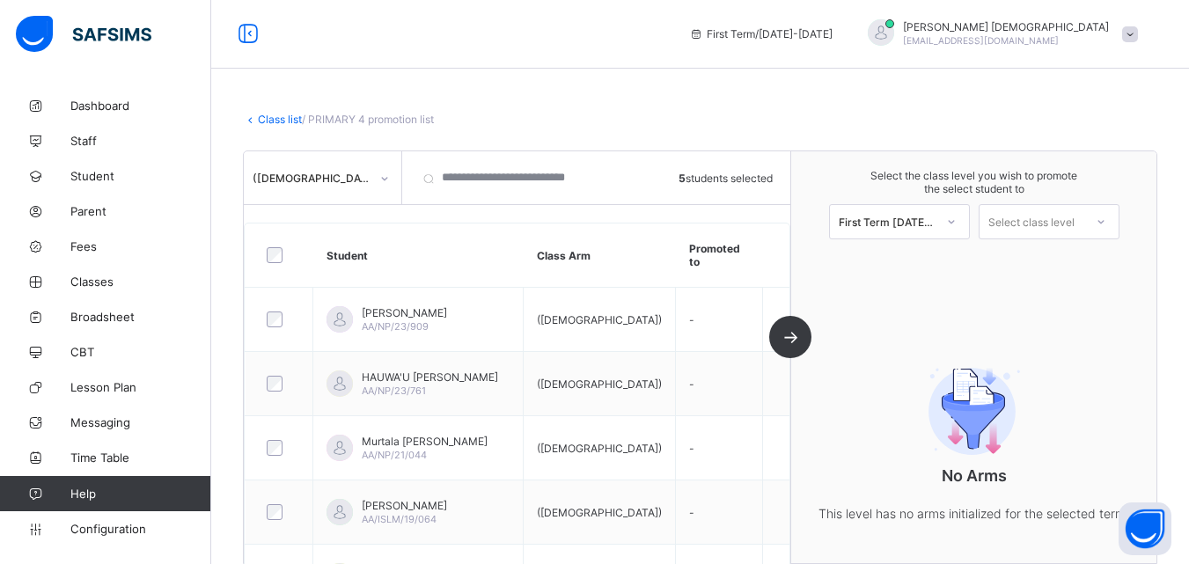
scroll to position [0, 0]
click at [1117, 224] on div at bounding box center [1101, 222] width 32 height 30
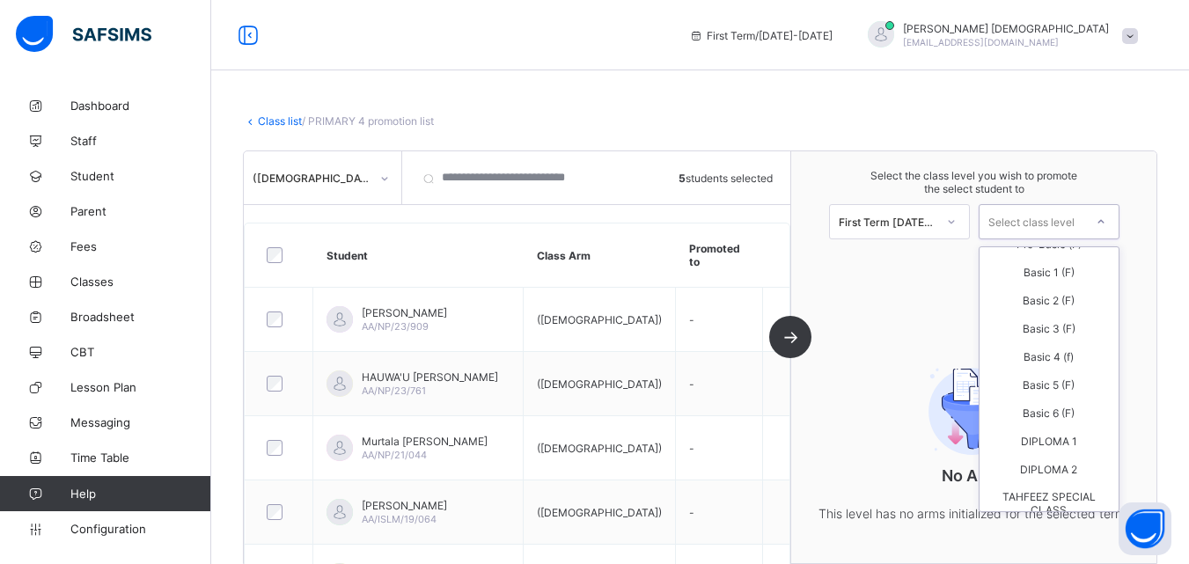
scroll to position [648, 0]
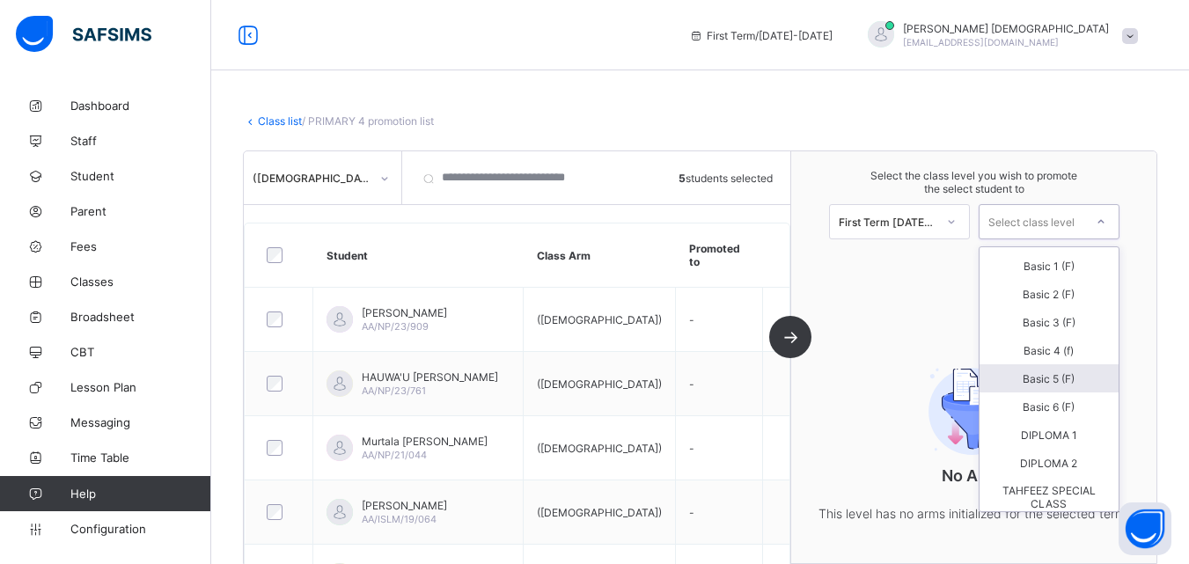
click at [289, 118] on link "Class list" at bounding box center [280, 120] width 44 height 13
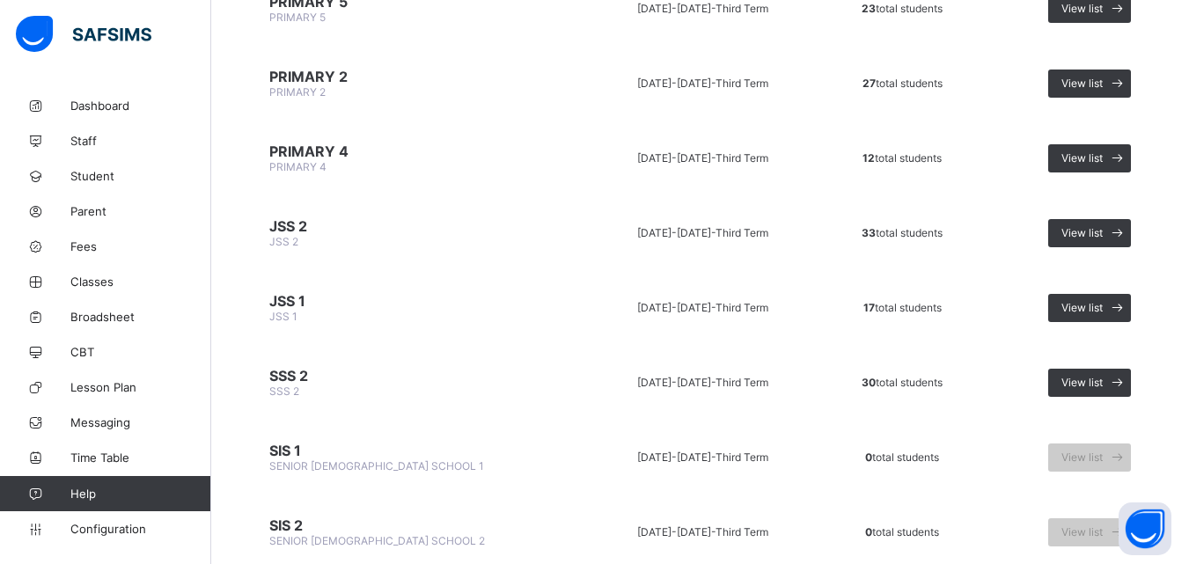
scroll to position [2505, 0]
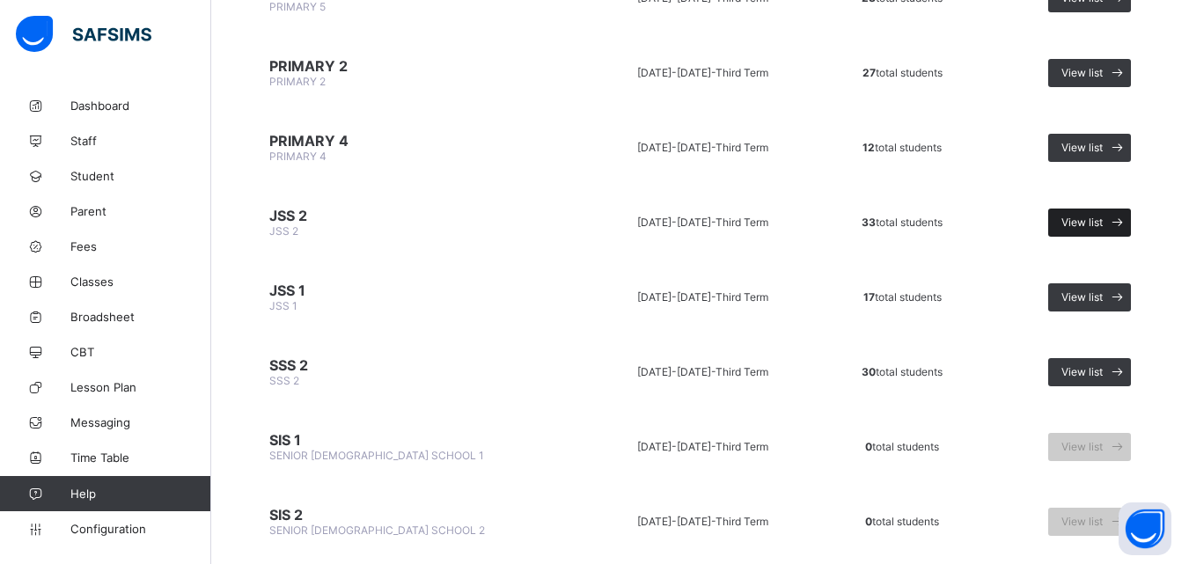
click at [1070, 217] on div "View list" at bounding box center [1089, 223] width 83 height 28
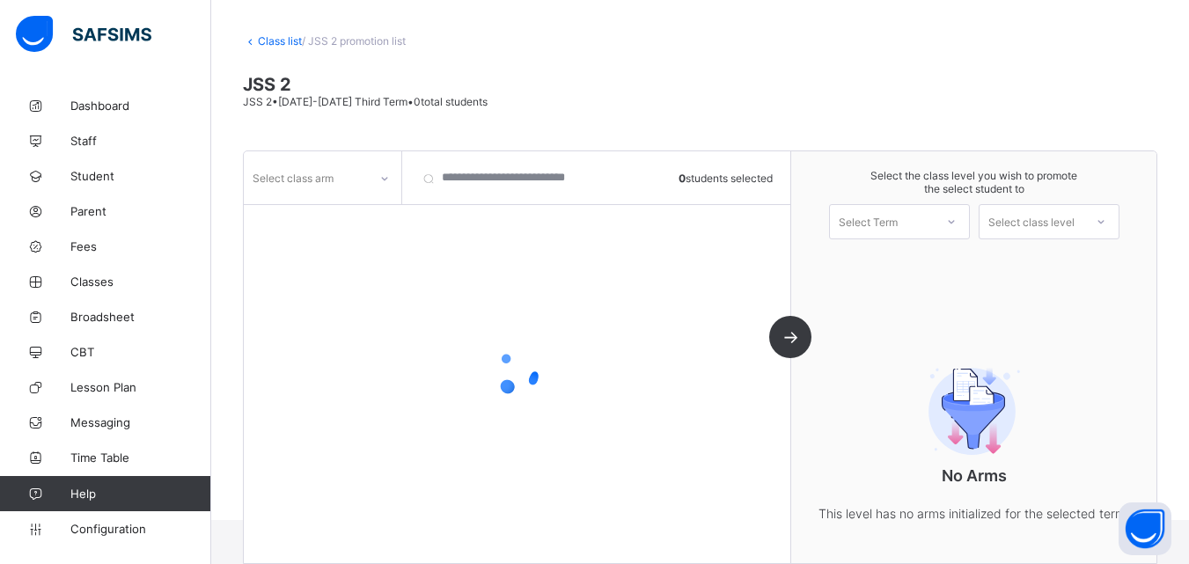
scroll to position [116, 0]
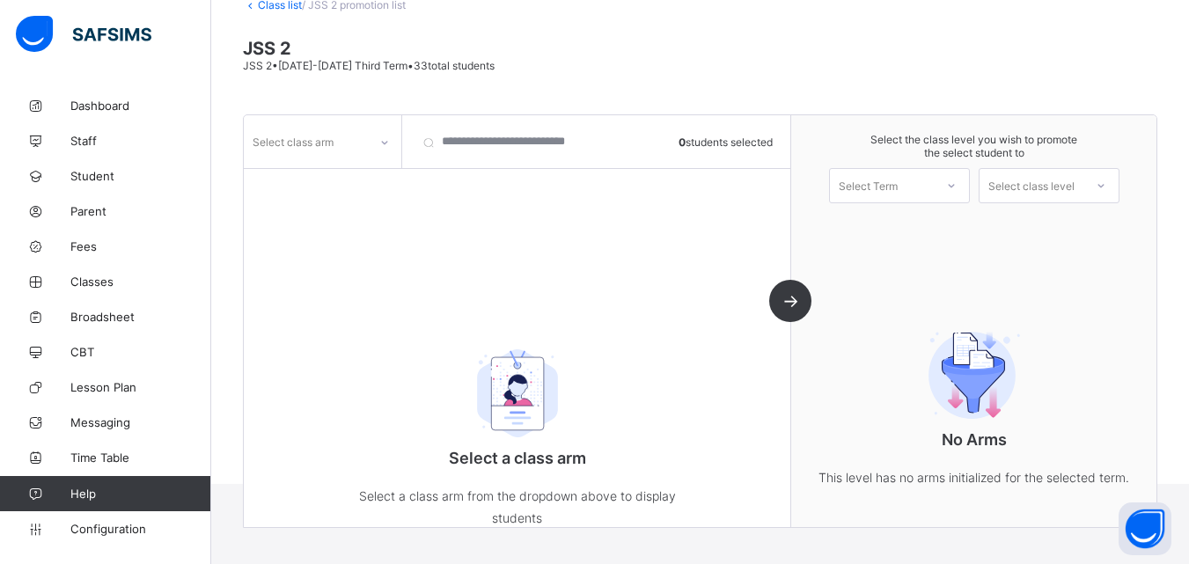
click at [392, 138] on div at bounding box center [385, 143] width 30 height 28
click at [320, 177] on div "[DEMOGRAPHIC_DATA]" at bounding box center [323, 179] width 156 height 27
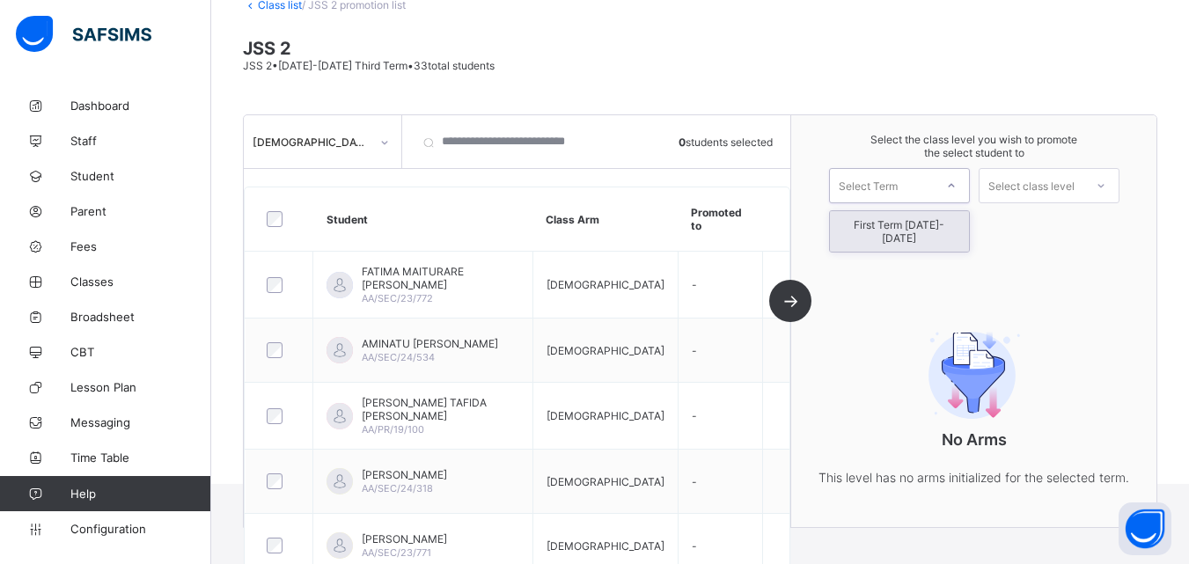
click at [956, 180] on icon at bounding box center [951, 186] width 11 height 18
click at [890, 227] on div "First Term [DATE]-[DATE]" at bounding box center [899, 231] width 139 height 40
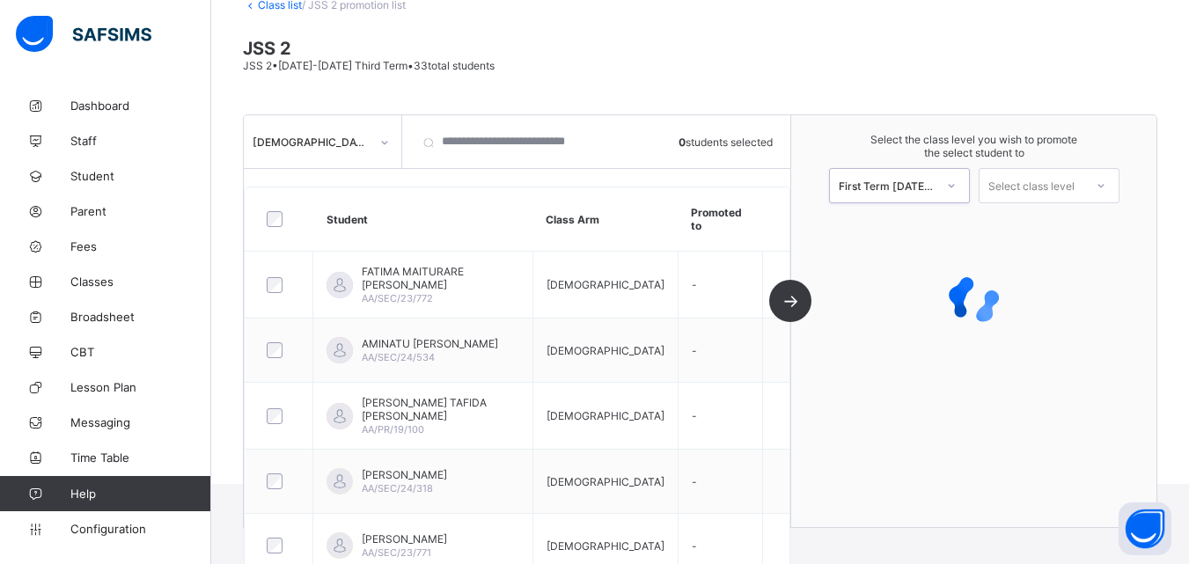
click at [1097, 181] on div at bounding box center [1101, 186] width 32 height 30
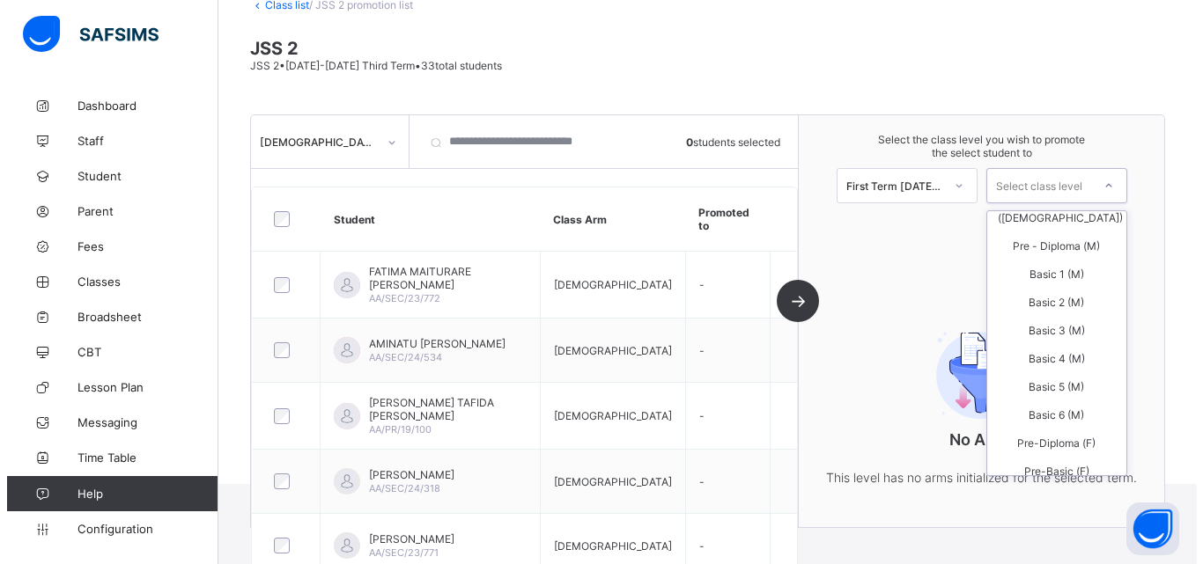
scroll to position [0, 0]
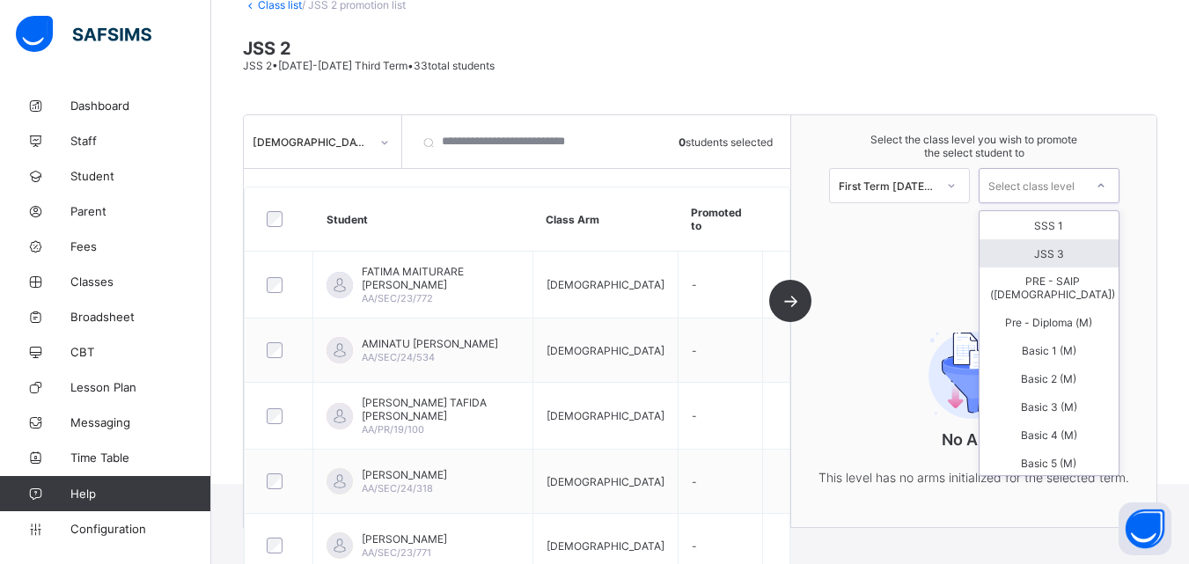
click at [1048, 253] on div "JSS 3" at bounding box center [1049, 253] width 139 height 28
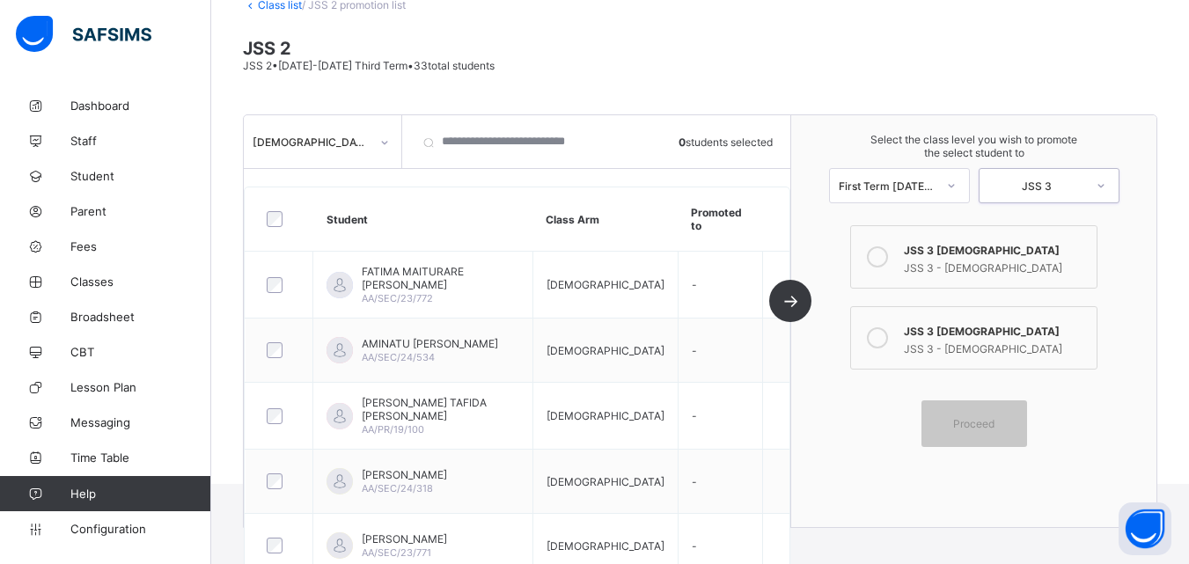
click at [883, 255] on icon at bounding box center [877, 256] width 21 height 21
click at [976, 422] on span "Proceed" at bounding box center [973, 423] width 41 height 13
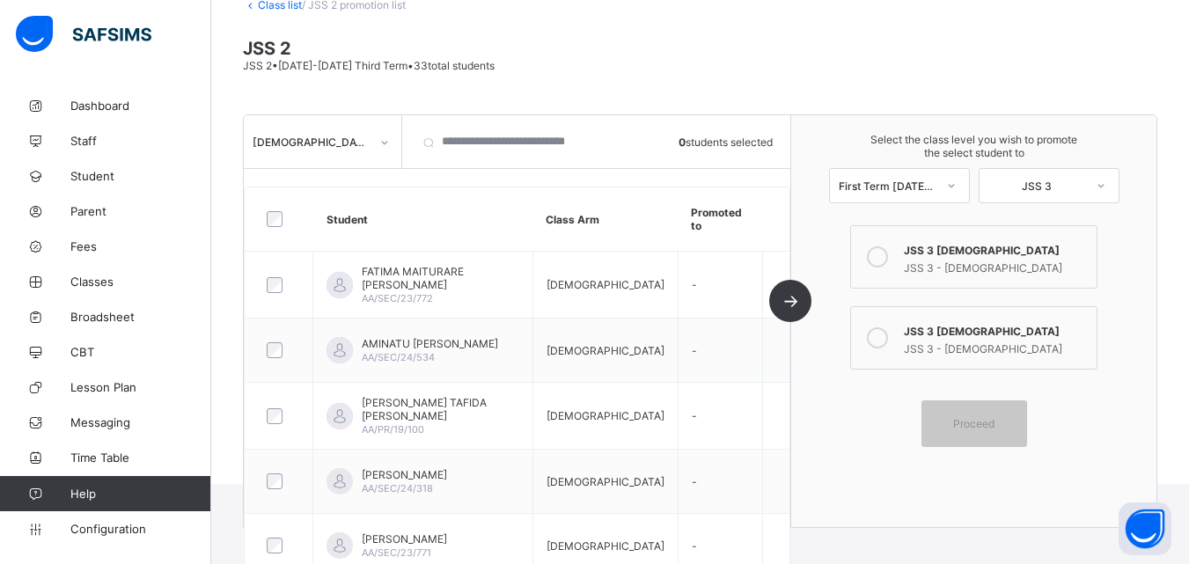
click at [791, 303] on div "Female 0 students selected Student Class Arm Promoted to FATIMA MAITURARE ALIYU…" at bounding box center [518, 321] width 548 height 412
click at [791, 298] on div "Female 0 students selected Student Class Arm Promoted to FATIMA MAITURARE ALIYU…" at bounding box center [518, 321] width 548 height 412
click at [974, 414] on div "Proceed" at bounding box center [975, 424] width 106 height 47
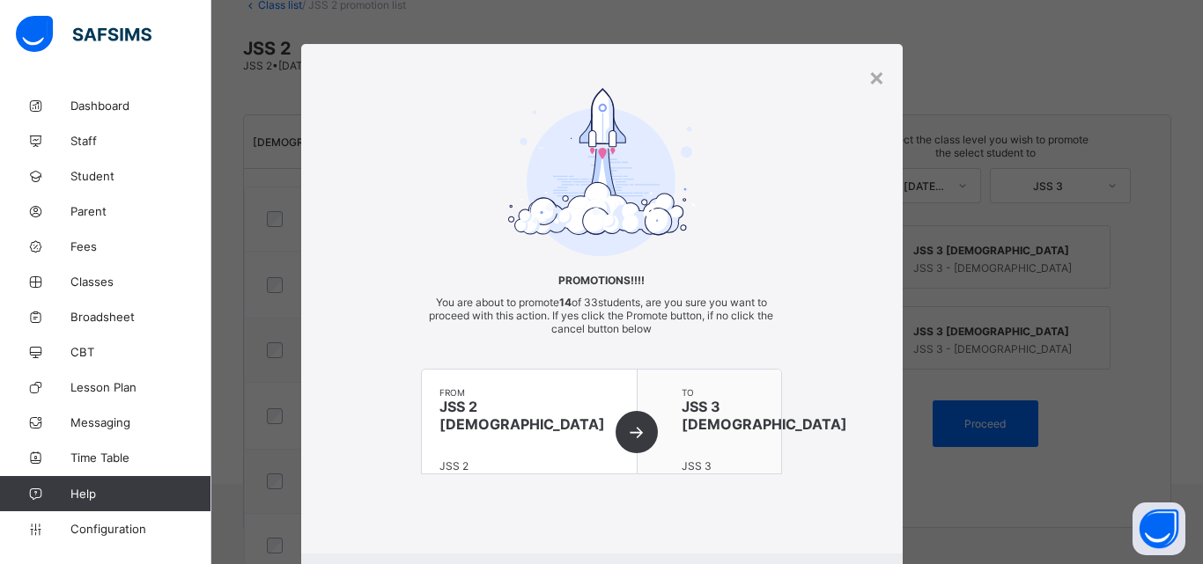
scroll to position [97, 0]
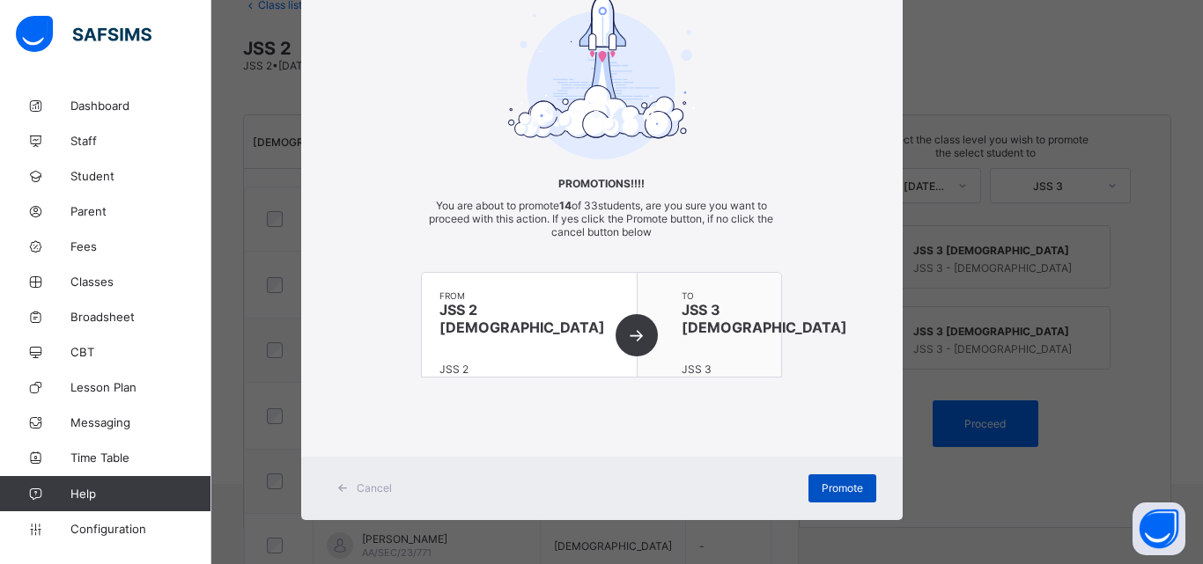
click at [835, 486] on span "Promote" at bounding box center [841, 488] width 41 height 13
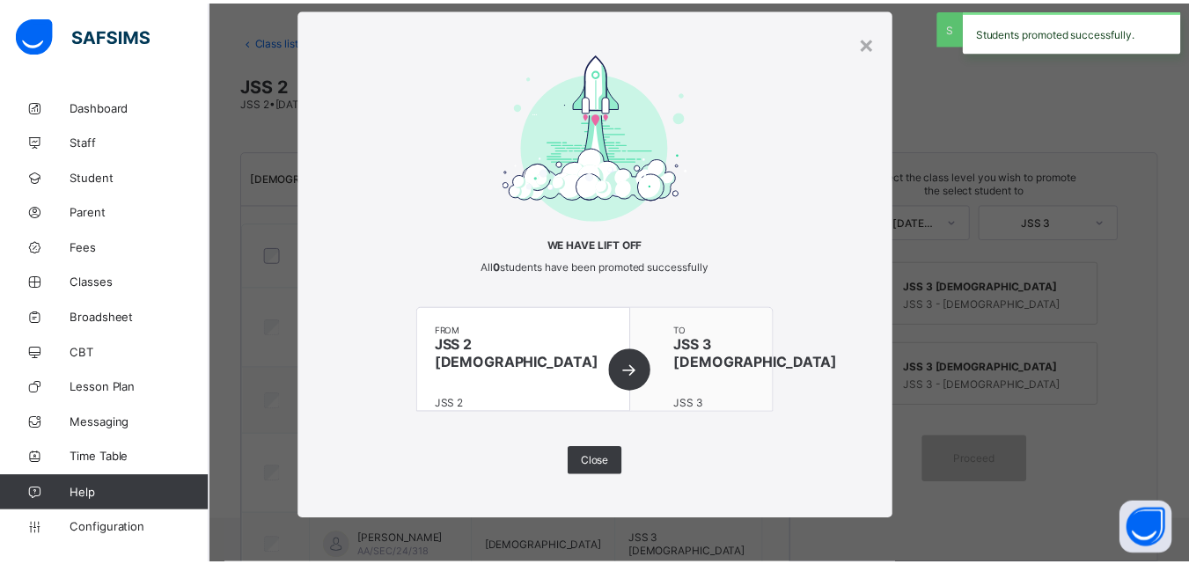
scroll to position [116, 0]
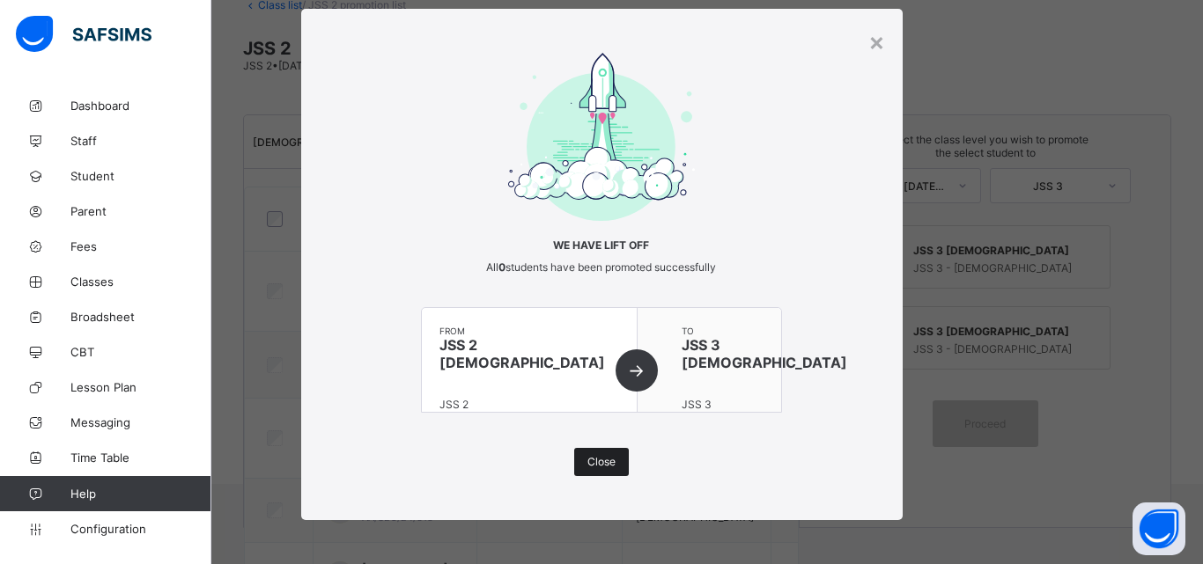
click at [589, 460] on span "Close" at bounding box center [601, 461] width 28 height 13
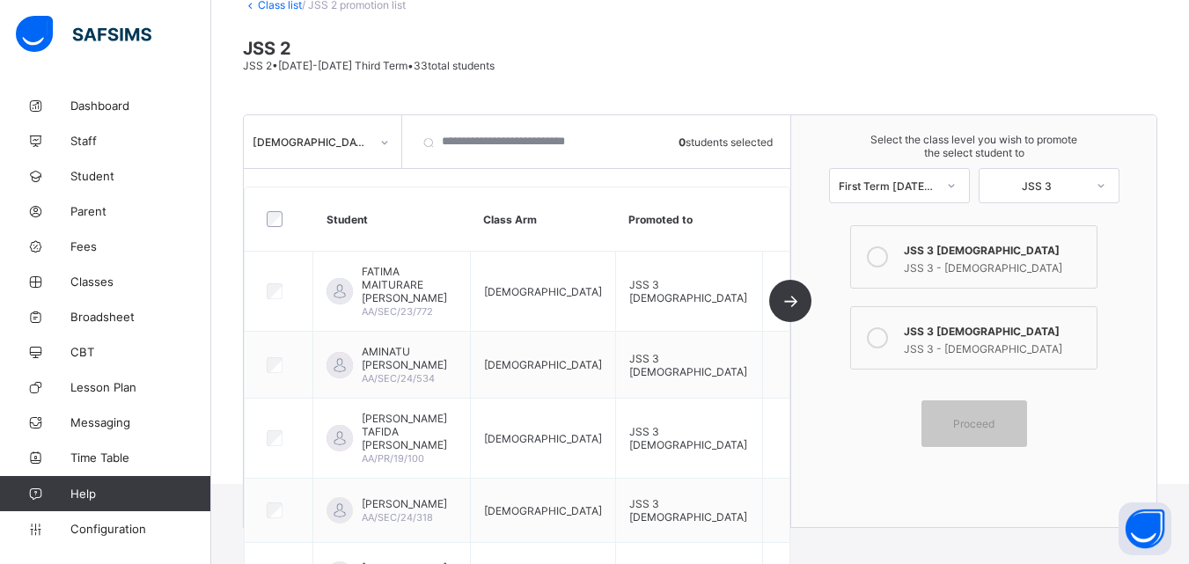
click at [282, 2] on link "Class list" at bounding box center [280, 4] width 44 height 13
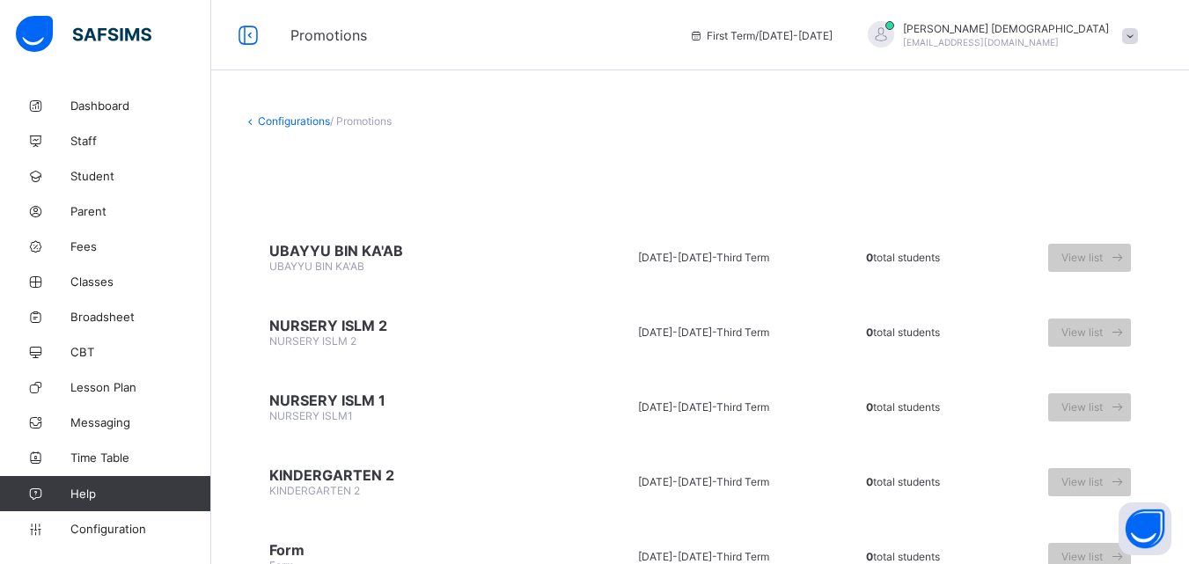
click at [294, 119] on link "Configurations" at bounding box center [294, 120] width 72 height 13
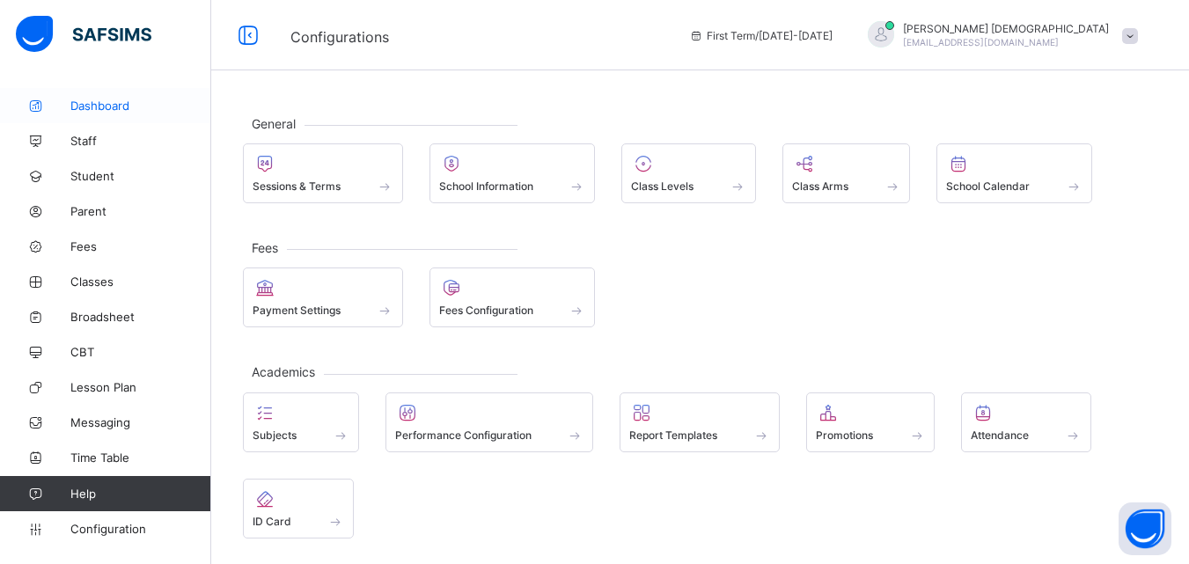
click at [92, 97] on link "Dashboard" at bounding box center [105, 105] width 211 height 35
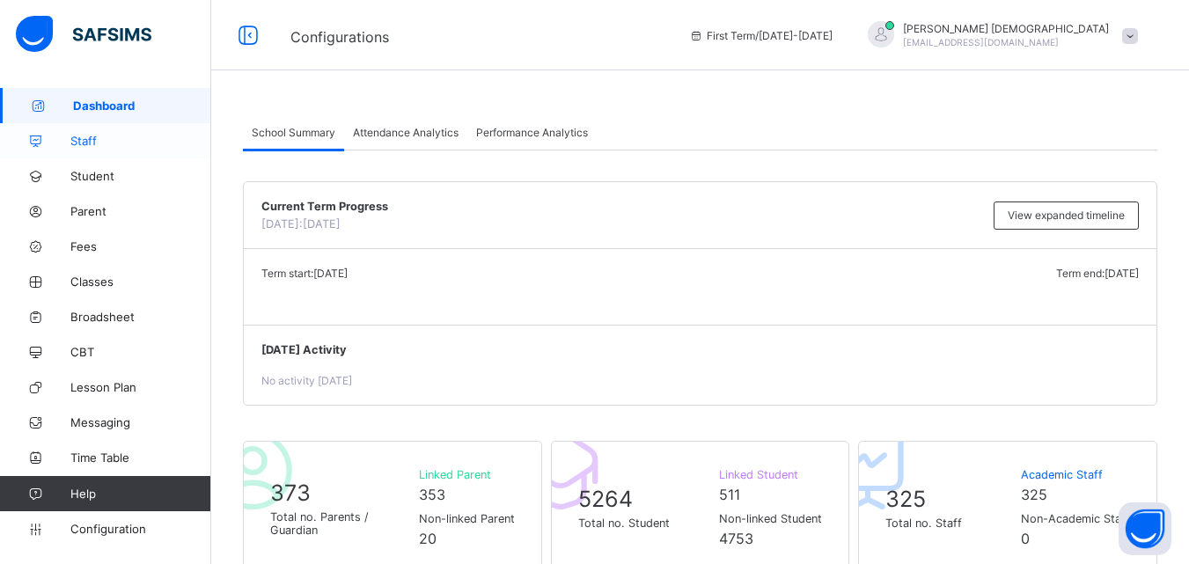
click at [96, 133] on link "Staff" at bounding box center [105, 140] width 211 height 35
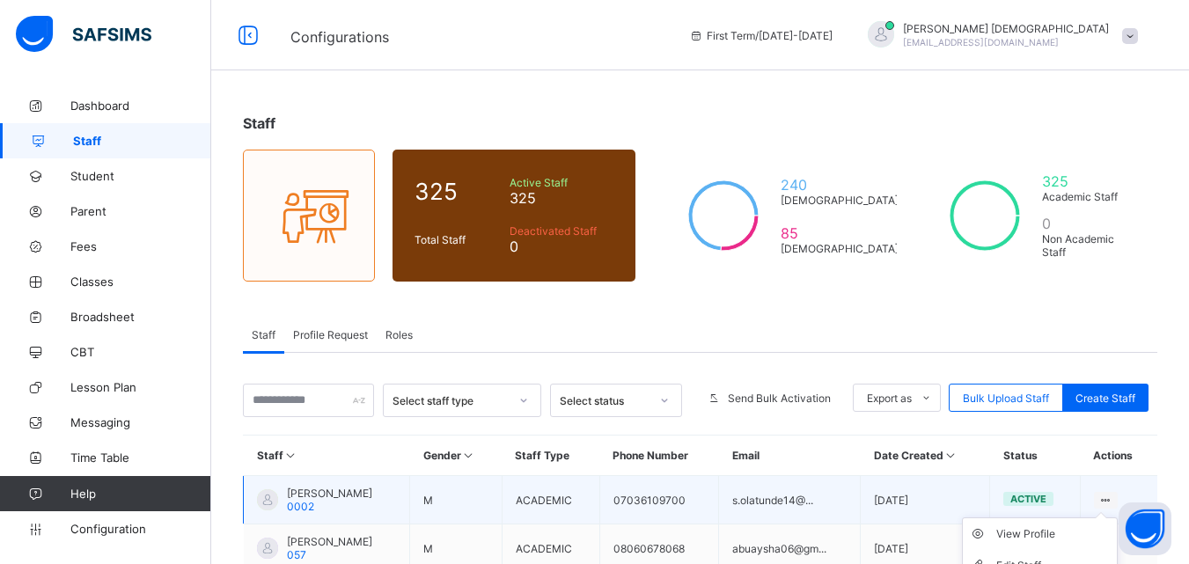
click at [1114, 499] on icon at bounding box center [1106, 500] width 15 height 13
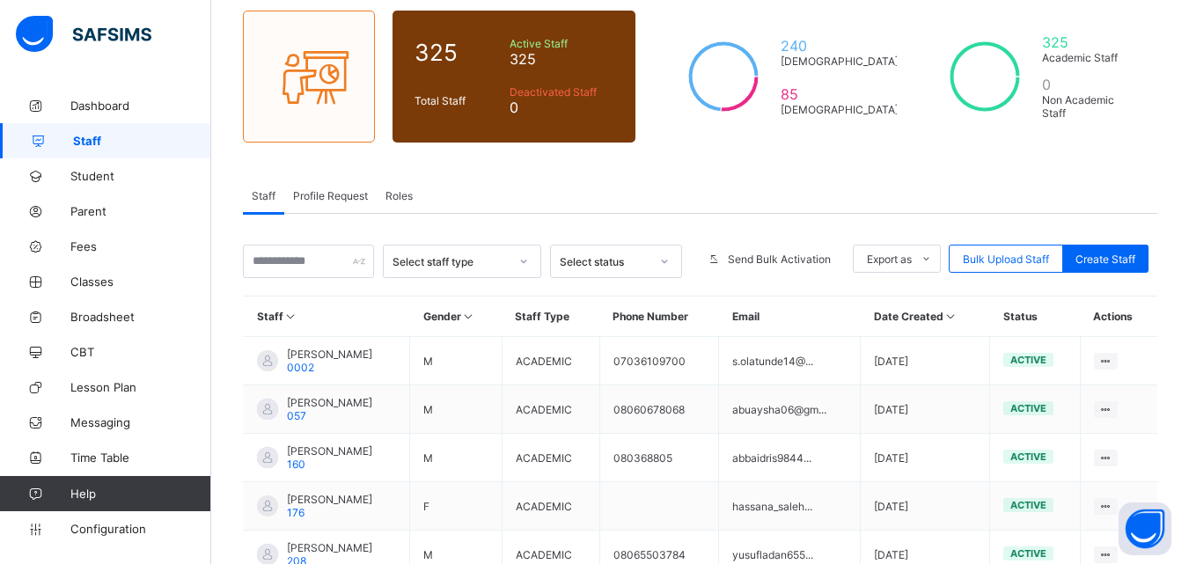
scroll to position [164, 0]
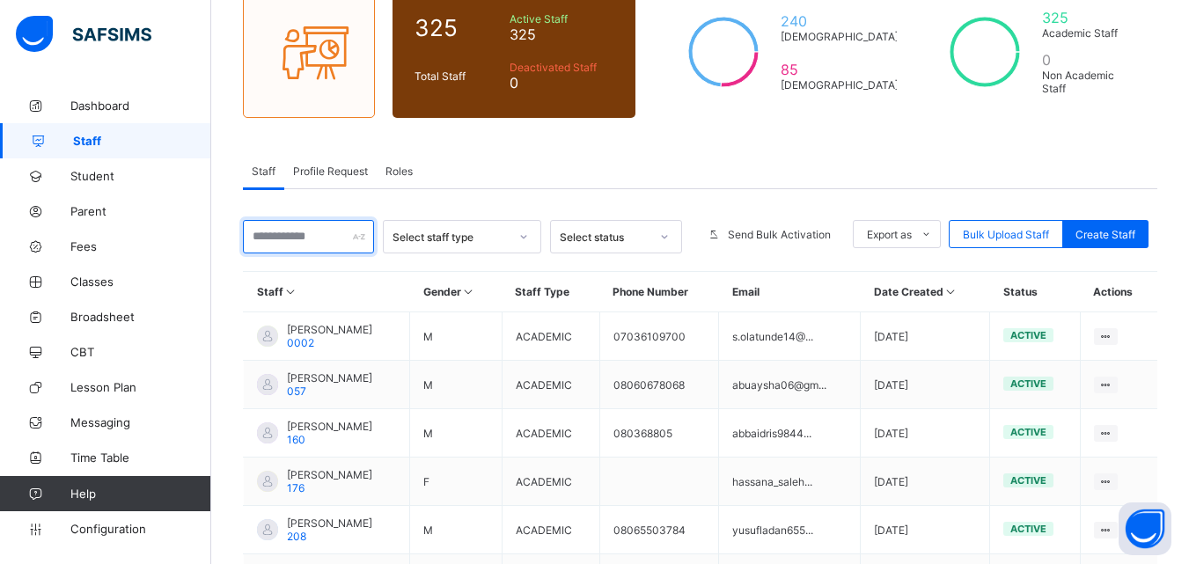
click at [348, 238] on input "text" at bounding box center [308, 236] width 131 height 33
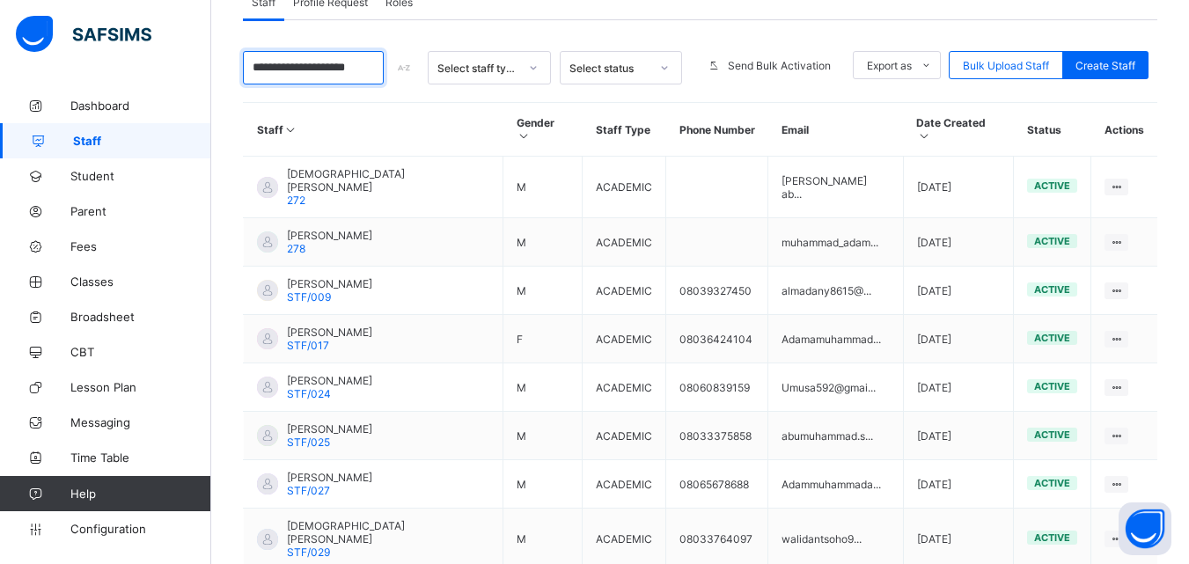
scroll to position [335, 0]
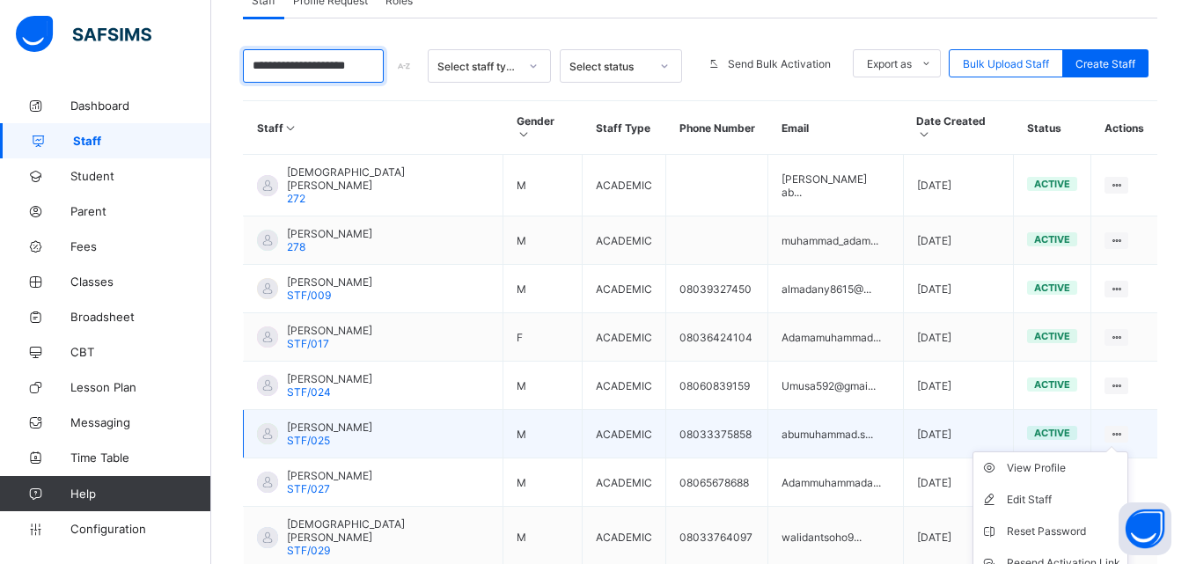
type input "**********"
click at [1122, 452] on ul "View Profile Edit Staff Reset Password Resend Activation Link Change Email Dele…" at bounding box center [1051, 548] width 156 height 192
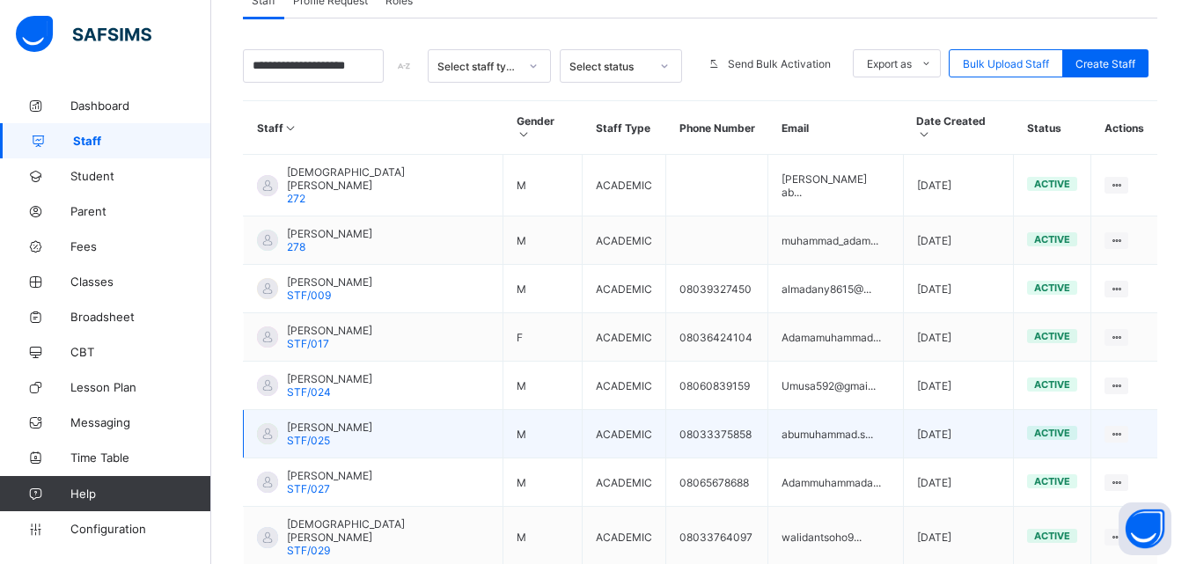
click at [354, 421] on span "[PERSON_NAME]" at bounding box center [329, 427] width 85 height 13
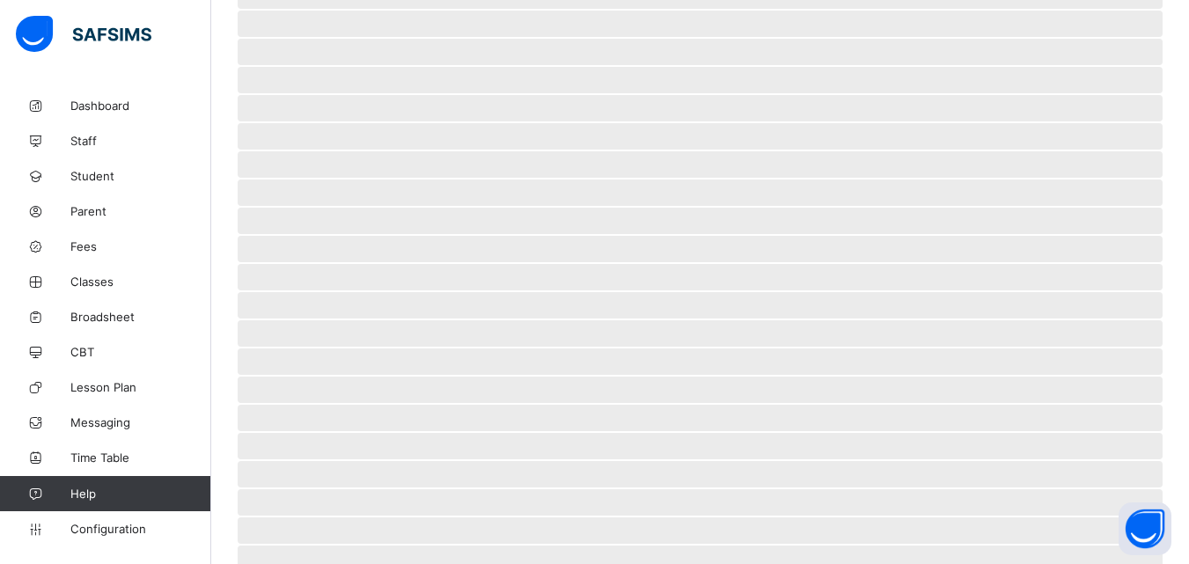
click at [354, 399] on span "‌" at bounding box center [700, 390] width 925 height 26
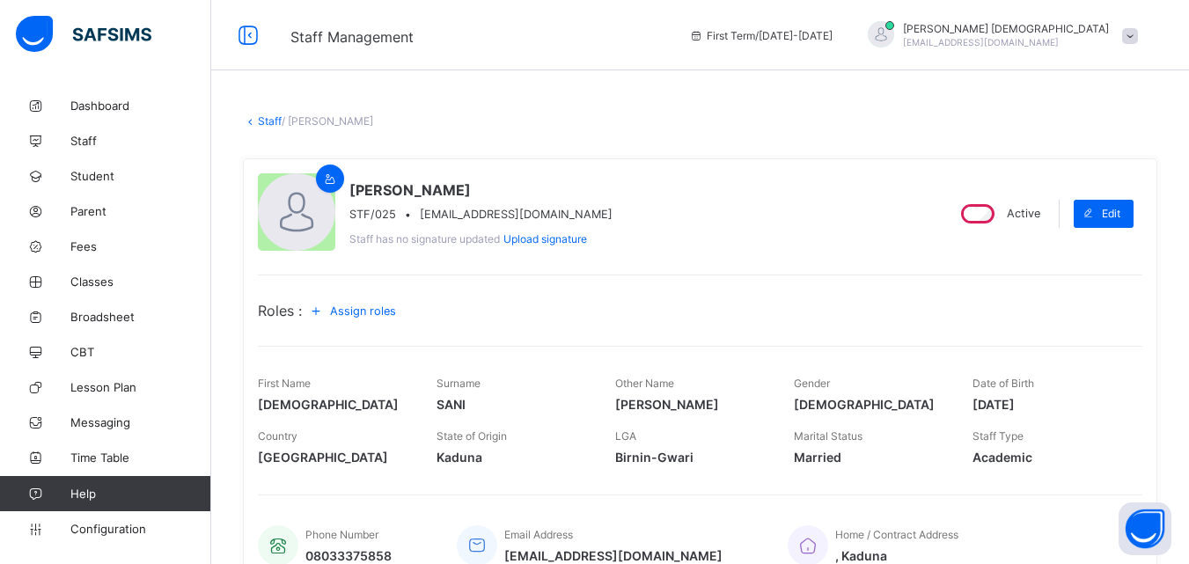
click at [372, 311] on span "Assign roles" at bounding box center [363, 311] width 66 height 13
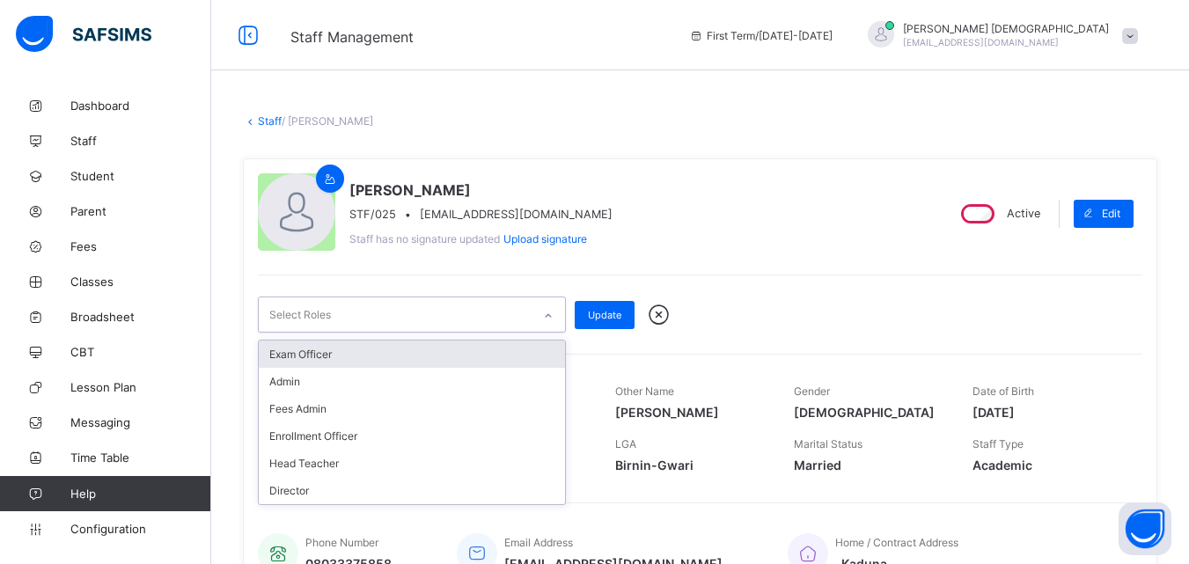
click at [548, 313] on icon at bounding box center [548, 316] width 11 height 18
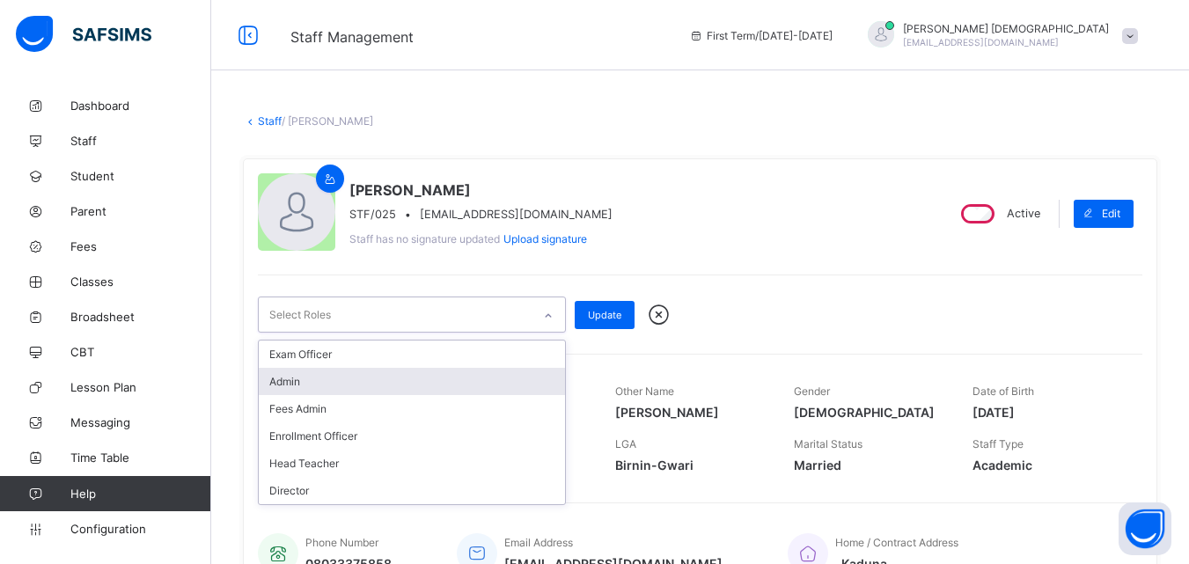
click at [430, 387] on div "Admin" at bounding box center [412, 381] width 306 height 27
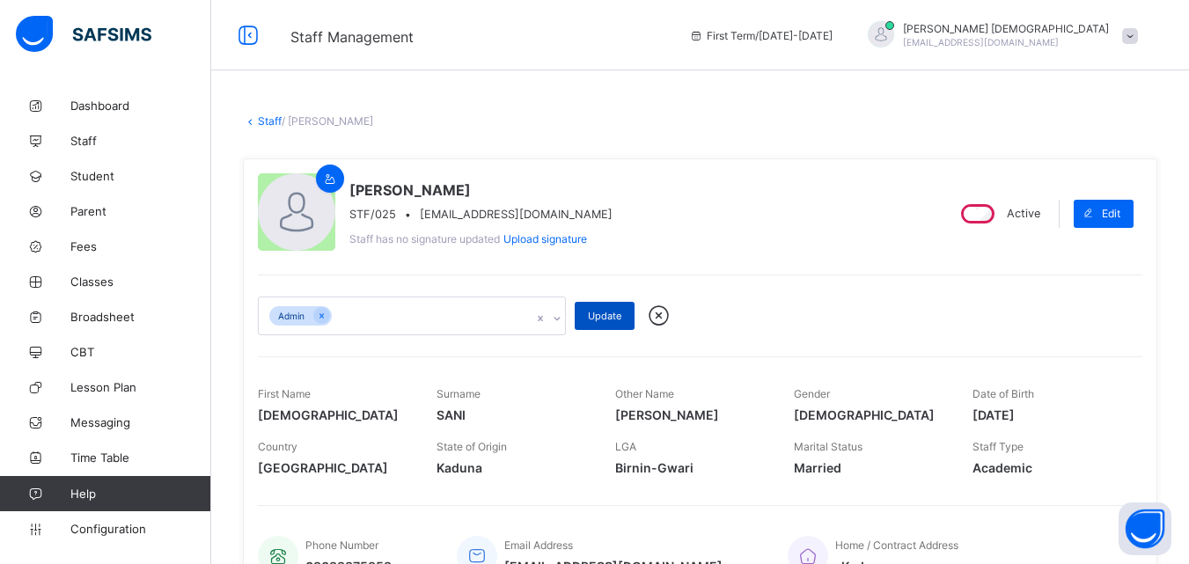
click at [603, 319] on span "Update" at bounding box center [604, 316] width 33 height 12
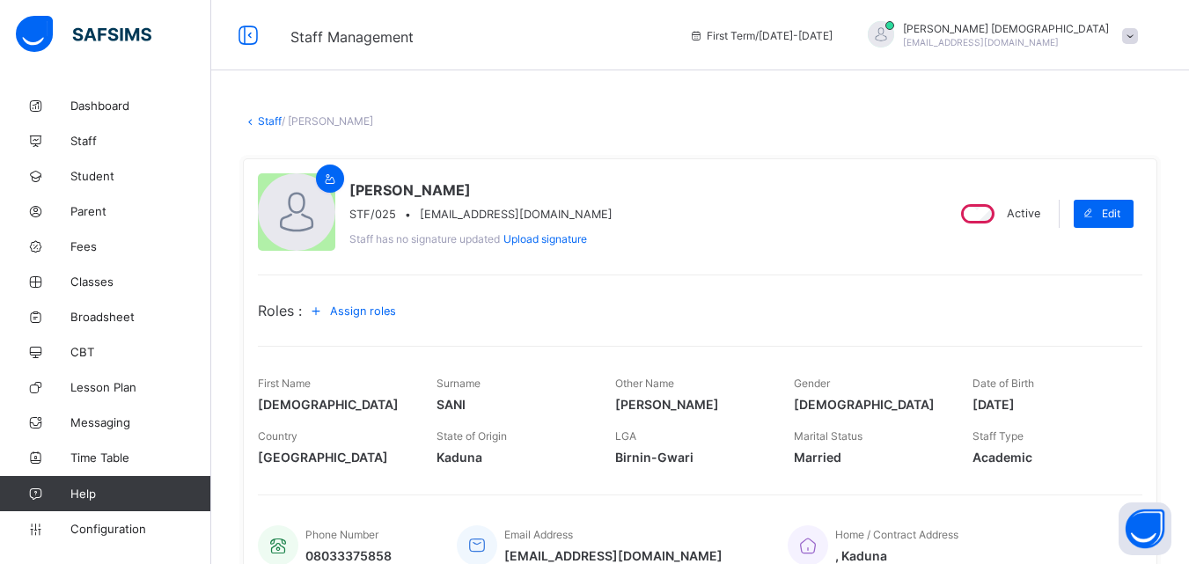
click at [269, 125] on link "Staff" at bounding box center [270, 120] width 24 height 13
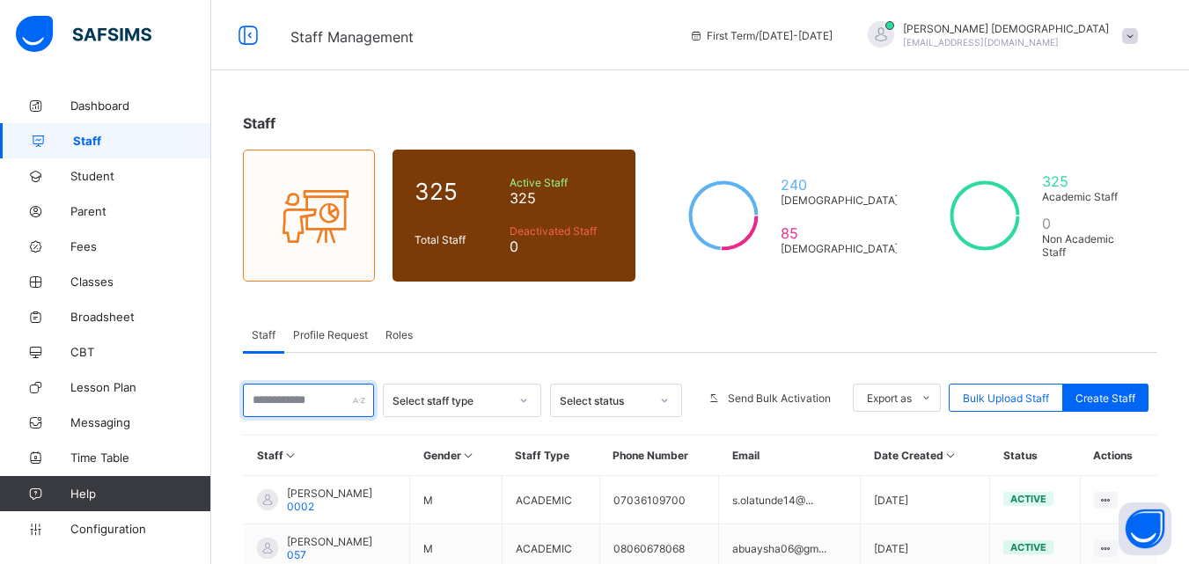
click at [327, 403] on input "text" at bounding box center [308, 400] width 131 height 33
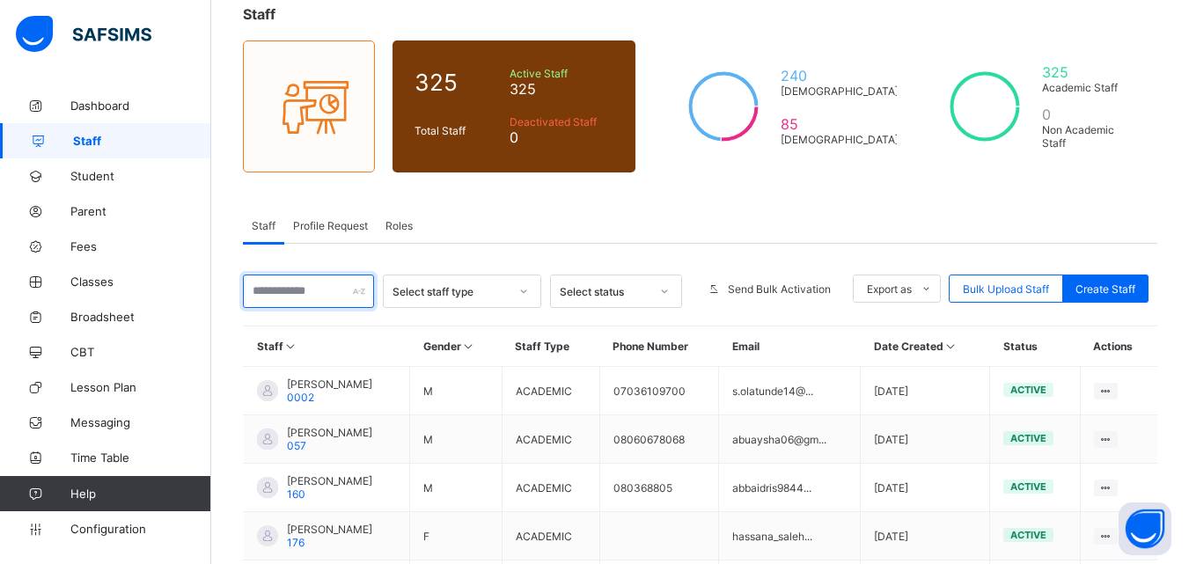
scroll to position [106, 0]
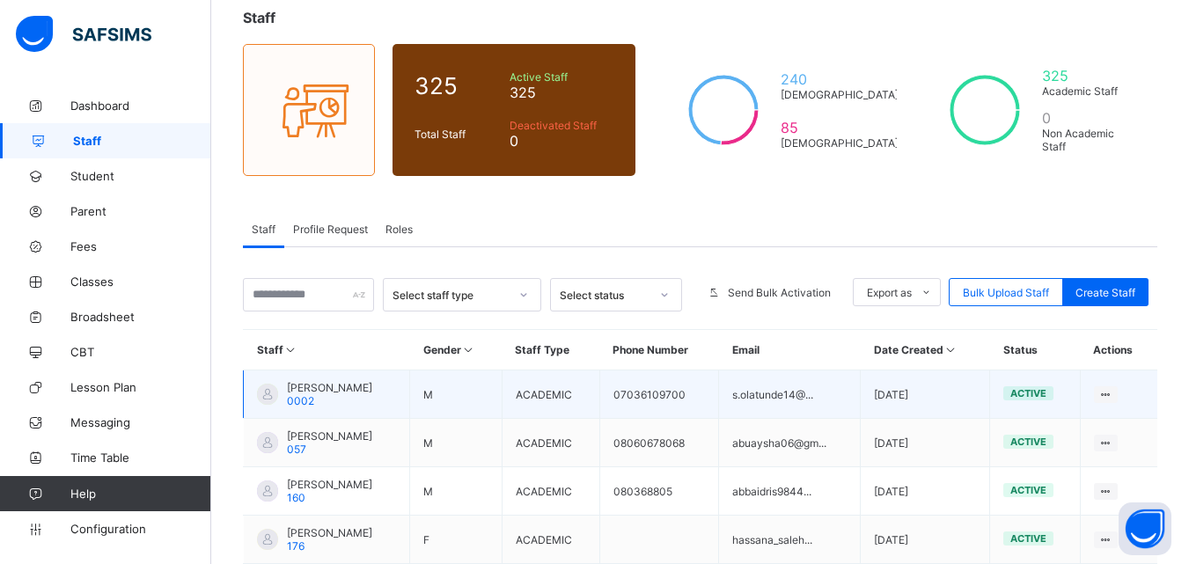
click at [288, 386] on span "[PERSON_NAME]" at bounding box center [329, 387] width 85 height 13
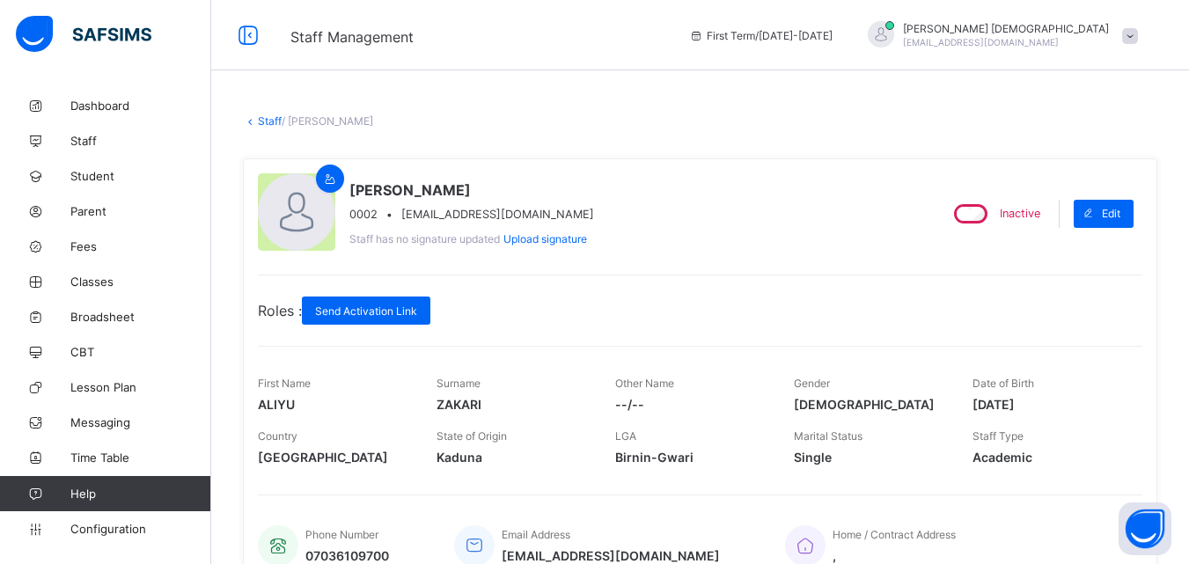
click at [265, 117] on link "Staff" at bounding box center [270, 120] width 24 height 13
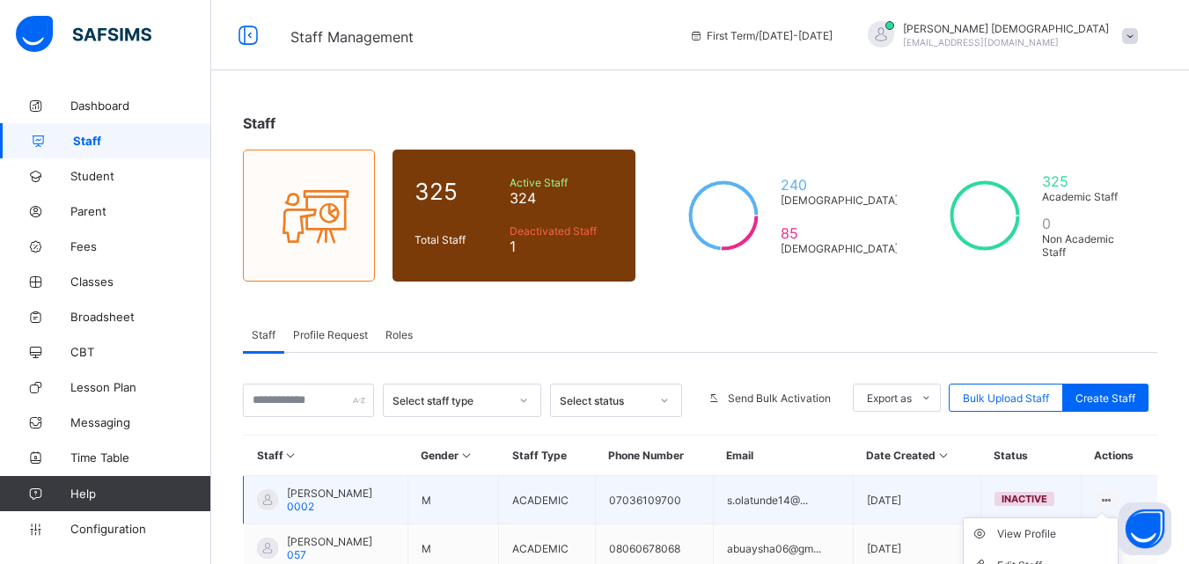
click at [1115, 499] on icon at bounding box center [1107, 500] width 15 height 13
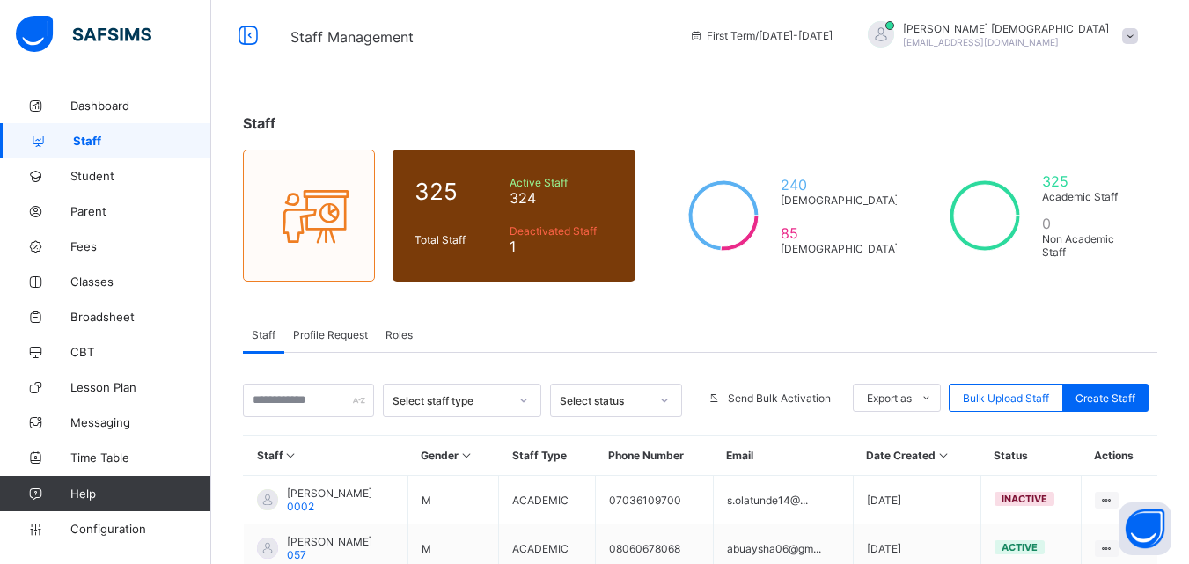
click at [322, 333] on span "Profile Request" at bounding box center [330, 334] width 75 height 13
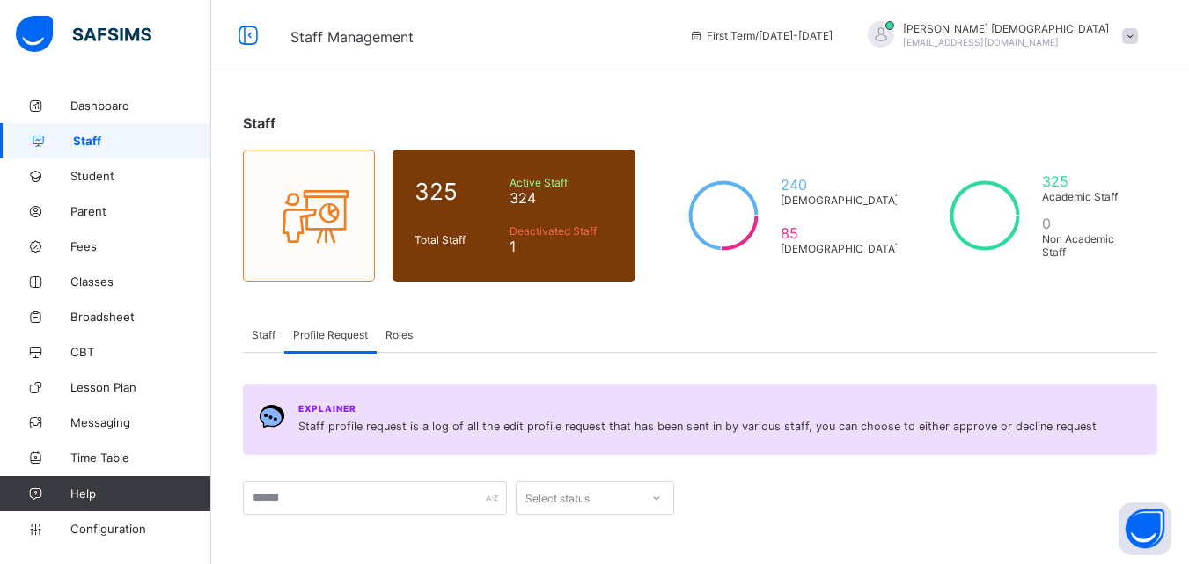
click at [408, 333] on span "Roles" at bounding box center [399, 334] width 27 height 13
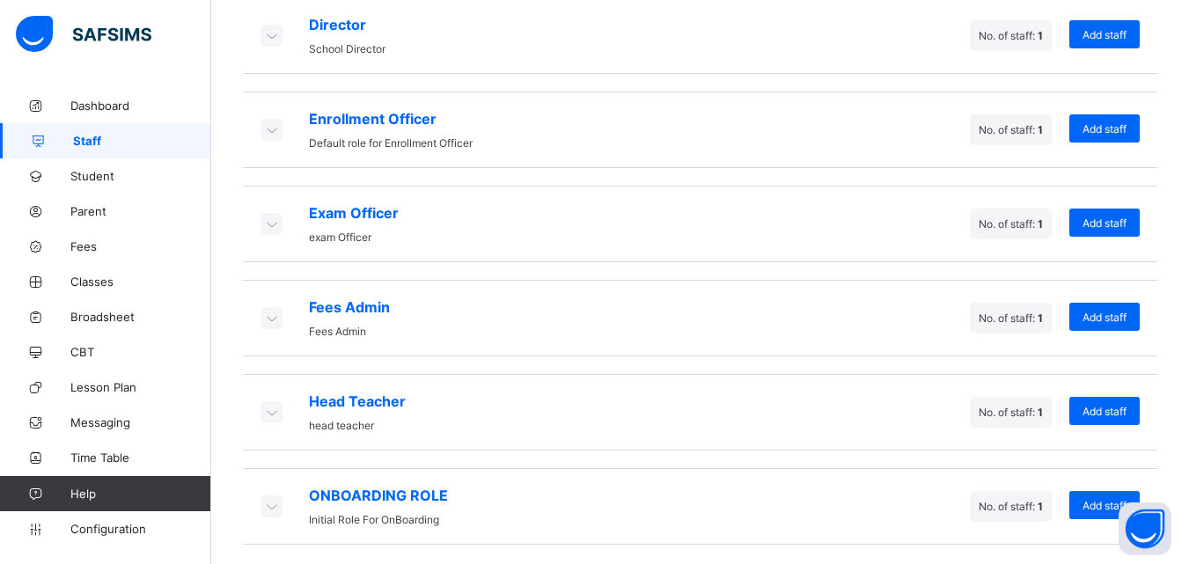
scroll to position [539, 0]
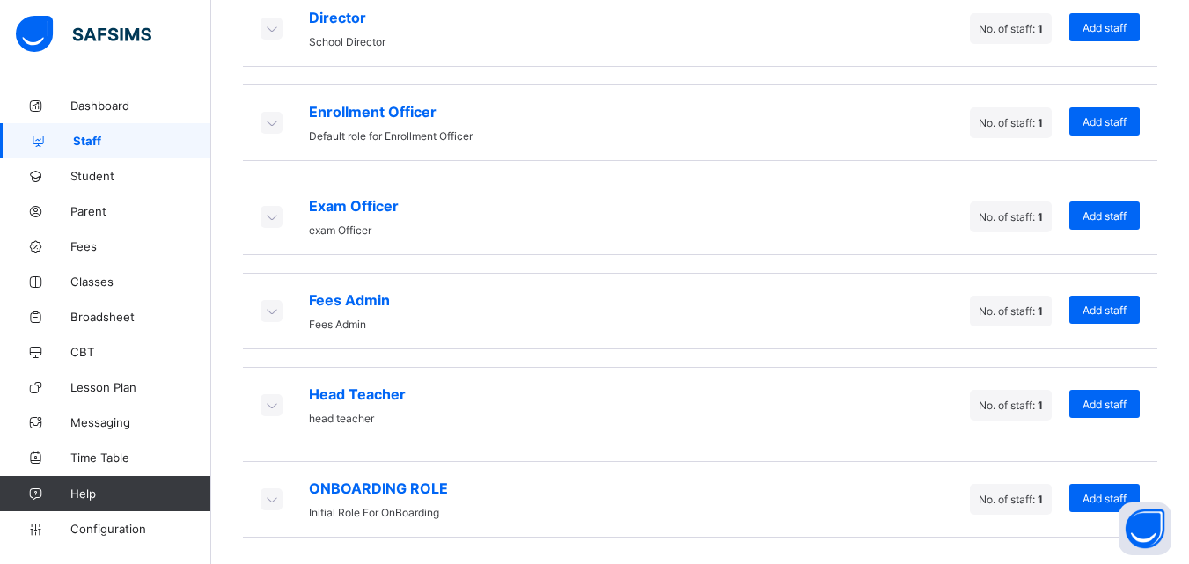
click at [271, 217] on icon at bounding box center [270, 217] width 19 height 18
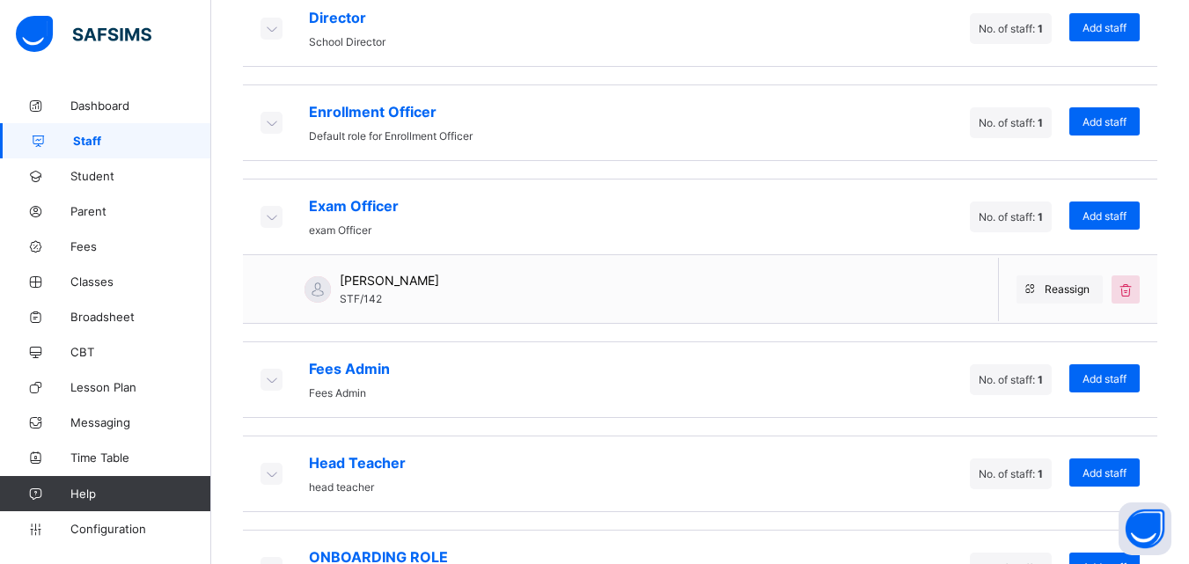
scroll to position [46, 0]
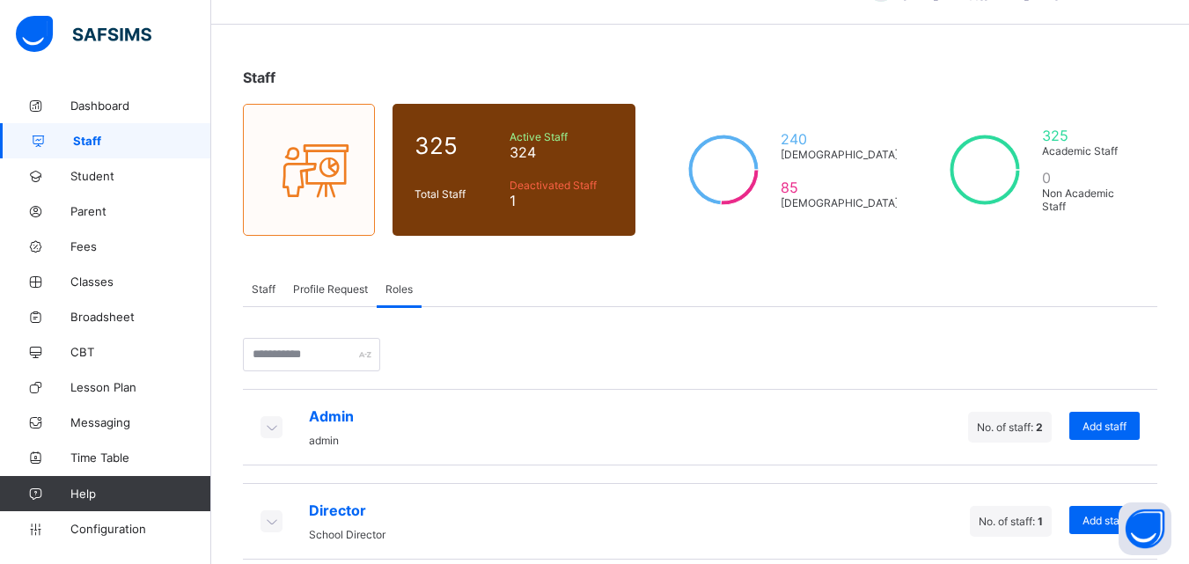
click at [273, 435] on icon at bounding box center [270, 427] width 19 height 18
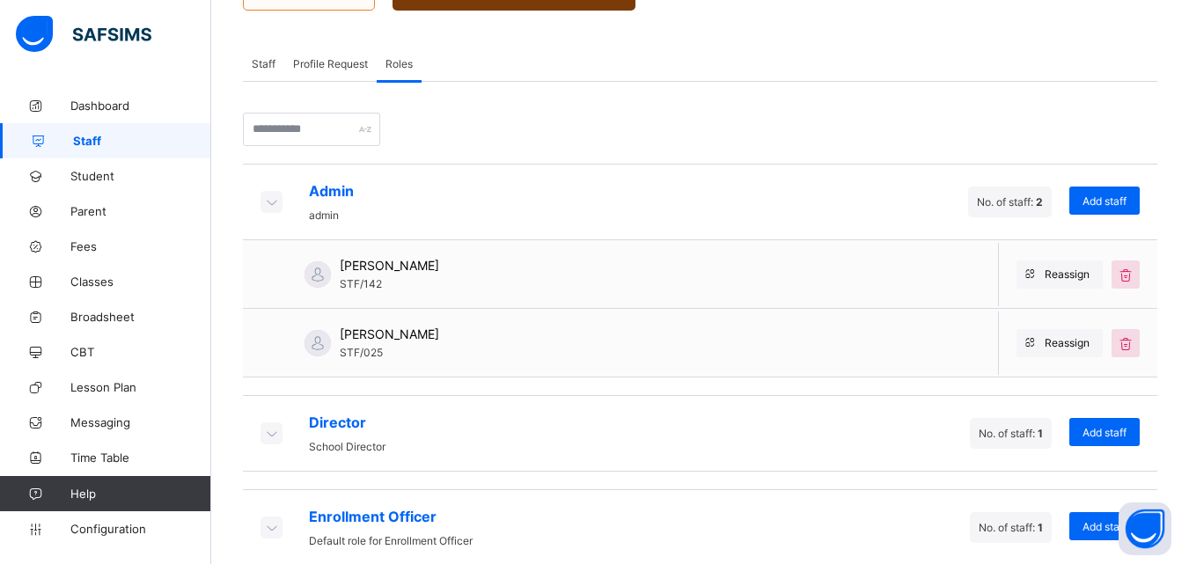
scroll to position [276, 0]
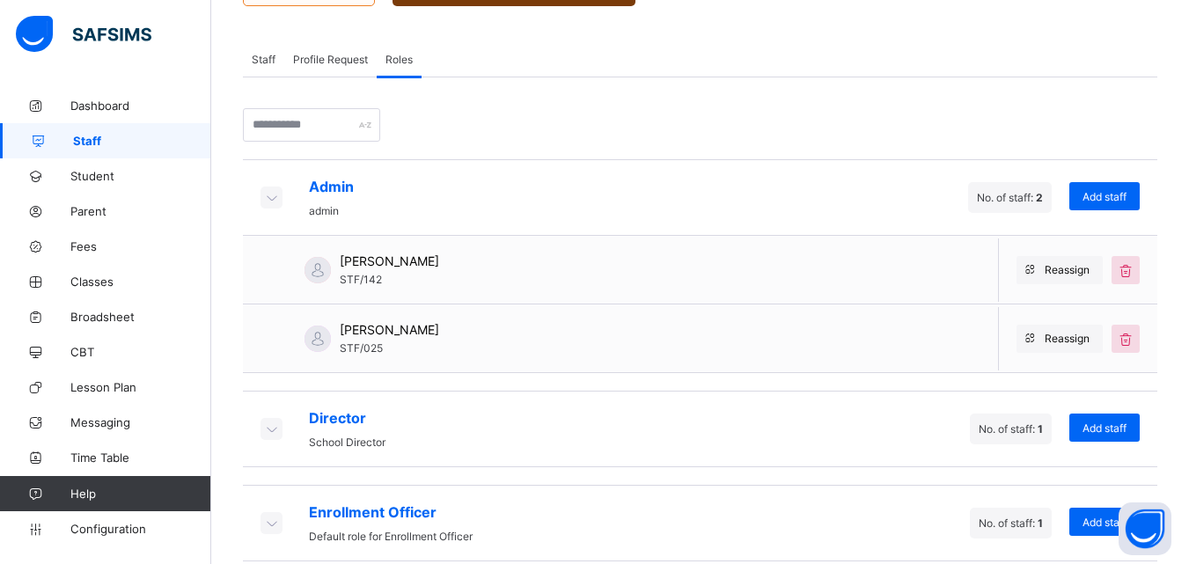
click at [266, 438] on div at bounding box center [272, 429] width 22 height 22
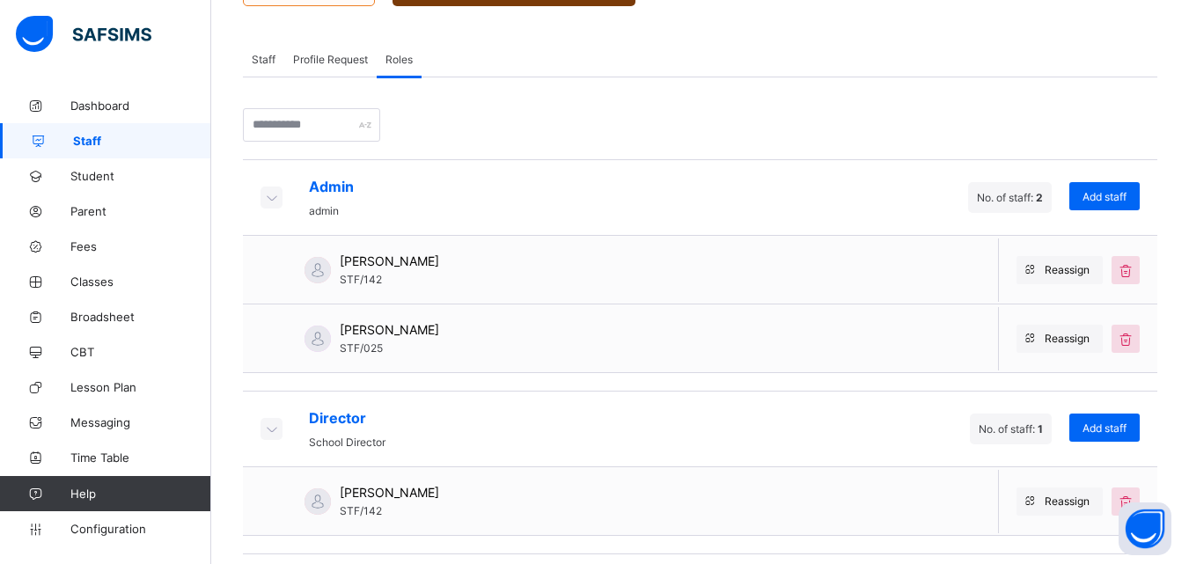
click at [266, 438] on div at bounding box center [272, 429] width 22 height 22
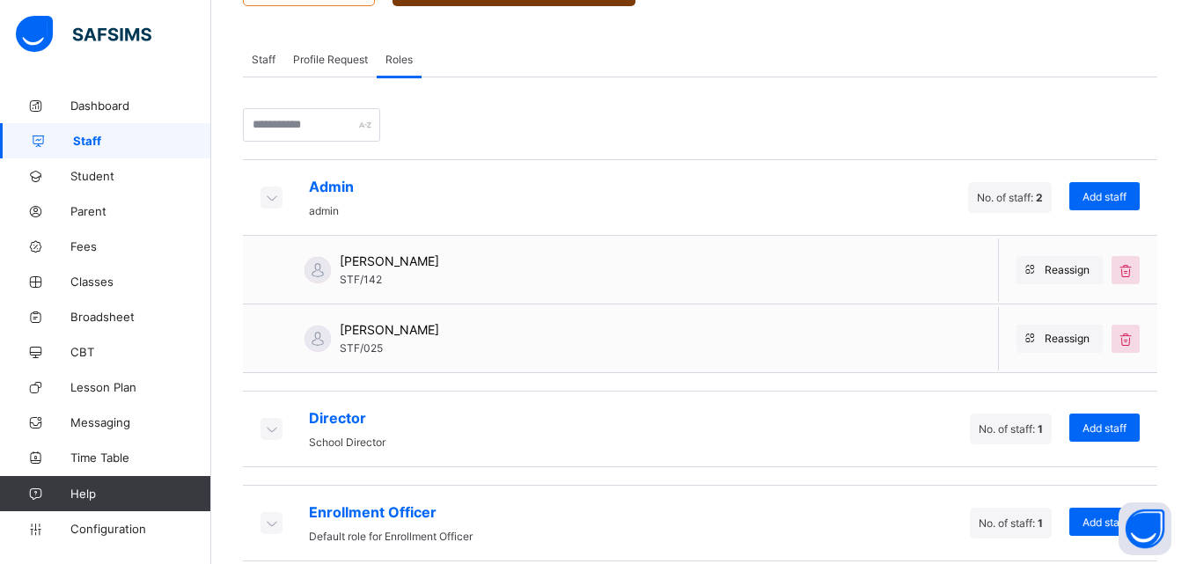
click at [272, 428] on icon at bounding box center [270, 429] width 19 height 18
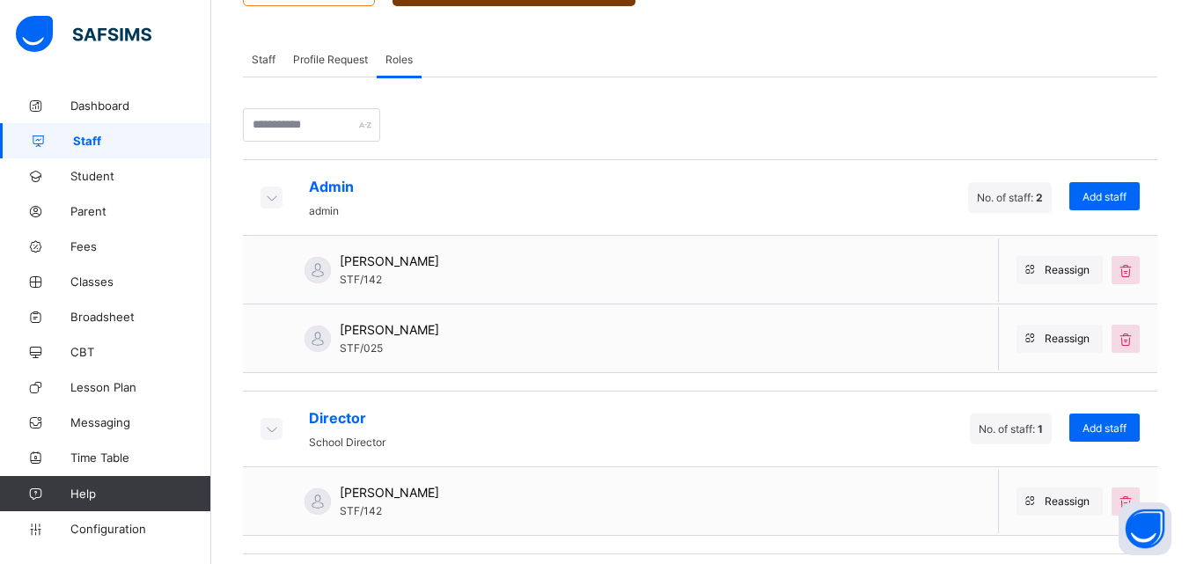
click at [272, 428] on icon at bounding box center [270, 429] width 19 height 18
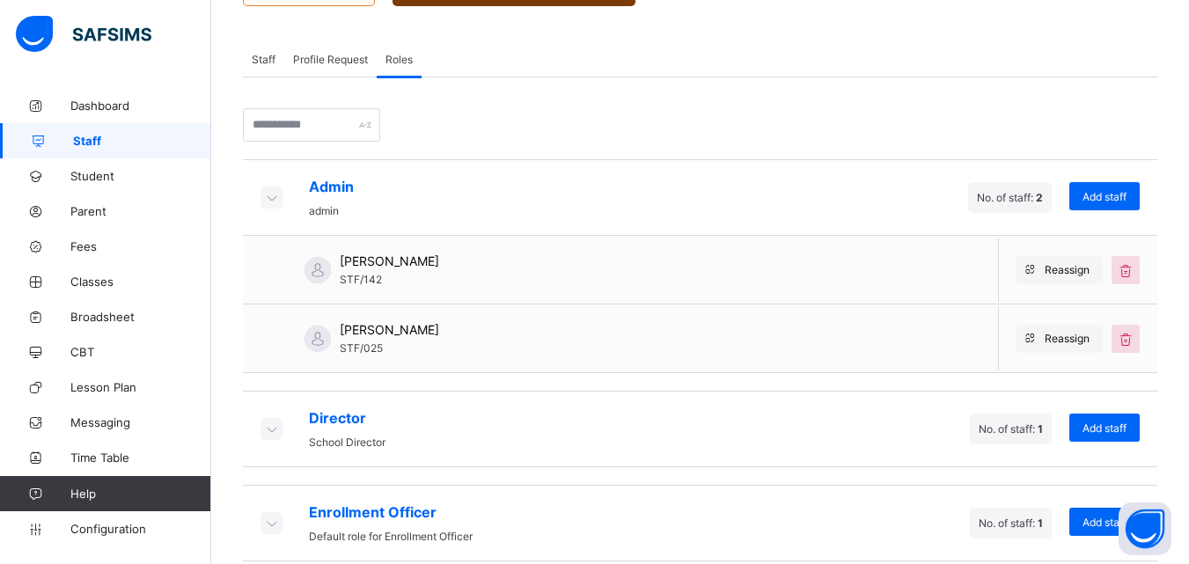
click at [262, 55] on span "Staff" at bounding box center [264, 59] width 24 height 13
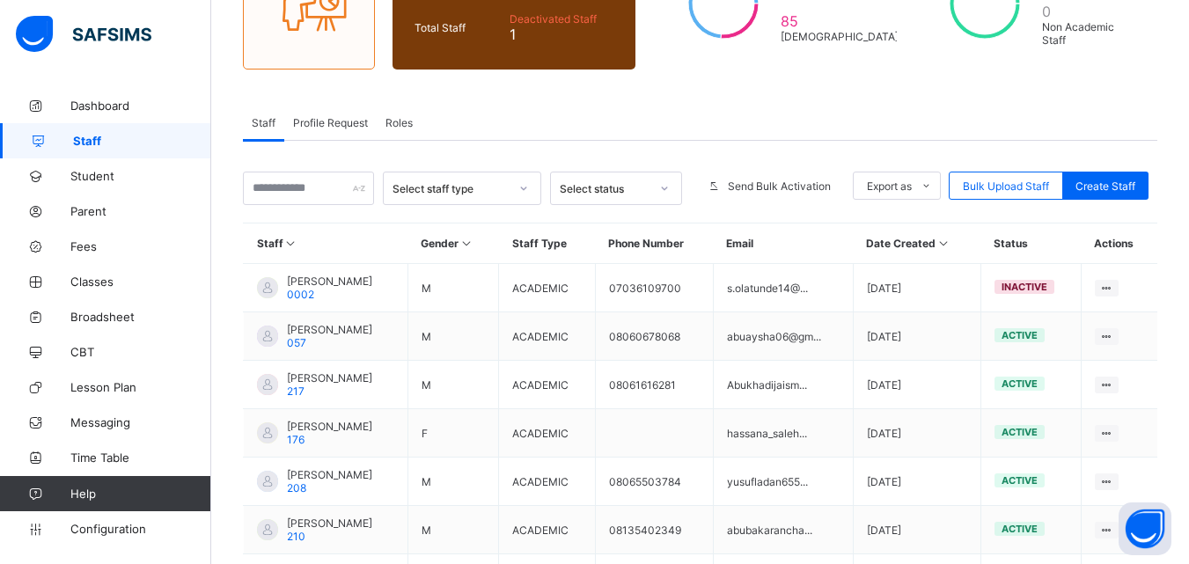
scroll to position [121, 0]
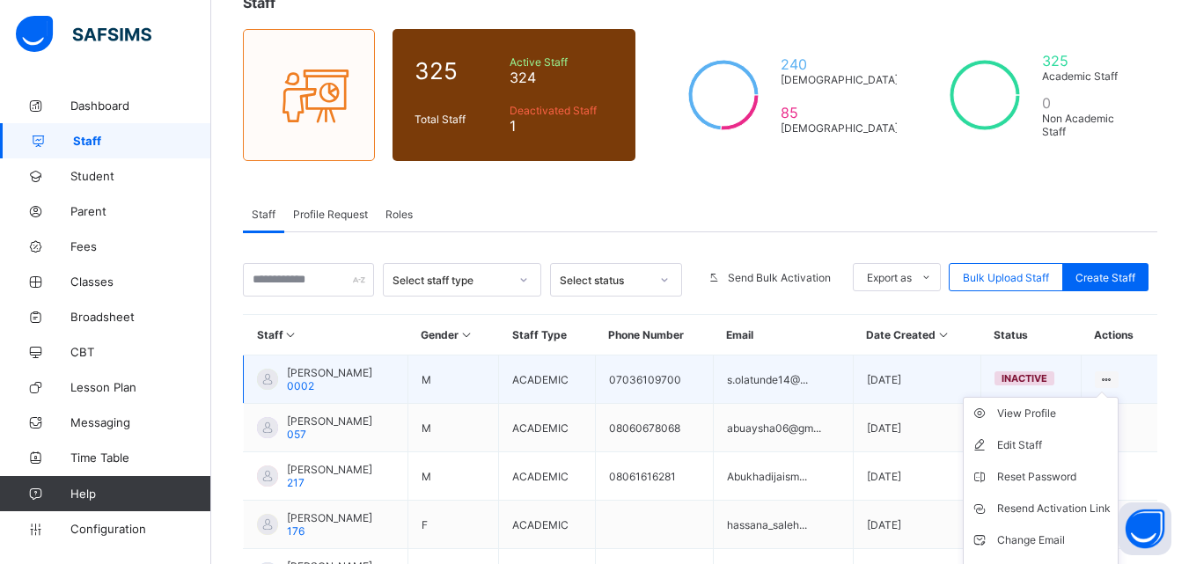
click at [1119, 397] on ul "View Profile Edit Staff Reset Password Resend Activation Link Change Email Dele…" at bounding box center [1041, 493] width 156 height 192
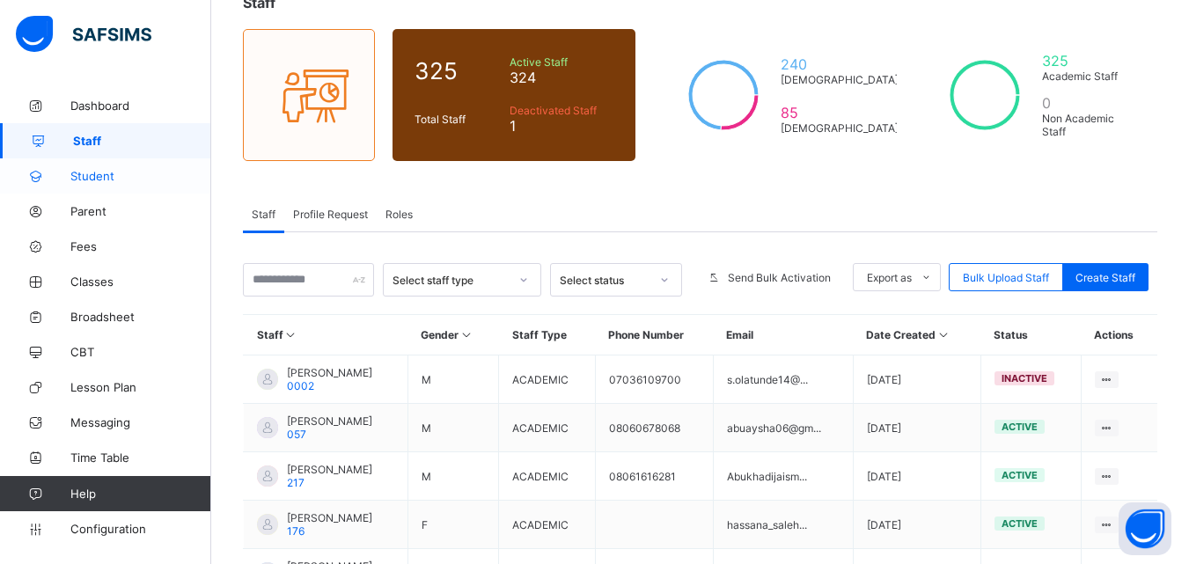
click at [96, 183] on link "Student" at bounding box center [105, 175] width 211 height 35
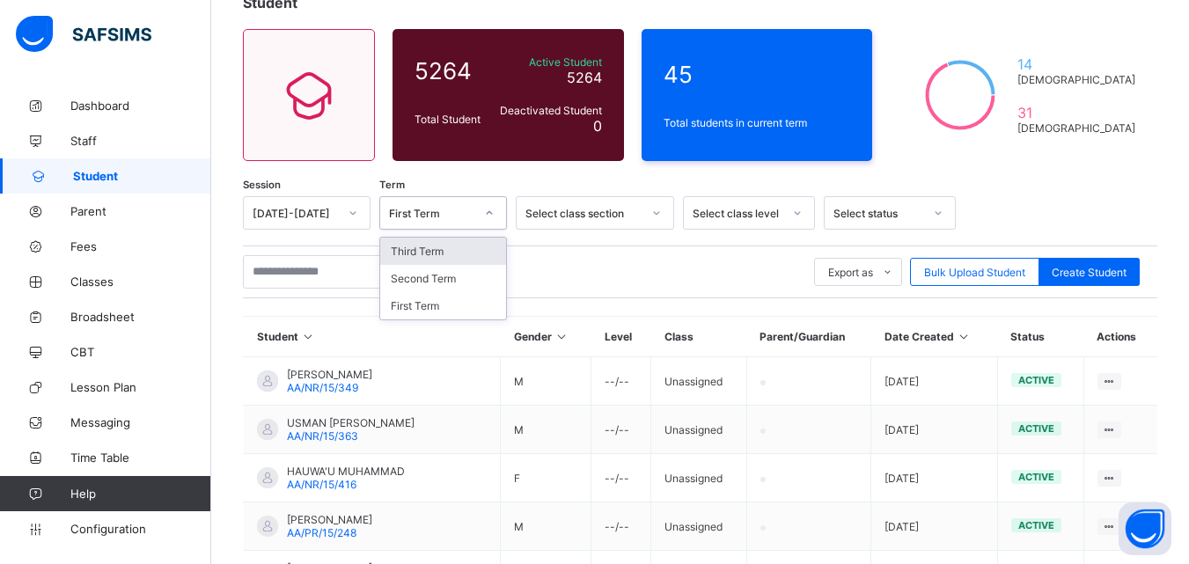
click at [501, 214] on div at bounding box center [490, 213] width 30 height 28
click at [659, 212] on icon at bounding box center [656, 213] width 11 height 18
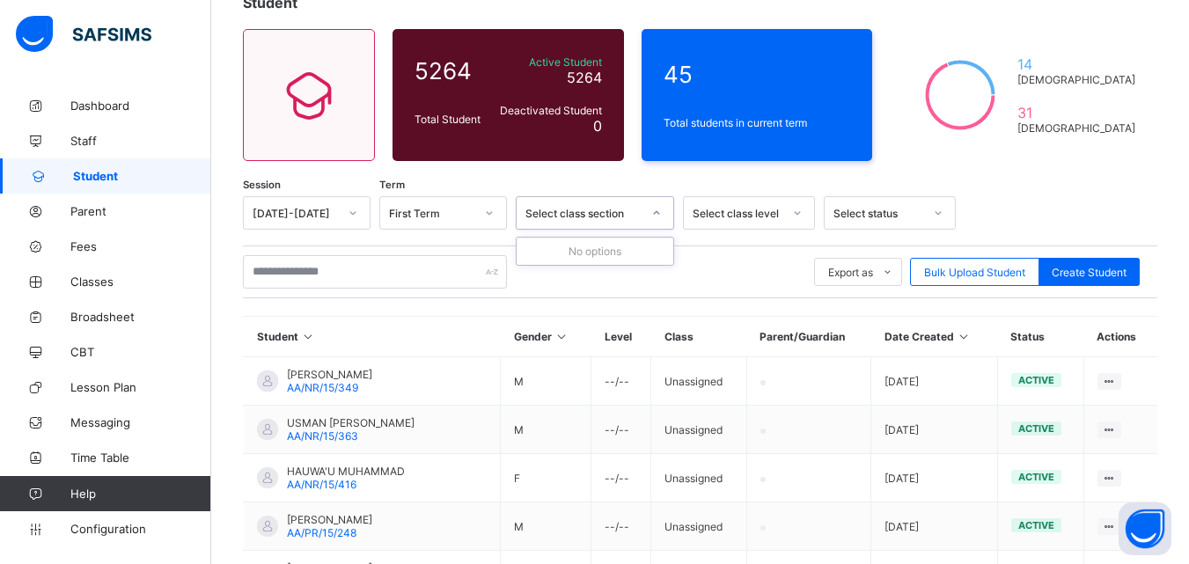
click at [659, 212] on icon at bounding box center [656, 213] width 11 height 18
click at [491, 209] on icon at bounding box center [489, 213] width 11 height 18
click at [403, 305] on div "First Term" at bounding box center [443, 305] width 126 height 27
click at [656, 210] on icon at bounding box center [656, 213] width 11 height 18
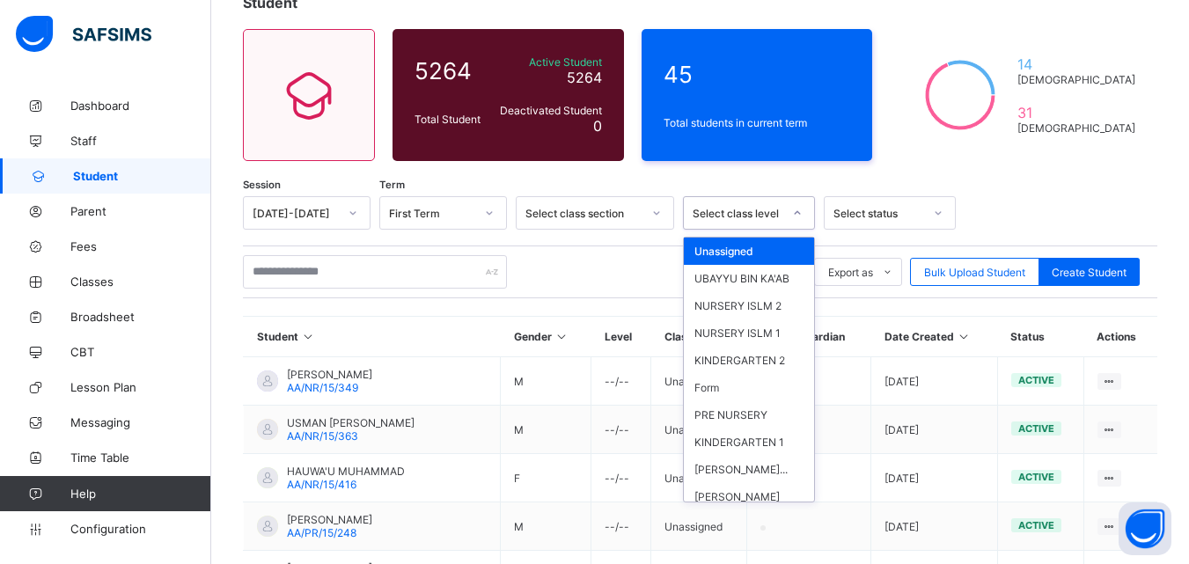
click at [793, 213] on icon at bounding box center [797, 213] width 11 height 18
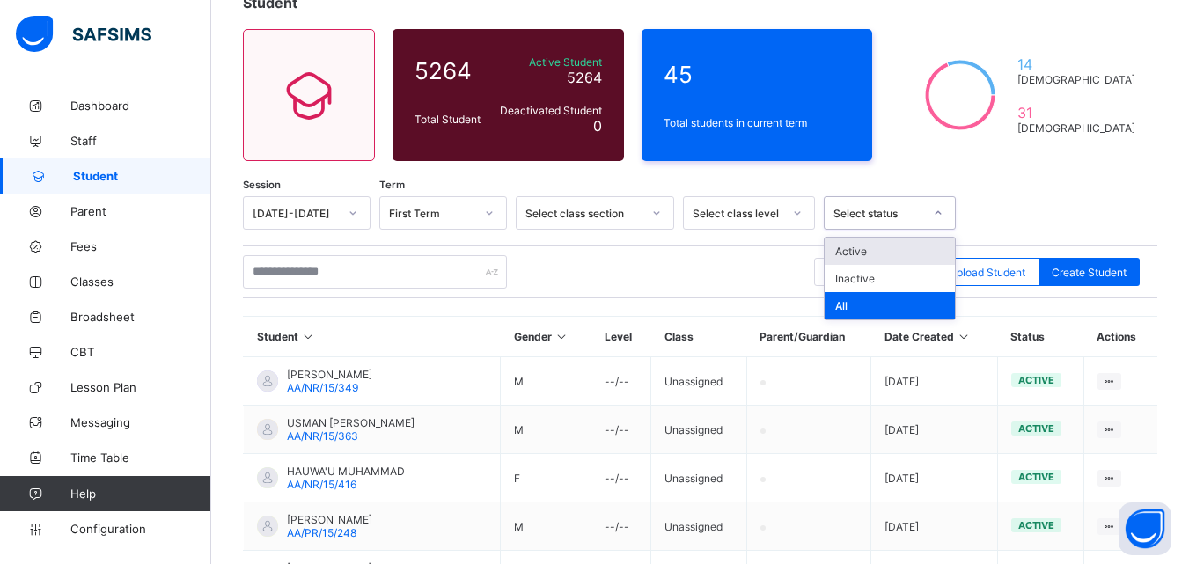
click at [941, 210] on icon at bounding box center [938, 213] width 11 height 18
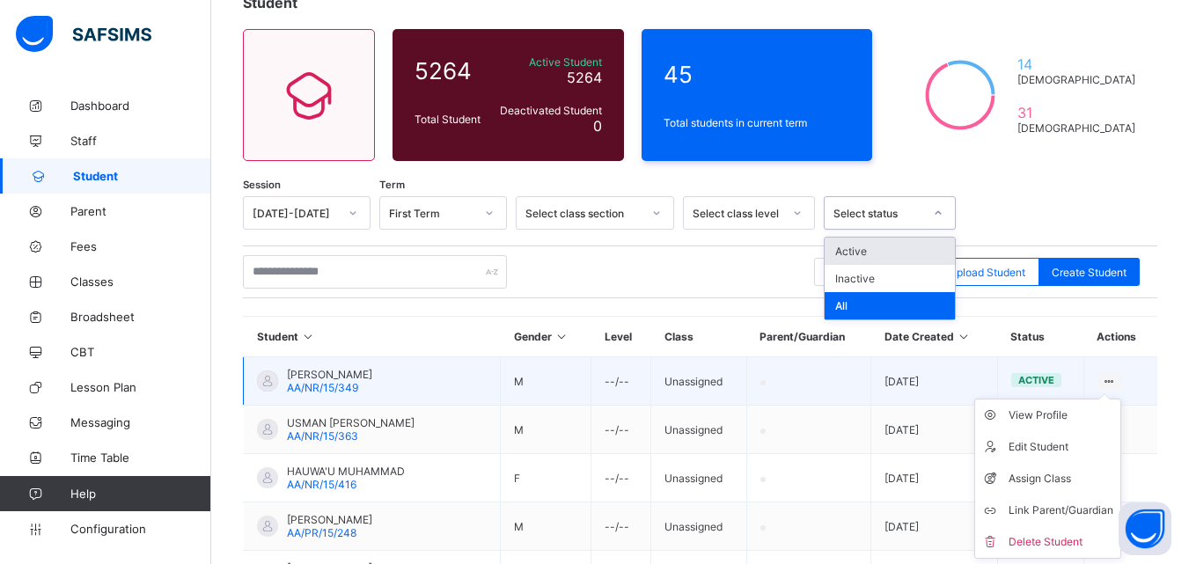
click at [1117, 377] on icon at bounding box center [1109, 381] width 15 height 13
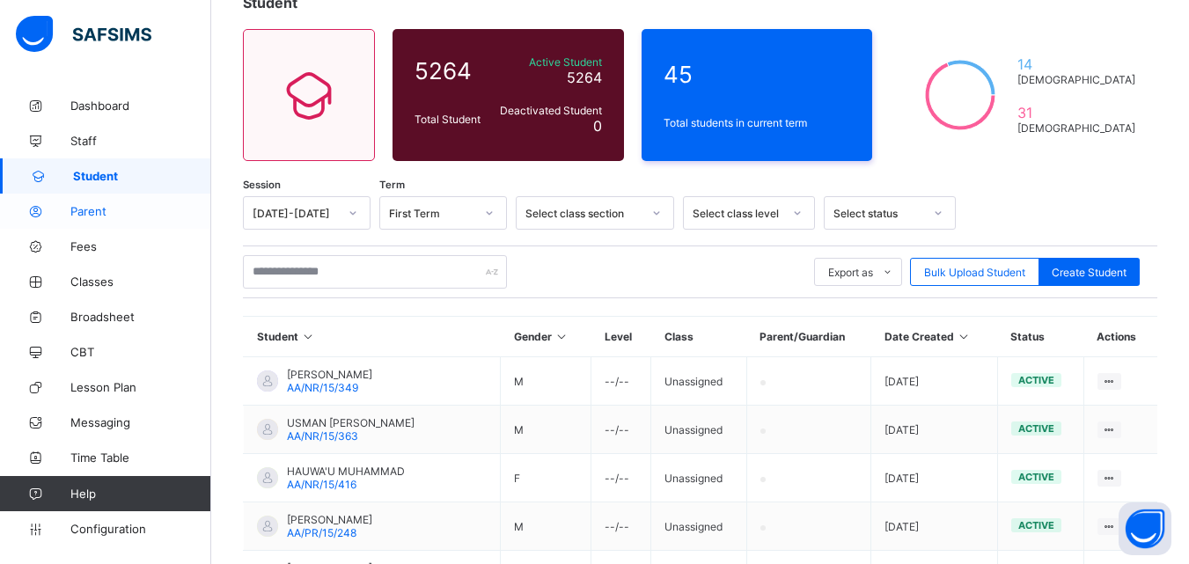
click at [86, 216] on span "Parent" at bounding box center [140, 211] width 141 height 14
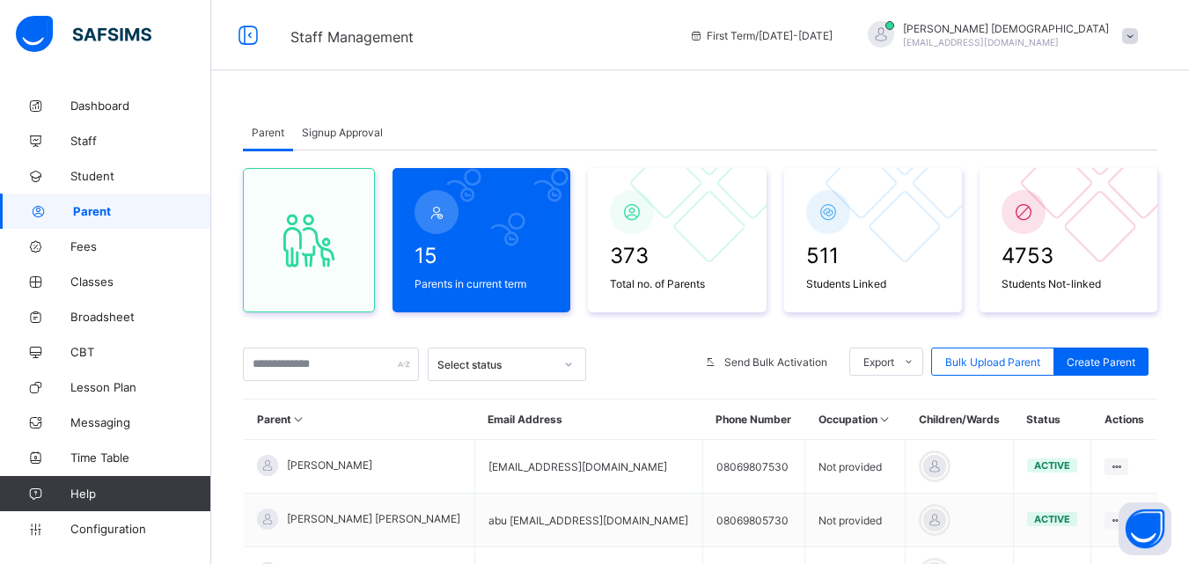
click at [348, 129] on span "Signup Approval" at bounding box center [342, 132] width 81 height 13
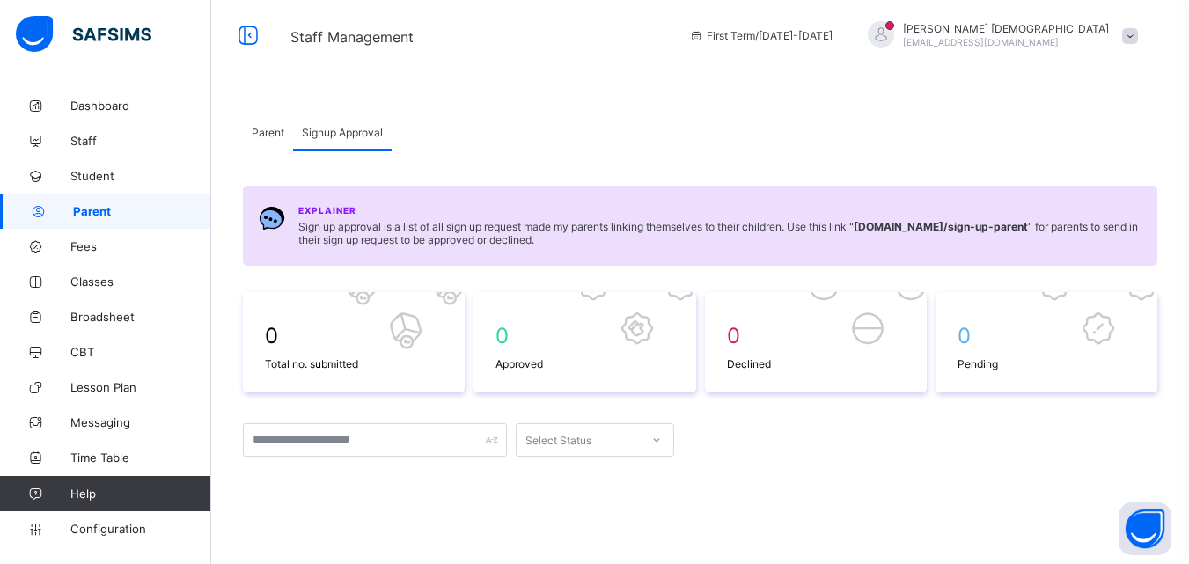
click at [251, 130] on div "Parent" at bounding box center [268, 131] width 50 height 35
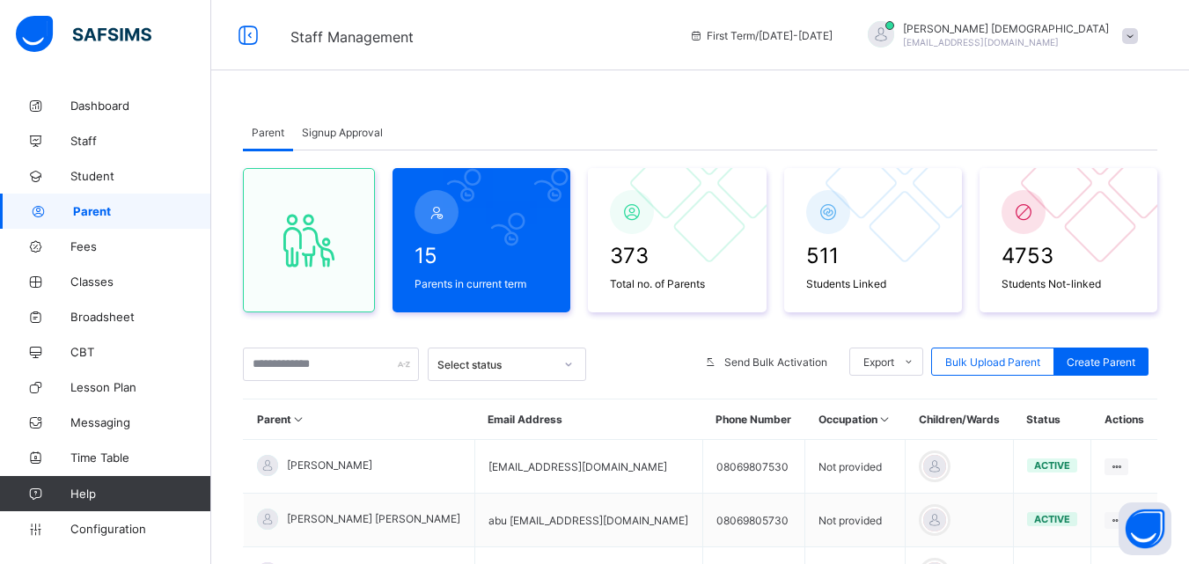
click at [329, 128] on span "Signup Approval" at bounding box center [342, 132] width 81 height 13
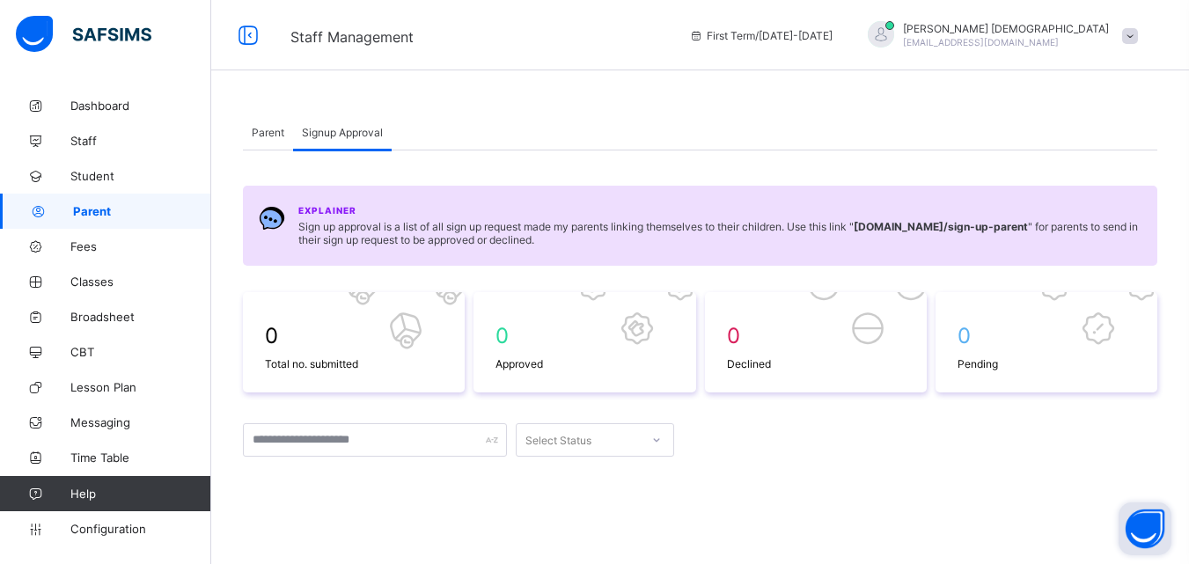
click at [1147, 518] on button "Open asap" at bounding box center [1145, 529] width 53 height 53
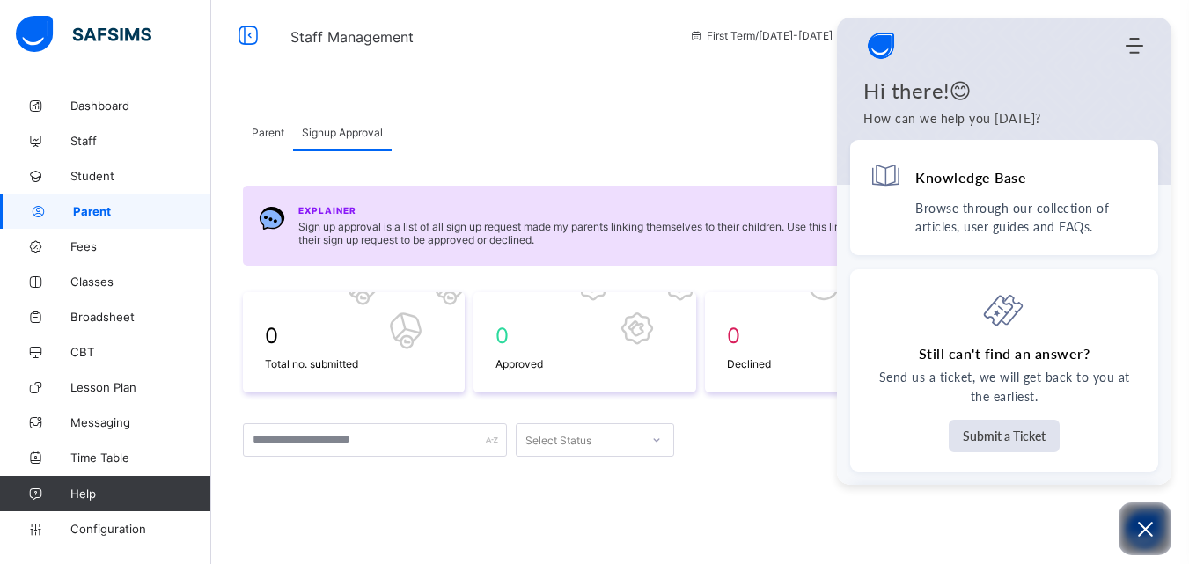
click at [788, 444] on div "Select Status" at bounding box center [700, 439] width 915 height 33
click at [1137, 516] on button "Open asap" at bounding box center [1145, 529] width 53 height 53
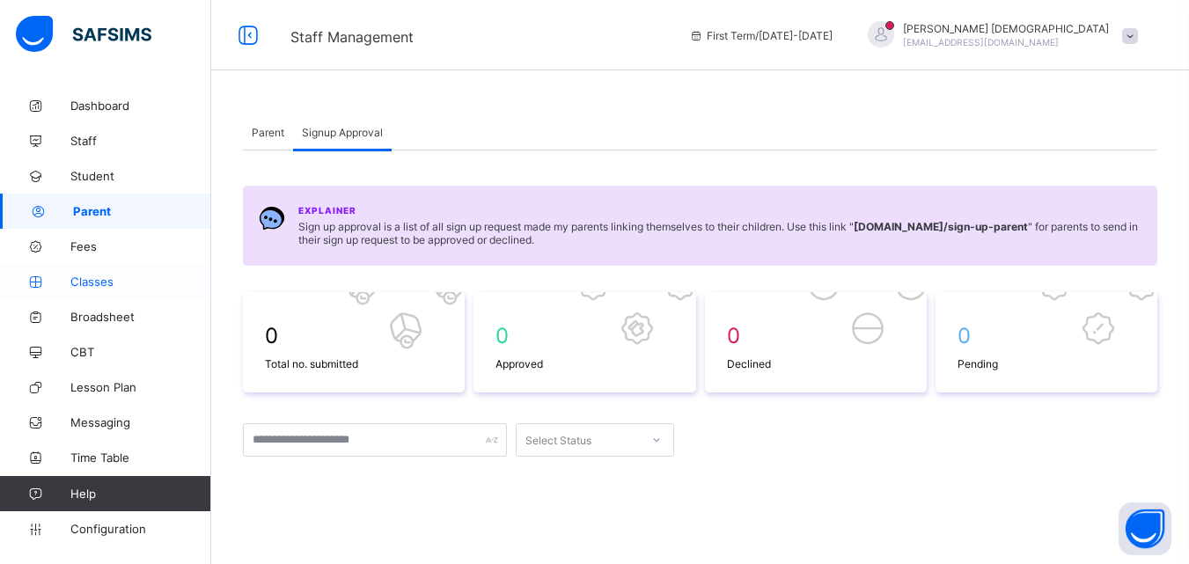
click at [118, 271] on link "Classes" at bounding box center [105, 281] width 211 height 35
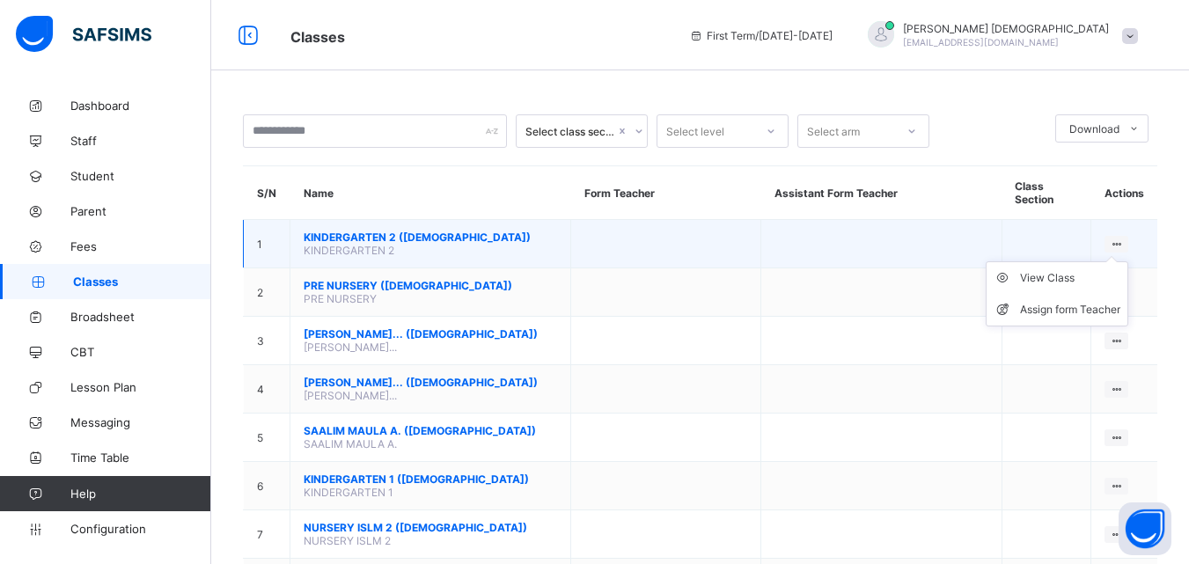
click at [1124, 238] on icon at bounding box center [1116, 244] width 15 height 13
click at [1070, 301] on div "Assign form Teacher" at bounding box center [1070, 310] width 100 height 18
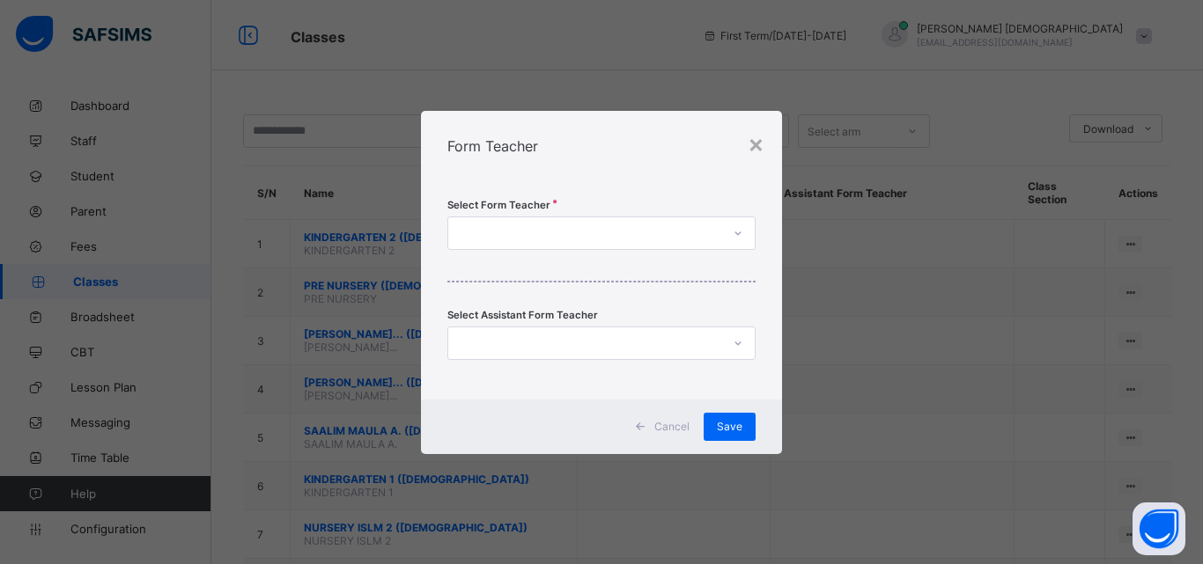
click at [735, 226] on icon at bounding box center [737, 233] width 11 height 18
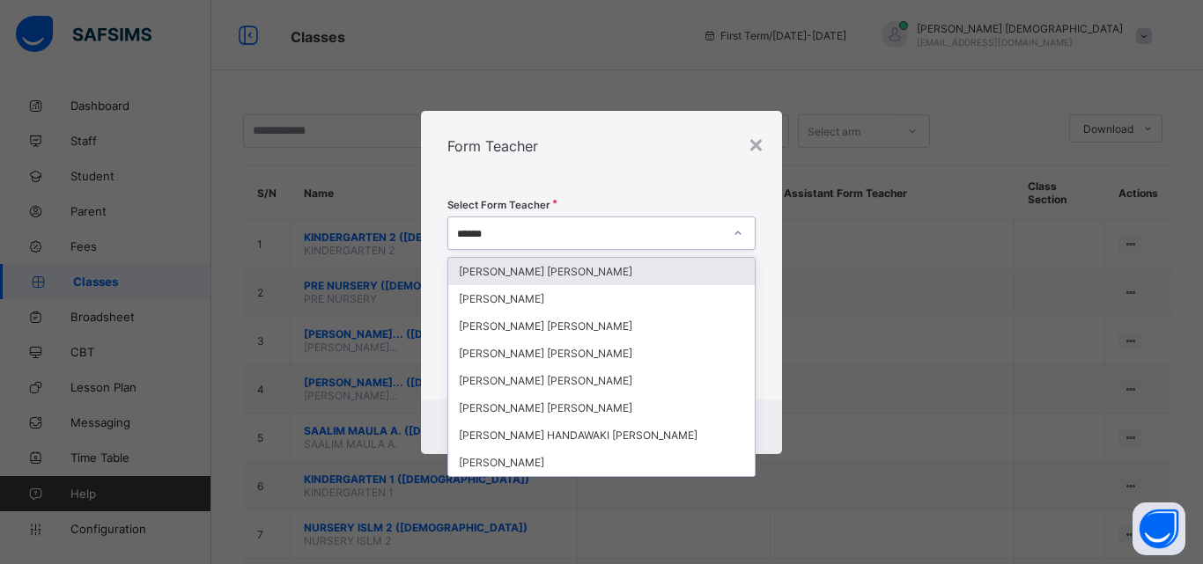
type input "******"
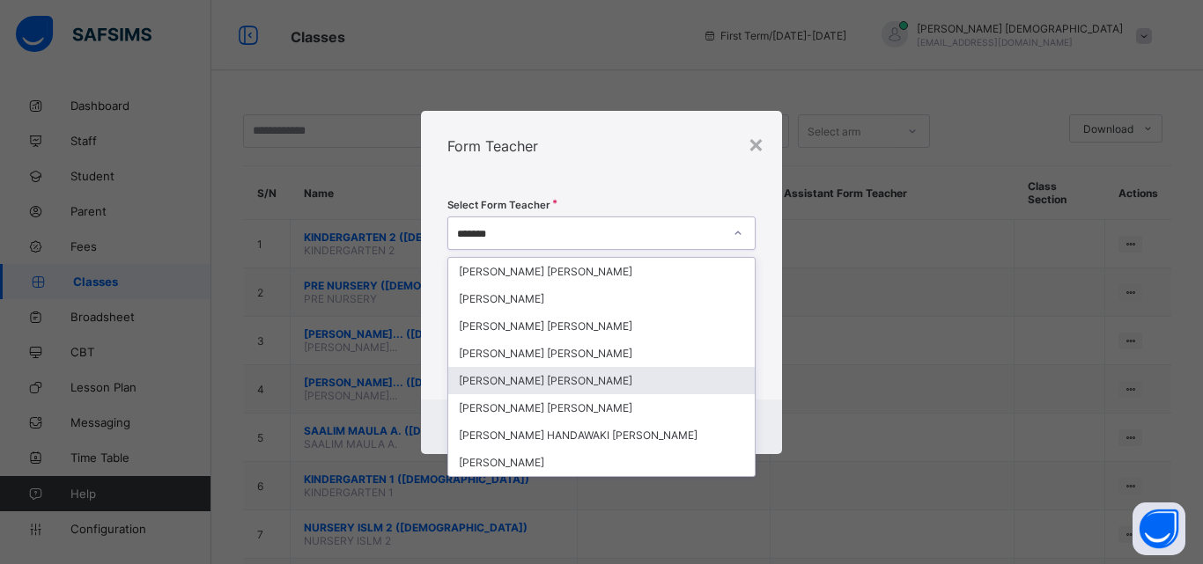
click at [546, 381] on div "FATIMA MUHAMMAD ISMAIL" at bounding box center [601, 380] width 306 height 27
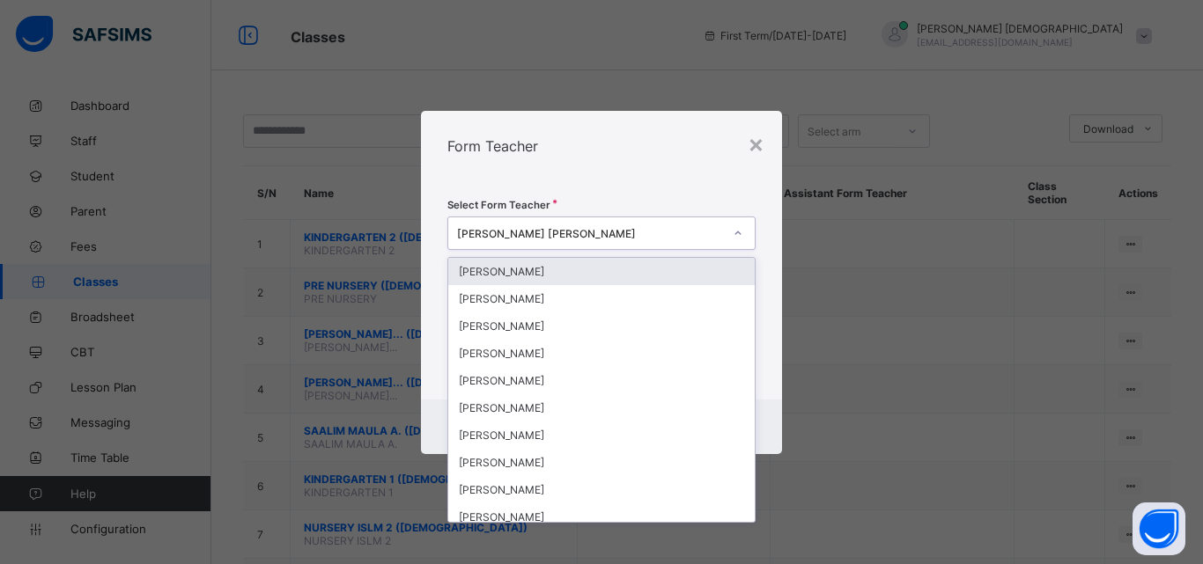
click at [727, 237] on div at bounding box center [738, 233] width 30 height 28
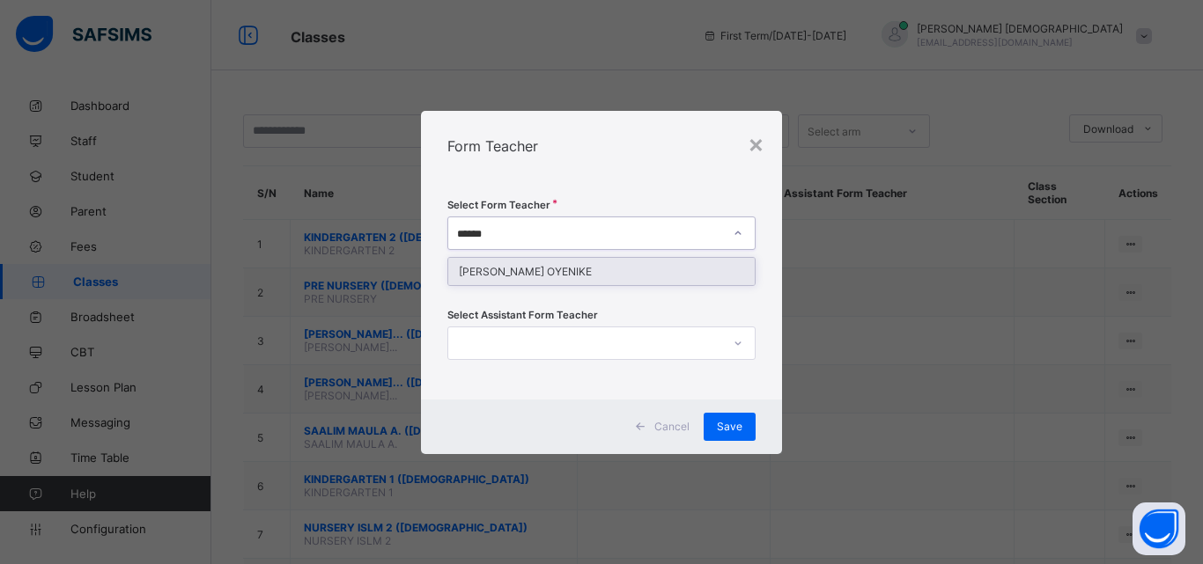
type input "*******"
click at [623, 276] on div "MUJIDAT OYENIYI OYENIKE" at bounding box center [601, 271] width 306 height 27
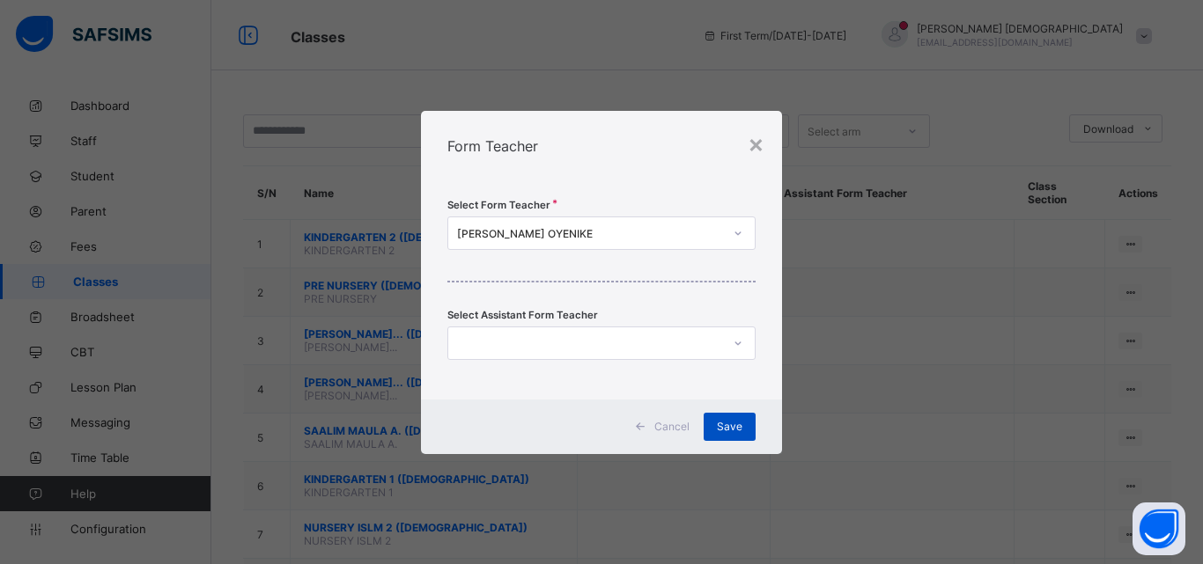
click at [729, 433] on div "Save" at bounding box center [729, 427] width 52 height 28
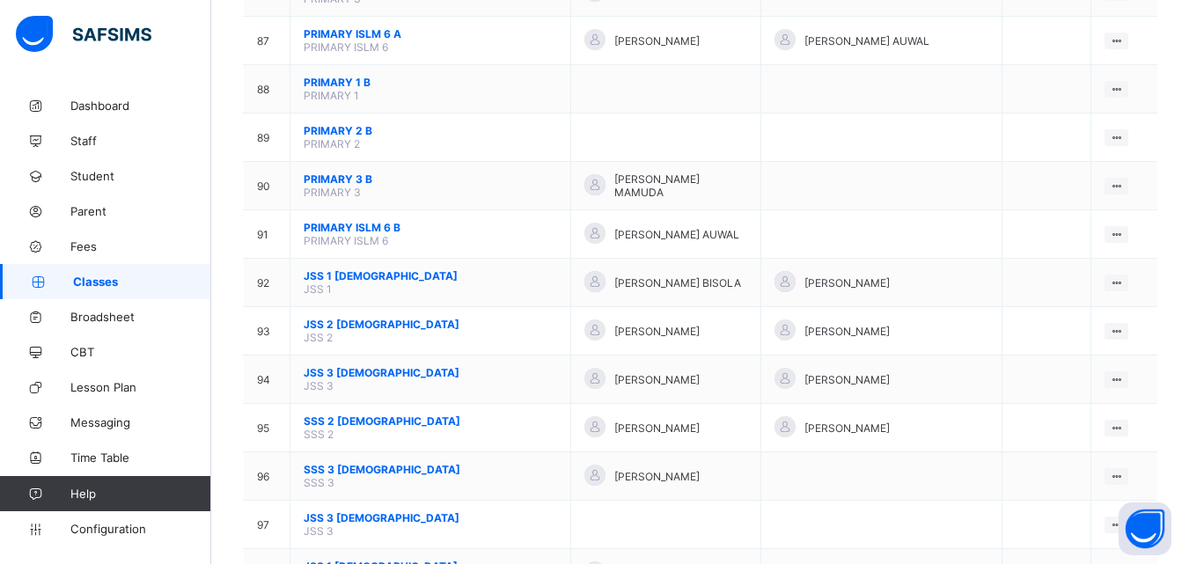
scroll to position [4482, 0]
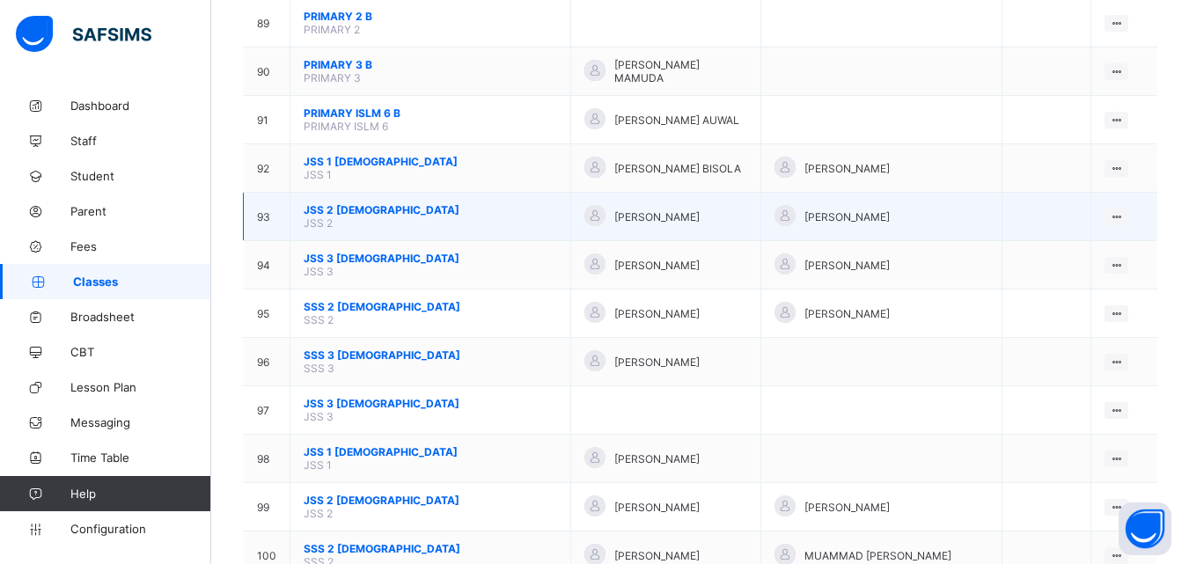
click at [614, 210] on span "ZAINAB YAKUBU" at bounding box center [656, 216] width 85 height 13
click at [456, 203] on span "JSS 2 Female" at bounding box center [431, 209] width 254 height 13
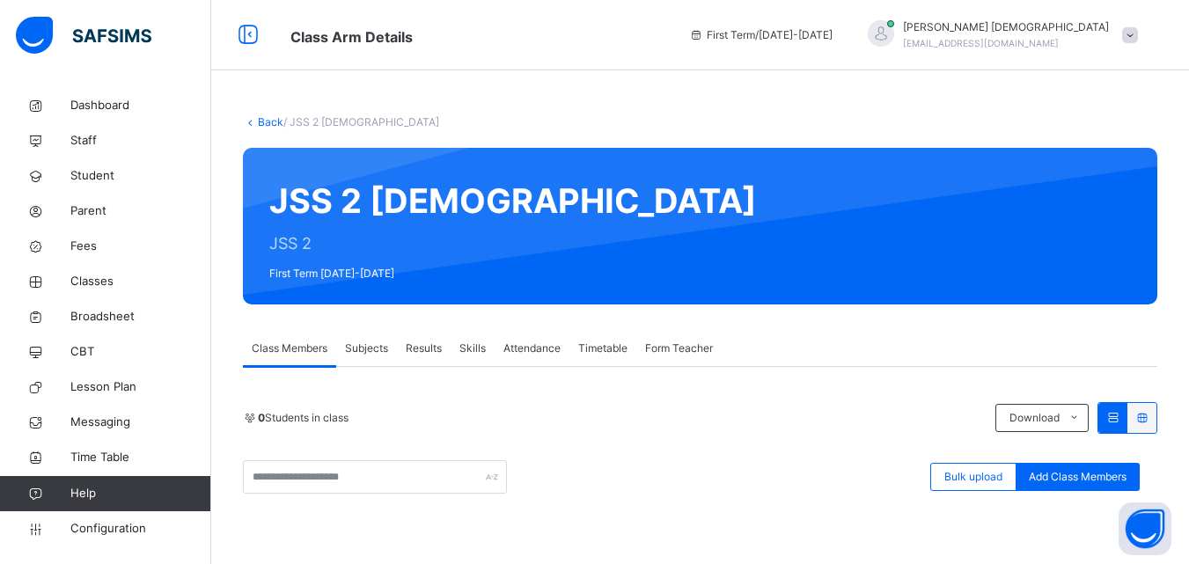
click at [270, 116] on link "Back" at bounding box center [271, 121] width 26 height 13
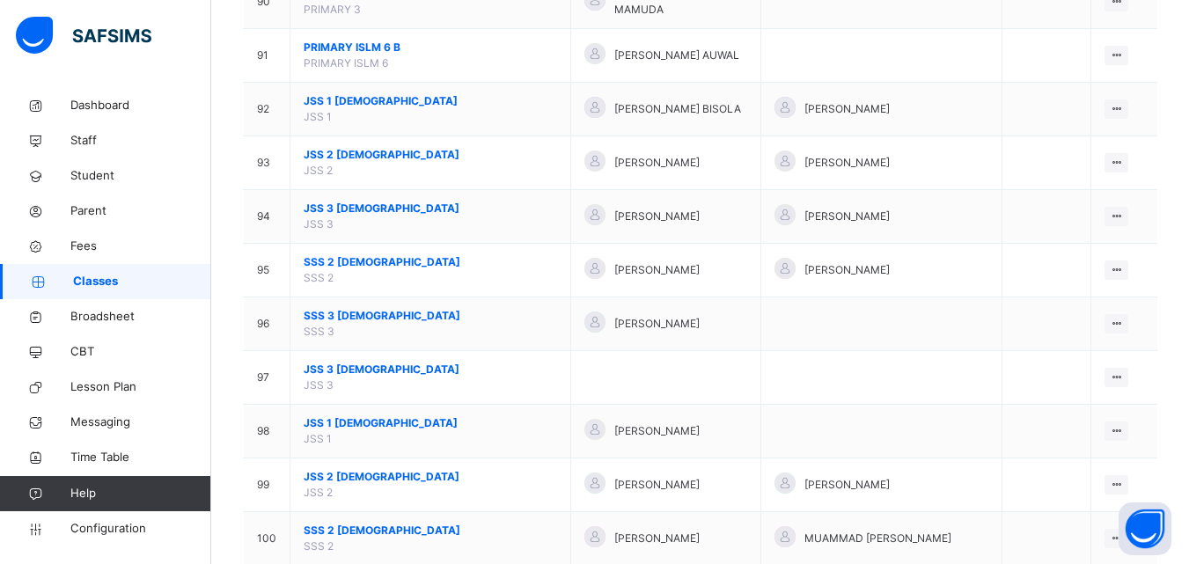
scroll to position [5043, 0]
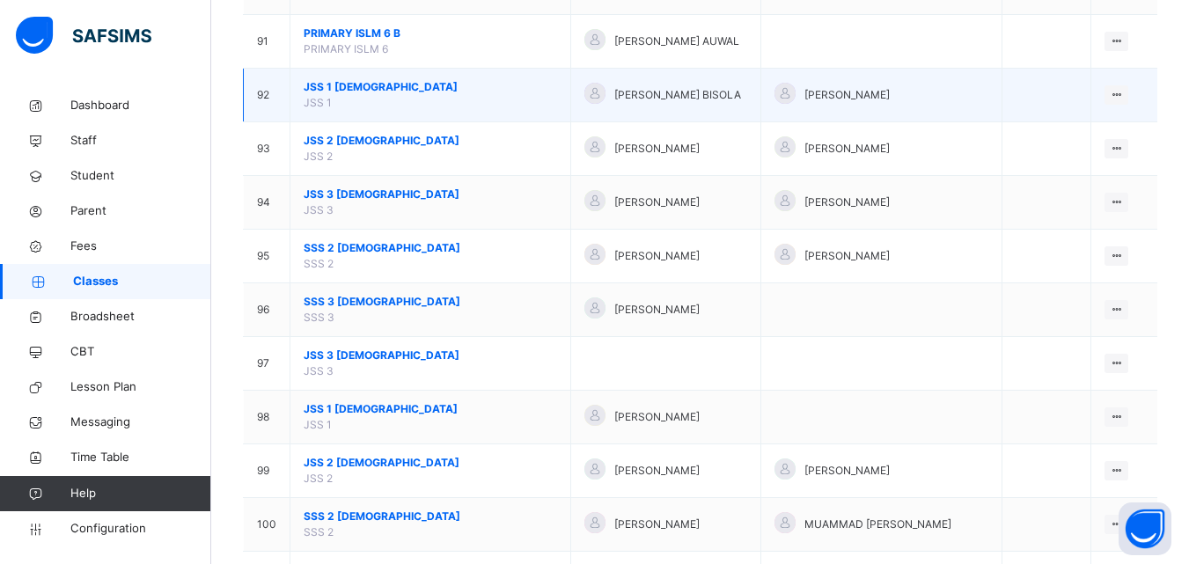
click at [614, 87] on span "NAFISA ADEYEMO BISOLA" at bounding box center [677, 95] width 127 height 16
click at [362, 79] on span "JSS 1 Female" at bounding box center [431, 87] width 254 height 16
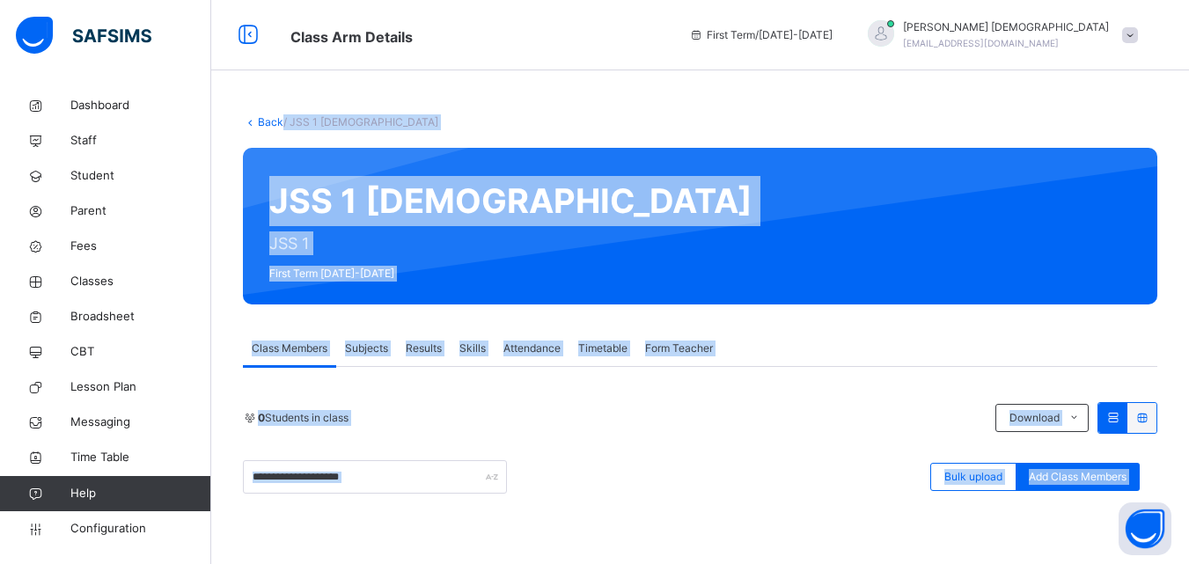
click at [276, 117] on link "Back" at bounding box center [271, 121] width 26 height 13
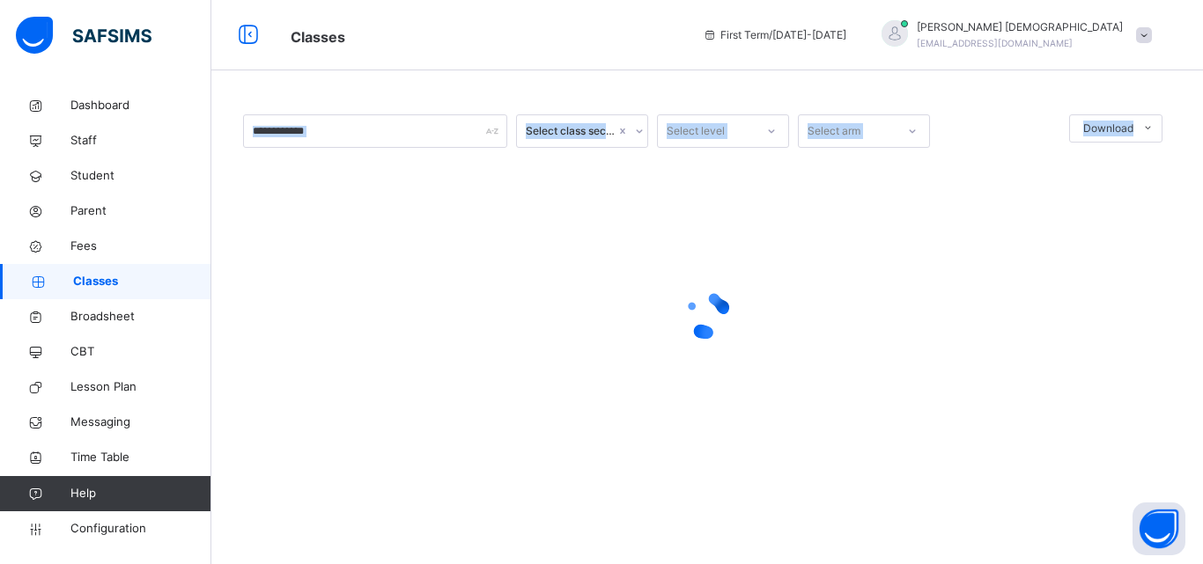
click at [835, 282] on div at bounding box center [707, 315] width 928 height 70
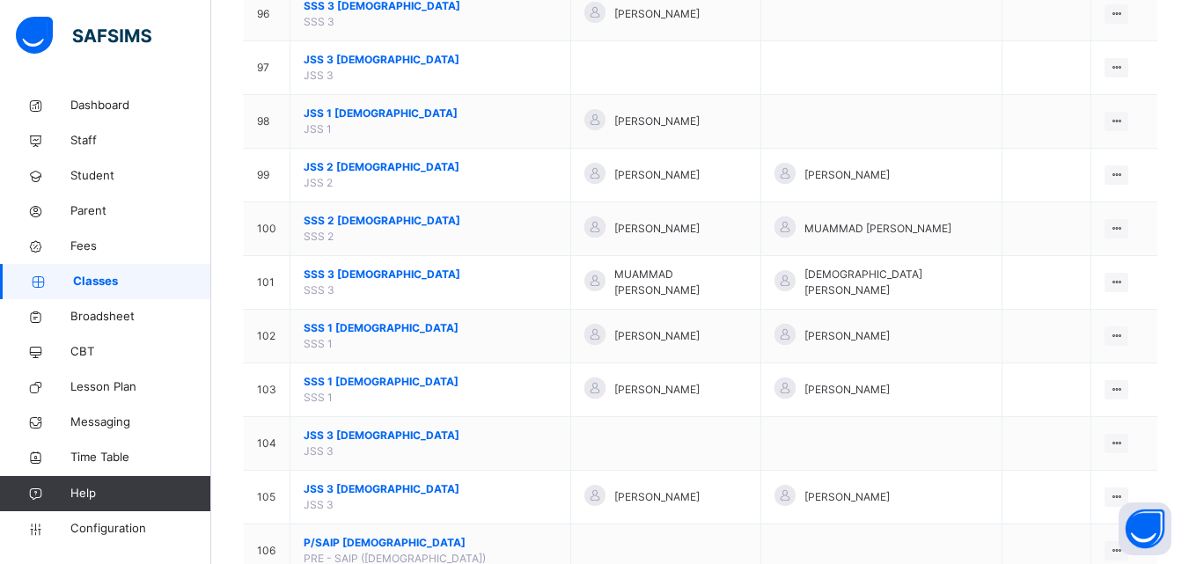
scroll to position [5311, 0]
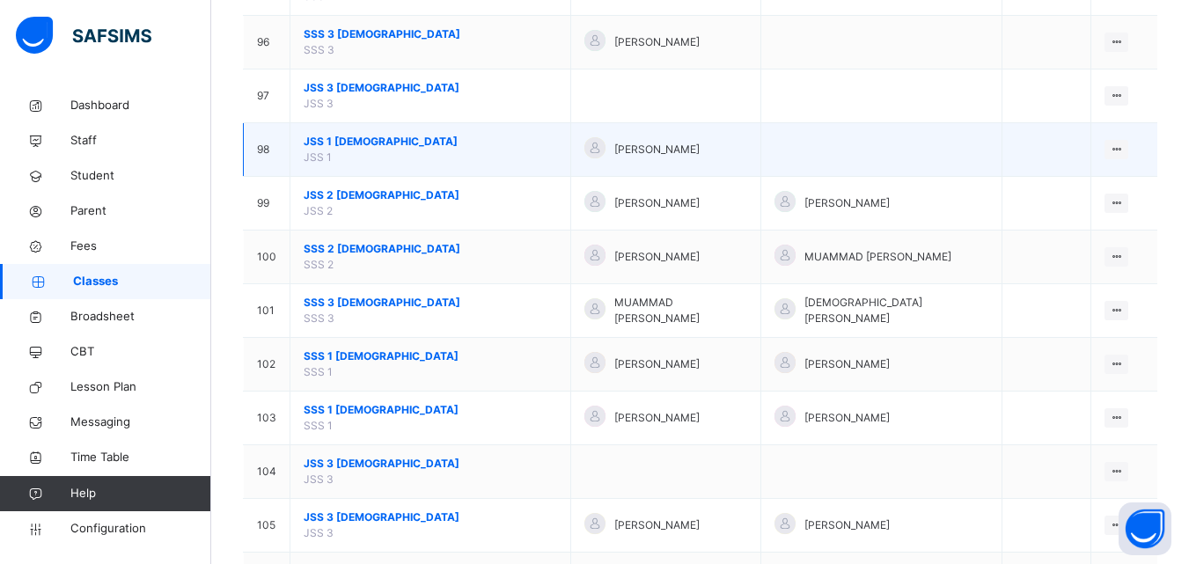
click at [459, 140] on td "JSS 1 Male JSS 1" at bounding box center [431, 150] width 281 height 54
click at [381, 123] on td "JSS 1 Male JSS 1" at bounding box center [431, 150] width 281 height 54
click at [350, 134] on span "JSS 1 Male" at bounding box center [431, 142] width 254 height 16
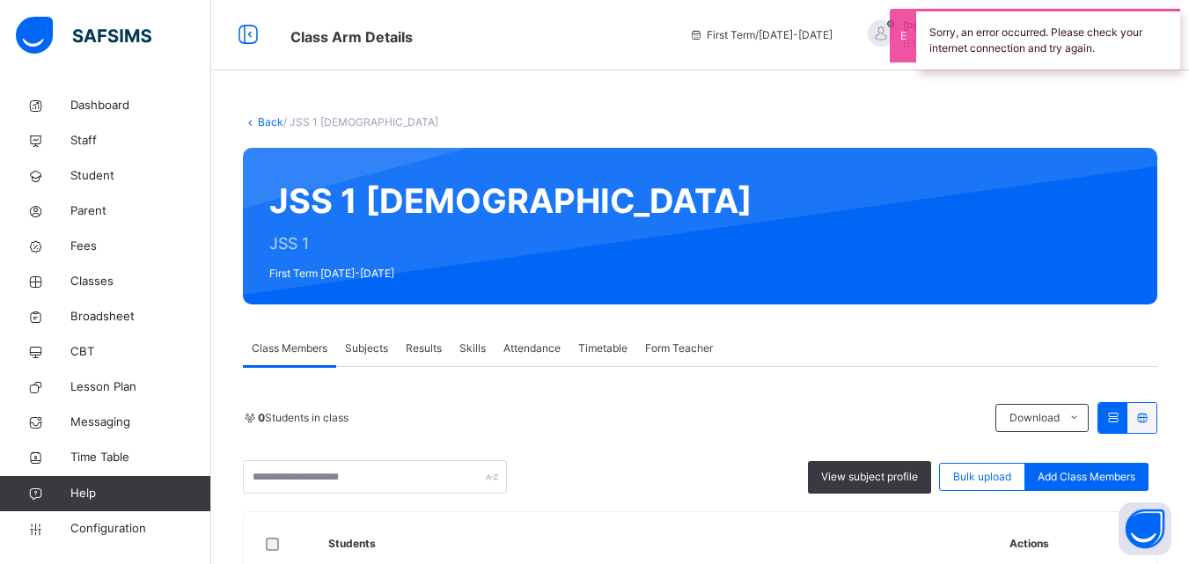
click at [264, 121] on link "Back" at bounding box center [271, 121] width 26 height 13
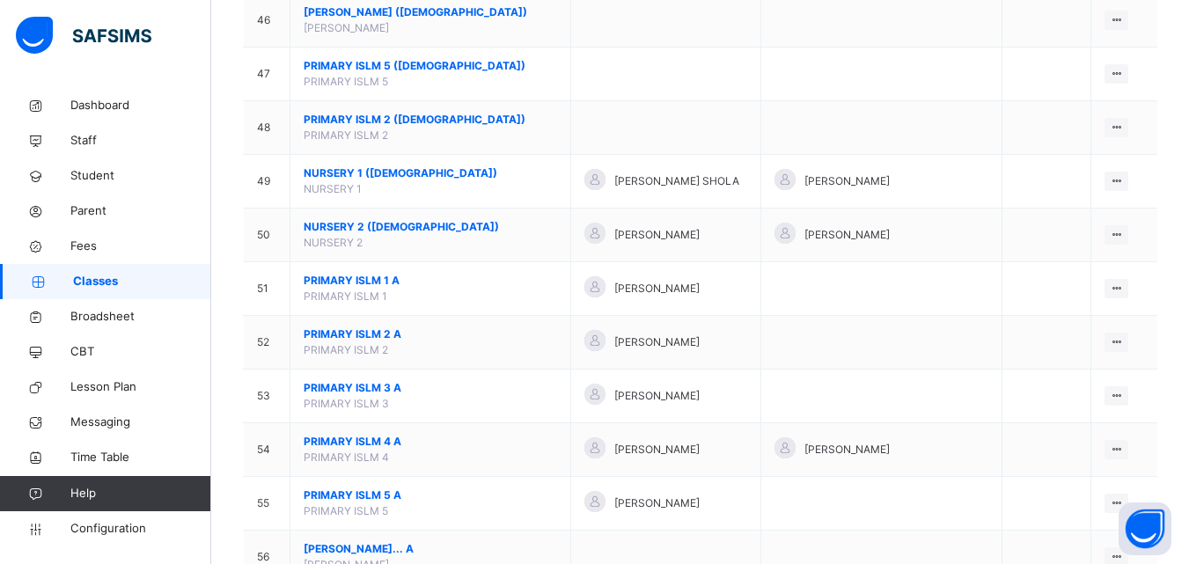
scroll to position [2634, 0]
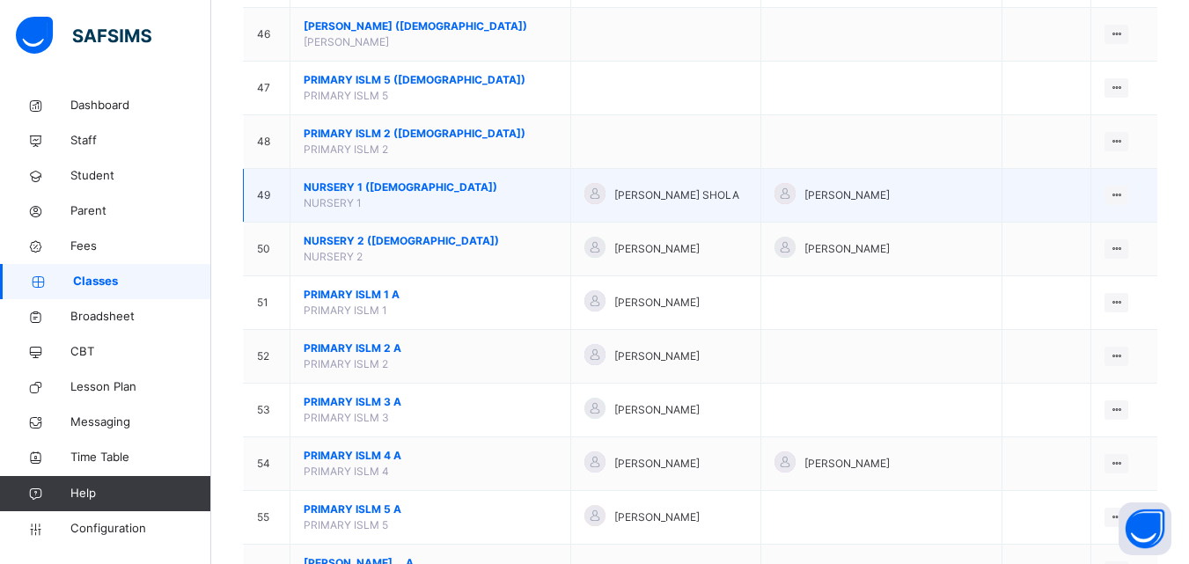
click at [380, 180] on span "NURSERY 1 (MALE)" at bounding box center [431, 188] width 254 height 16
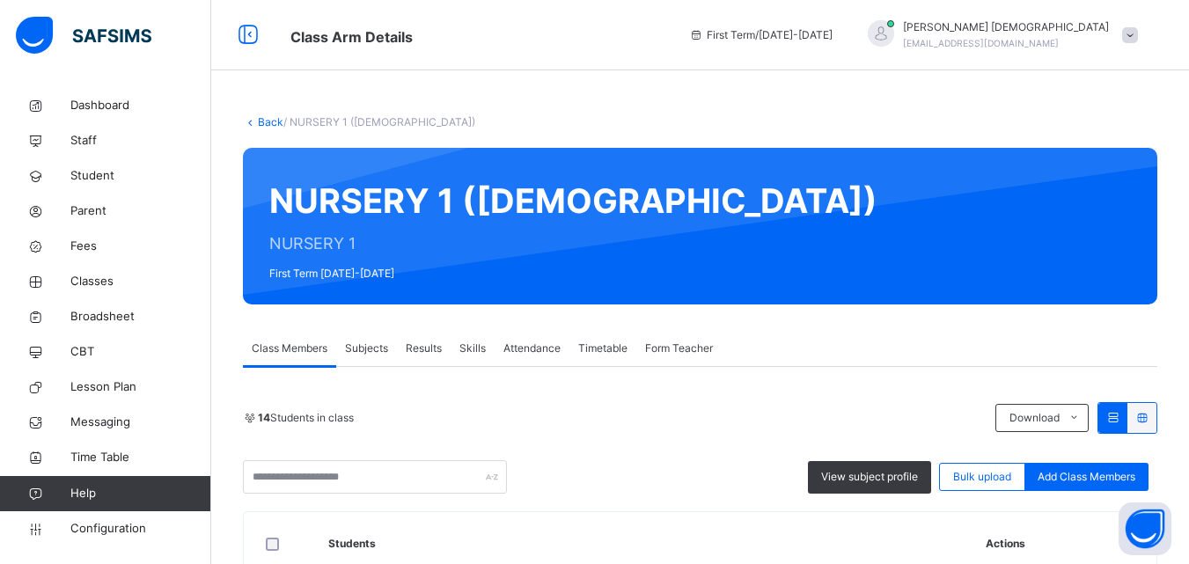
click at [688, 452] on div "14 Students in class Download Pdf Report Excel Report View subject profile Bulk…" at bounding box center [700, 448] width 915 height 92
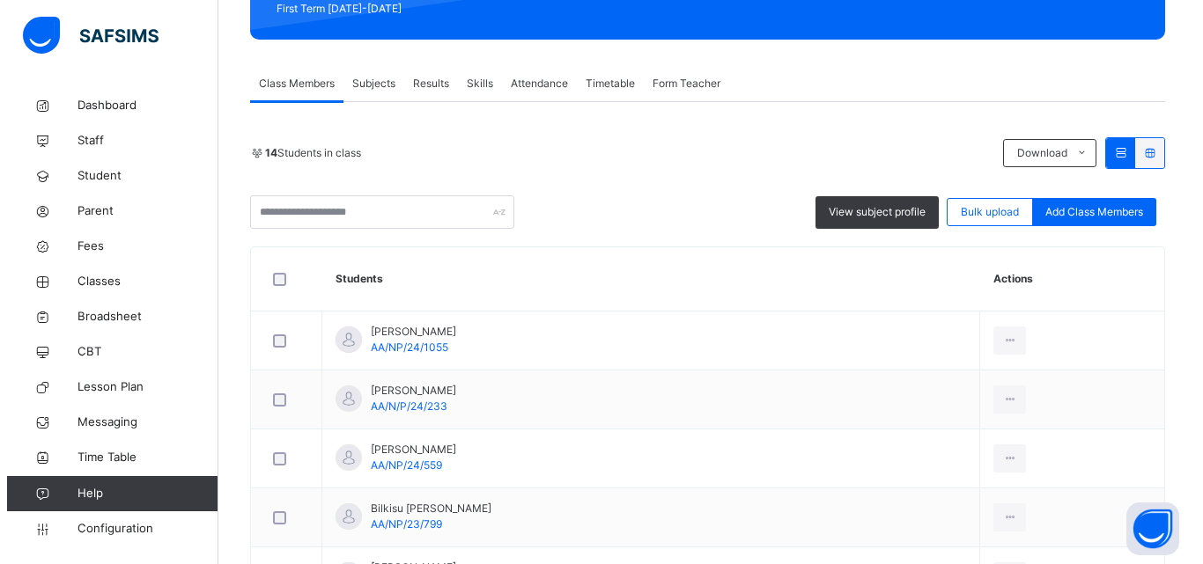
scroll to position [295, 0]
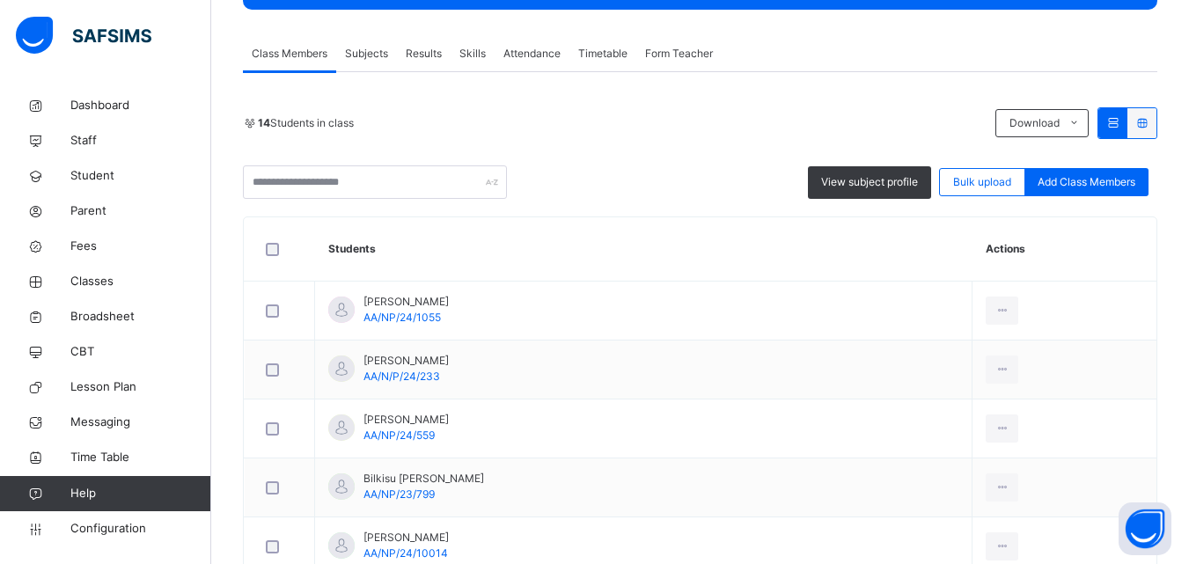
click at [383, 51] on span "Subjects" at bounding box center [366, 54] width 43 height 16
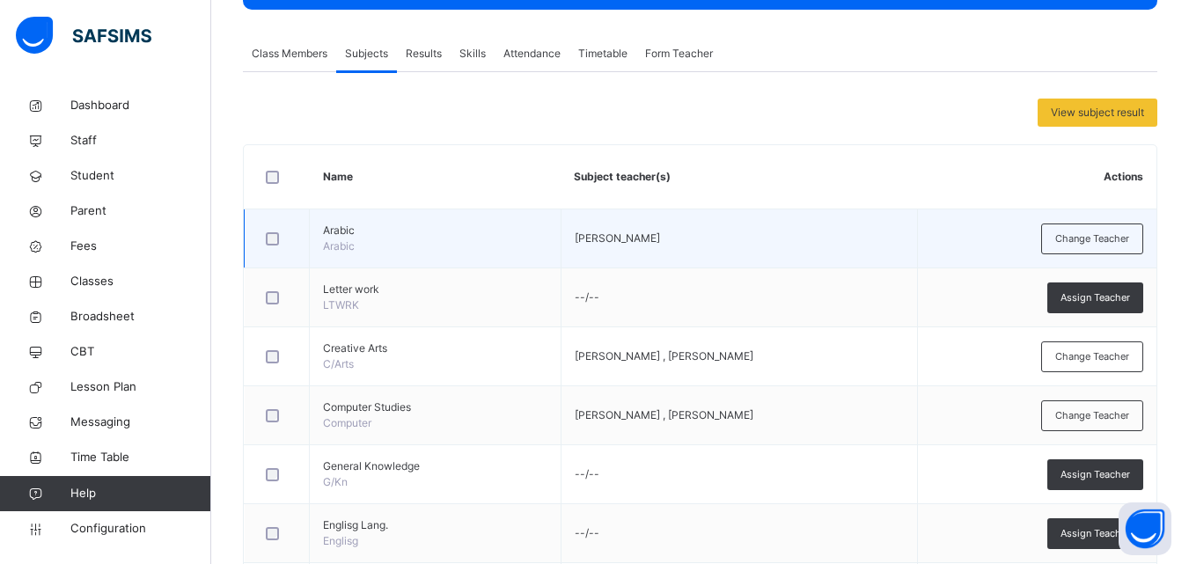
click at [265, 239] on div at bounding box center [276, 238] width 29 height 13
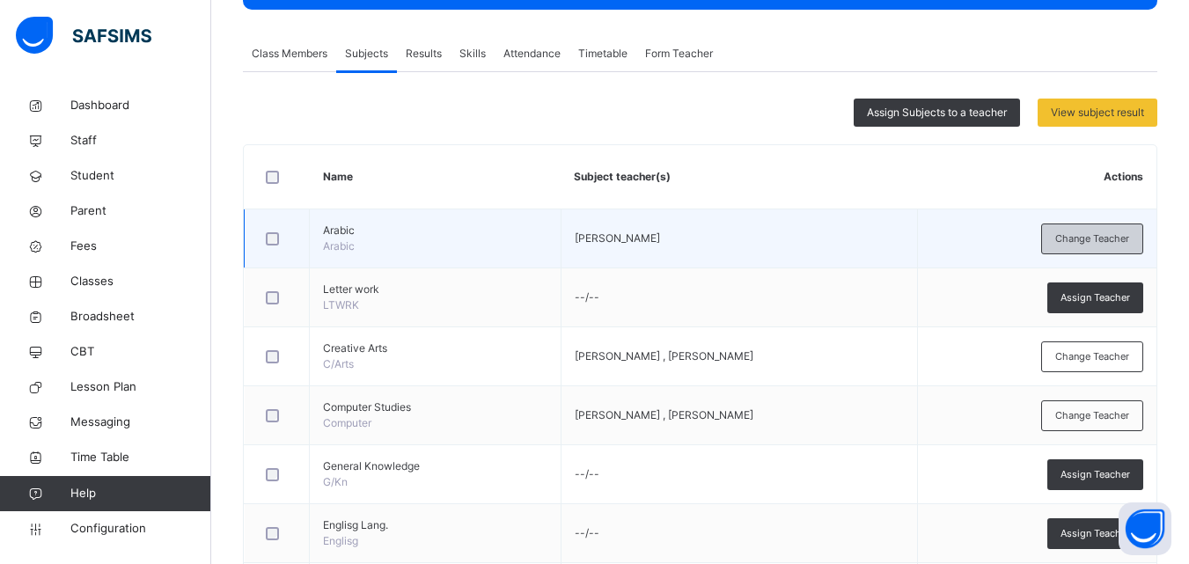
click at [1113, 241] on span "Change Teacher" at bounding box center [1093, 239] width 74 height 15
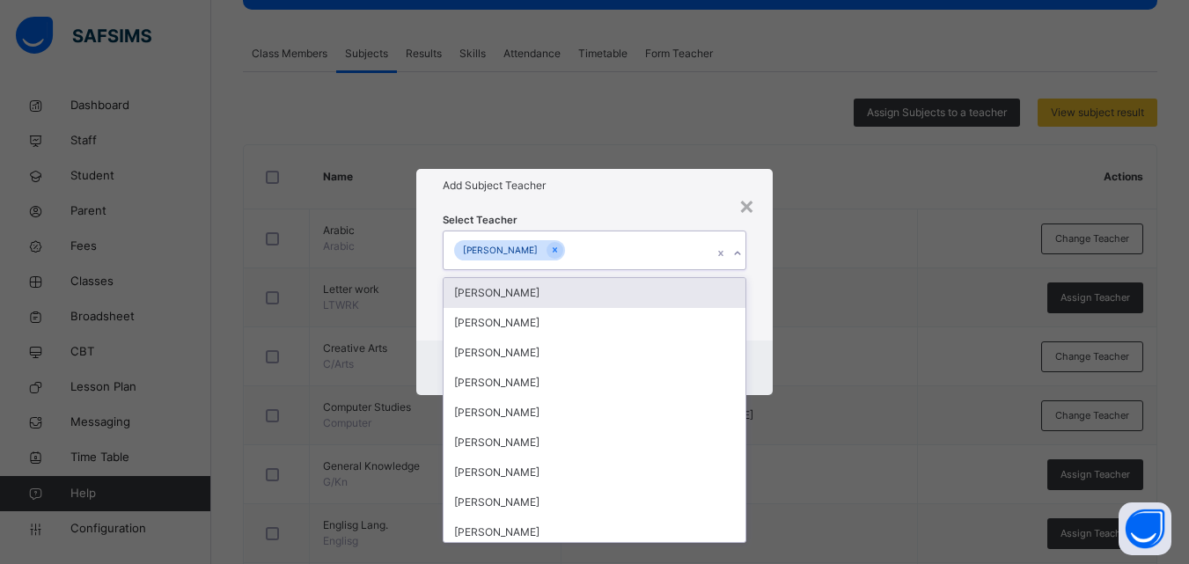
click at [738, 255] on icon at bounding box center [737, 254] width 11 height 18
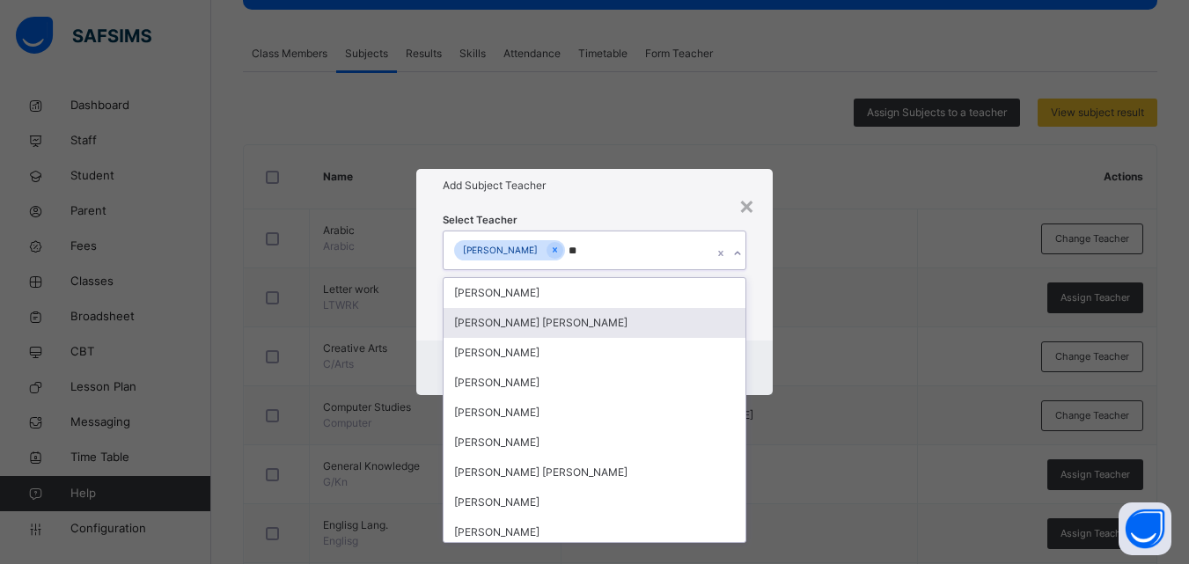
type input "*"
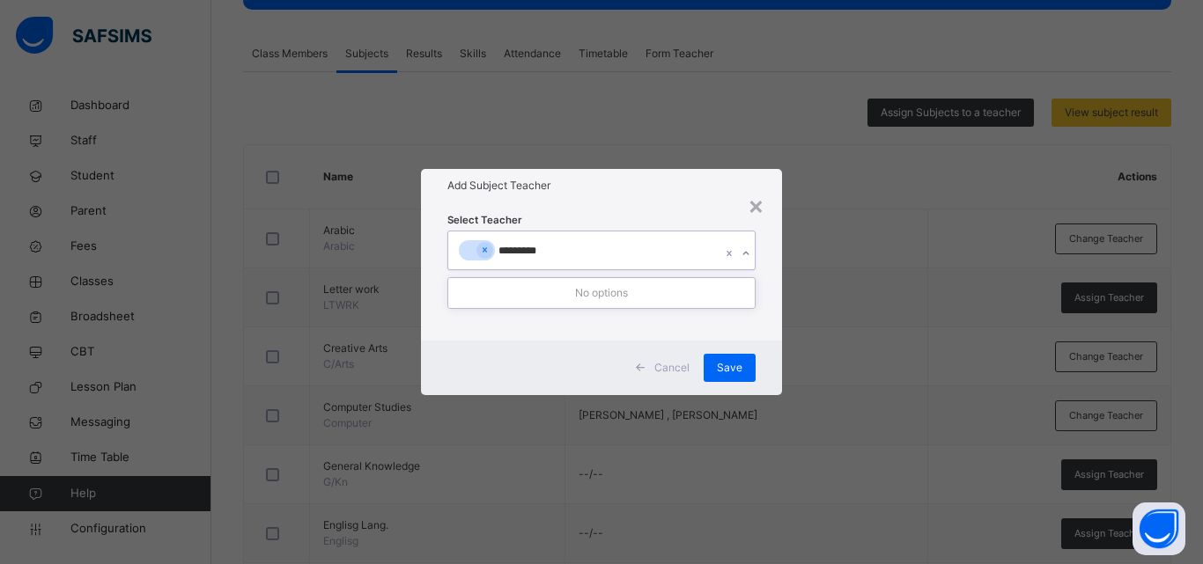
type input "*******"
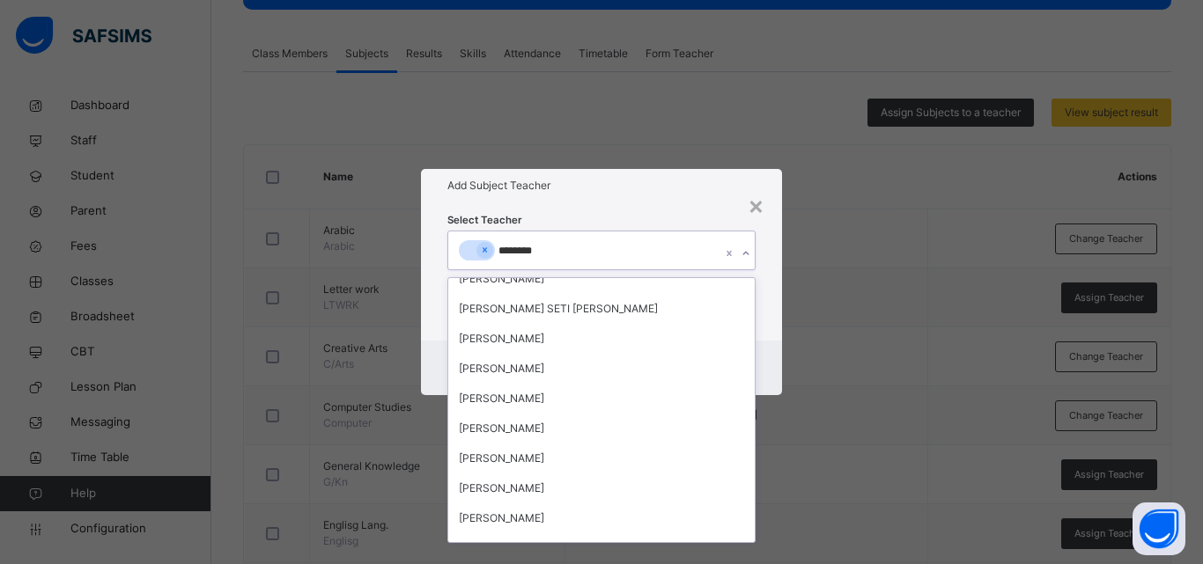
scroll to position [226, 0]
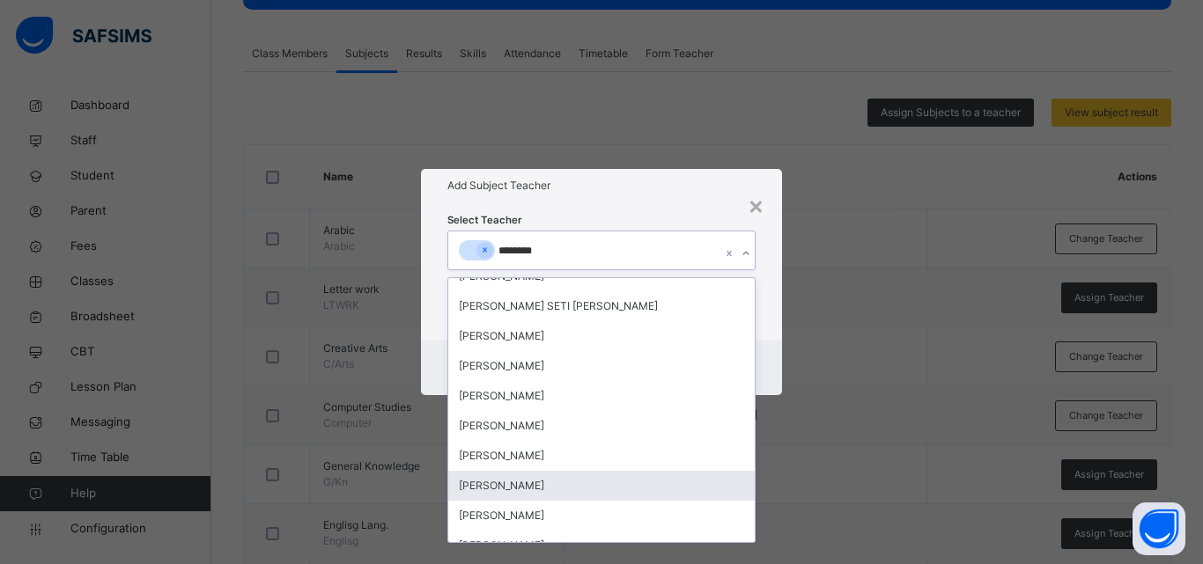
click at [549, 491] on div "[PERSON_NAME]" at bounding box center [601, 486] width 306 height 30
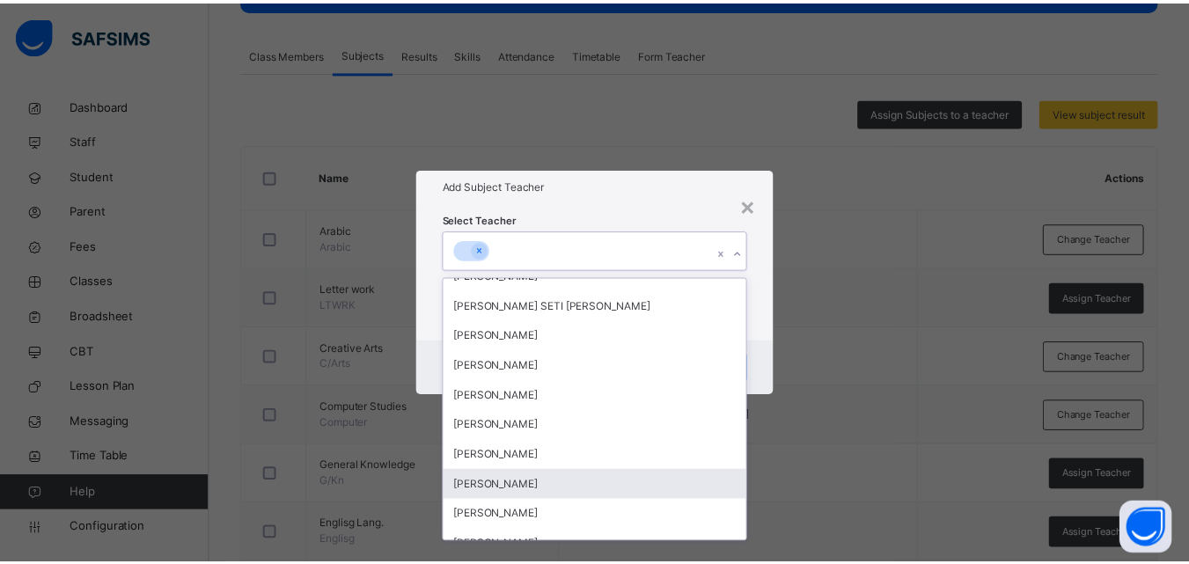
scroll to position [5614, 0]
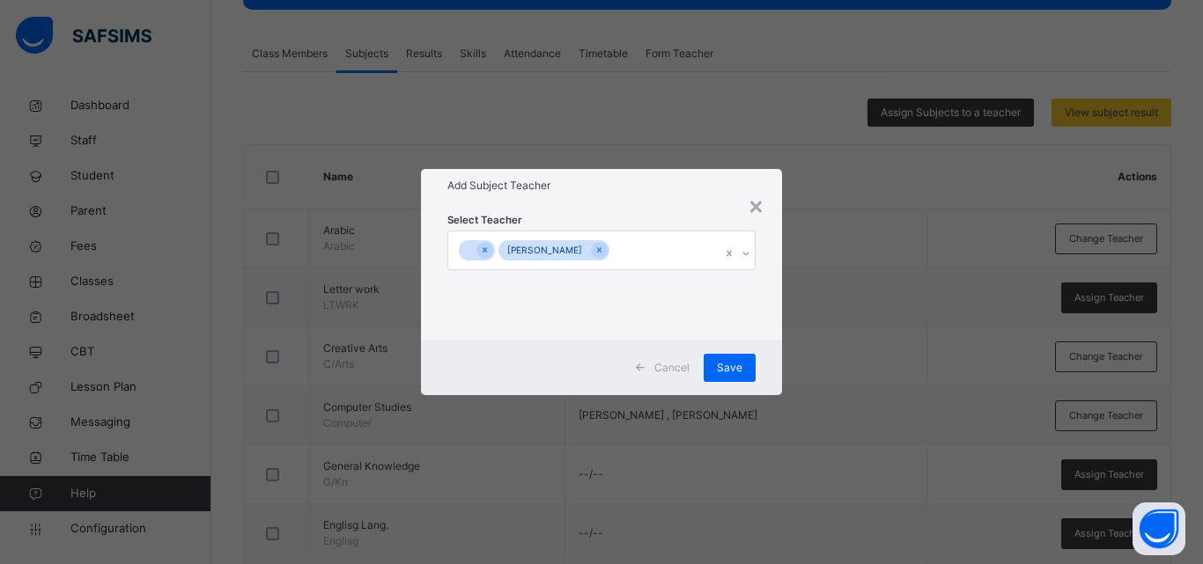
click at [815, 235] on div "× Add Subject Teacher Select Teacher MUHAMMAD IBRAHIM Cancel Save" at bounding box center [601, 282] width 1203 height 564
click at [736, 366] on span "Save" at bounding box center [730, 368] width 26 height 16
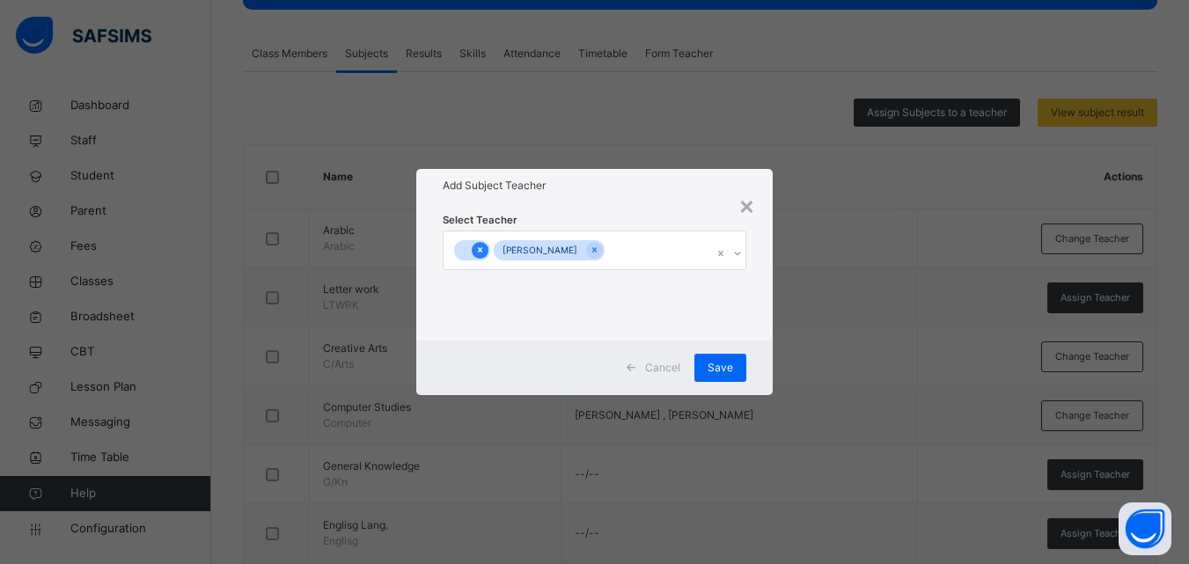
click at [475, 250] on icon at bounding box center [480, 250] width 10 height 12
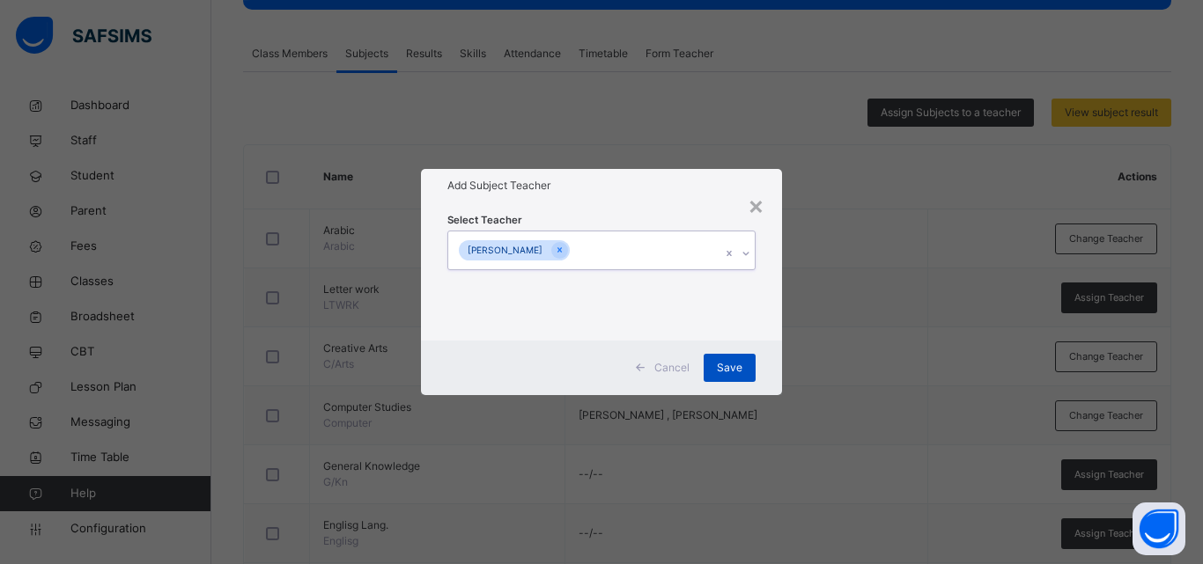
click at [735, 362] on span "Save" at bounding box center [730, 368] width 26 height 16
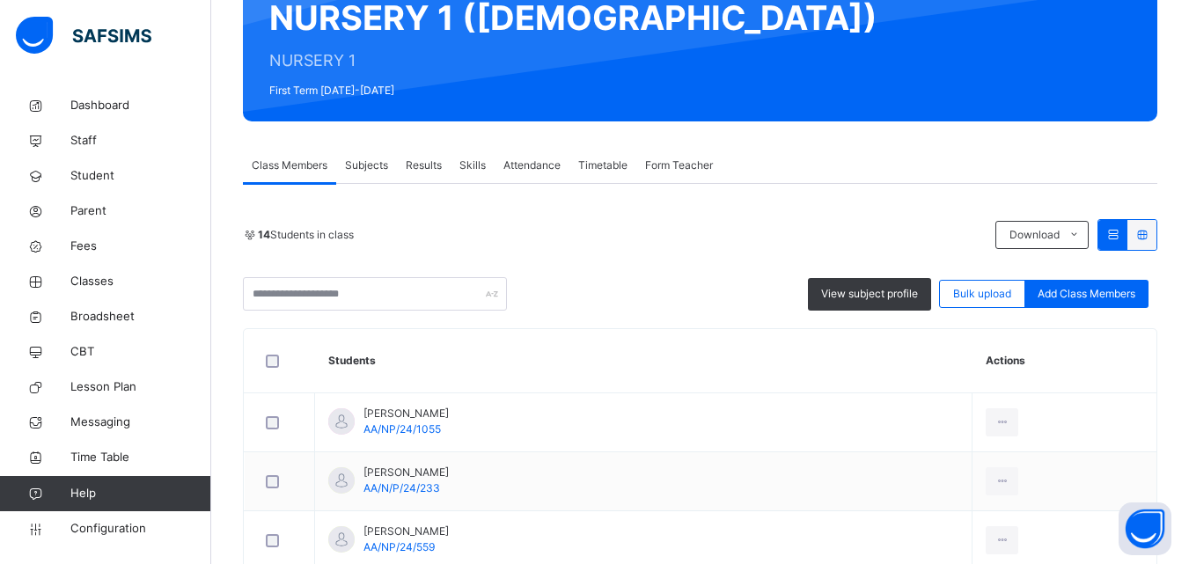
scroll to position [183, 0]
click at [388, 166] on span "Subjects" at bounding box center [366, 166] width 43 height 16
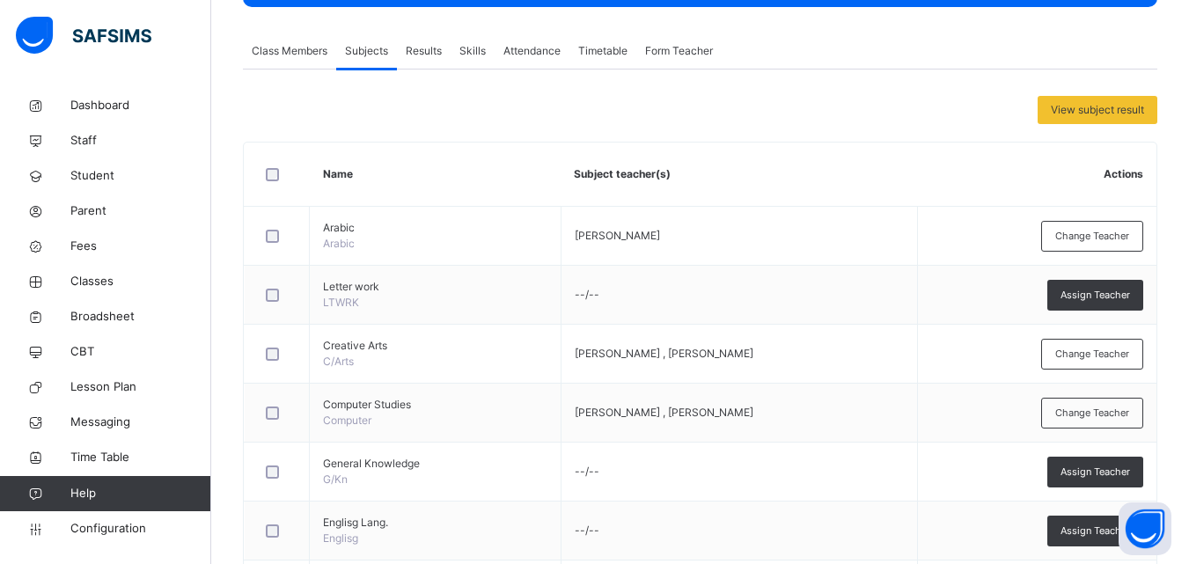
scroll to position [295, 0]
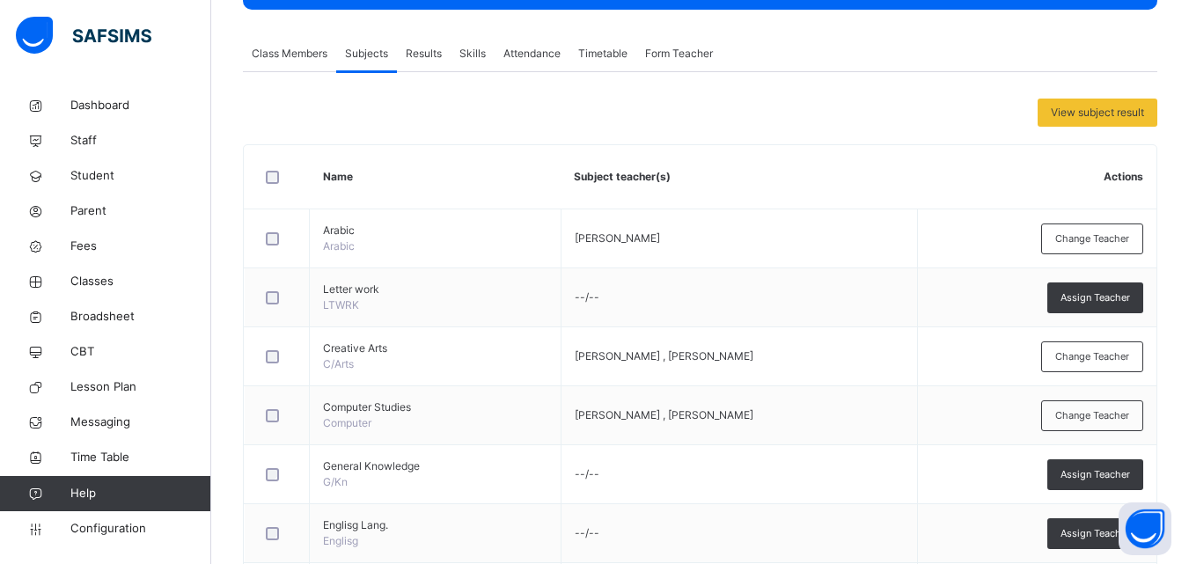
click at [303, 55] on span "Class Members" at bounding box center [290, 54] width 76 height 16
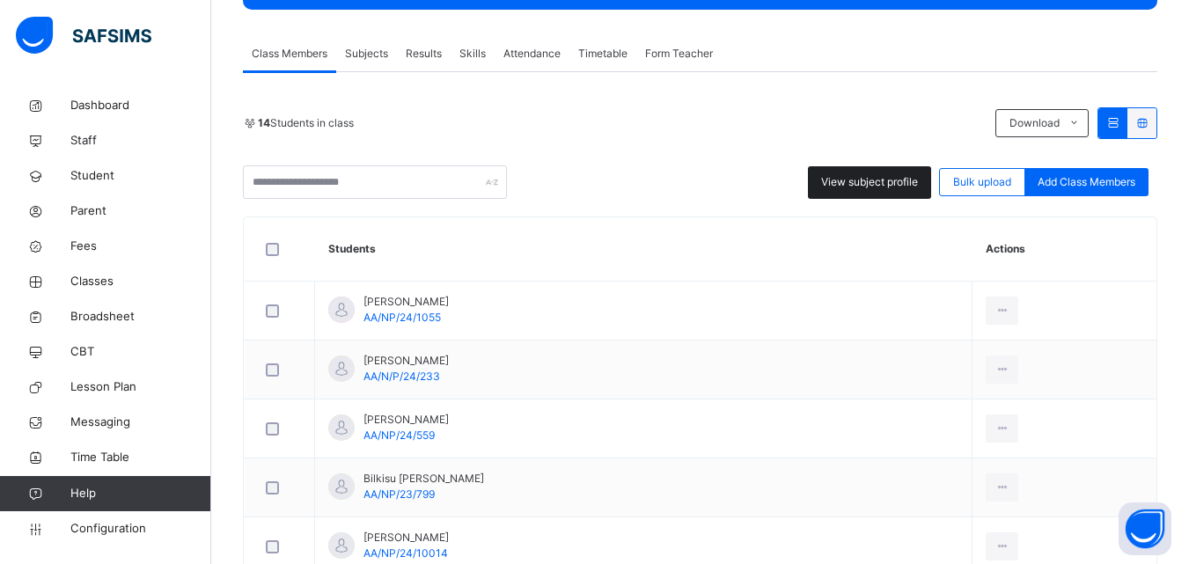
click at [879, 173] on div "View subject profile" at bounding box center [869, 182] width 123 height 33
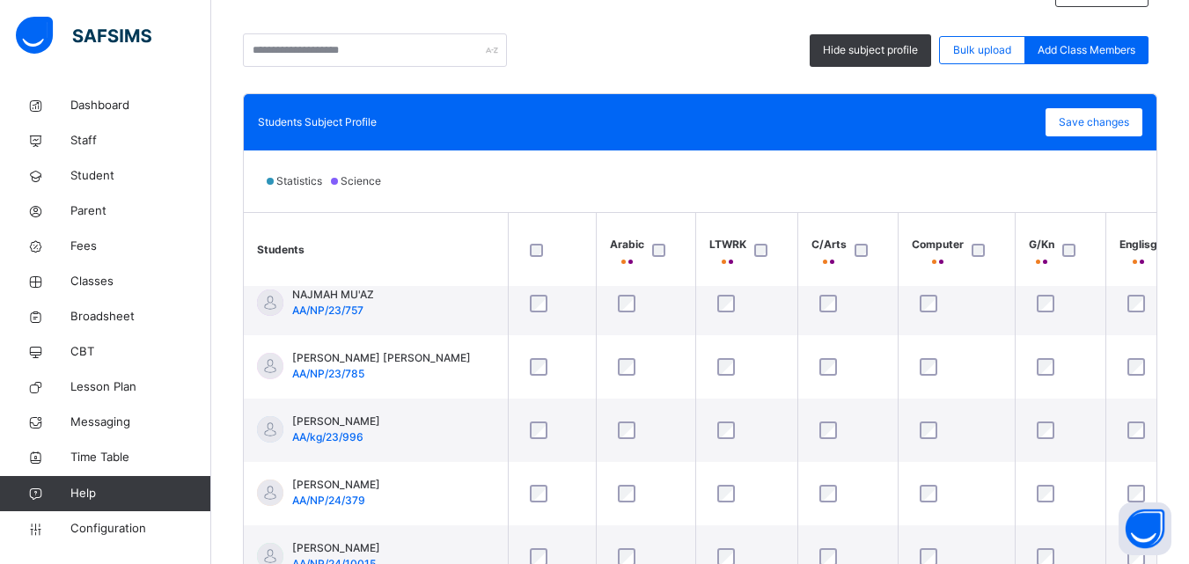
scroll to position [120, 0]
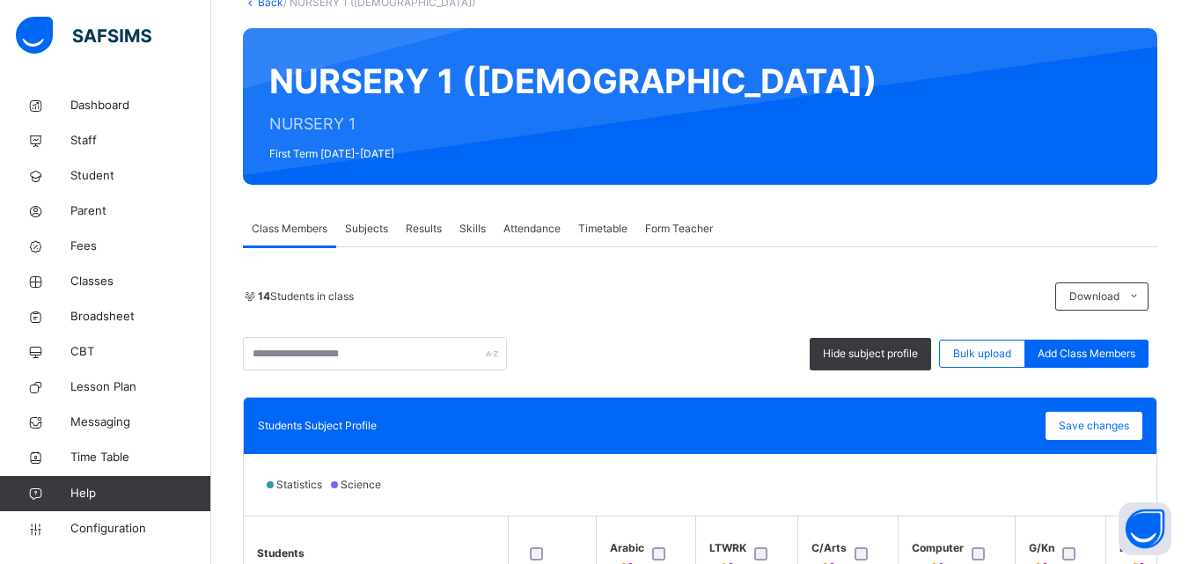
click at [420, 224] on span "Results" at bounding box center [424, 229] width 36 height 16
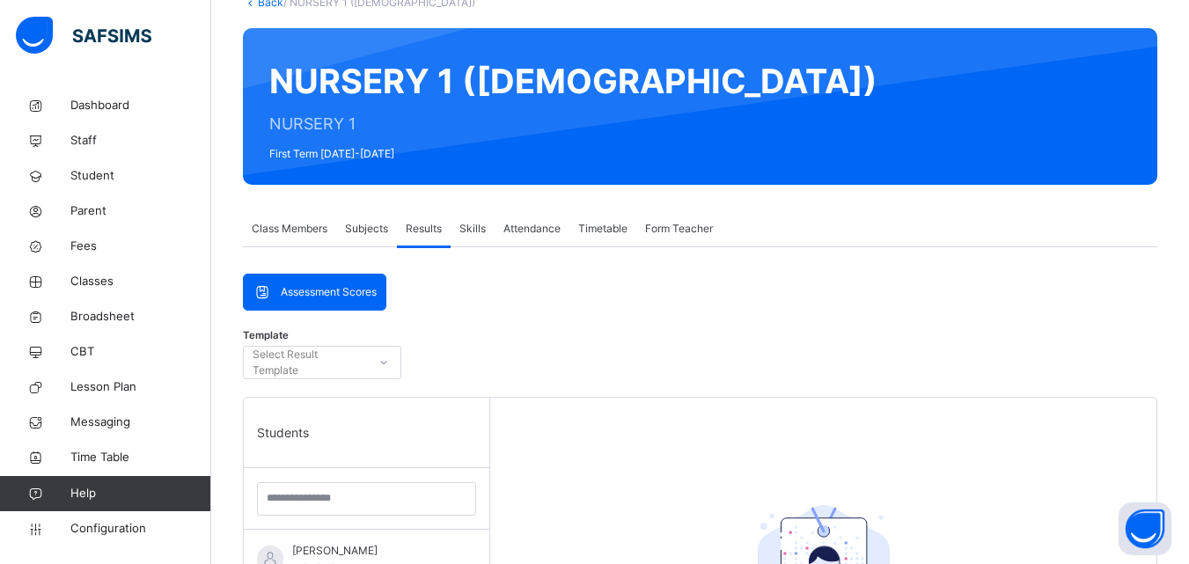
click at [332, 291] on span "Assessment Scores" at bounding box center [329, 292] width 96 height 16
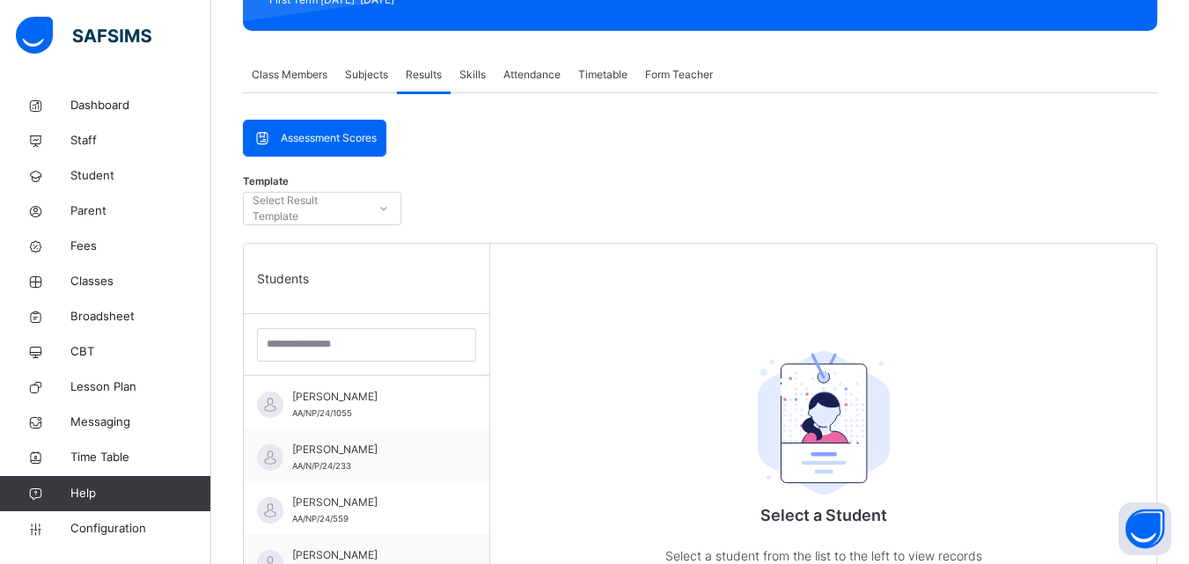
scroll to position [302, 0]
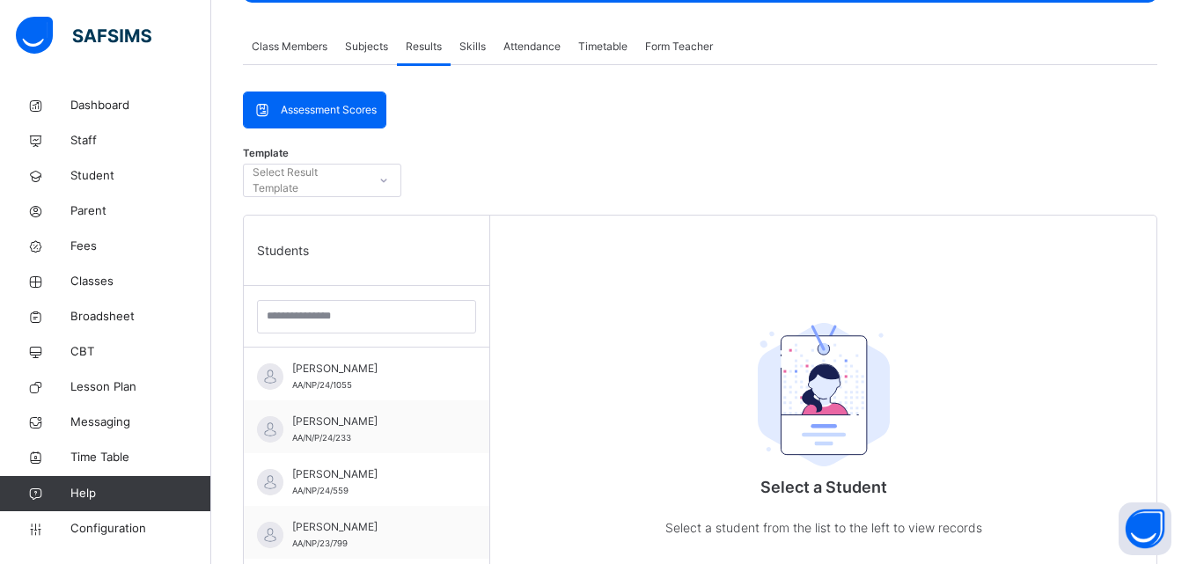
click at [374, 44] on span "Subjects" at bounding box center [366, 47] width 43 height 16
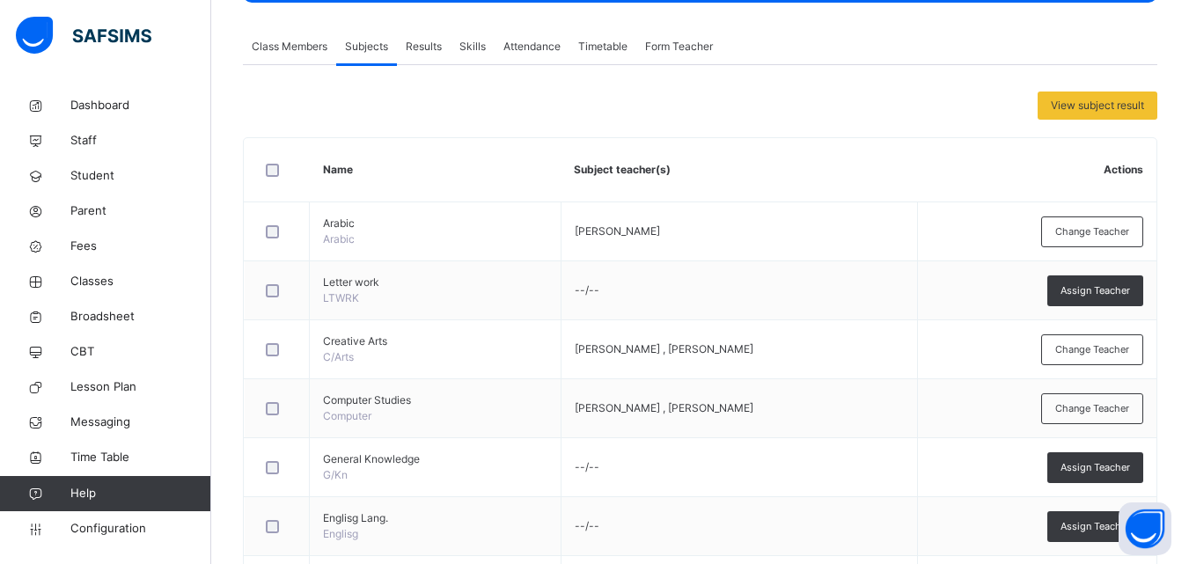
click at [430, 47] on span "Results" at bounding box center [424, 47] width 36 height 16
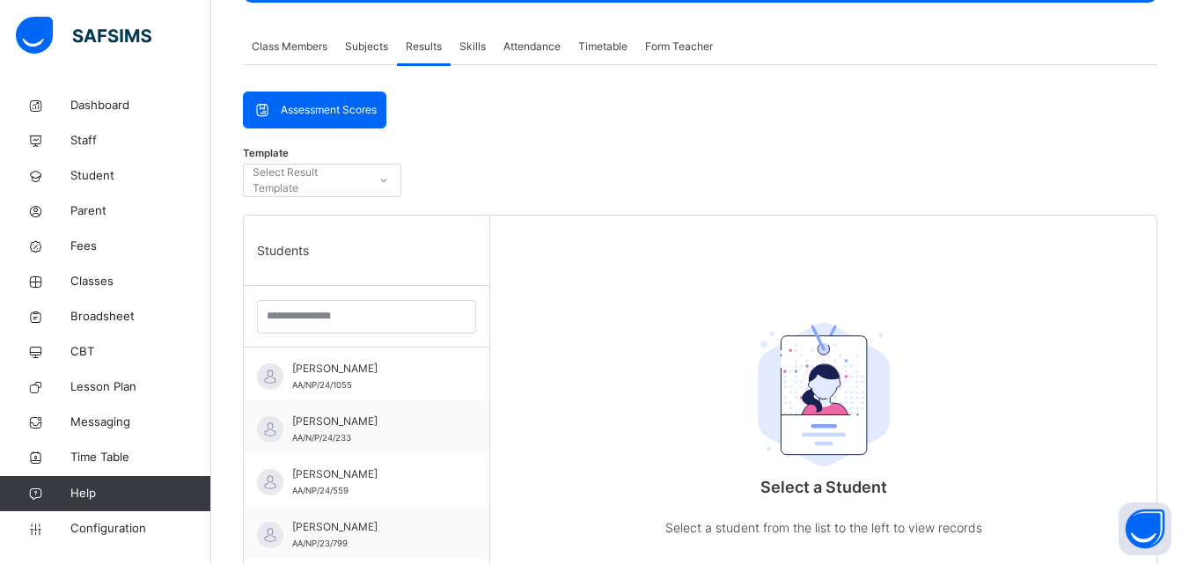
click at [683, 46] on span "Form Teacher" at bounding box center [679, 47] width 68 height 16
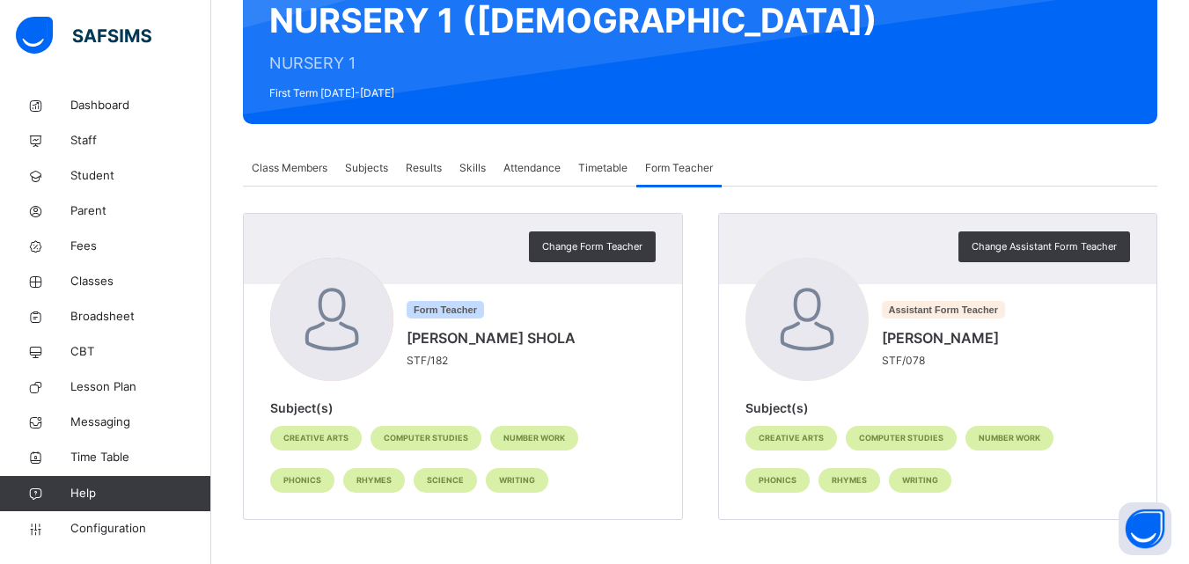
click at [519, 159] on div "Attendance" at bounding box center [532, 168] width 75 height 35
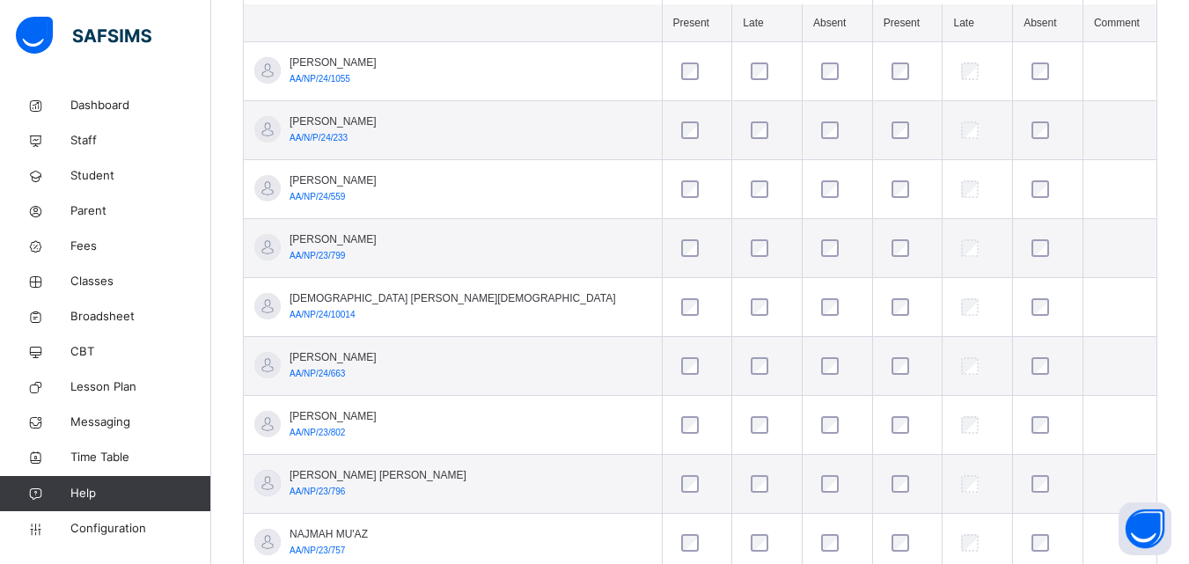
scroll to position [46, 0]
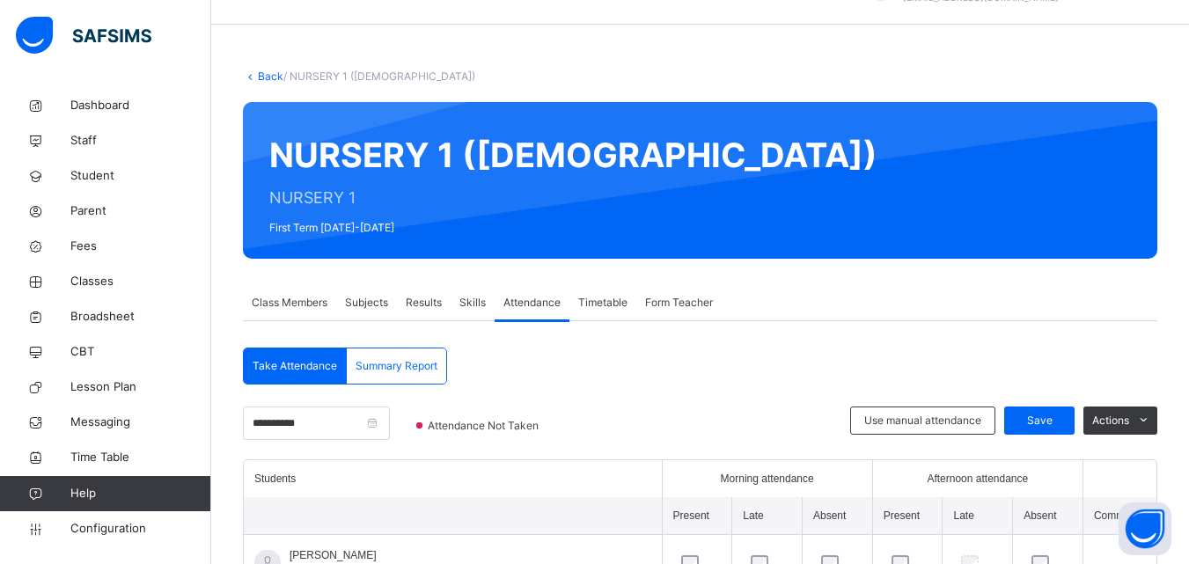
click at [269, 77] on link "Back" at bounding box center [271, 76] width 26 height 13
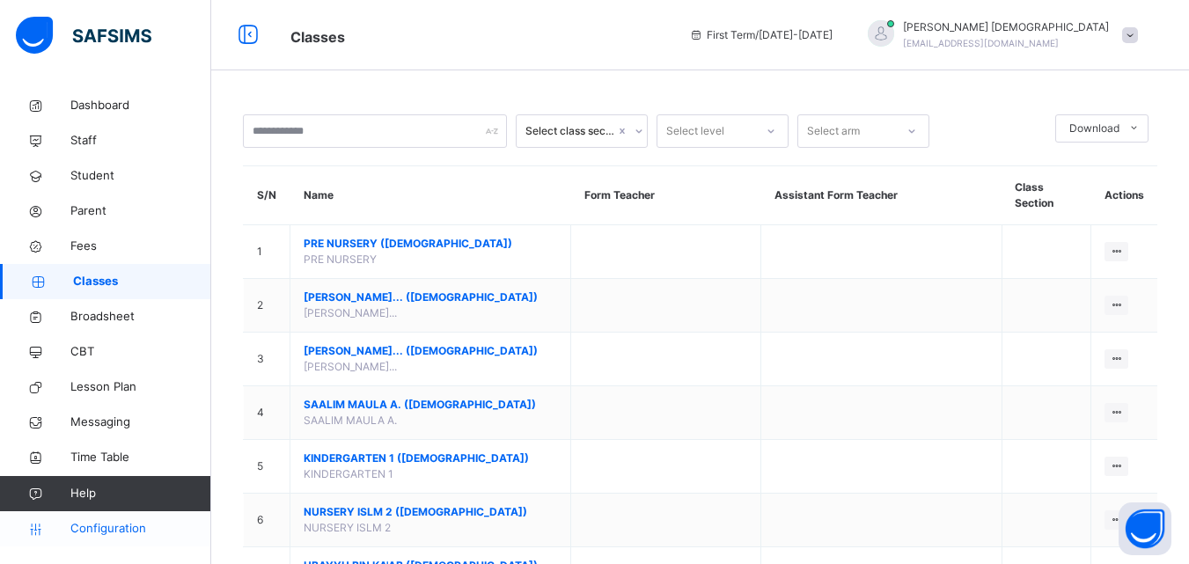
click at [119, 533] on span "Configuration" at bounding box center [140, 529] width 140 height 18
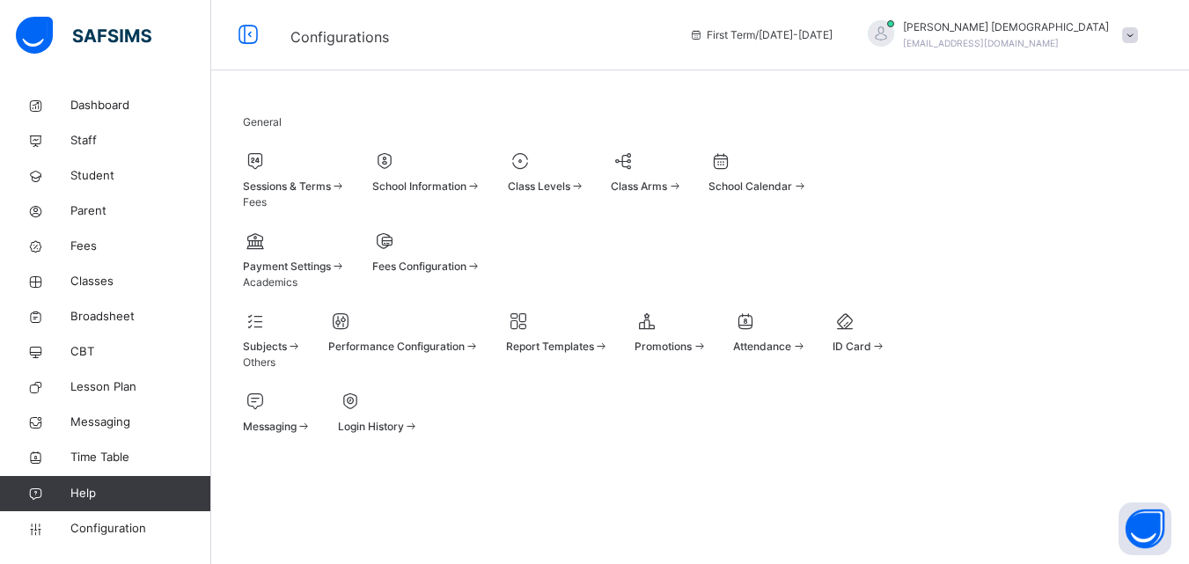
click at [346, 174] on div at bounding box center [294, 161] width 103 height 26
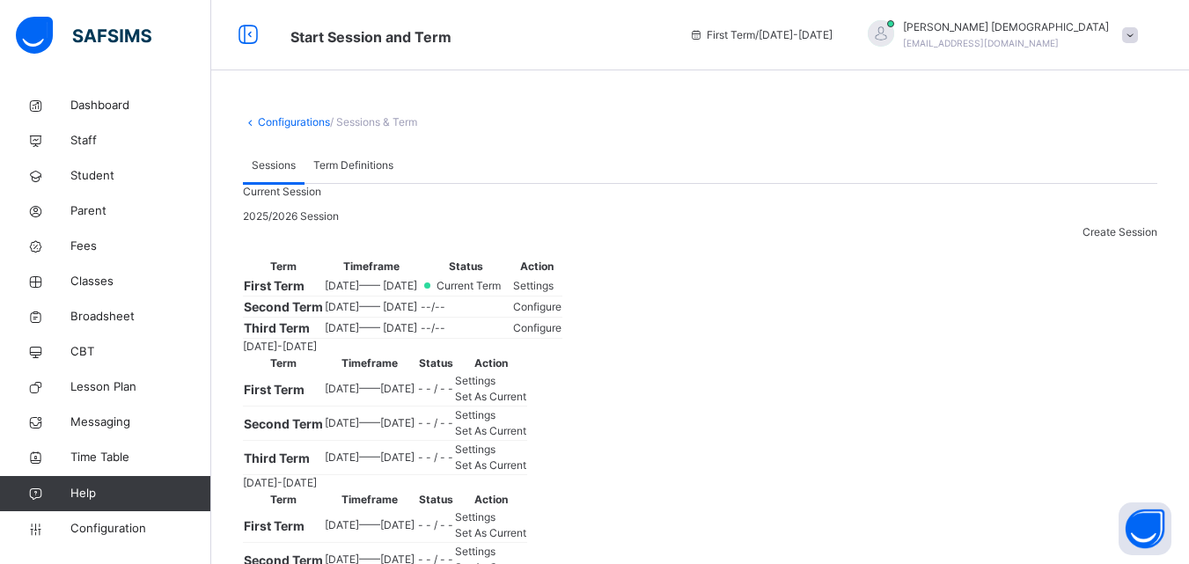
click at [554, 292] on span "Settings" at bounding box center [533, 285] width 40 height 13
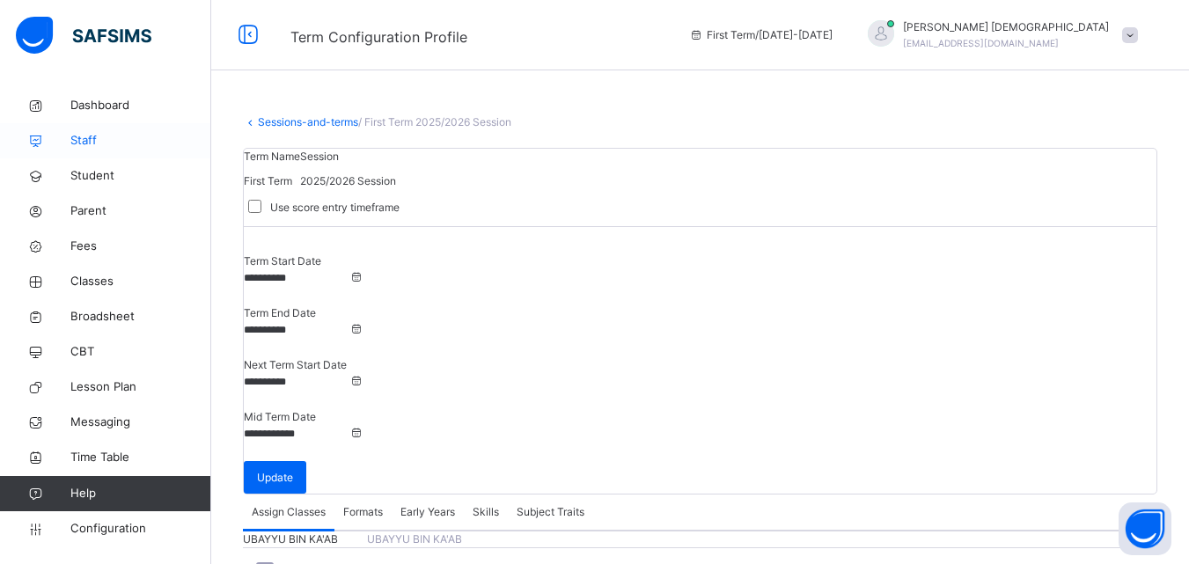
click at [96, 142] on span "Staff" at bounding box center [140, 141] width 141 height 18
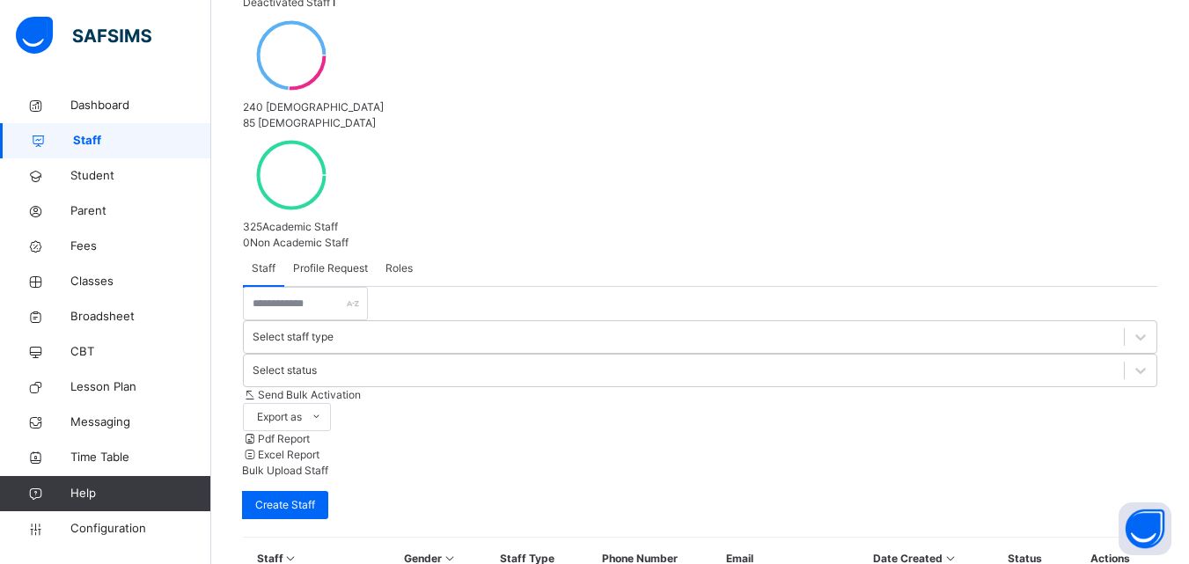
scroll to position [298, 0]
click at [348, 285] on input "text" at bounding box center [305, 301] width 125 height 33
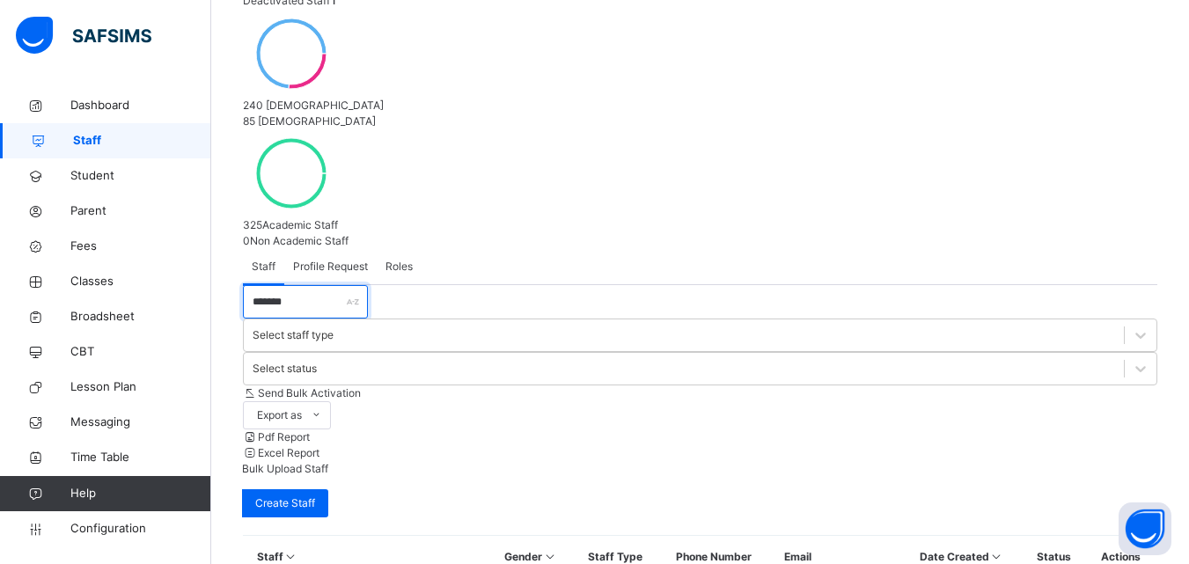
type input "*******"
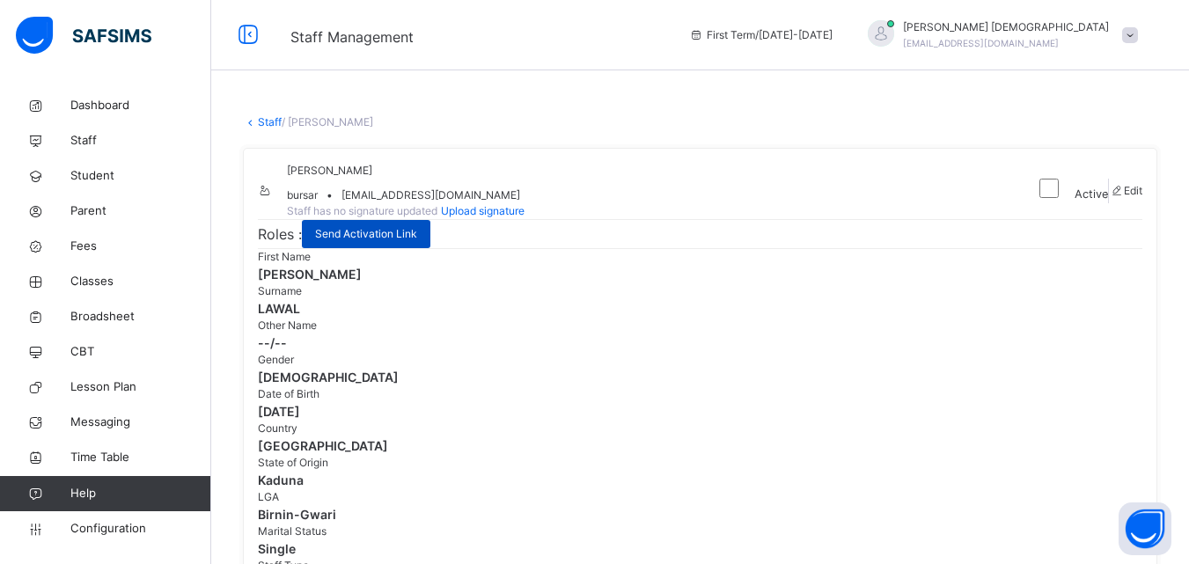
click at [378, 242] on span "Send Activation Link" at bounding box center [366, 234] width 102 height 16
click at [265, 121] on link "Staff" at bounding box center [270, 121] width 24 height 13
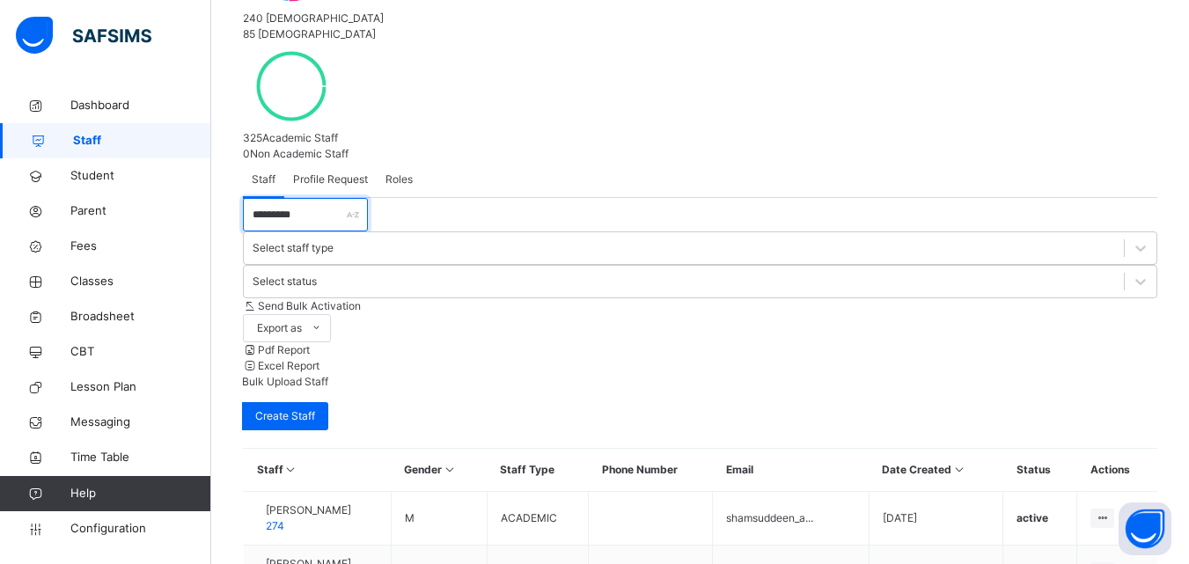
scroll to position [263, 0]
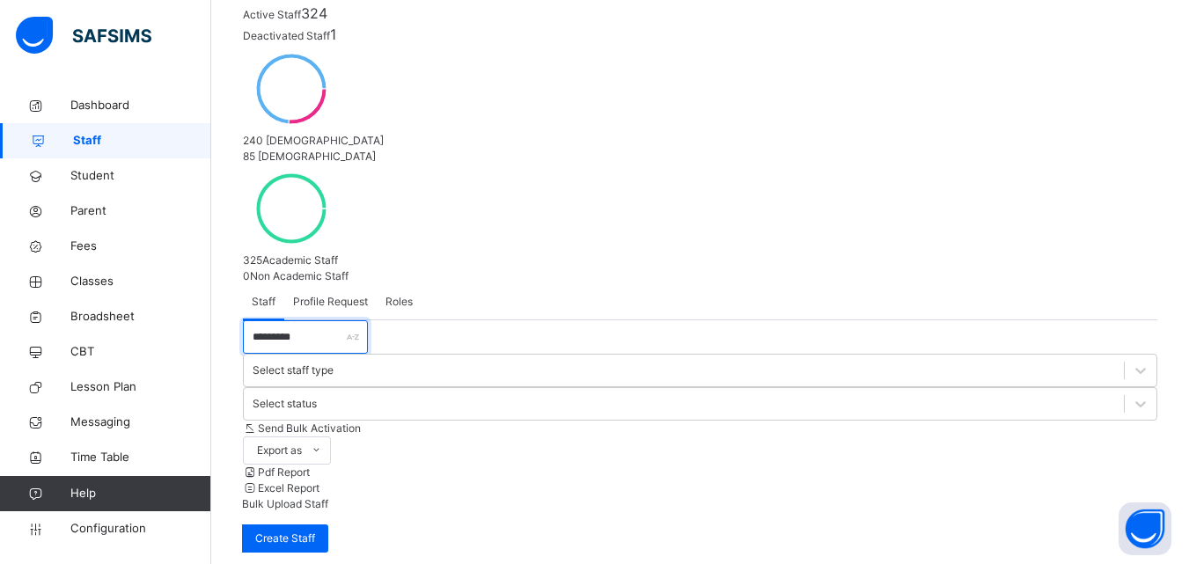
click at [299, 320] on input "*********" at bounding box center [305, 336] width 125 height 33
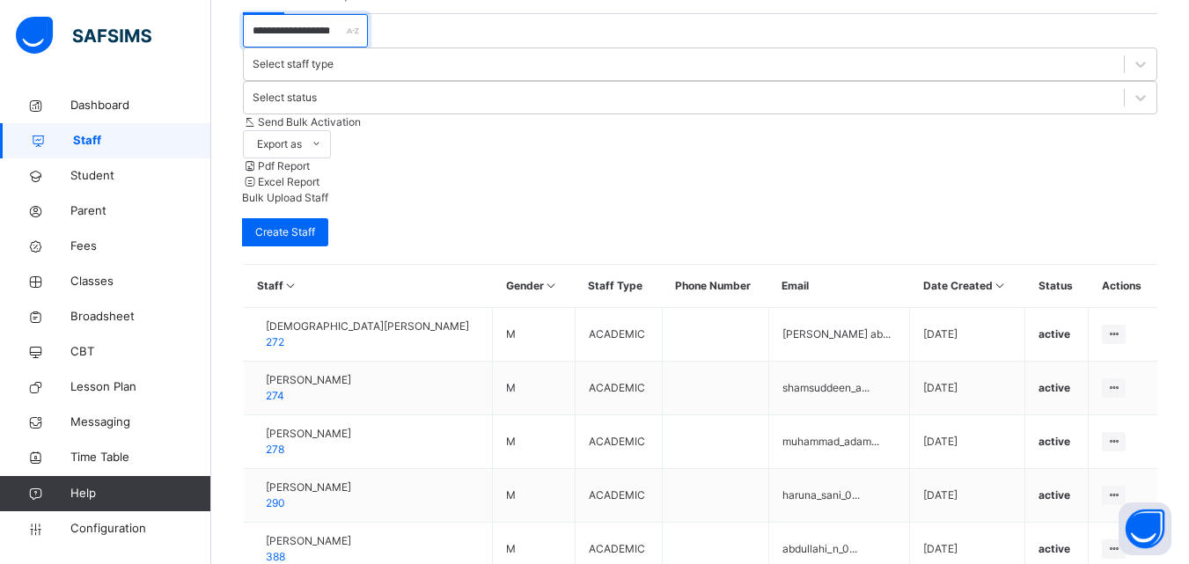
scroll to position [571, 0]
type input "**********"
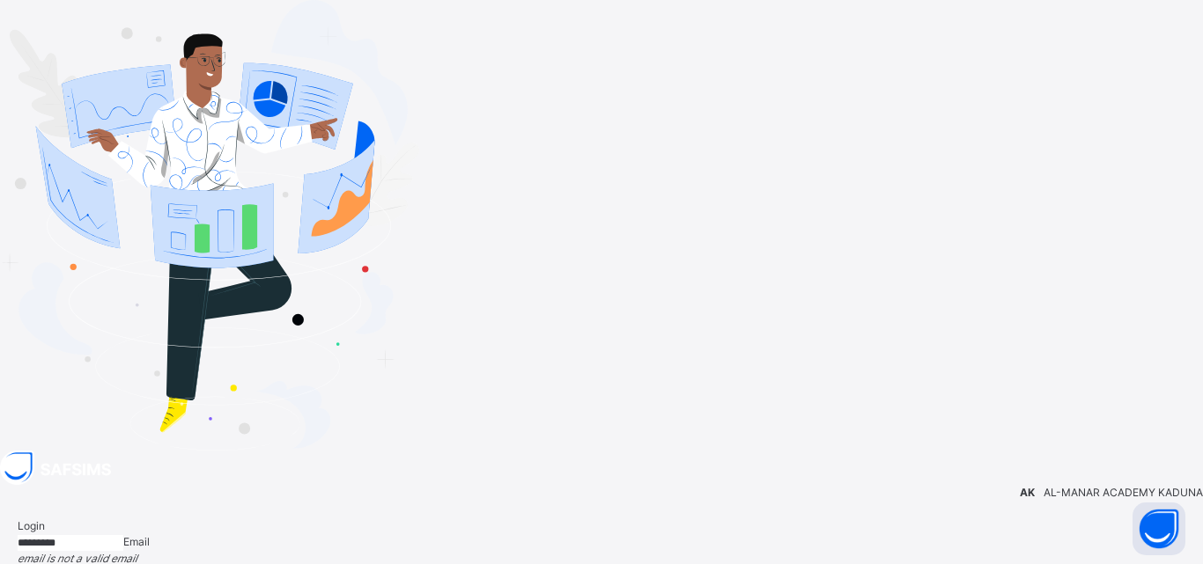
click at [123, 535] on input "*********" at bounding box center [71, 543] width 106 height 16
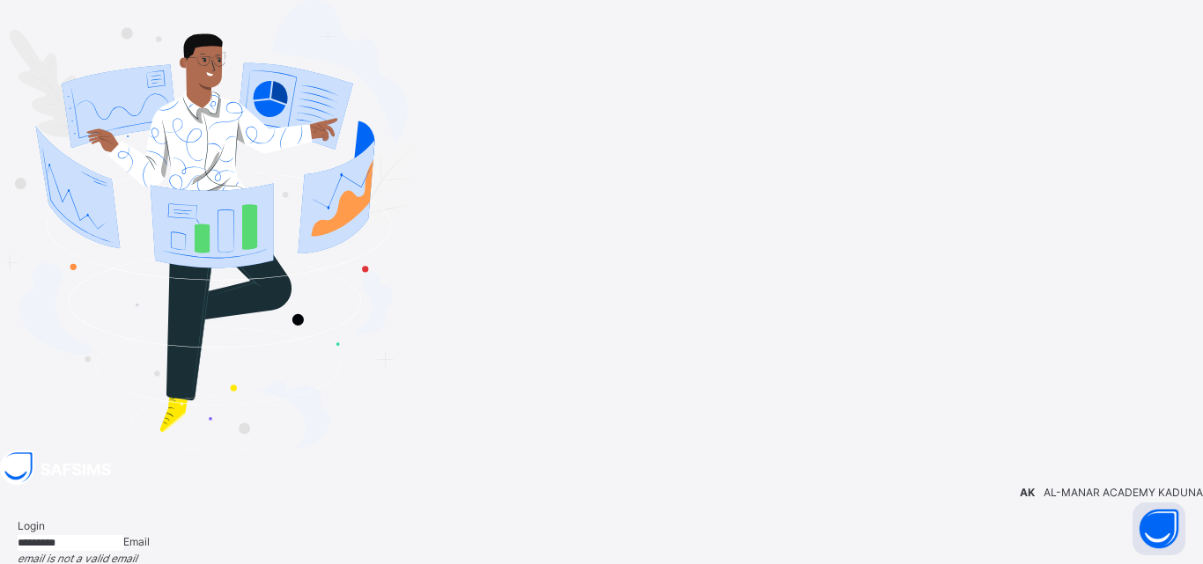
click at [123, 535] on input "*********" at bounding box center [71, 543] width 106 height 16
type input "*"
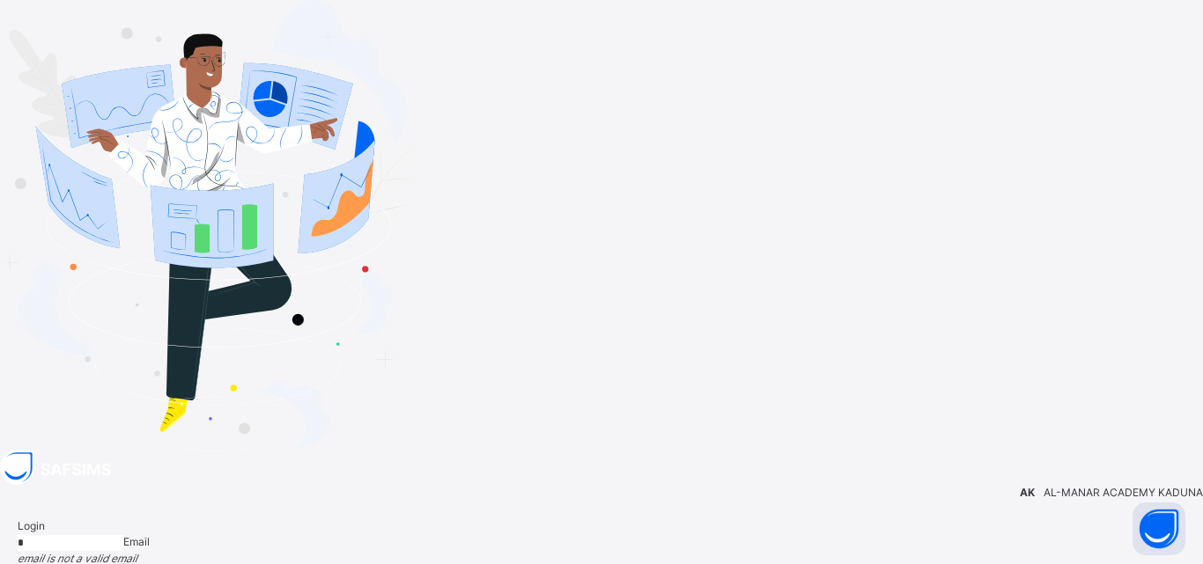
type input "**********"
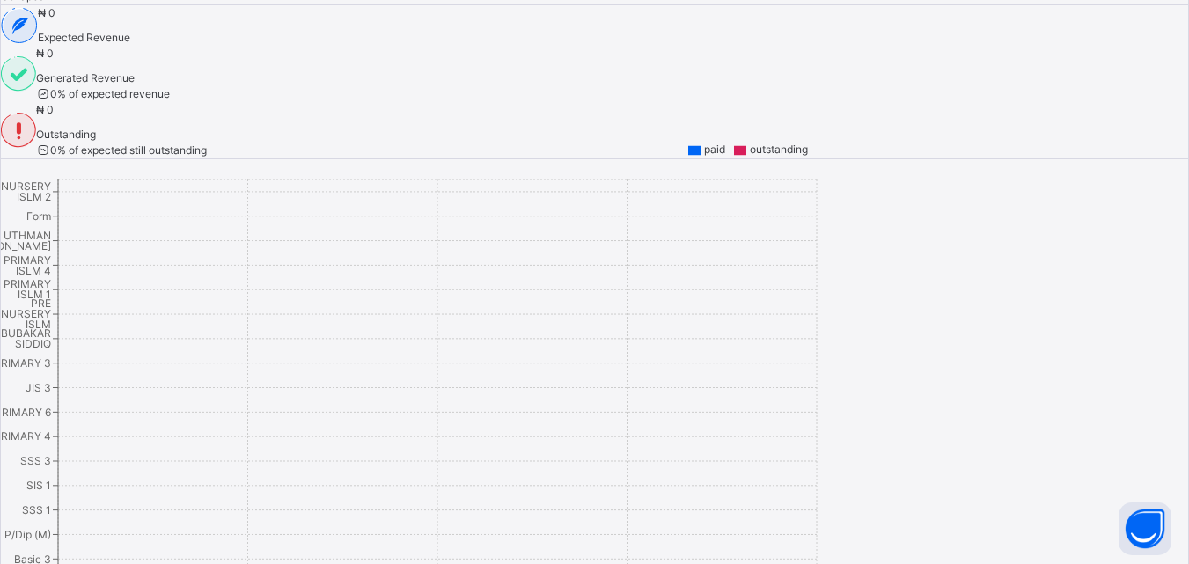
scroll to position [145, 0]
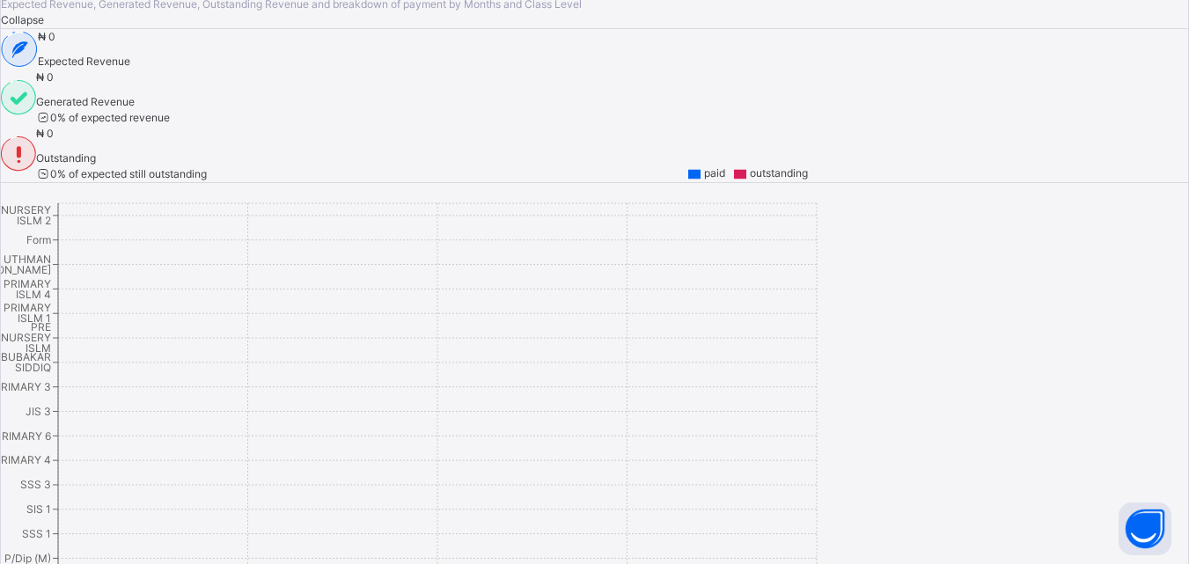
click at [44, 26] on span "Collapse" at bounding box center [22, 19] width 43 height 13
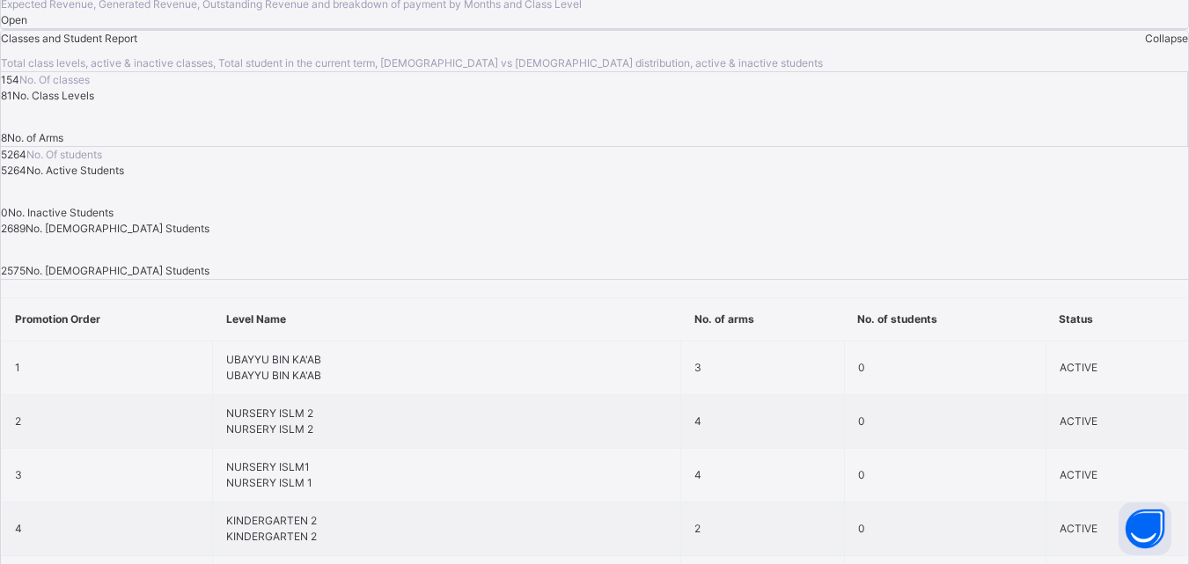
click at [1145, 45] on span "Collapse" at bounding box center [1166, 38] width 43 height 13
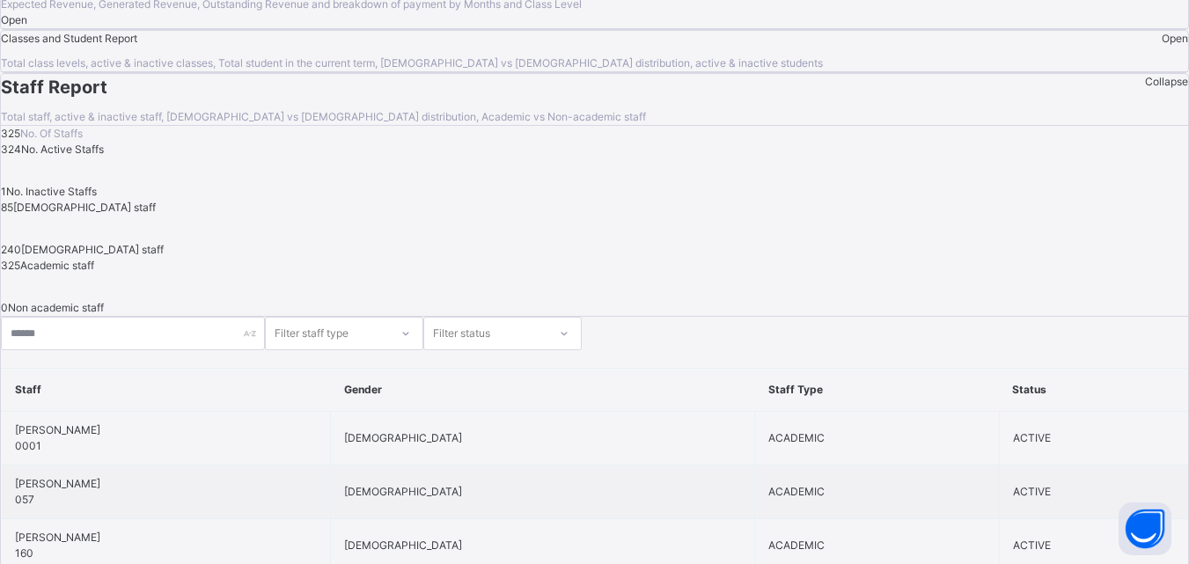
click at [1145, 88] on span "Collapse" at bounding box center [1166, 81] width 43 height 13
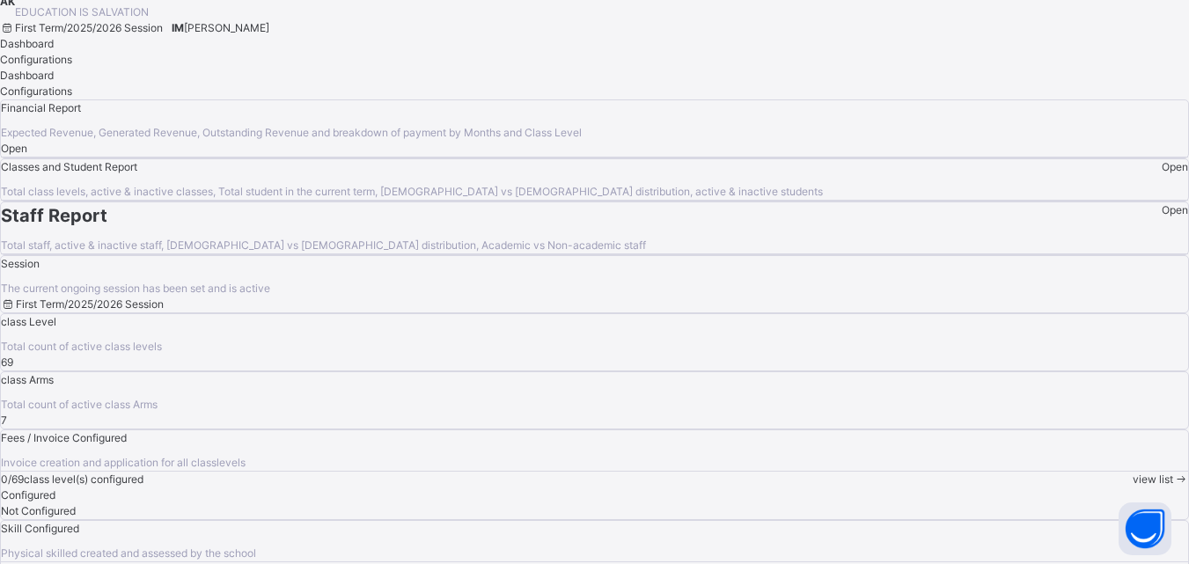
scroll to position [0, 0]
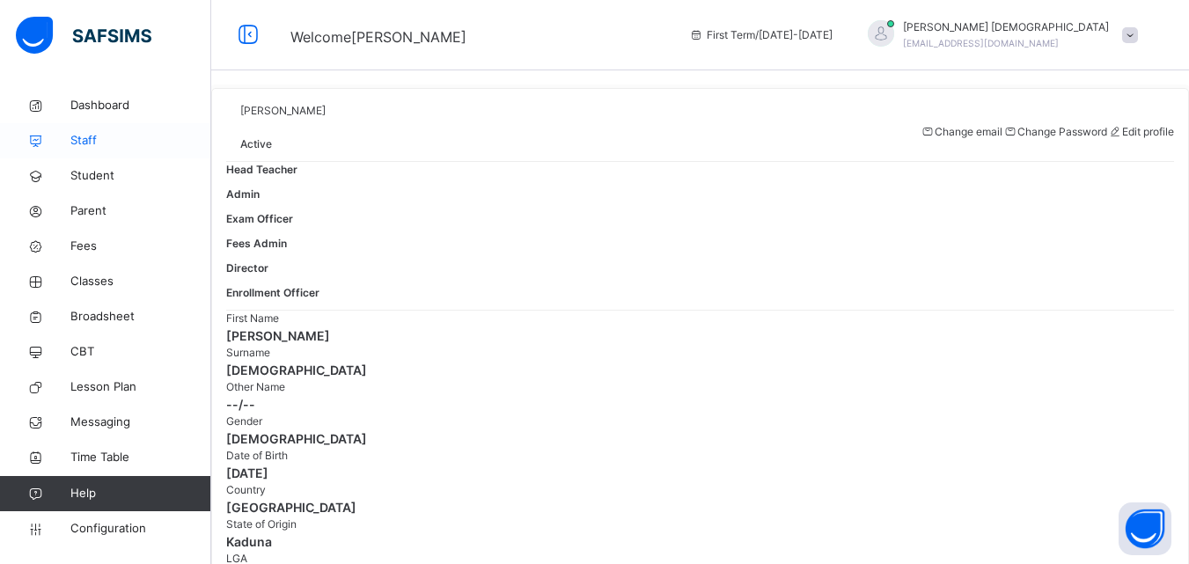
click at [86, 137] on span "Staff" at bounding box center [140, 141] width 141 height 18
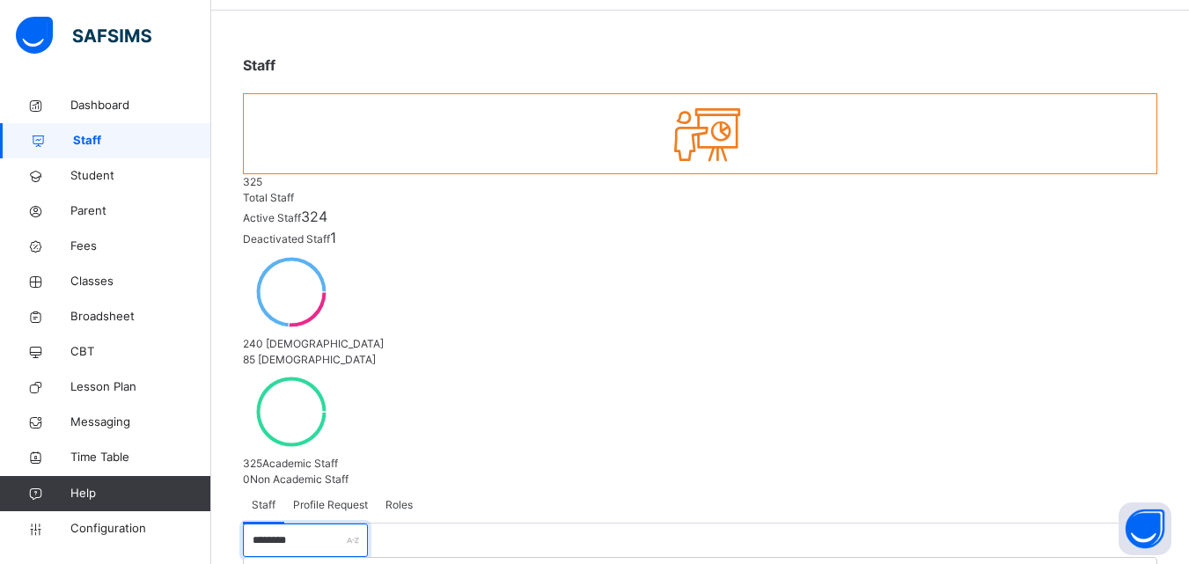
scroll to position [88, 0]
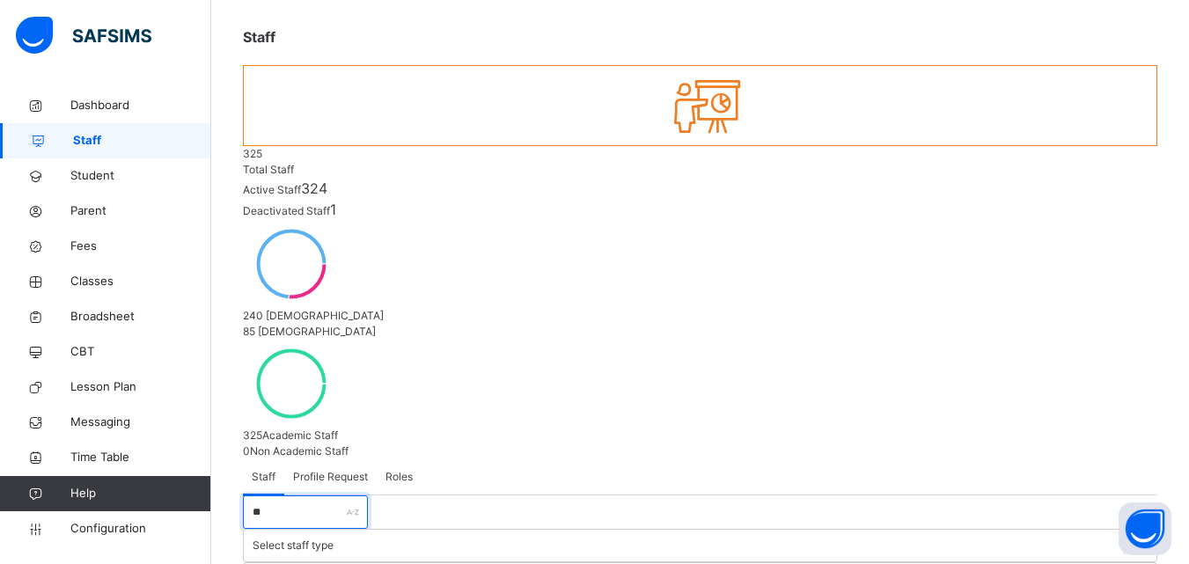
type input "*"
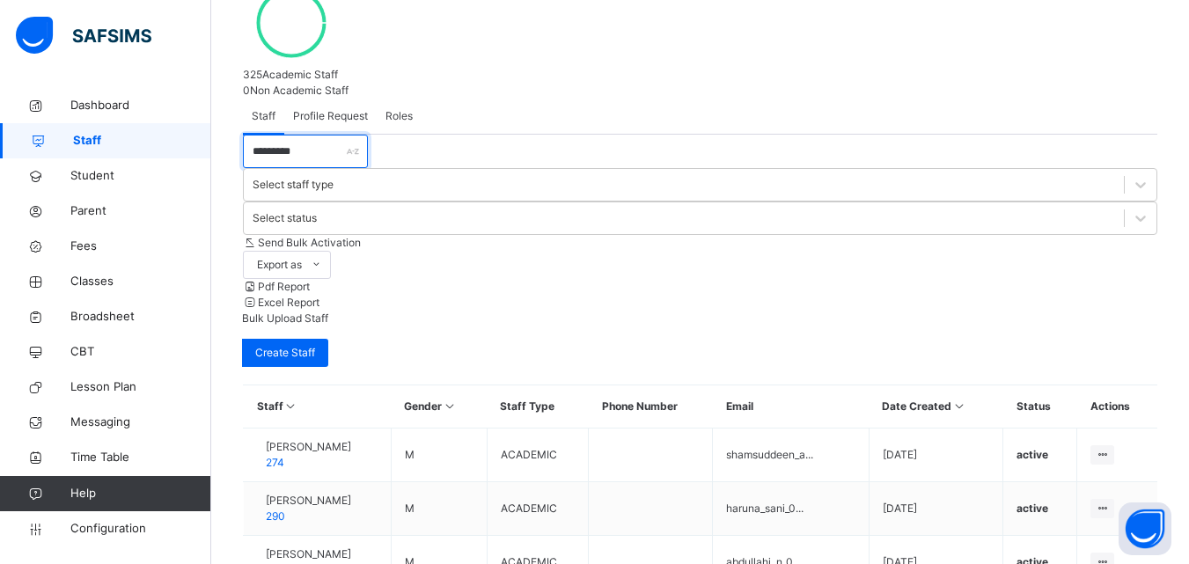
scroll to position [571, 0]
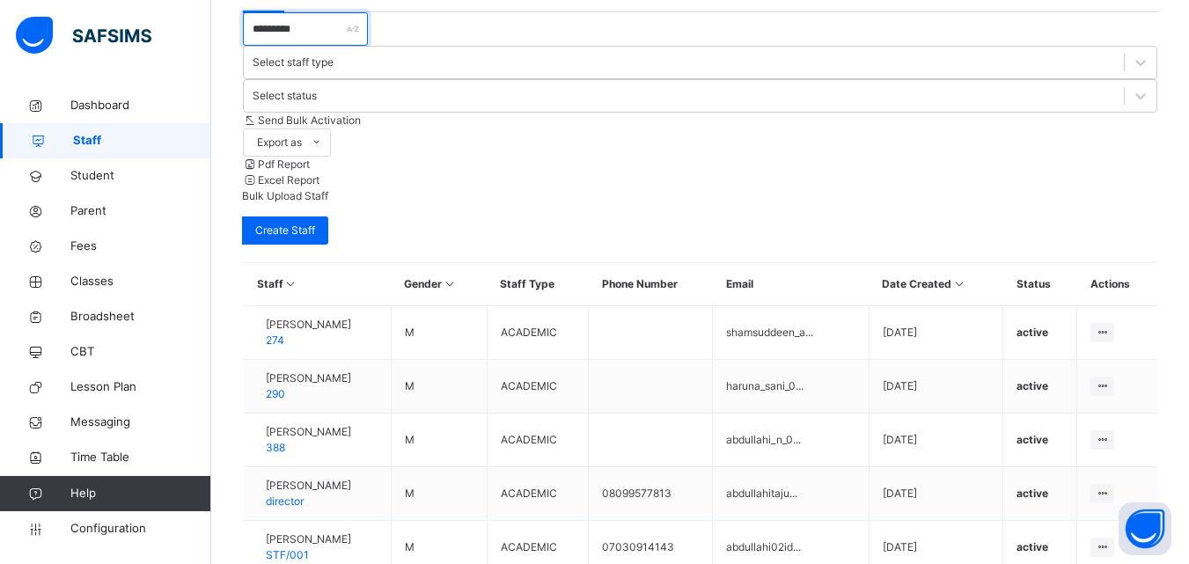
type input "*********"
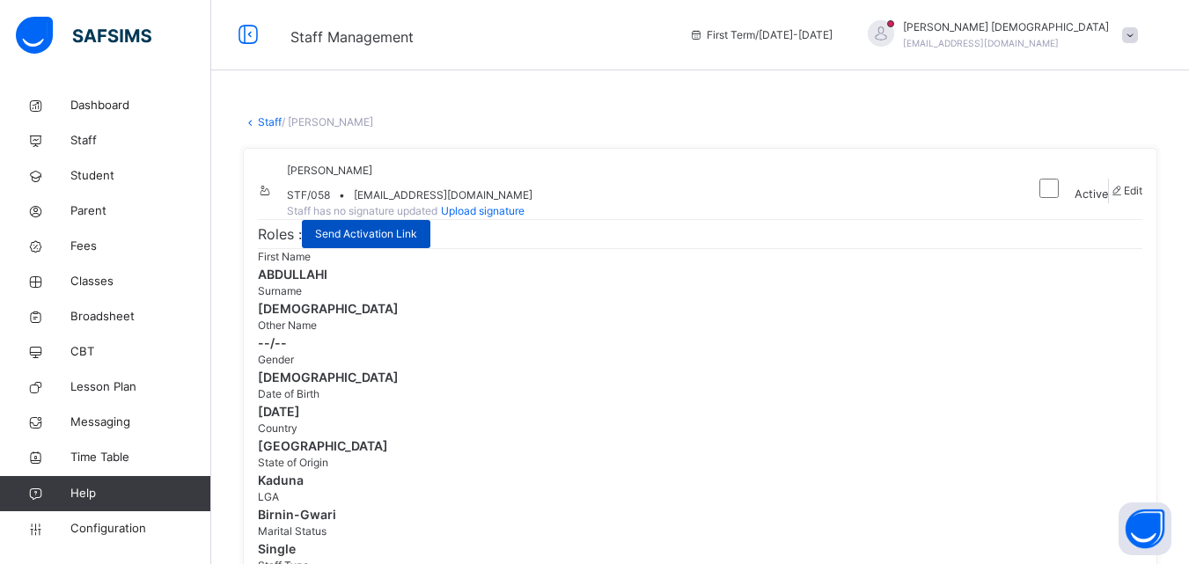
click at [383, 242] on span "Send Activation Link" at bounding box center [366, 234] width 102 height 16
click at [266, 122] on link "Staff" at bounding box center [270, 121] width 24 height 13
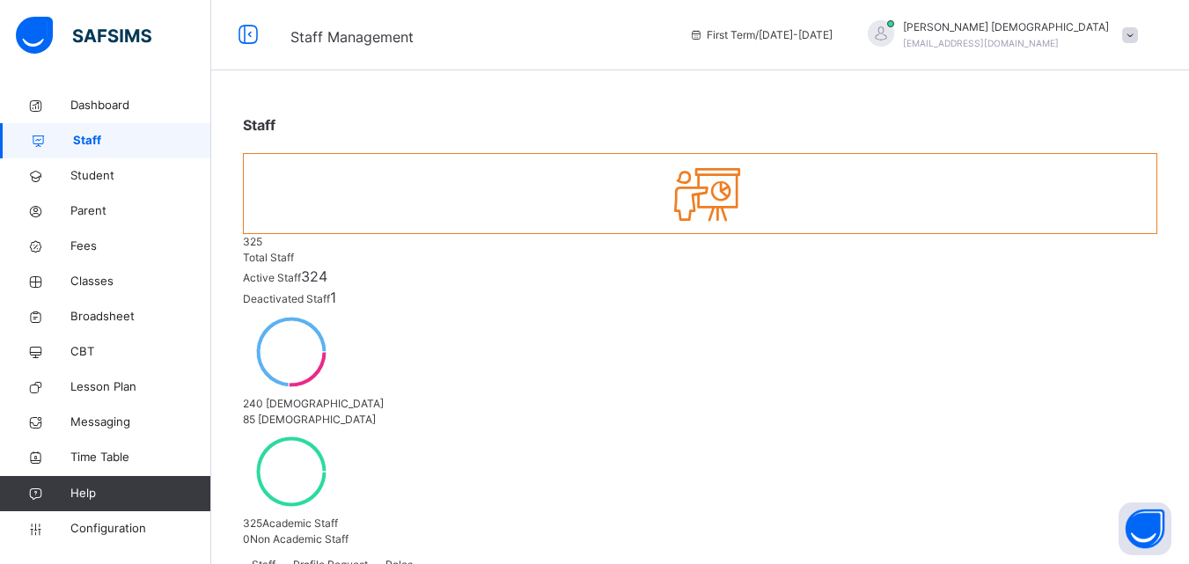
click at [350, 557] on span "Profile Request" at bounding box center [330, 565] width 75 height 16
click at [401, 557] on span "Roles" at bounding box center [399, 565] width 27 height 16
click at [263, 557] on span "Staff" at bounding box center [264, 565] width 24 height 16
type input "*"
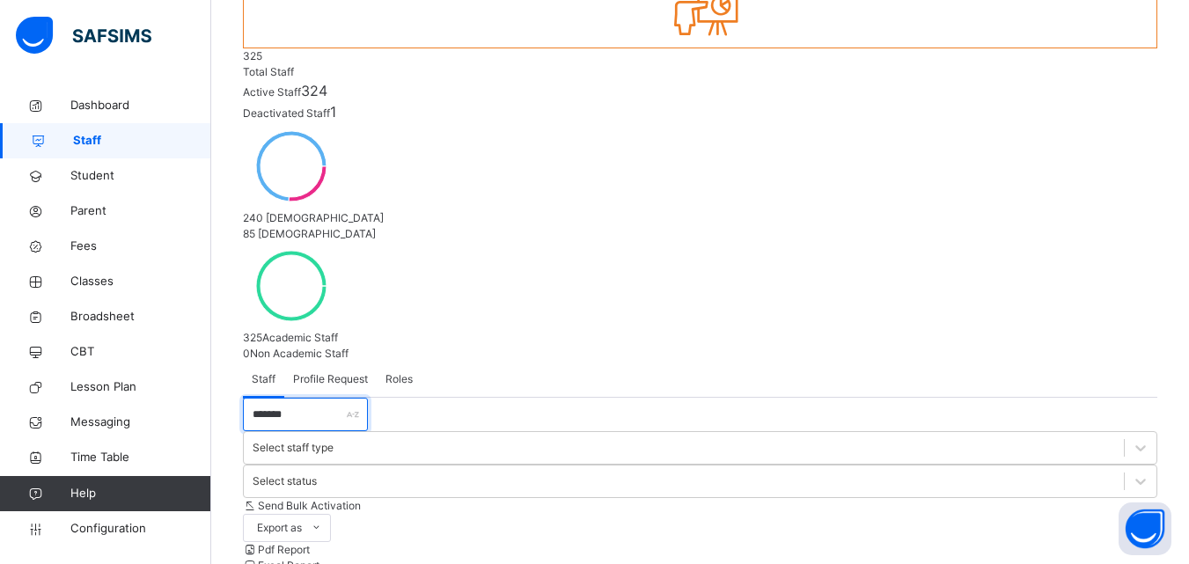
scroll to position [190, 0]
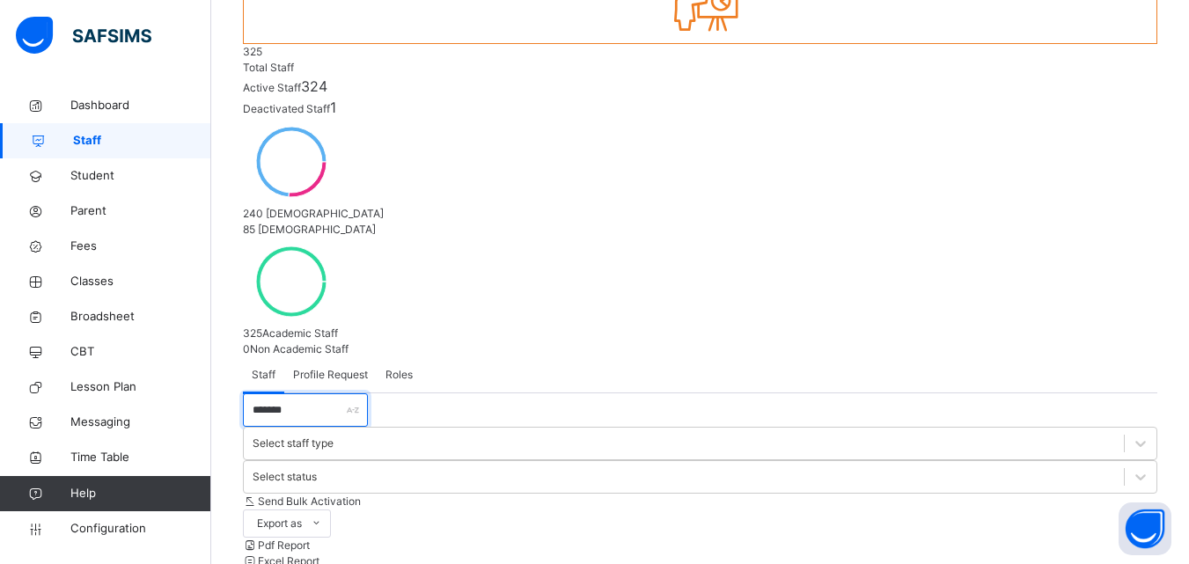
type input "*******"
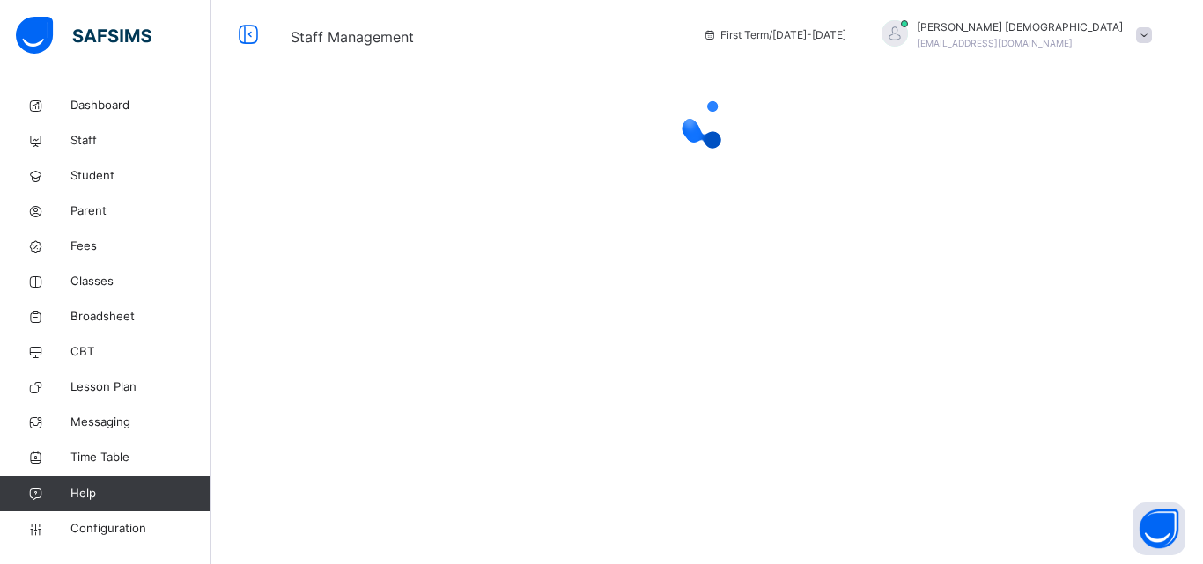
click at [346, 158] on div at bounding box center [706, 123] width 991 height 70
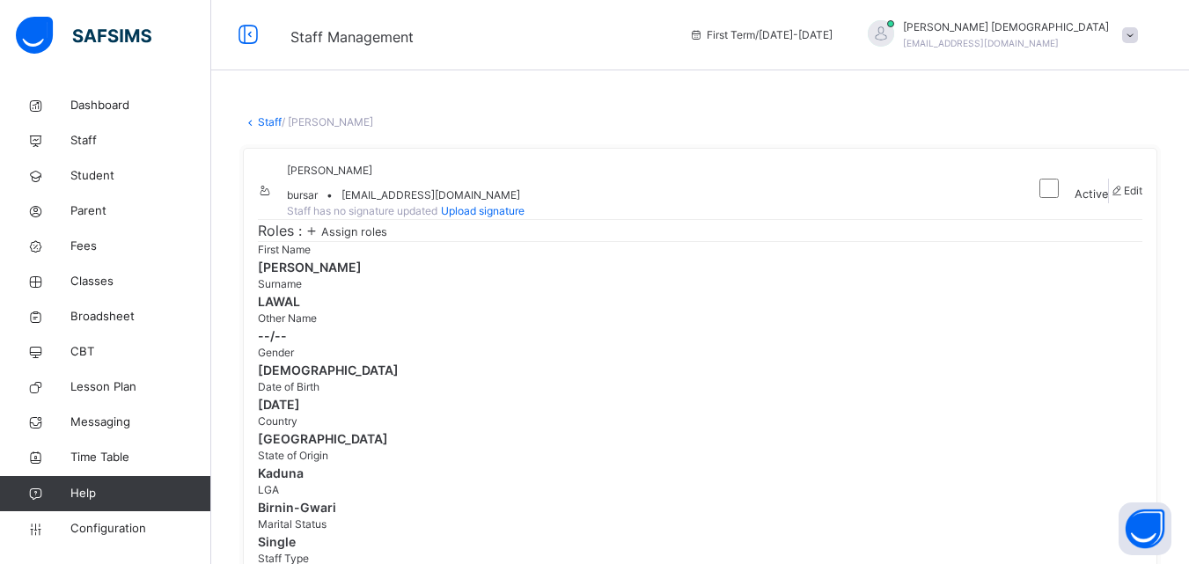
click at [369, 239] on span "Assign roles" at bounding box center [354, 231] width 66 height 13
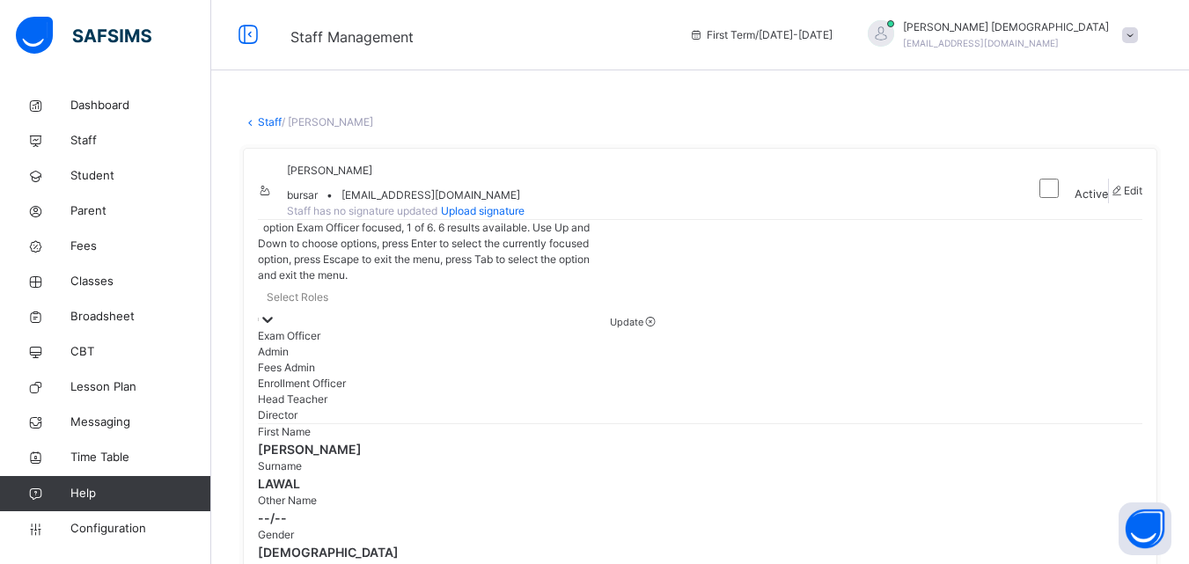
click at [276, 318] on div at bounding box center [268, 320] width 18 height 18
click at [407, 376] on div "Fees Admin" at bounding box center [434, 368] width 352 height 16
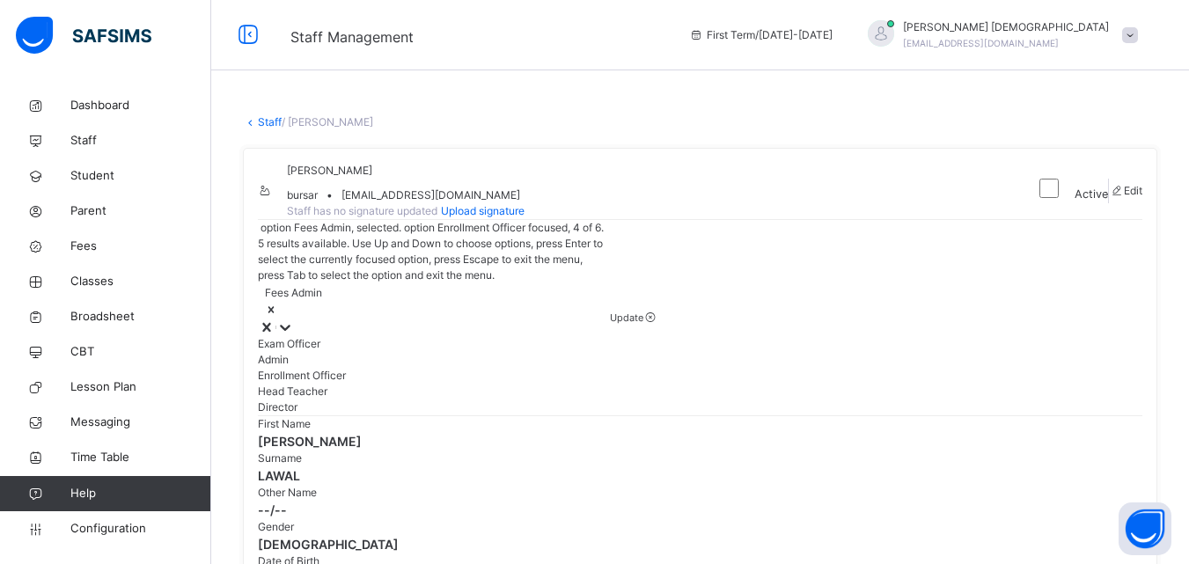
click at [407, 384] on div "Enrollment Officer" at bounding box center [434, 376] width 352 height 16
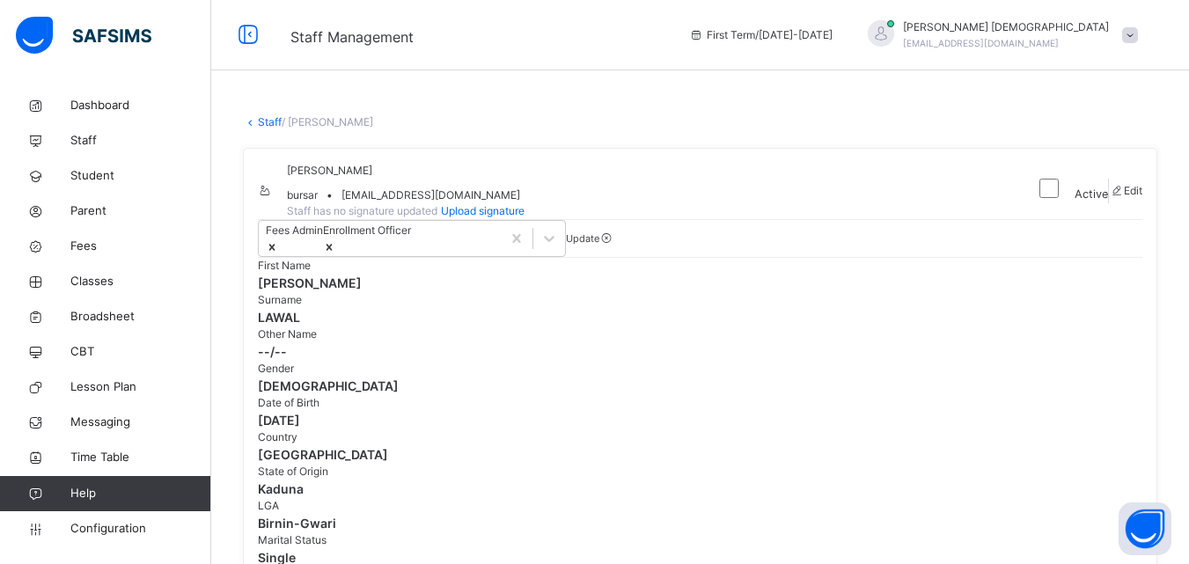
click at [600, 245] on span "Update" at bounding box center [582, 238] width 33 height 12
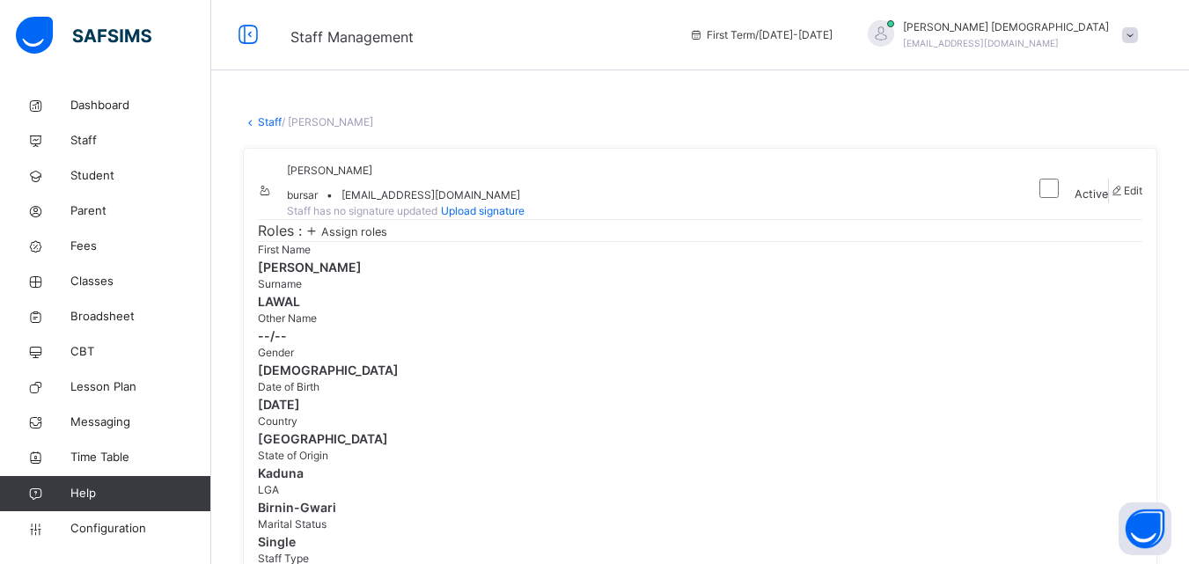
click at [268, 121] on link "Staff" at bounding box center [270, 121] width 24 height 13
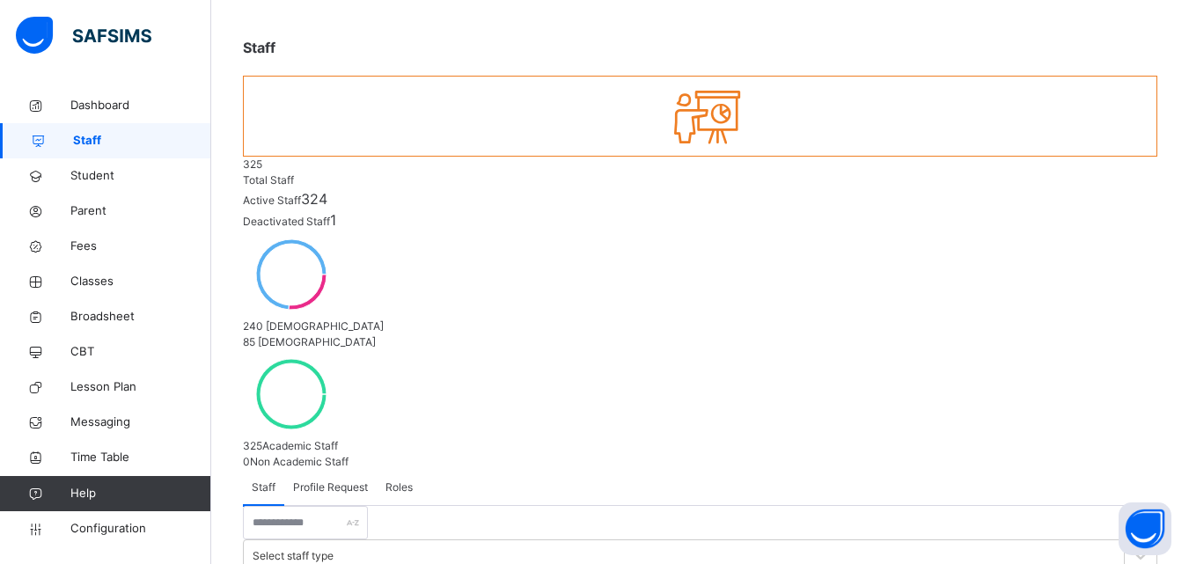
scroll to position [79, 0]
click at [342, 478] on span "Profile Request" at bounding box center [330, 486] width 75 height 16
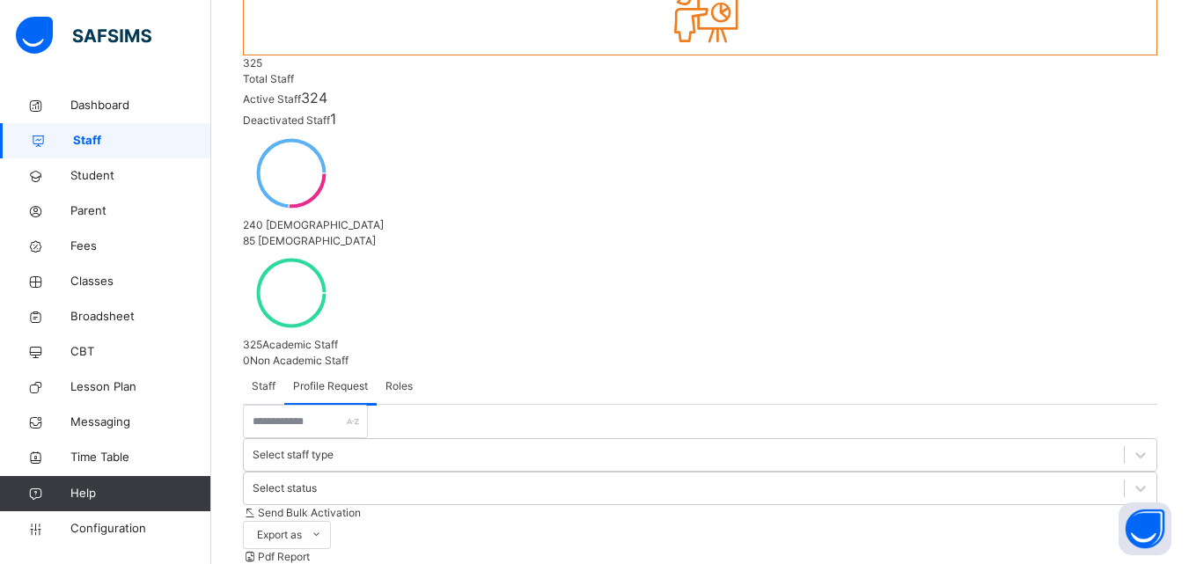
scroll to position [190, 0]
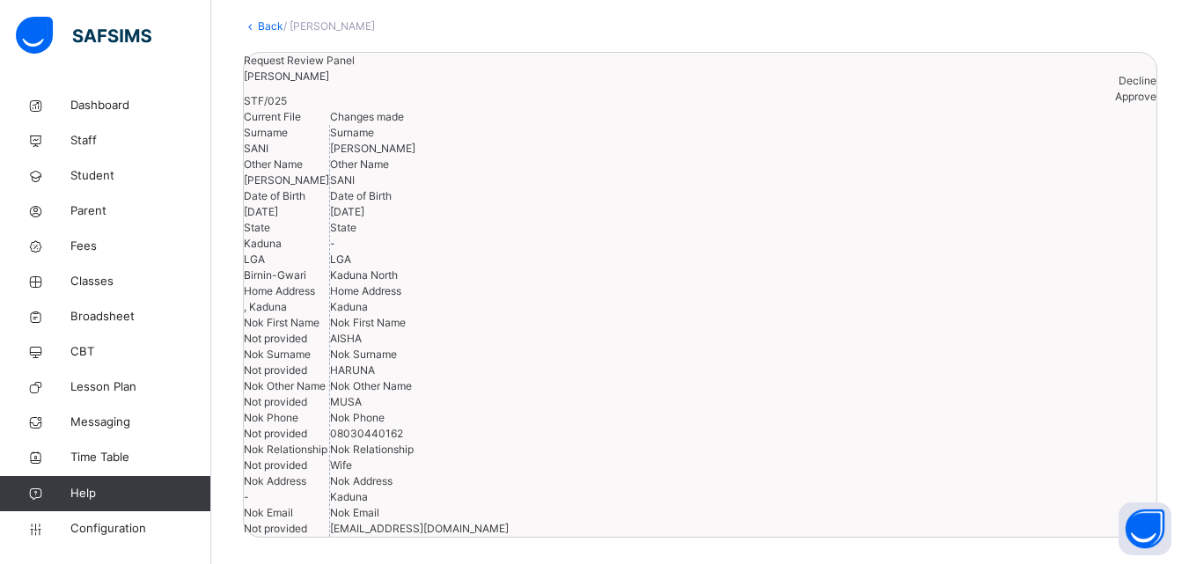
scroll to position [139, 0]
click at [1115, 103] on span "Approve" at bounding box center [1135, 96] width 41 height 13
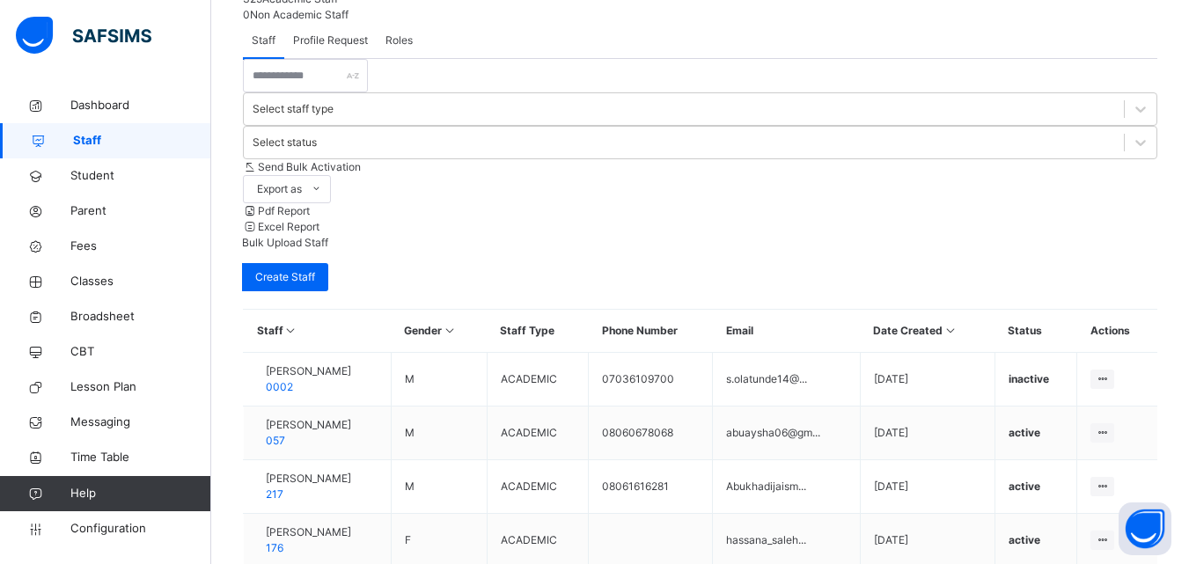
scroll to position [571, 0]
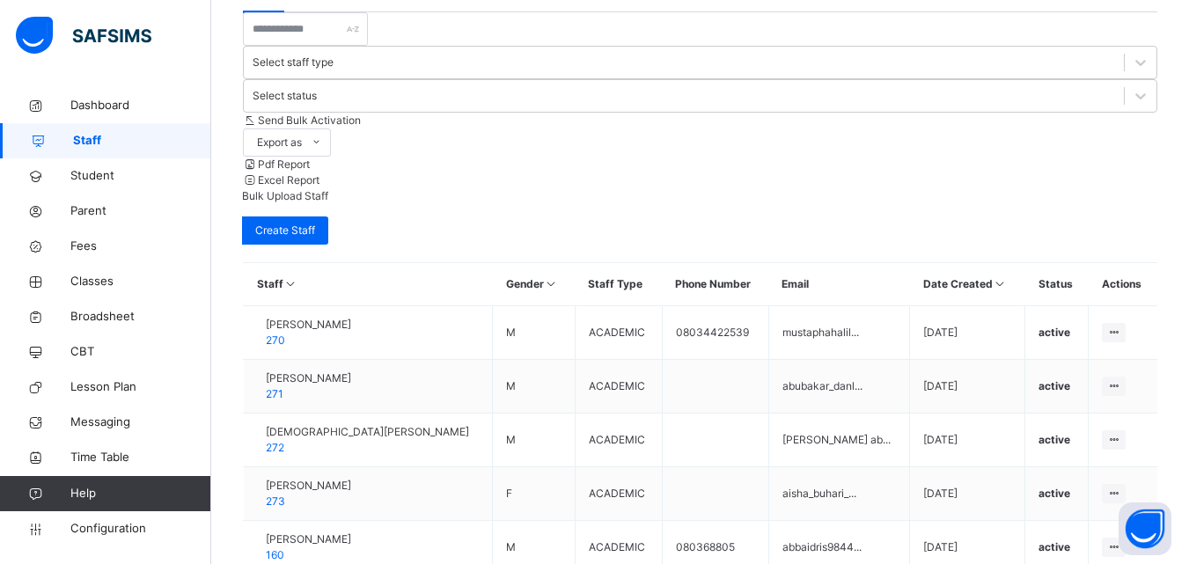
scroll to position [78, 0]
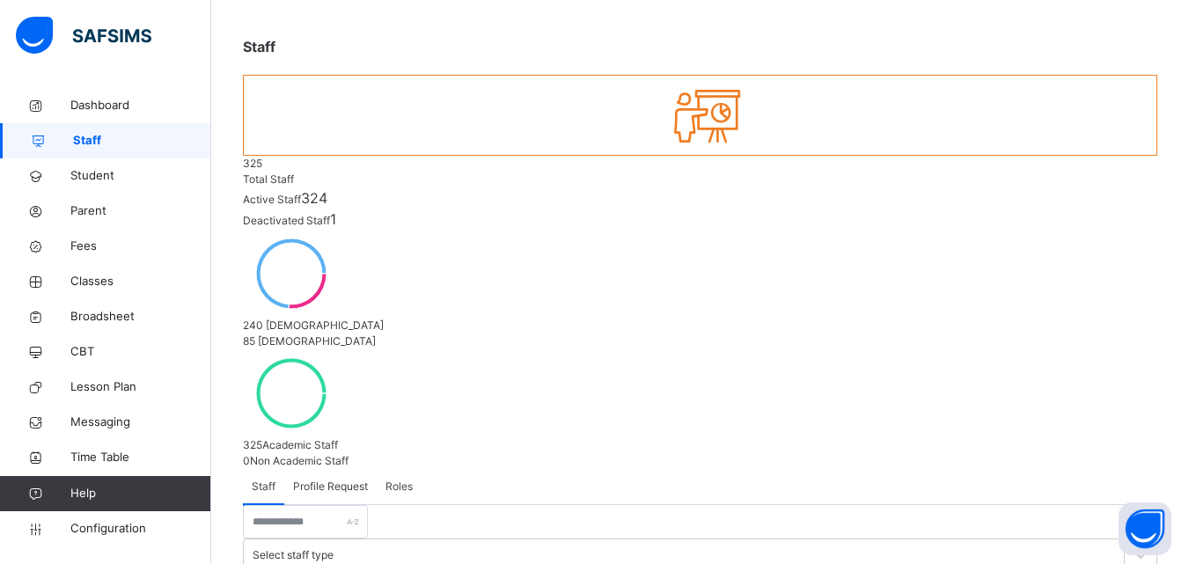
click at [407, 479] on span "Roles" at bounding box center [399, 487] width 27 height 16
click at [269, 469] on div "Staff" at bounding box center [263, 486] width 41 height 35
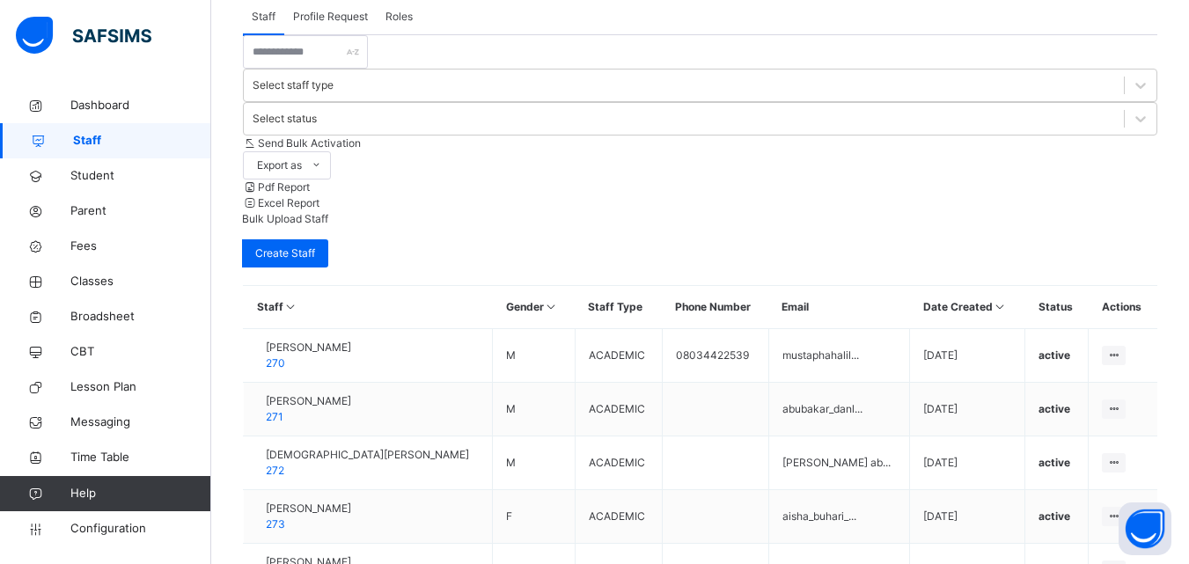
scroll to position [571, 0]
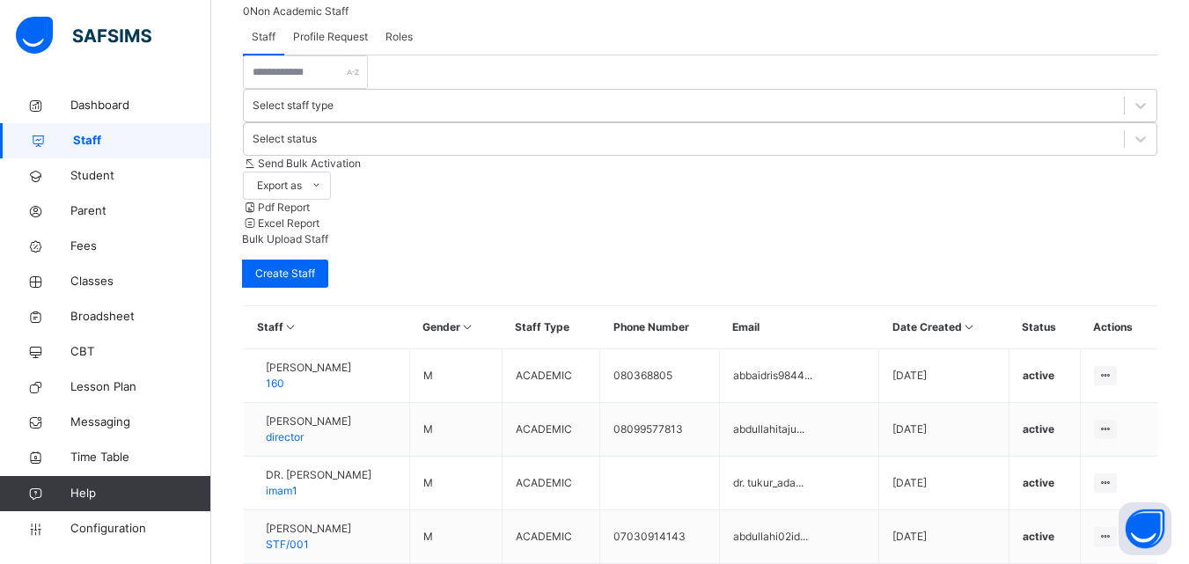
scroll to position [530, 0]
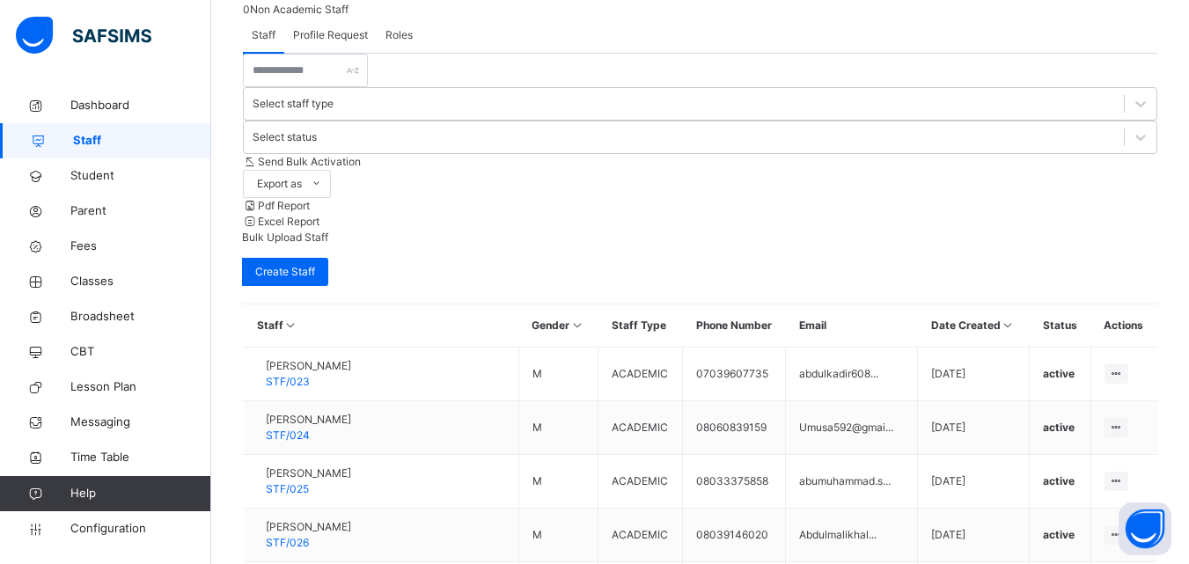
scroll to position [37, 0]
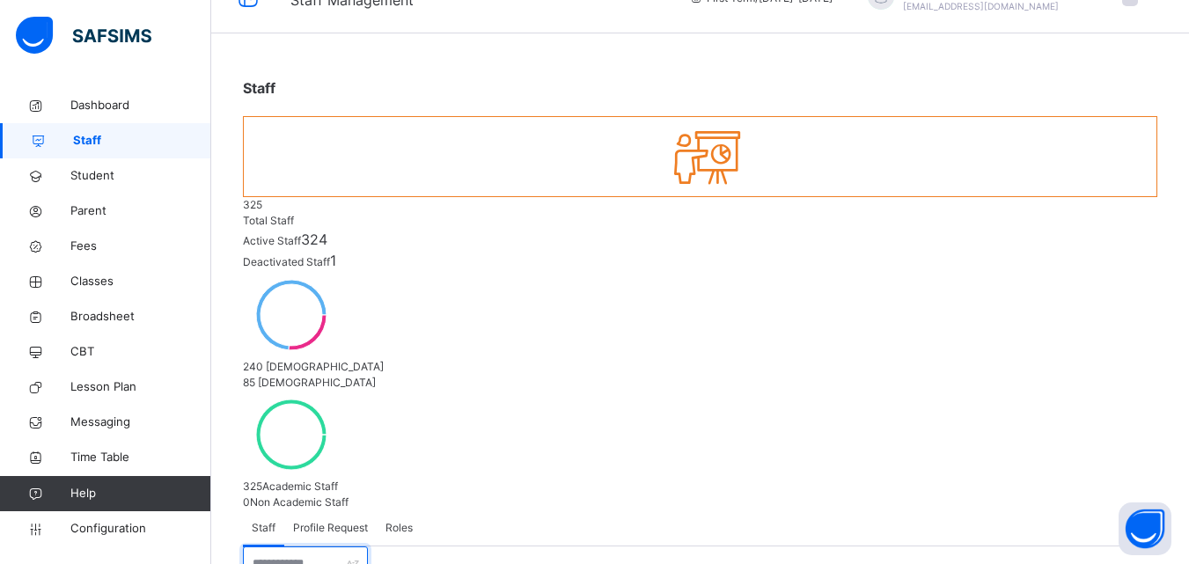
click at [333, 547] on input "text" at bounding box center [305, 563] width 125 height 33
type input "*********"
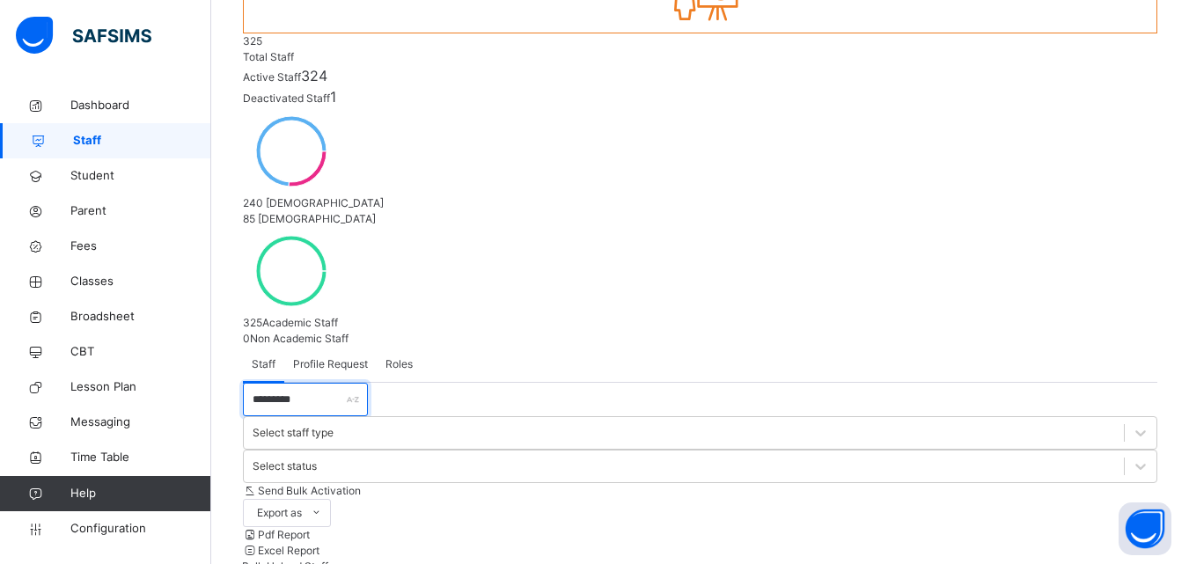
scroll to position [202, 0]
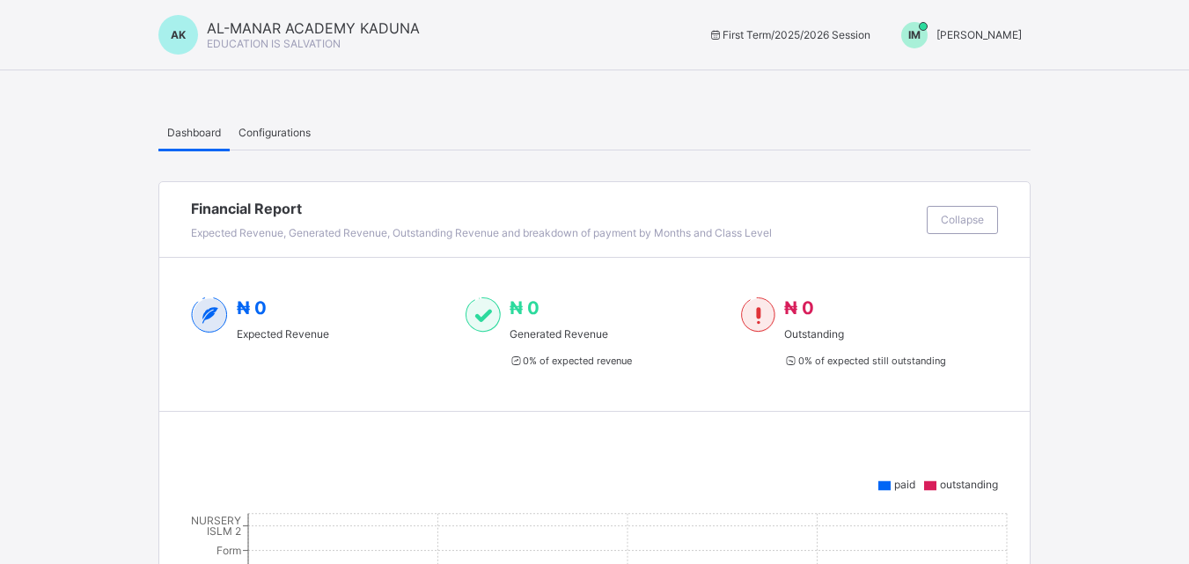
click at [270, 136] on span "Configurations" at bounding box center [275, 132] width 72 height 13
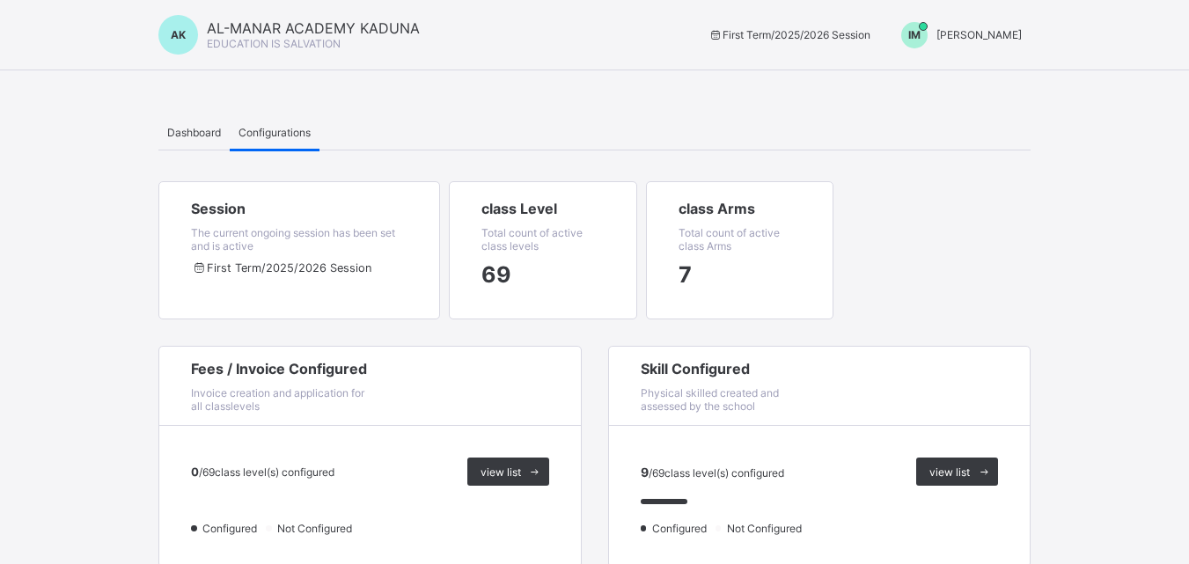
click at [192, 134] on span "Dashboard" at bounding box center [194, 132] width 54 height 13
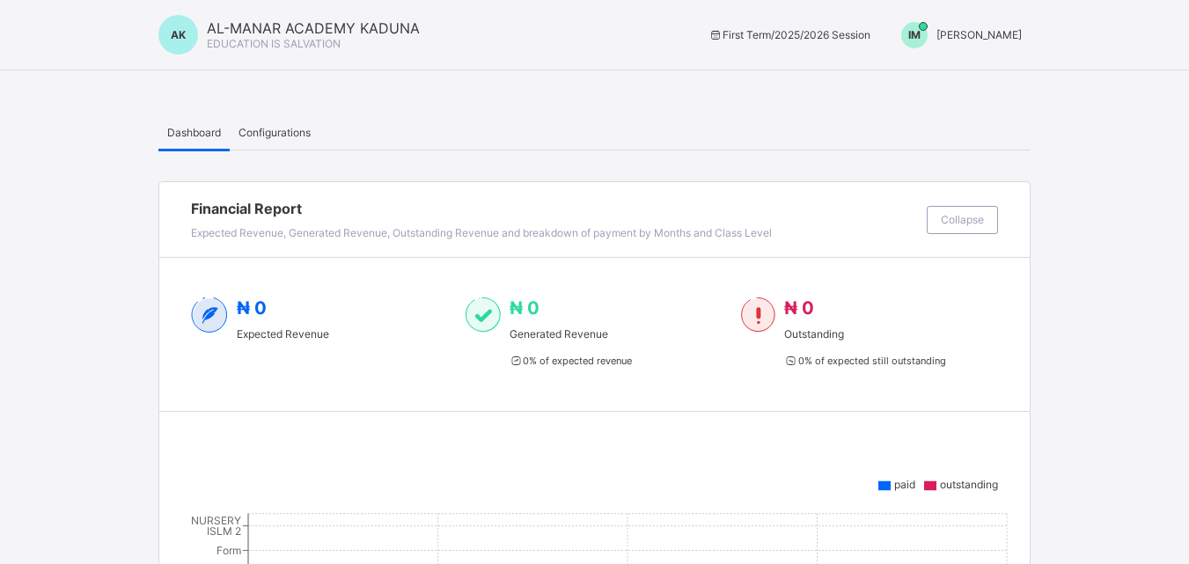
click at [279, 132] on span "Configurations" at bounding box center [275, 132] width 72 height 13
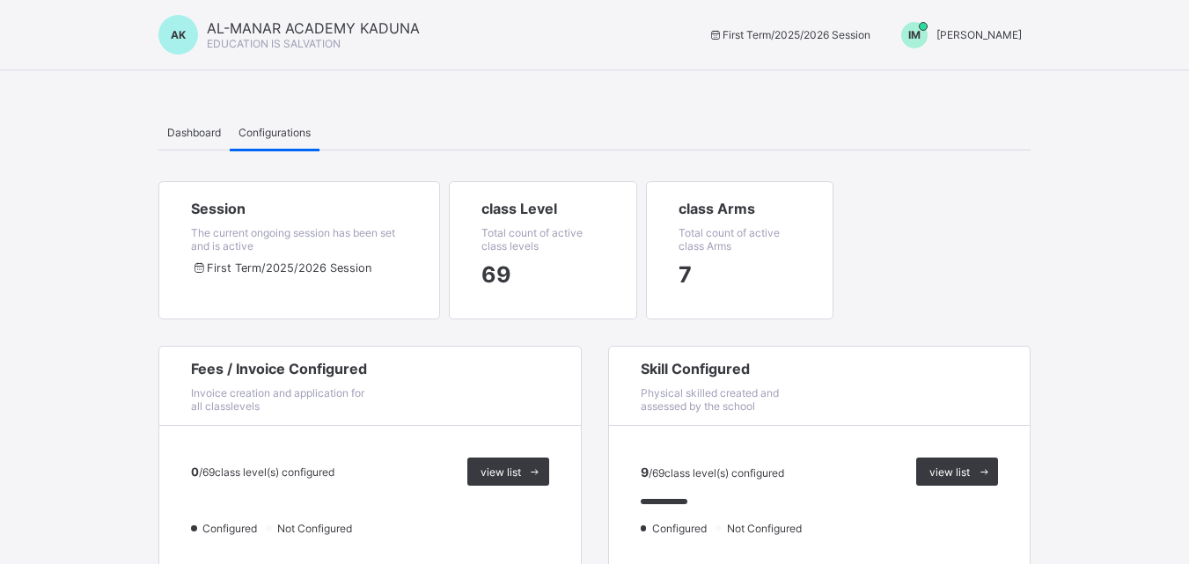
click at [204, 123] on div "Dashboard" at bounding box center [193, 131] width 71 height 35
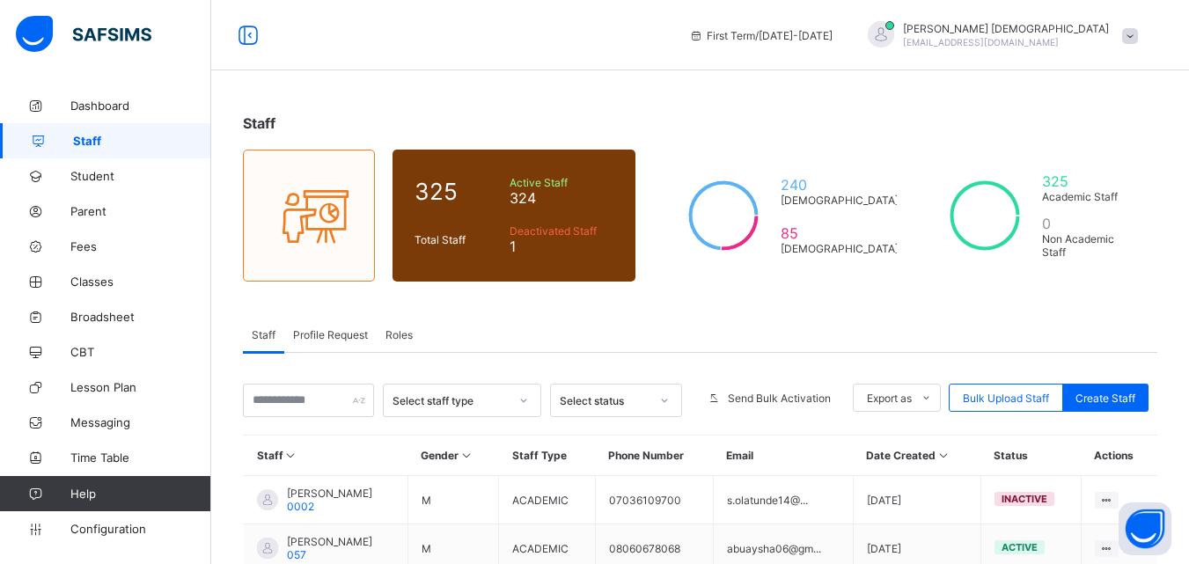
type input "*********"
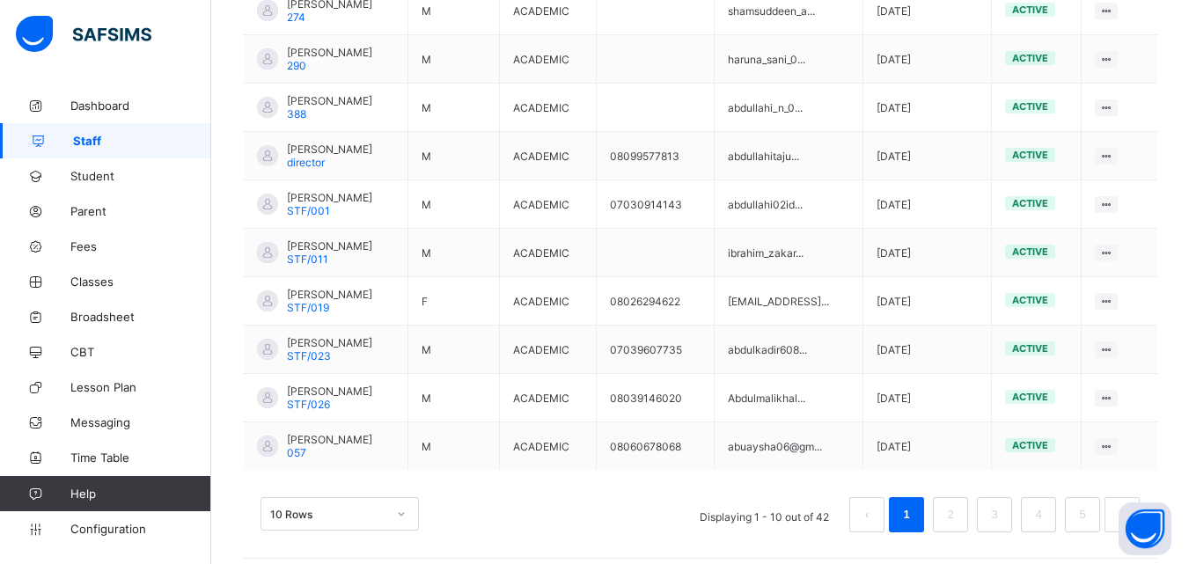
scroll to position [491, 0]
click at [959, 505] on link "2" at bounding box center [950, 513] width 17 height 23
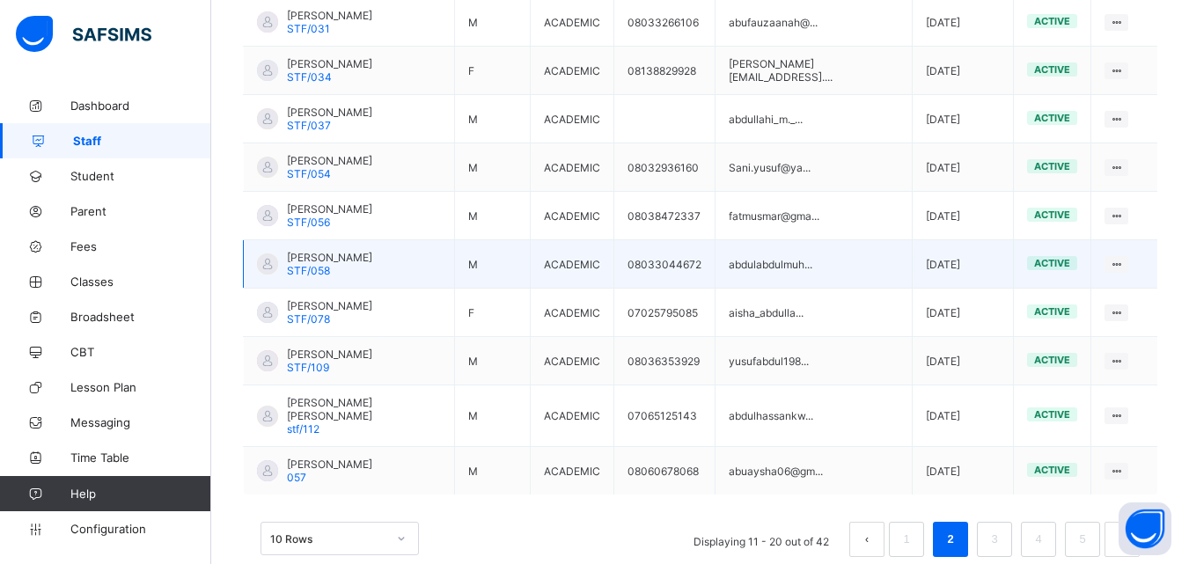
click at [410, 240] on td "[PERSON_NAME]/058" at bounding box center [349, 264] width 211 height 48
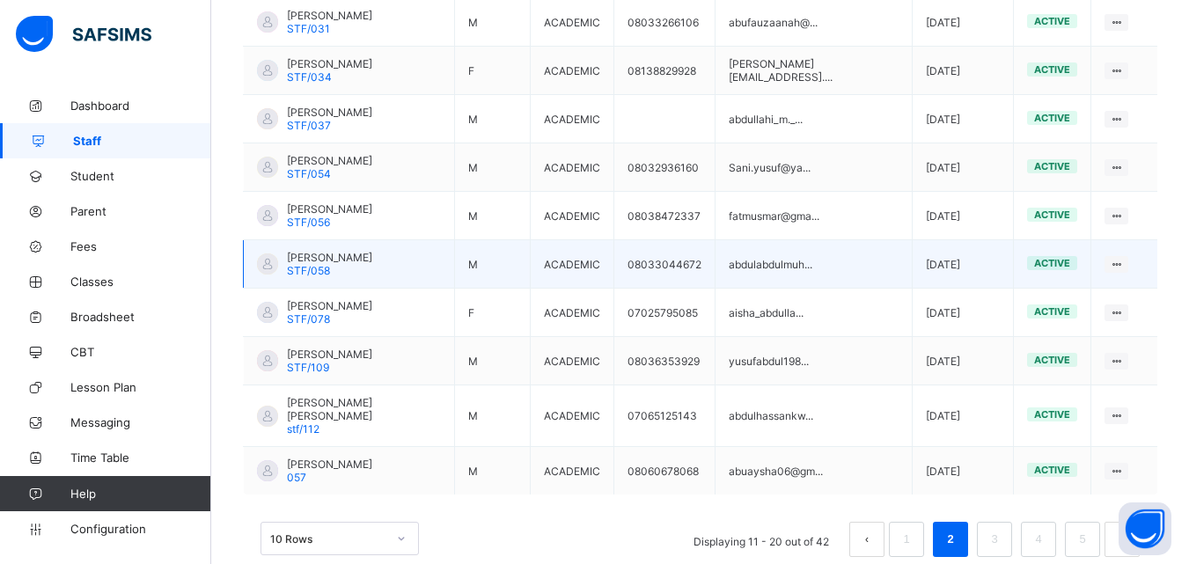
click at [410, 240] on td "[PERSON_NAME]/058" at bounding box center [349, 264] width 211 height 48
click at [369, 240] on td "[PERSON_NAME]/058" at bounding box center [349, 264] width 211 height 48
click at [390, 240] on td "[PERSON_NAME]/058" at bounding box center [349, 264] width 211 height 48
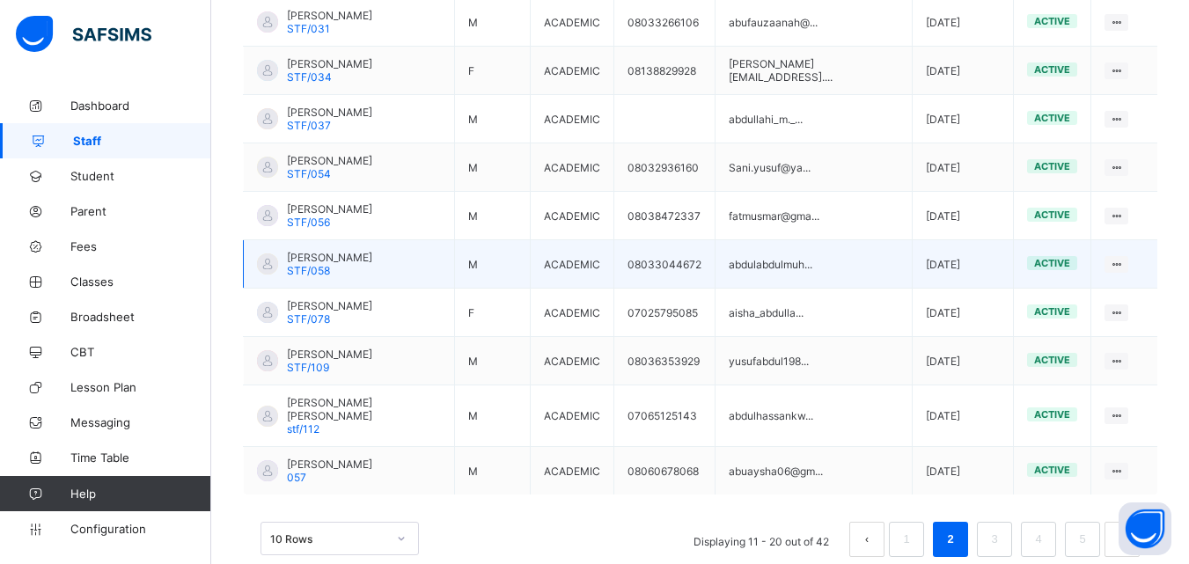
click at [390, 240] on td "[PERSON_NAME]/058" at bounding box center [349, 264] width 211 height 48
click at [324, 251] on span "[PERSON_NAME]" at bounding box center [329, 257] width 85 height 13
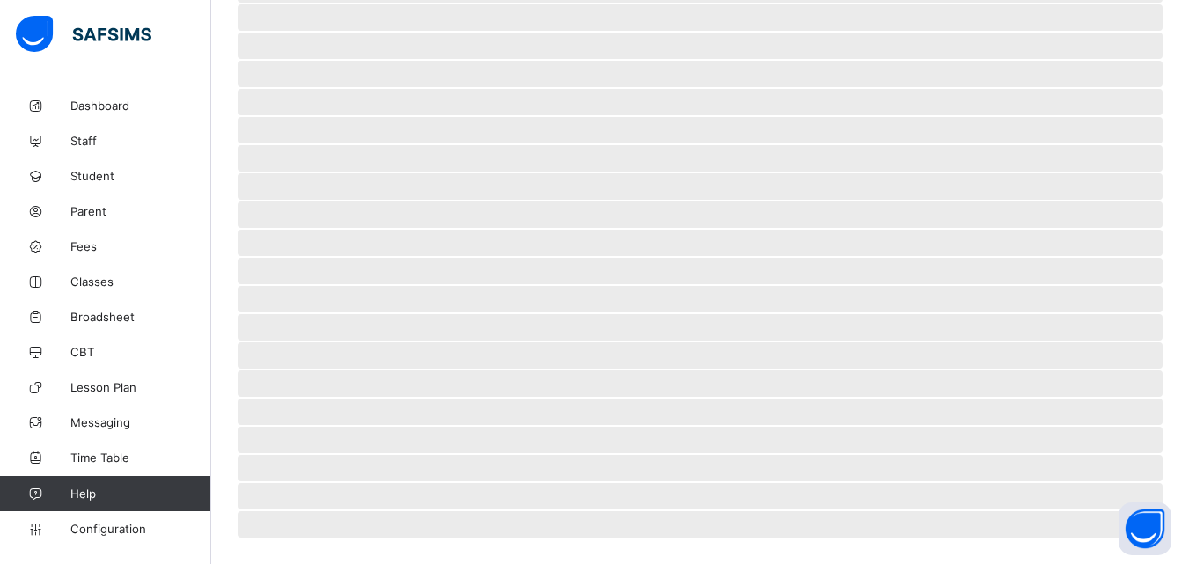
scroll to position [397, 0]
click at [324, 246] on span "‌" at bounding box center [700, 243] width 925 height 26
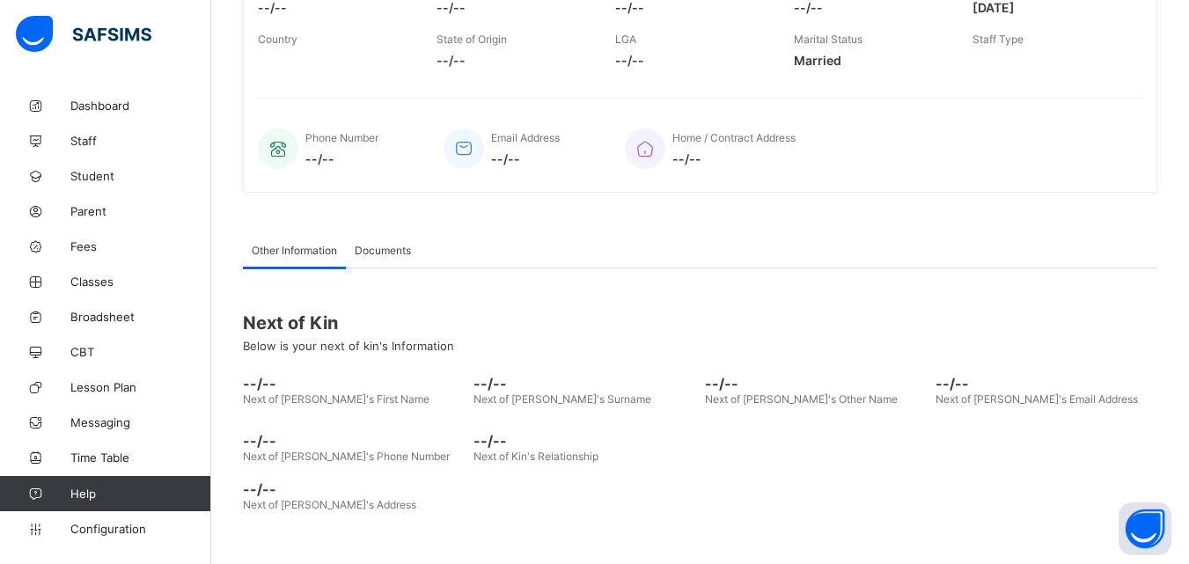
scroll to position [0, 0]
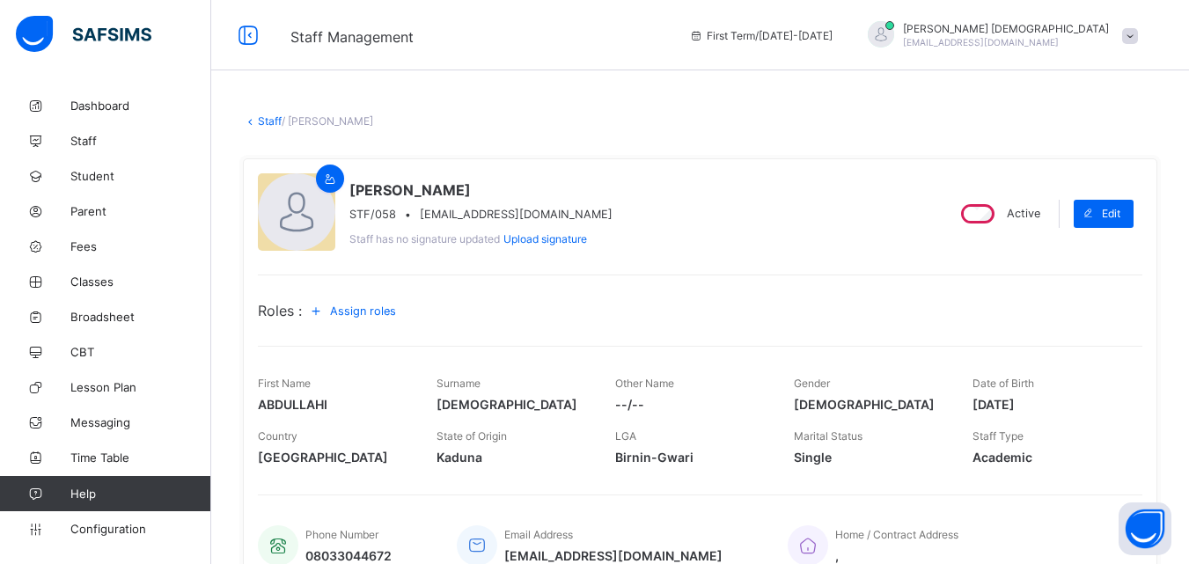
click at [373, 315] on span "Assign roles" at bounding box center [363, 311] width 66 height 13
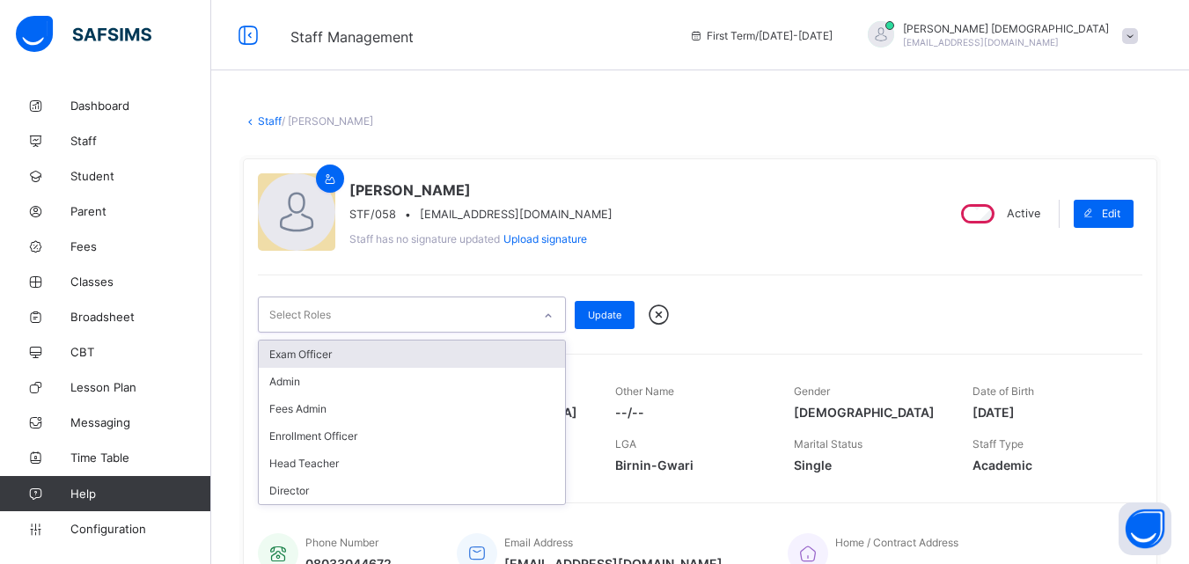
click at [551, 312] on icon at bounding box center [548, 316] width 11 height 18
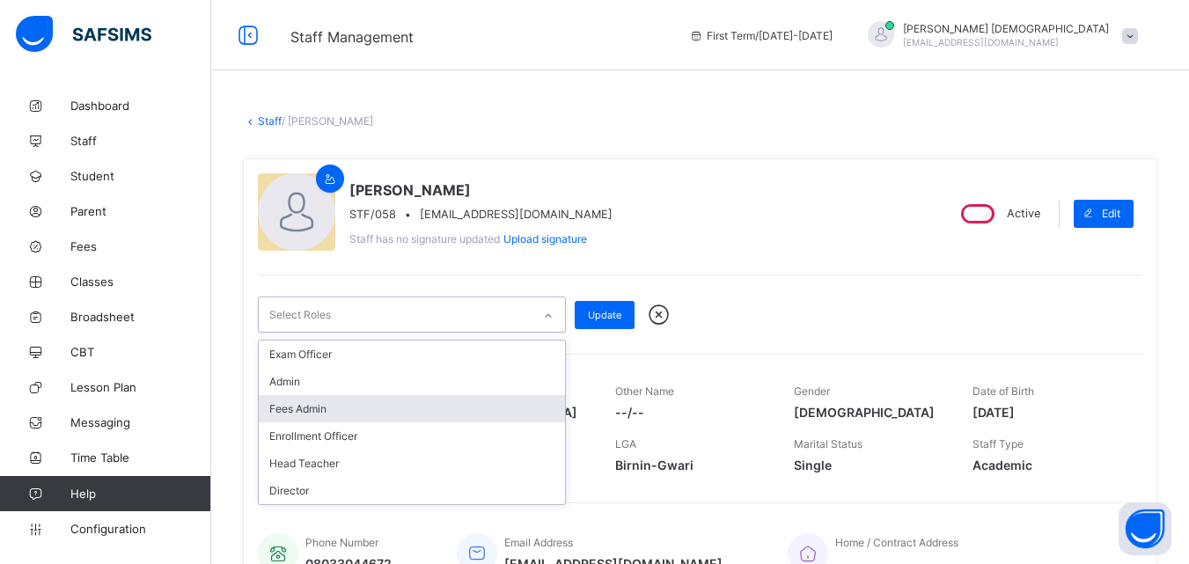
click at [335, 414] on div "Fees Admin" at bounding box center [412, 408] width 306 height 27
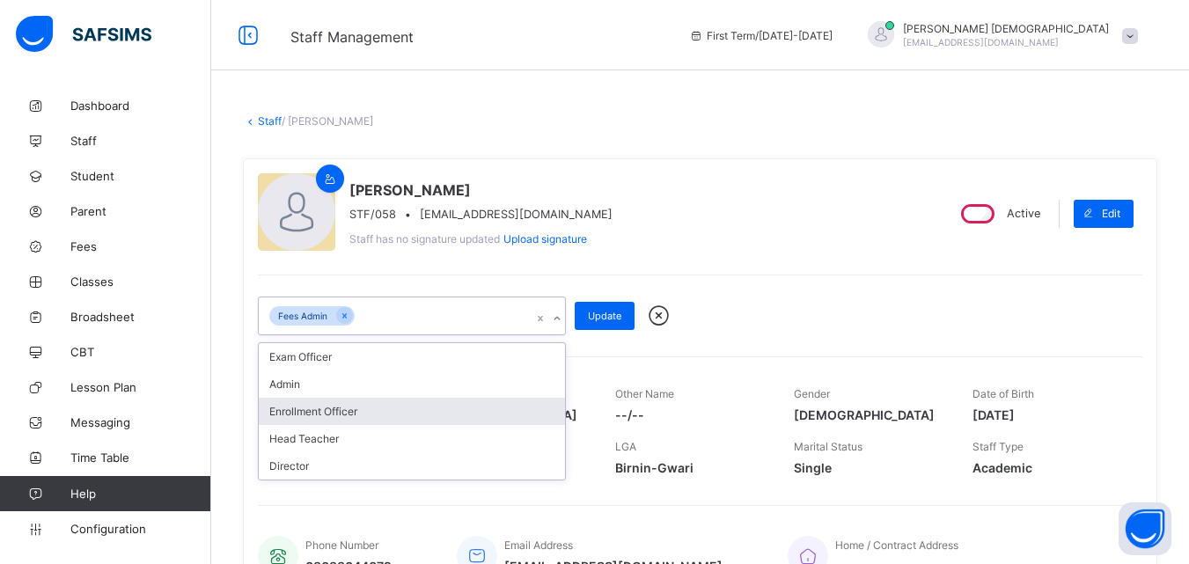
click at [337, 413] on div "Enrollment Officer" at bounding box center [412, 411] width 306 height 27
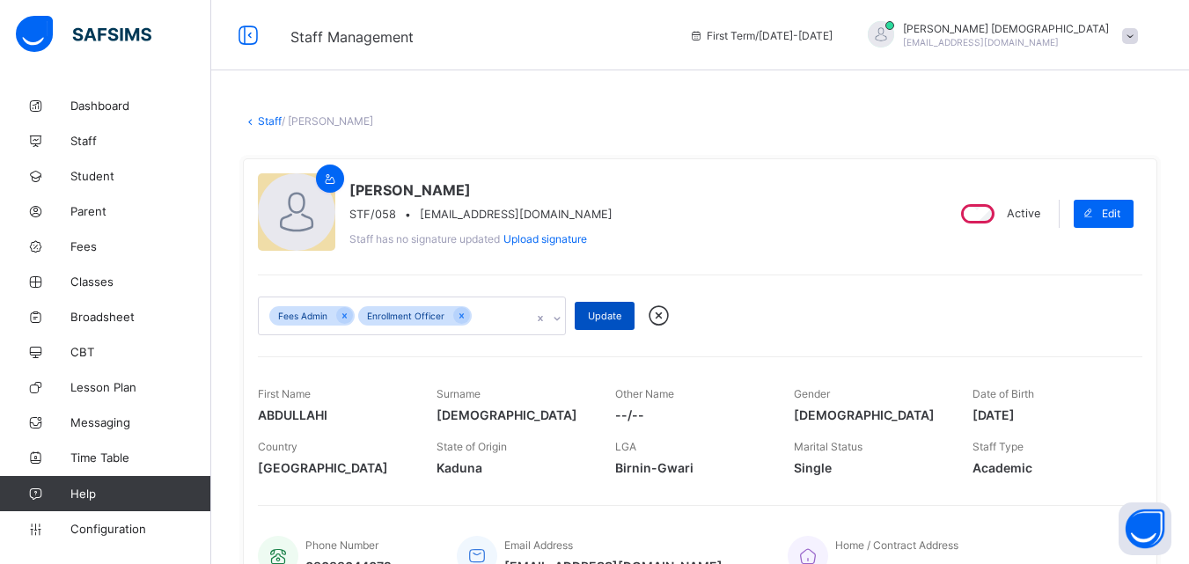
click at [599, 314] on span "Update" at bounding box center [604, 316] width 33 height 12
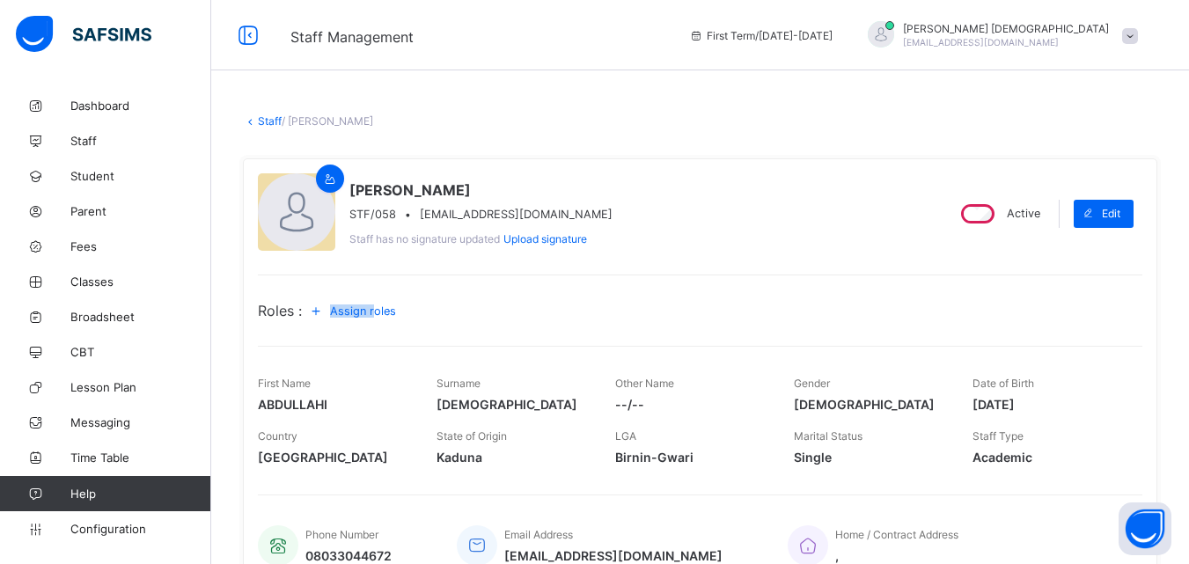
drag, startPoint x: 387, startPoint y: 293, endPoint x: 379, endPoint y: 303, distance: 12.5
click at [379, 303] on div "Roles : Assign roles" at bounding box center [700, 300] width 885 height 50
click at [379, 303] on div "Assign roles" at bounding box center [355, 311] width 107 height 28
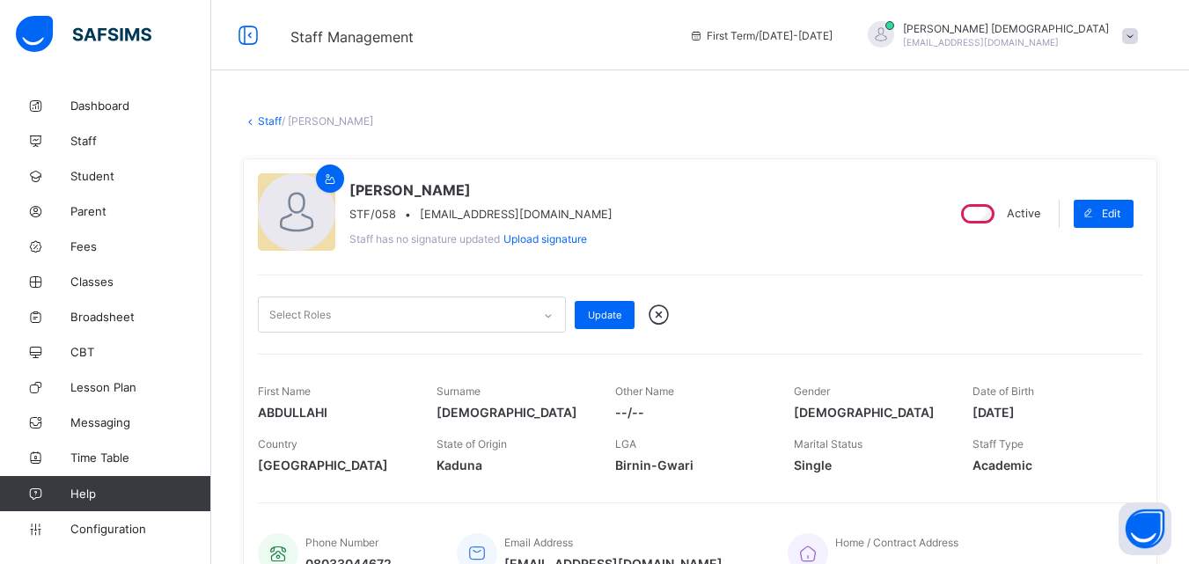
click at [548, 312] on icon at bounding box center [548, 316] width 11 height 18
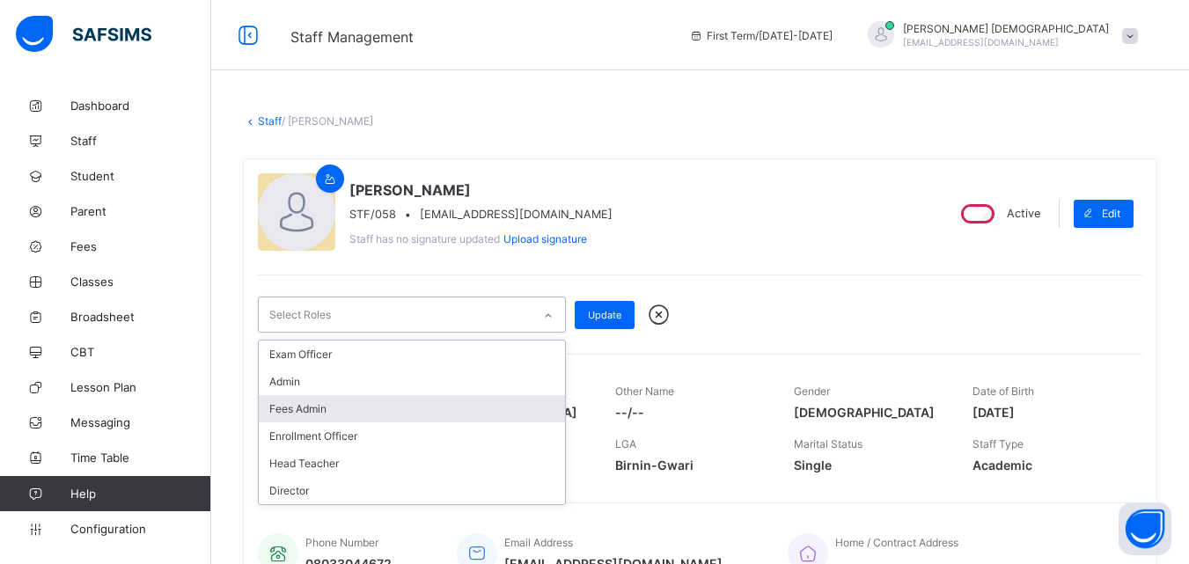
click at [332, 413] on div "Fees Admin" at bounding box center [412, 408] width 306 height 27
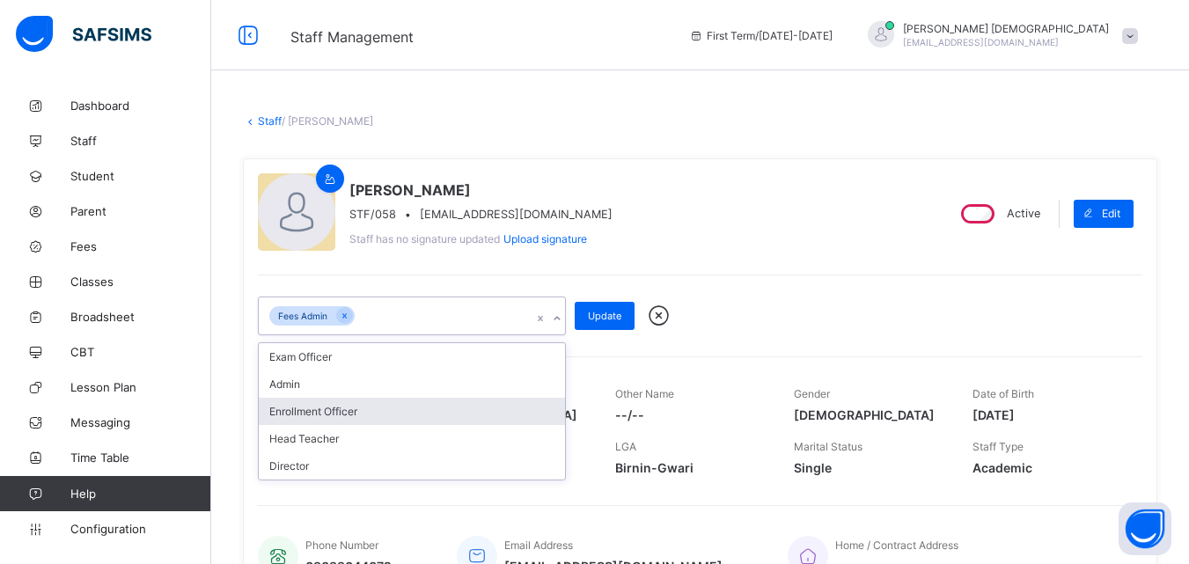
click at [326, 415] on div "Enrollment Officer" at bounding box center [412, 411] width 306 height 27
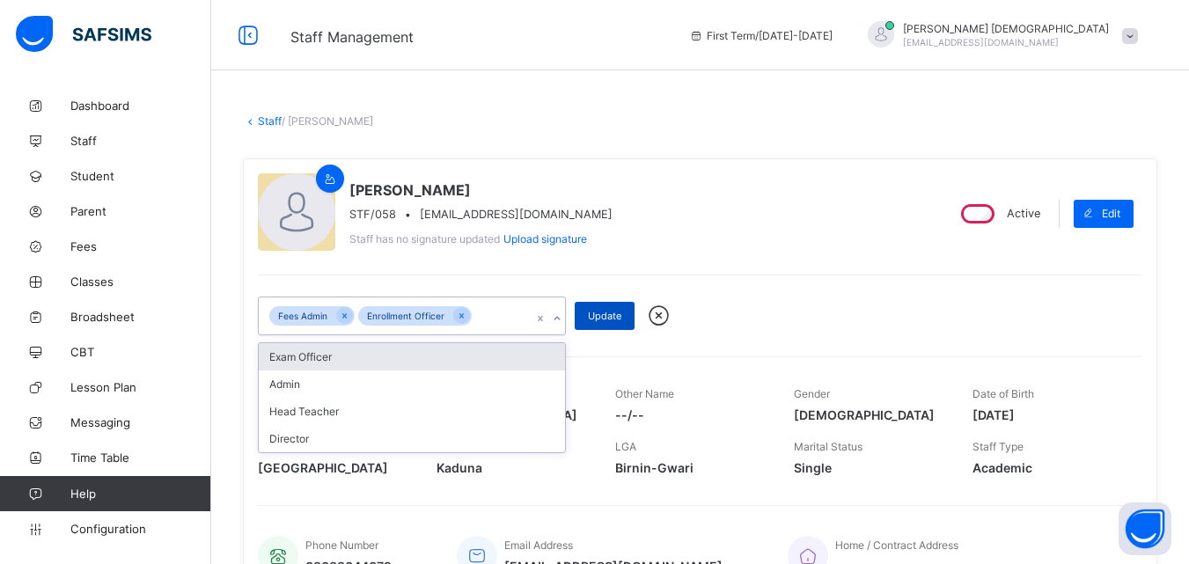
click at [600, 313] on span "Update" at bounding box center [604, 316] width 33 height 12
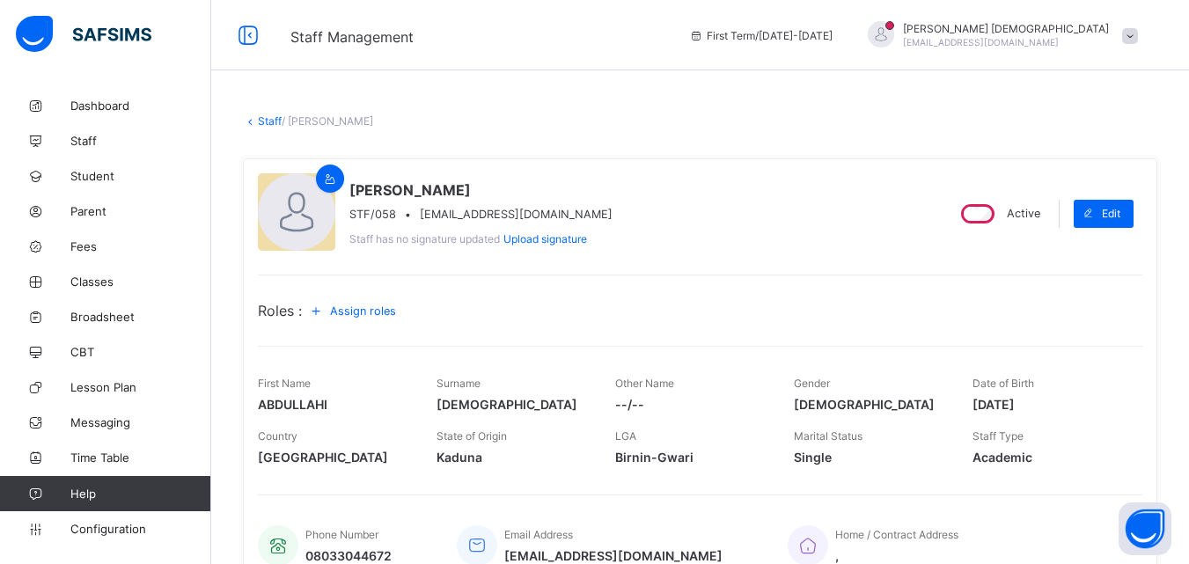
click at [460, 115] on div "Staff / [PERSON_NAME]" at bounding box center [700, 120] width 915 height 13
click at [267, 128] on div "Staff / [PERSON_NAME] × Delete Staff This action would delete [PERSON_NAME] fro…" at bounding box center [700, 529] width 978 height 882
click at [272, 119] on link "Staff" at bounding box center [270, 120] width 24 height 13
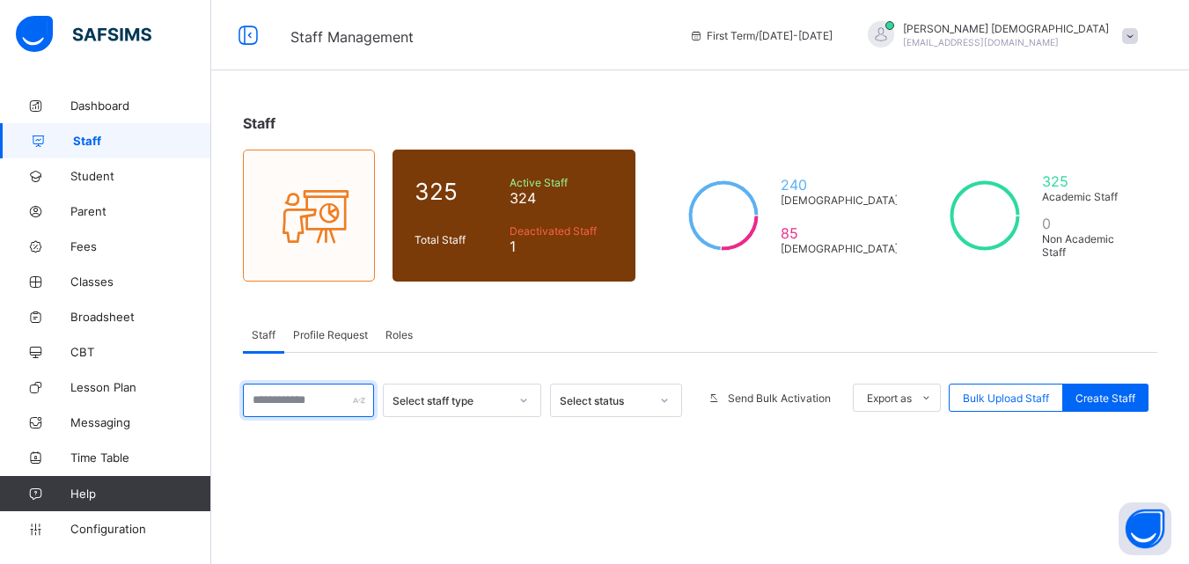
click at [358, 408] on input "text" at bounding box center [308, 400] width 131 height 33
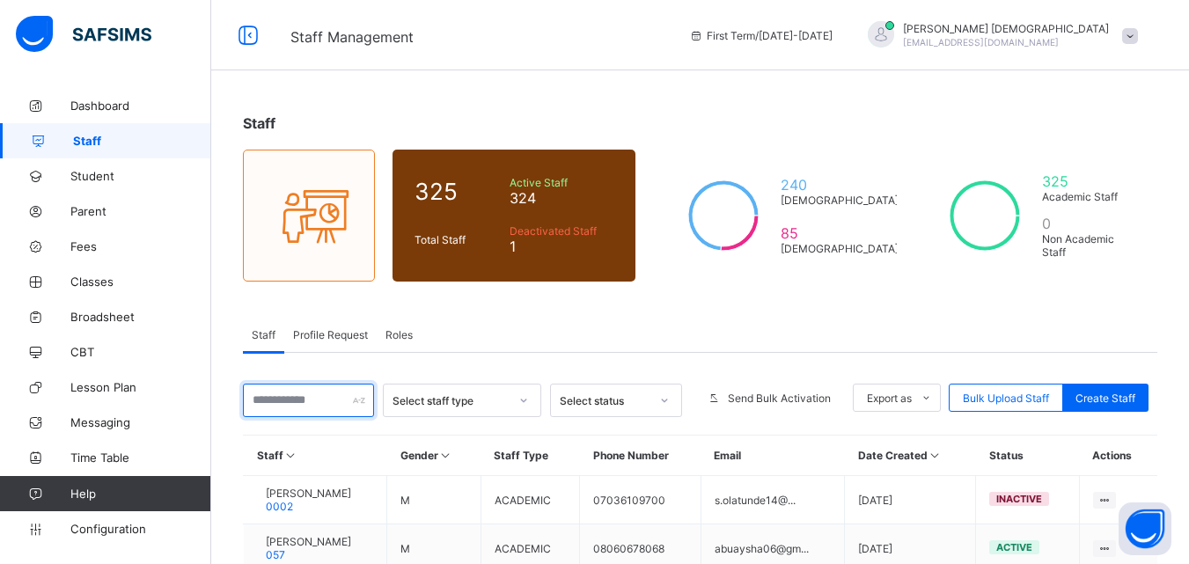
type input "*******"
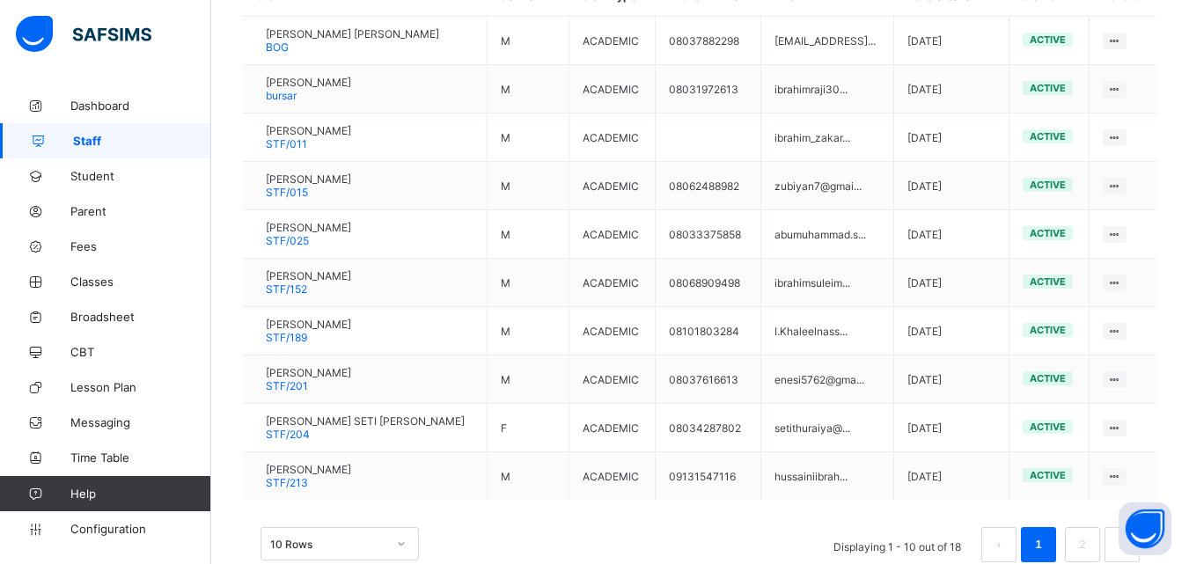
scroll to position [463, 0]
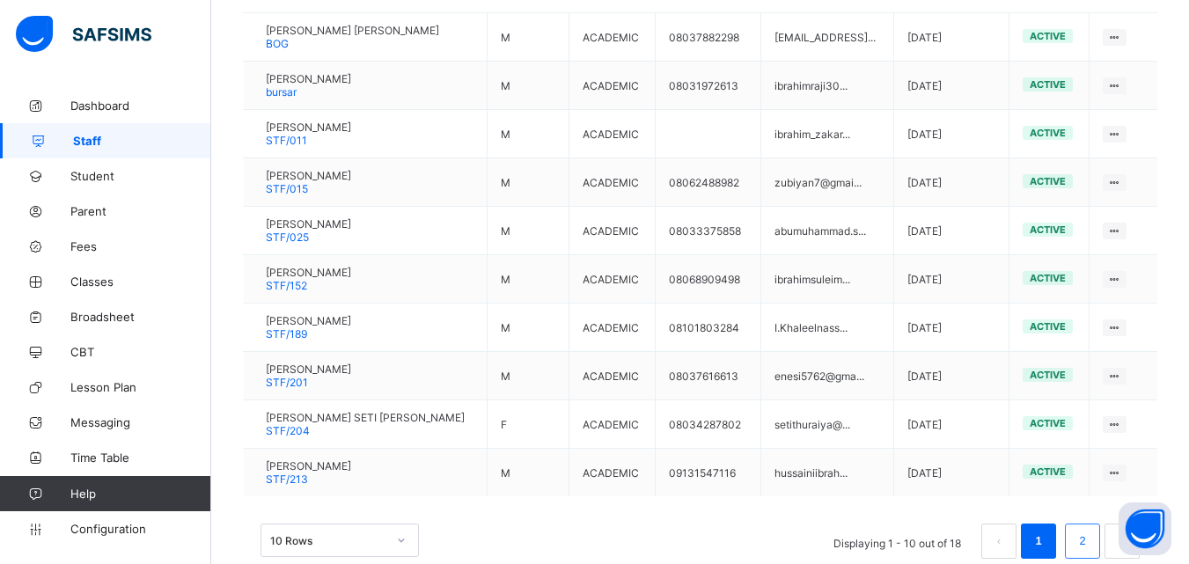
click at [1091, 538] on link "2" at bounding box center [1082, 541] width 17 height 23
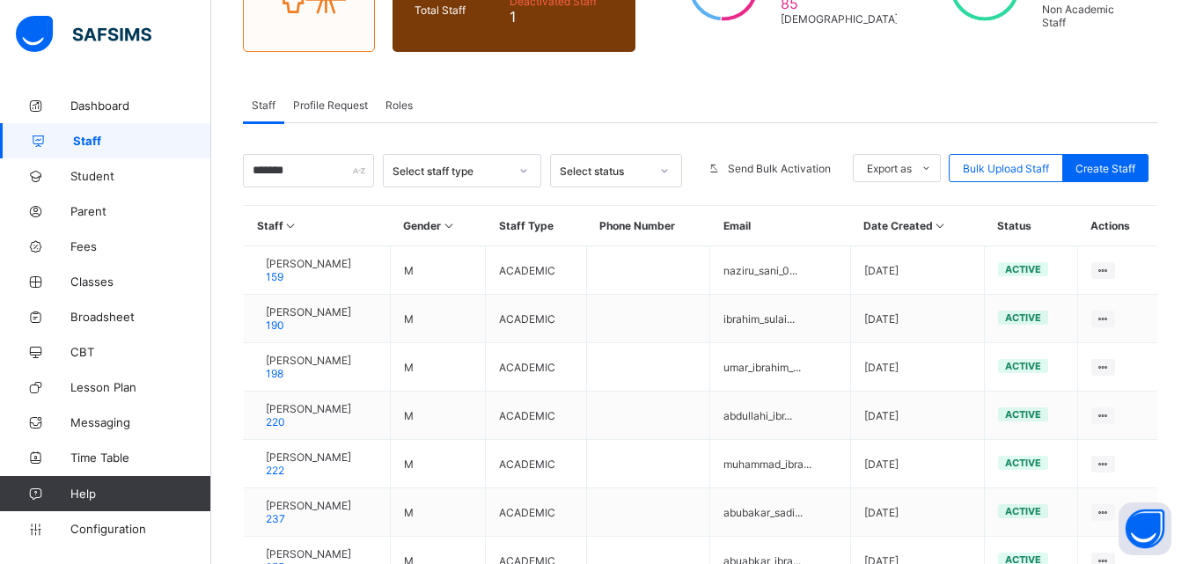
scroll to position [405, 0]
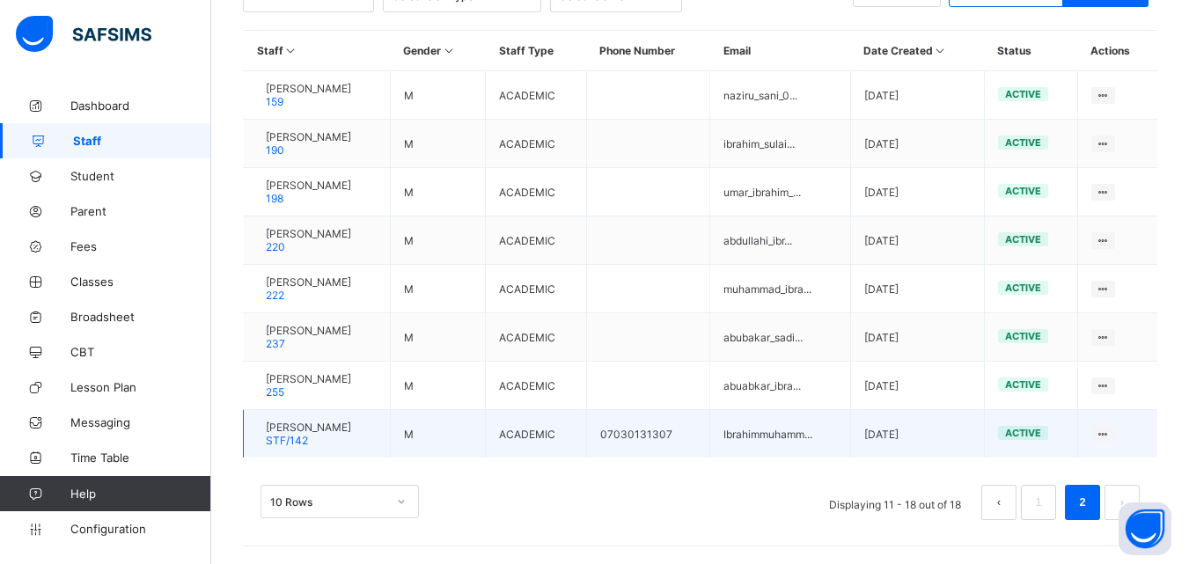
click at [350, 430] on span "[PERSON_NAME]" at bounding box center [308, 427] width 85 height 13
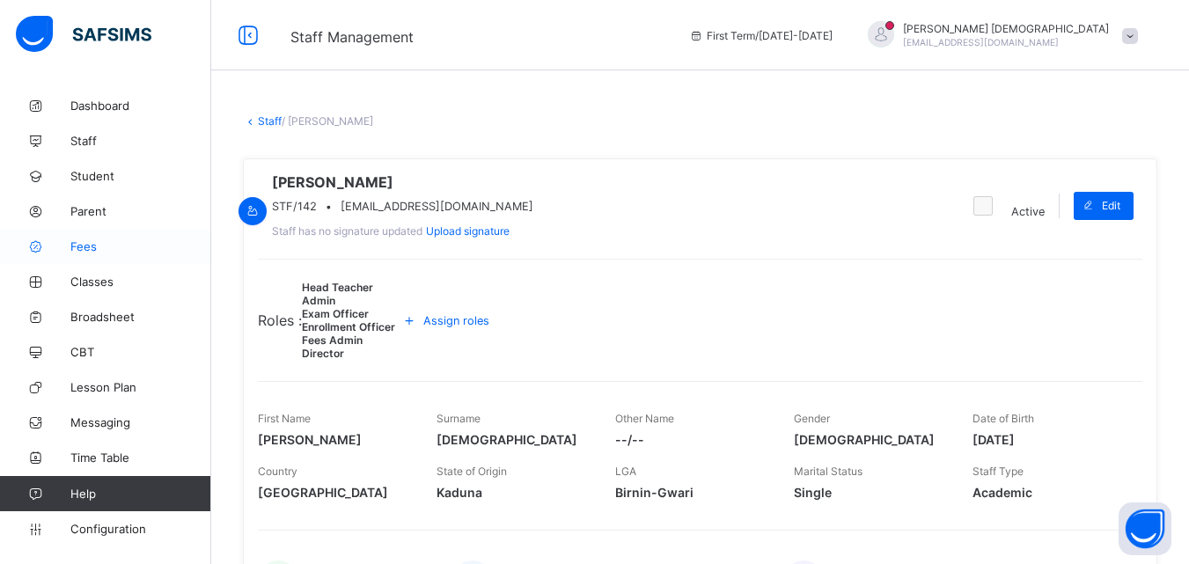
click at [103, 240] on span "Fees" at bounding box center [140, 246] width 141 height 14
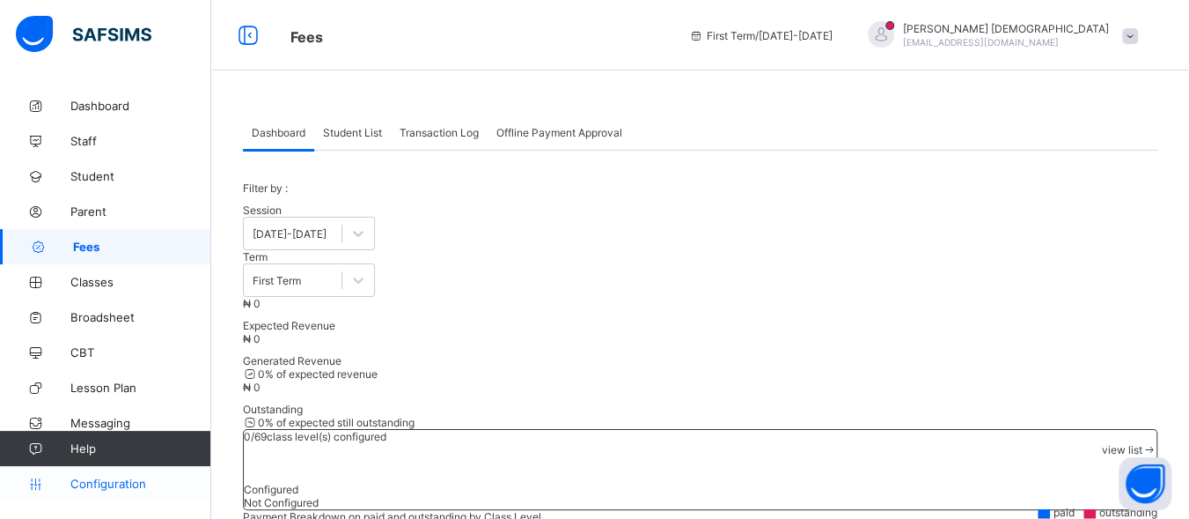
click at [125, 485] on span "Configuration" at bounding box center [140, 483] width 140 height 14
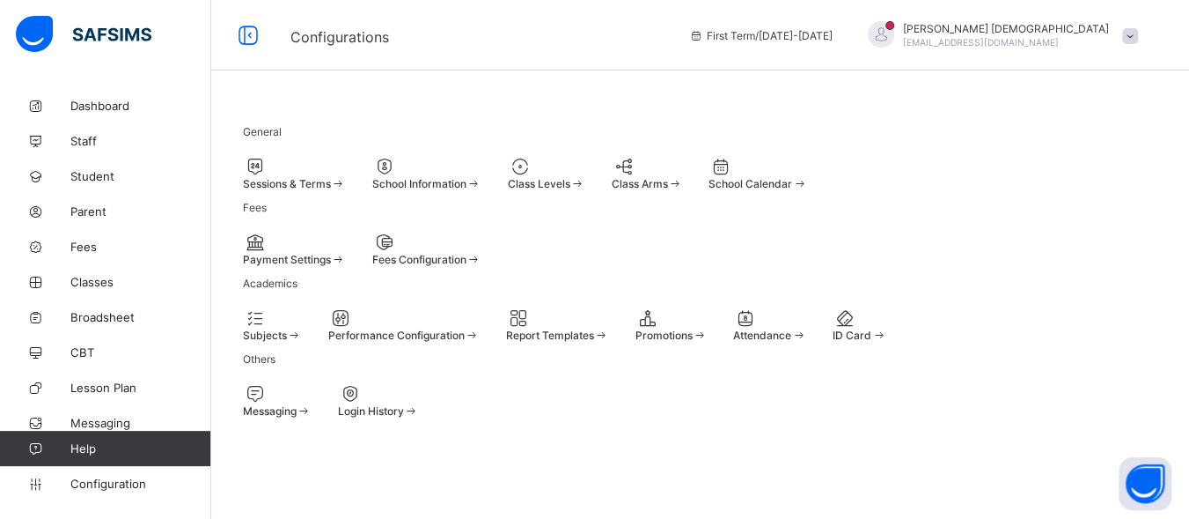
click at [327, 266] on div "Payment Settings" at bounding box center [294, 259] width 103 height 13
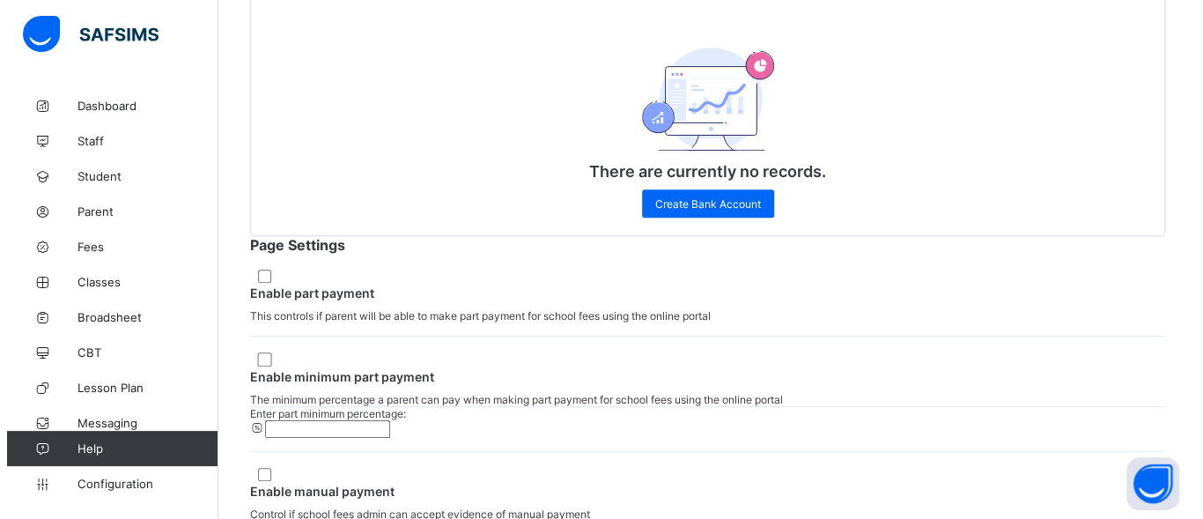
scroll to position [784, 0]
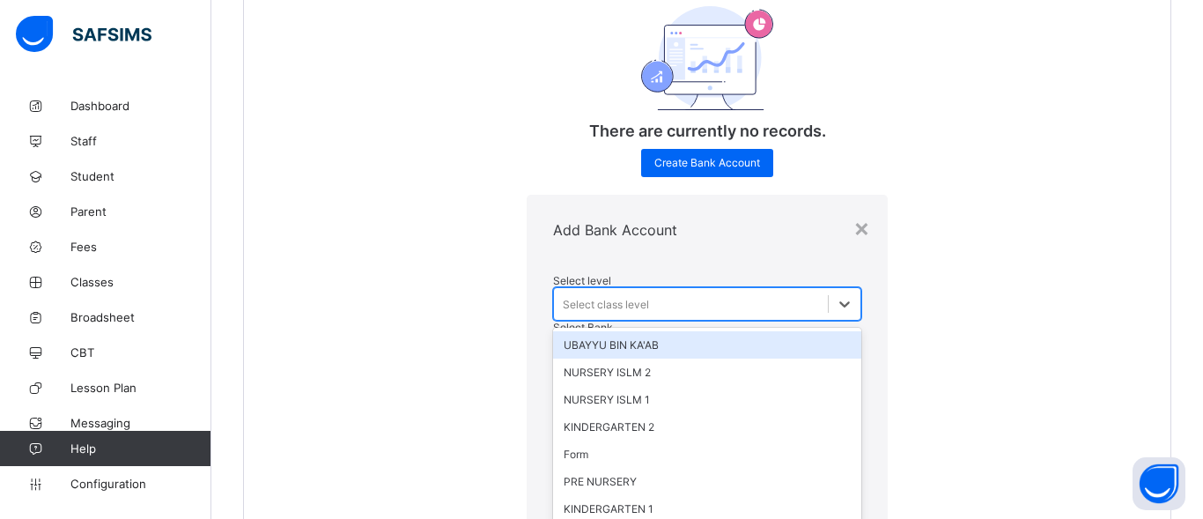
click at [563, 297] on div "Select class level" at bounding box center [606, 303] width 86 height 13
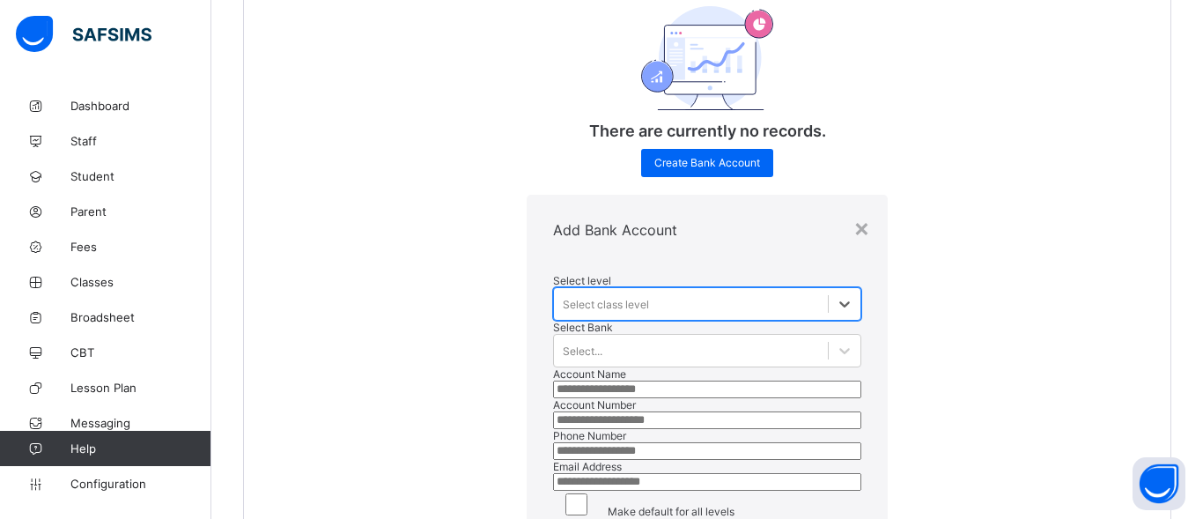
click at [563, 297] on div "Select class level" at bounding box center [606, 303] width 86 height 13
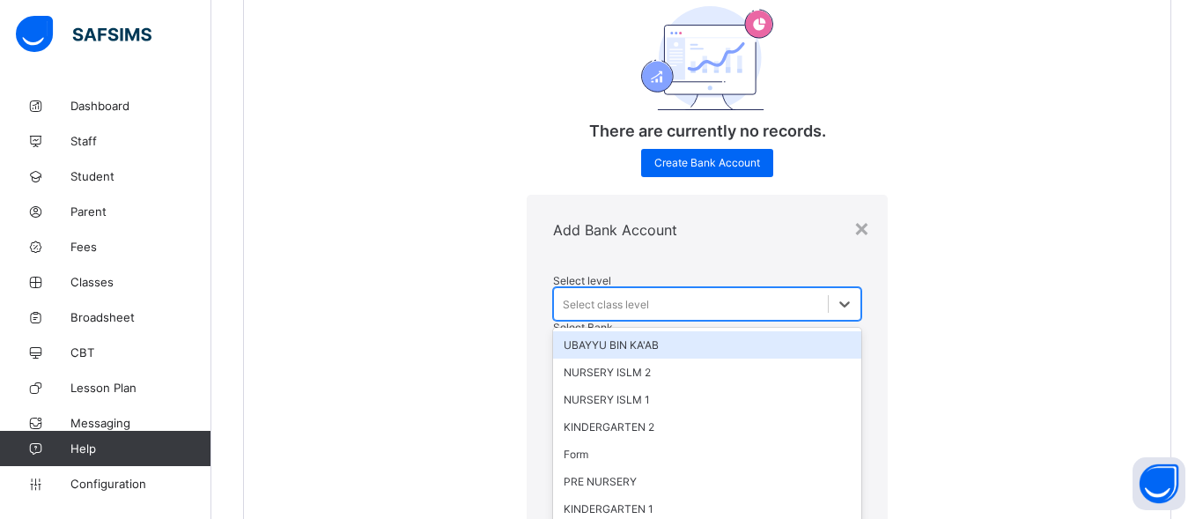
click at [563, 297] on div "Select class level" at bounding box center [606, 303] width 86 height 13
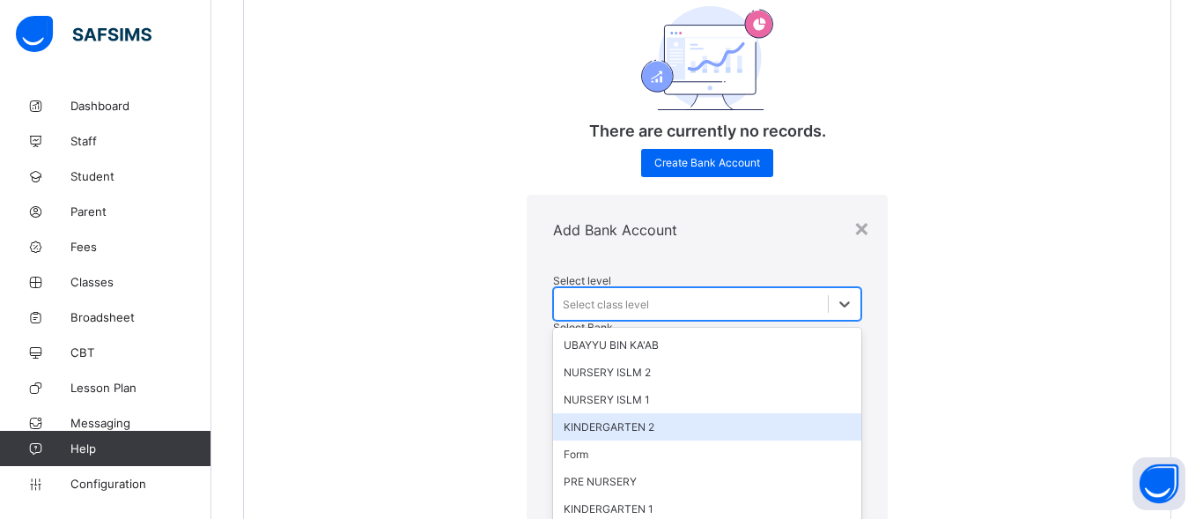
click at [553, 413] on div "KINDERGARTEN 2" at bounding box center [707, 426] width 308 height 27
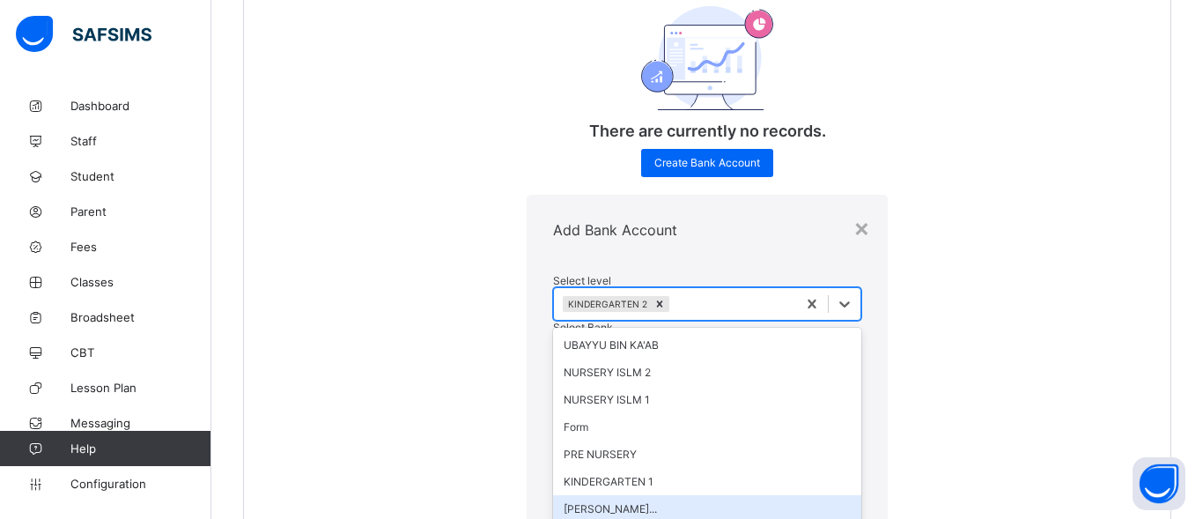
scroll to position [205, 0]
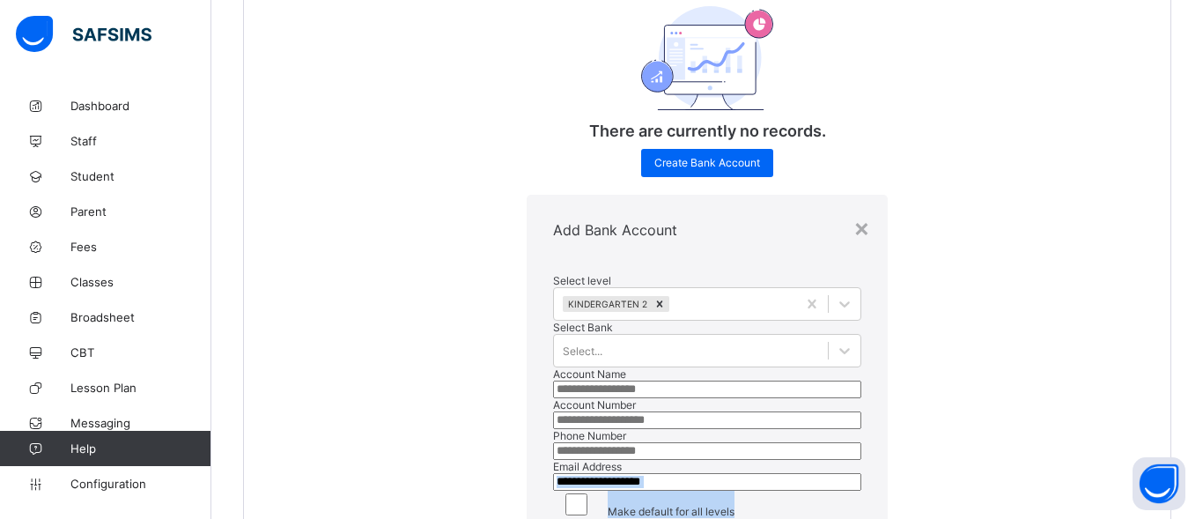
drag, startPoint x: 798, startPoint y: 385, endPoint x: 758, endPoint y: 335, distance: 63.9
click at [758, 335] on div "× Add Bank Account Select level KINDERGARTEN 2 Select Bank Select... Account Na…" at bounding box center [707, 381] width 926 height 373
click at [758, 335] on div "Select level KINDERGARTEN 2 Select Bank Select... Account Name Account Number P…" at bounding box center [706, 395] width 361 height 261
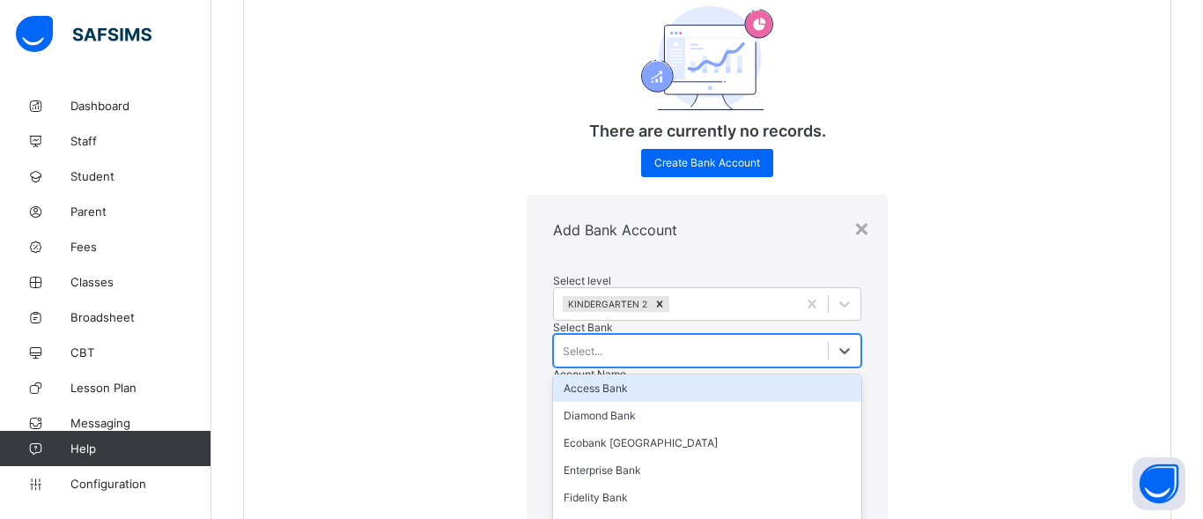
click at [559, 320] on div "Select Bank option Access Bank focused, 1 of 32. 32 results available. Use Up a…" at bounding box center [707, 343] width 308 height 47
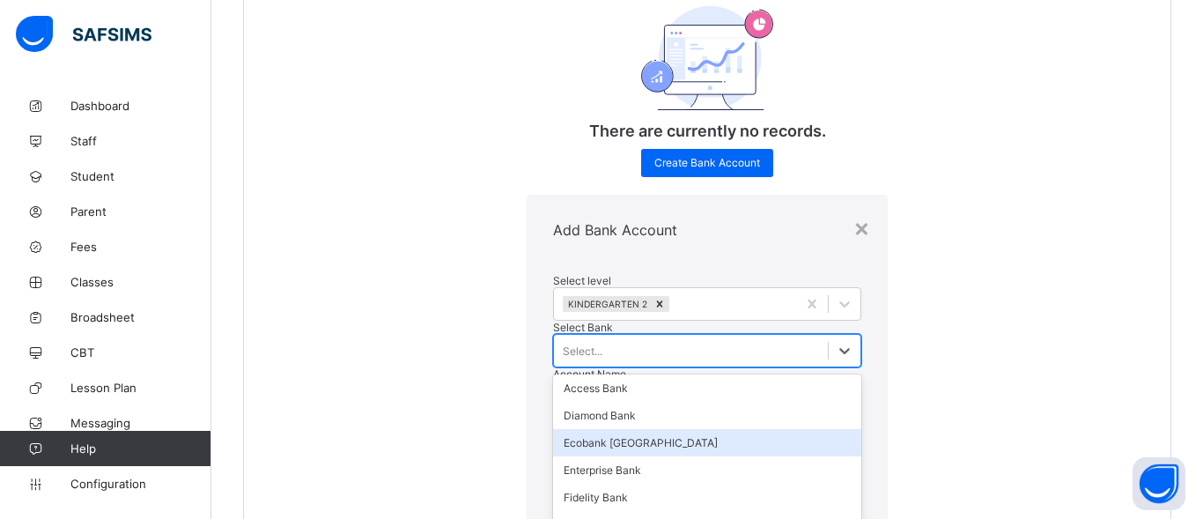
scroll to position [447, 0]
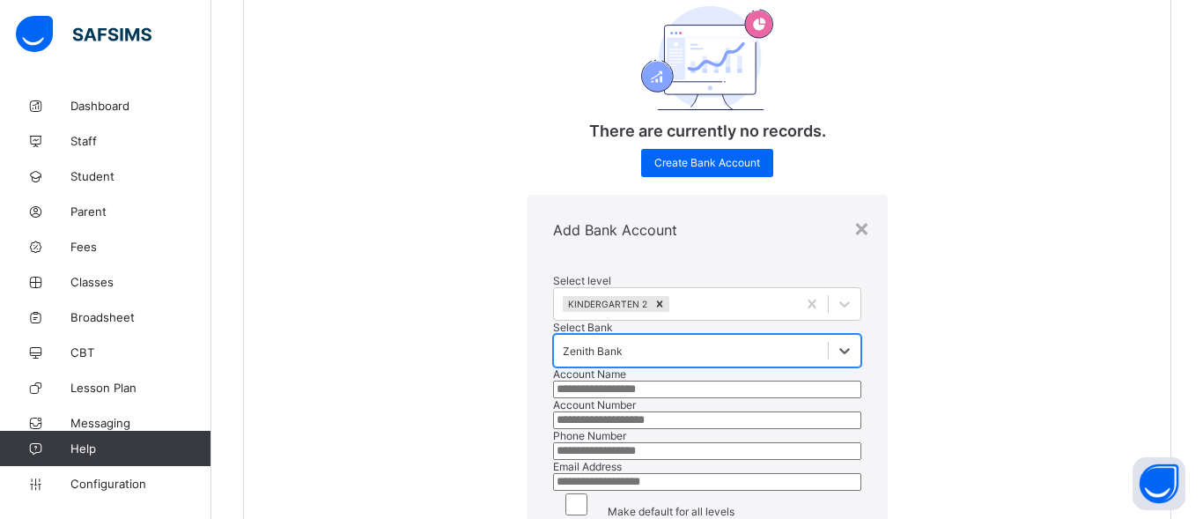
click at [561, 380] on input "text" at bounding box center [707, 389] width 308 height 18
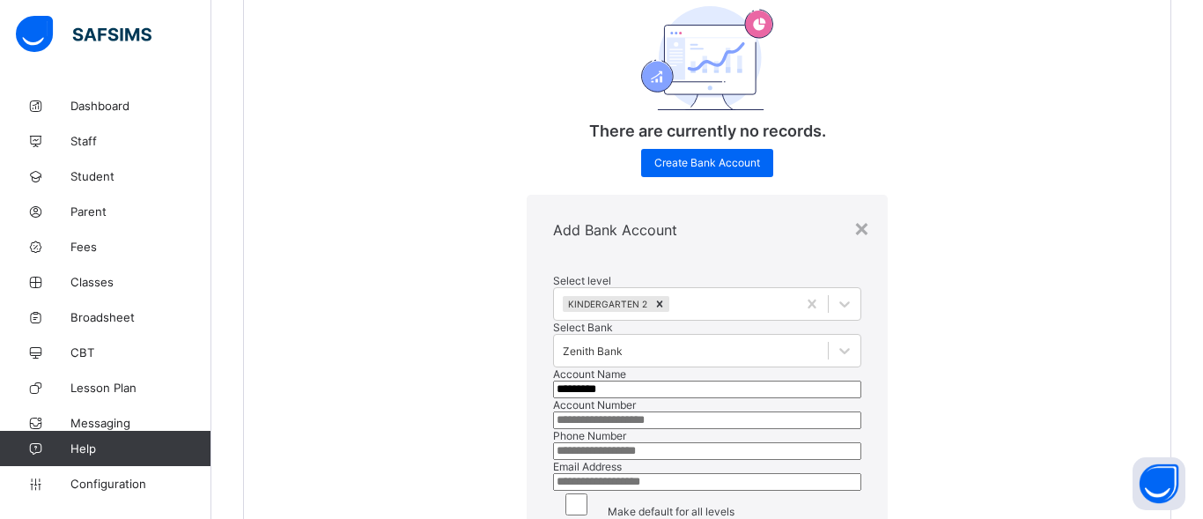
type input "**********"
click at [553, 380] on input "**********" at bounding box center [707, 389] width 308 height 18
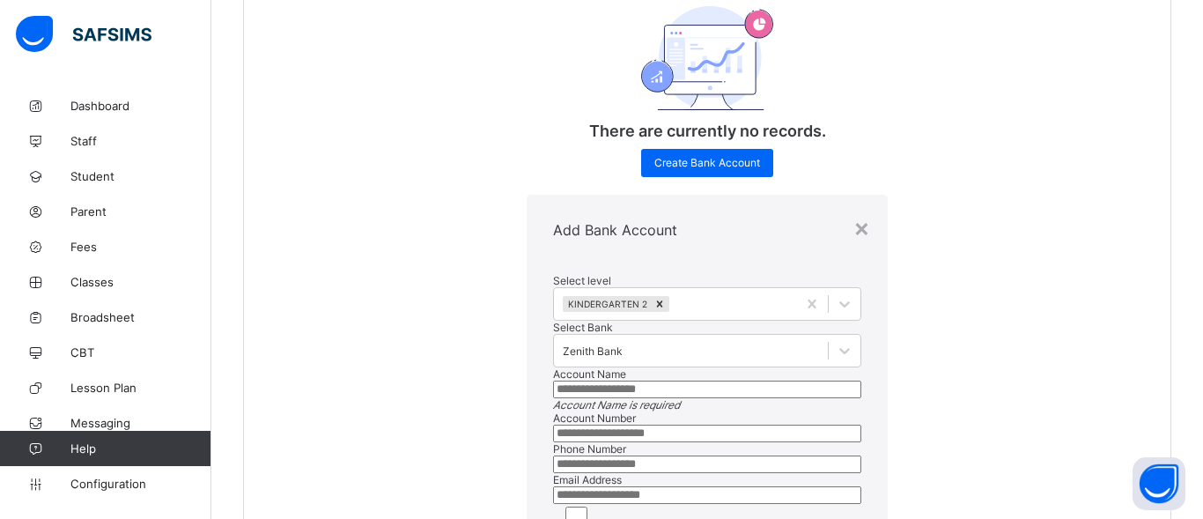
click at [553, 424] on input "number" at bounding box center [707, 433] width 308 height 18
paste input "**********"
type input "**********"
click at [553, 380] on input "text" at bounding box center [707, 389] width 308 height 18
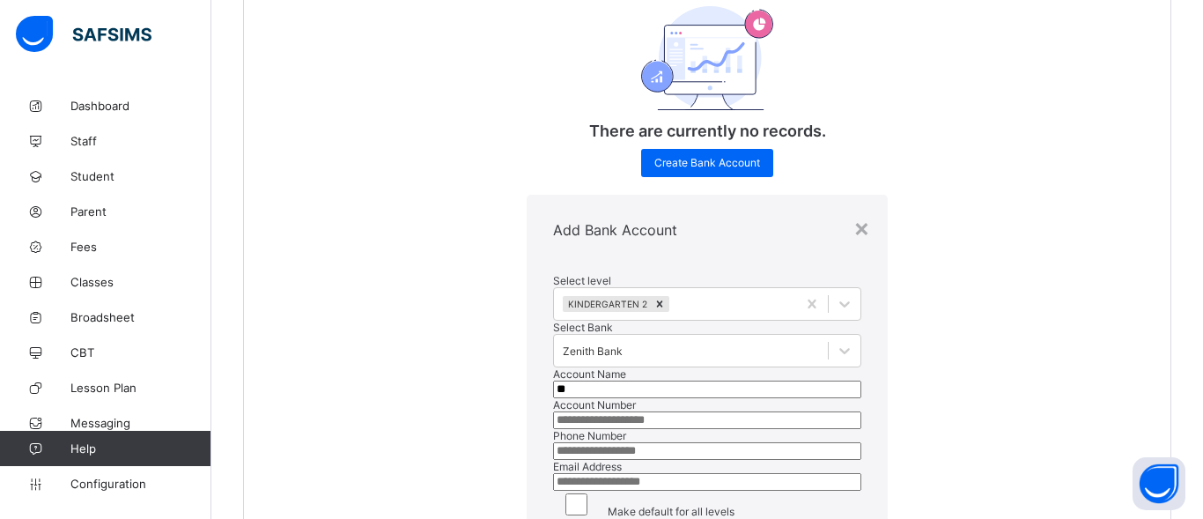
type input "*"
type input "**********"
click at [553, 453] on input "number" at bounding box center [707, 451] width 308 height 18
type input "**********"
click at [659, 490] on div "Email Address" at bounding box center [707, 475] width 308 height 31
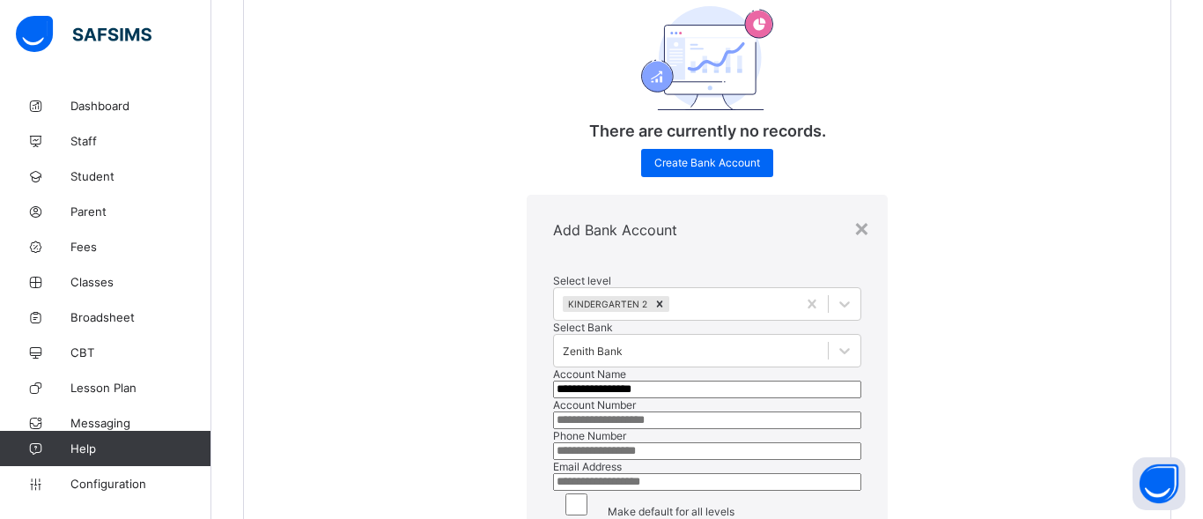
scroll to position [205, 0]
click at [553, 473] on input "email" at bounding box center [707, 482] width 308 height 18
type input "**********"
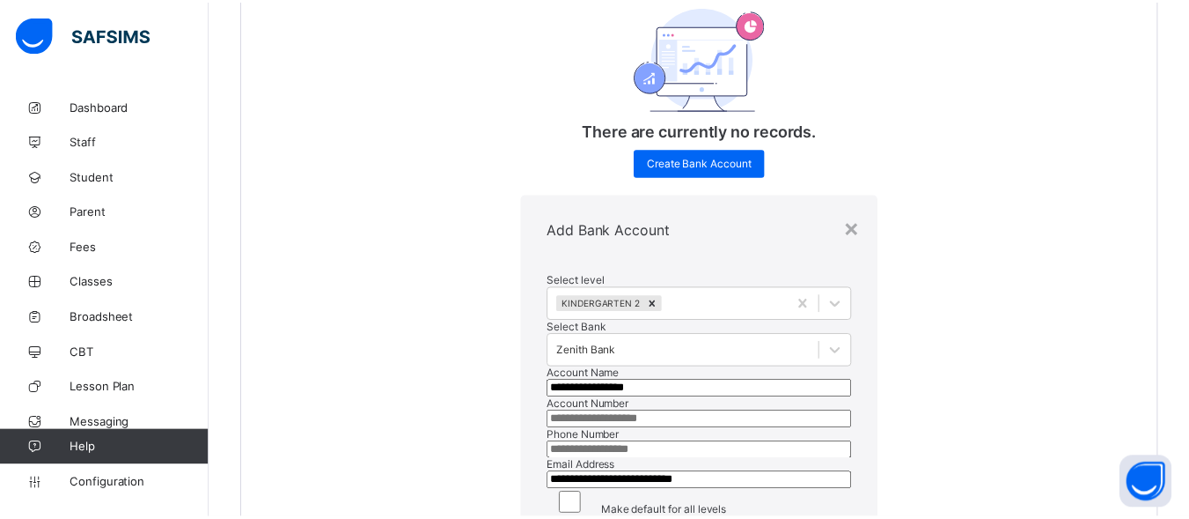
scroll to position [0, 0]
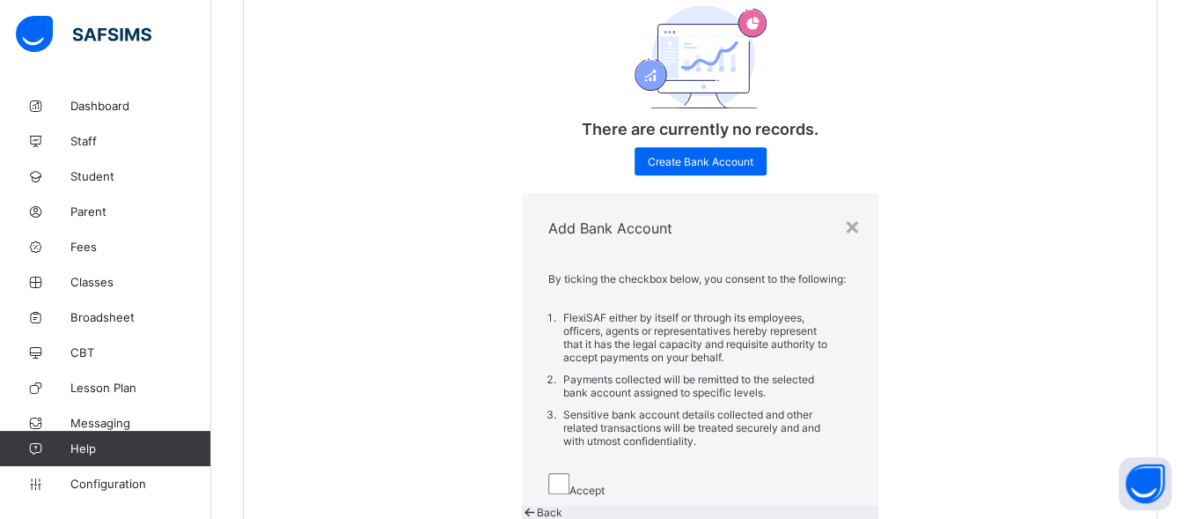
click at [548, 519] on span "Save" at bounding box center [535, 525] width 26 height 13
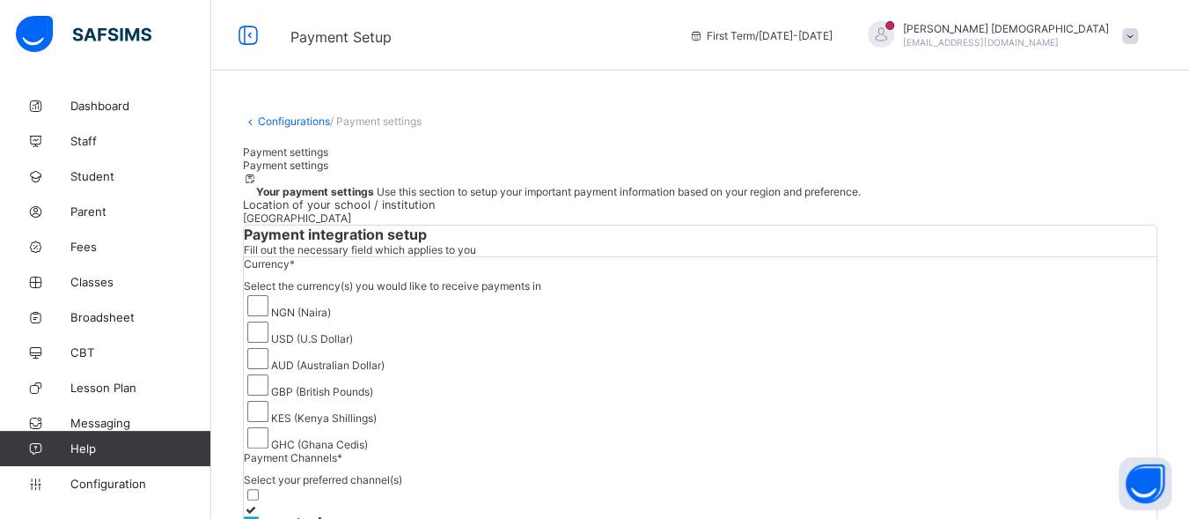
click at [294, 123] on link "Configurations" at bounding box center [294, 120] width 72 height 13
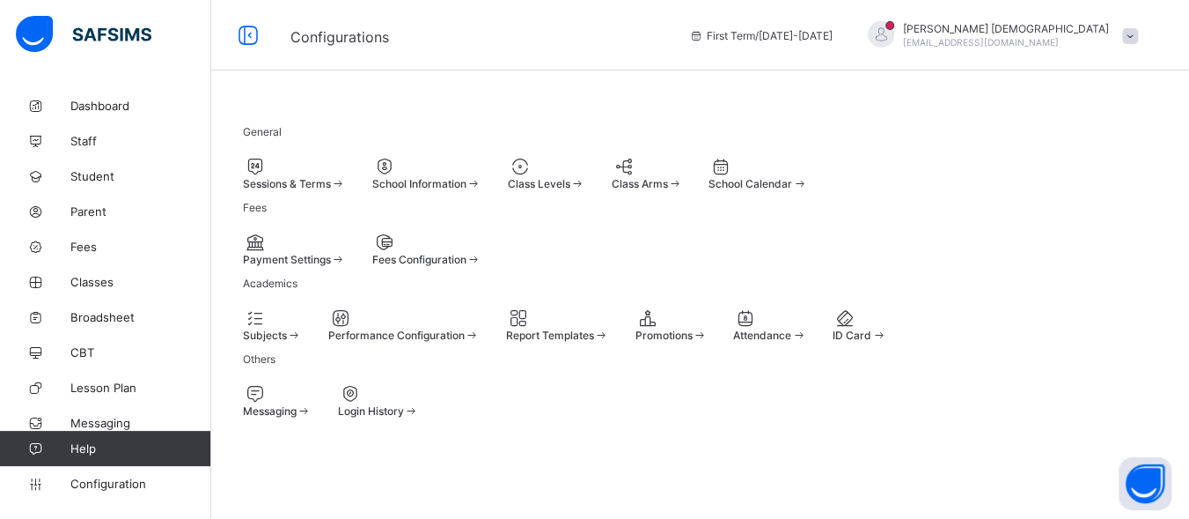
click at [467, 266] on span "Fees Configuration" at bounding box center [419, 259] width 94 height 13
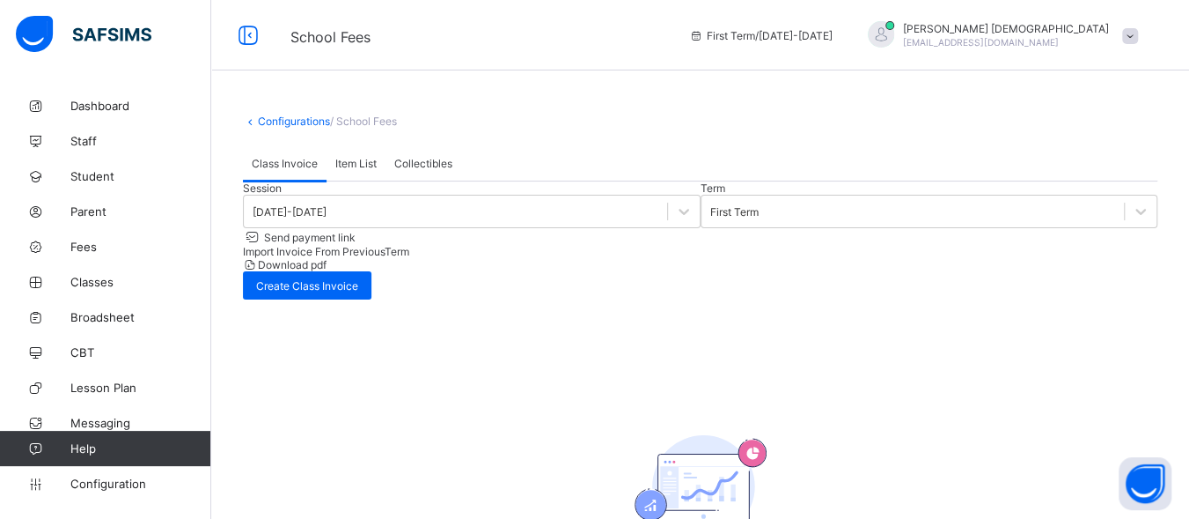
click at [357, 180] on div "Item List" at bounding box center [356, 162] width 59 height 35
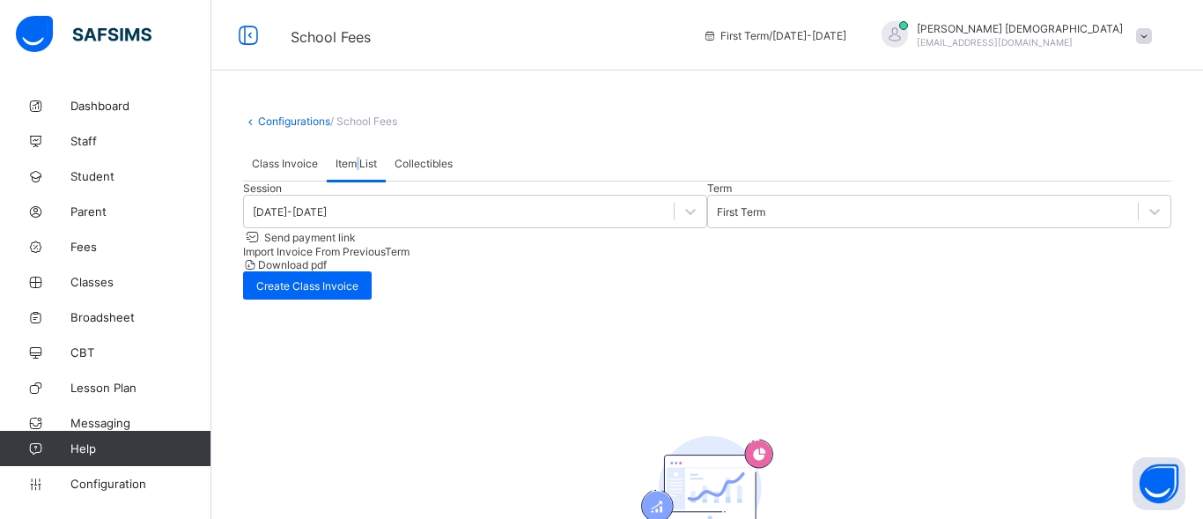
click at [357, 180] on div "Item List" at bounding box center [356, 162] width 59 height 35
type input "*"
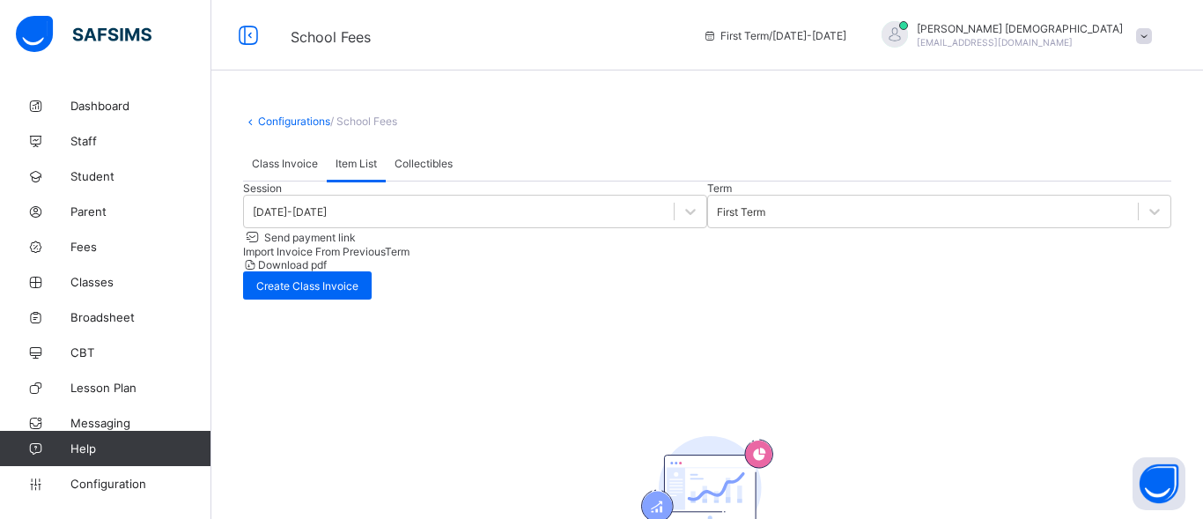
type input "**********"
type textarea "****"
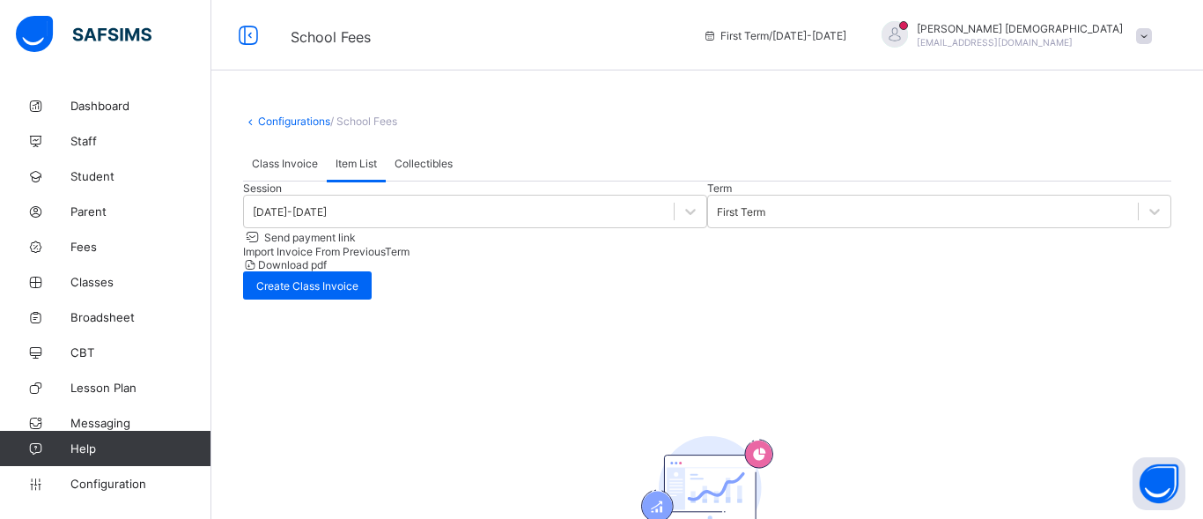
type input "**********"
type textarea "****"
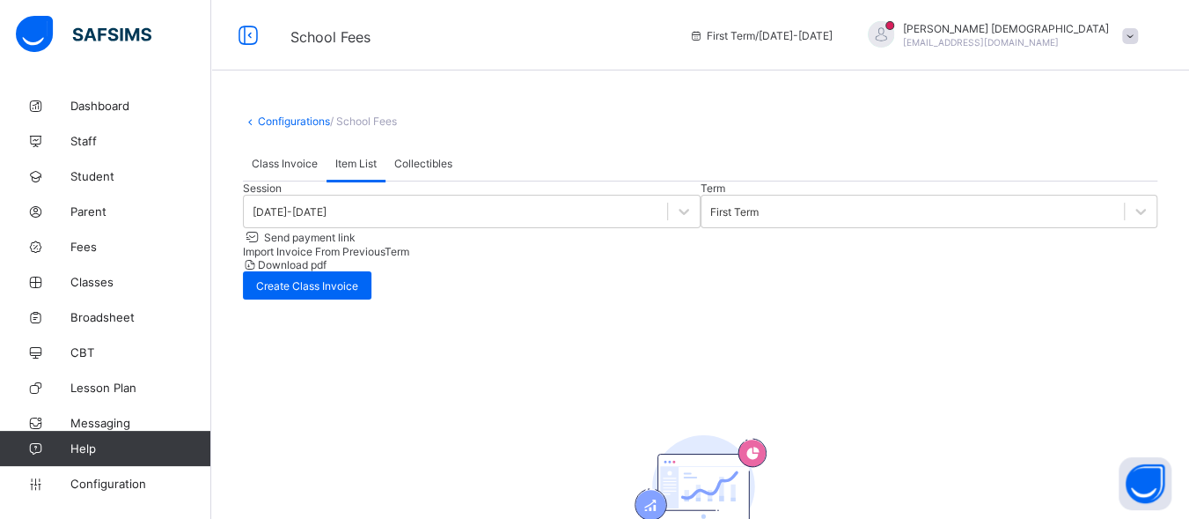
drag, startPoint x: 998, startPoint y: 342, endPoint x: 1029, endPoint y: 182, distance: 163.2
click at [1029, 181] on div "Class Invoice Item List Collectibles" at bounding box center [700, 163] width 915 height 36
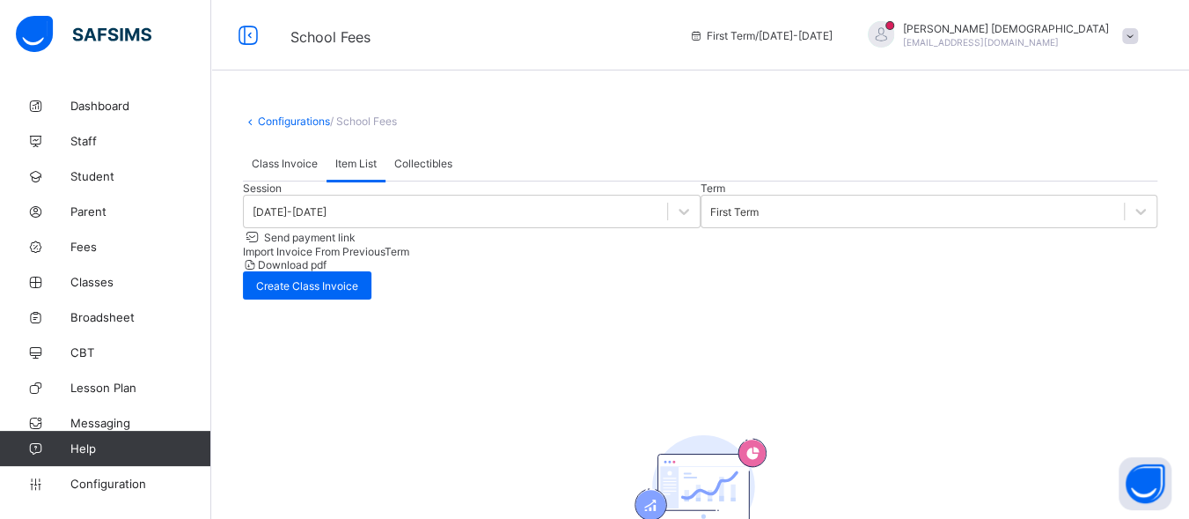
click at [295, 117] on link "Configurations" at bounding box center [294, 120] width 72 height 13
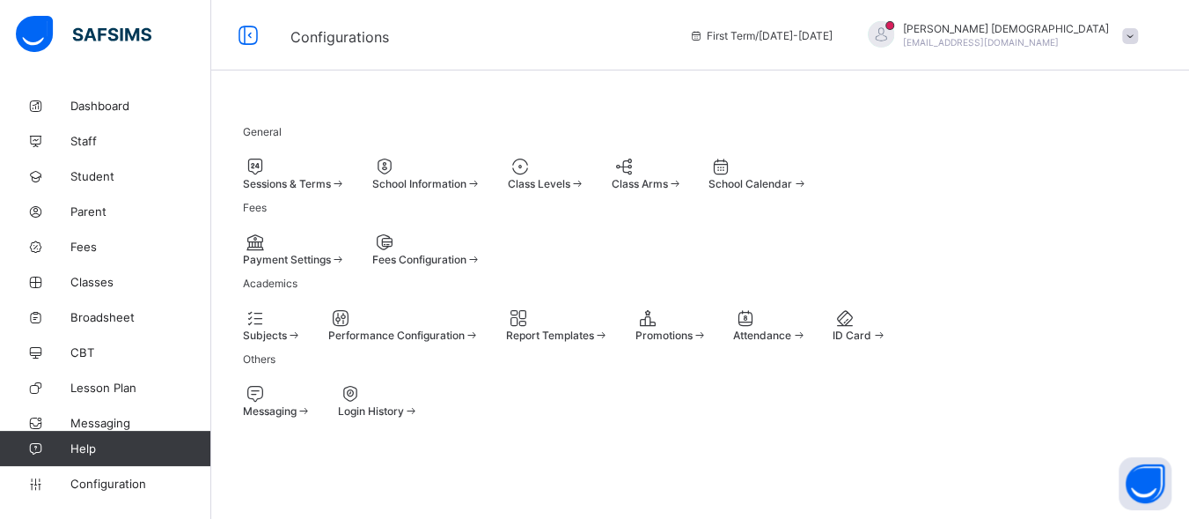
click at [372, 253] on span at bounding box center [372, 253] width 0 height 0
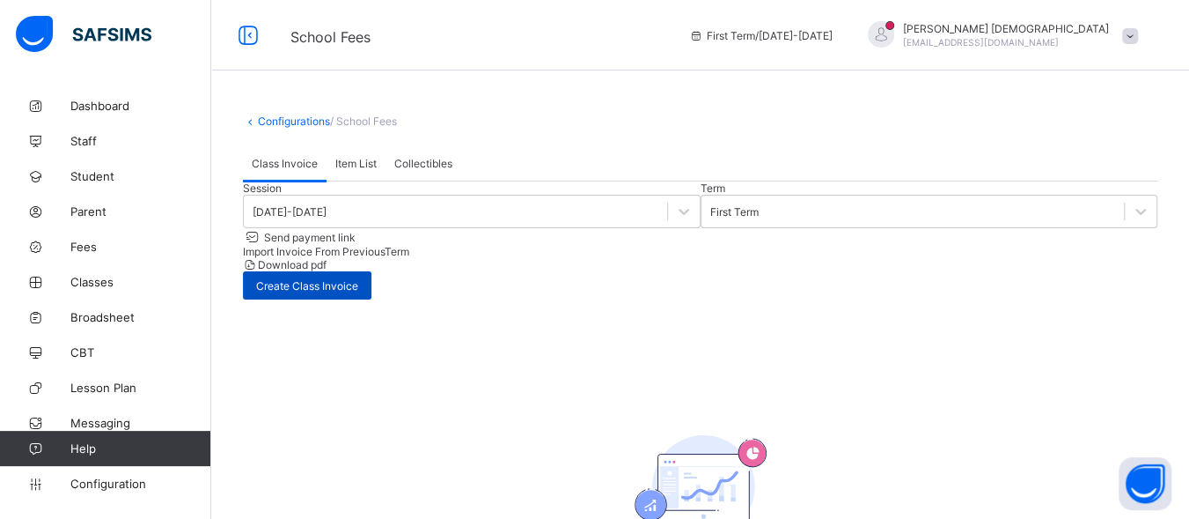
click at [372, 283] on div "Create Class Invoice" at bounding box center [307, 285] width 129 height 28
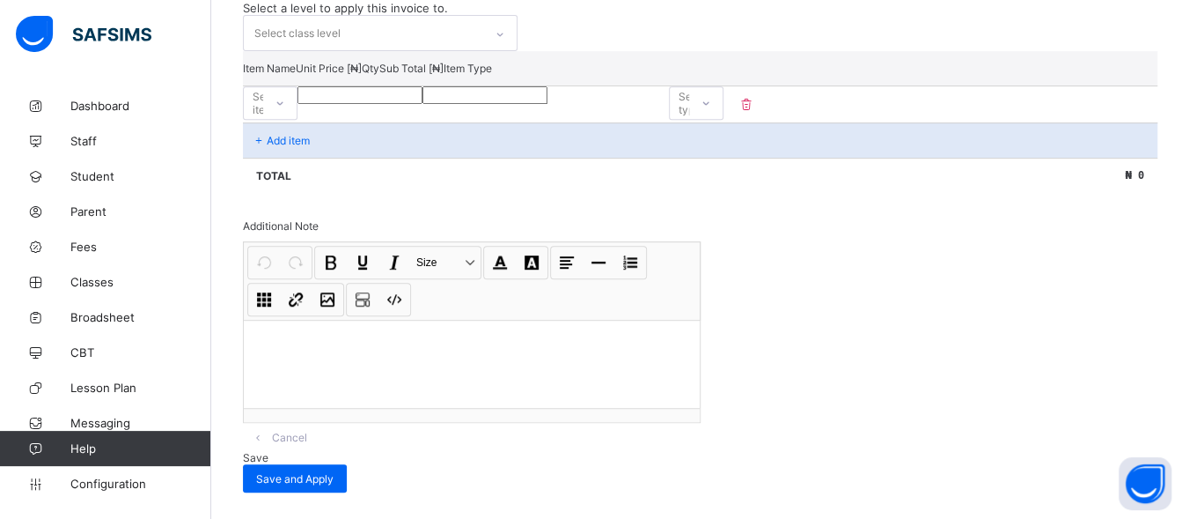
scroll to position [436, 0]
click at [284, 90] on div "Select item" at bounding box center [269, 102] width 32 height 33
click at [297, 195] on div "Trust Fund" at bounding box center [270, 215] width 53 height 40
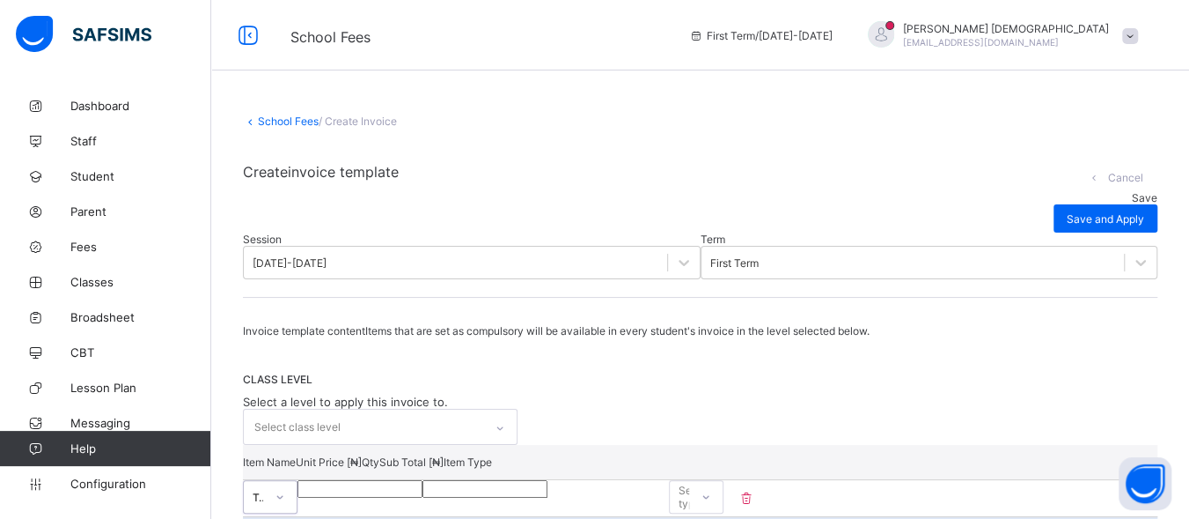
click at [282, 119] on link "School Fees" at bounding box center [288, 120] width 61 height 13
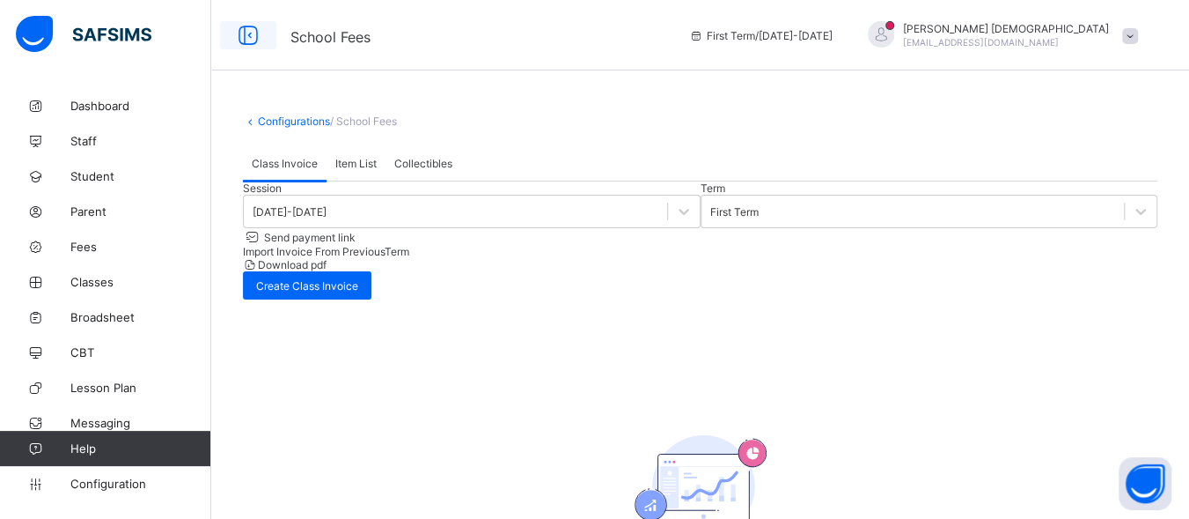
click at [254, 38] on icon at bounding box center [248, 36] width 30 height 26
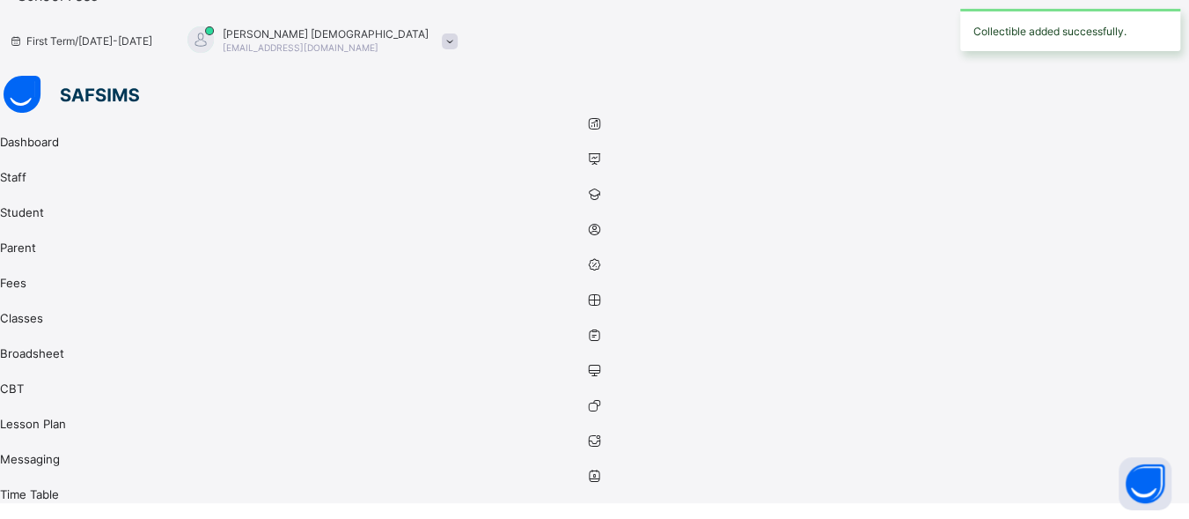
scroll to position [0, 0]
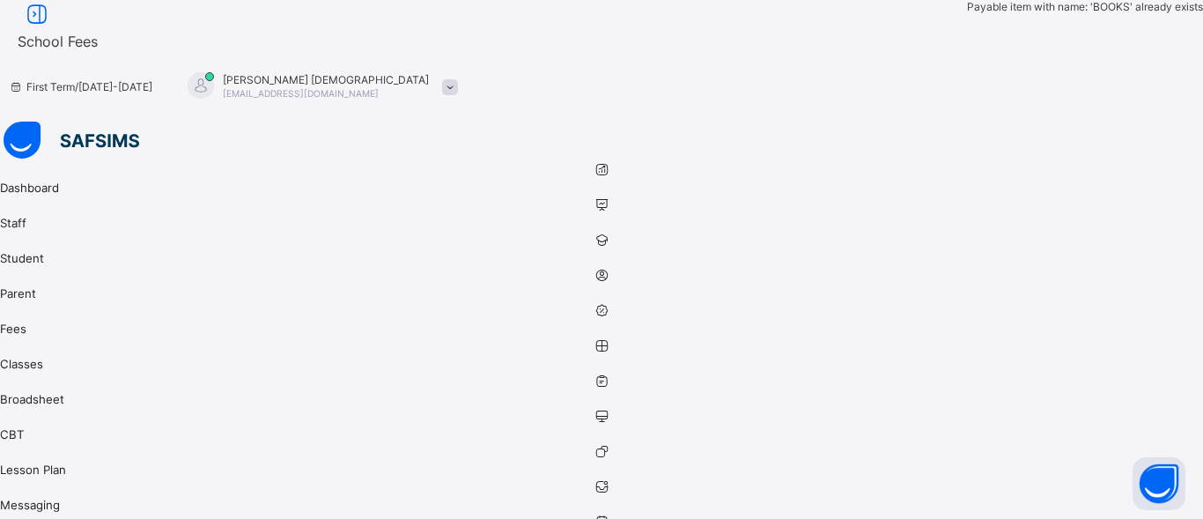
type input "*"
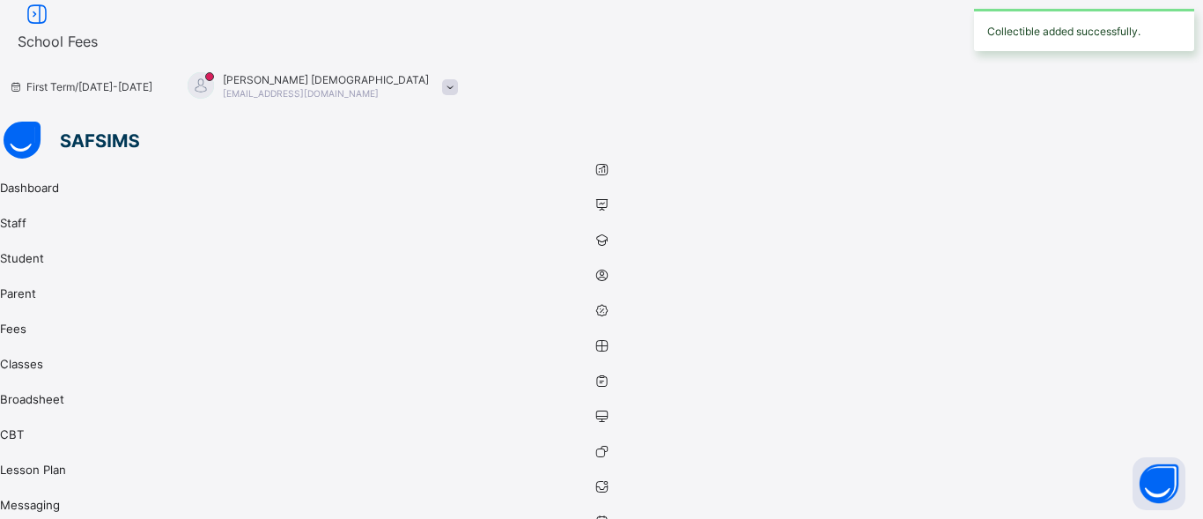
type input "*"
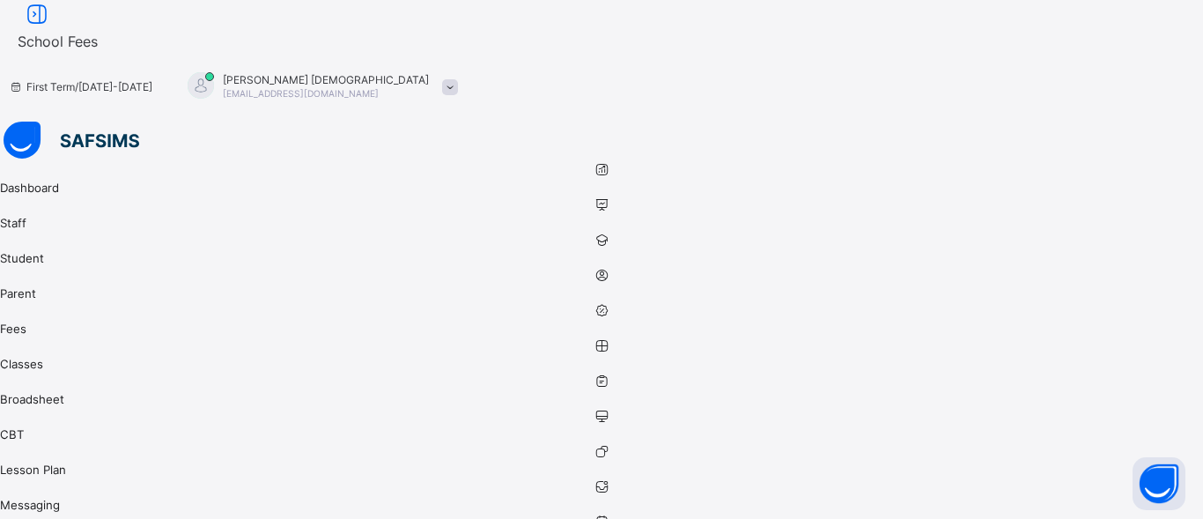
type input "*"
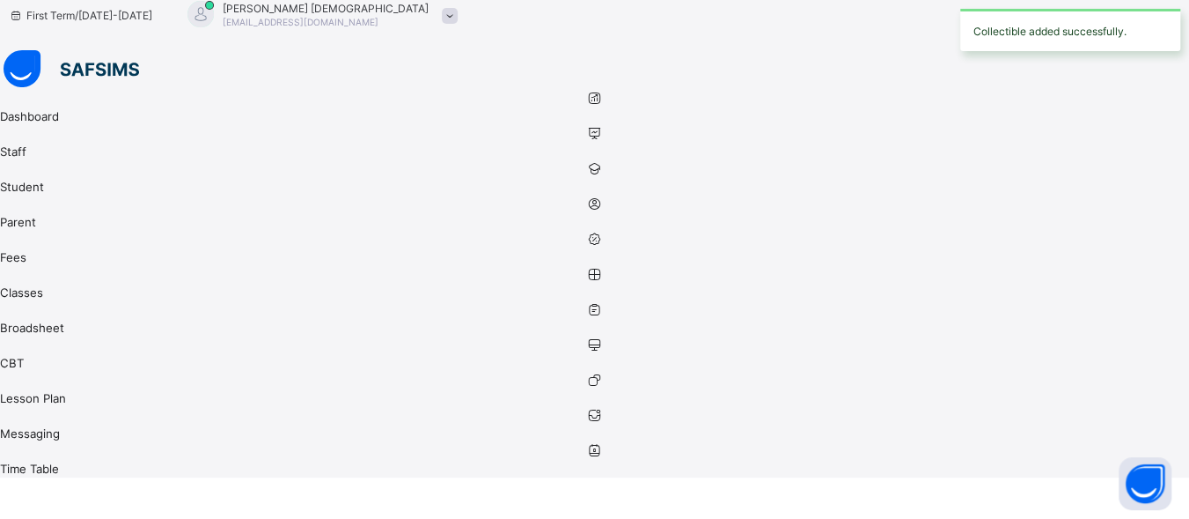
scroll to position [72, 0]
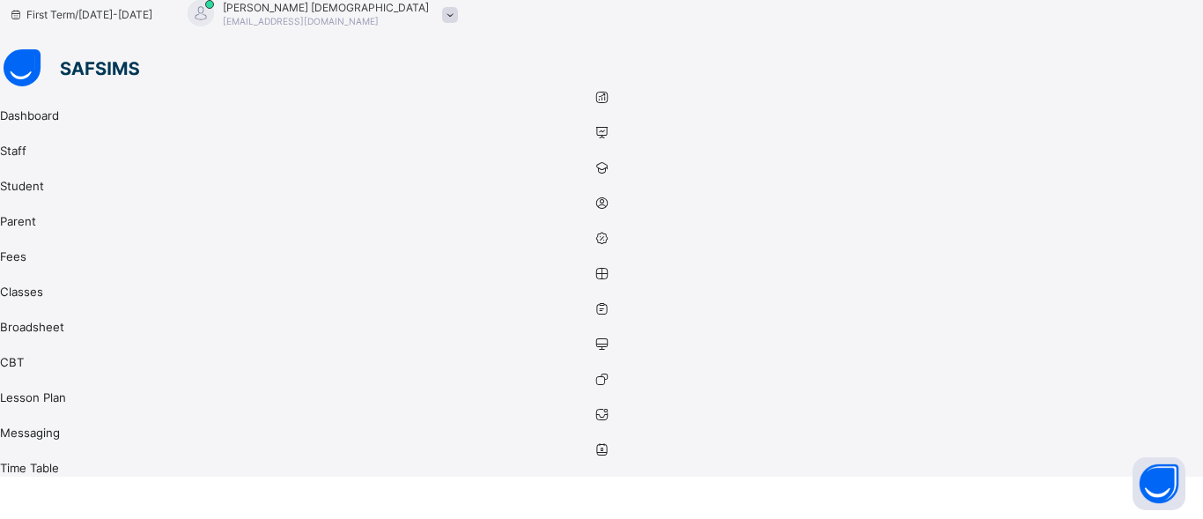
type input "*"
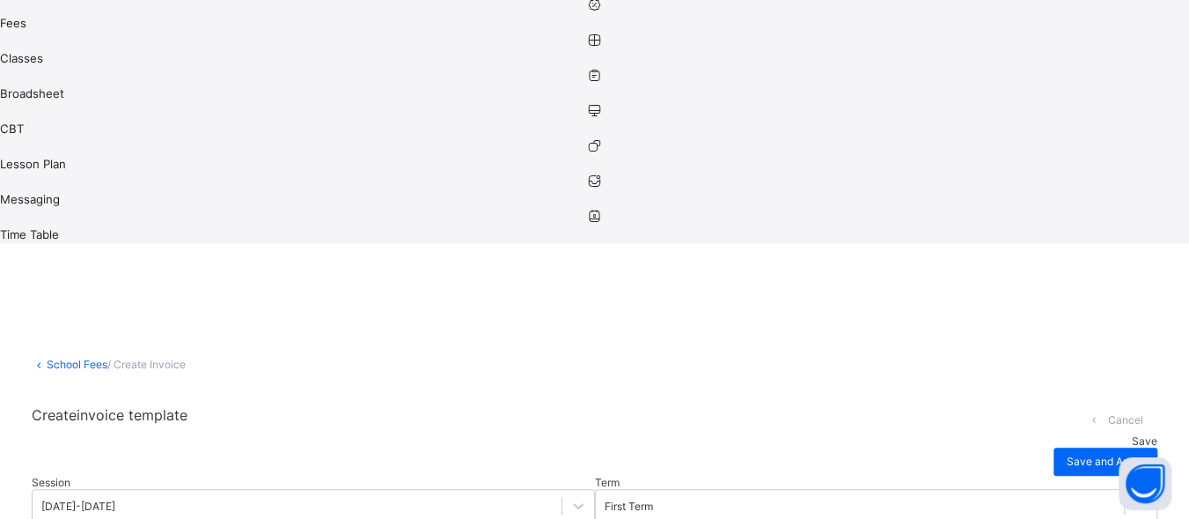
scroll to position [301, 0]
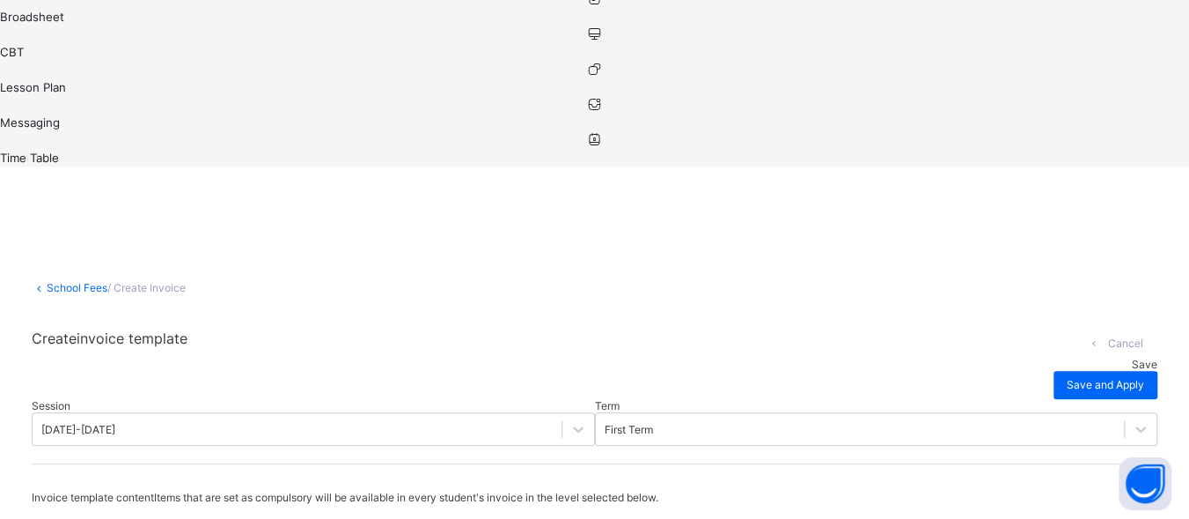
scroll to position [382, 0]
drag, startPoint x: 413, startPoint y: 320, endPoint x: 426, endPoint y: 255, distance: 65.6
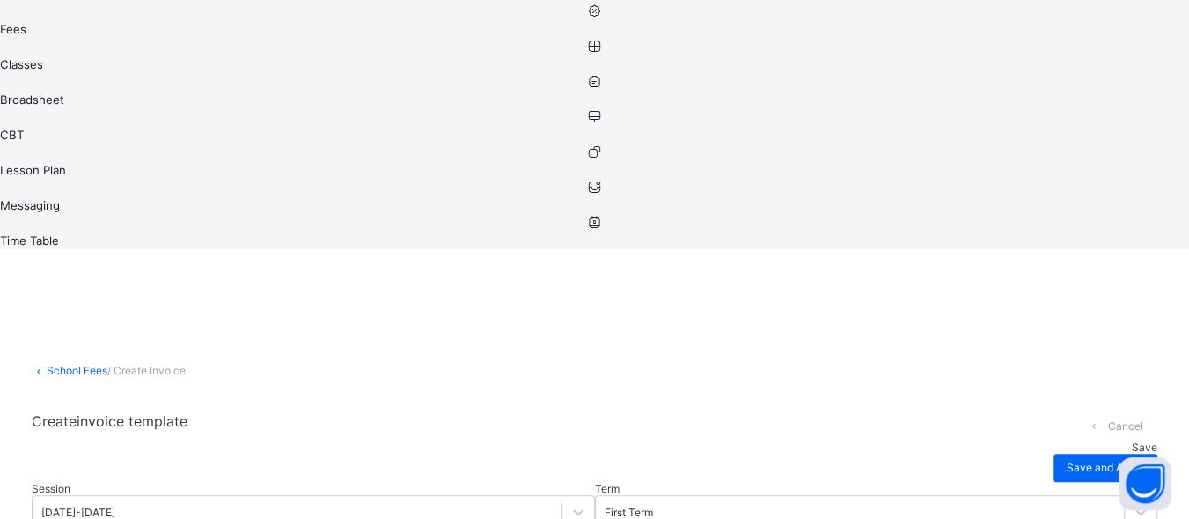
scroll to position [294, 0]
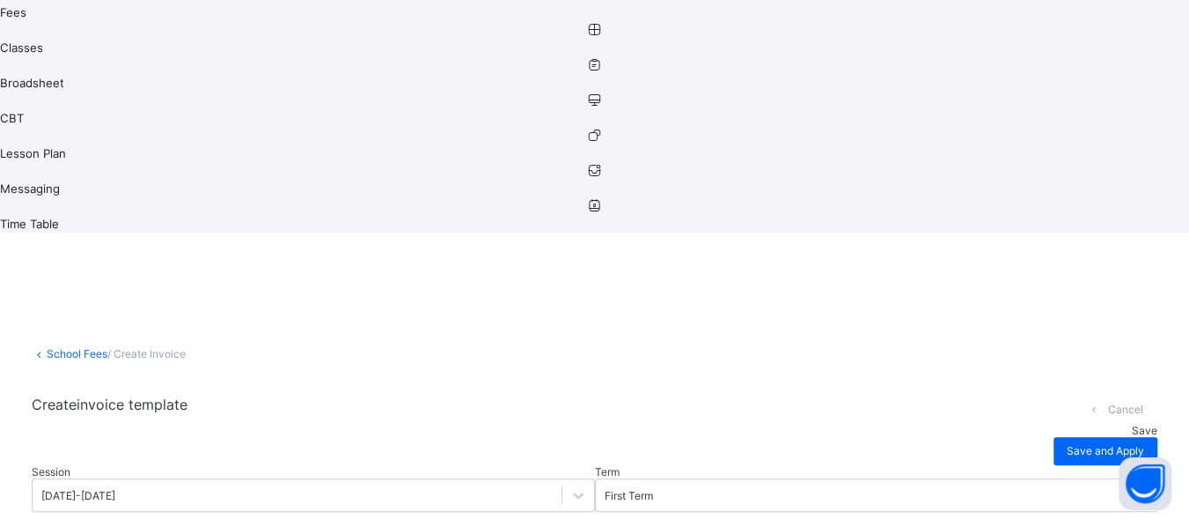
scroll to position [323, 0]
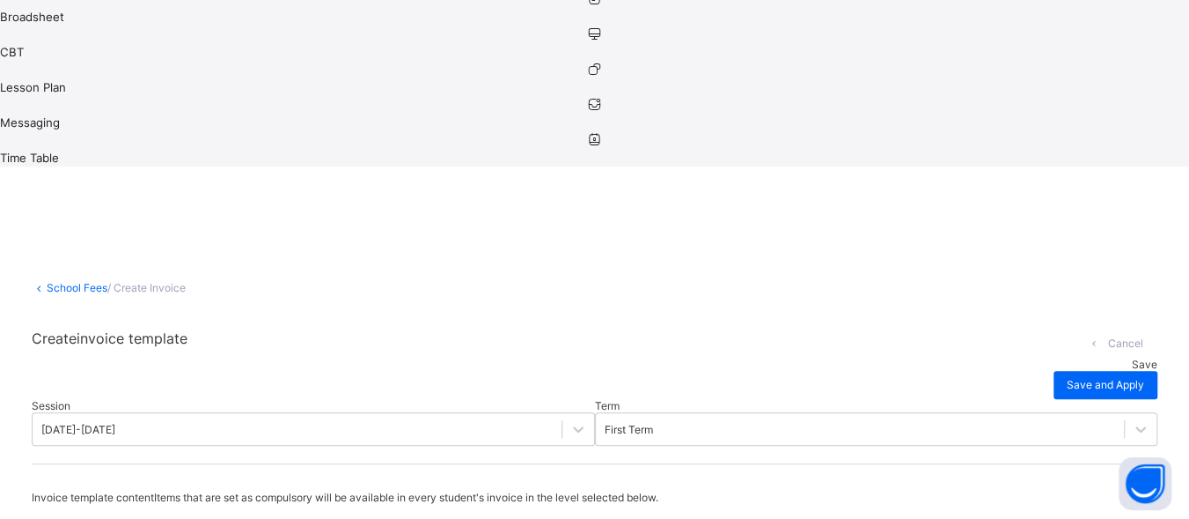
type input "*"
type input "**"
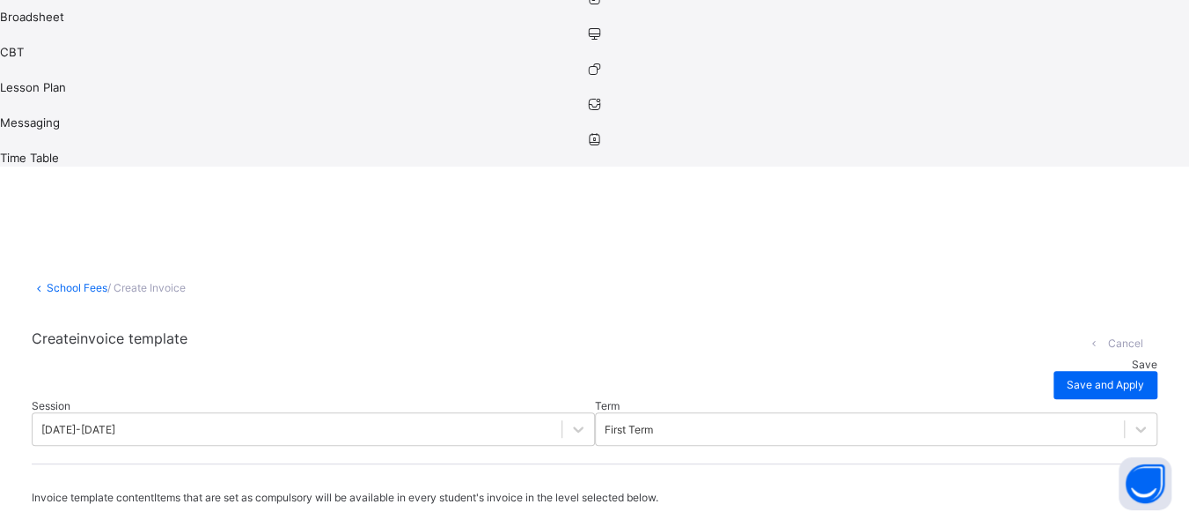
type input "**"
type input "***"
type input "*****"
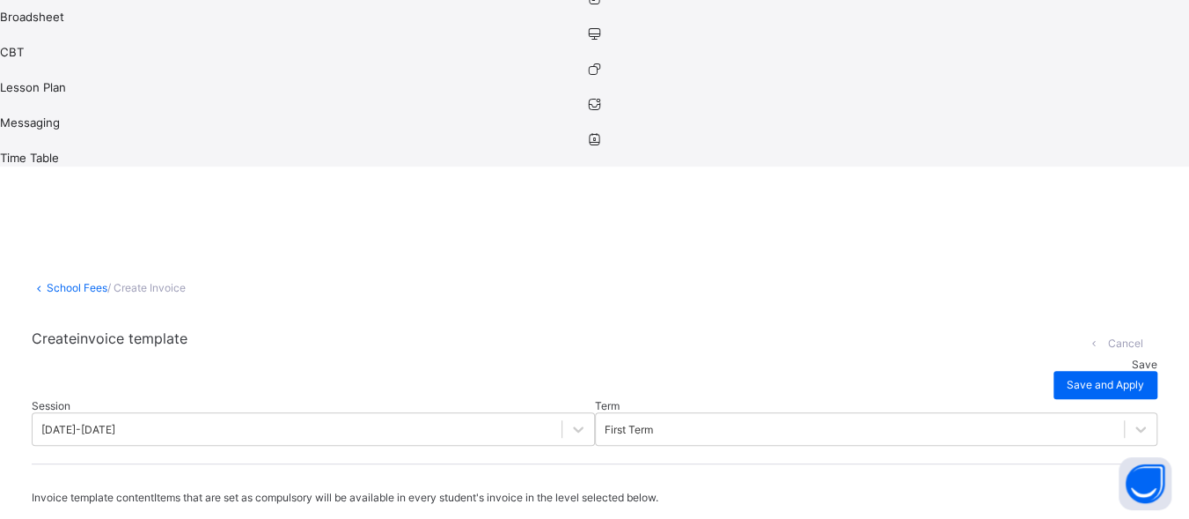
type input "*****"
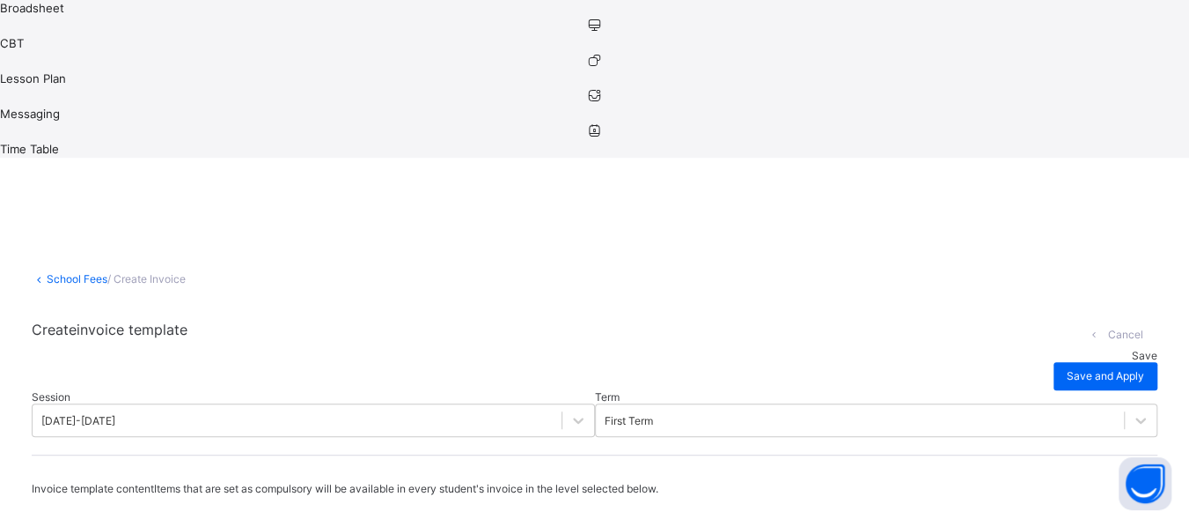
scroll to position [393, 0]
type input "*"
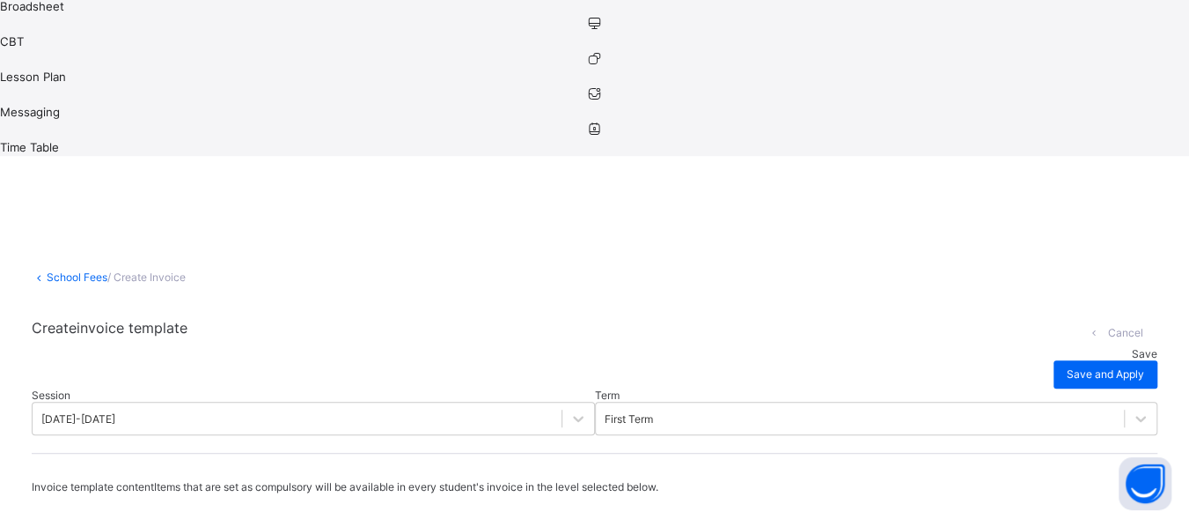
type input "**"
type input "***"
type input "****"
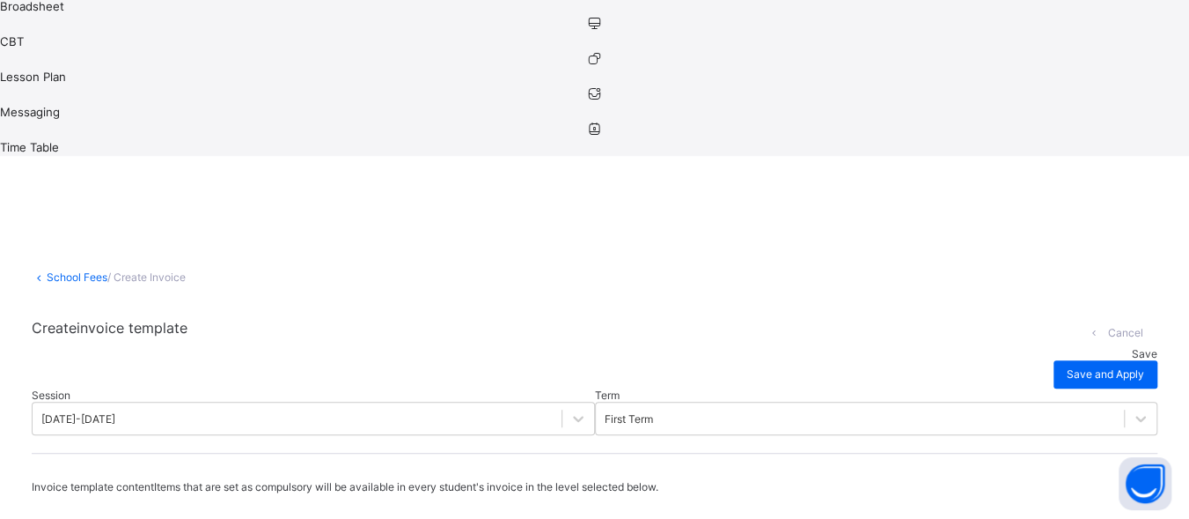
type input "****"
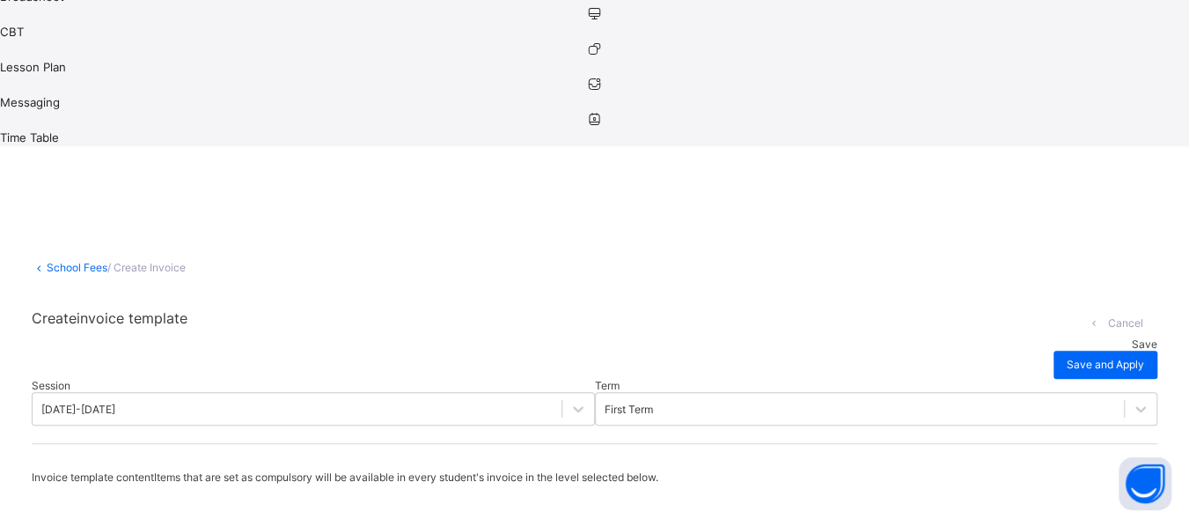
type input "*"
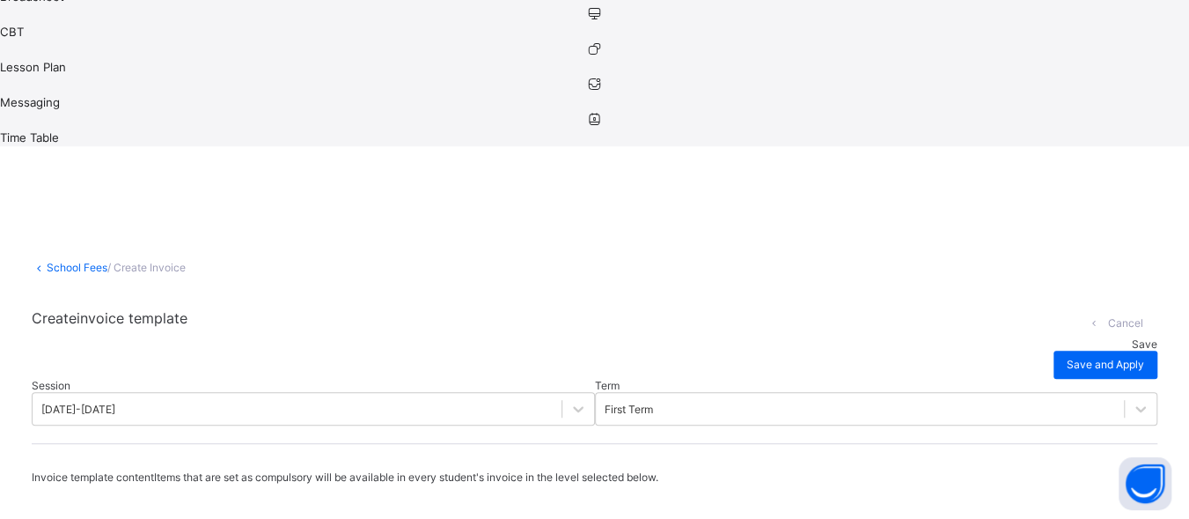
type input "**"
type input "***"
type input "****"
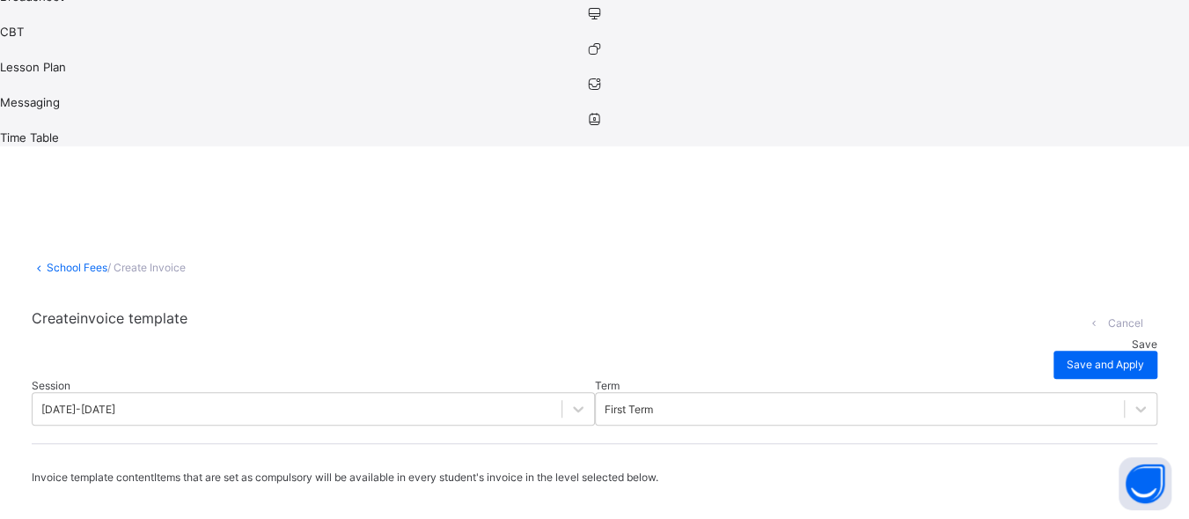
type input "****"
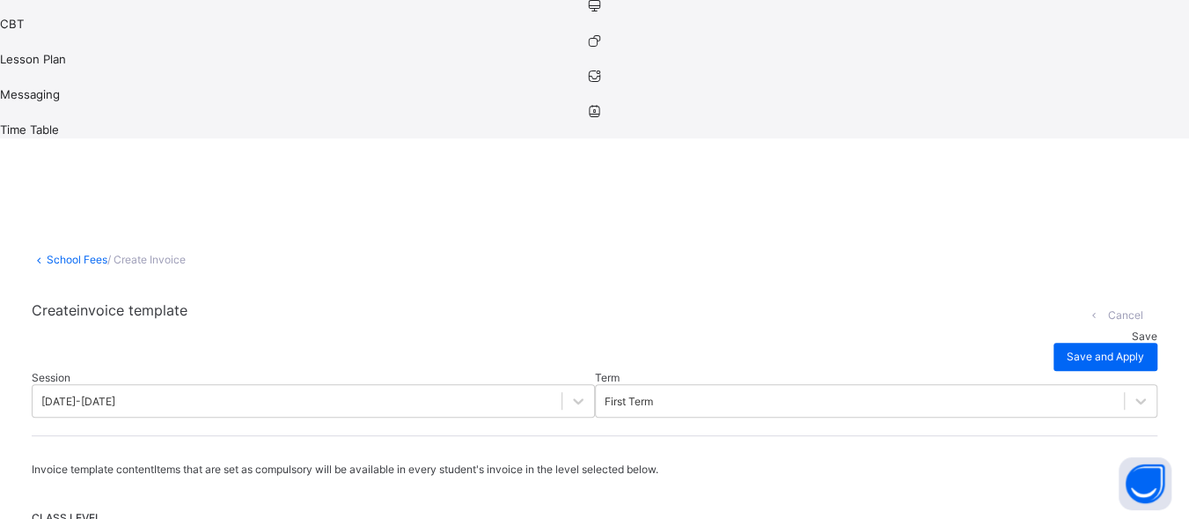
scroll to position [412, 0]
type input "*"
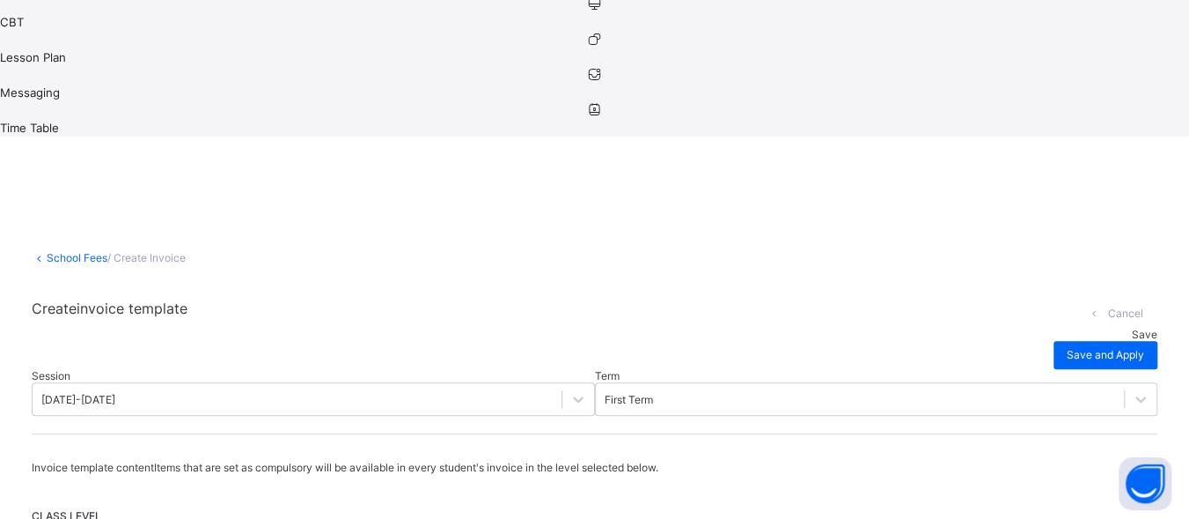
type input "**"
type input "****"
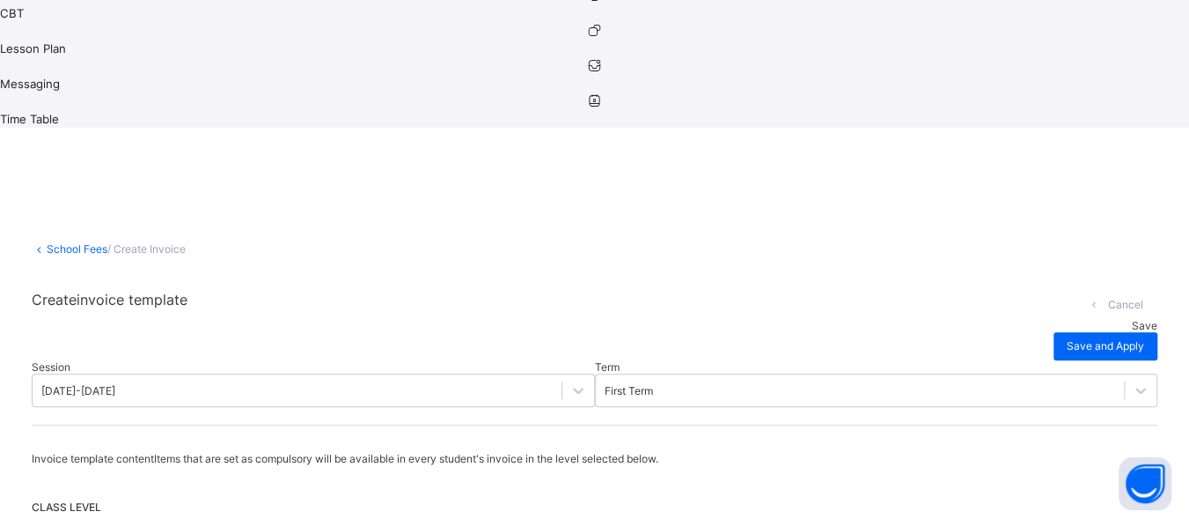
scroll to position [423, 0]
type input "*"
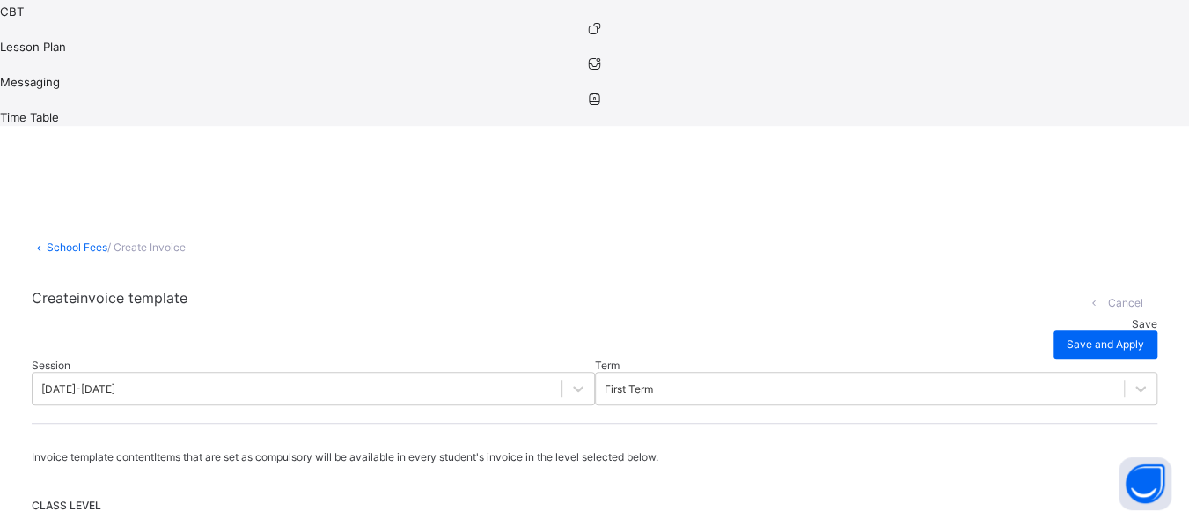
type input "**"
type input "****"
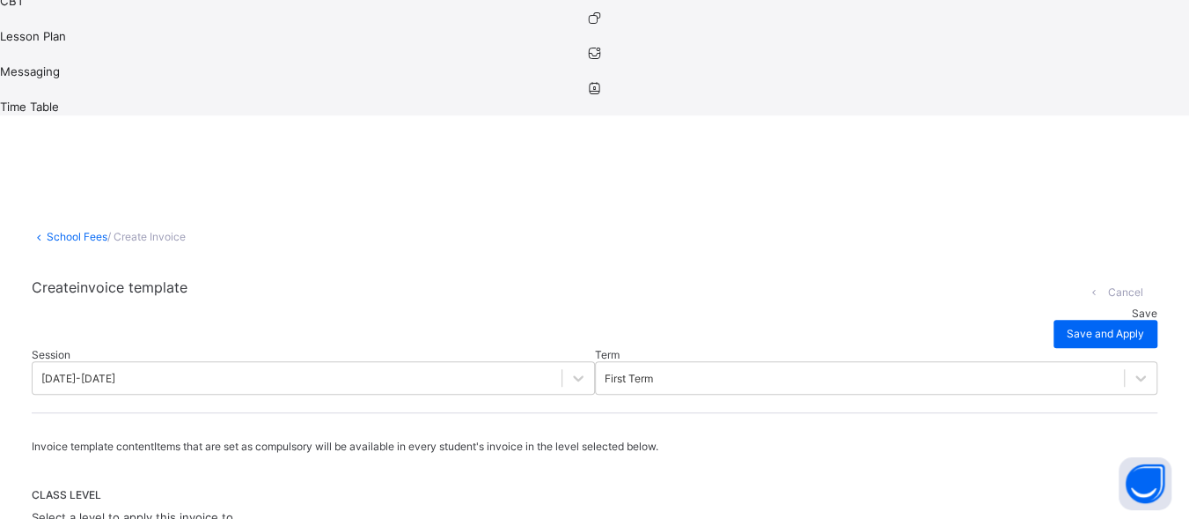
scroll to position [436, 0]
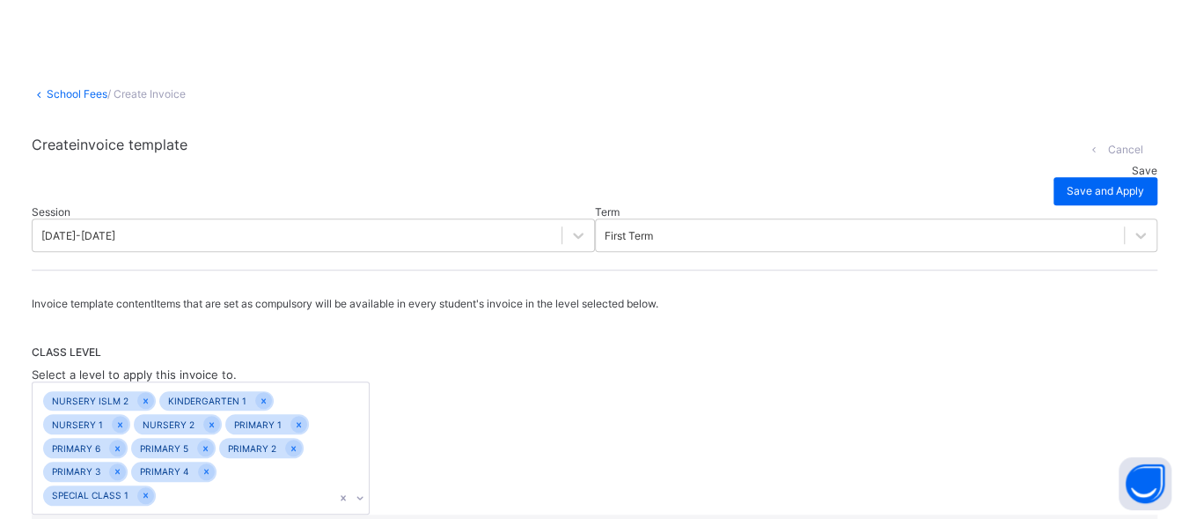
scroll to position [578, 0]
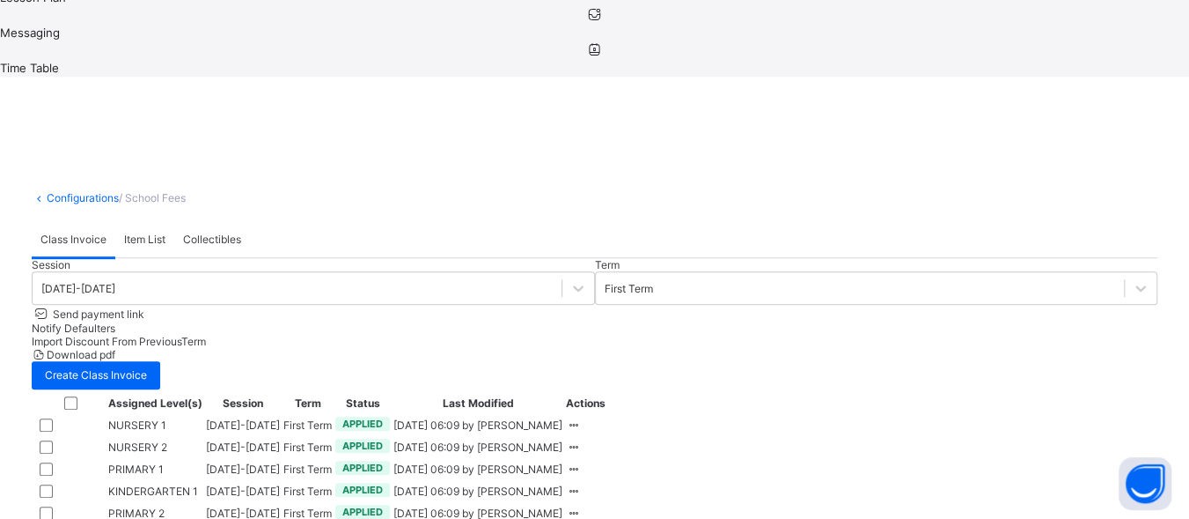
scroll to position [77, 0]
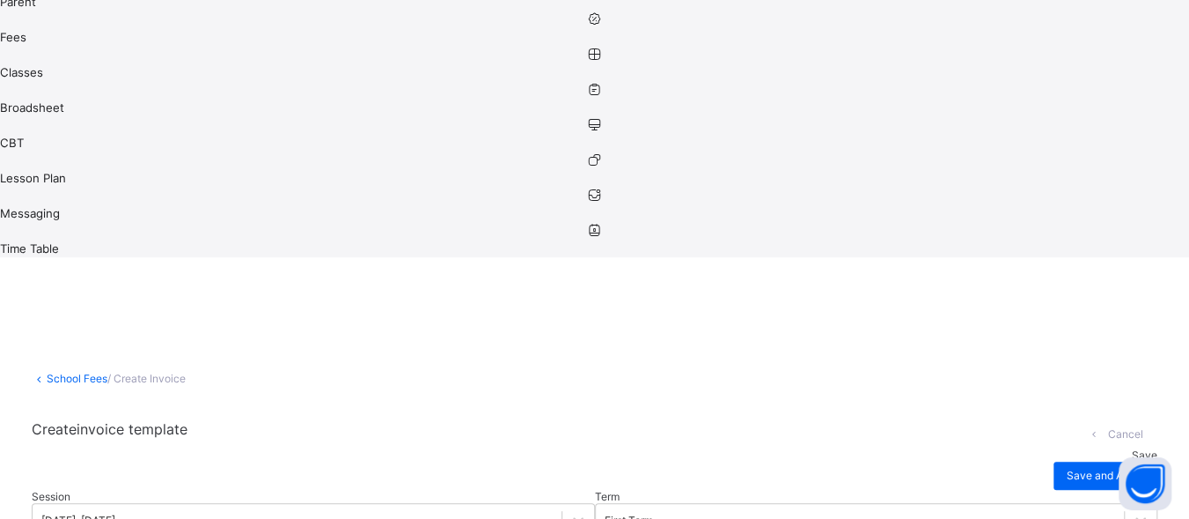
scroll to position [292, 0]
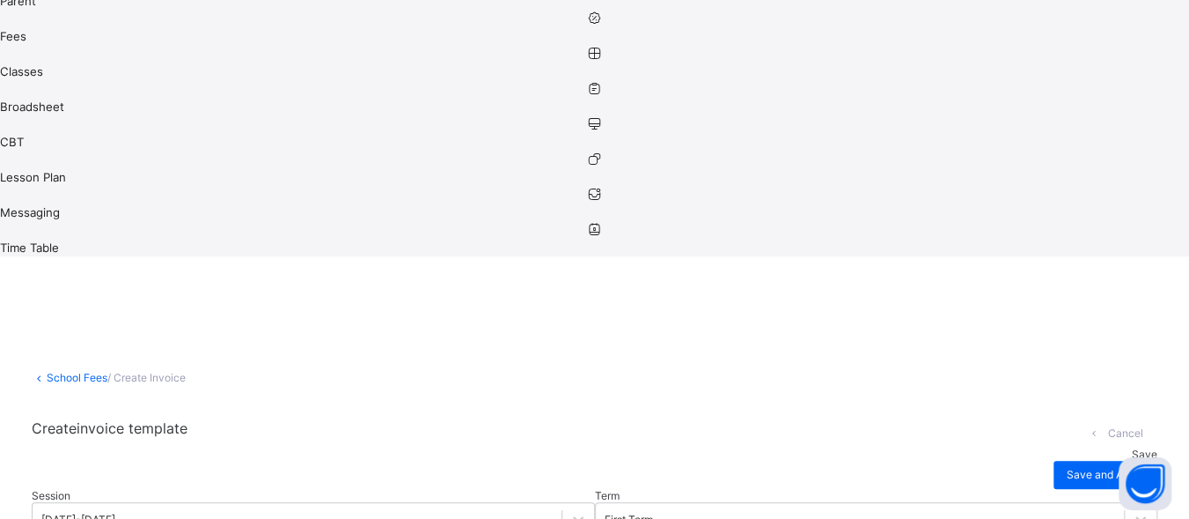
scroll to position [106, 0]
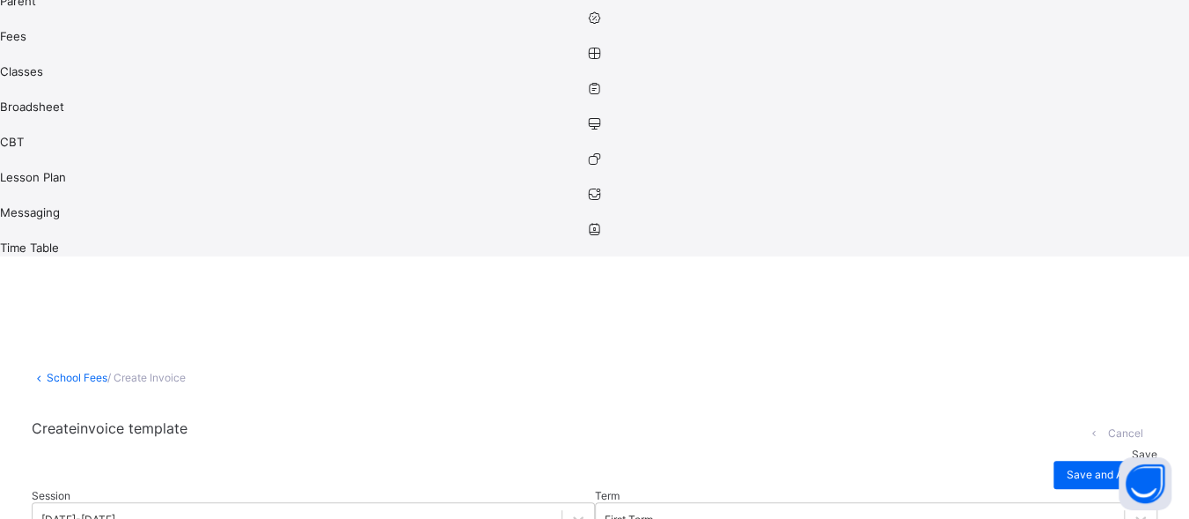
drag, startPoint x: 415, startPoint y: 232, endPoint x: 416, endPoint y: 247, distance: 15.0
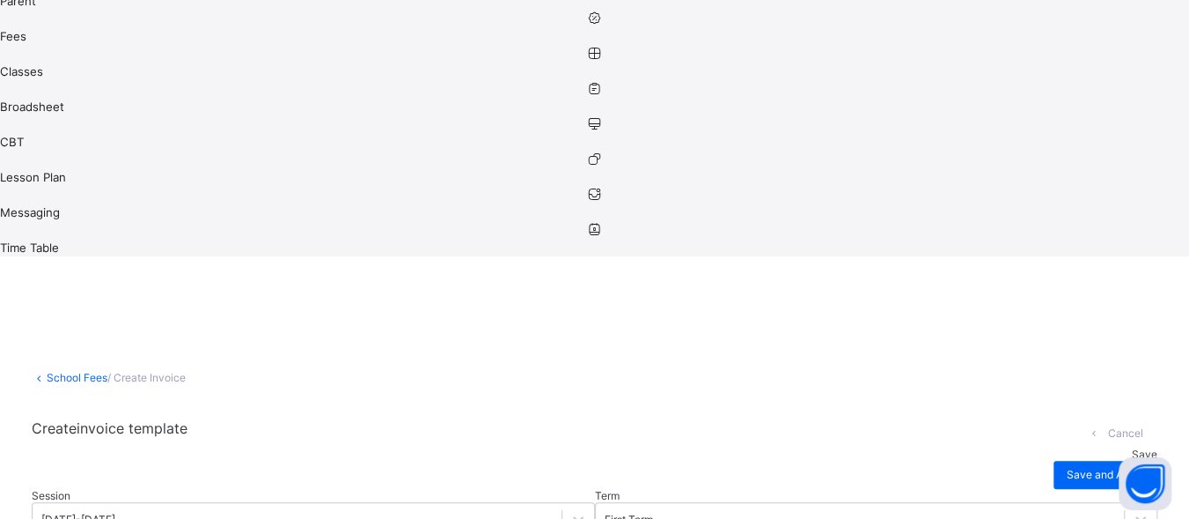
scroll to position [193, 0]
drag, startPoint x: 414, startPoint y: 227, endPoint x: 409, endPoint y: 155, distance: 72.3
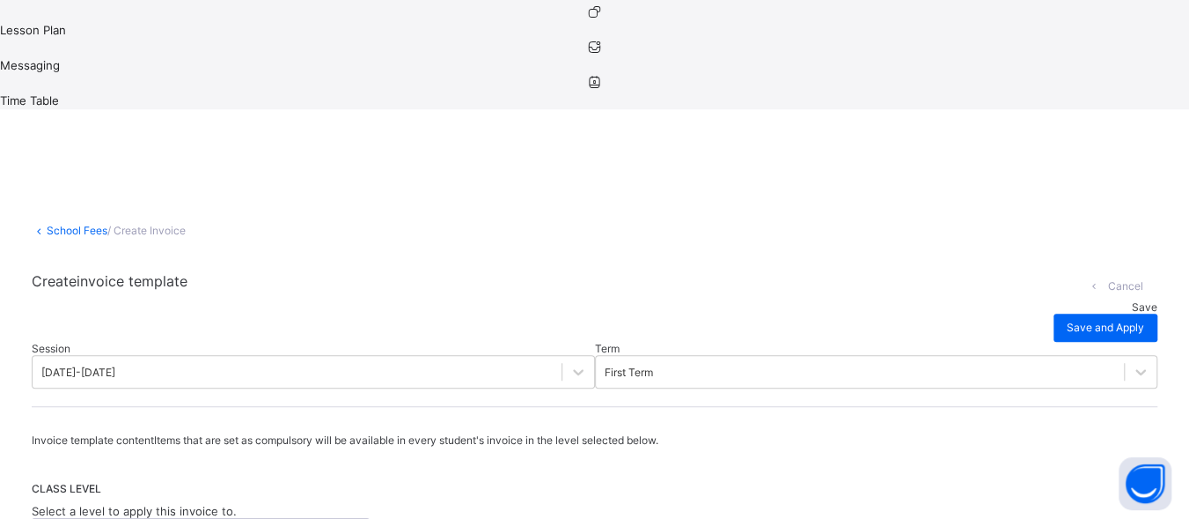
scroll to position [1532, 0]
drag, startPoint x: 625, startPoint y: 240, endPoint x: 805, endPoint y: 344, distance: 207.5
drag, startPoint x: 412, startPoint y: 86, endPoint x: 414, endPoint y: 74, distance: 12.4
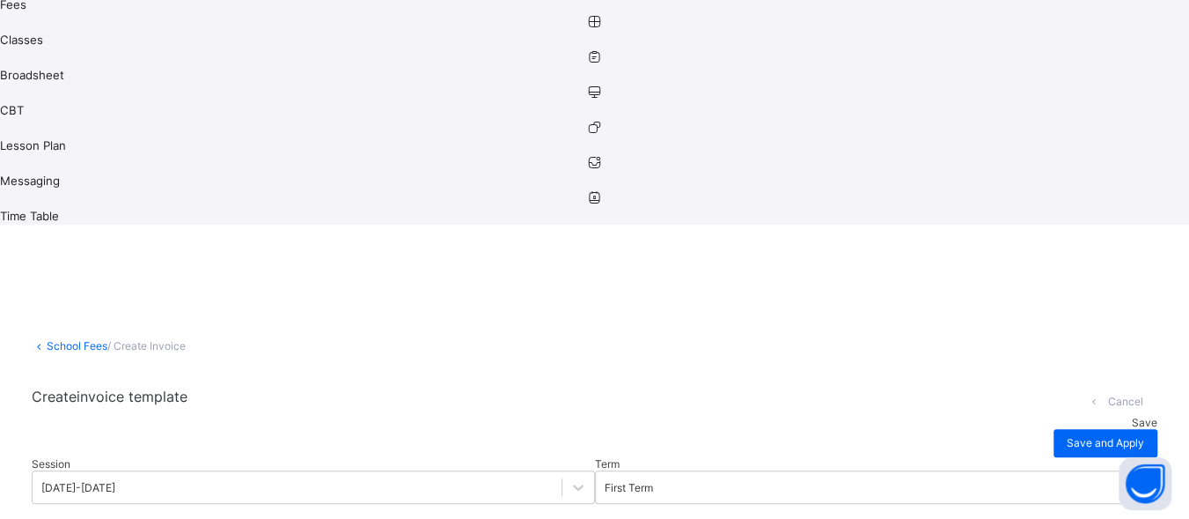
scroll to position [102, 0]
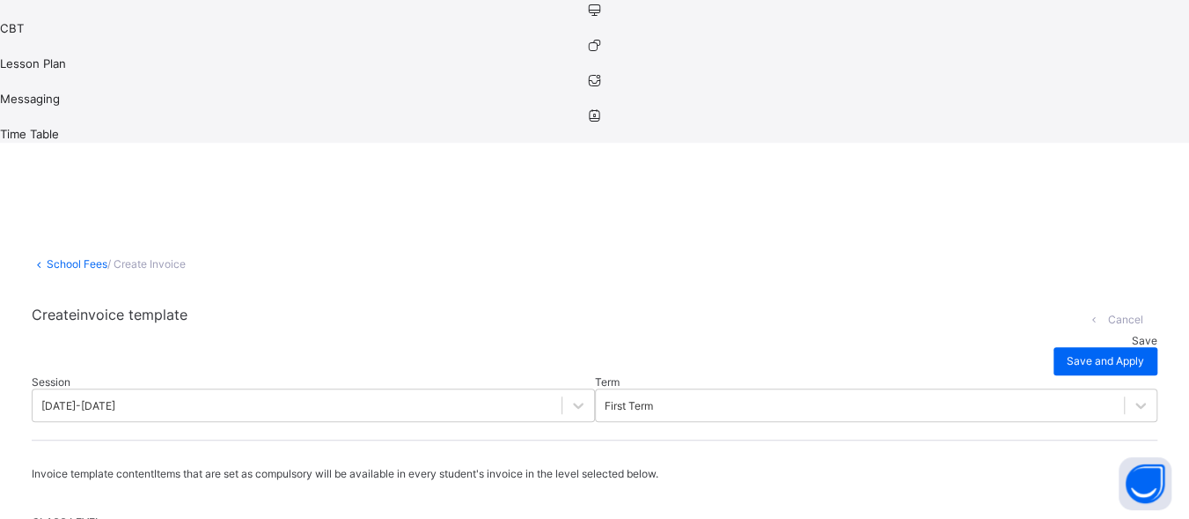
scroll to position [401, 0]
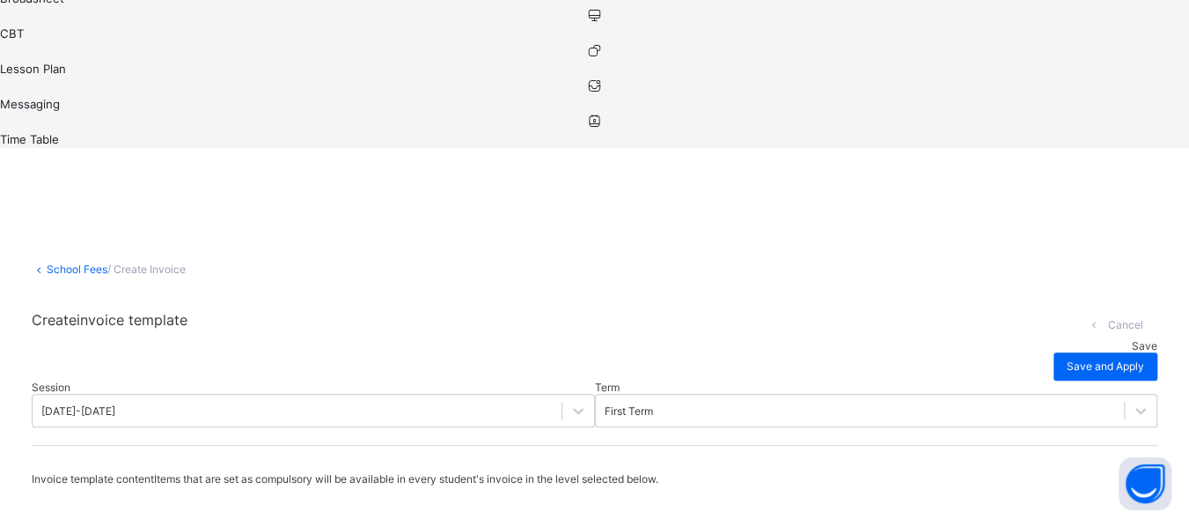
type input "*"
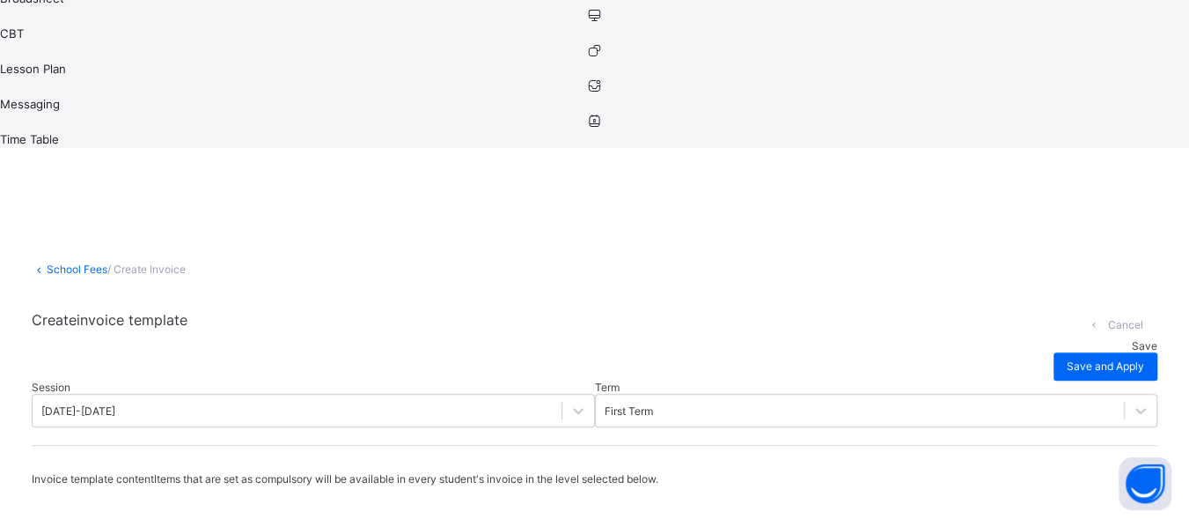
type input "*"
type input "**"
type input "***"
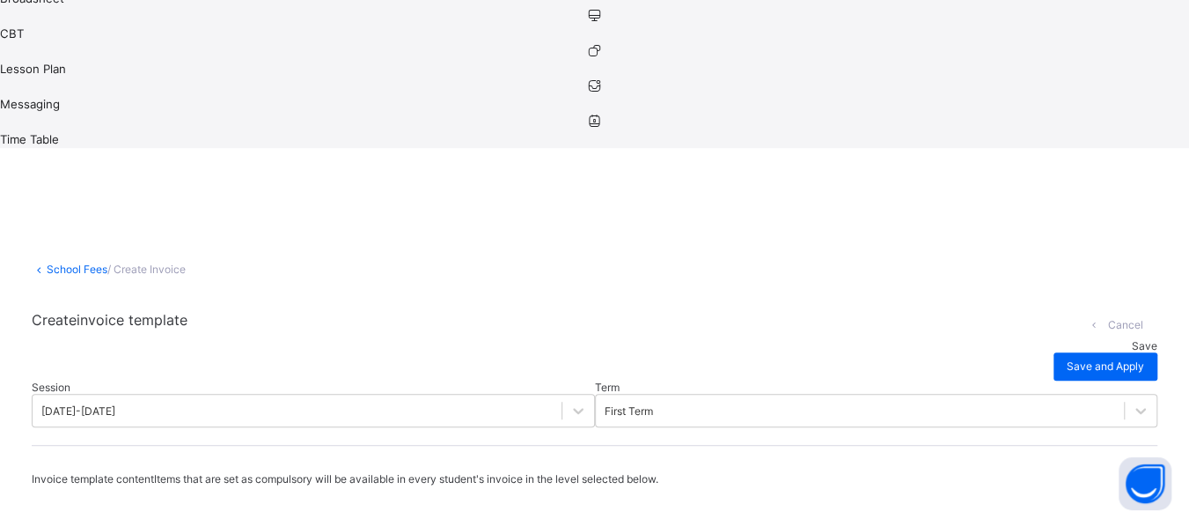
type input "****"
type input "*****"
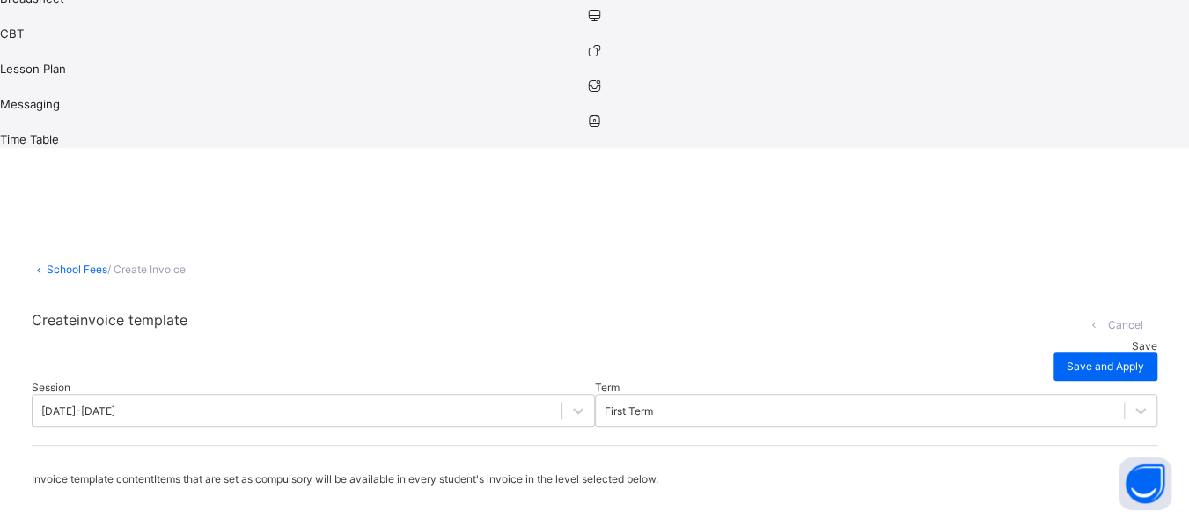
type input "*"
type input "**"
type input "***"
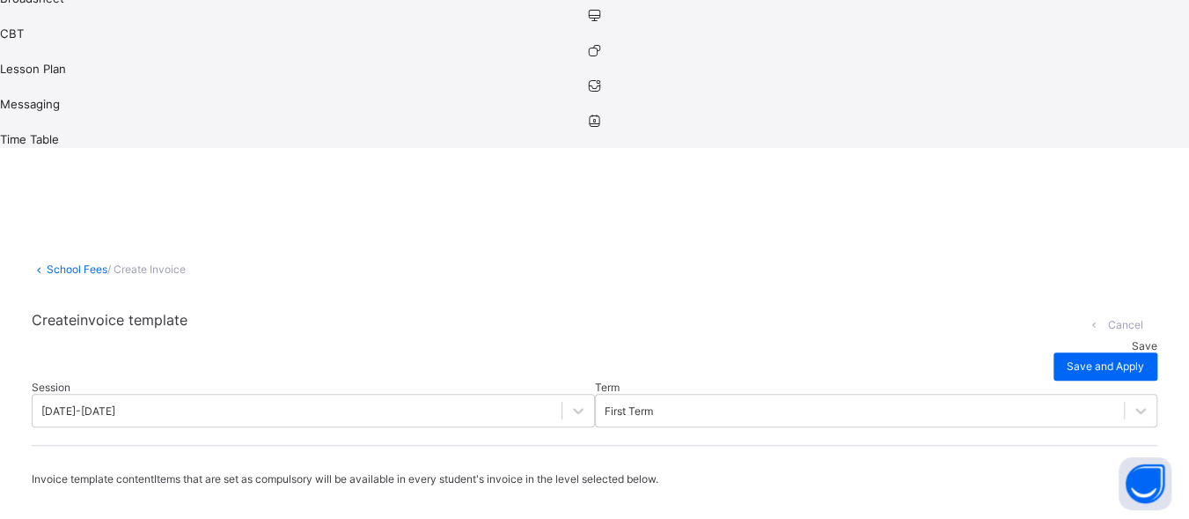
type input "***"
type input "****"
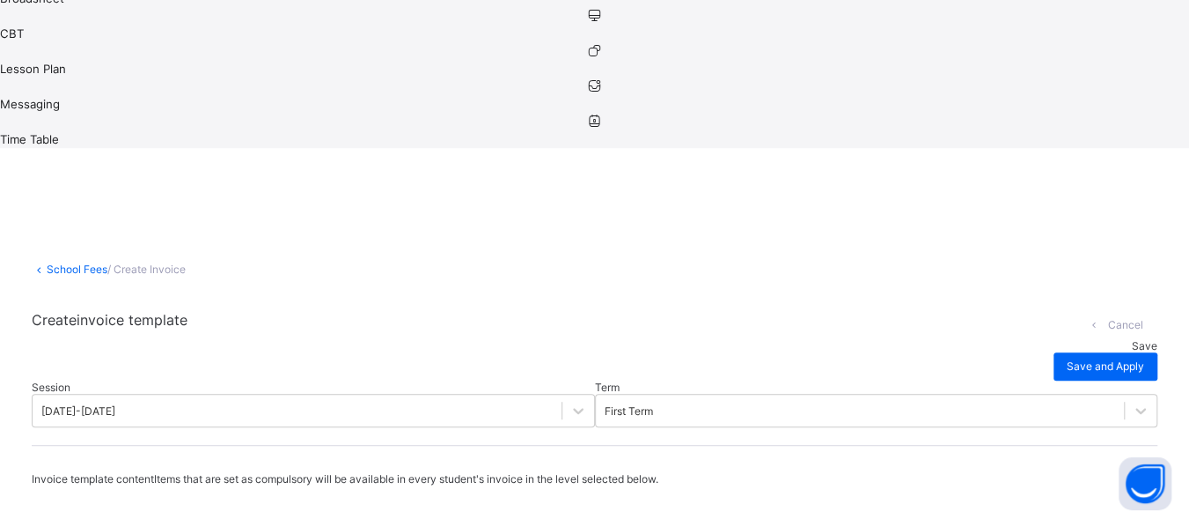
type input "*"
type input "**"
type input "***"
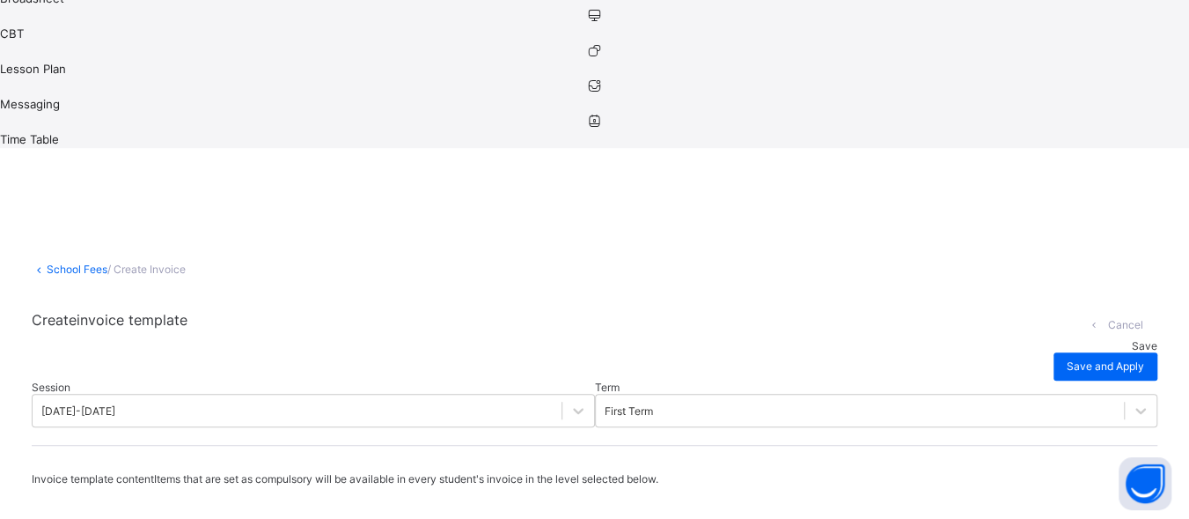
type input "***"
type input "****"
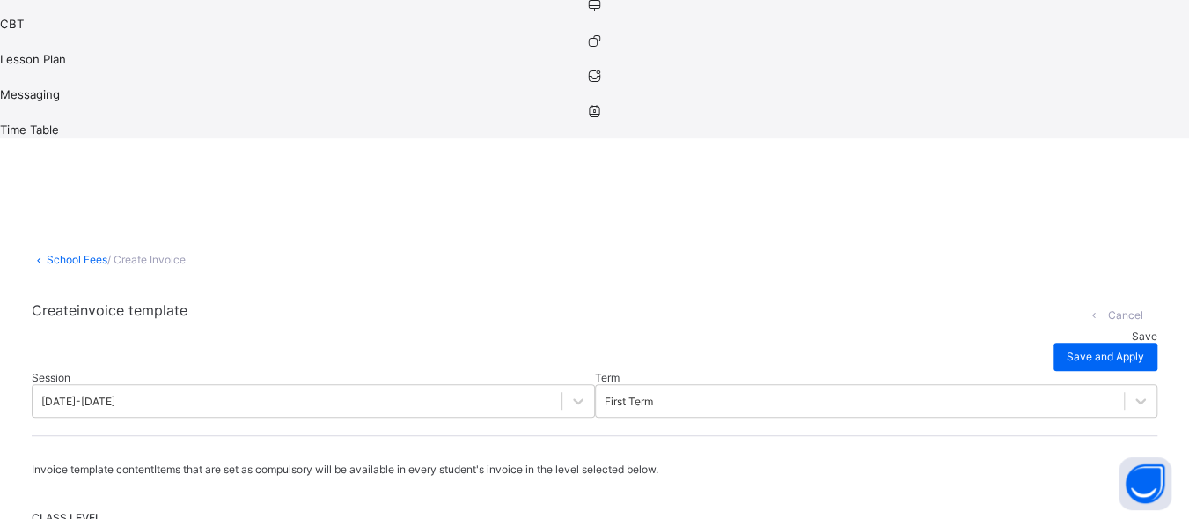
scroll to position [412, 0]
type input "*"
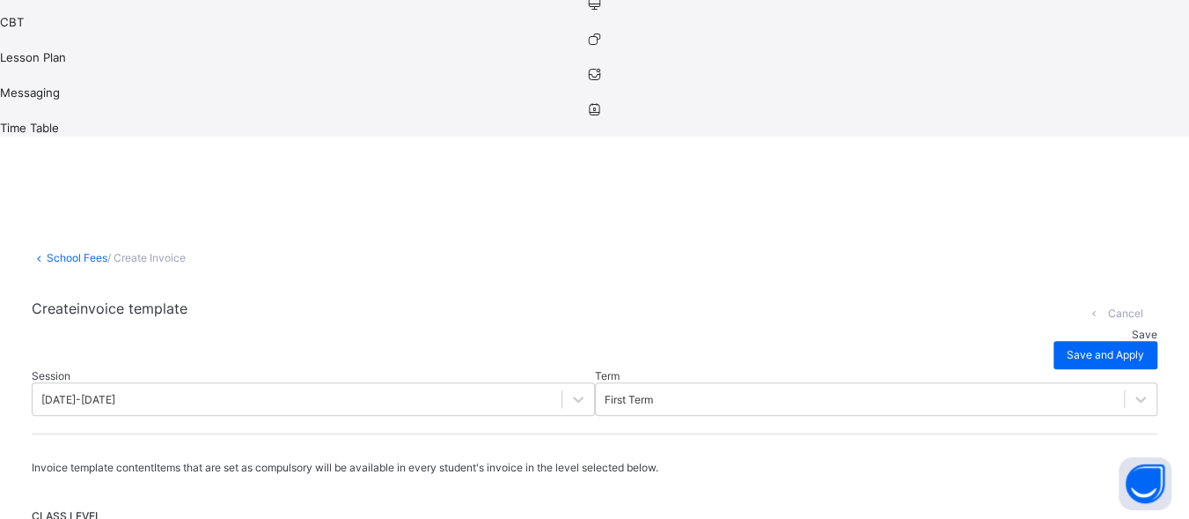
type input "**"
type input "***"
type input "****"
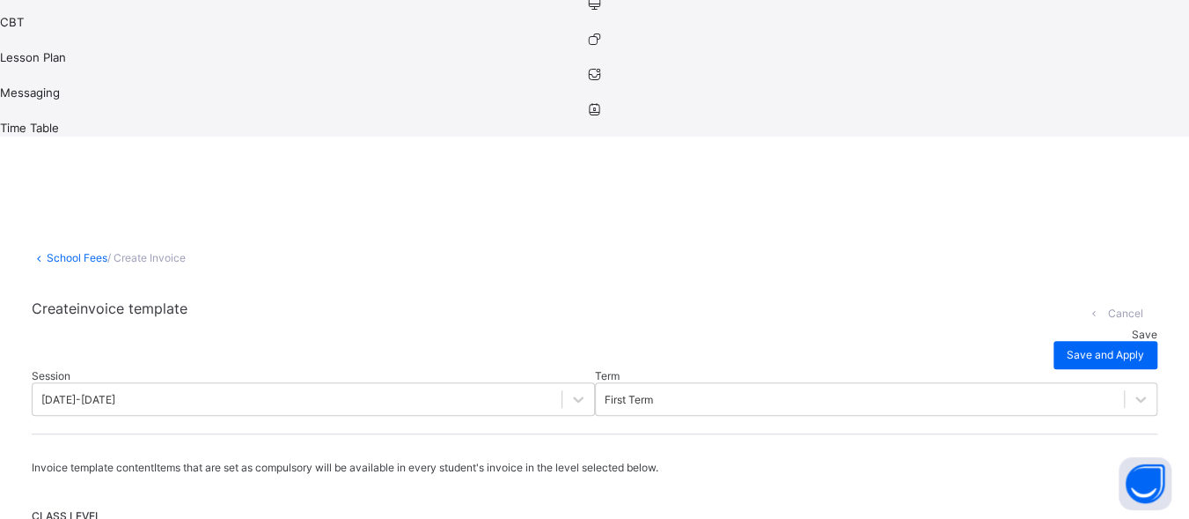
type input "****"
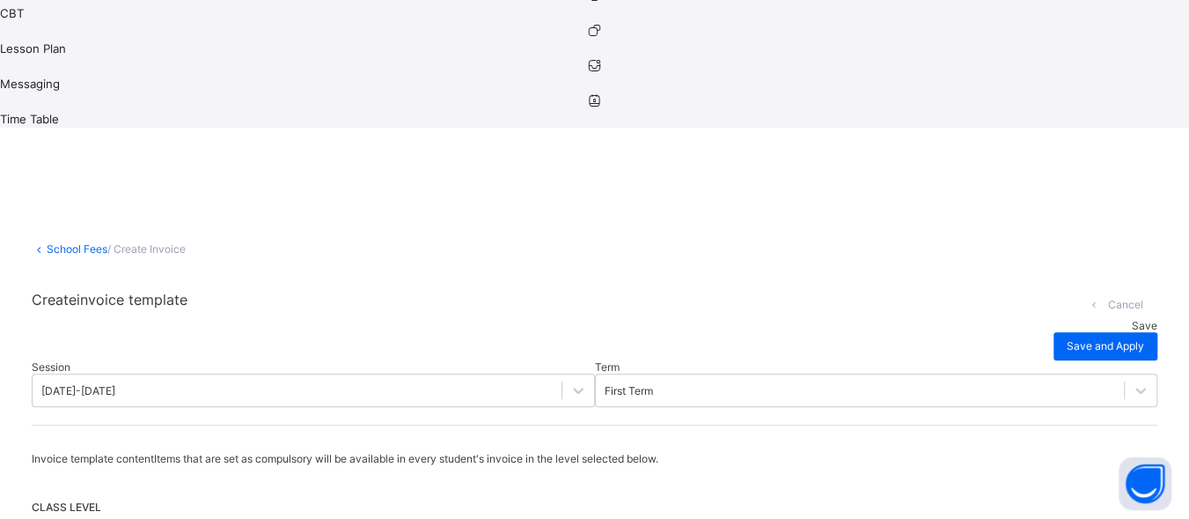
scroll to position [423, 0]
type input "*"
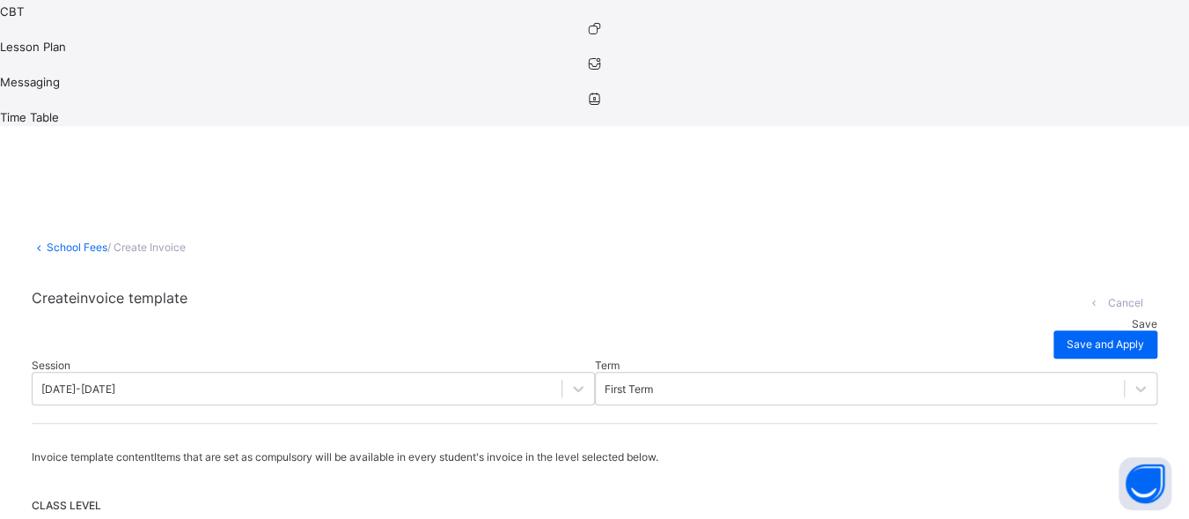
type input "**"
type input "***"
type input "****"
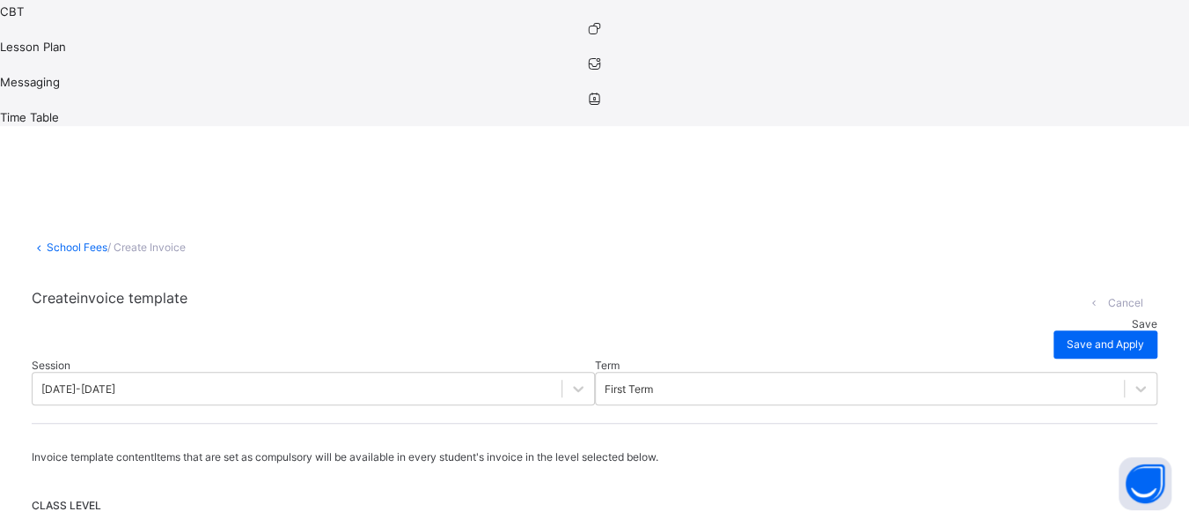
type input "****"
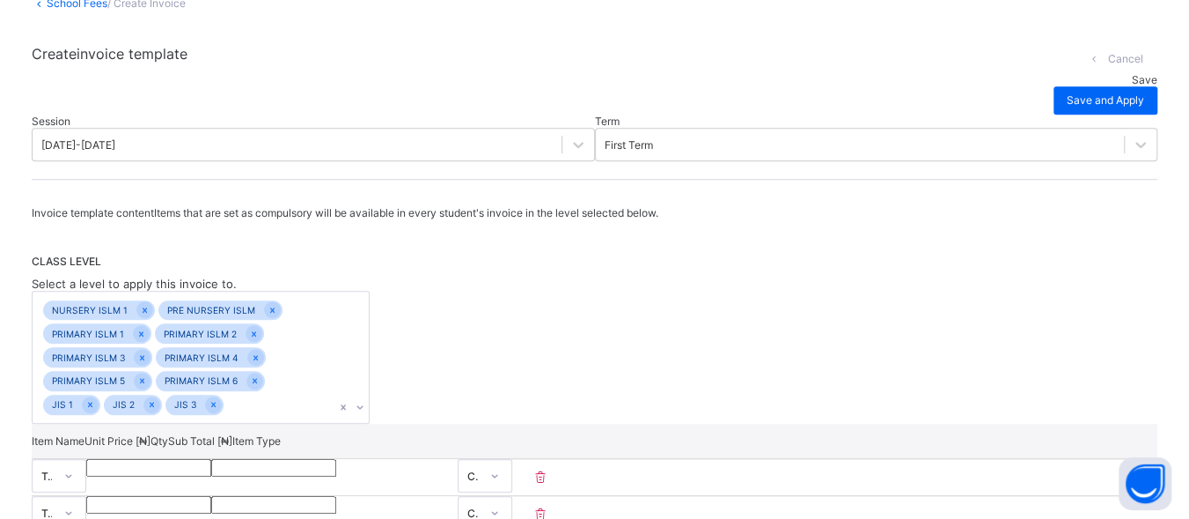
scroll to position [680, 0]
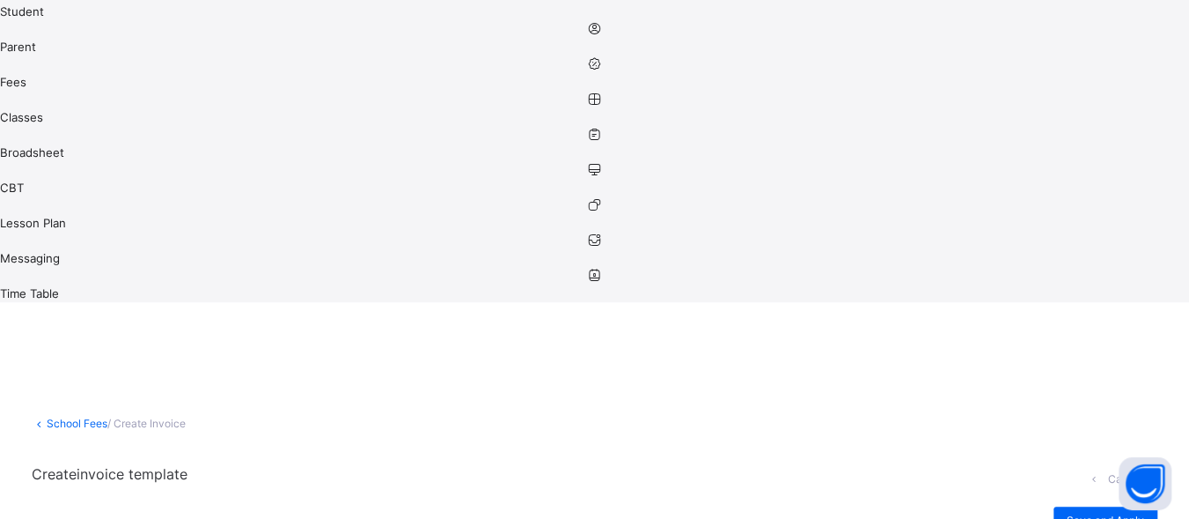
scroll to position [250, 0]
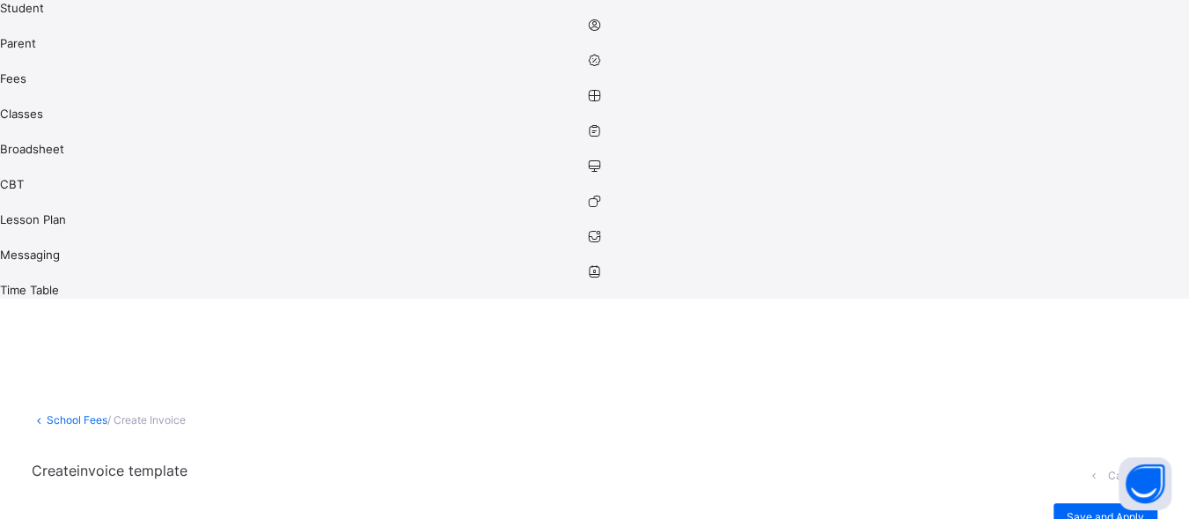
scroll to position [776, 0]
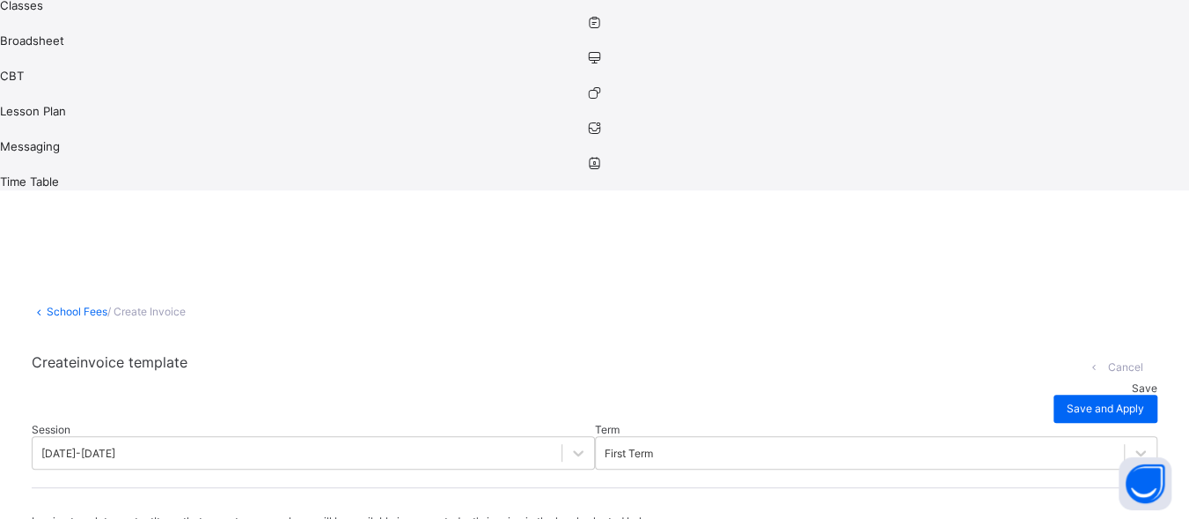
scroll to position [359, 0]
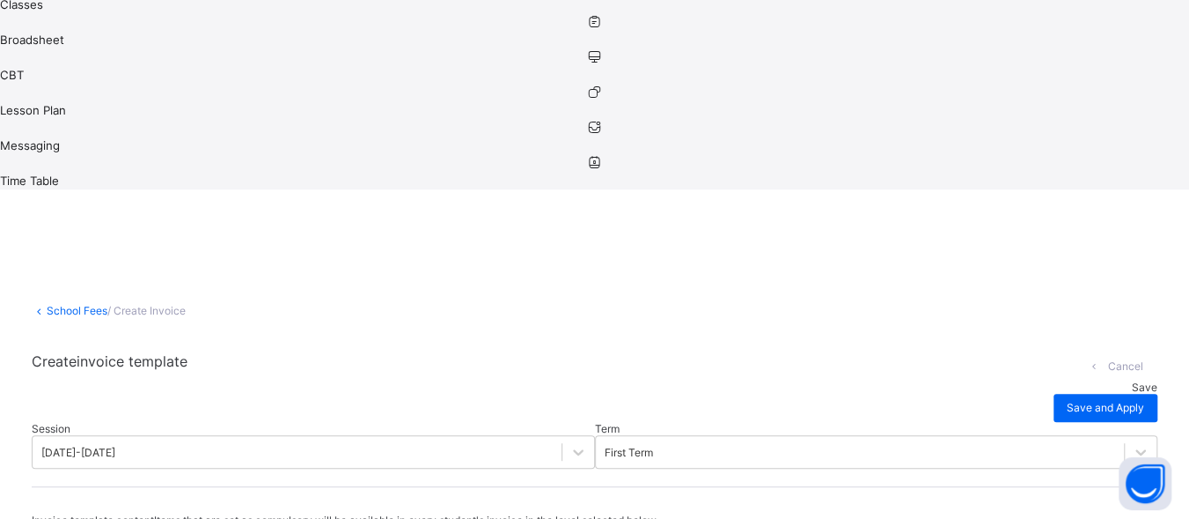
type input "*"
type input "**"
type input "***"
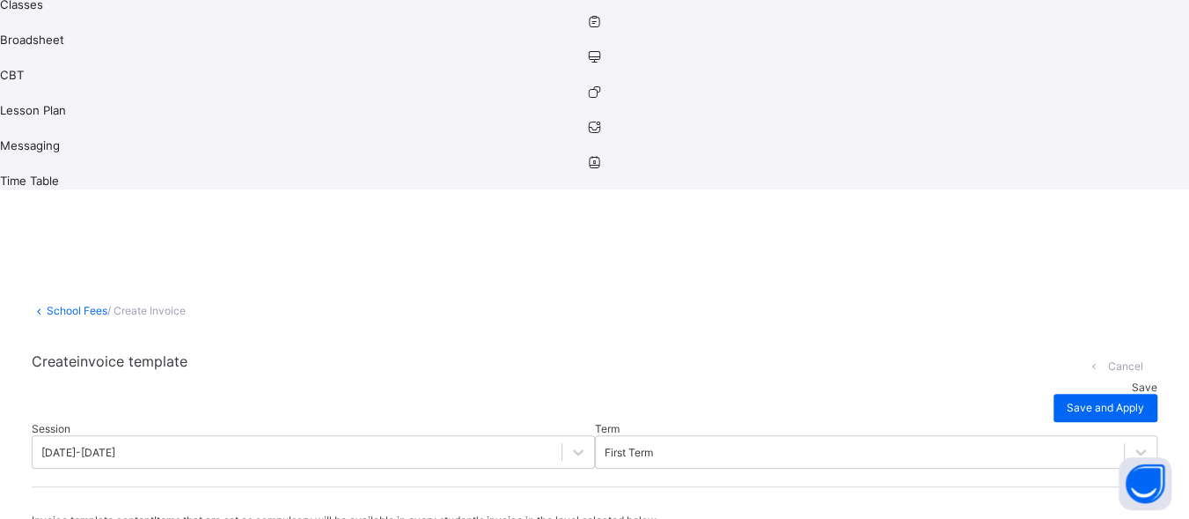
type input "***"
type input "****"
type input "*****"
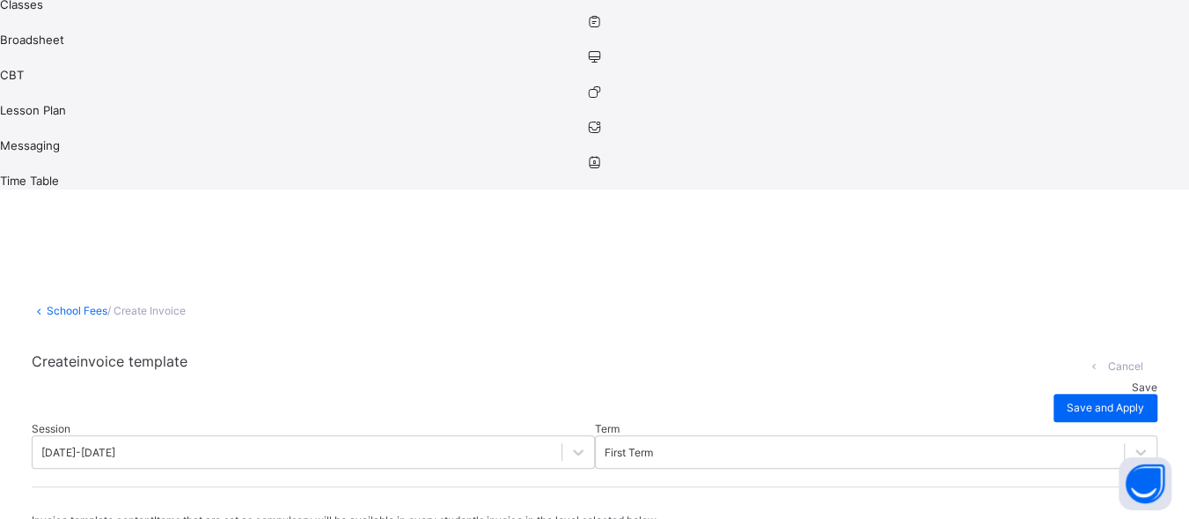
type input "*****"
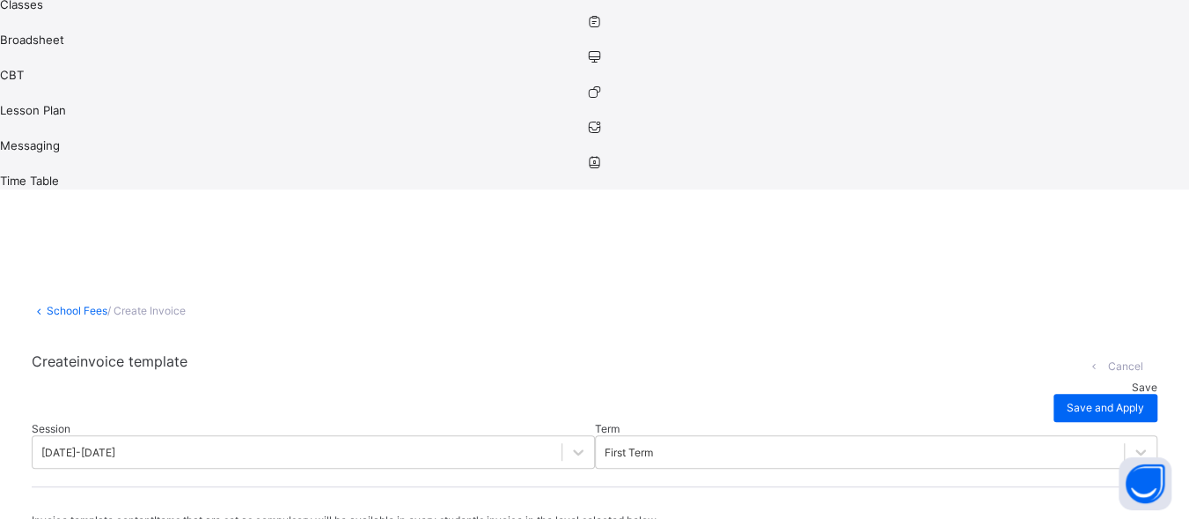
scroll to position [369, 0]
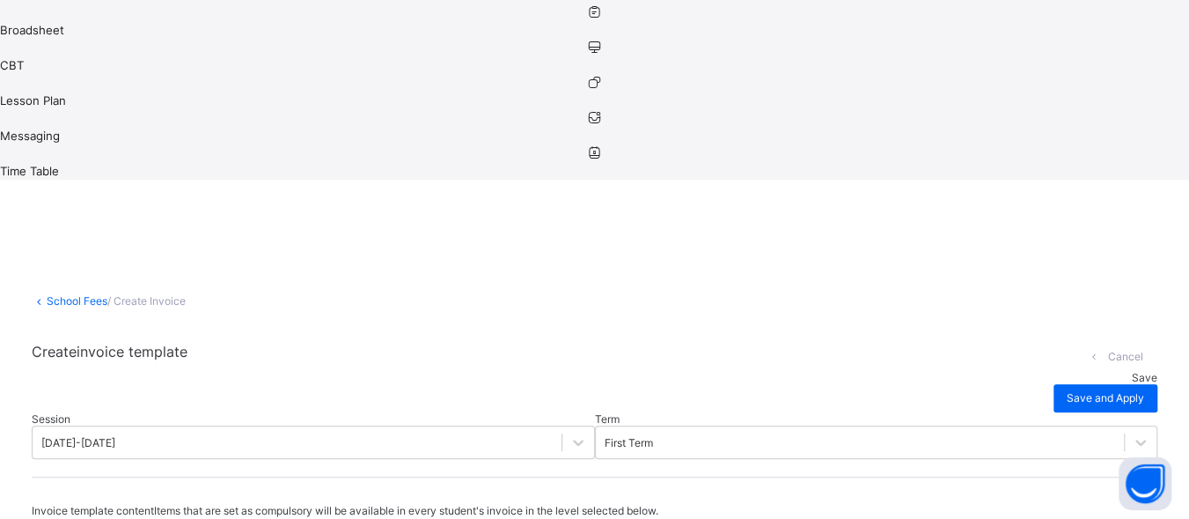
type input "*"
type input "**"
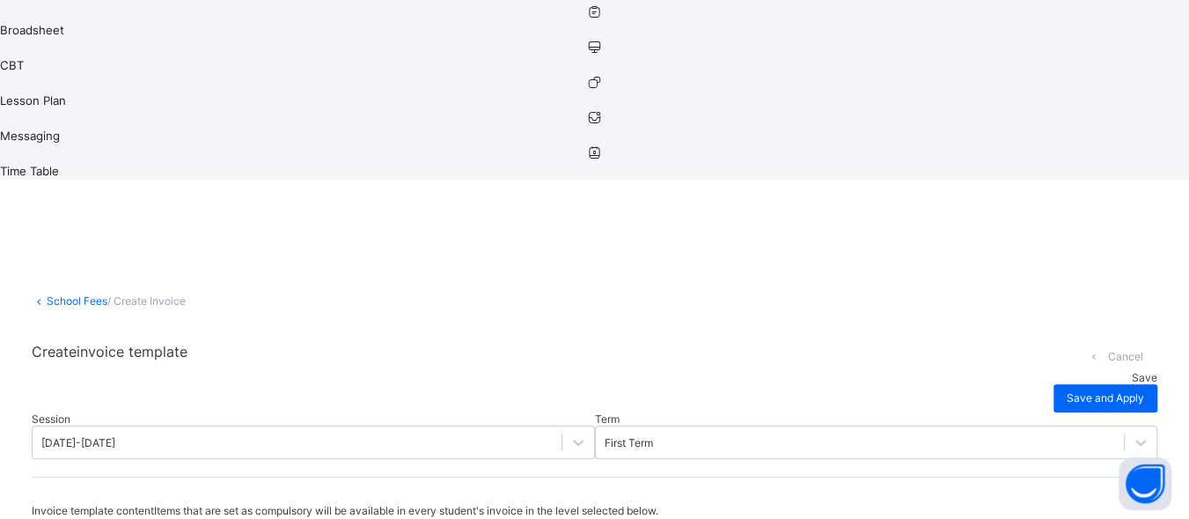
type input "**"
type input "****"
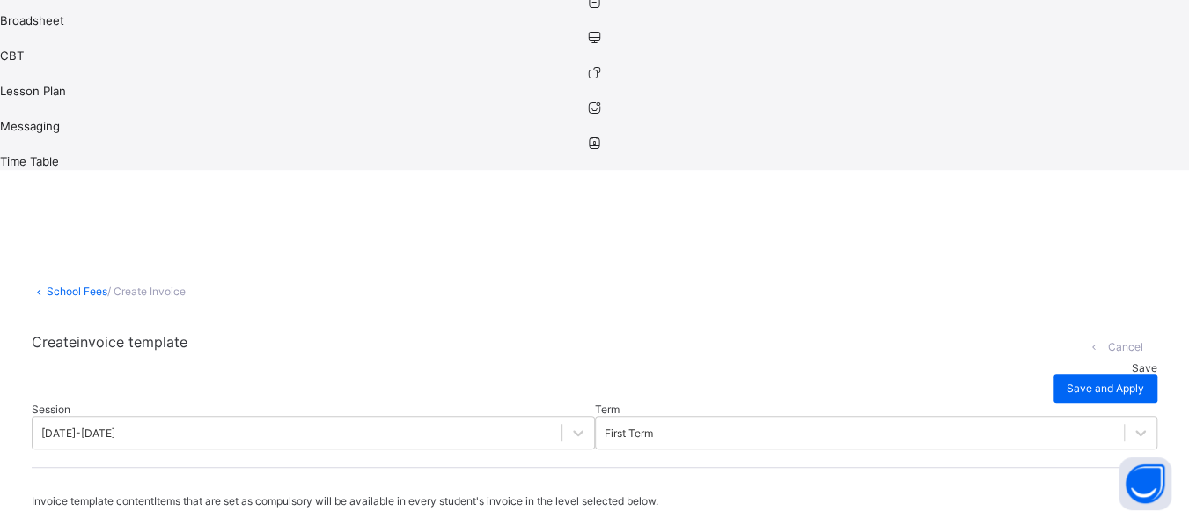
scroll to position [379, 0]
type input "*"
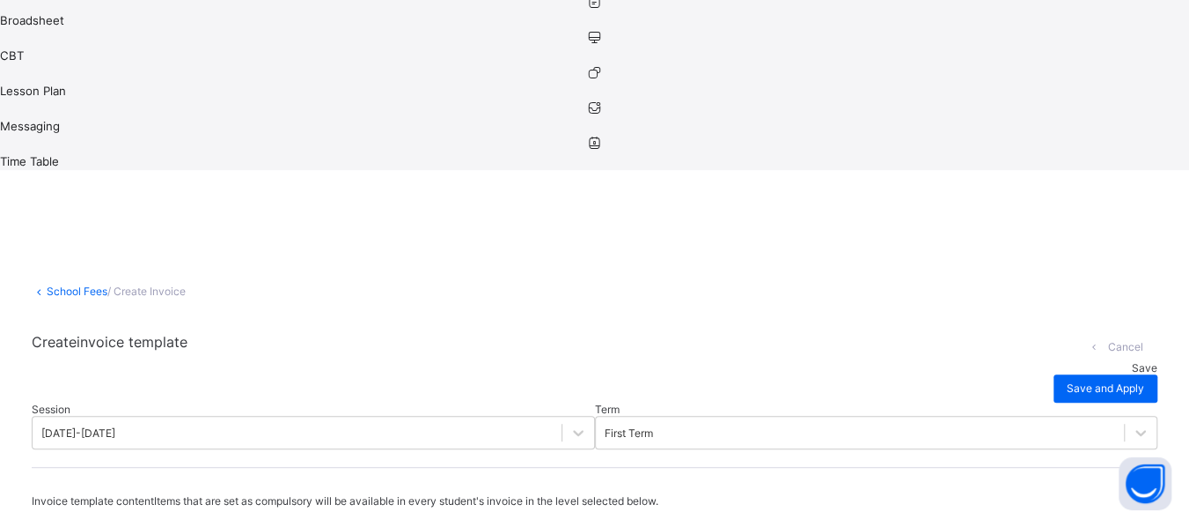
type input "***"
type input "****"
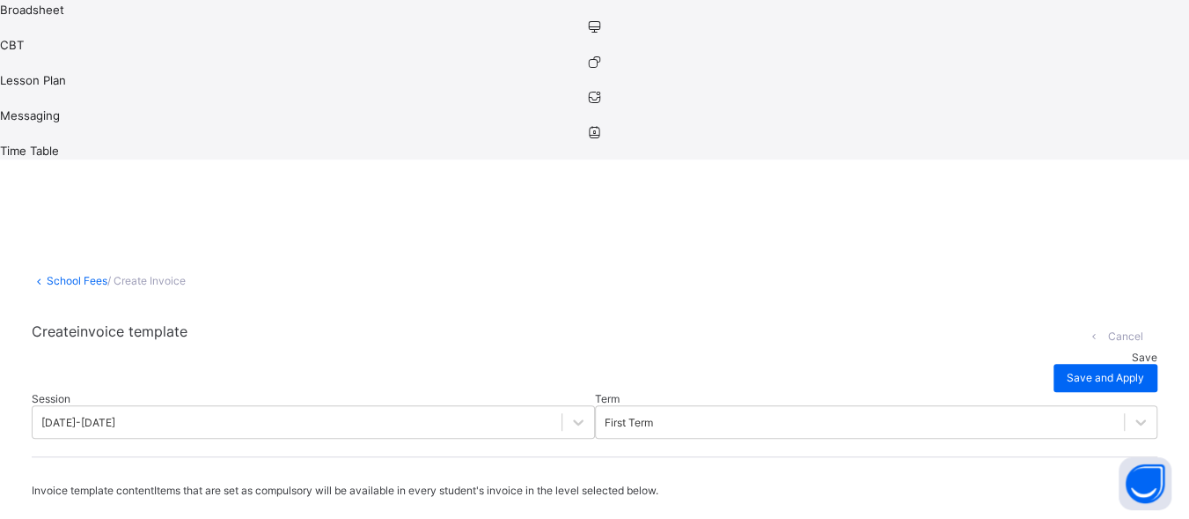
type input "*"
type input "**"
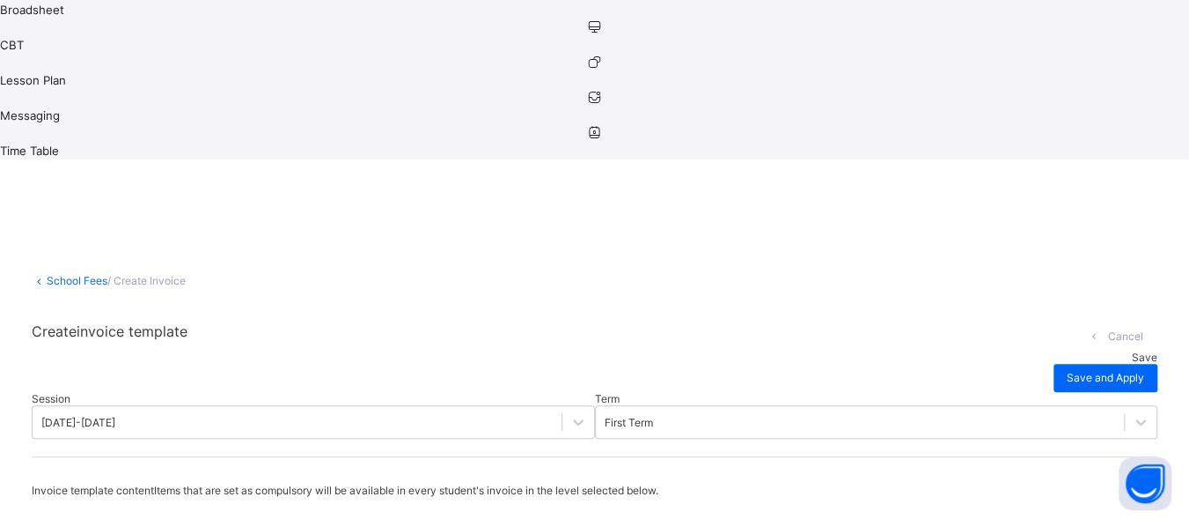
type input "**"
type input "****"
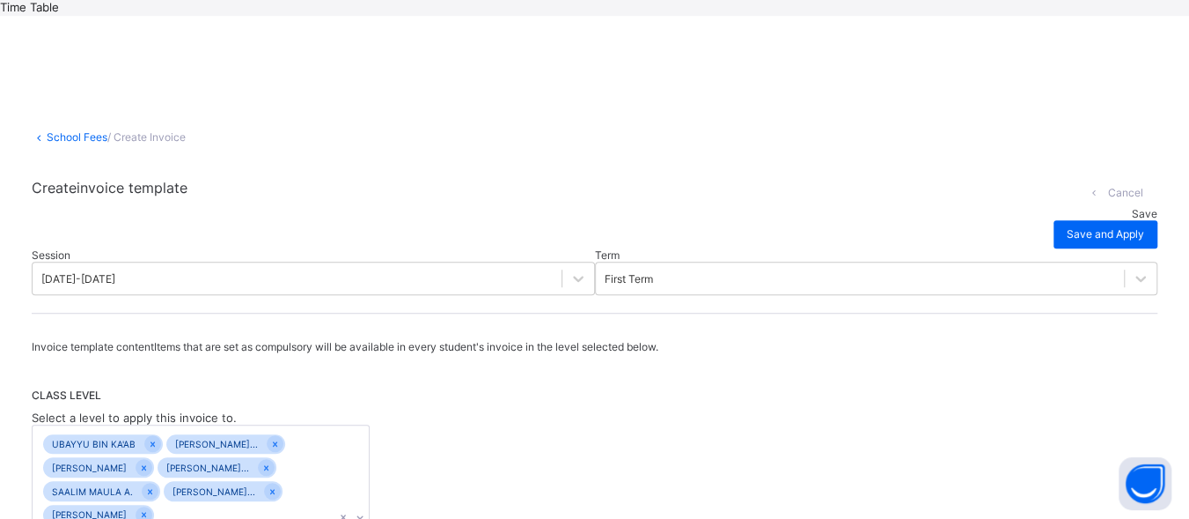
scroll to position [620, 0]
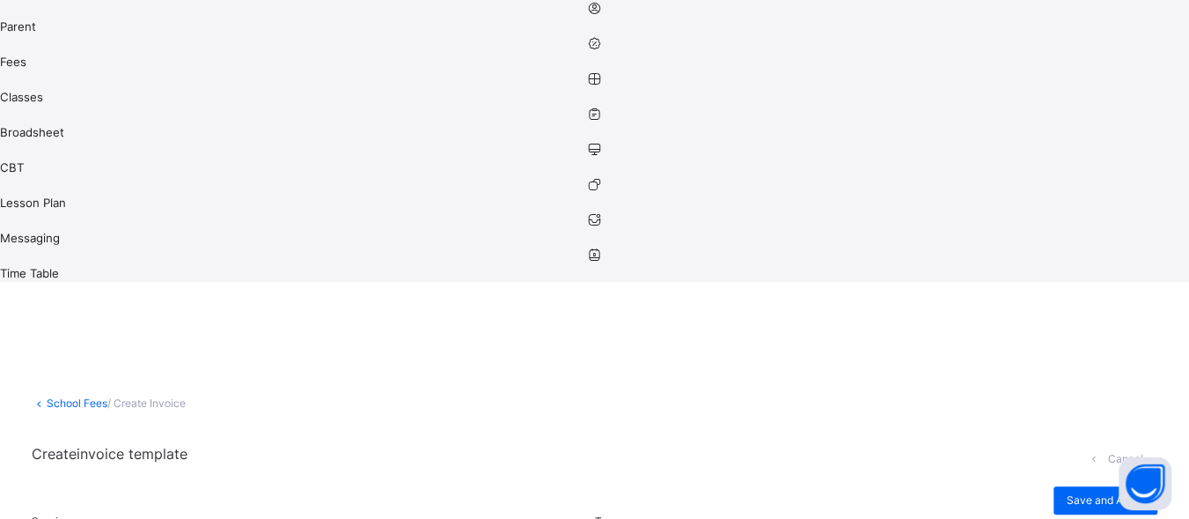
scroll to position [273, 0]
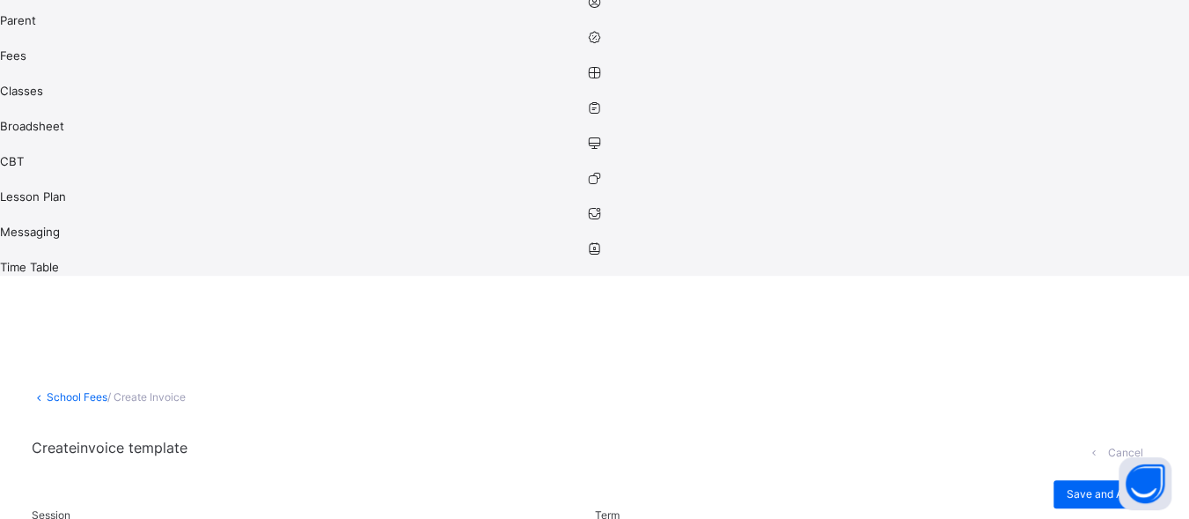
scroll to position [103, 0]
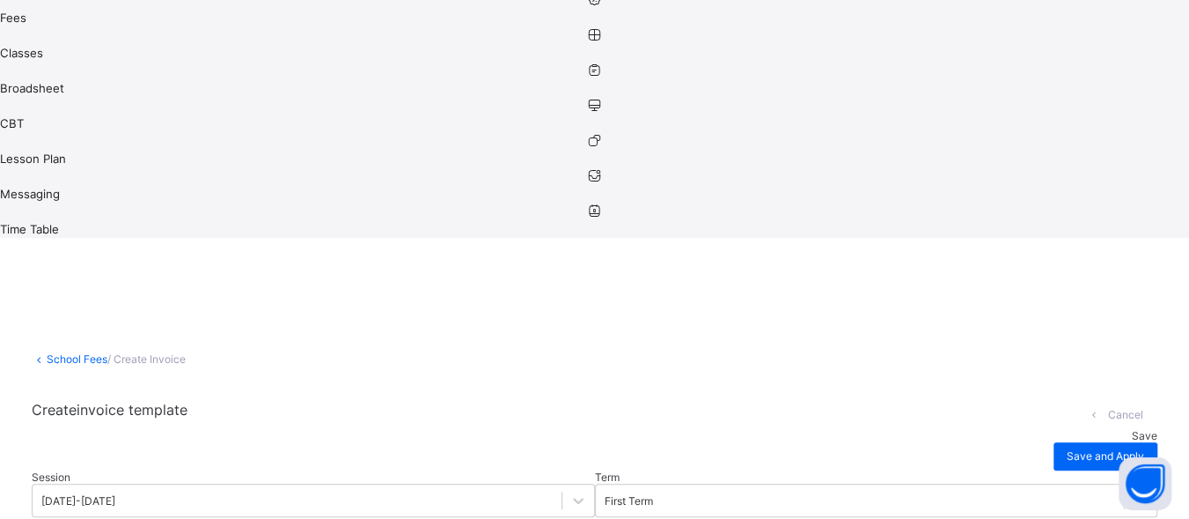
scroll to position [312, 0]
type input "*"
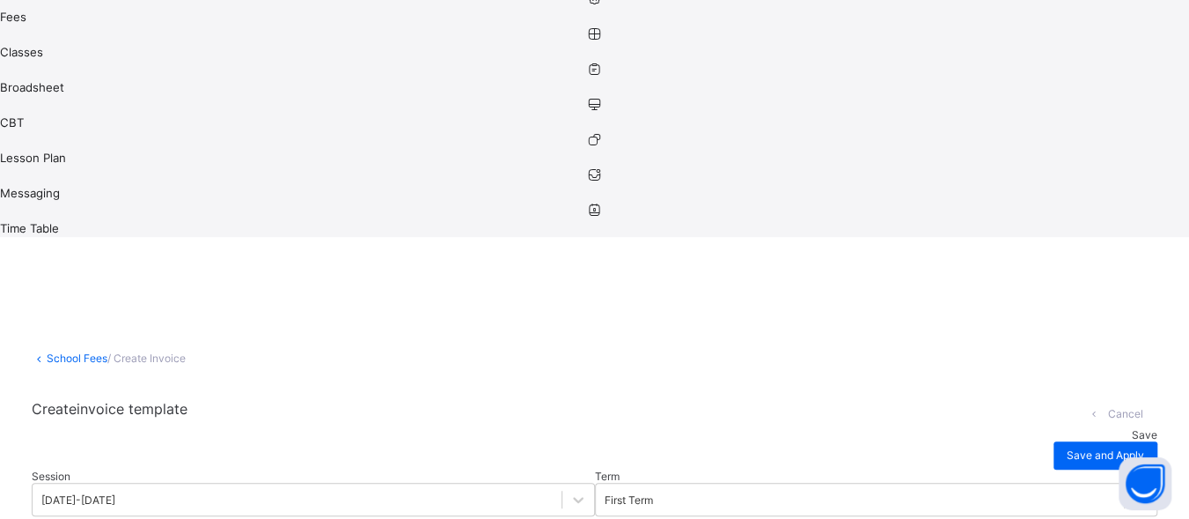
type input "**"
type input "***"
type input "****"
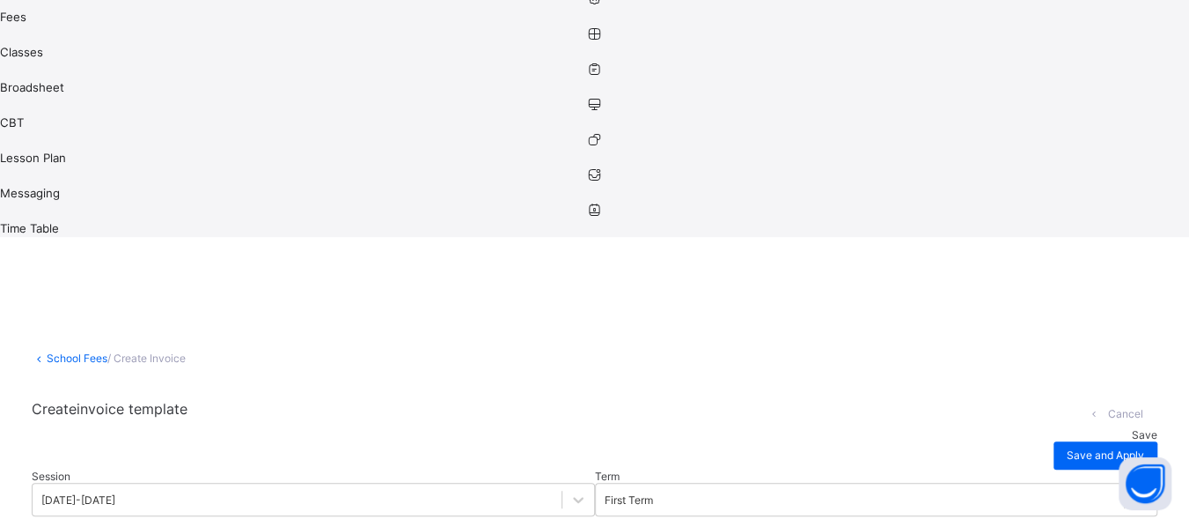
type input "****"
type input "*****"
type input "******"
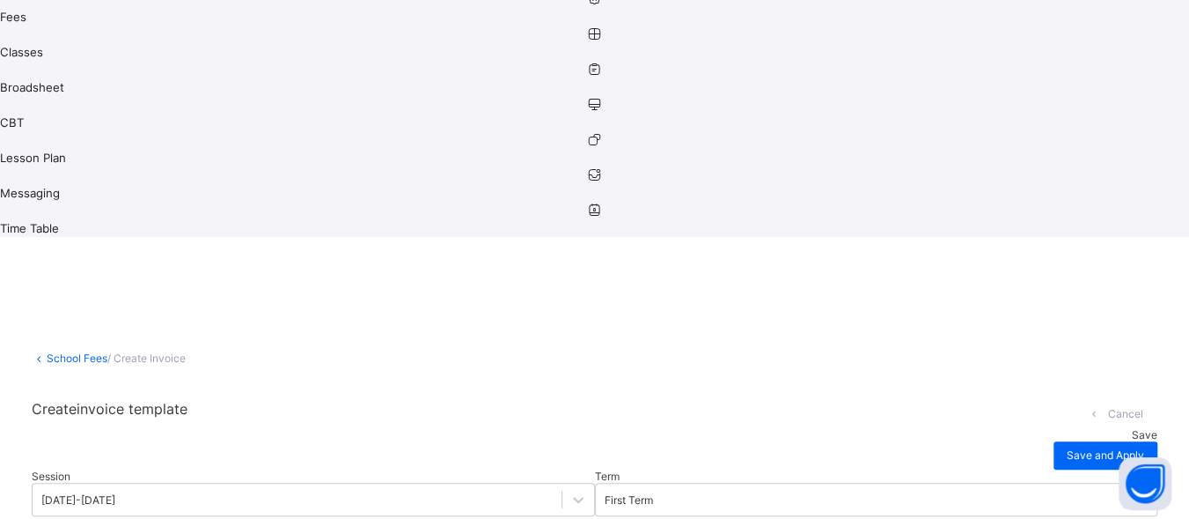
type input "******"
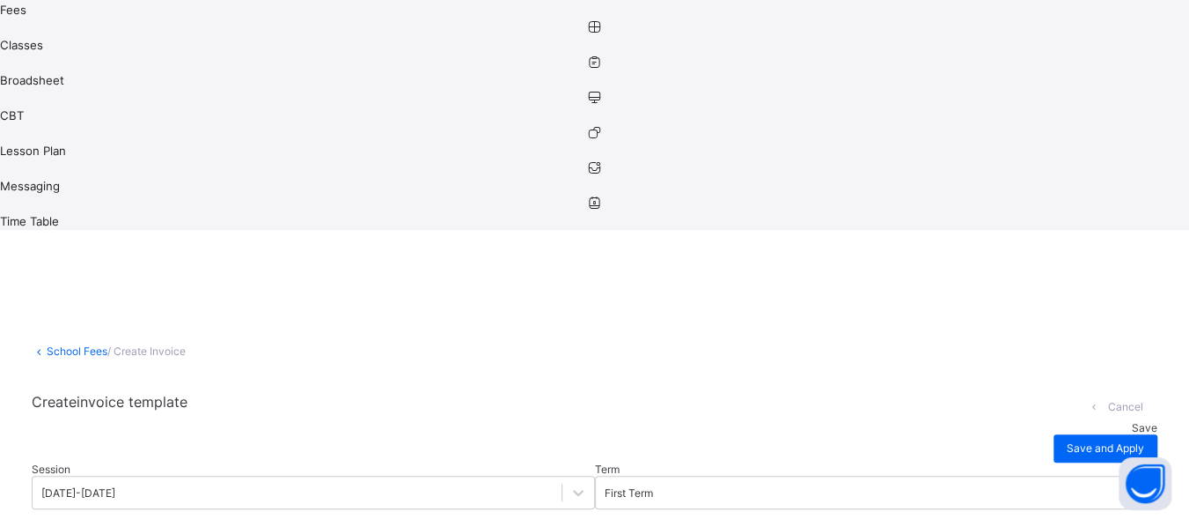
type input "*"
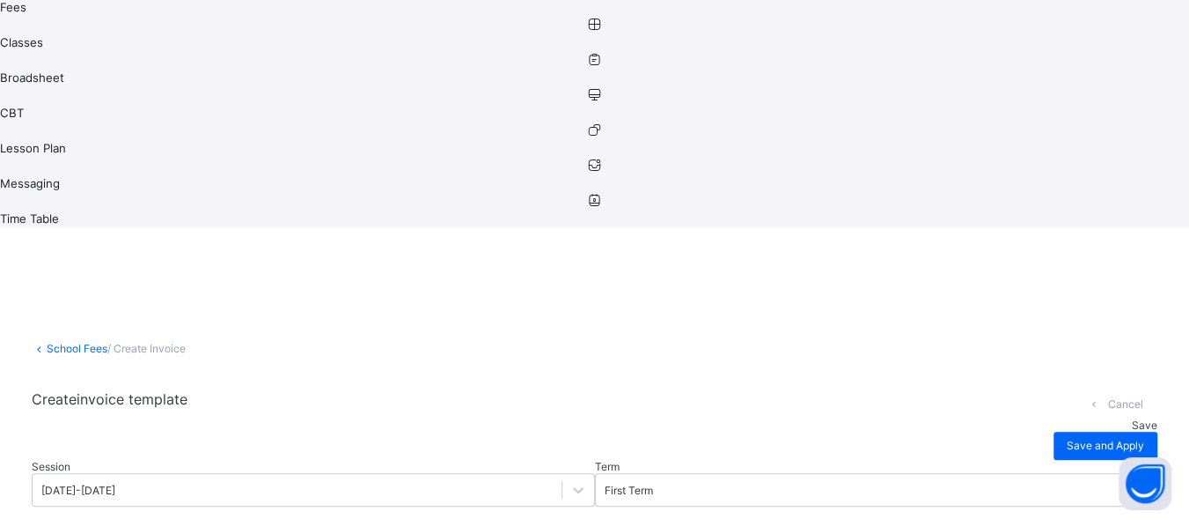
type input "*"
type input "**"
type input "***"
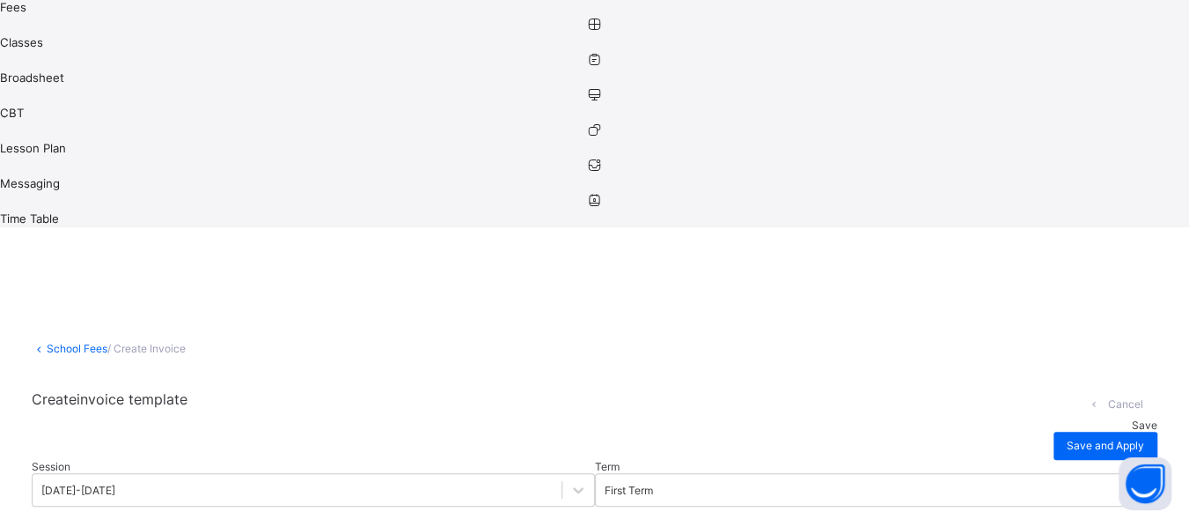
type input "****"
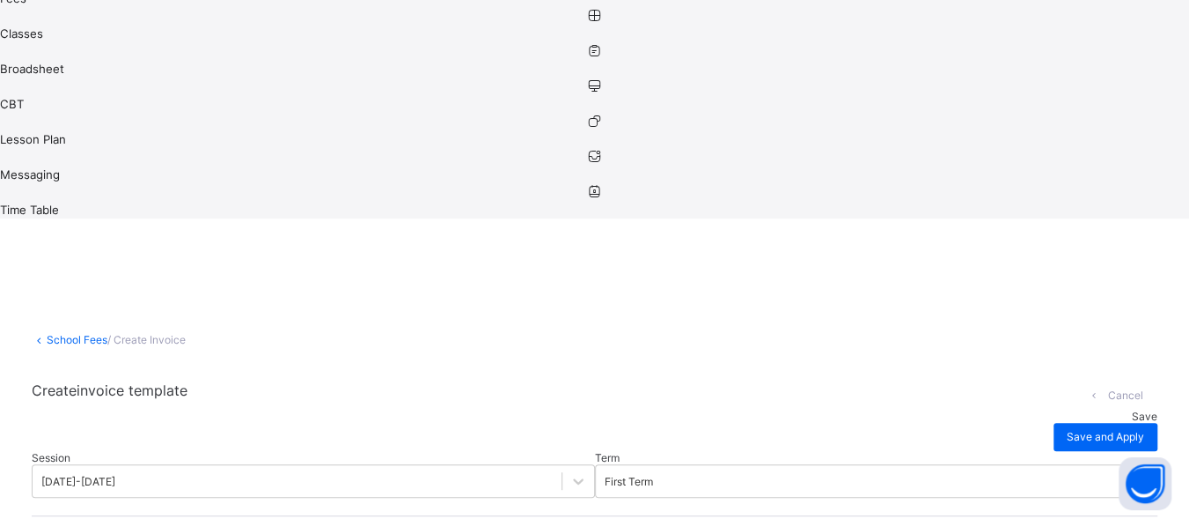
type input "*"
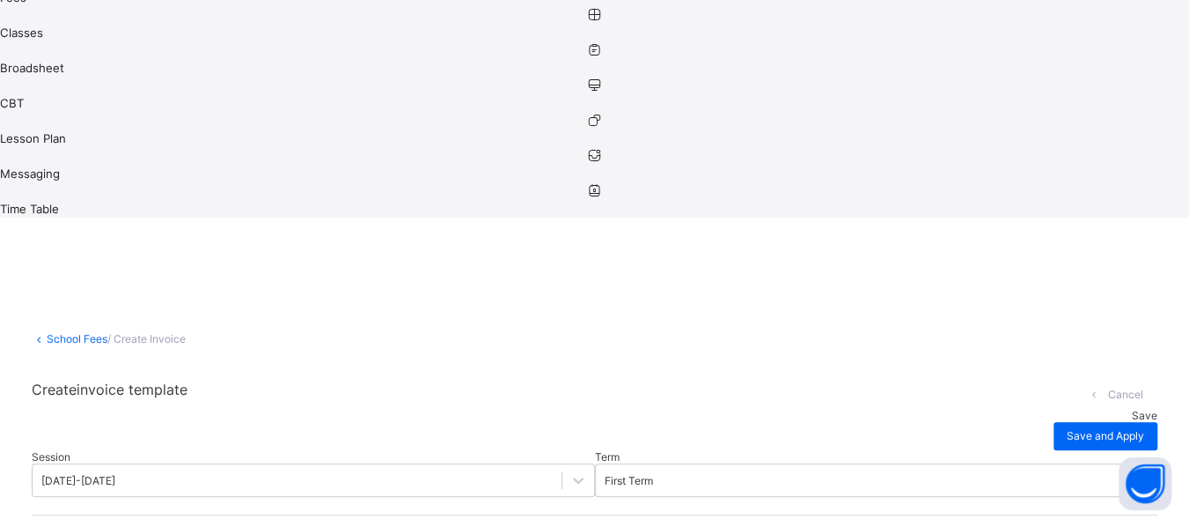
type input "*"
type input "**"
type input "***"
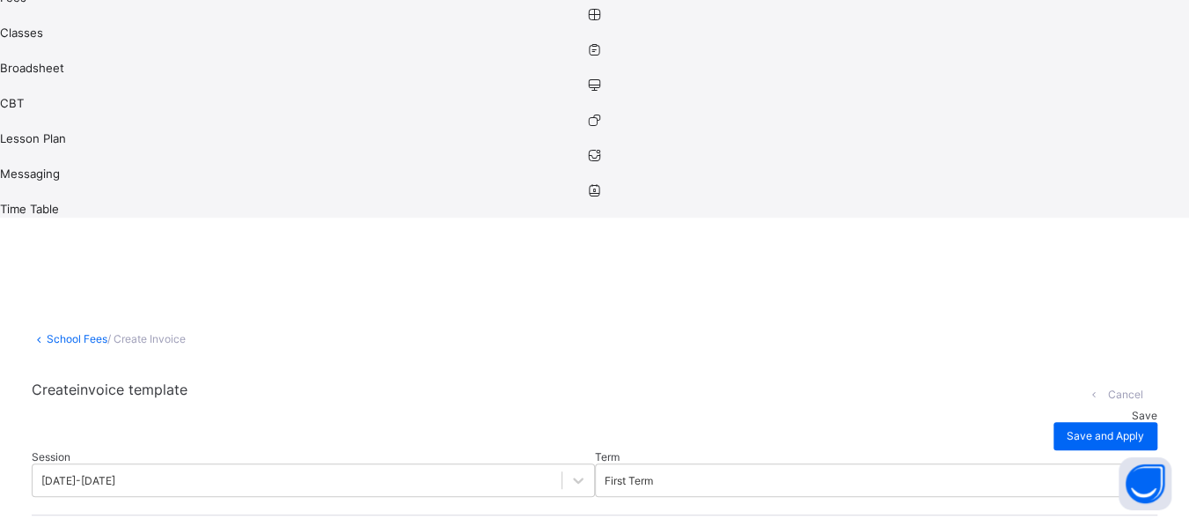
type input "****"
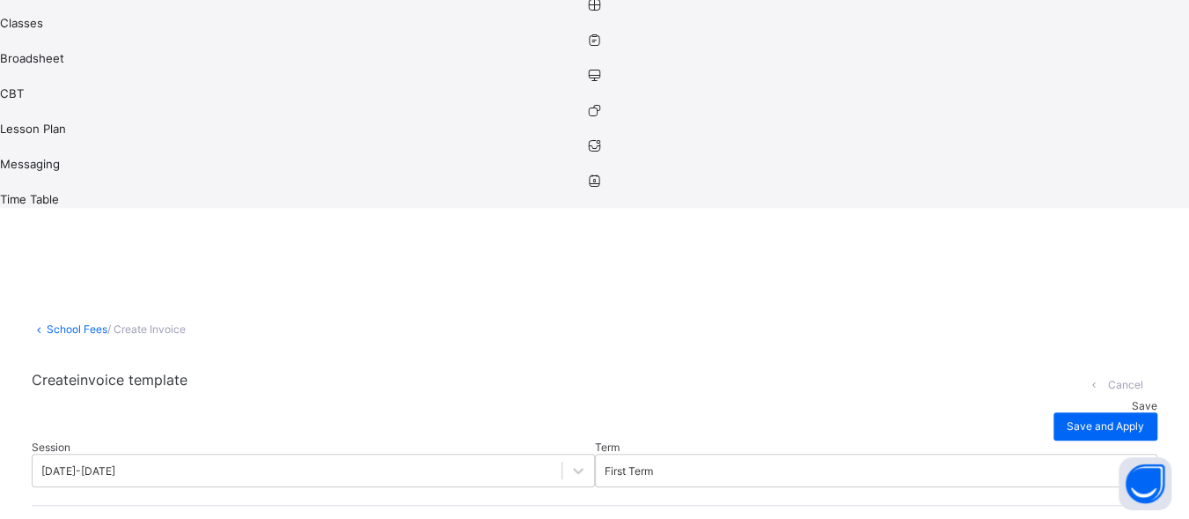
scroll to position [342, 0]
type input "*"
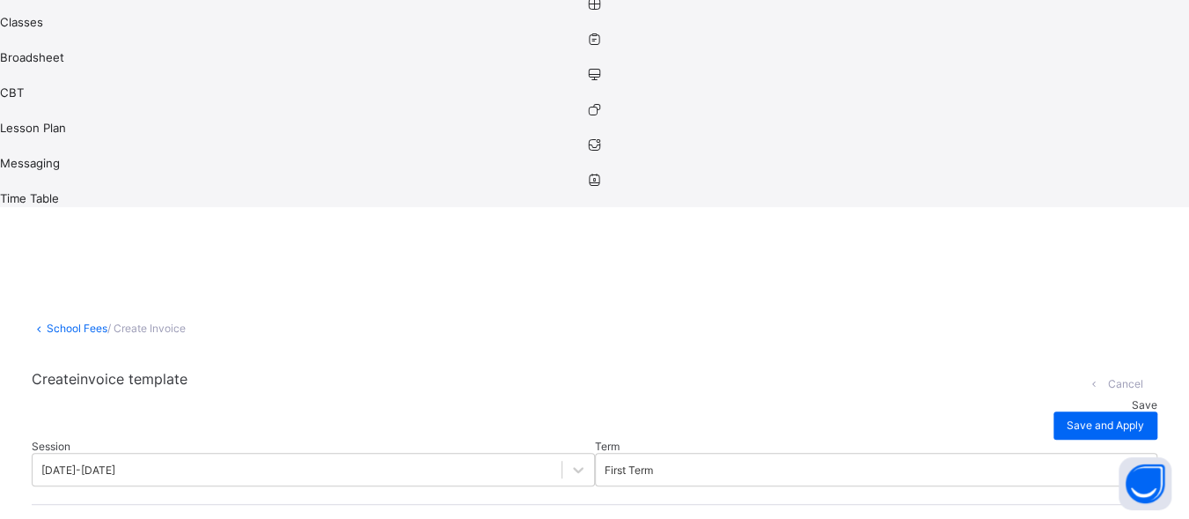
type input "**"
type input "***"
type input "****"
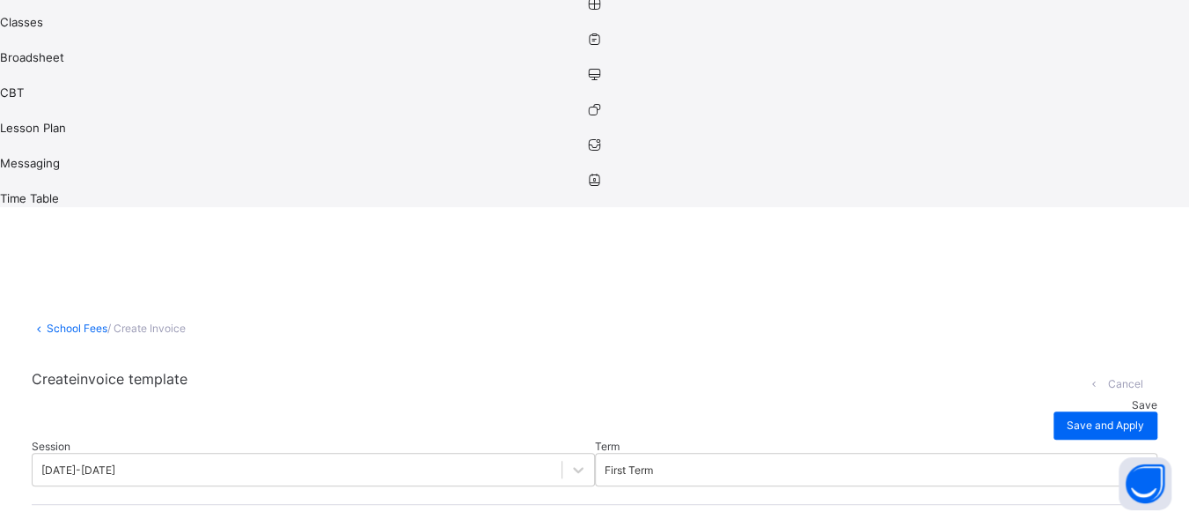
type input "****"
type input "*****"
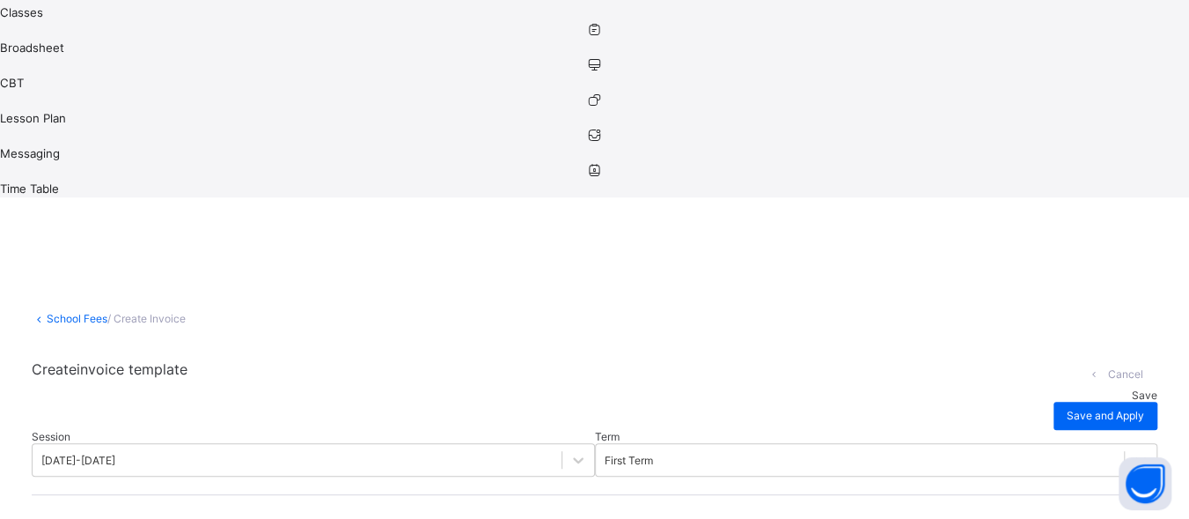
type input "*"
type input "**"
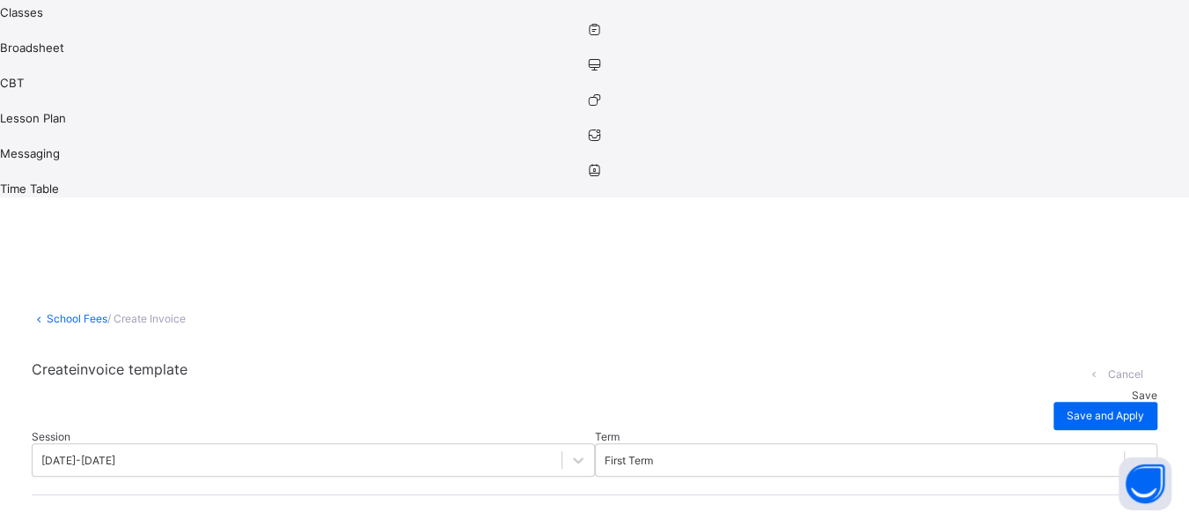
type input "**"
type input "***"
type input "****"
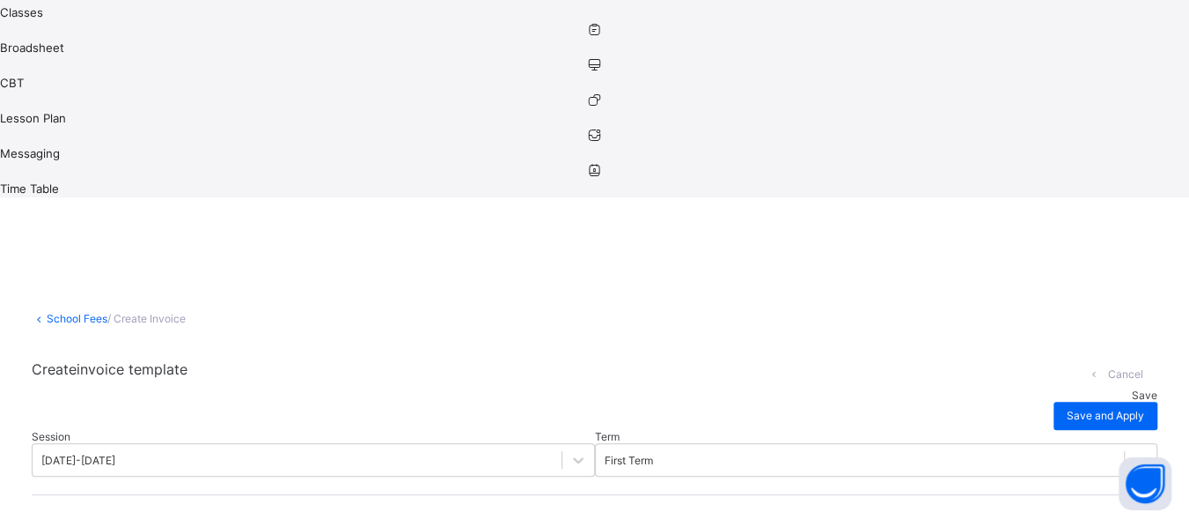
type input "*****"
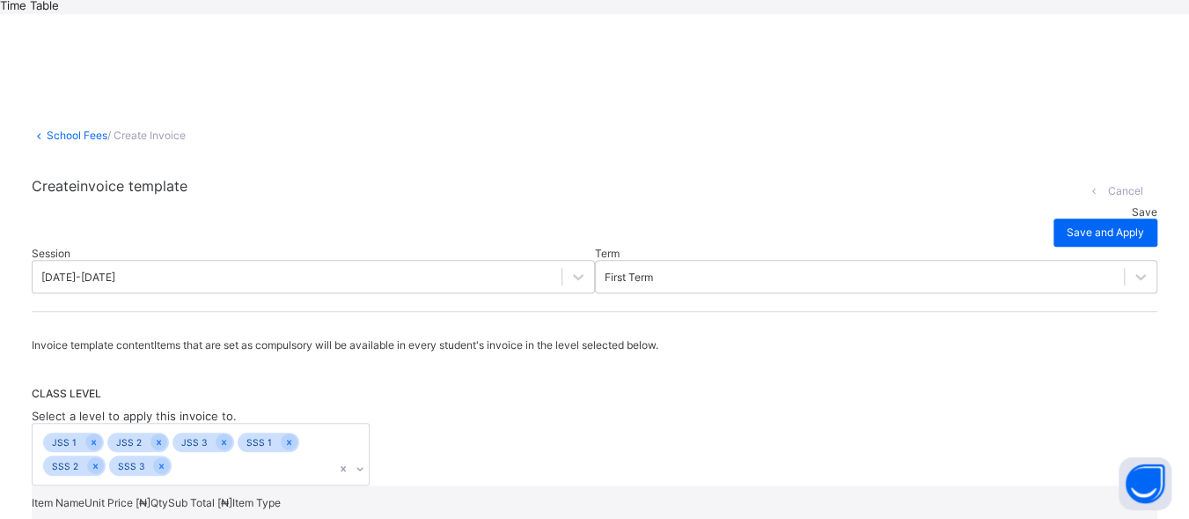
scroll to position [609, 0]
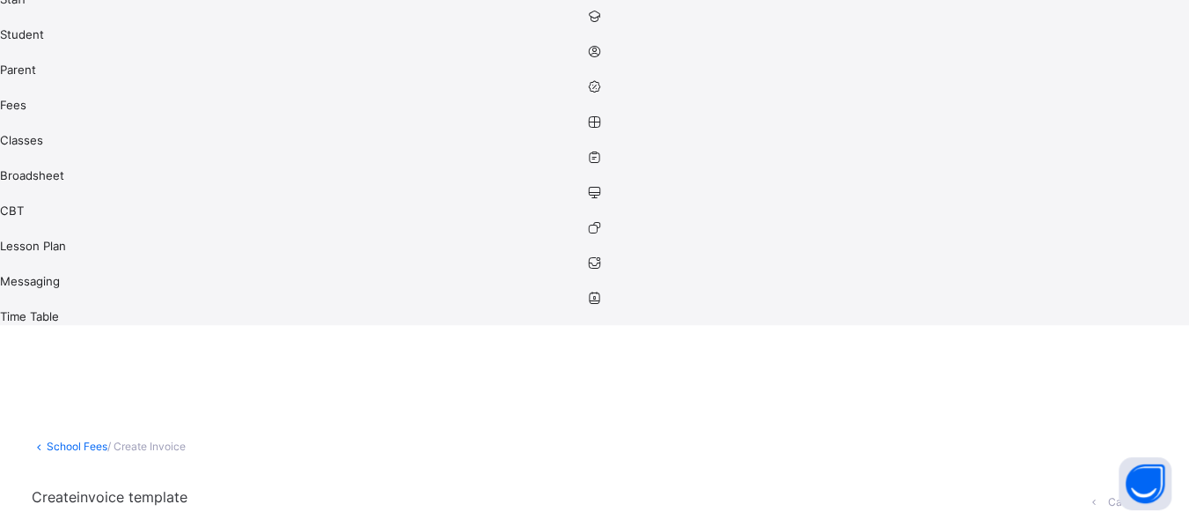
scroll to position [232, 0]
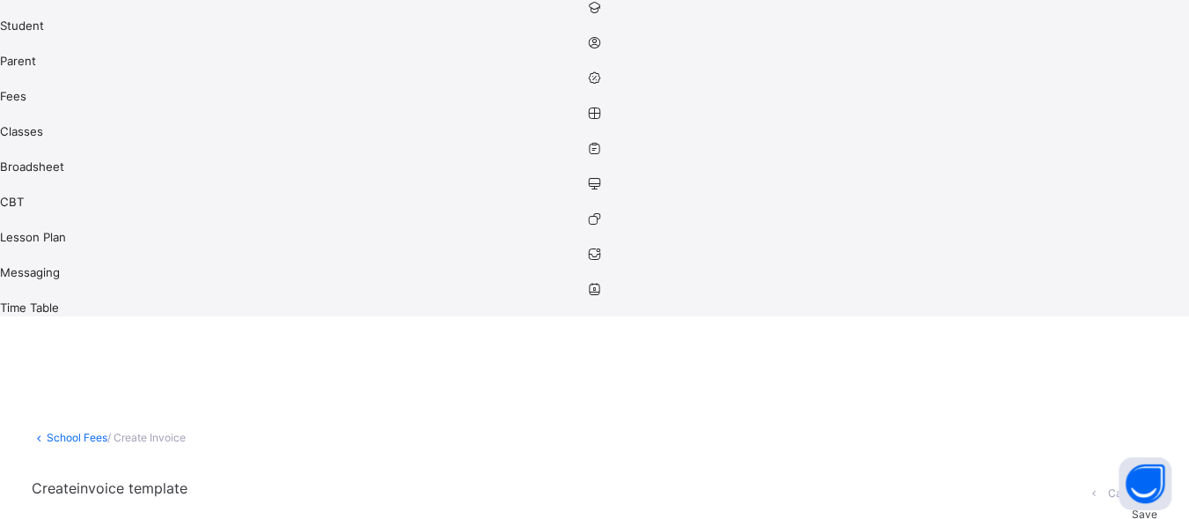
scroll to position [792, 0]
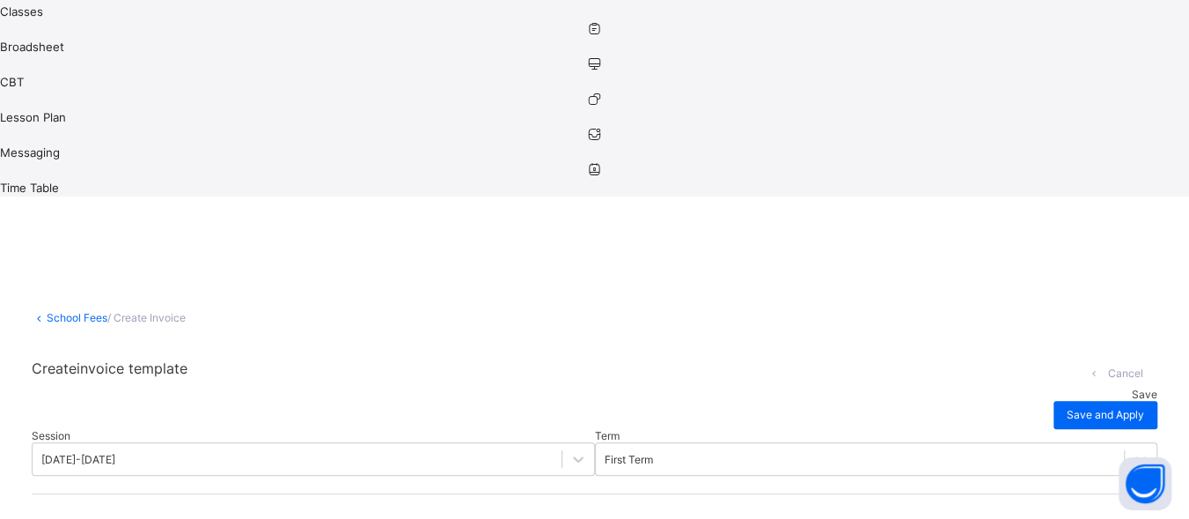
scroll to position [359, 0]
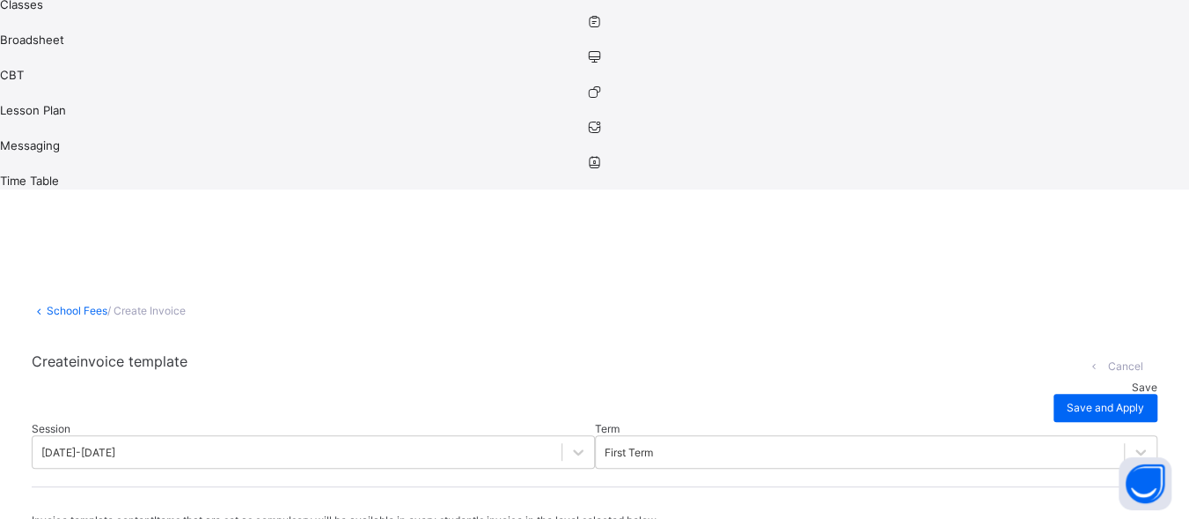
type input "*"
type input "**"
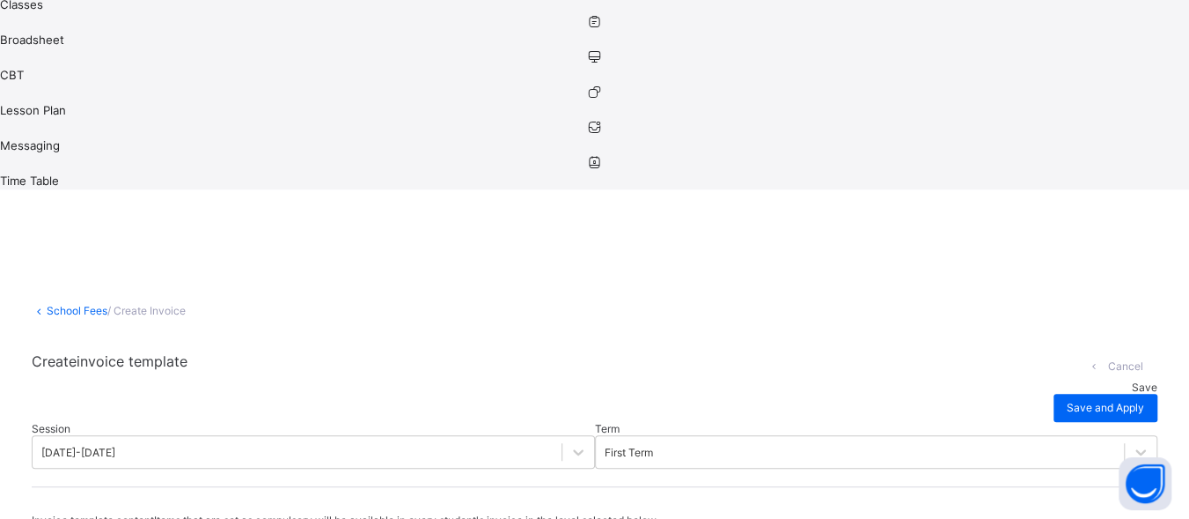
type input "**"
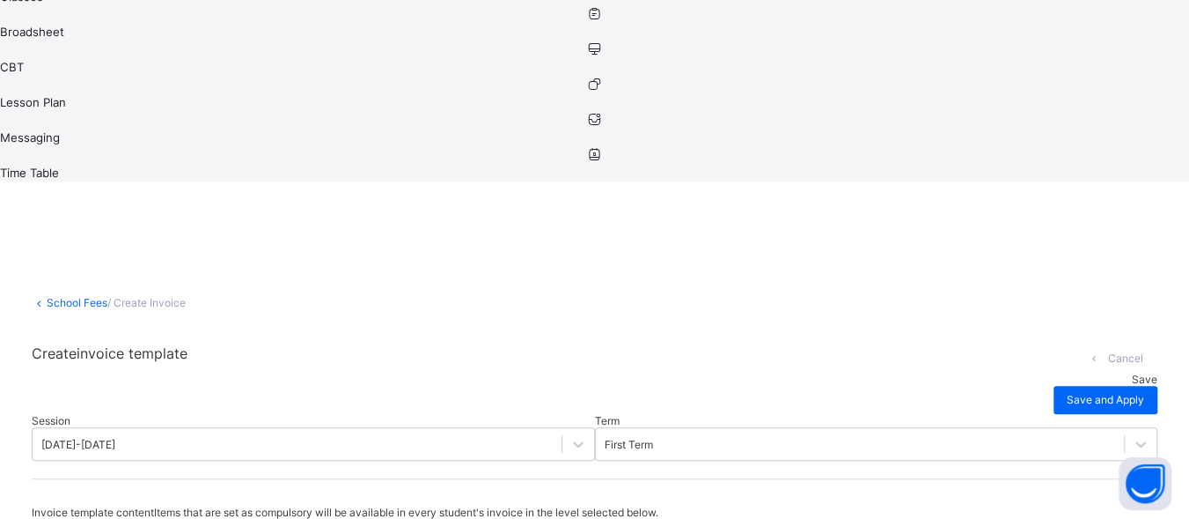
scroll to position [369, 0]
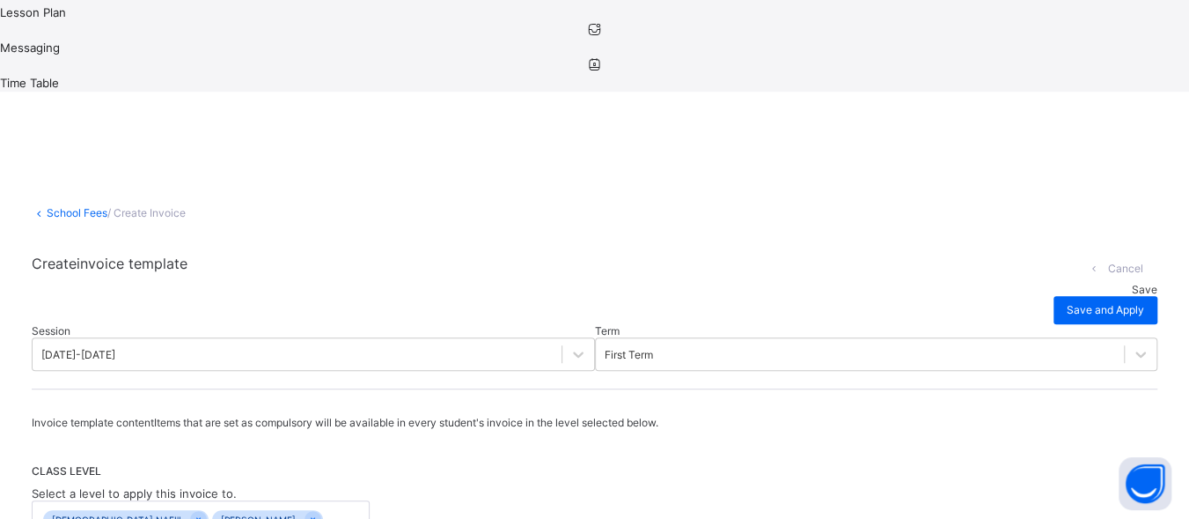
scroll to position [547, 0]
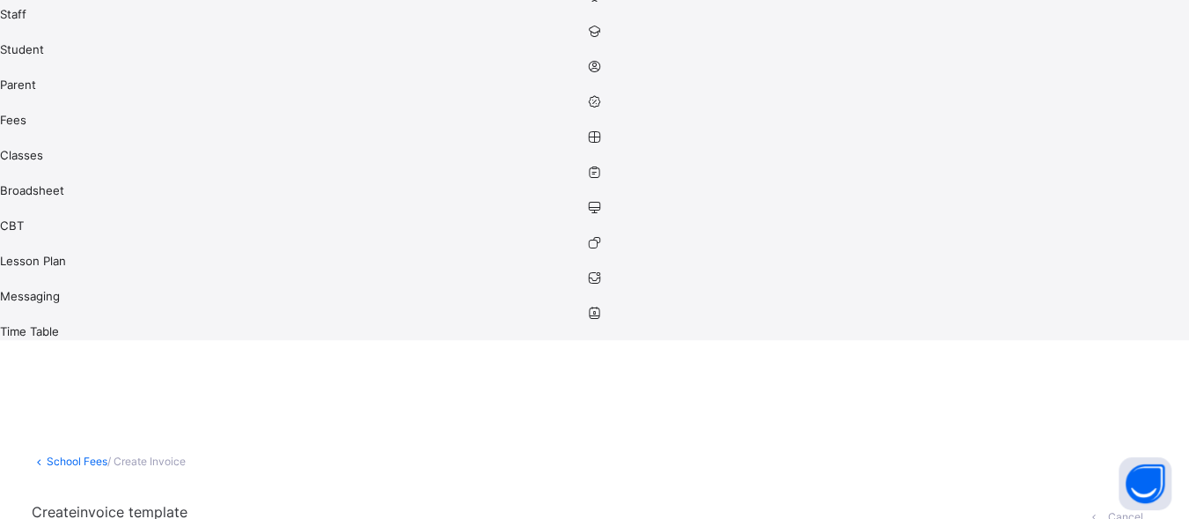
scroll to position [257, 0]
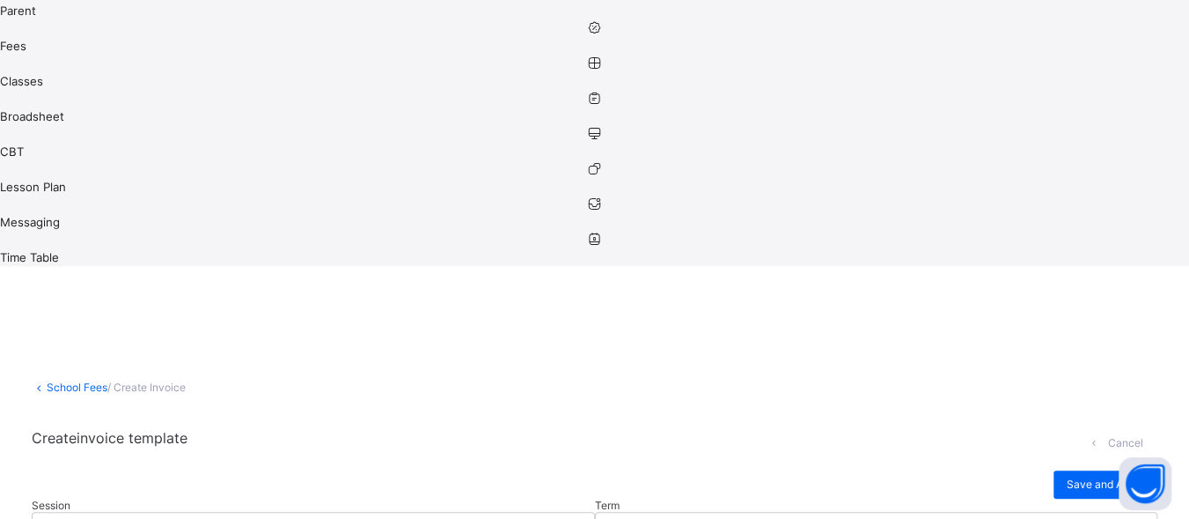
scroll to position [288, 0]
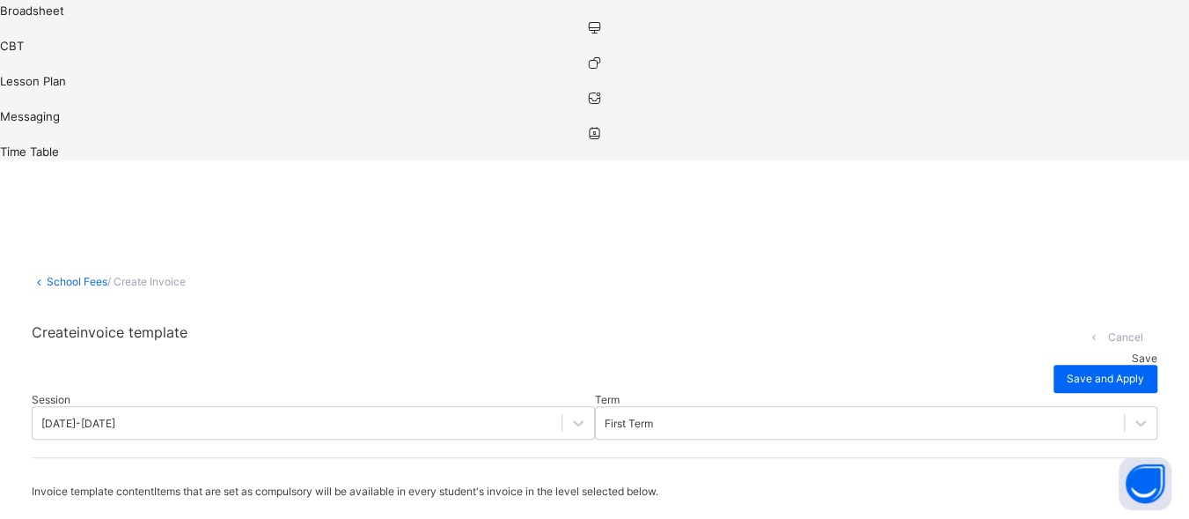
scroll to position [439, 0]
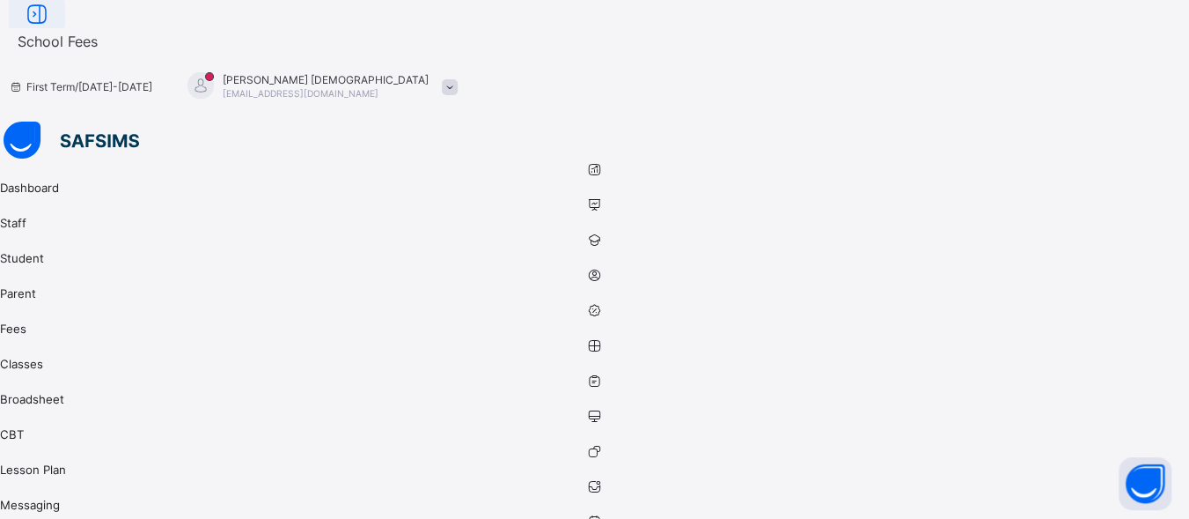
click at [52, 27] on icon at bounding box center [37, 15] width 30 height 26
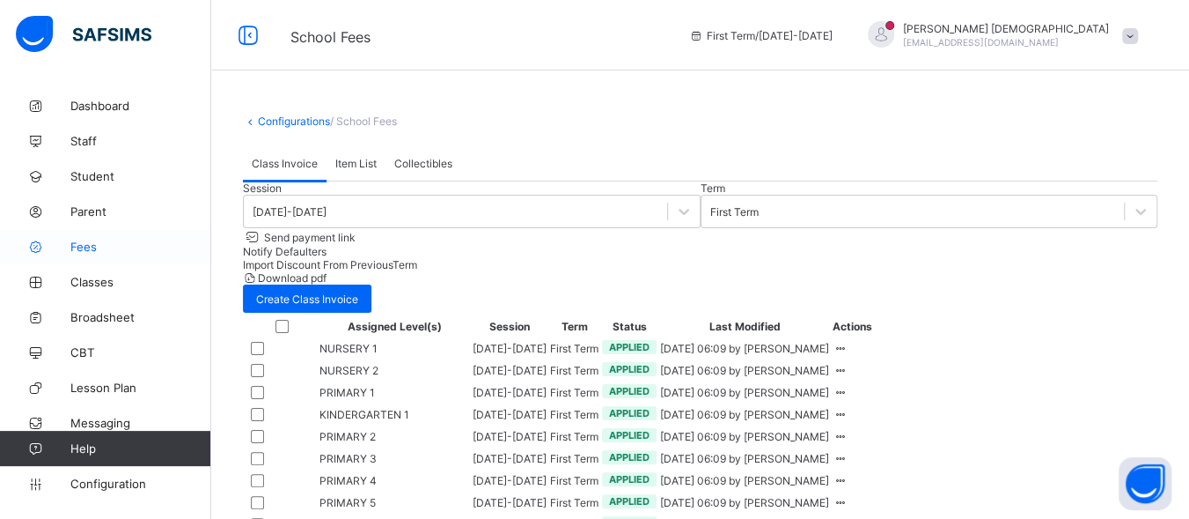
click at [92, 251] on span "Fees" at bounding box center [140, 246] width 141 height 14
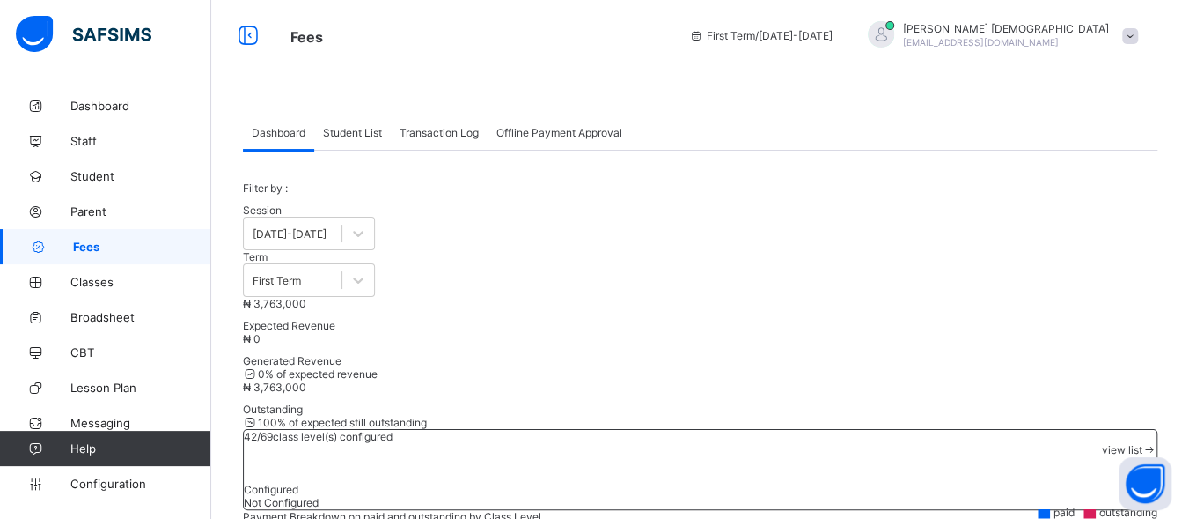
click at [362, 134] on span "Student List" at bounding box center [352, 132] width 59 height 13
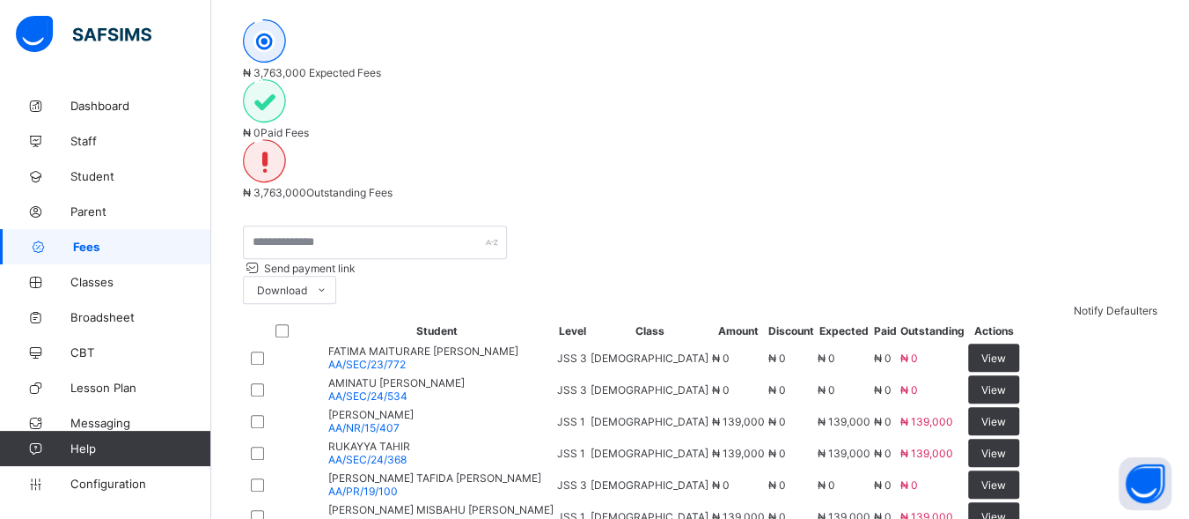
scroll to position [360, 0]
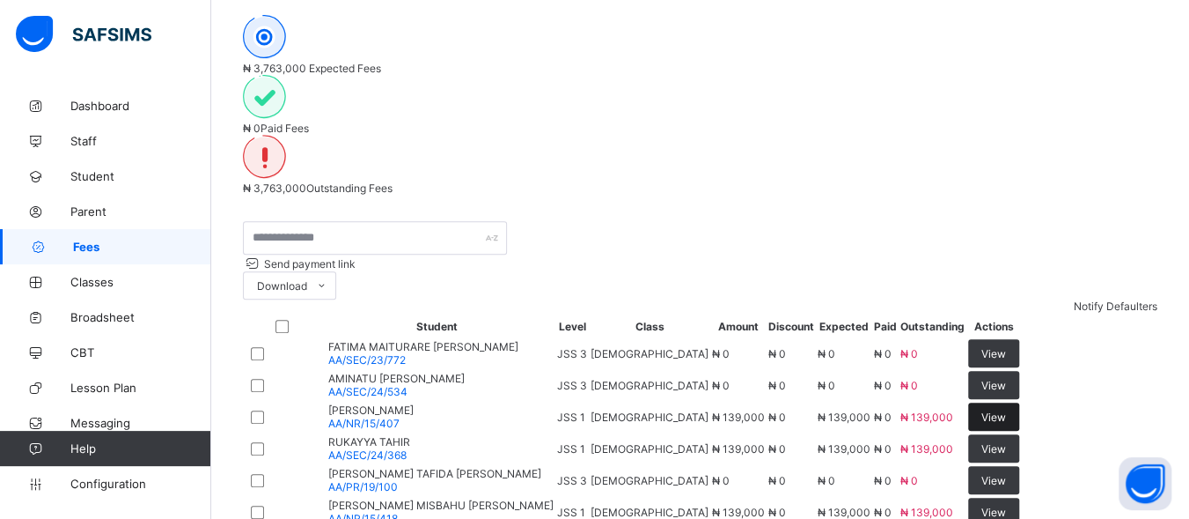
click at [1006, 410] on span "View" at bounding box center [994, 416] width 25 height 13
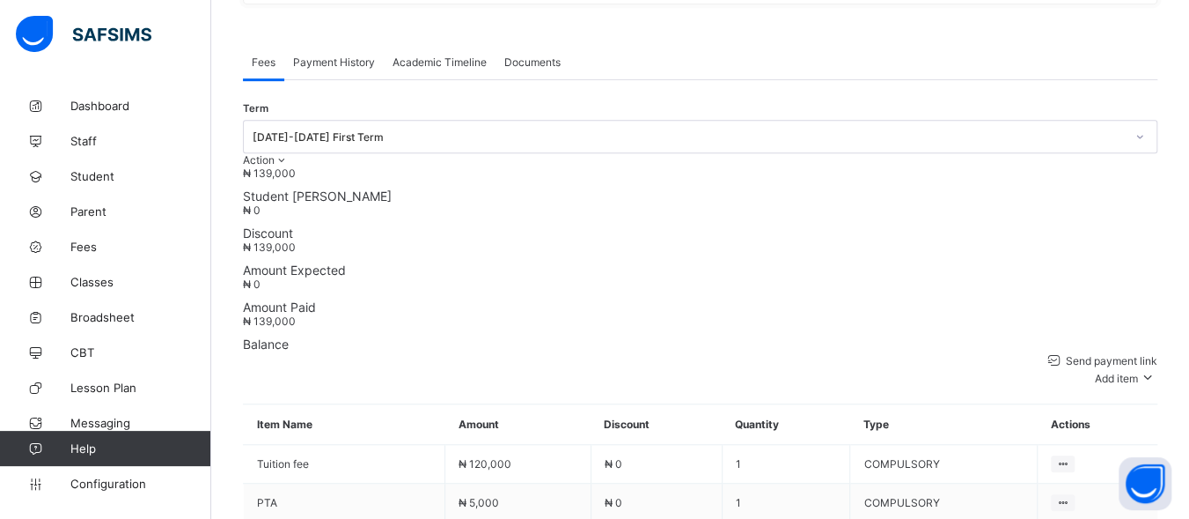
scroll to position [570, 0]
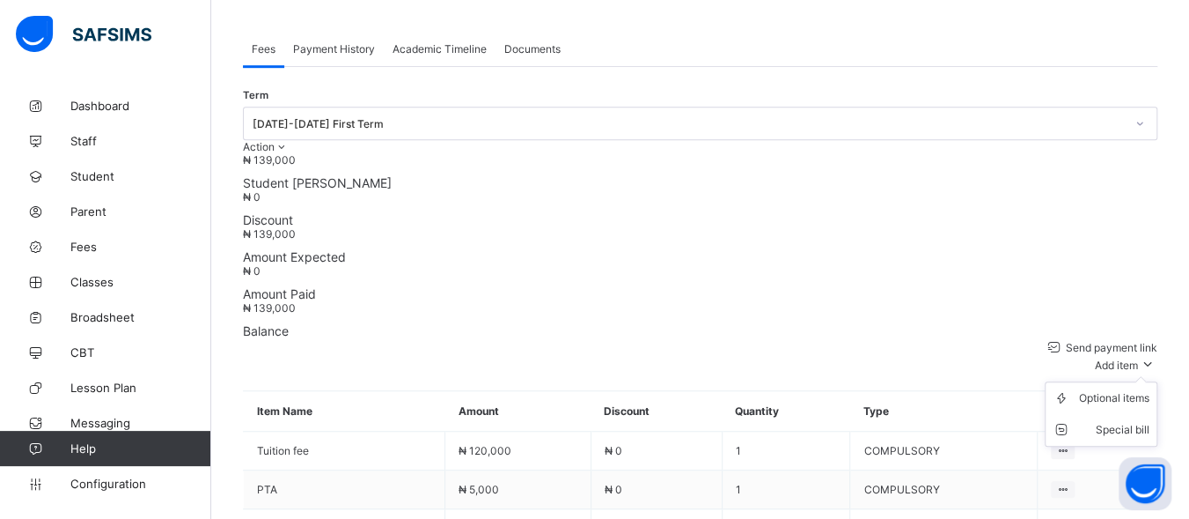
click at [1137, 358] on span "Add item" at bounding box center [1116, 364] width 43 height 13
click at [1158, 355] on icon at bounding box center [1147, 364] width 19 height 18
click at [1138, 389] on div "Optional items" at bounding box center [1114, 398] width 70 height 18
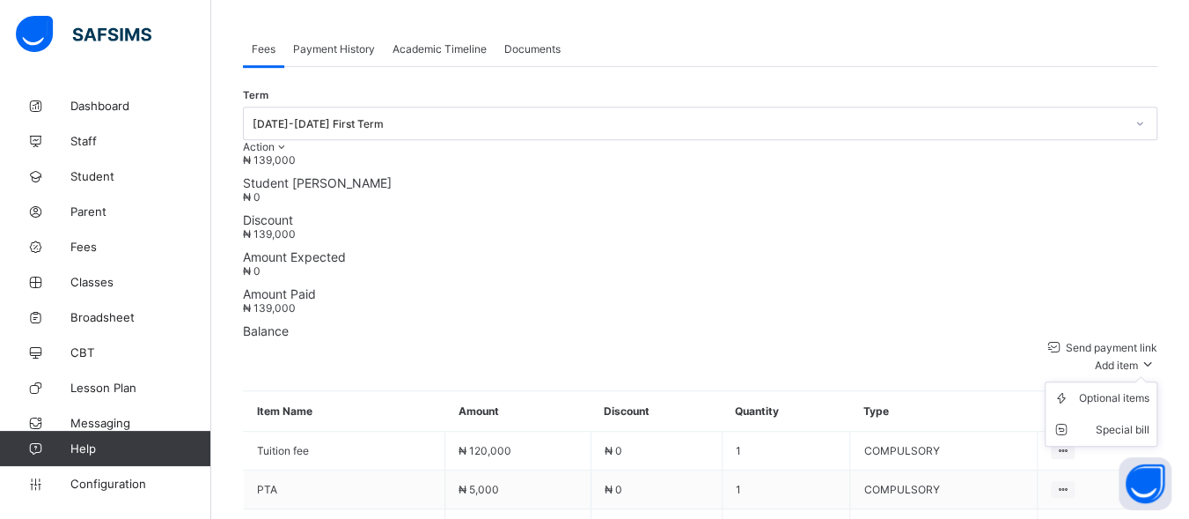
click at [1115, 358] on span "Add item" at bounding box center [1116, 364] width 43 height 13
click at [1150, 421] on div "Special bill" at bounding box center [1114, 430] width 70 height 18
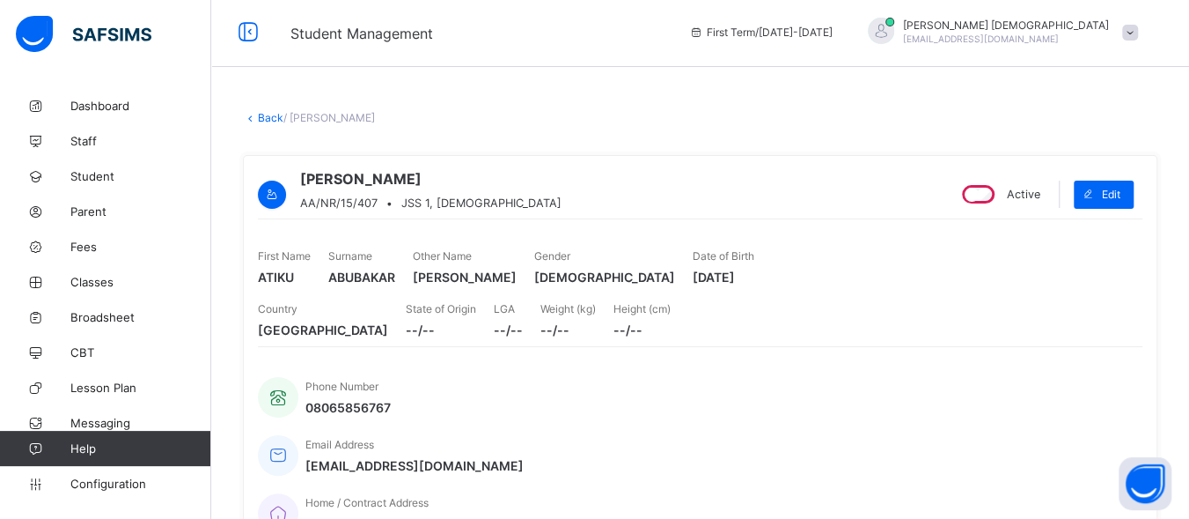
scroll to position [0, 0]
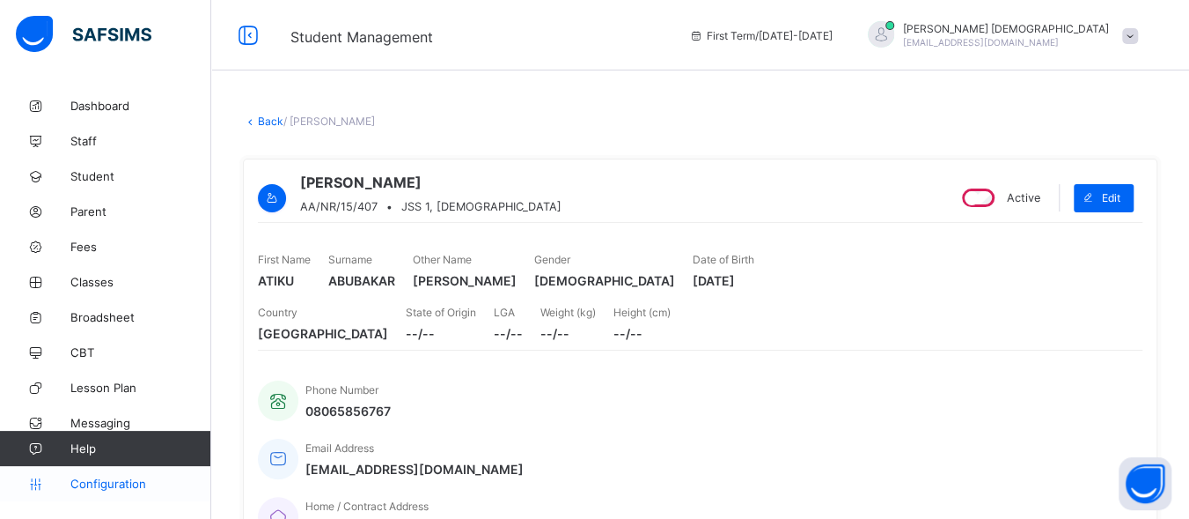
click at [99, 480] on span "Configuration" at bounding box center [140, 483] width 140 height 14
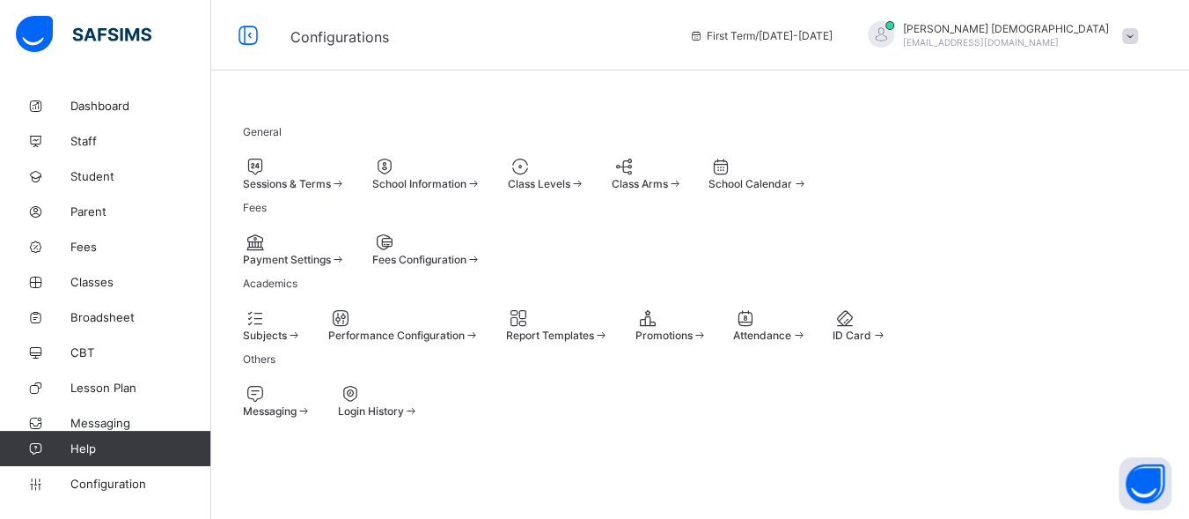
click at [482, 266] on div "Fees Configuration" at bounding box center [426, 249] width 109 height 34
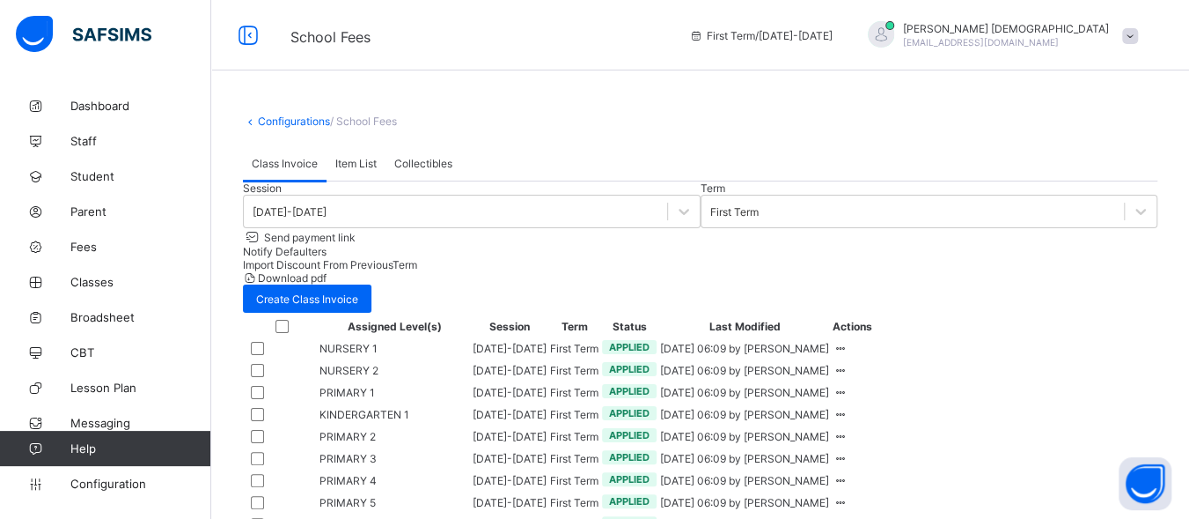
click at [359, 170] on span "Item List" at bounding box center [355, 163] width 41 height 13
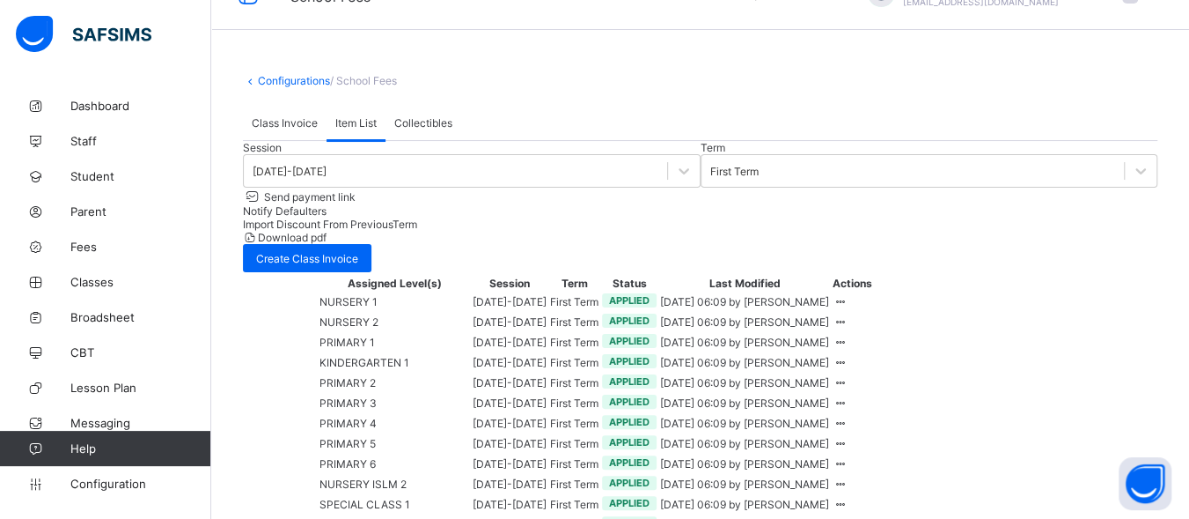
scroll to position [46, 0]
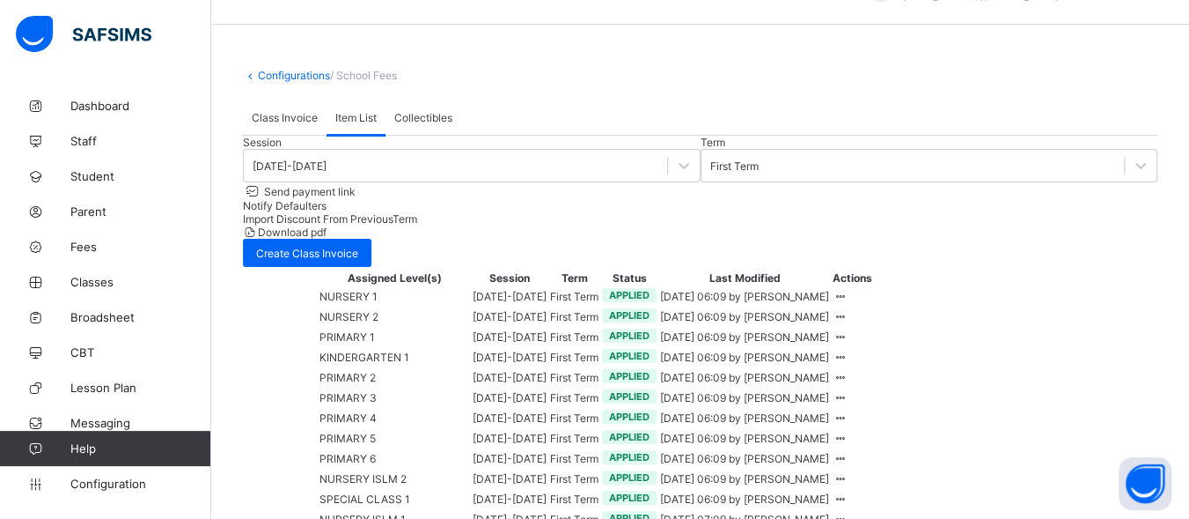
click at [294, 124] on span "Class Invoice" at bounding box center [285, 117] width 66 height 13
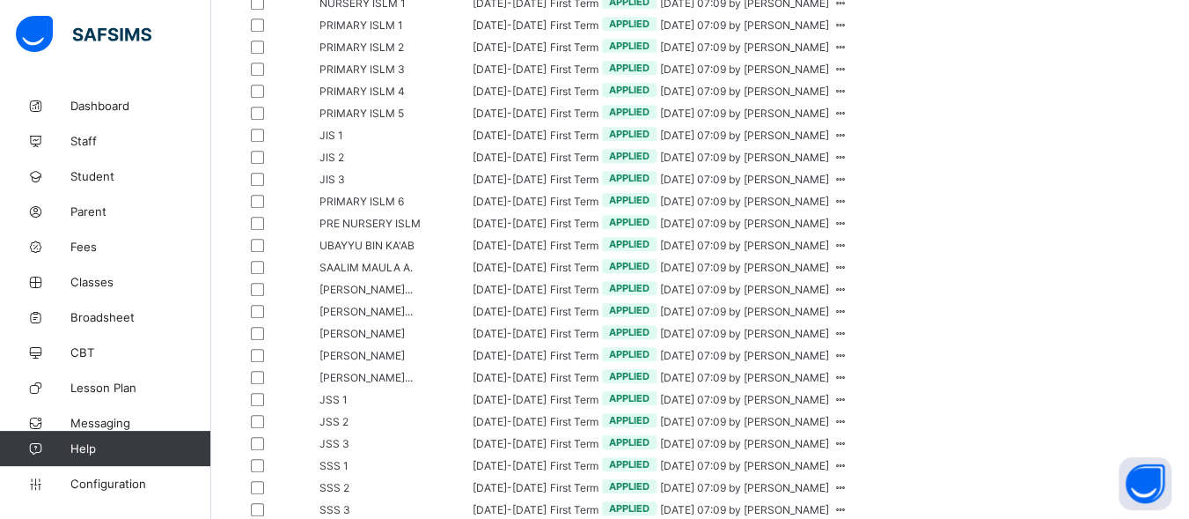
scroll to position [0, 0]
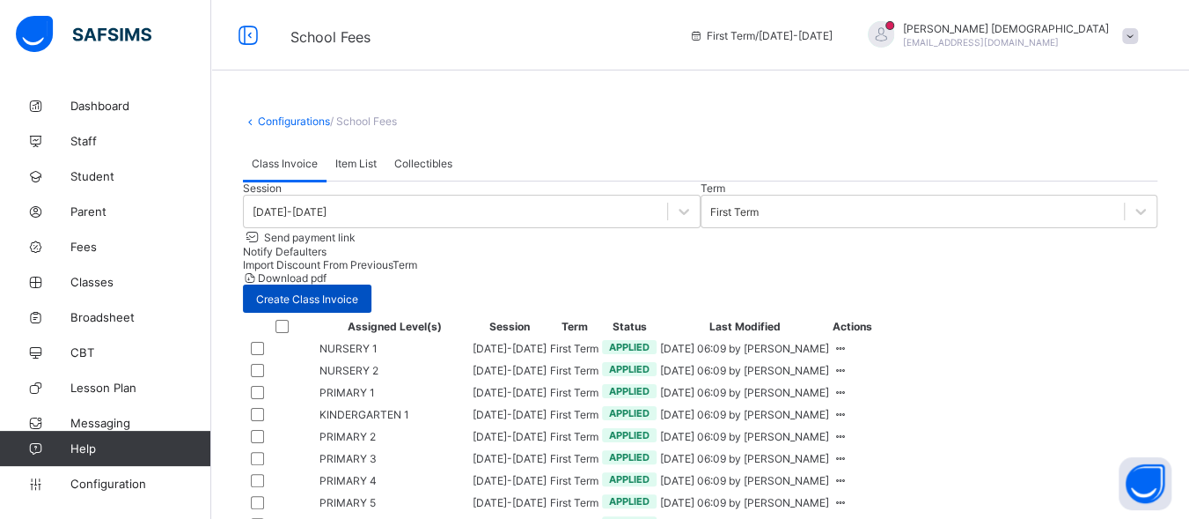
click at [358, 298] on span "Create Class Invoice" at bounding box center [307, 298] width 102 height 13
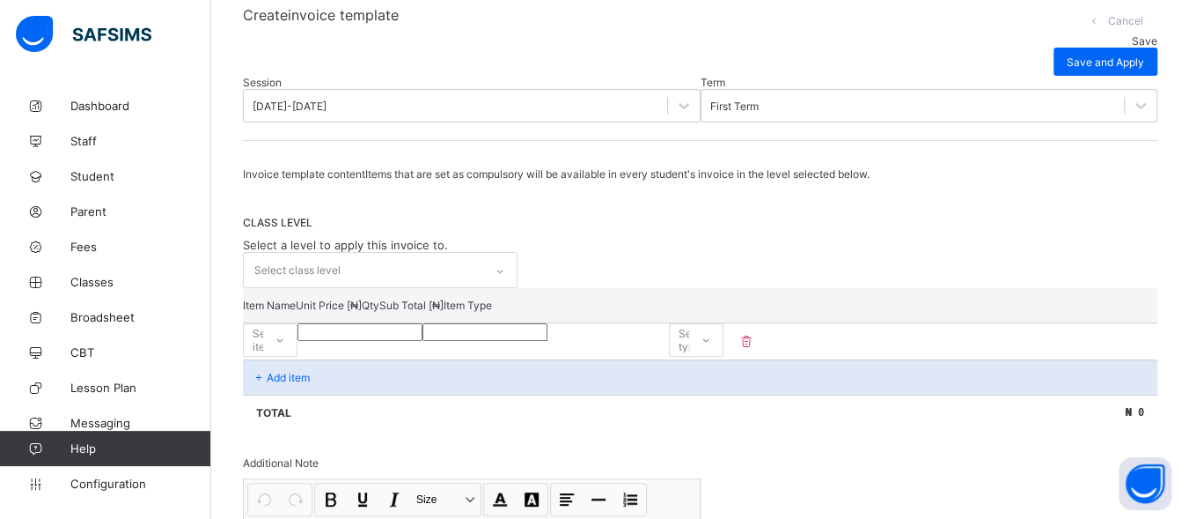
scroll to position [192, 0]
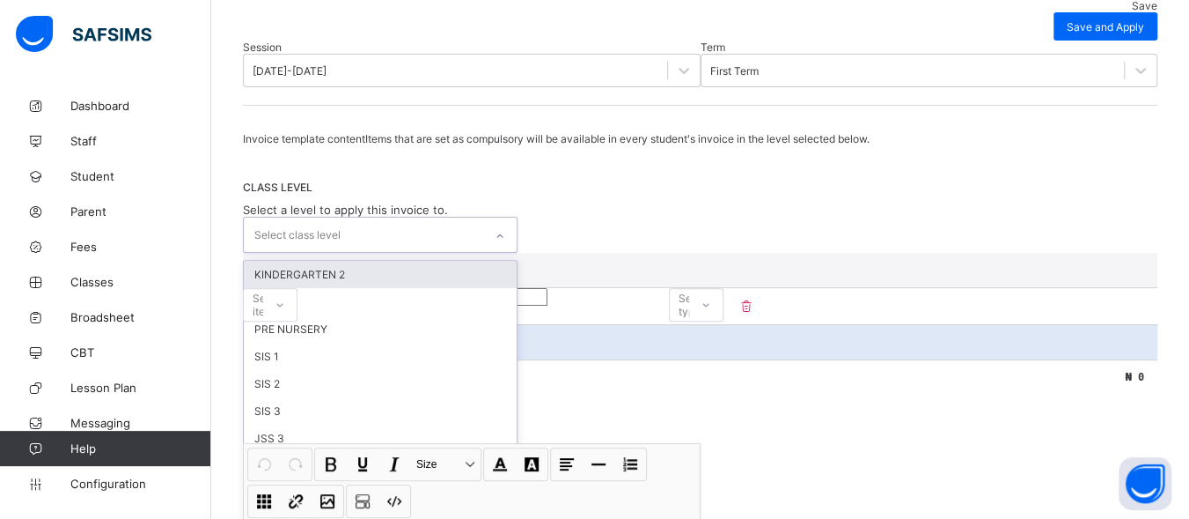
click at [412, 250] on div "Invoice template content Items that are set as compulsory will be available in …" at bounding box center [700, 413] width 915 height 562
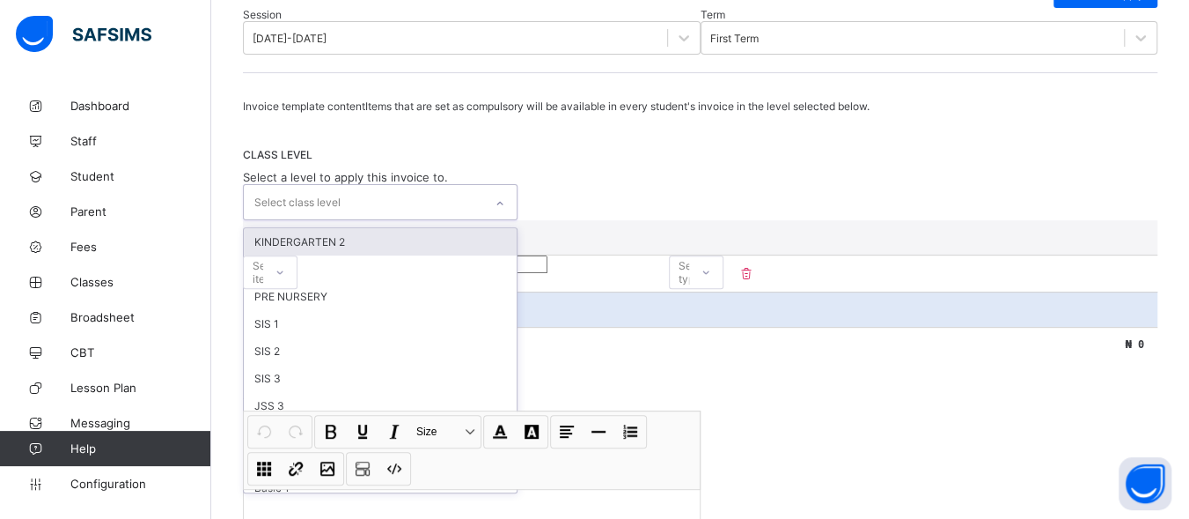
scroll to position [225, 0]
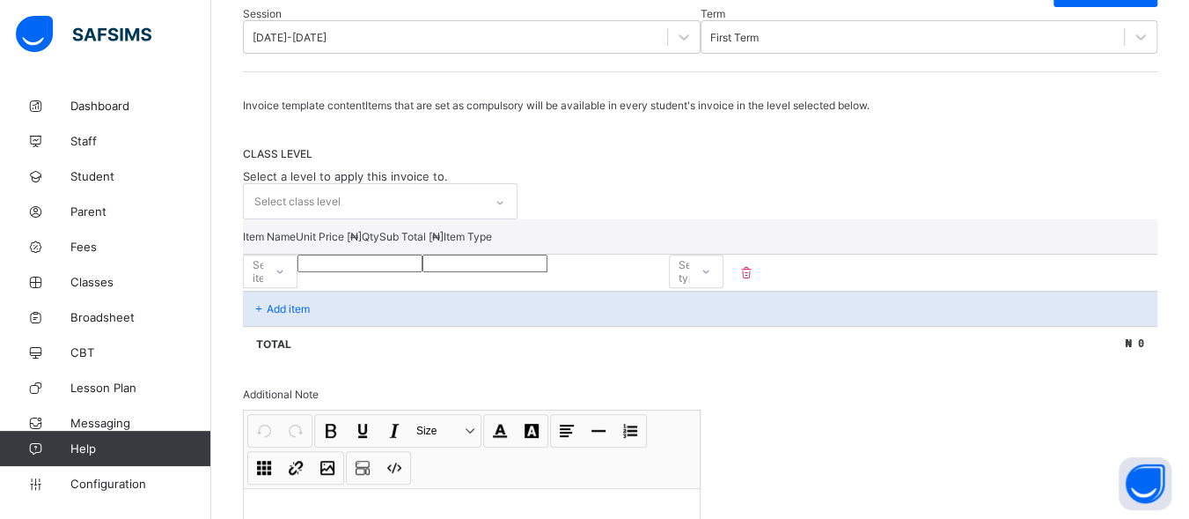
click at [882, 82] on div "Session [DATE]-[DATE] Term First Term Invoice template content Items that are s…" at bounding box center [700, 333] width 915 height 653
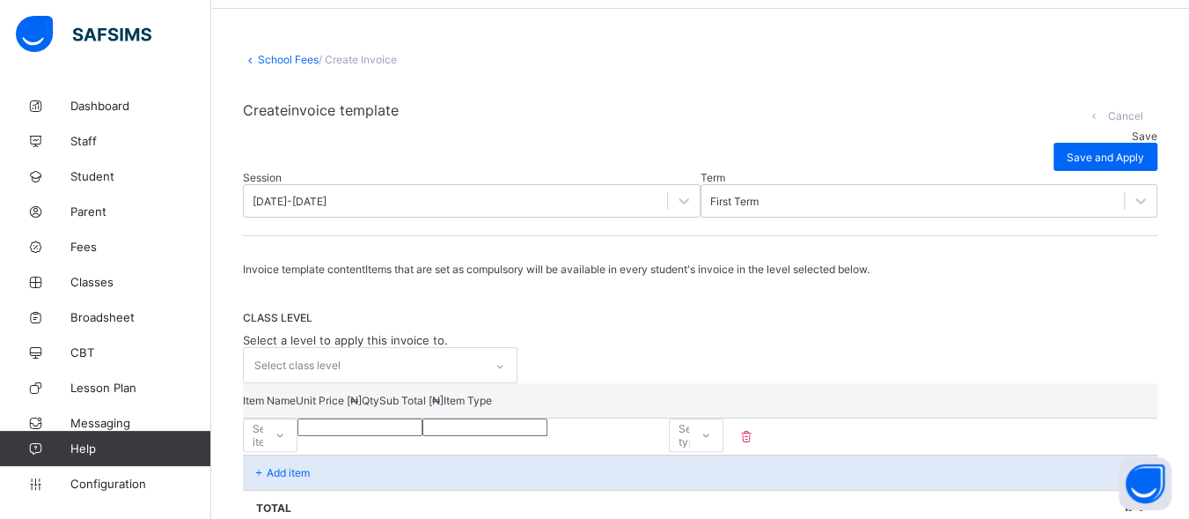
scroll to position [0, 0]
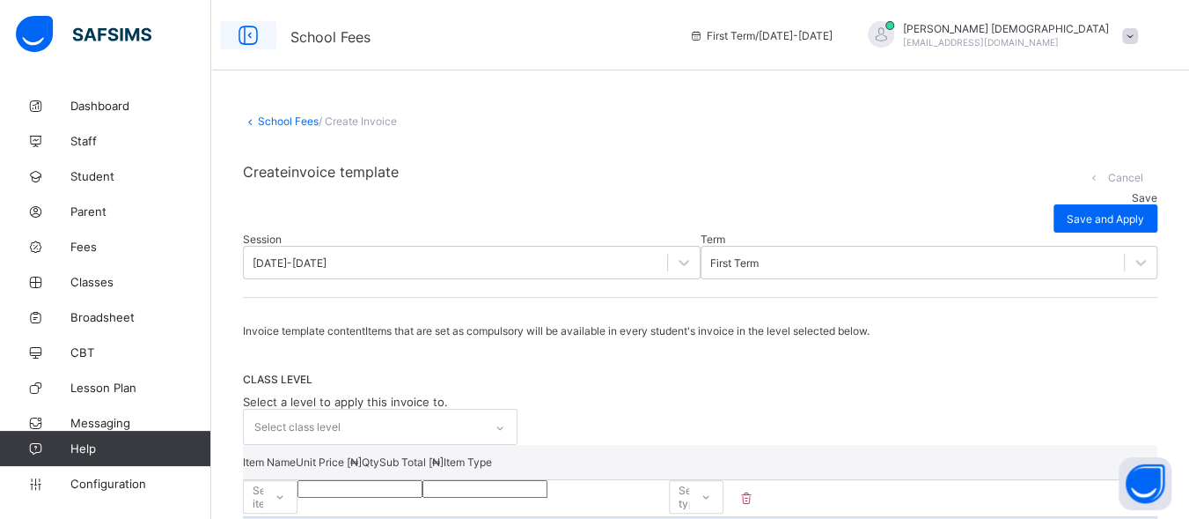
click at [248, 36] on icon at bounding box center [248, 36] width 30 height 26
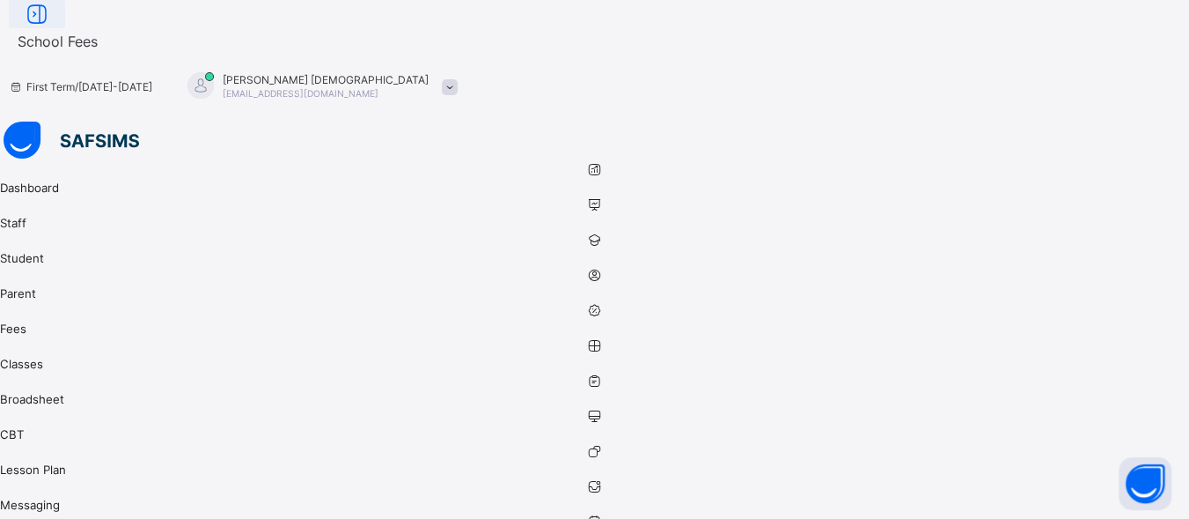
click at [52, 27] on icon at bounding box center [37, 15] width 30 height 26
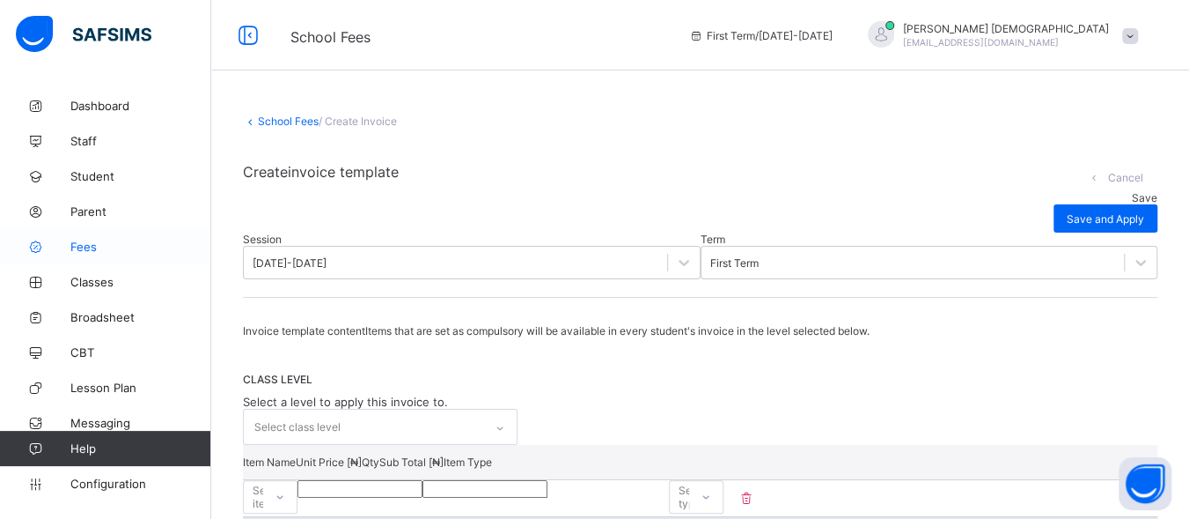
click at [92, 244] on span "Fees" at bounding box center [140, 246] width 141 height 14
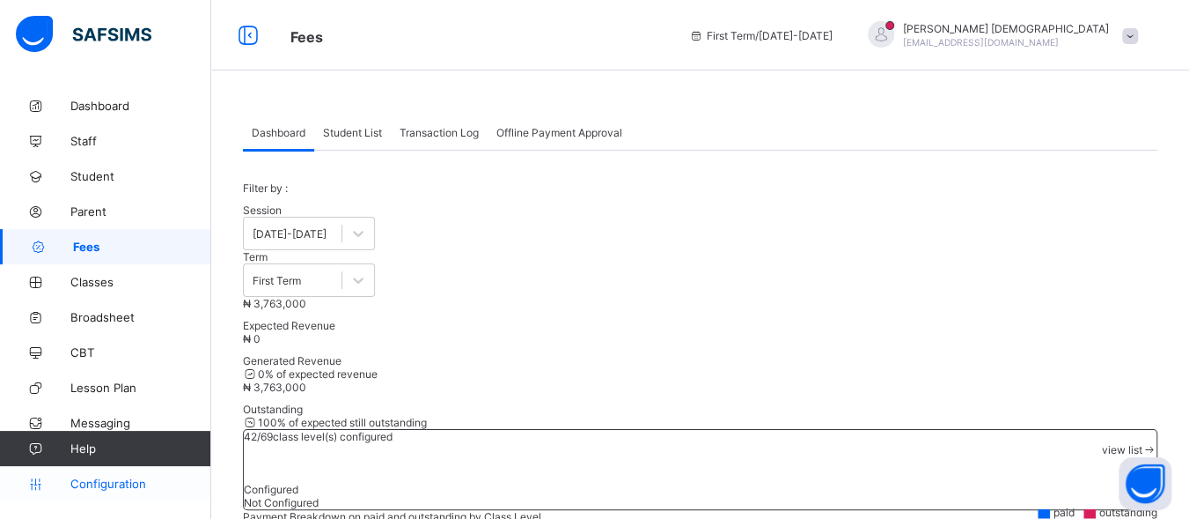
click at [106, 481] on span "Configuration" at bounding box center [140, 483] width 140 height 14
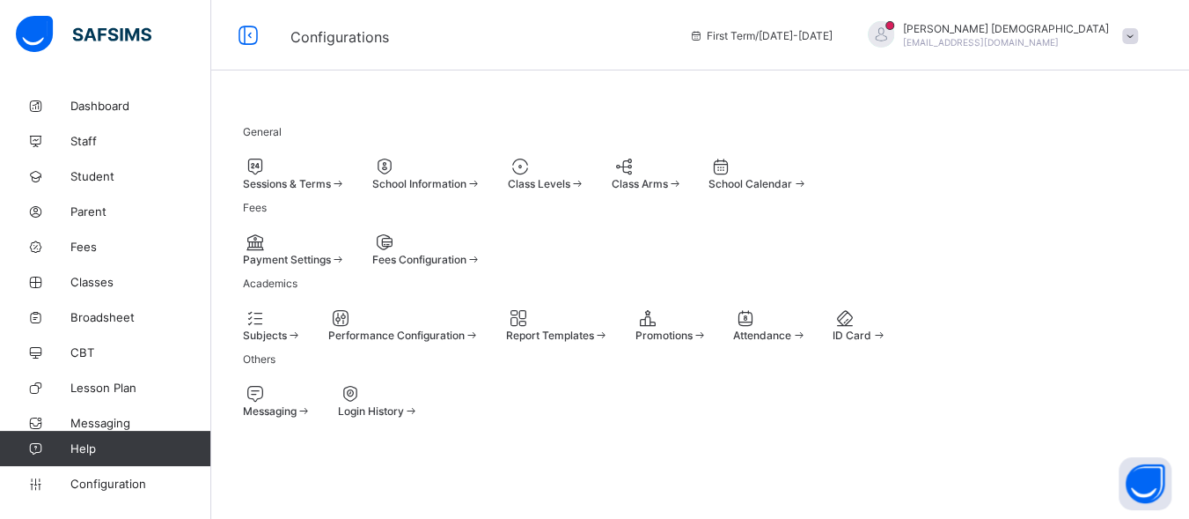
click at [467, 266] on span "Fees Configuration" at bounding box center [419, 259] width 94 height 13
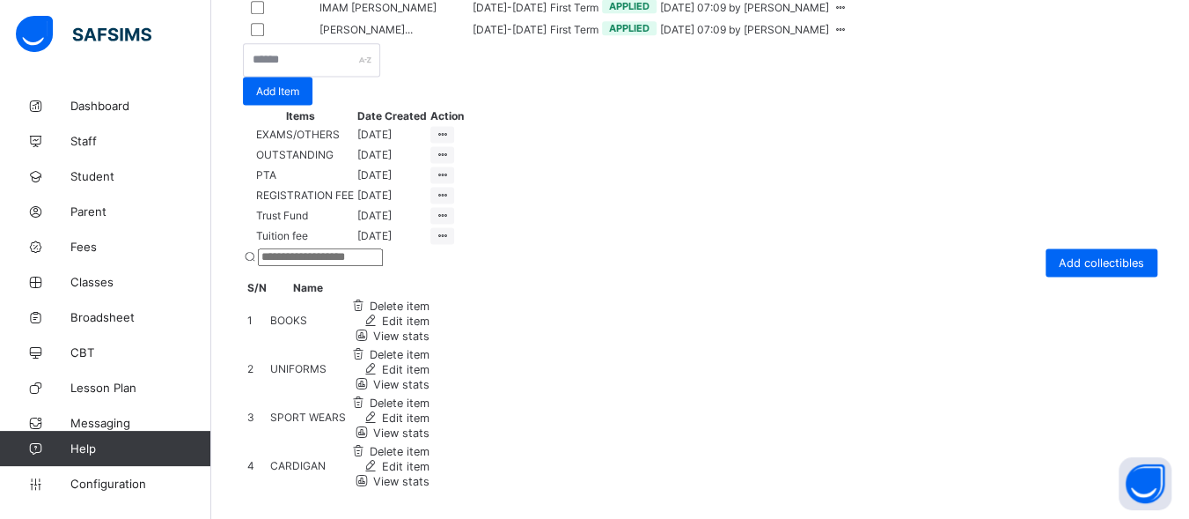
scroll to position [1711, 0]
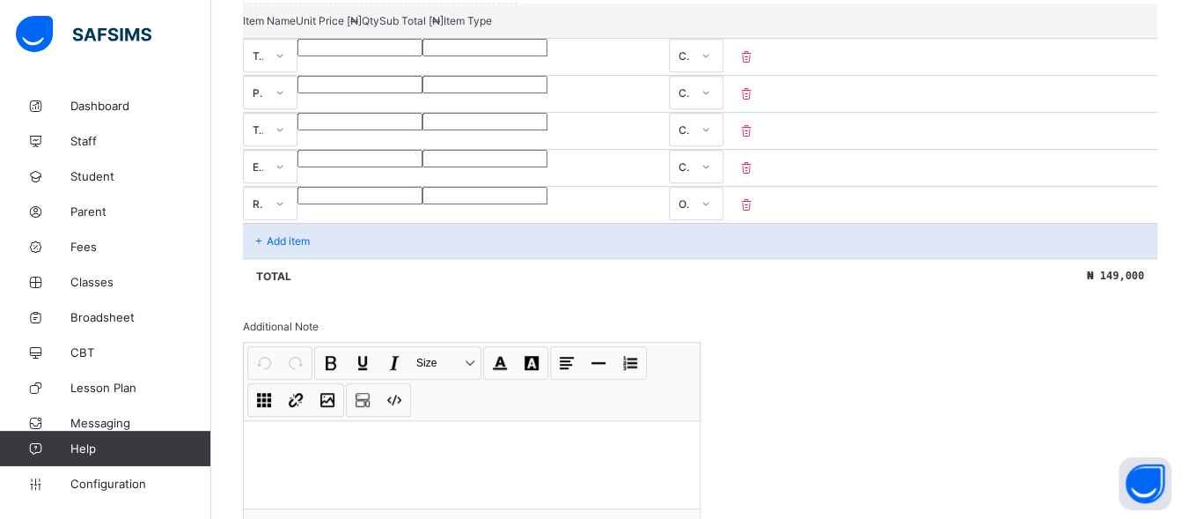
scroll to position [447, 0]
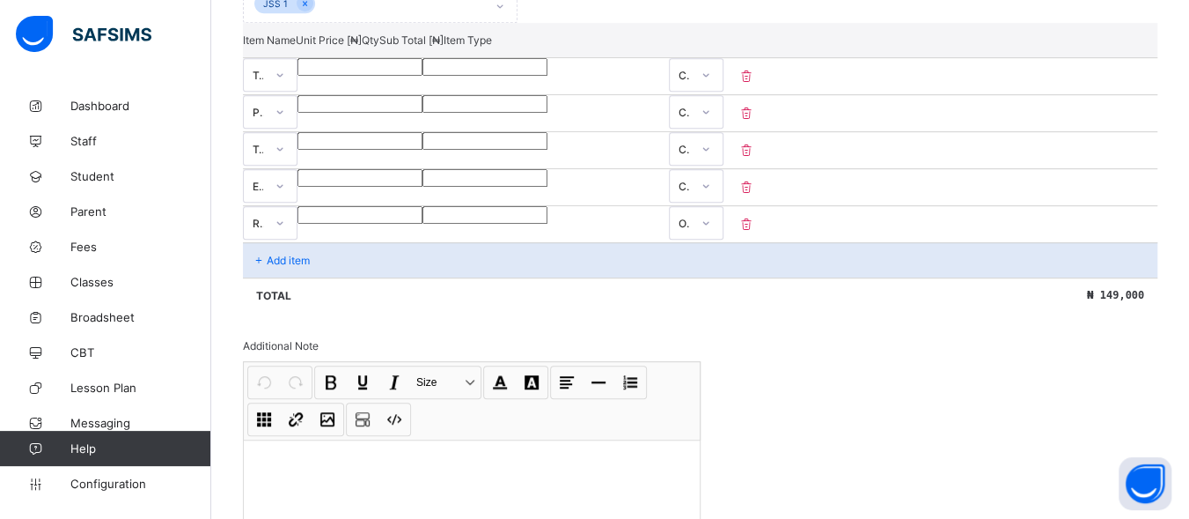
click at [344, 267] on div "Add item" at bounding box center [700, 259] width 915 height 35
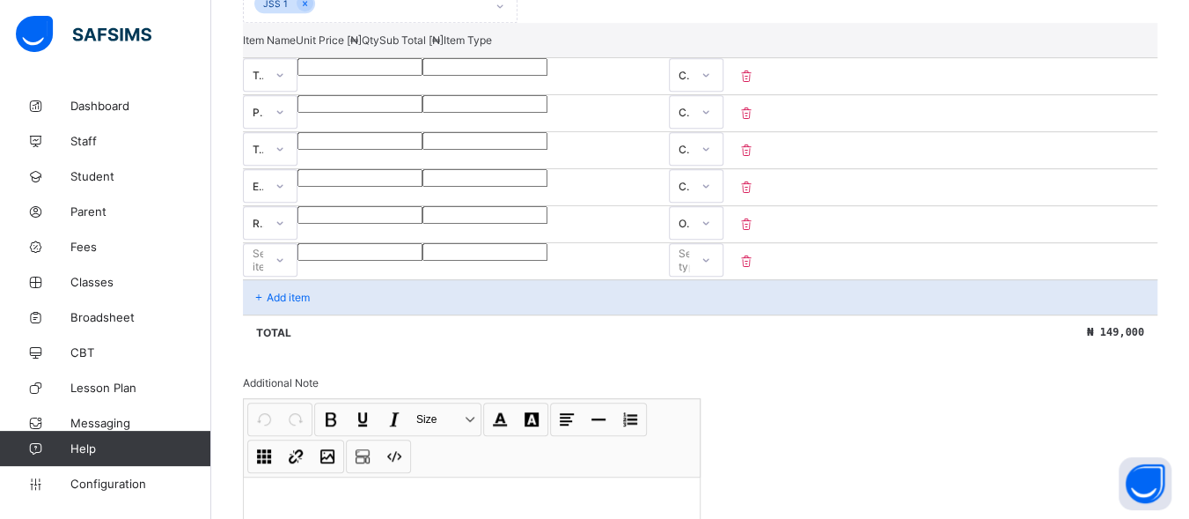
click at [263, 272] on div "Select item" at bounding box center [253, 259] width 19 height 25
click at [297, 460] on div "OUTSTANDING" at bounding box center [270, 473] width 53 height 27
click at [423, 261] on input "number" at bounding box center [360, 252] width 125 height 18
click at [710, 275] on div "Select type" at bounding box center [695, 259] width 32 height 33
click at [723, 333] on div "Optional" at bounding box center [696, 325] width 53 height 27
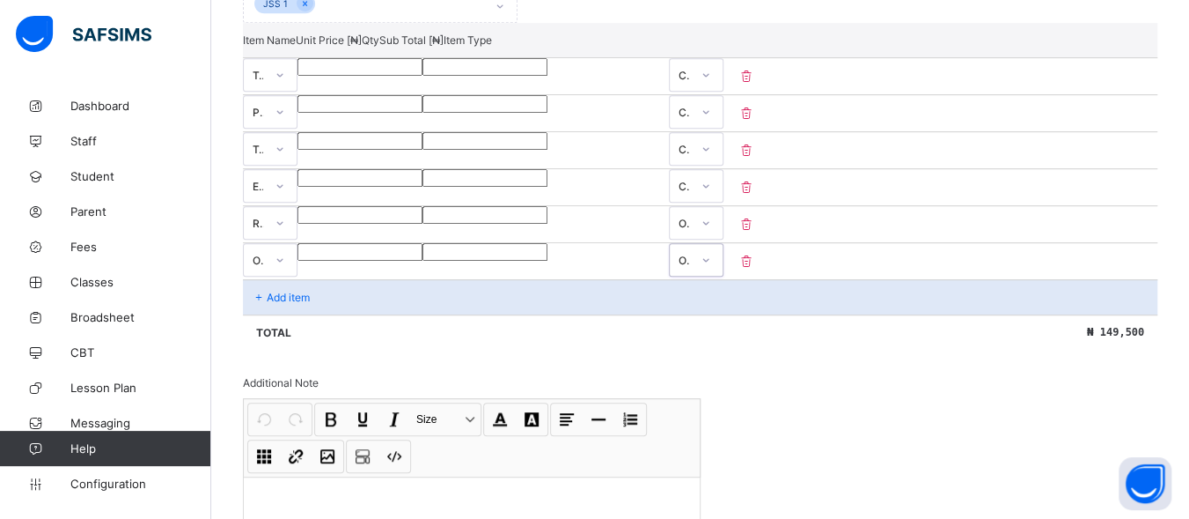
scroll to position [622, 0]
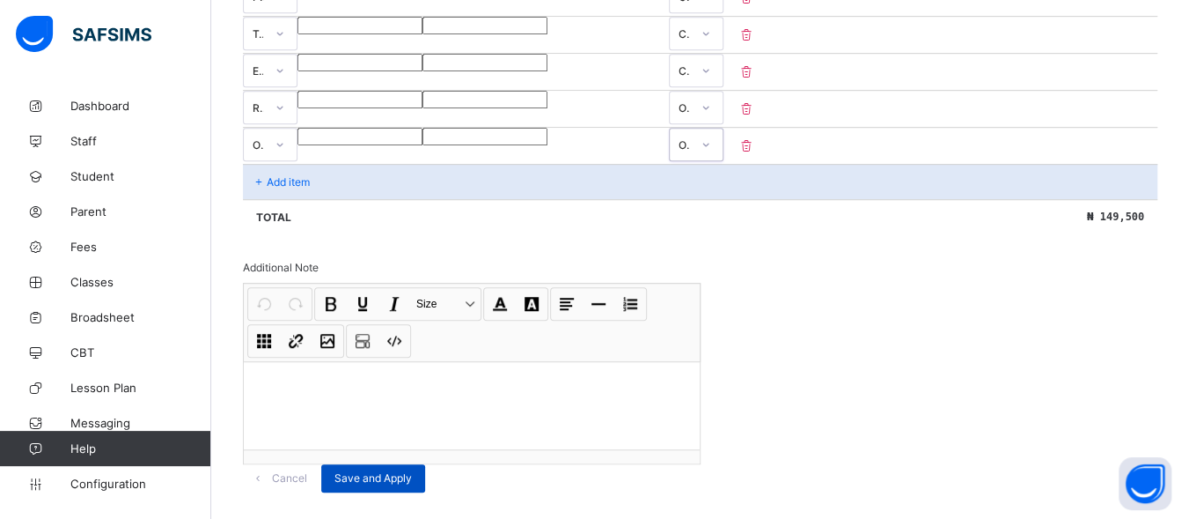
click at [412, 471] on span "Save and Apply" at bounding box center [373, 477] width 77 height 13
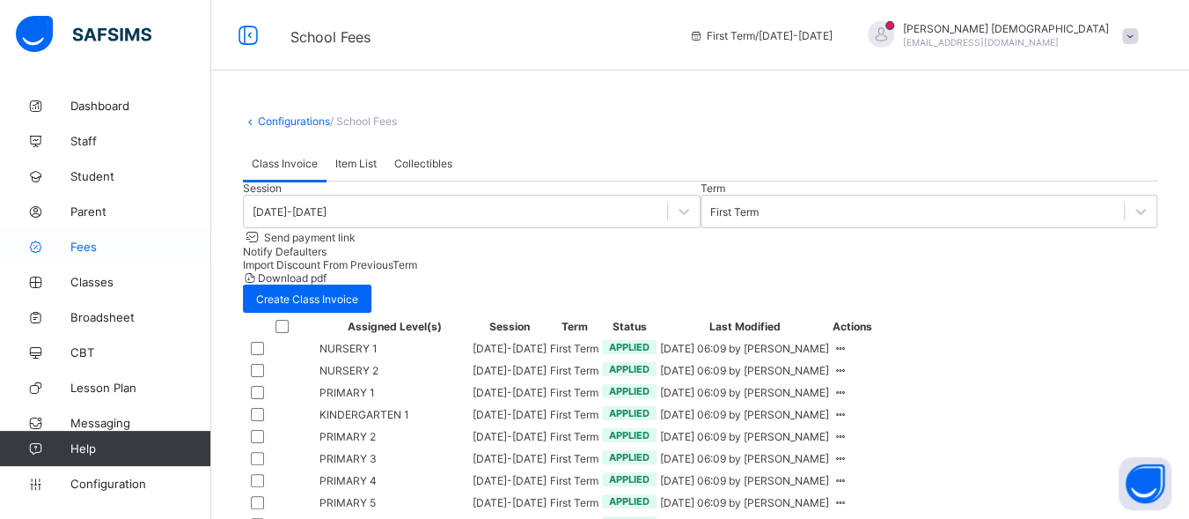
click at [91, 246] on span "Fees" at bounding box center [140, 246] width 141 height 14
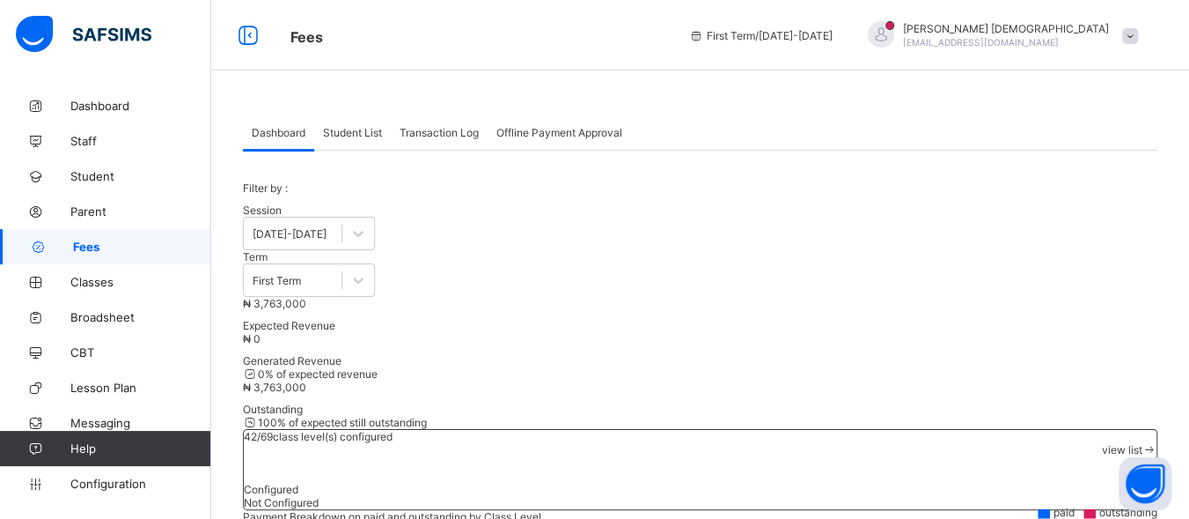
click at [353, 135] on span "Student List" at bounding box center [352, 132] width 59 height 13
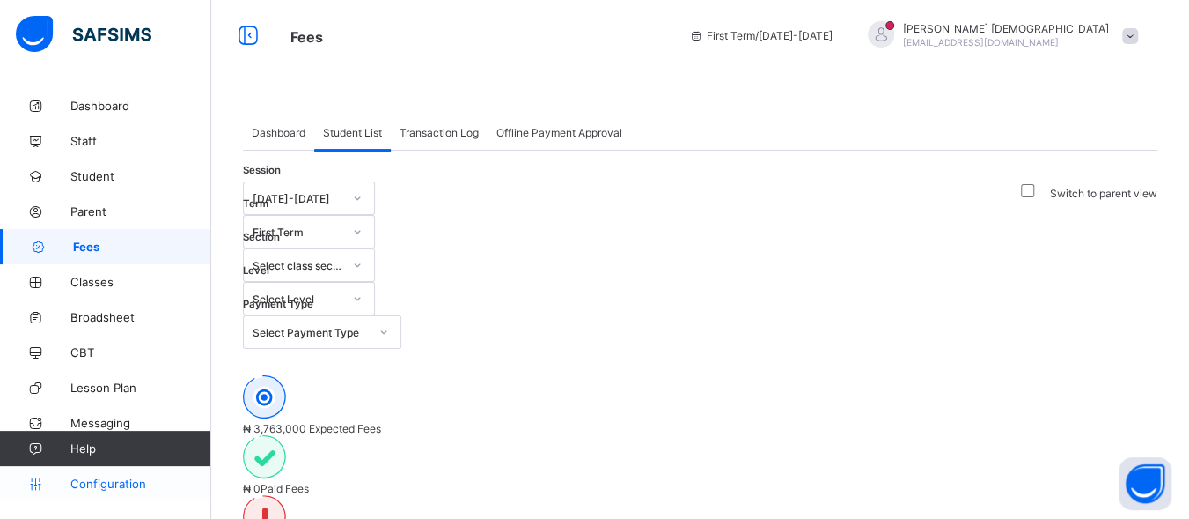
click at [105, 482] on span "Configuration" at bounding box center [140, 483] width 140 height 14
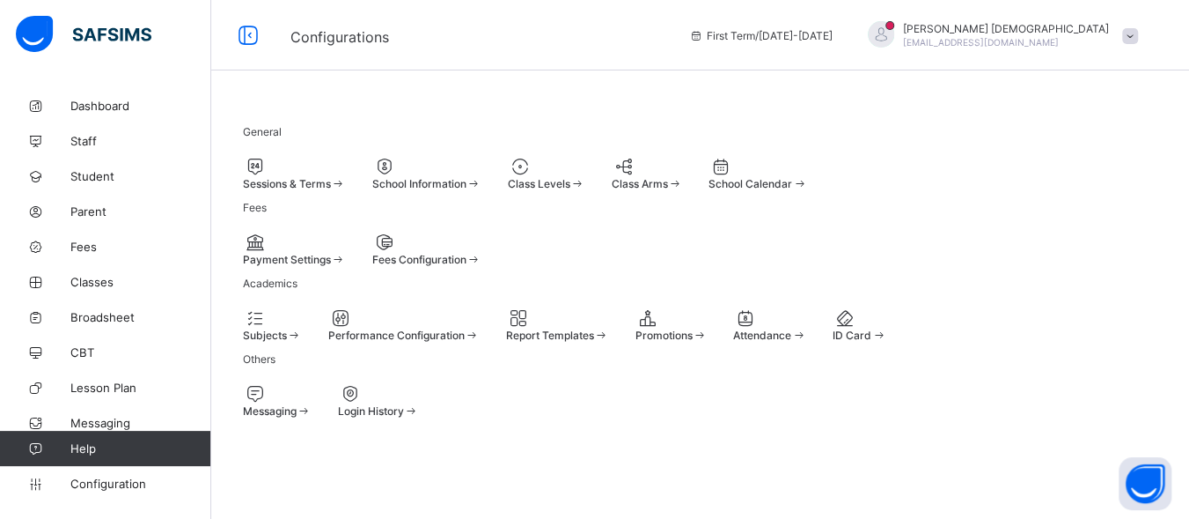
click at [467, 266] on span "Fees Configuration" at bounding box center [419, 259] width 94 height 13
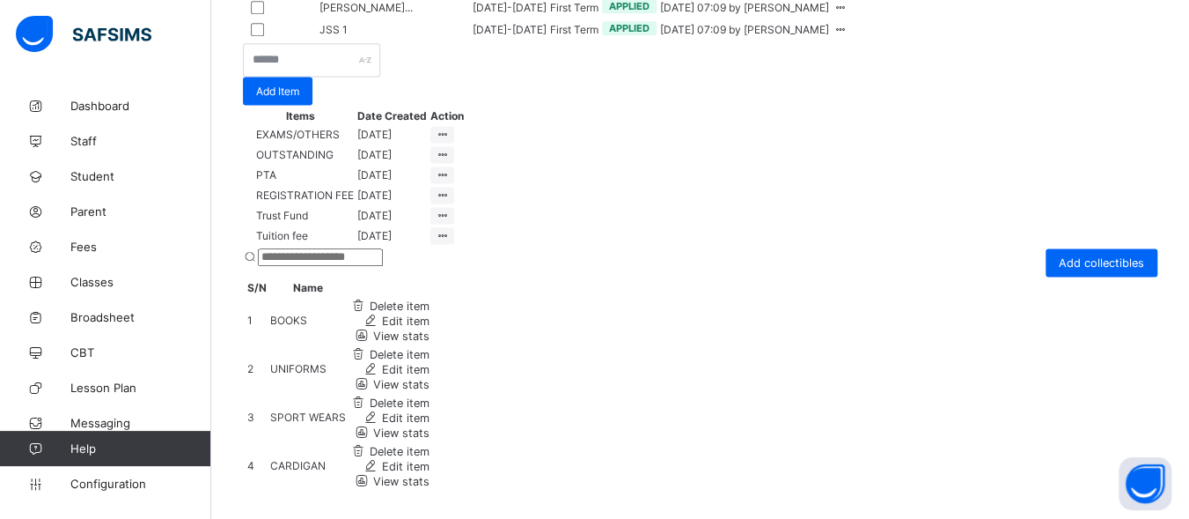
scroll to position [1733, 0]
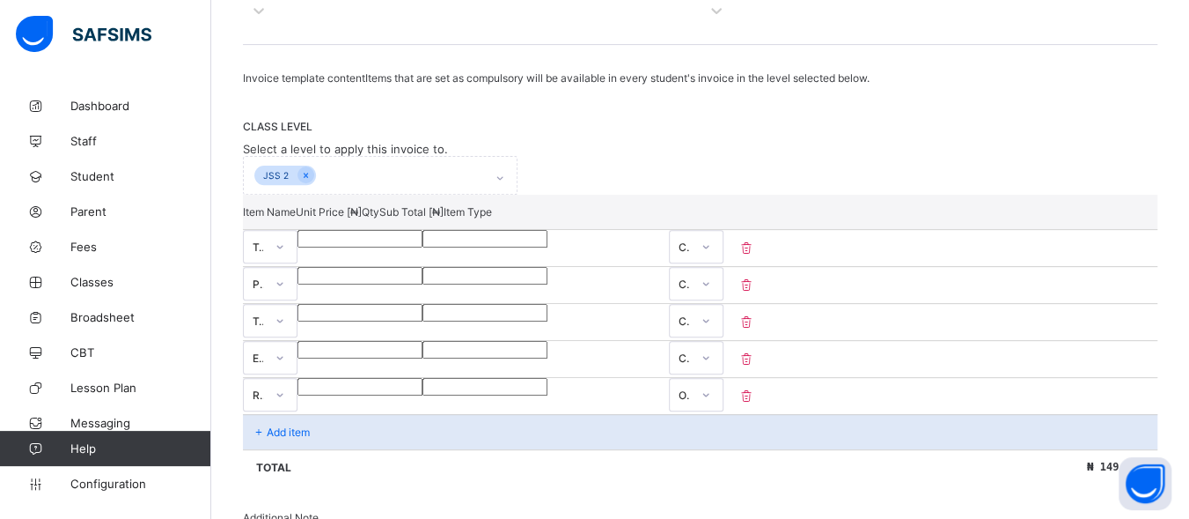
scroll to position [301, 0]
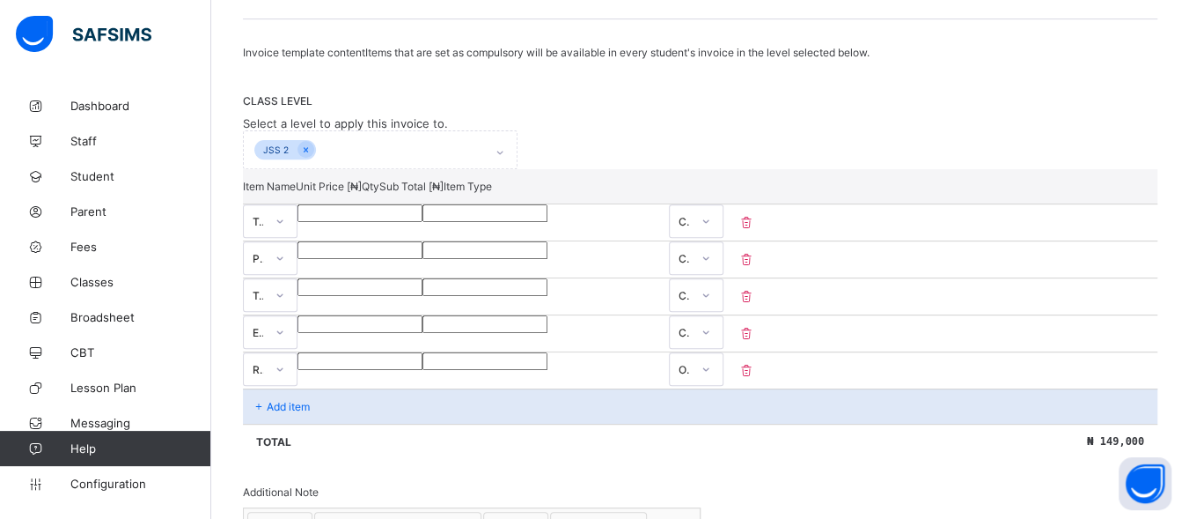
click at [307, 413] on p "Add item" at bounding box center [288, 406] width 43 height 13
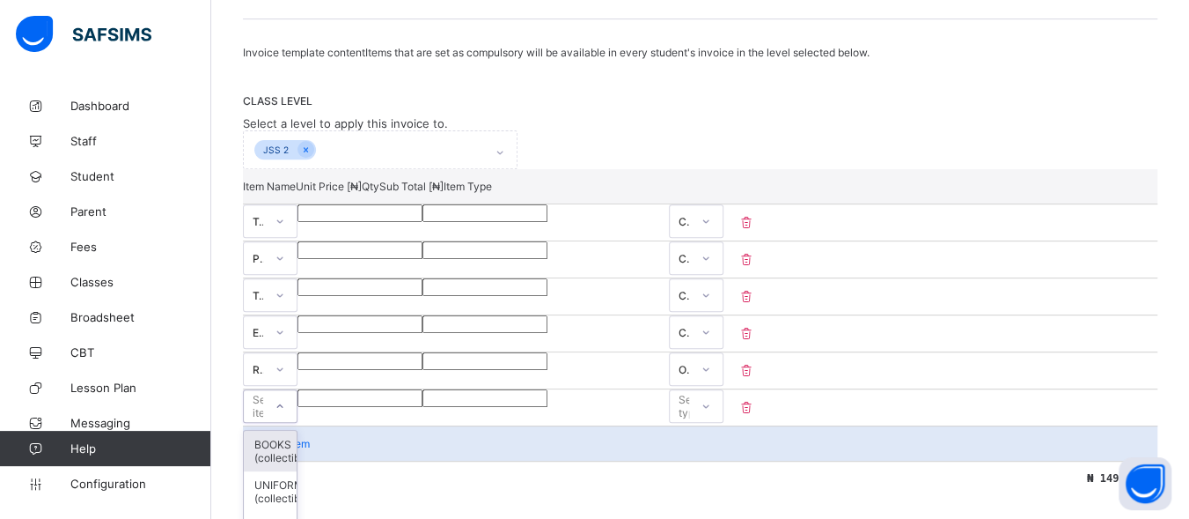
click at [298, 417] on div "option BOOKS (collectible) focused, 1 of 5. 5 results available. Use Up and Dow…" at bounding box center [270, 405] width 55 height 33
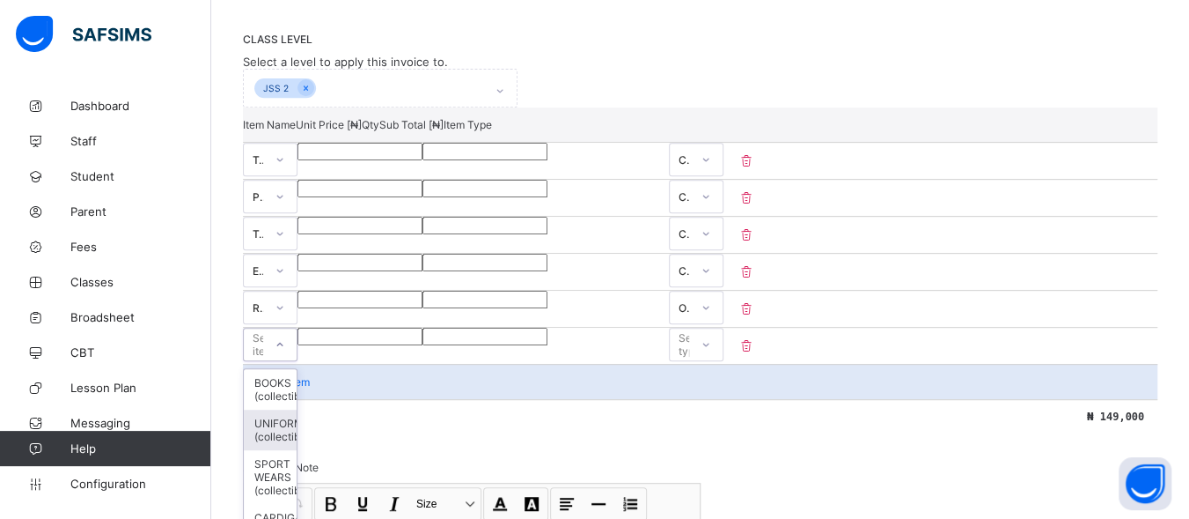
scroll to position [364, 0]
click at [423, 343] on input "number" at bounding box center [360, 335] width 125 height 18
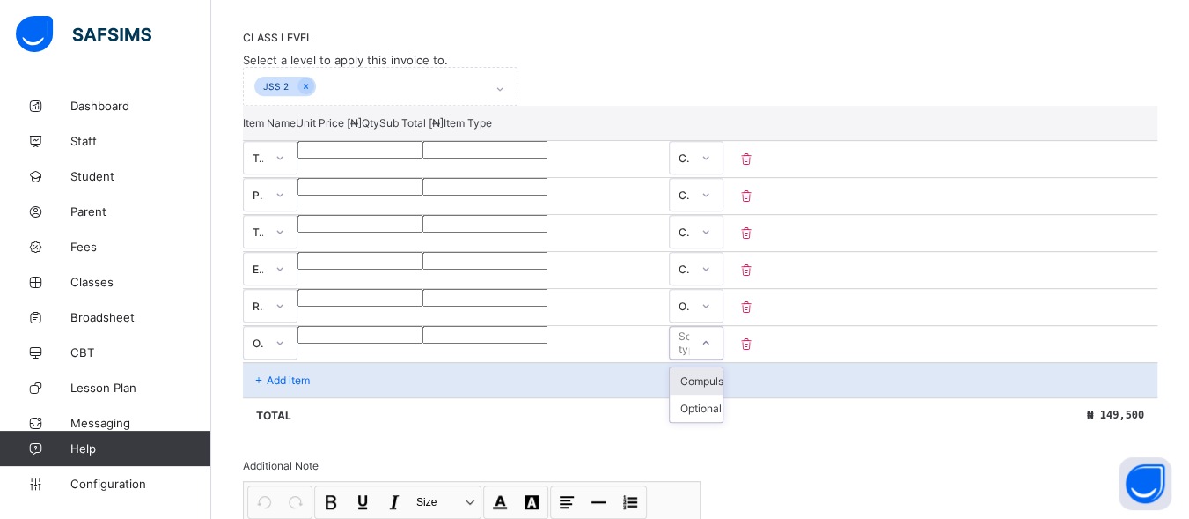
click at [710, 359] on div "Select type" at bounding box center [695, 342] width 32 height 33
click at [723, 416] on div "Optional" at bounding box center [696, 407] width 53 height 27
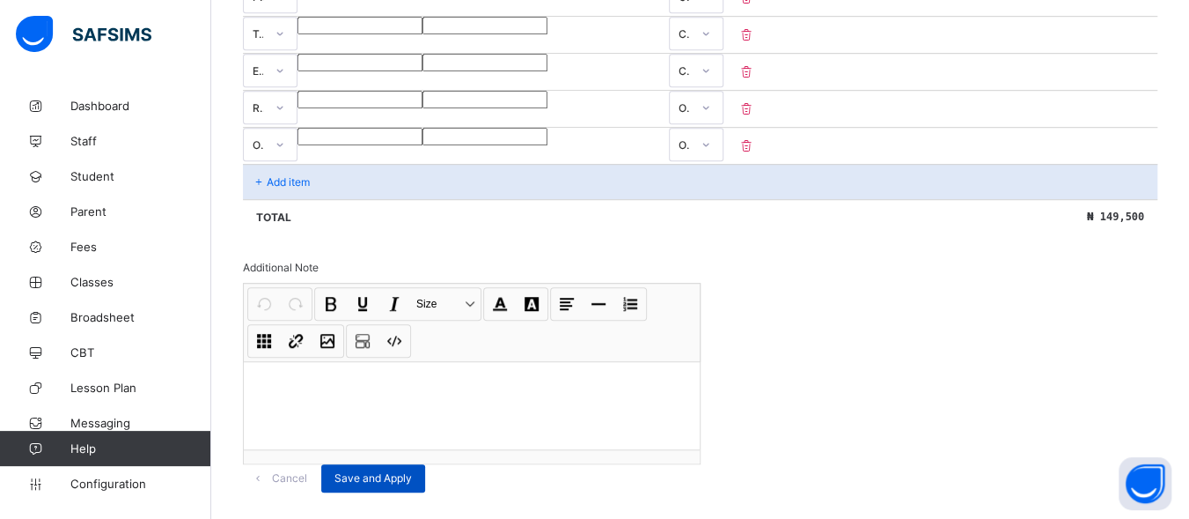
click at [412, 484] on span "Save and Apply" at bounding box center [373, 477] width 77 height 13
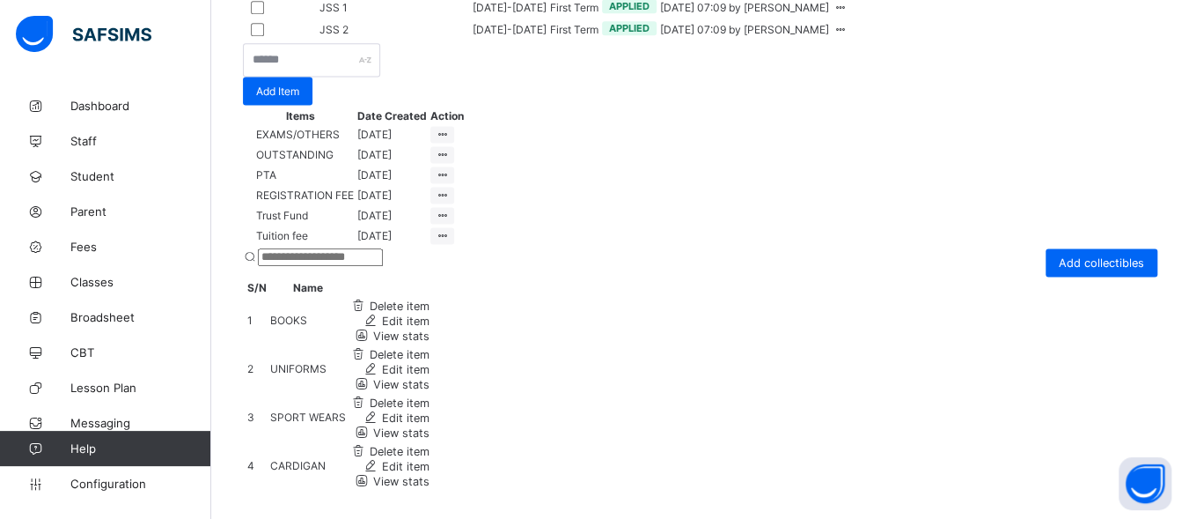
scroll to position [1809, 0]
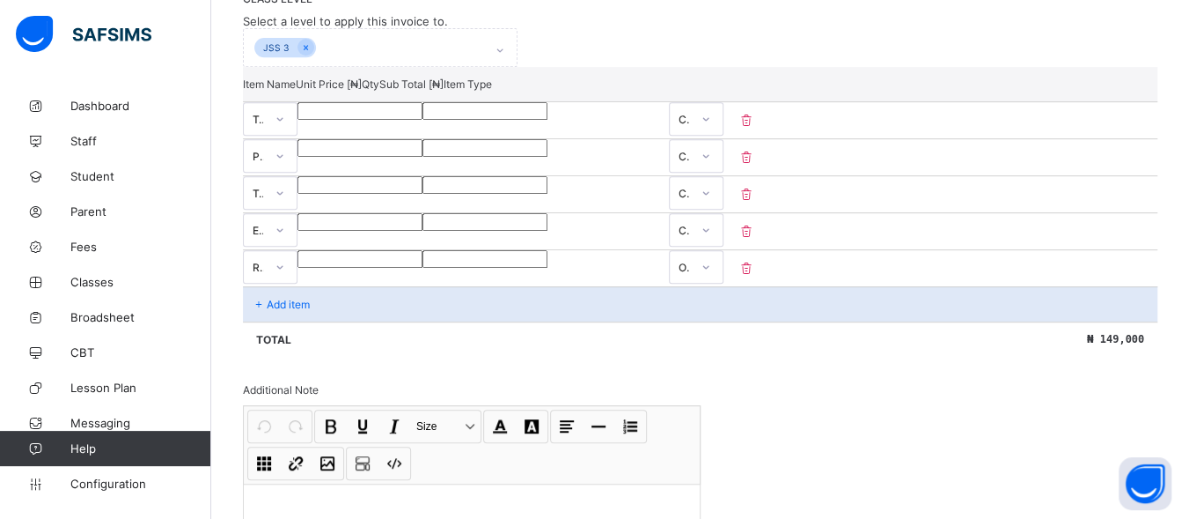
scroll to position [378, 0]
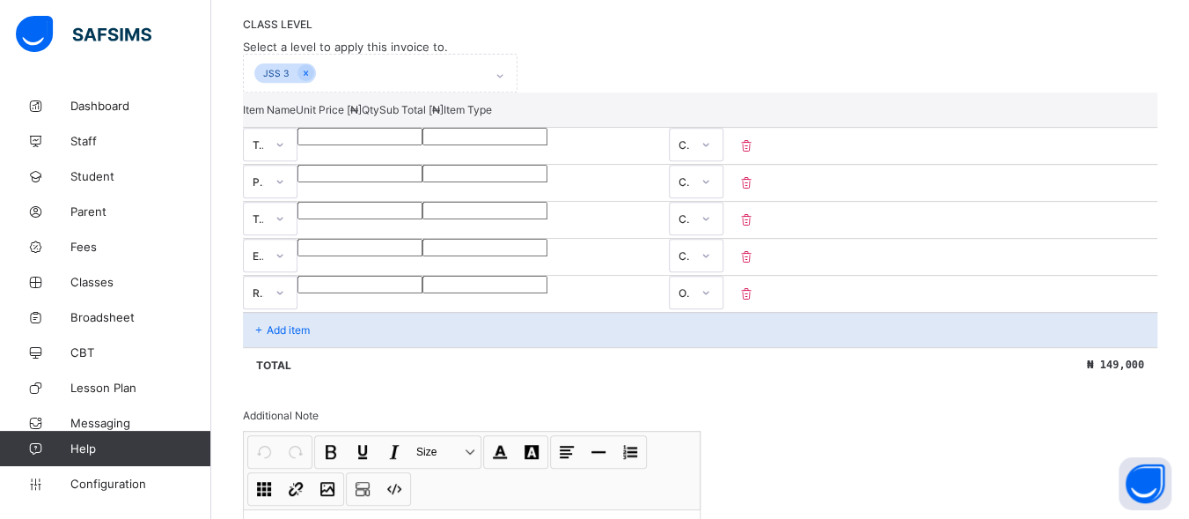
click at [297, 336] on p "Add item" at bounding box center [288, 329] width 43 height 13
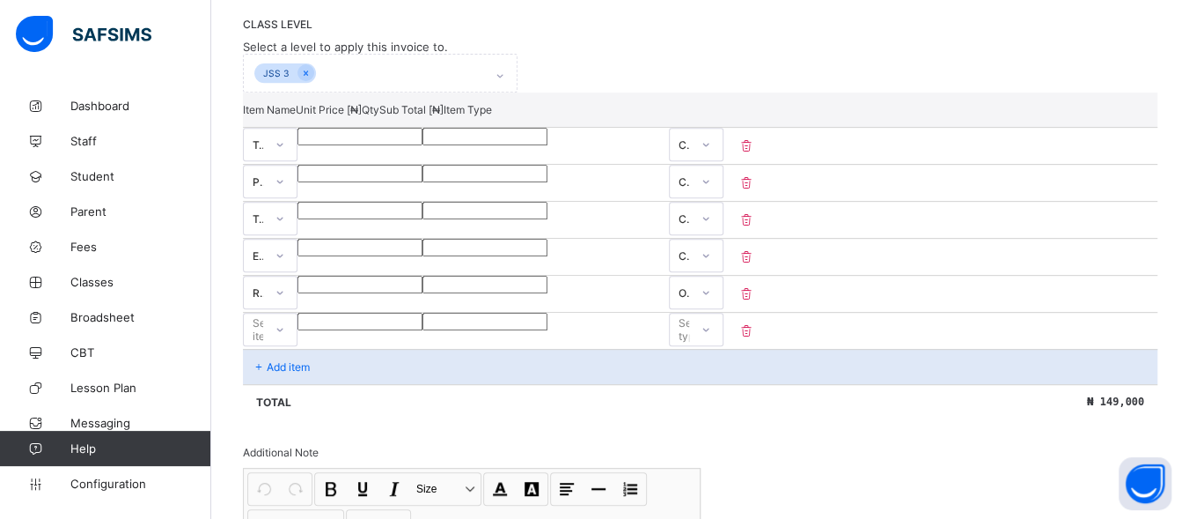
click at [263, 342] on div "Select item" at bounding box center [253, 329] width 19 height 25
click at [423, 330] on input "number" at bounding box center [360, 322] width 125 height 18
click at [689, 341] on div "Select type" at bounding box center [679, 329] width 19 height 25
click at [723, 402] on div "Optional" at bounding box center [696, 394] width 53 height 27
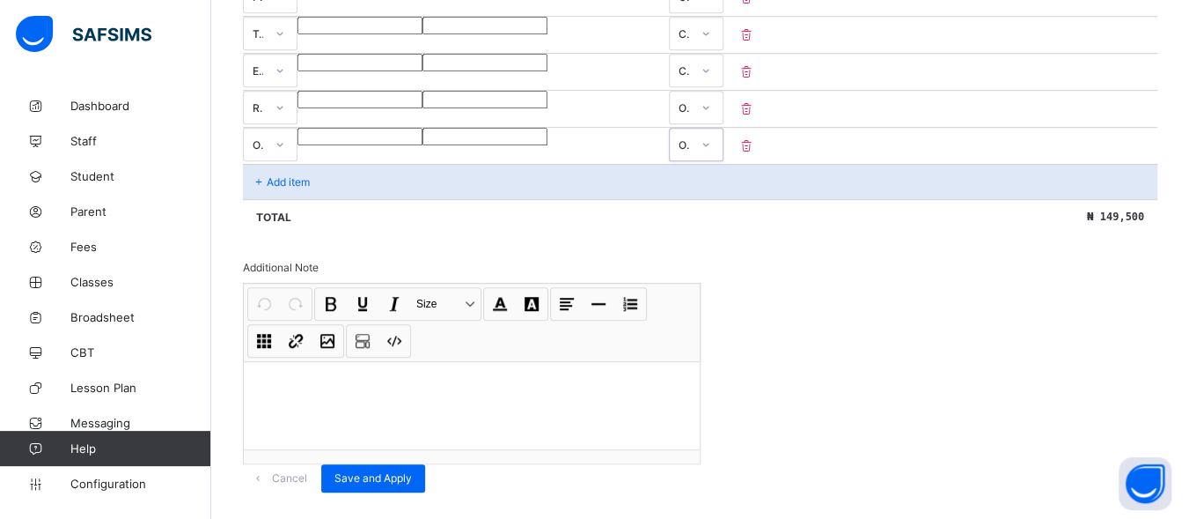
scroll to position [590, 0]
click at [412, 474] on span "Save and Apply" at bounding box center [373, 477] width 77 height 13
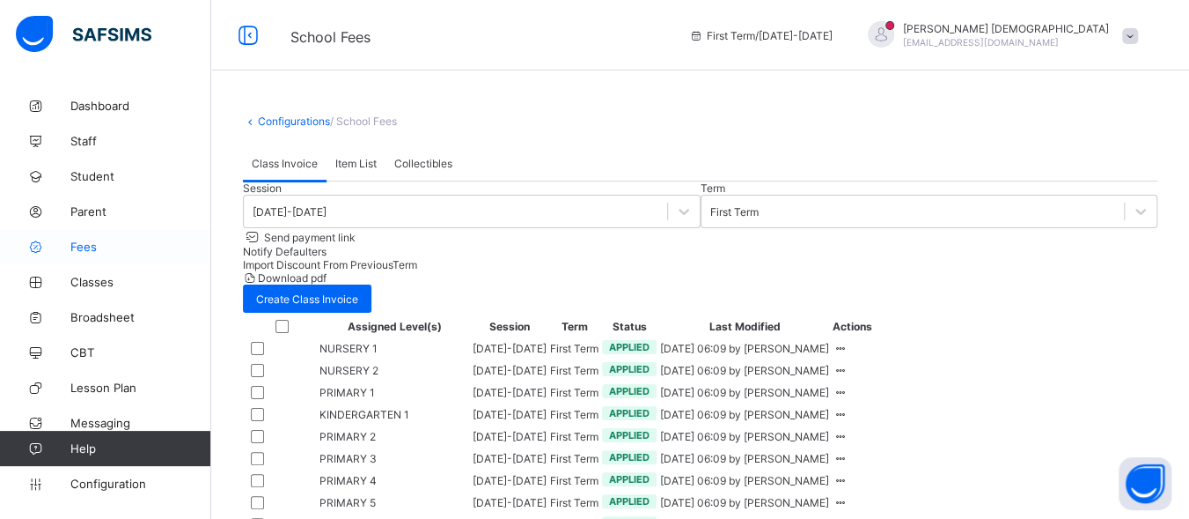
click at [111, 250] on span "Fees" at bounding box center [140, 246] width 141 height 14
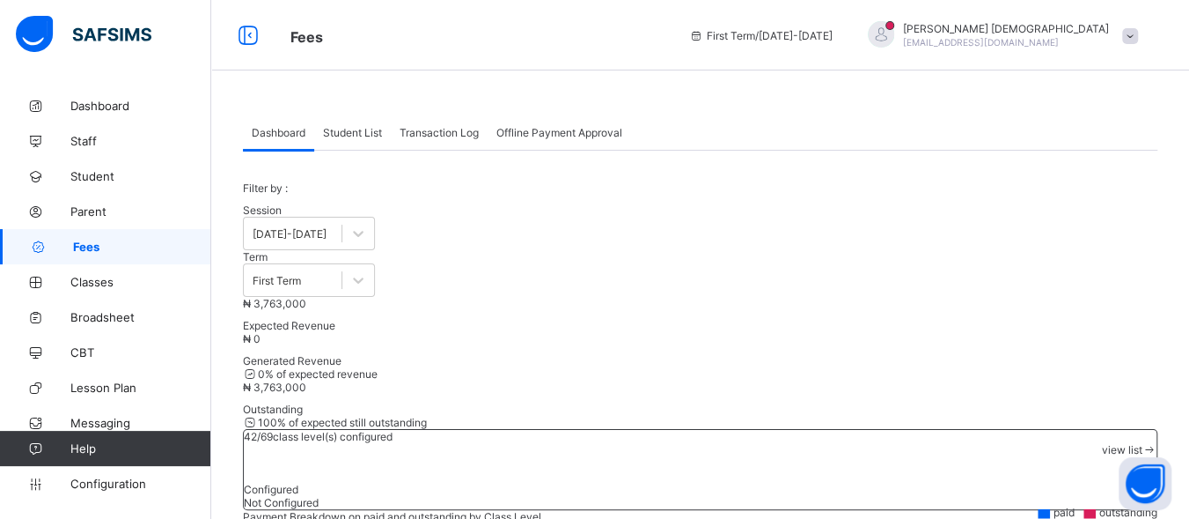
click at [366, 128] on span "Student List" at bounding box center [352, 132] width 59 height 13
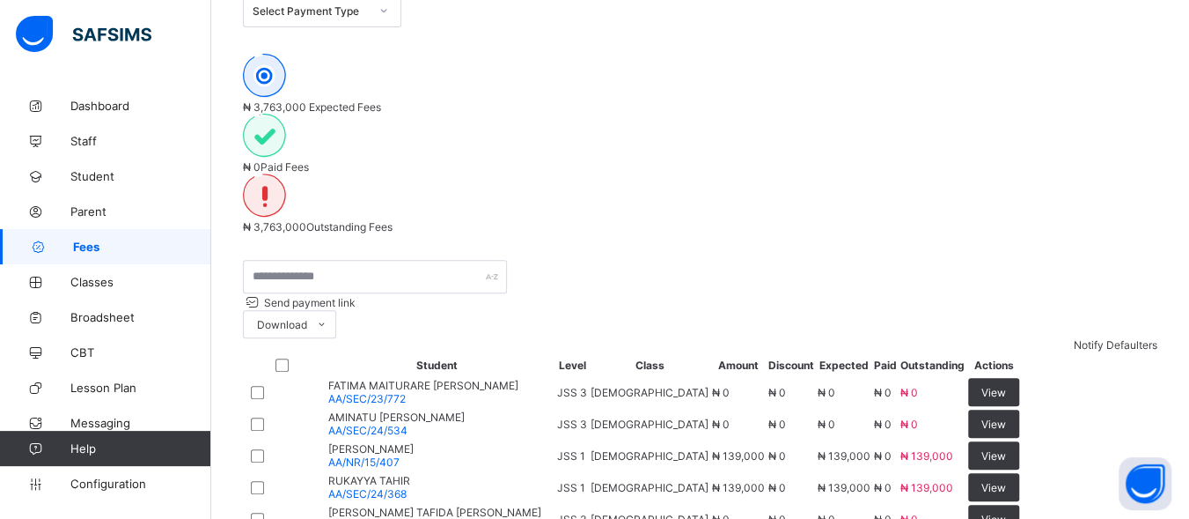
scroll to position [324, 0]
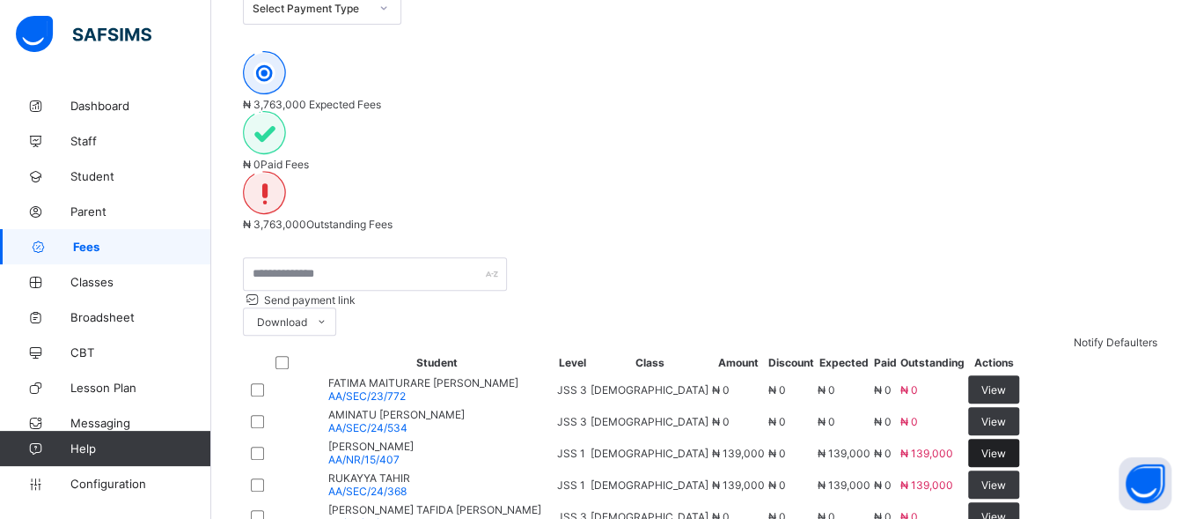
click at [1019, 438] on div "View" at bounding box center [993, 452] width 51 height 28
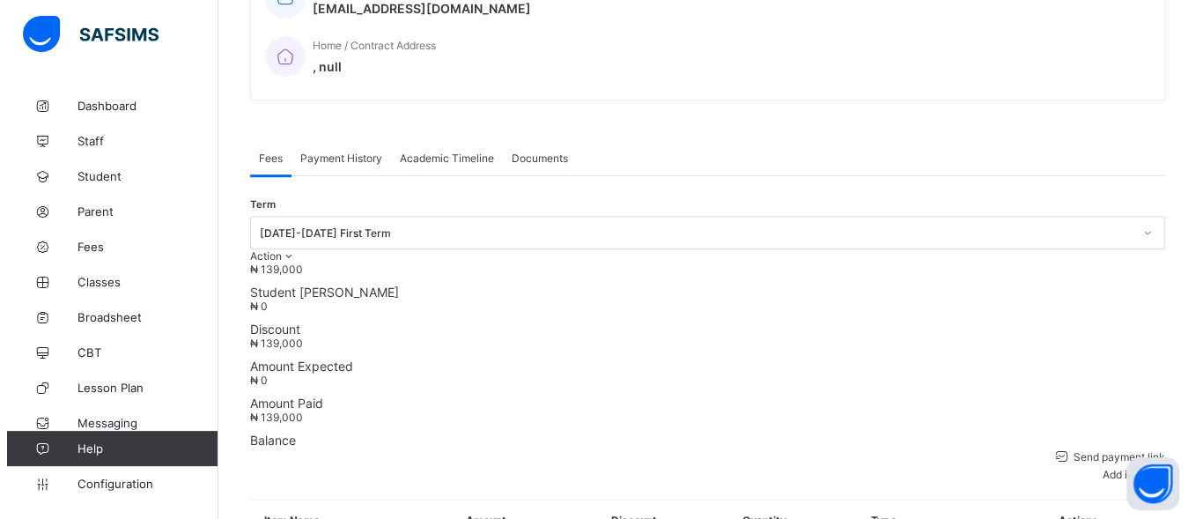
scroll to position [499, 0]
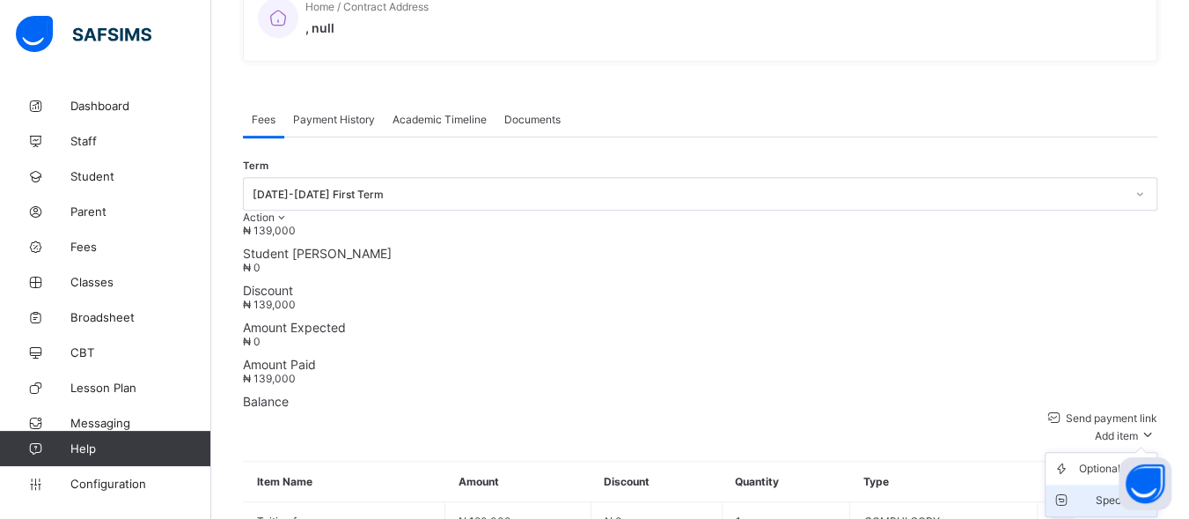
click at [1129, 491] on div "Special bill" at bounding box center [1114, 500] width 70 height 18
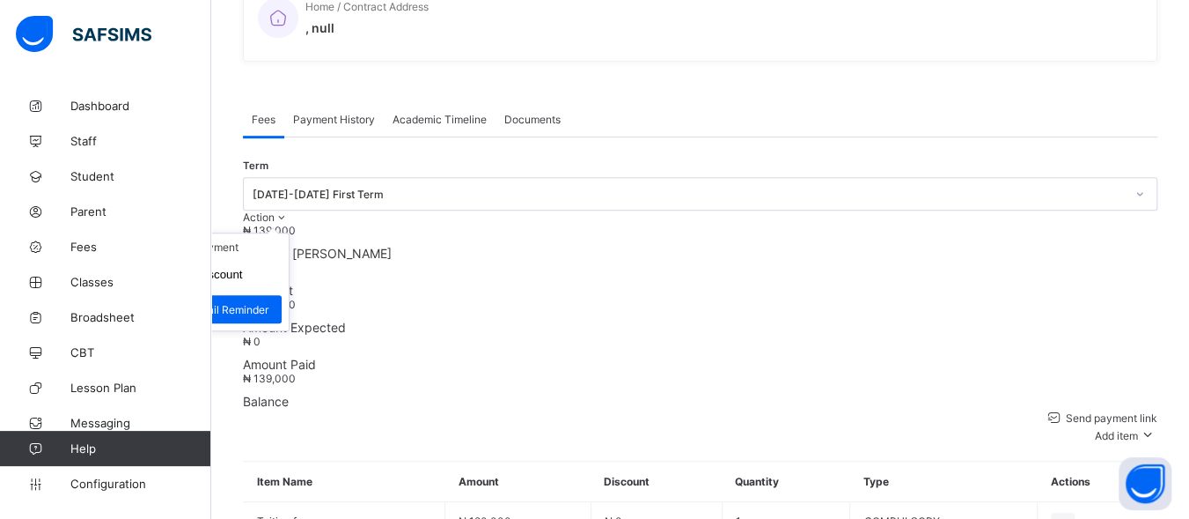
click at [275, 210] on span "Action" at bounding box center [259, 216] width 32 height 13
click at [289, 233] on li "Receive Payment" at bounding box center [216, 246] width 144 height 27
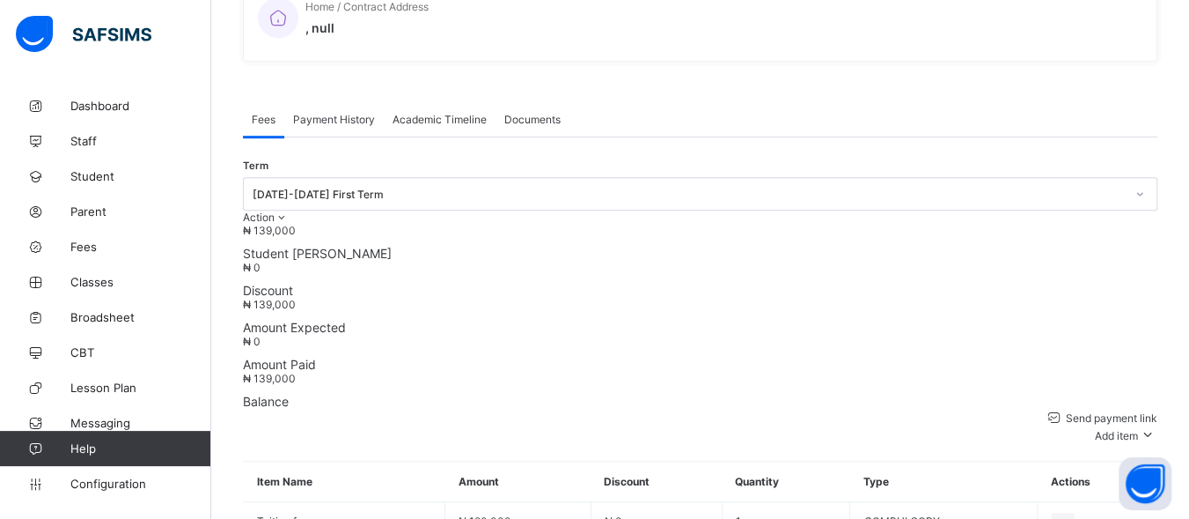
click at [335, 113] on span "Payment History" at bounding box center [334, 119] width 82 height 13
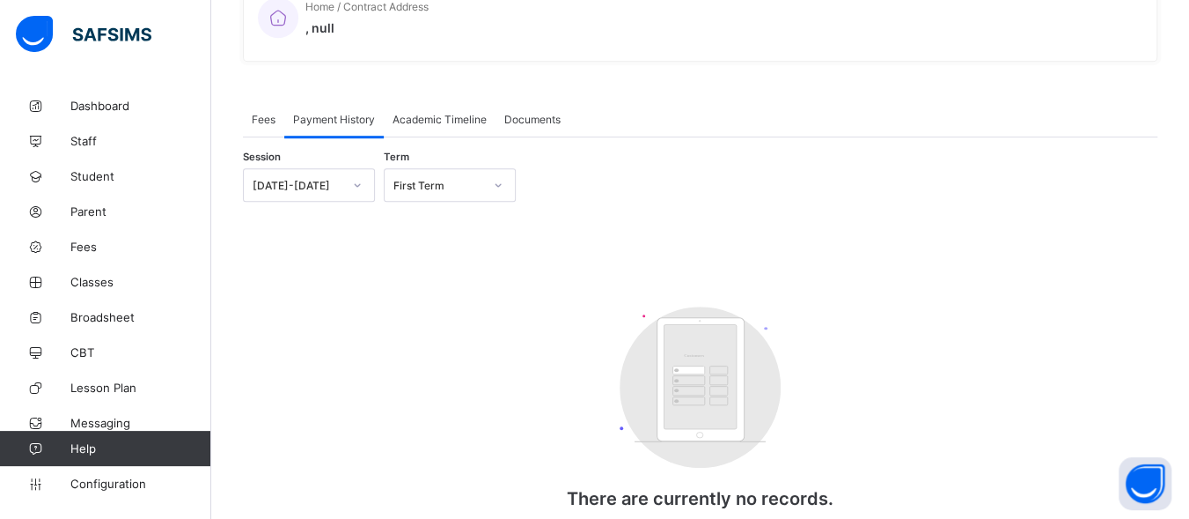
click at [356, 113] on span "Payment History" at bounding box center [334, 119] width 82 height 13
click at [267, 113] on span "Fees" at bounding box center [264, 119] width 24 height 13
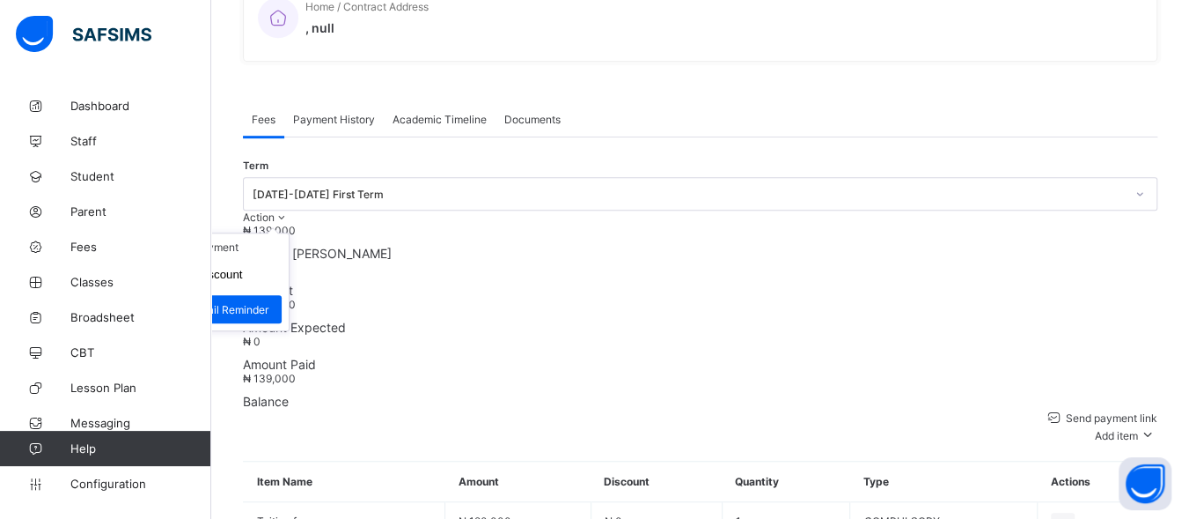
click at [275, 210] on span "Action" at bounding box center [259, 216] width 32 height 13
click at [243, 268] on button "Manage Discount" at bounding box center [197, 274] width 92 height 13
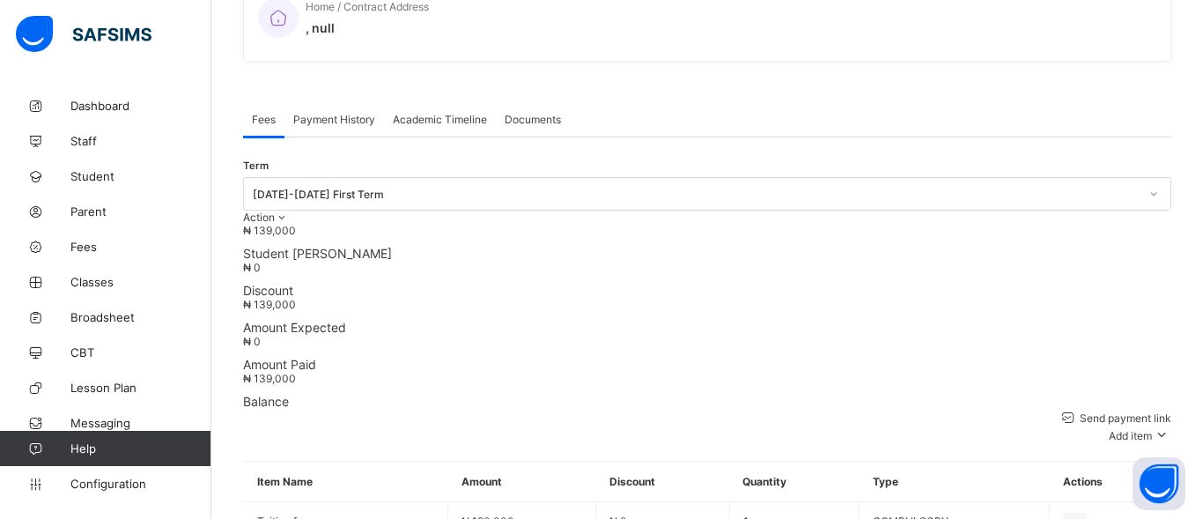
scroll to position [50, 0]
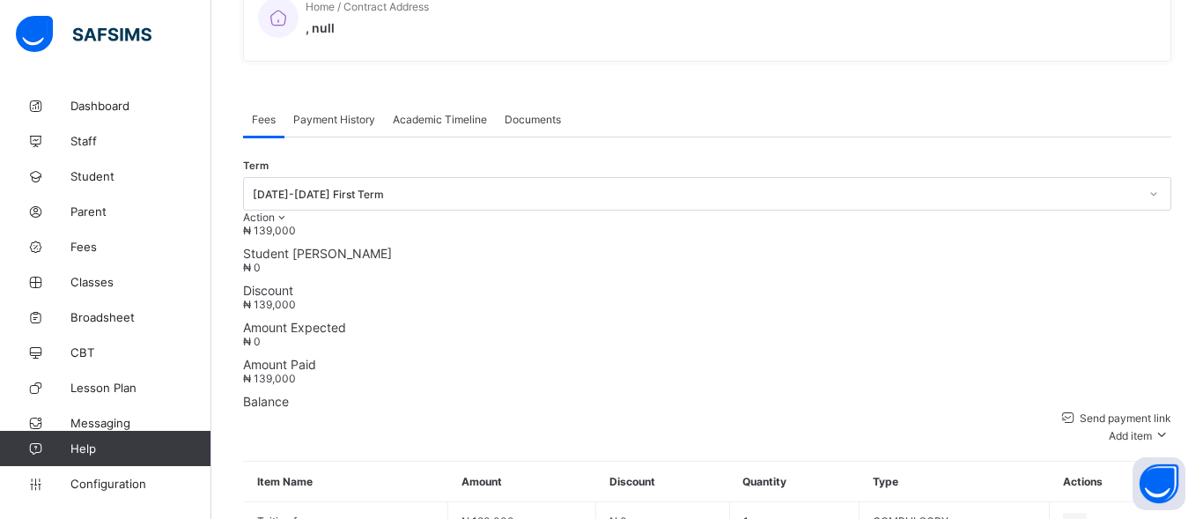
scroll to position [0, 0]
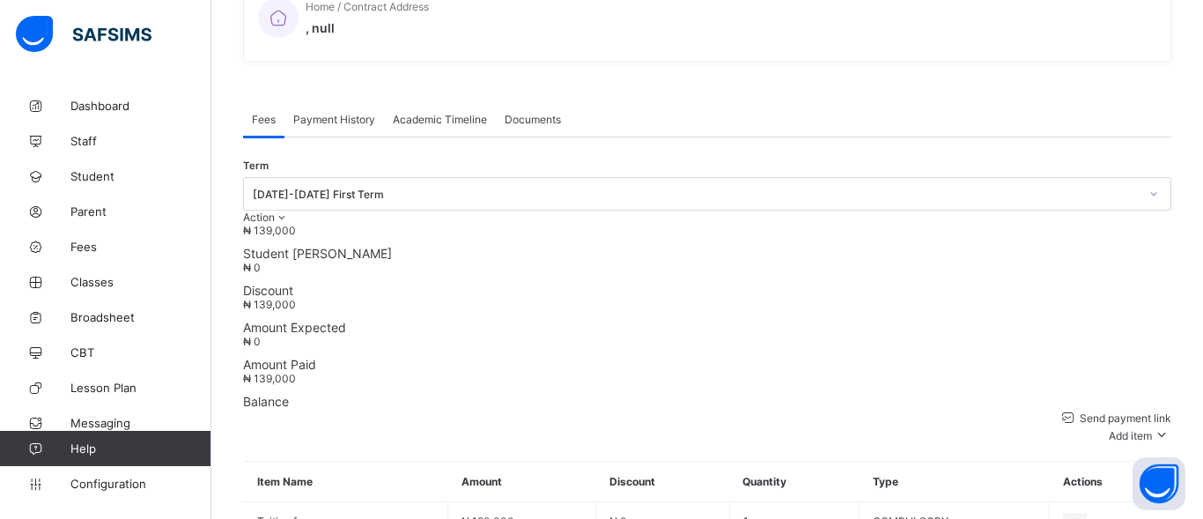
scroll to position [56, 0]
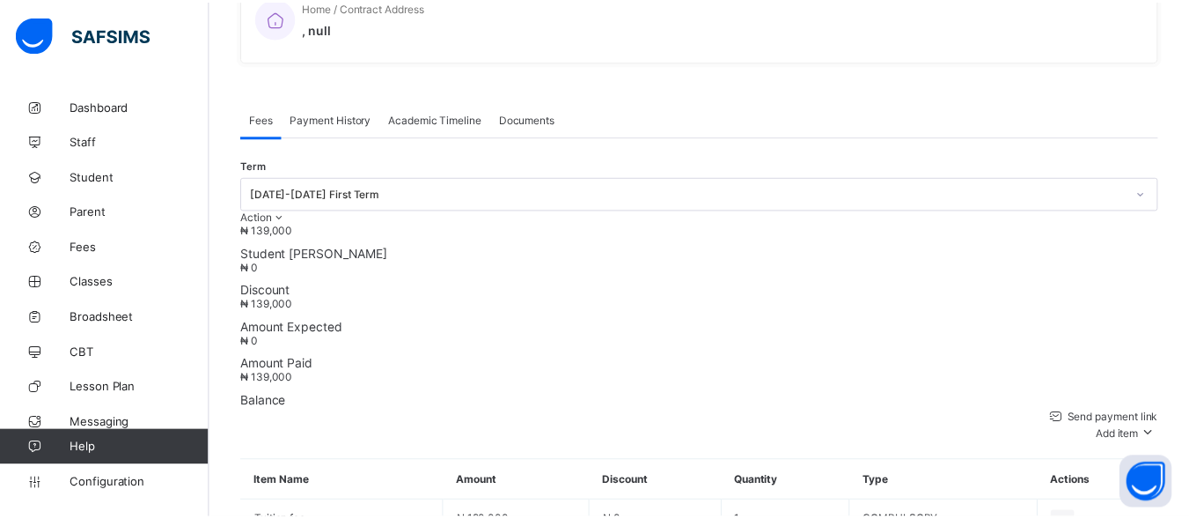
scroll to position [51, 0]
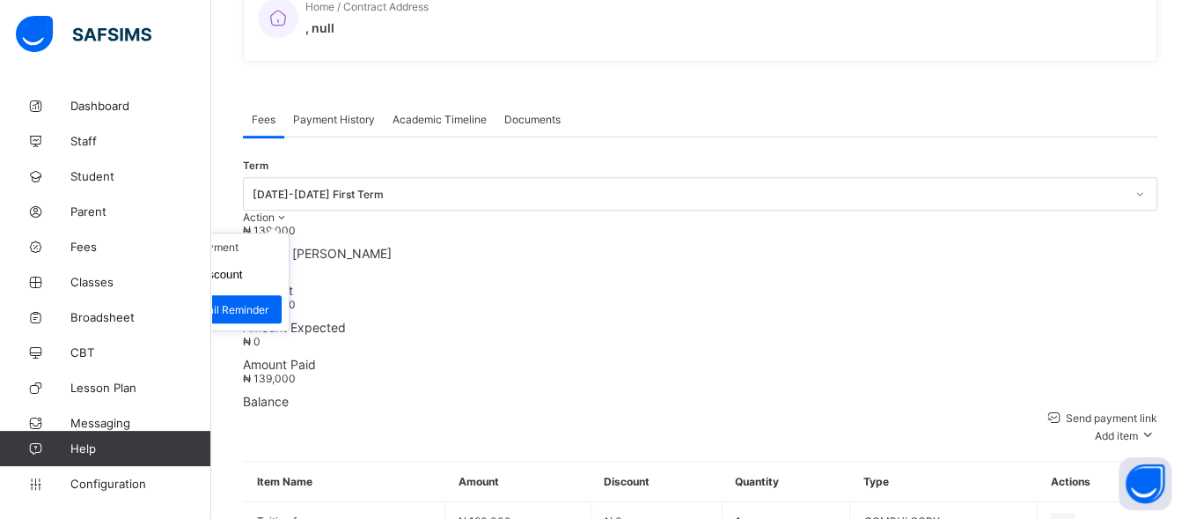
click at [290, 210] on icon at bounding box center [282, 216] width 15 height 13
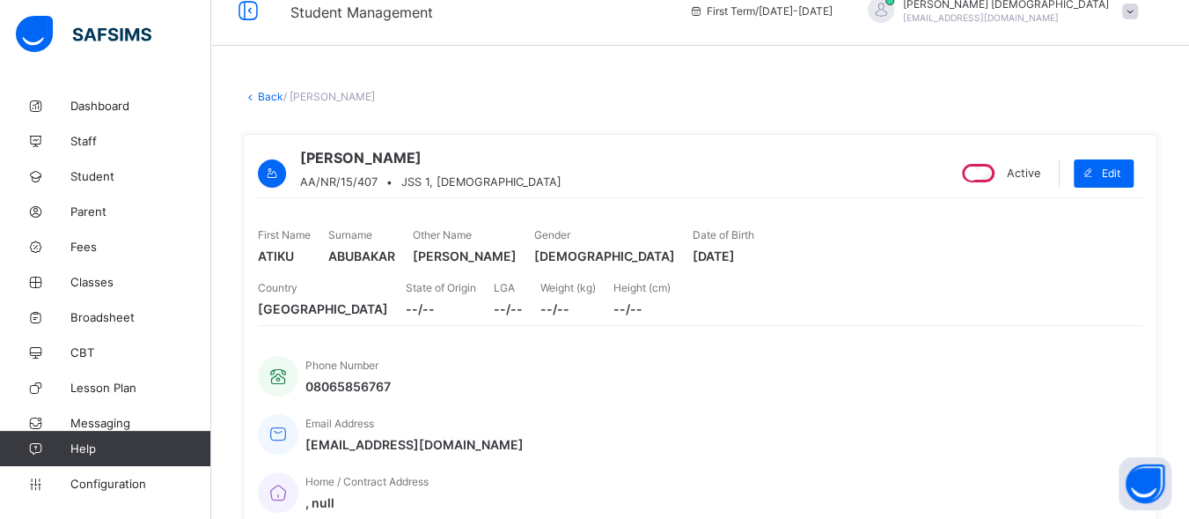
scroll to position [0, 0]
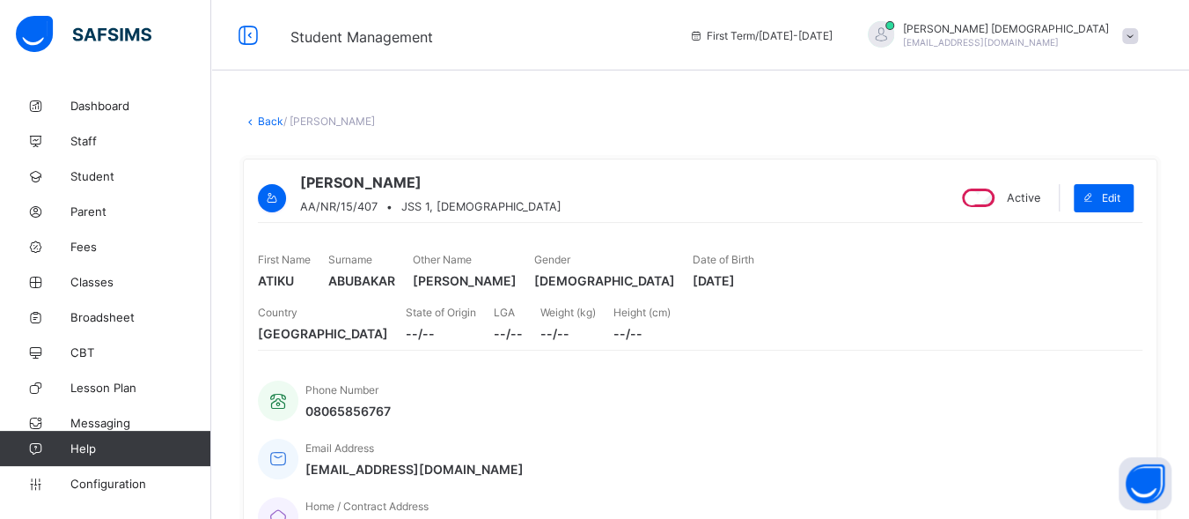
click at [269, 124] on link "Back" at bounding box center [271, 120] width 26 height 13
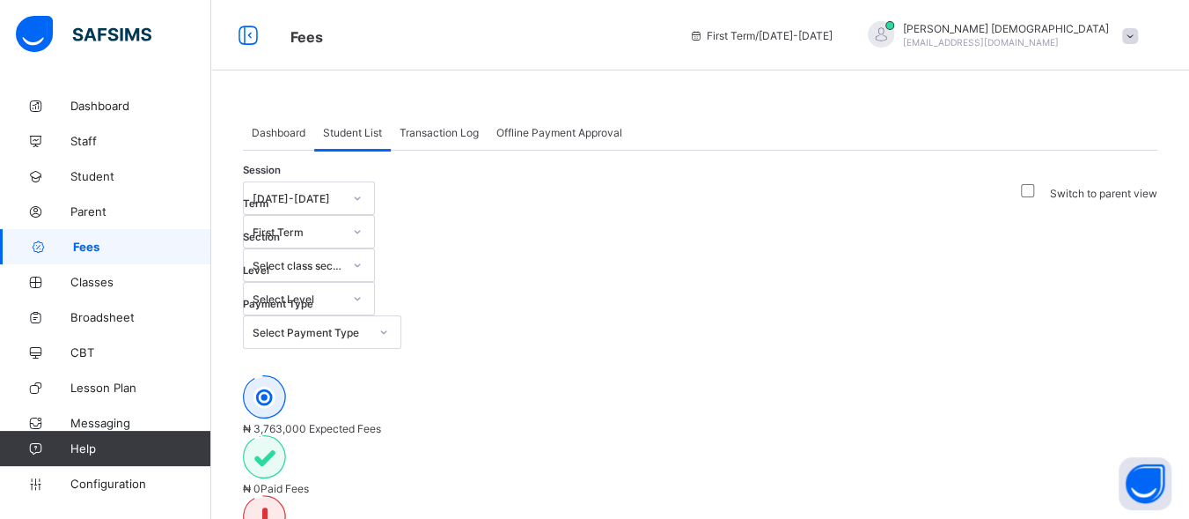
click at [443, 132] on span "Transaction Log" at bounding box center [439, 132] width 79 height 13
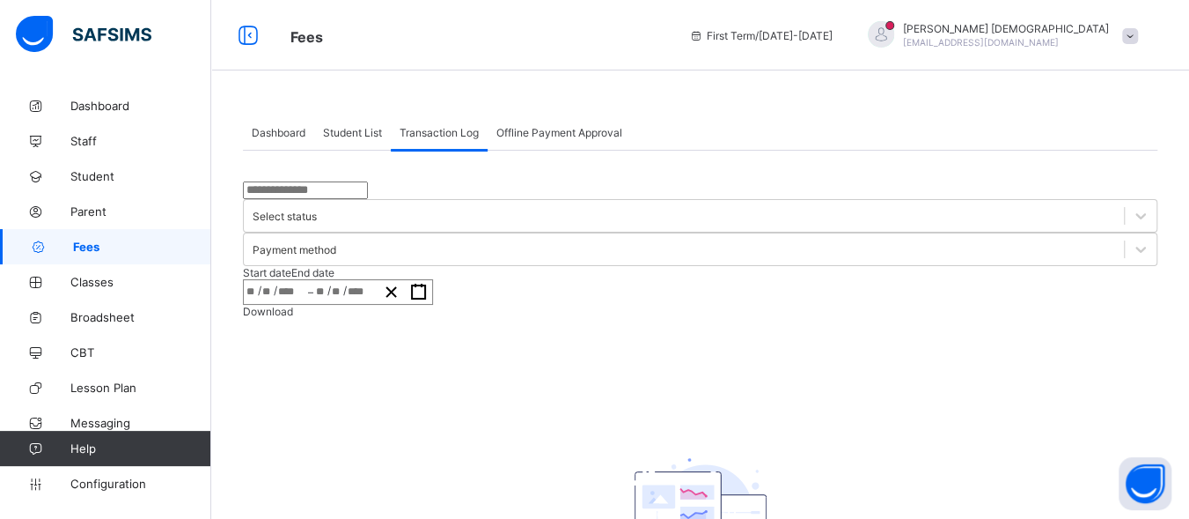
click at [443, 132] on span "Transaction Log" at bounding box center [439, 132] width 79 height 13
click at [596, 136] on span "Offline Payment Approval" at bounding box center [560, 132] width 126 height 13
click at [565, 129] on span "Offline Payment Approval" at bounding box center [560, 132] width 126 height 13
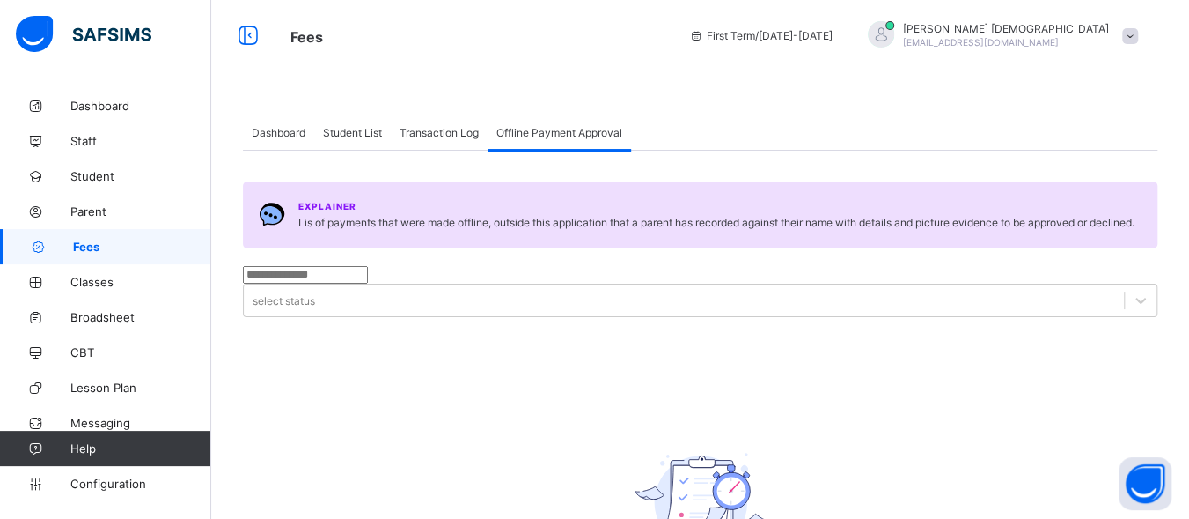
click at [440, 129] on span "Transaction Log" at bounding box center [439, 132] width 79 height 13
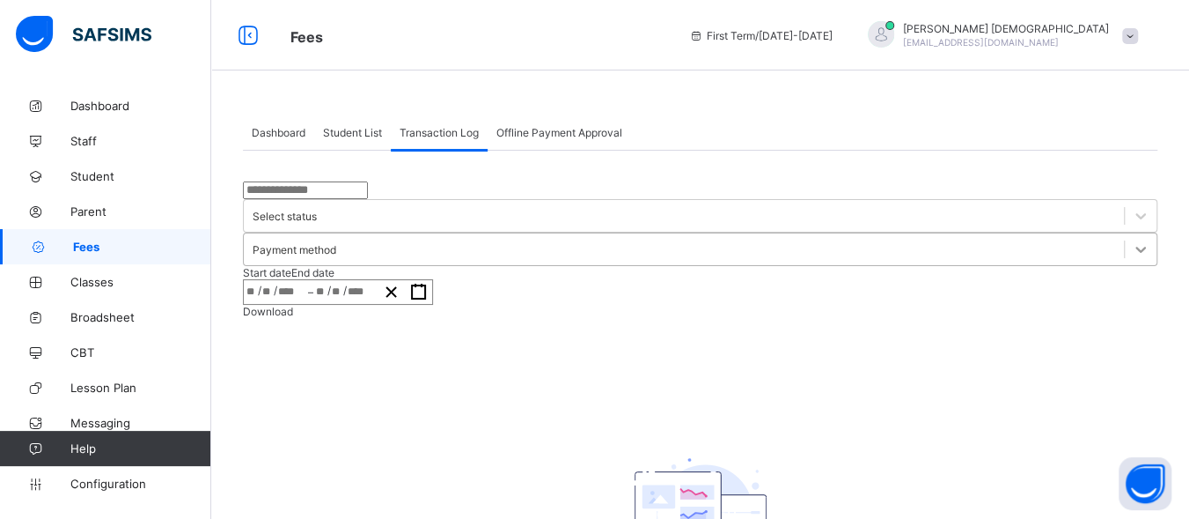
click at [1132, 240] on icon at bounding box center [1141, 249] width 18 height 18
click at [1125, 226] on div at bounding box center [1141, 216] width 32 height 32
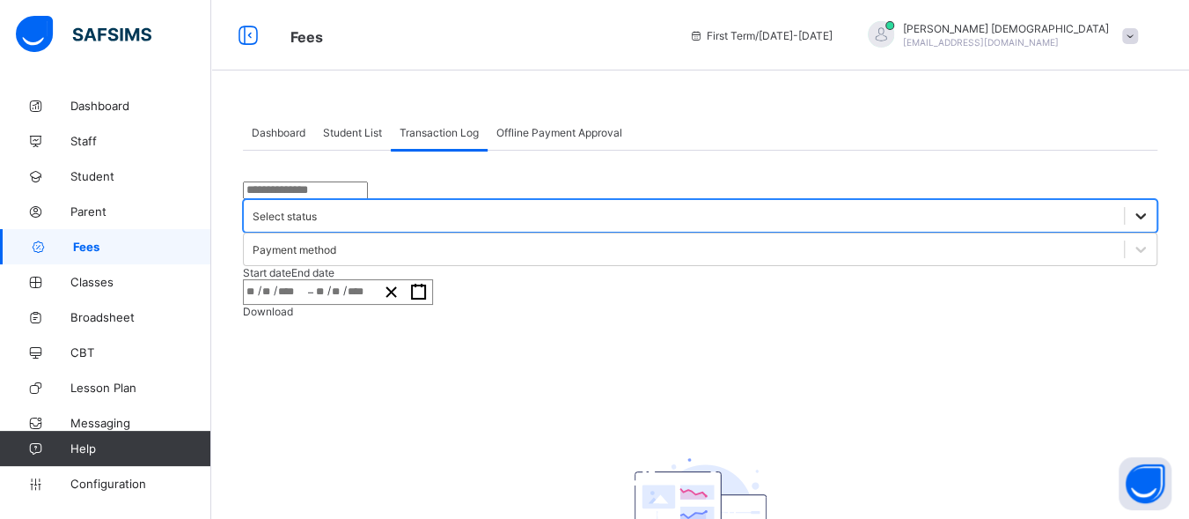
click at [1132, 217] on icon at bounding box center [1141, 216] width 18 height 18
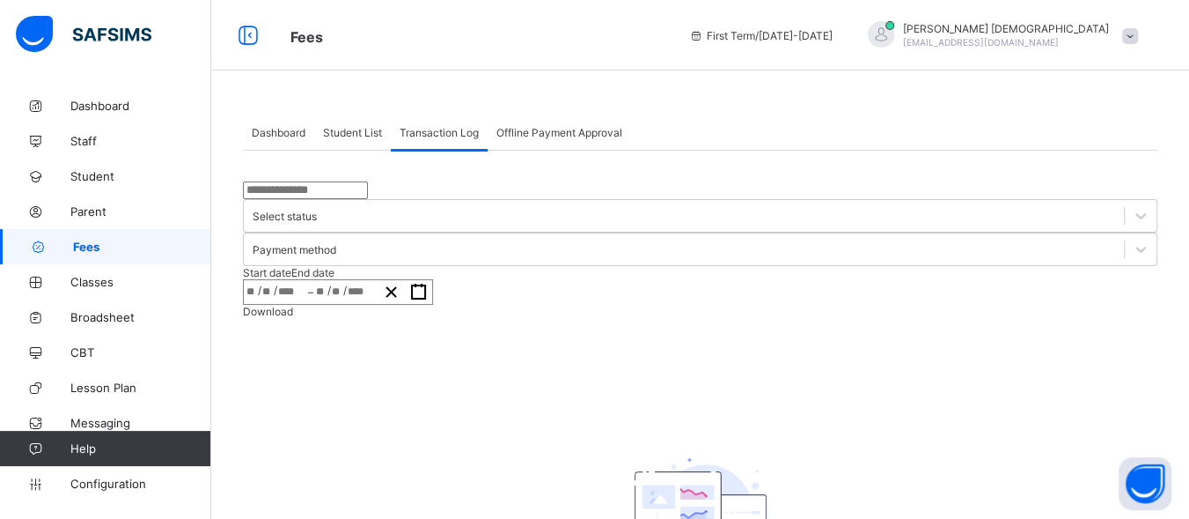
click at [356, 136] on span "Student List" at bounding box center [352, 132] width 59 height 13
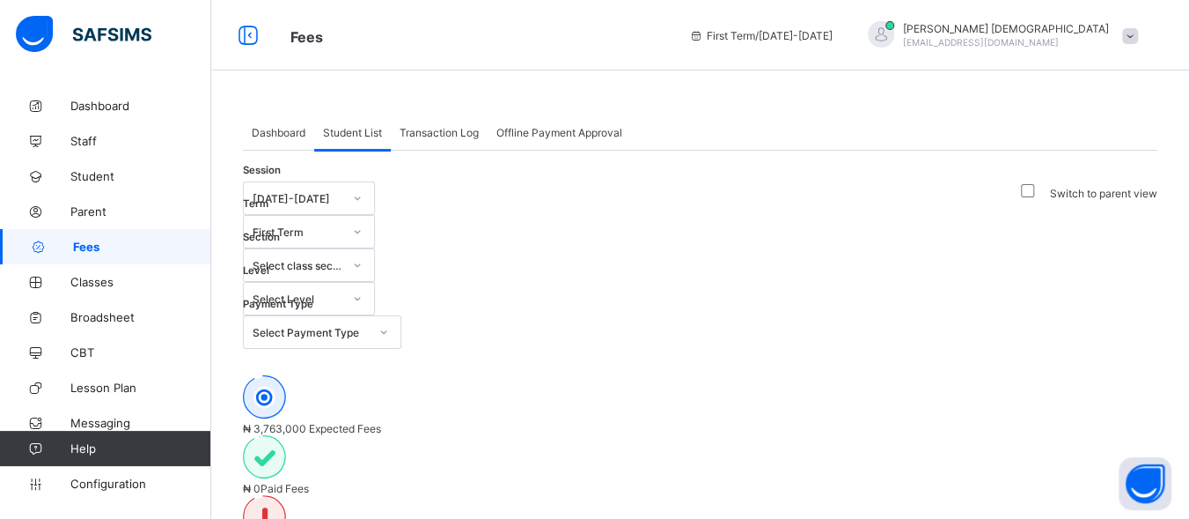
click at [279, 129] on span "Dashboard" at bounding box center [279, 132] width 54 height 13
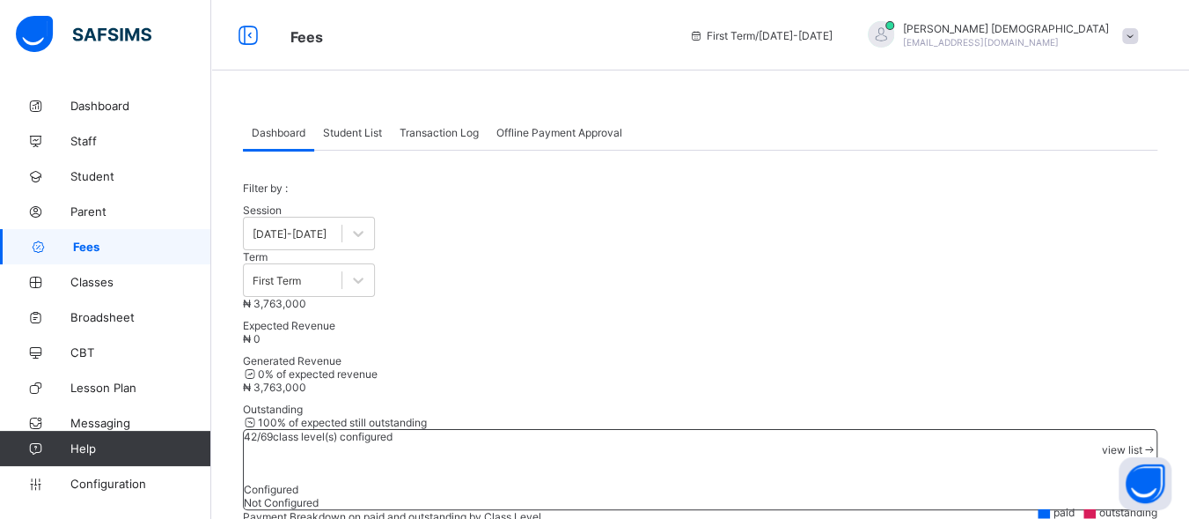
click at [364, 129] on span "Student List" at bounding box center [352, 132] width 59 height 13
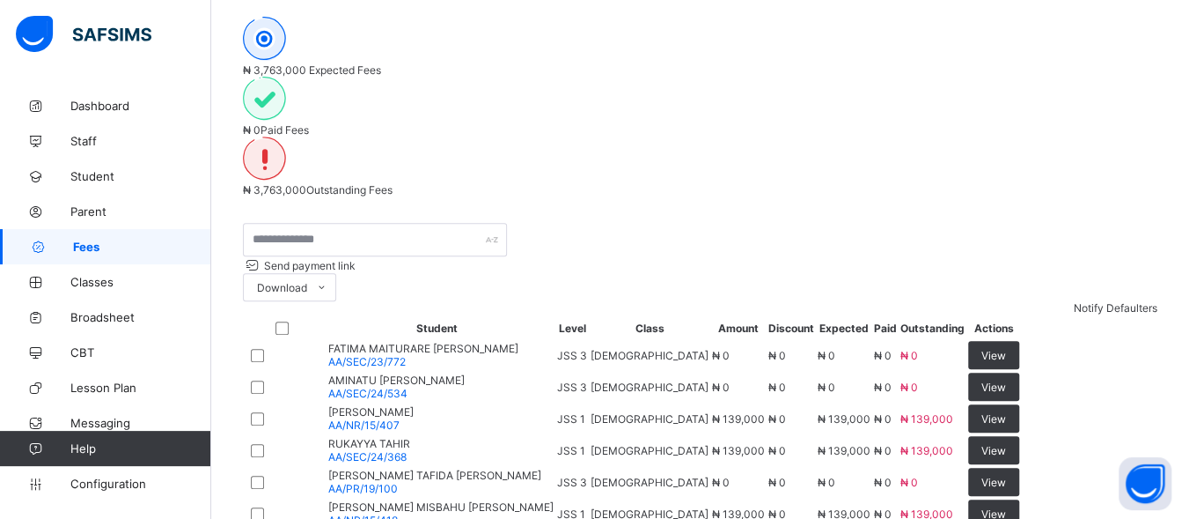
scroll to position [361, 0]
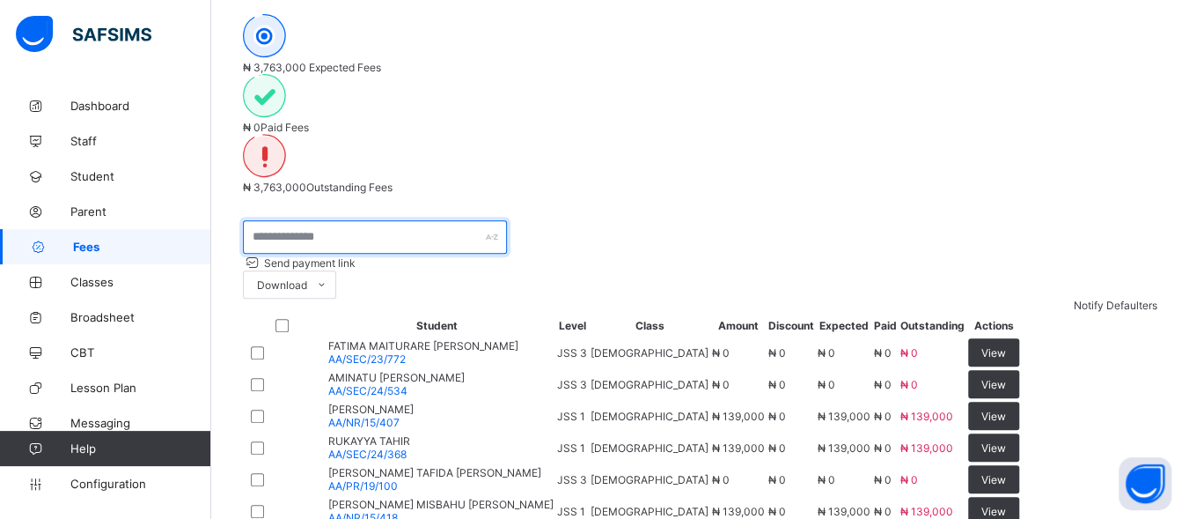
click at [353, 220] on input "text" at bounding box center [375, 236] width 264 height 33
click at [636, 220] on div "Send payment link Download Students Payment Students Payment Status Student Ite…" at bounding box center [700, 266] width 915 height 92
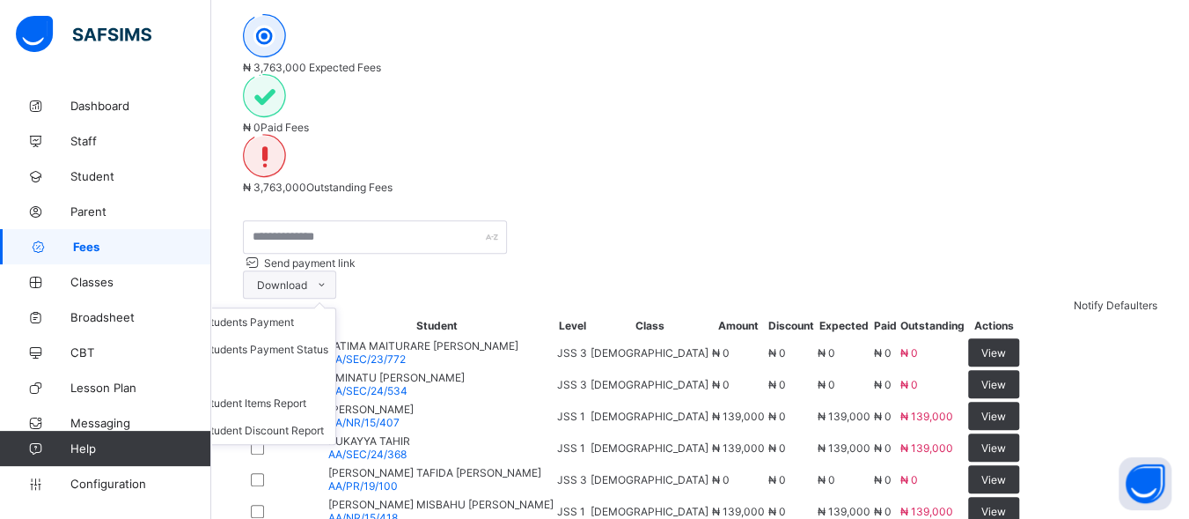
click at [328, 279] on icon at bounding box center [321, 284] width 13 height 11
click at [806, 41] on div "Session [DATE]-[DATE] Term First Term Section Select class section Level Select…" at bounding box center [700, 277] width 915 height 915
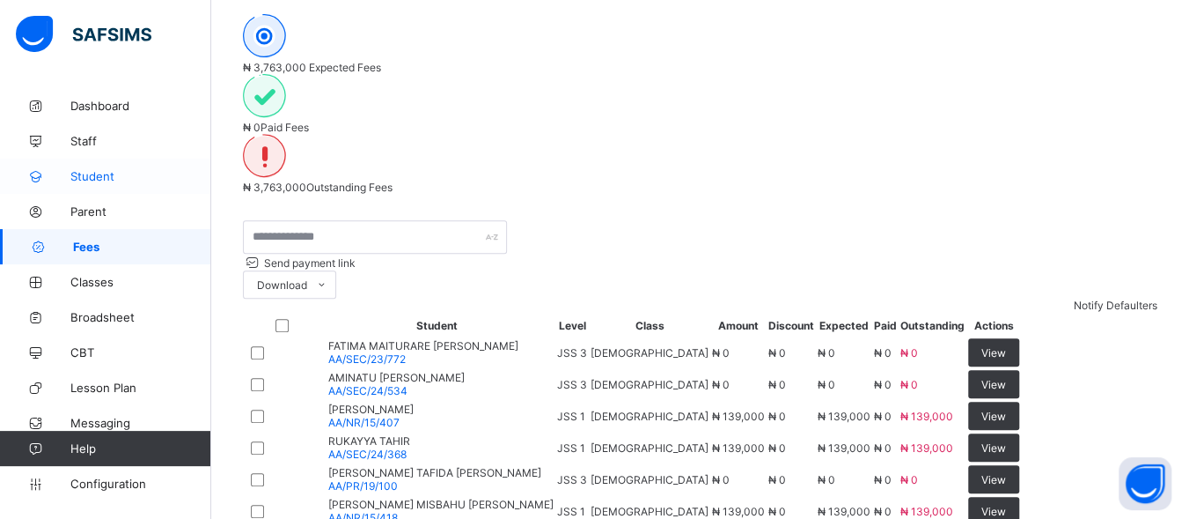
click at [108, 175] on span "Student" at bounding box center [140, 176] width 141 height 14
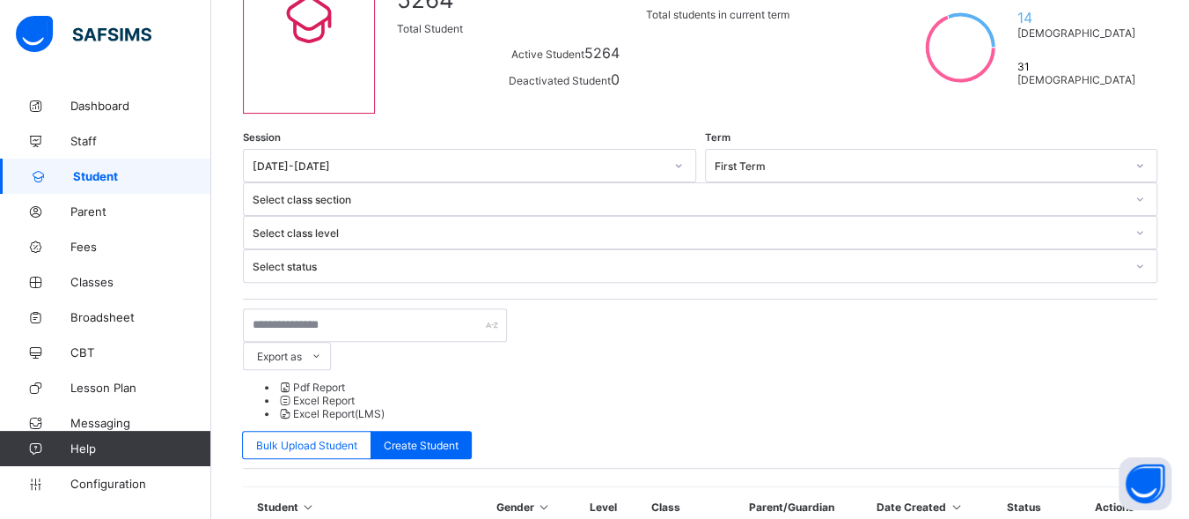
scroll to position [217, 0]
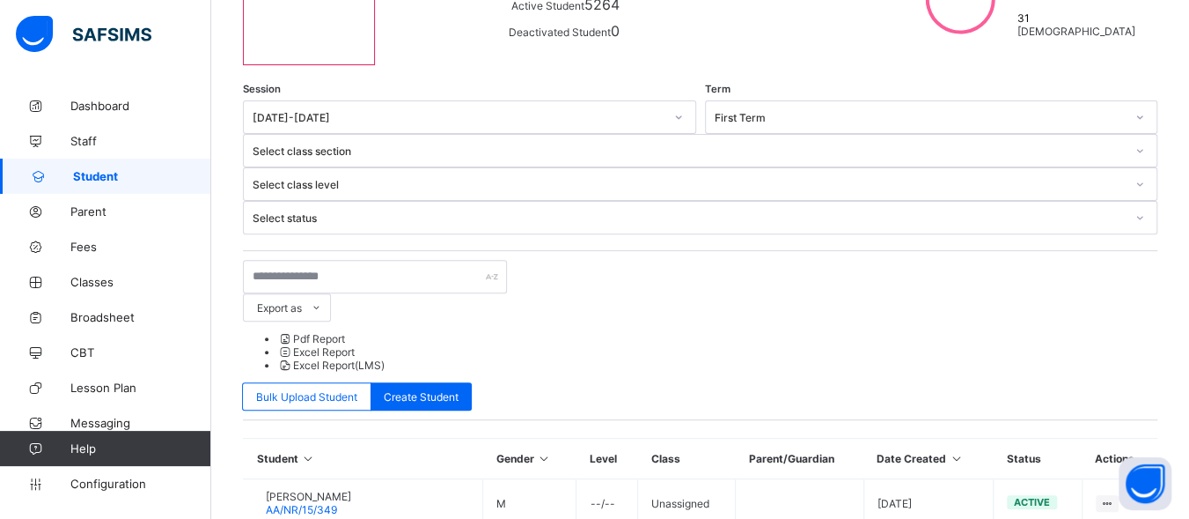
click at [609, 144] on div "Select class section" at bounding box center [689, 150] width 872 height 13
click at [1137, 149] on icon at bounding box center [1140, 151] width 6 height 4
click at [1135, 142] on icon at bounding box center [1140, 151] width 11 height 18
click at [1137, 149] on icon at bounding box center [1140, 151] width 6 height 4
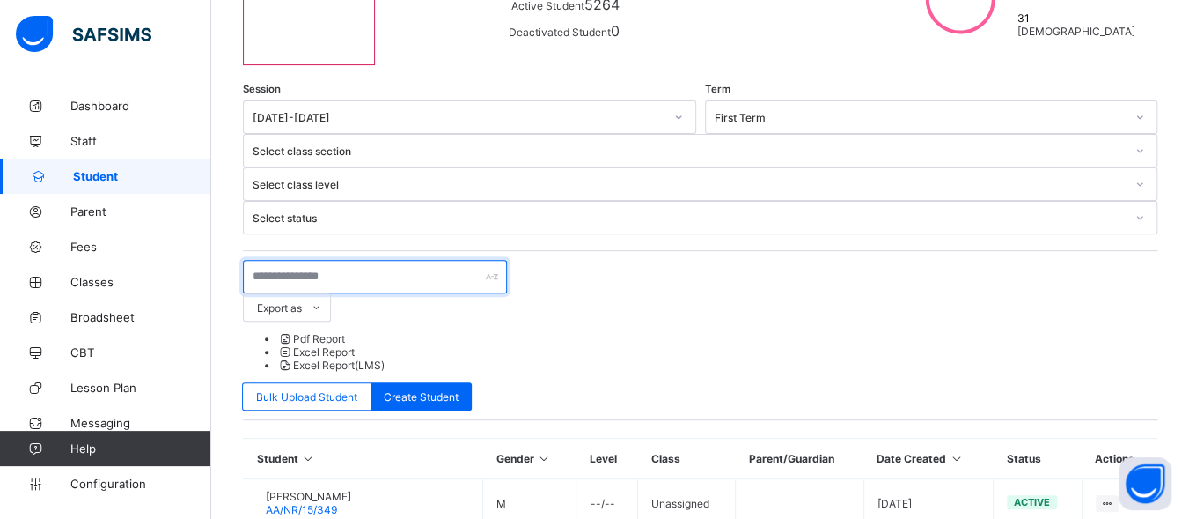
click at [327, 260] on input "text" at bounding box center [375, 276] width 264 height 33
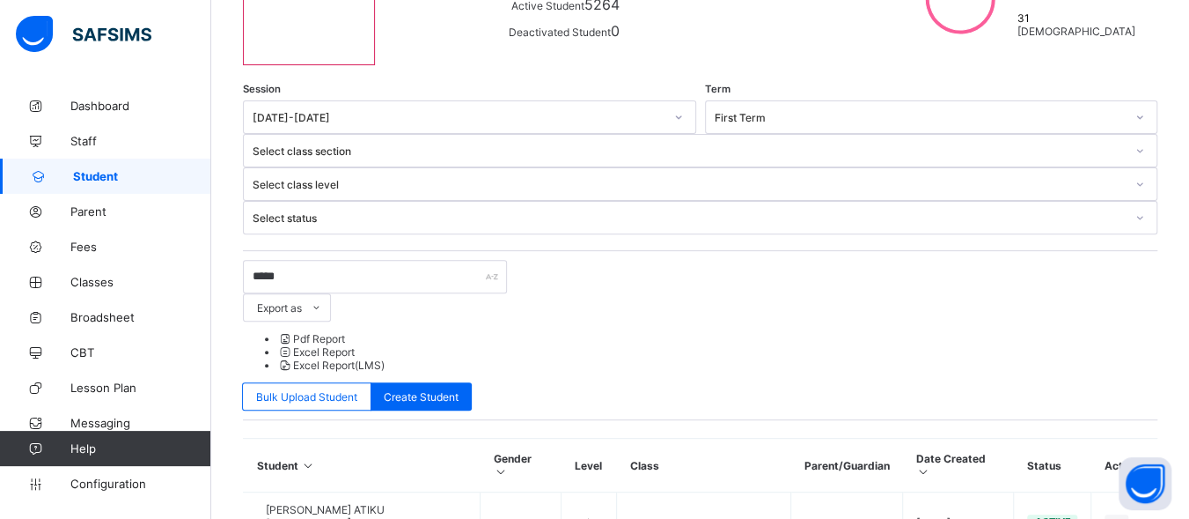
click at [602, 144] on div "Select class section" at bounding box center [689, 150] width 872 height 13
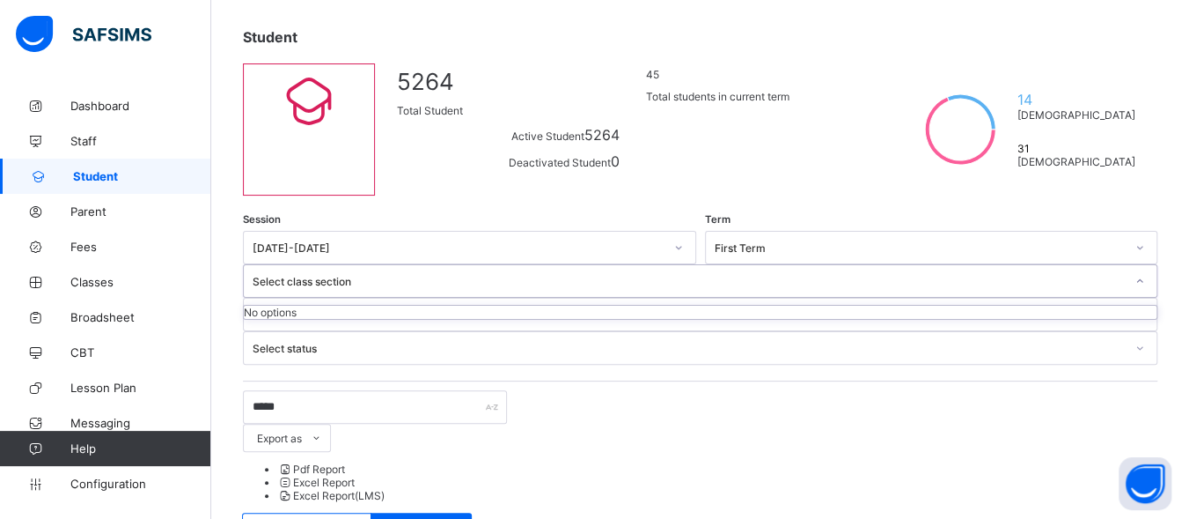
scroll to position [211, 0]
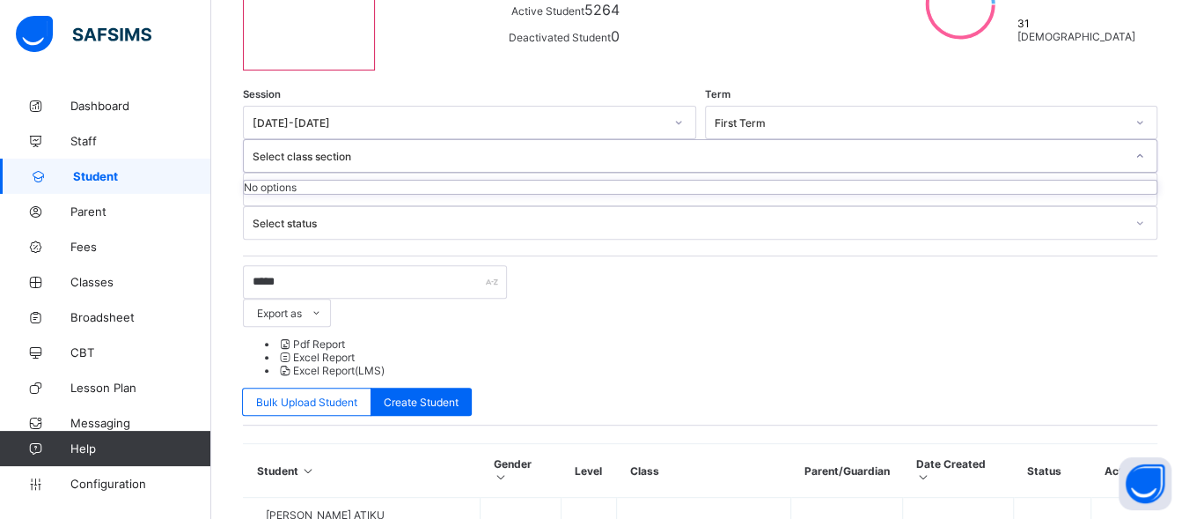
click at [611, 150] on div "Select class section" at bounding box center [689, 156] width 872 height 13
click at [1137, 122] on icon at bounding box center [1140, 123] width 6 height 4
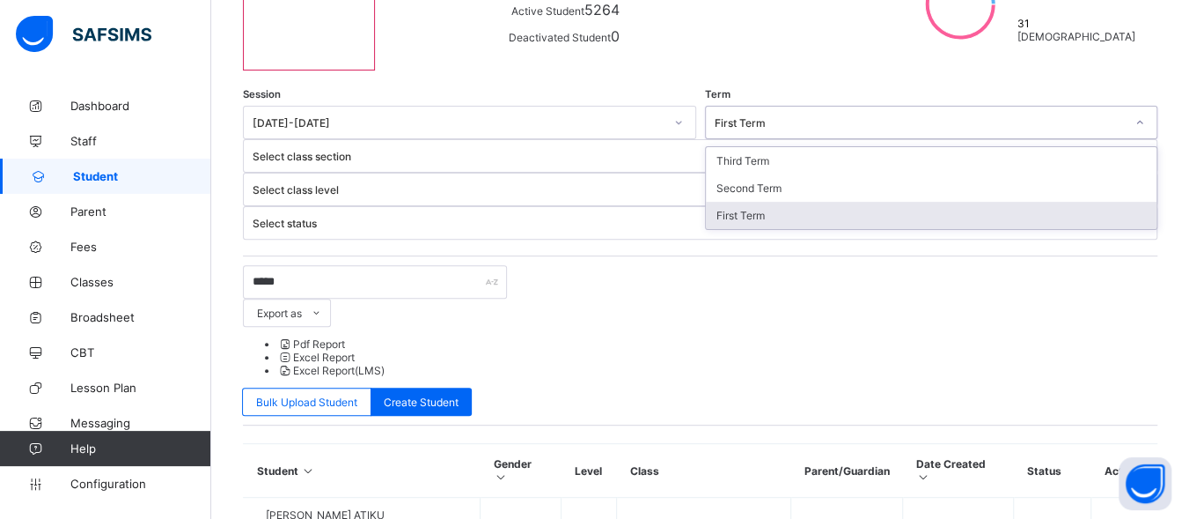
click at [706, 210] on div "First Term" at bounding box center [932, 215] width 452 height 27
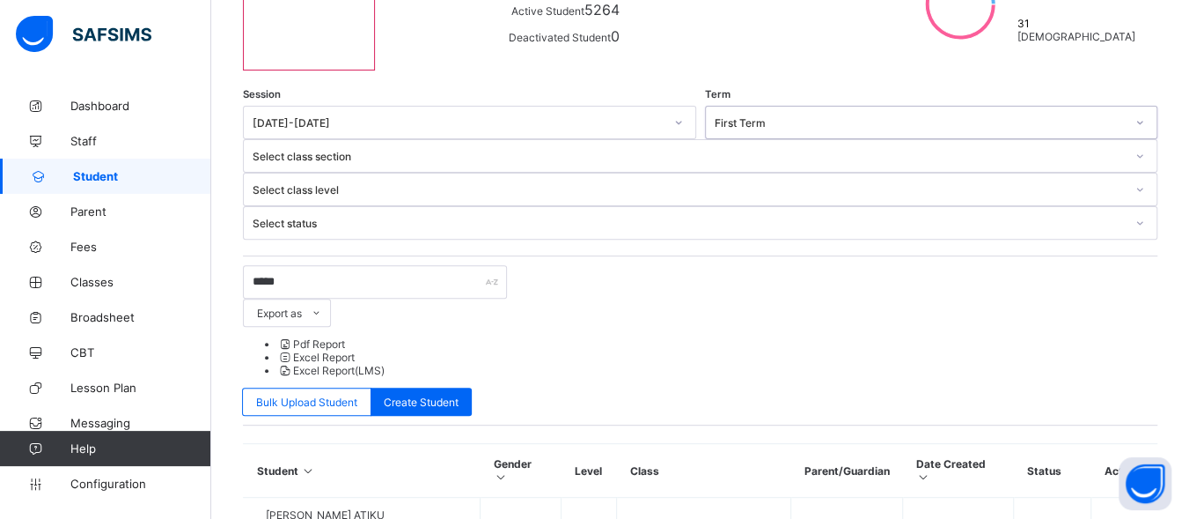
click at [626, 150] on div "Select class section" at bounding box center [689, 156] width 872 height 13
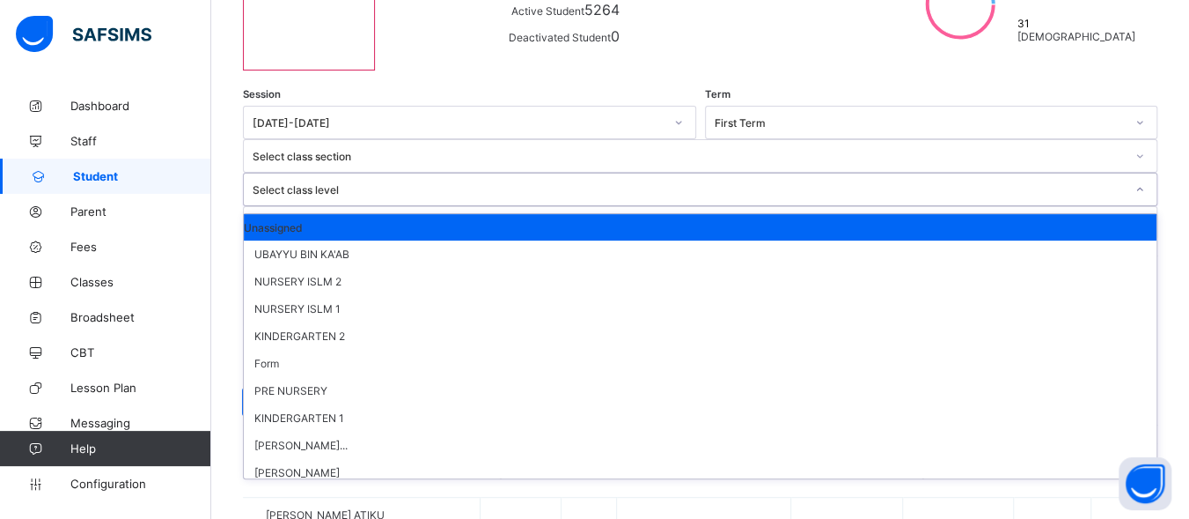
click at [1125, 175] on div at bounding box center [1140, 189] width 30 height 28
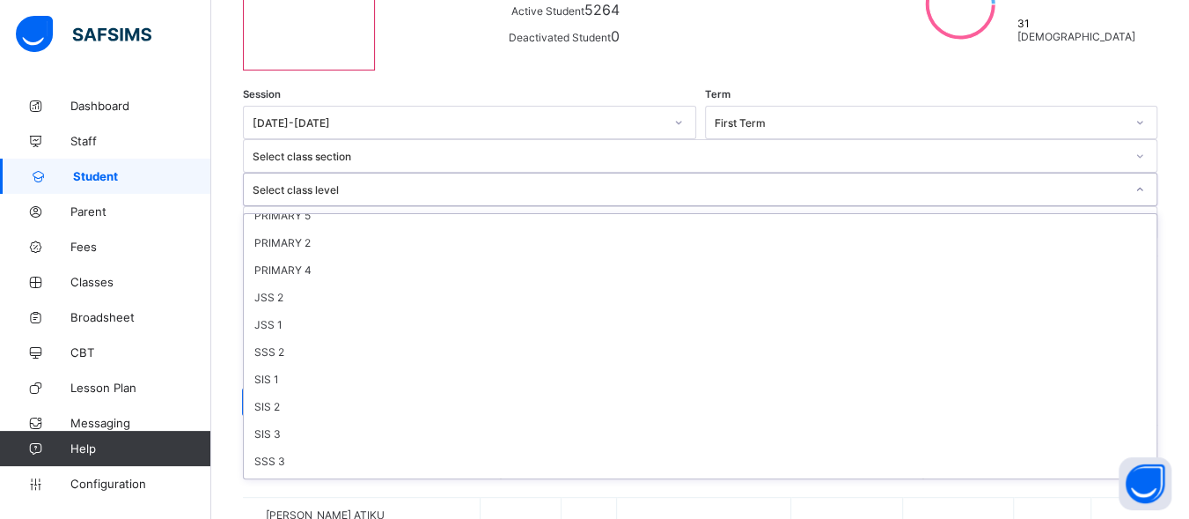
scroll to position [864, 0]
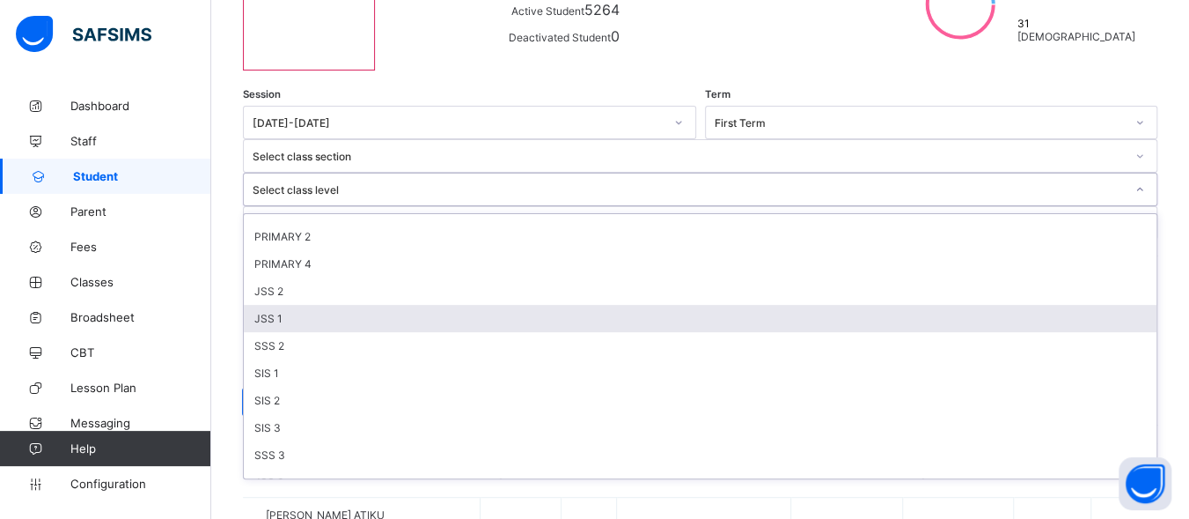
click at [727, 305] on div "JSS 1" at bounding box center [700, 318] width 913 height 27
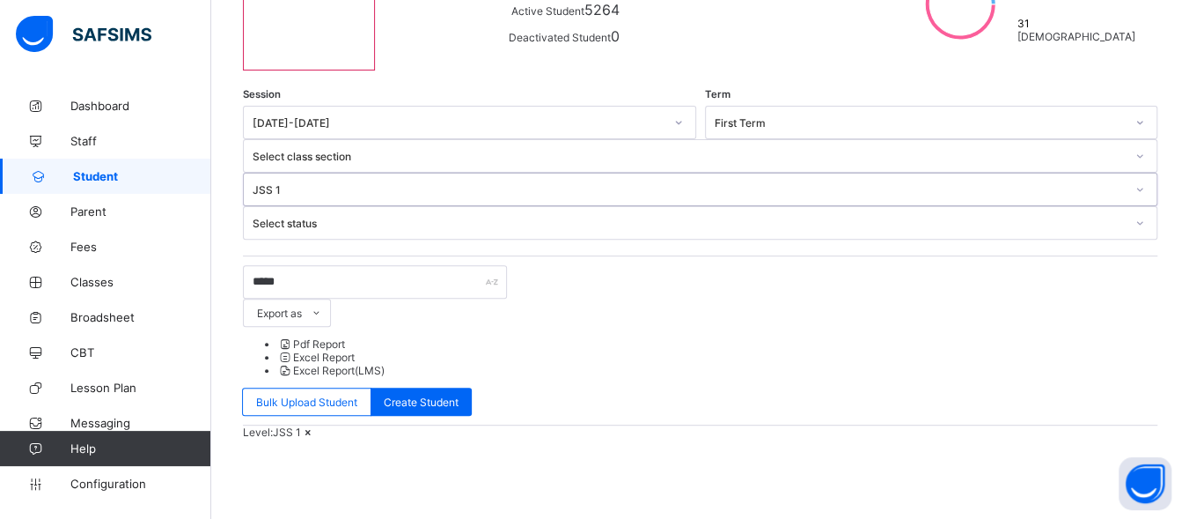
click at [1125, 142] on div at bounding box center [1140, 156] width 30 height 28
click at [1123, 207] on div at bounding box center [1139, 223] width 33 height 32
click at [776, 183] on div "JSS 1" at bounding box center [689, 189] width 872 height 13
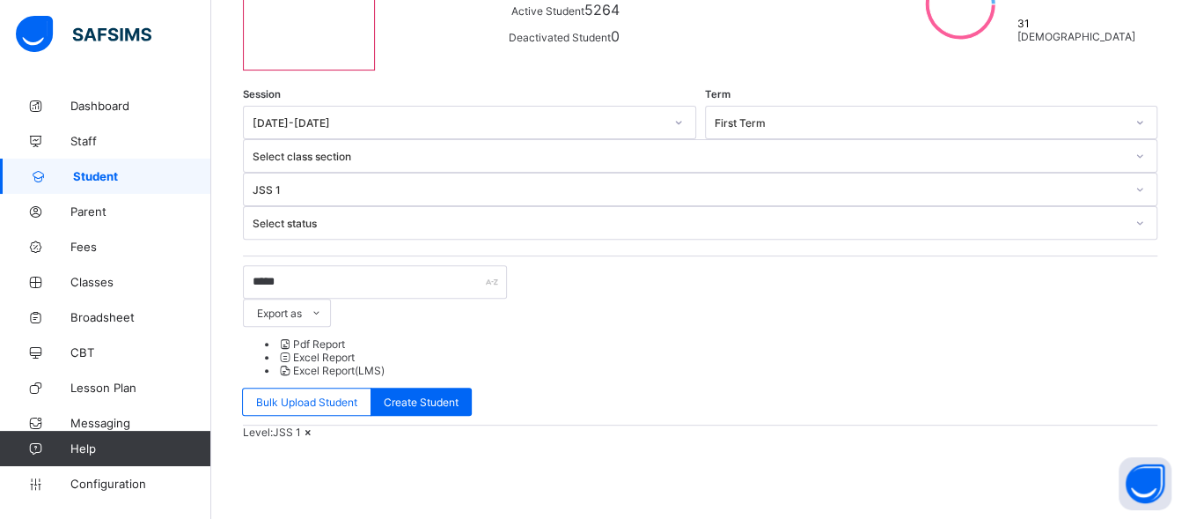
click at [1140, 480] on button "Open asap" at bounding box center [1145, 483] width 53 height 53
click at [1142, 481] on button "Open asap" at bounding box center [1145, 483] width 53 height 53
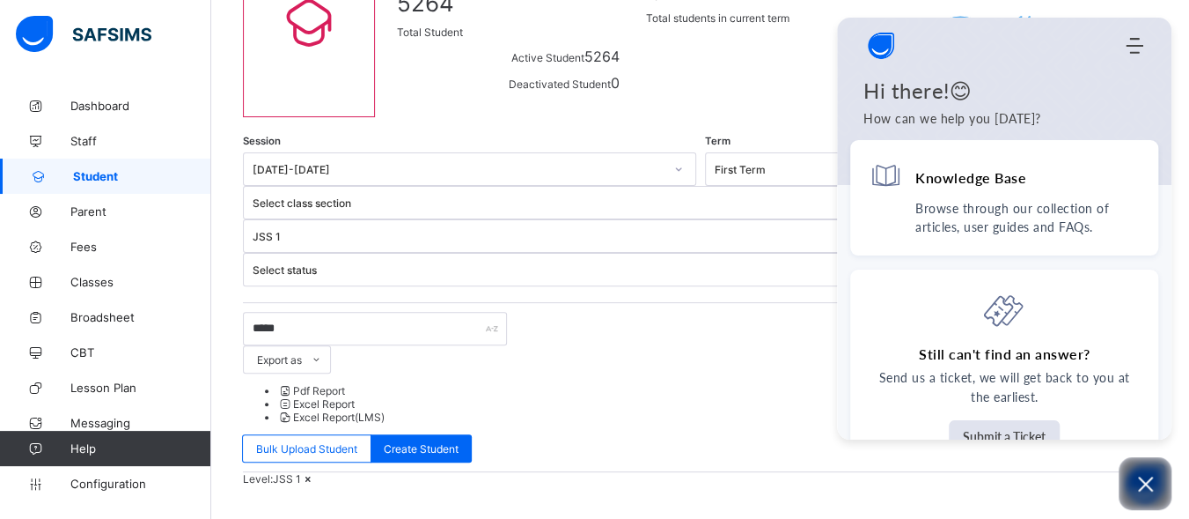
scroll to position [0, 0]
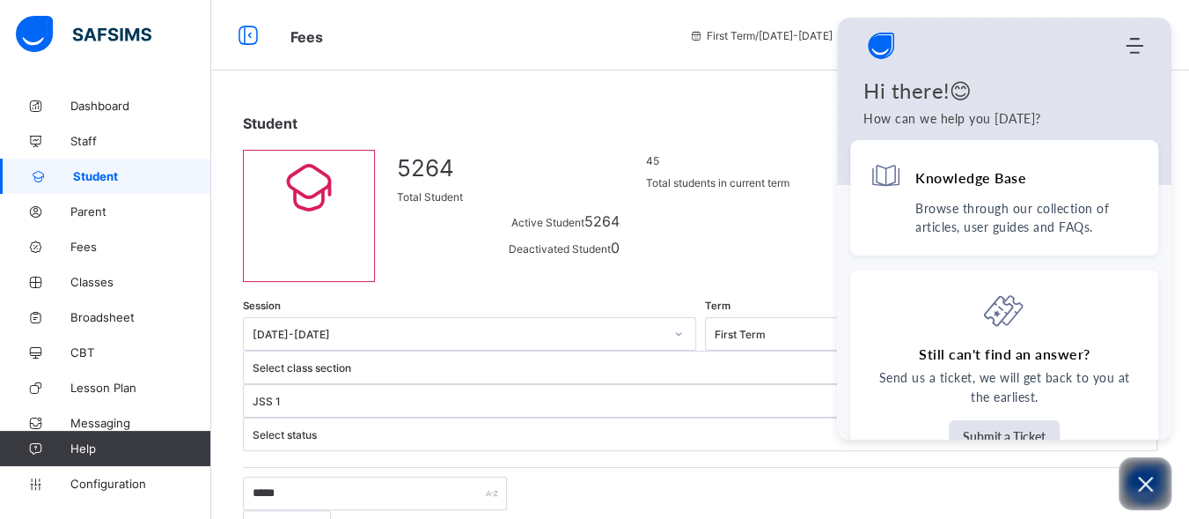
click at [611, 20] on div "Fees First Term / [DATE]-[DATE] [PERSON_NAME] [EMAIL_ADDRESS][DOMAIN_NAME]" at bounding box center [594, 35] width 1189 height 70
